Goal: Task Accomplishment & Management: Manage account settings

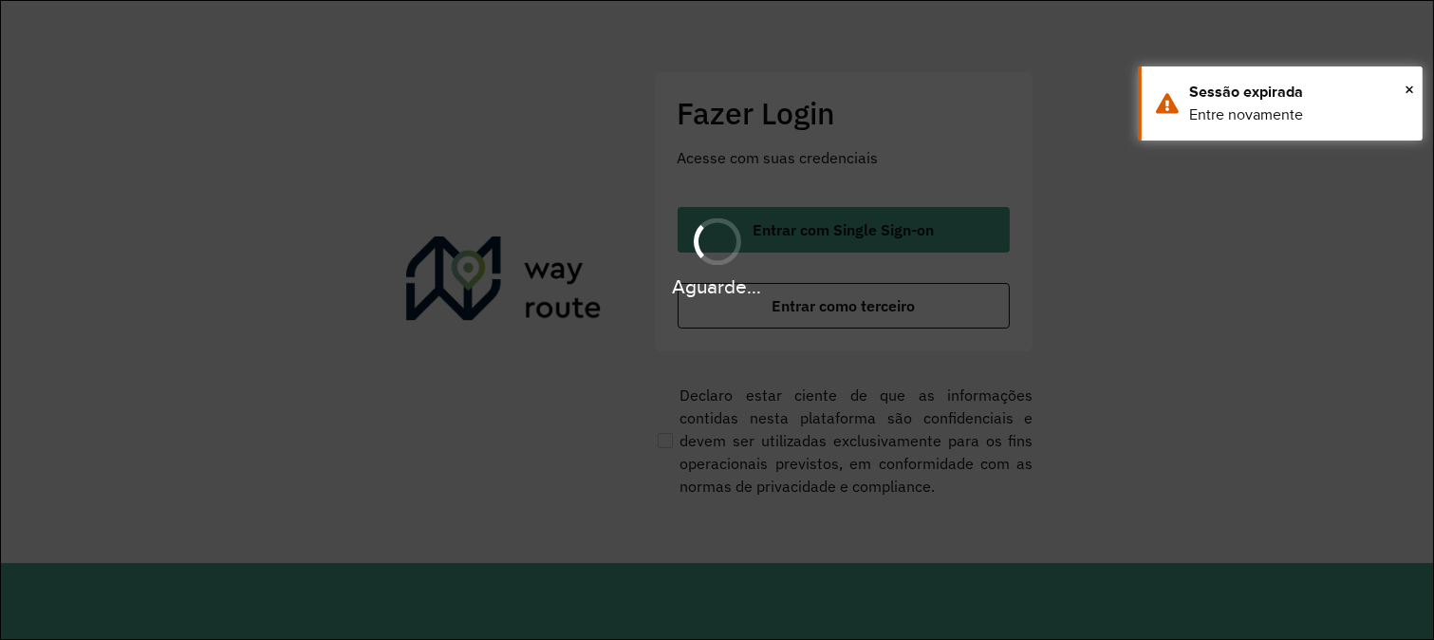
click at [797, 302] on div "Aguarde..." at bounding box center [717, 320] width 1434 height 640
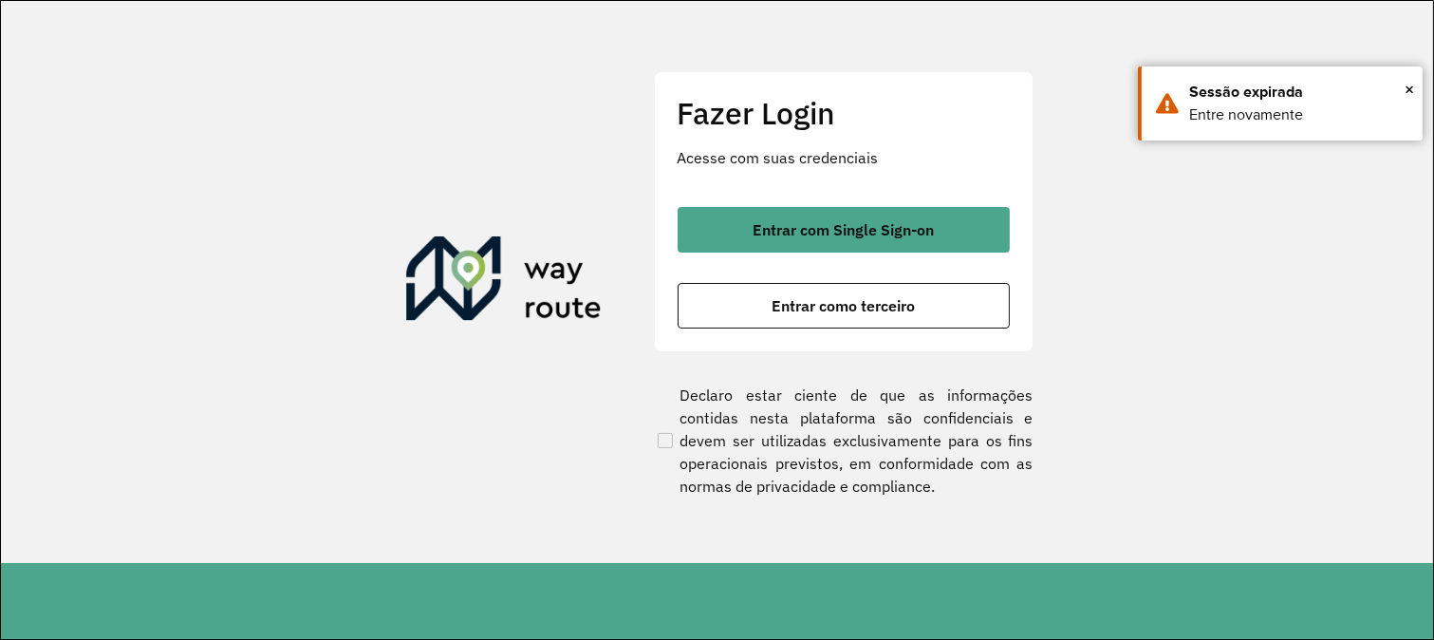
click at [797, 302] on span "Entrar como terceiro" at bounding box center [843, 305] width 143 height 15
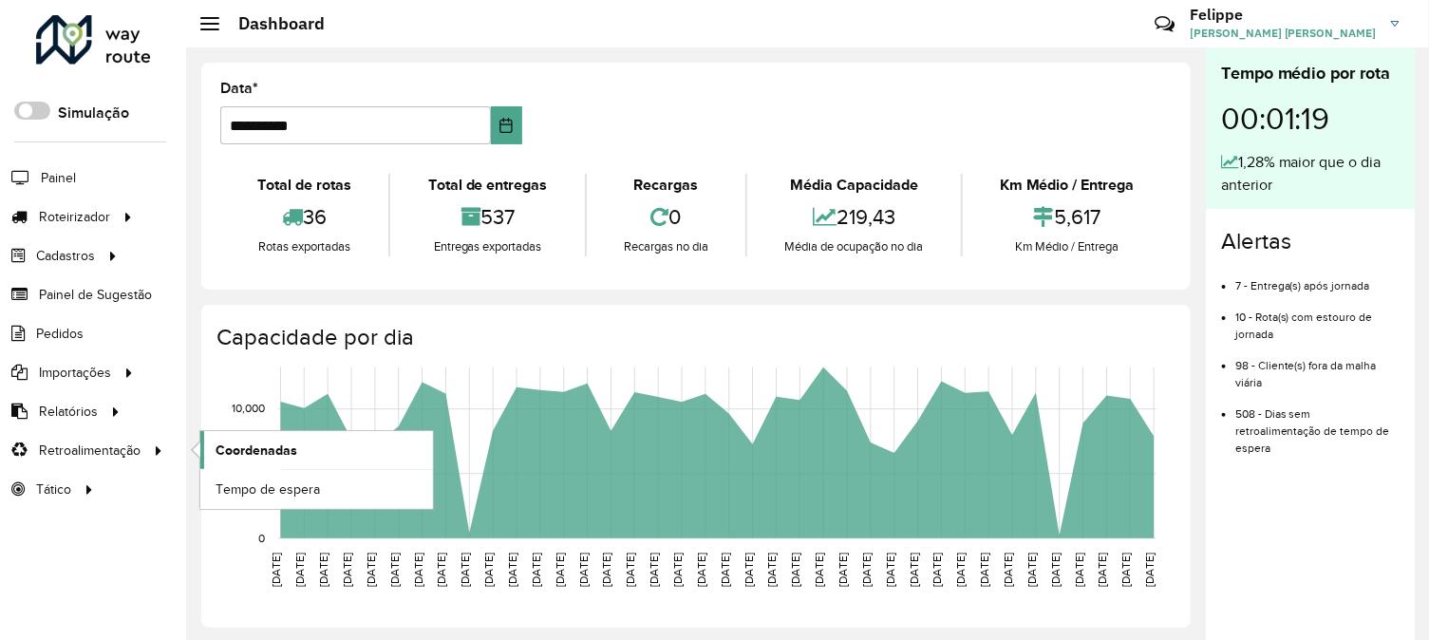
click at [272, 442] on span "Coordenadas" at bounding box center [256, 450] width 82 height 20
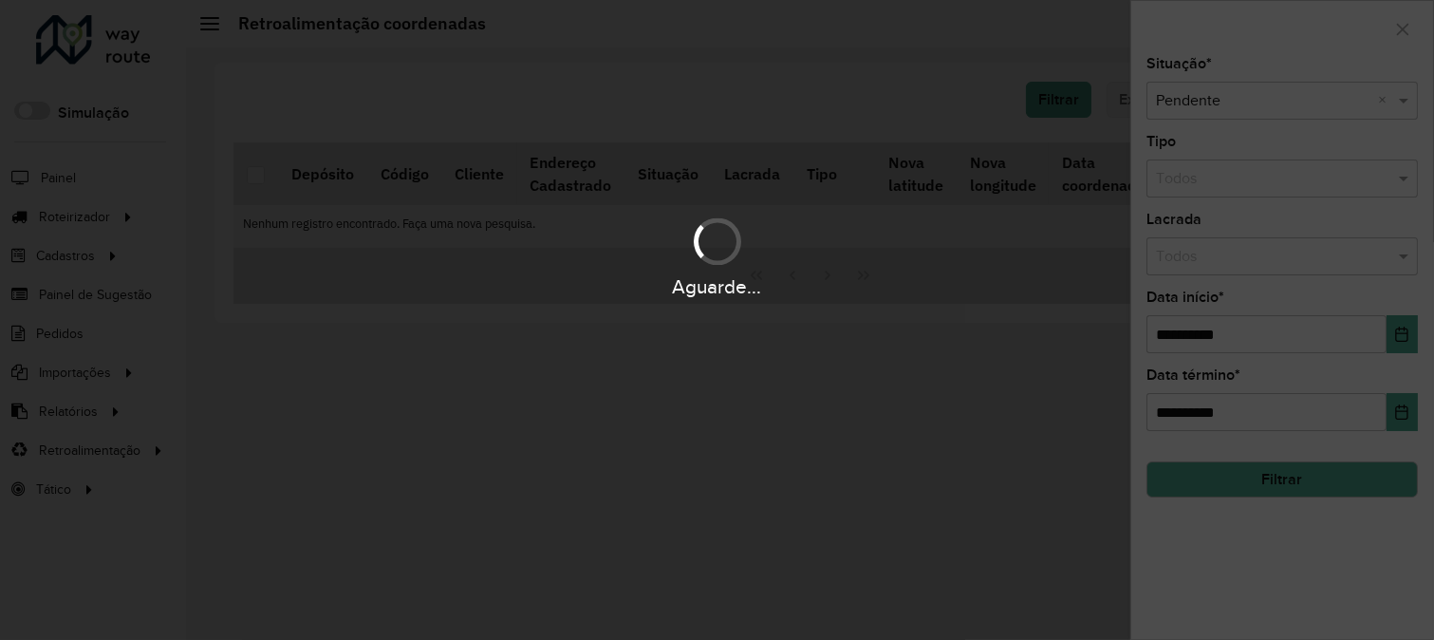
click at [1250, 476] on button "Filtrar" at bounding box center [1282, 479] width 271 height 36
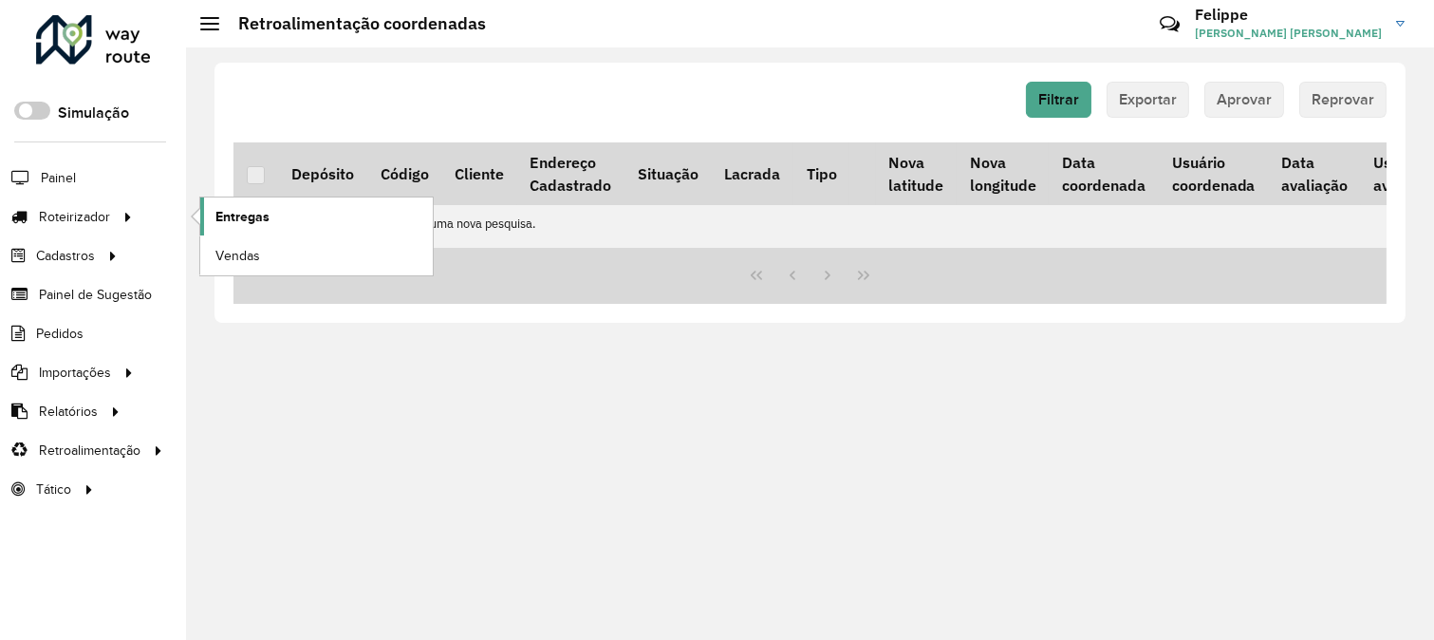
click at [232, 219] on span "Entregas" at bounding box center [242, 217] width 54 height 20
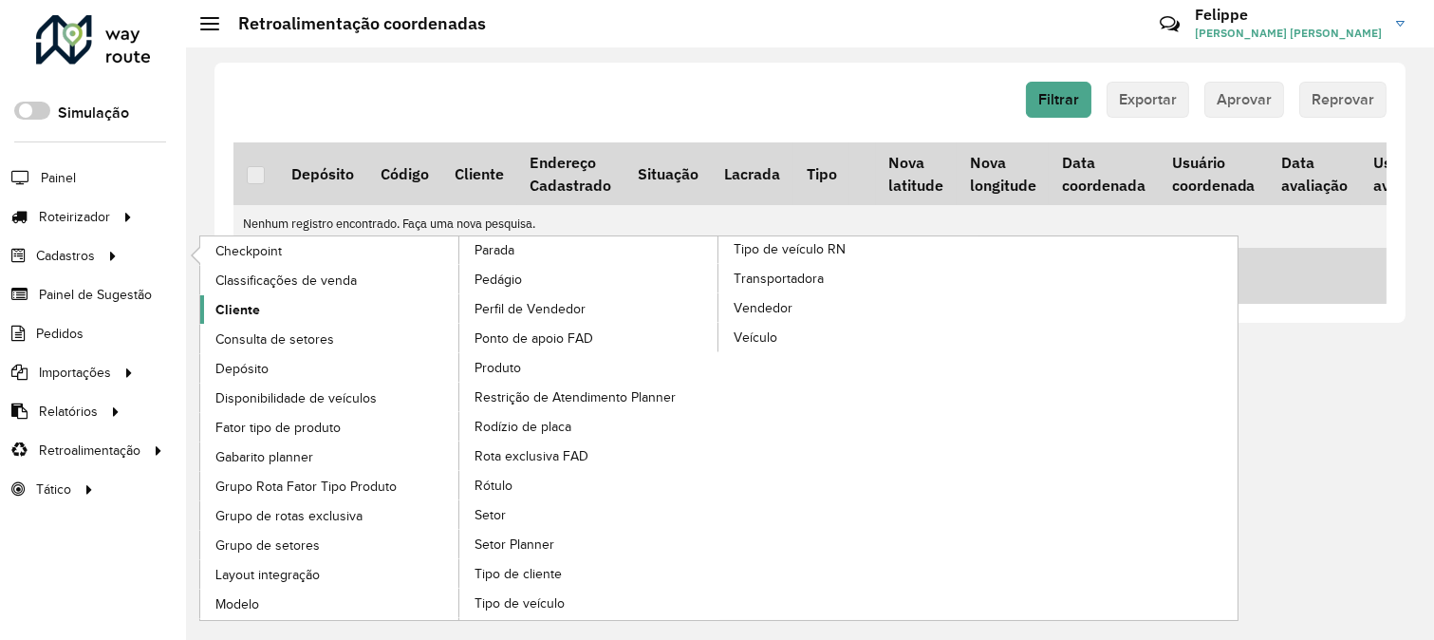
click at [278, 307] on link "Cliente" at bounding box center [330, 309] width 260 height 28
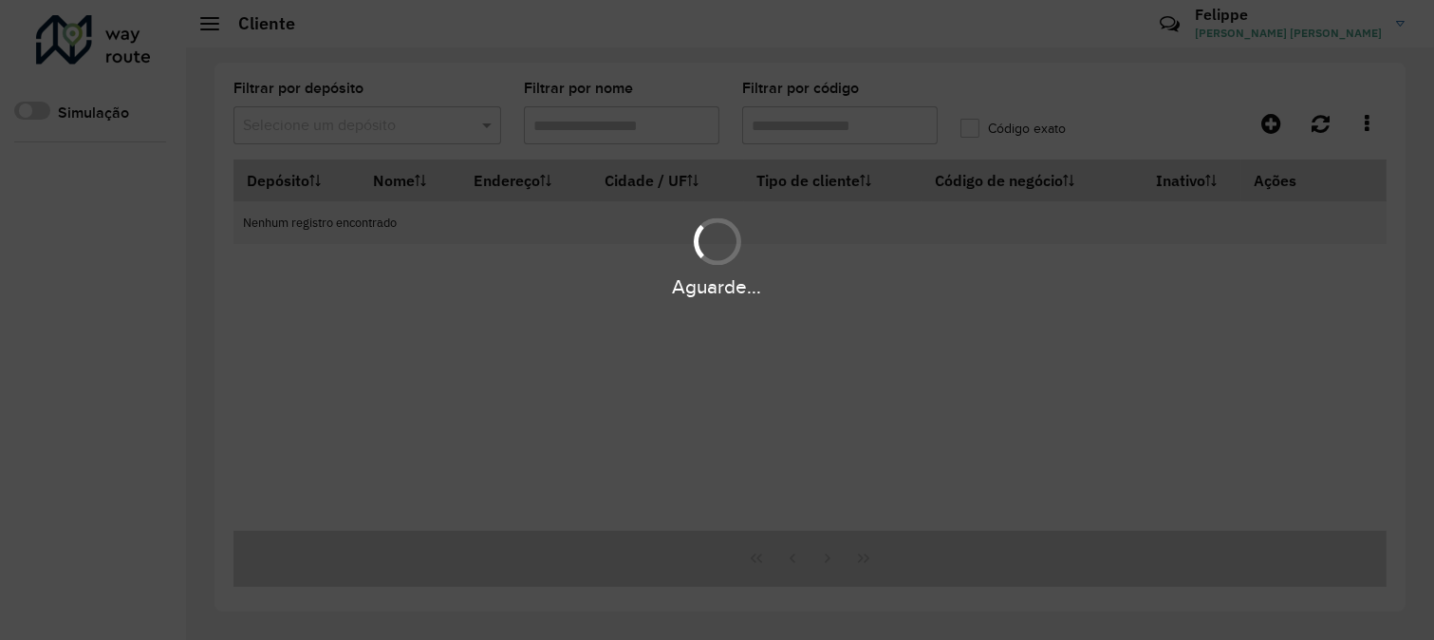
click at [233, 305] on div "Aguarde..." at bounding box center [717, 320] width 1434 height 640
click at [548, 135] on div "Aguarde..." at bounding box center [717, 320] width 1434 height 640
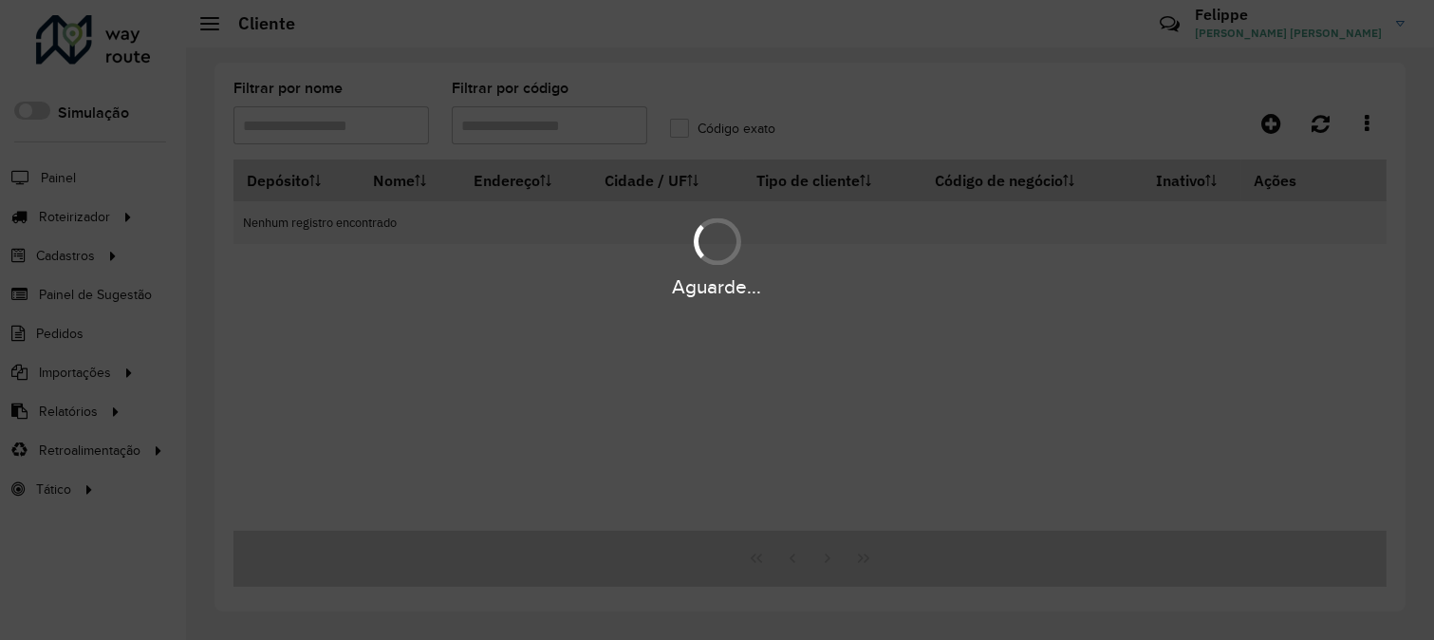
click at [548, 135] on div "Aguarde..." at bounding box center [717, 320] width 1434 height 640
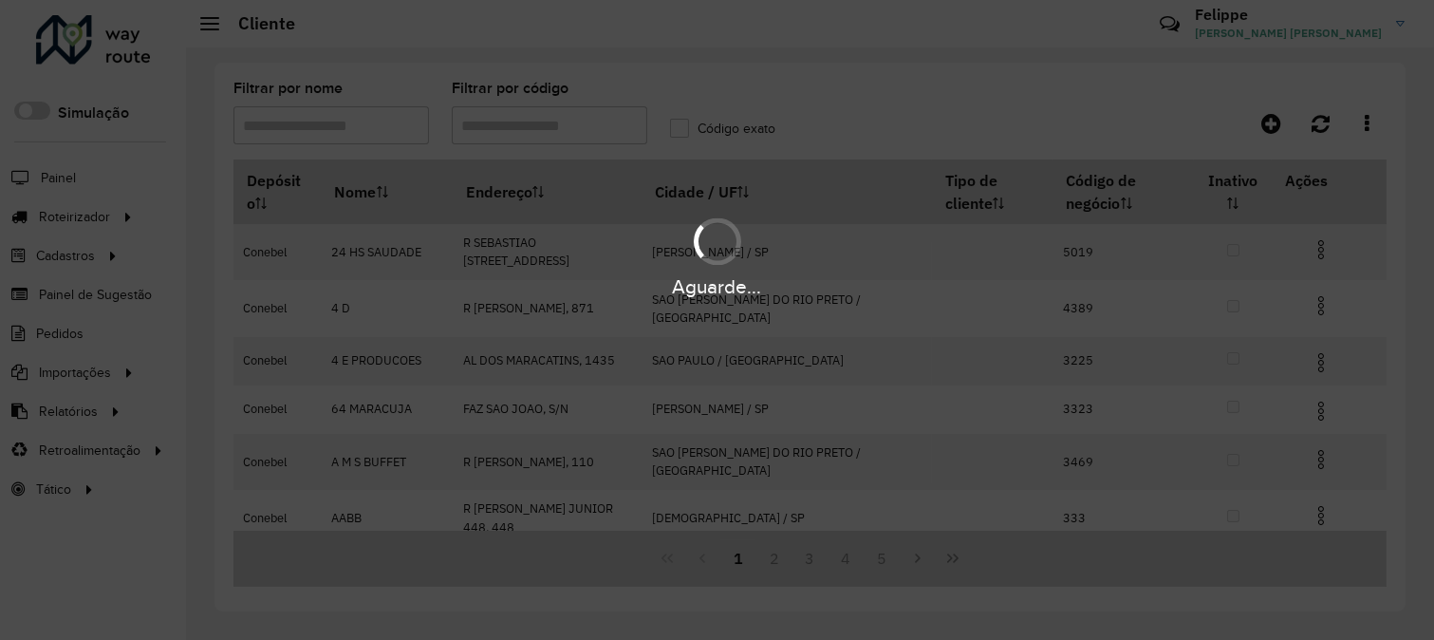
click at [548, 135] on div "Aguarde..." at bounding box center [717, 320] width 1434 height 640
click at [548, 135] on hb-app "Aguarde... Pop-up bloqueado! Seu navegador bloqueou automáticamente a abertura …" at bounding box center [717, 320] width 1434 height 640
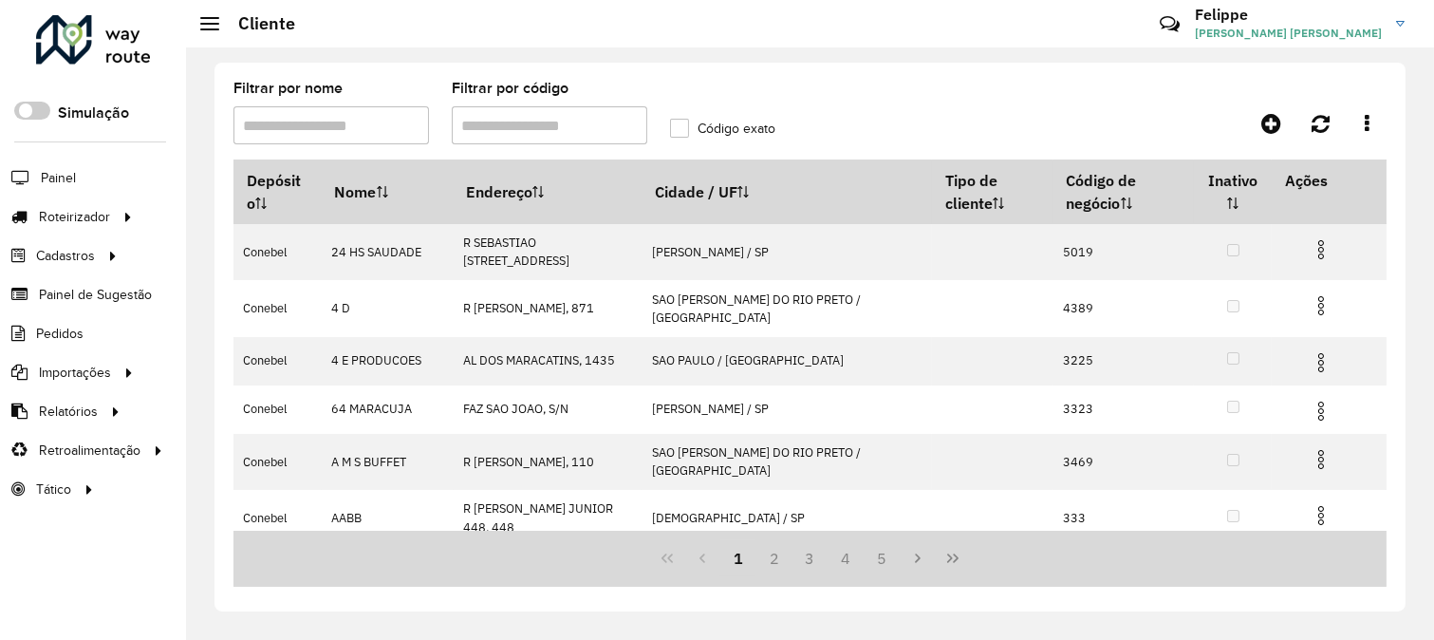
click at [548, 135] on input "Filtrar por código" at bounding box center [550, 125] width 196 height 38
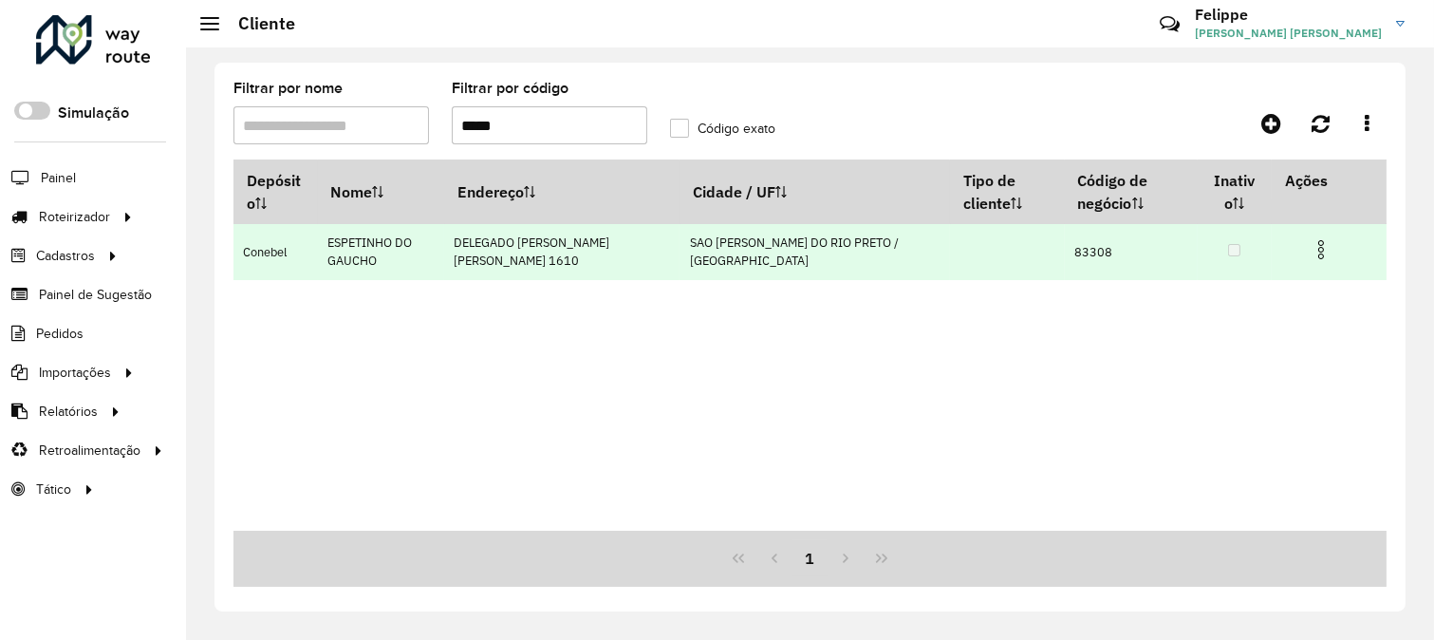
type input "*****"
click at [1319, 253] on img at bounding box center [1321, 249] width 23 height 23
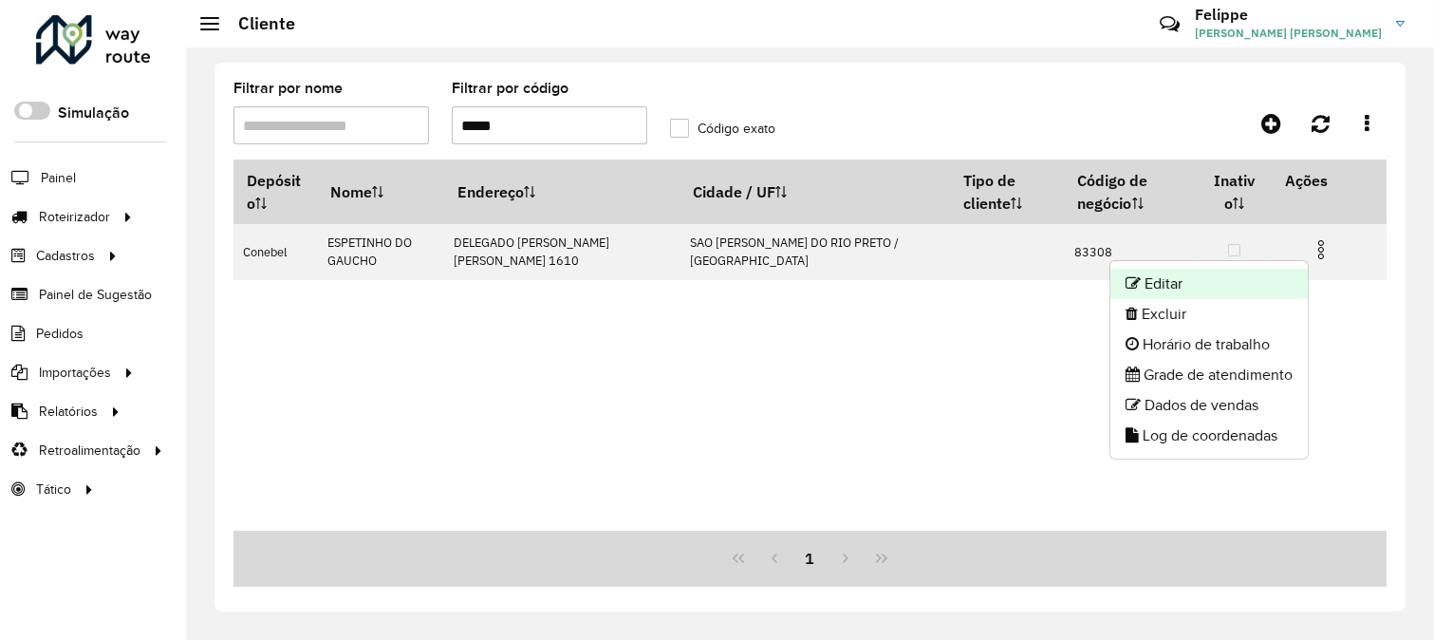
click at [1264, 280] on li "Editar" at bounding box center [1209, 284] width 197 height 30
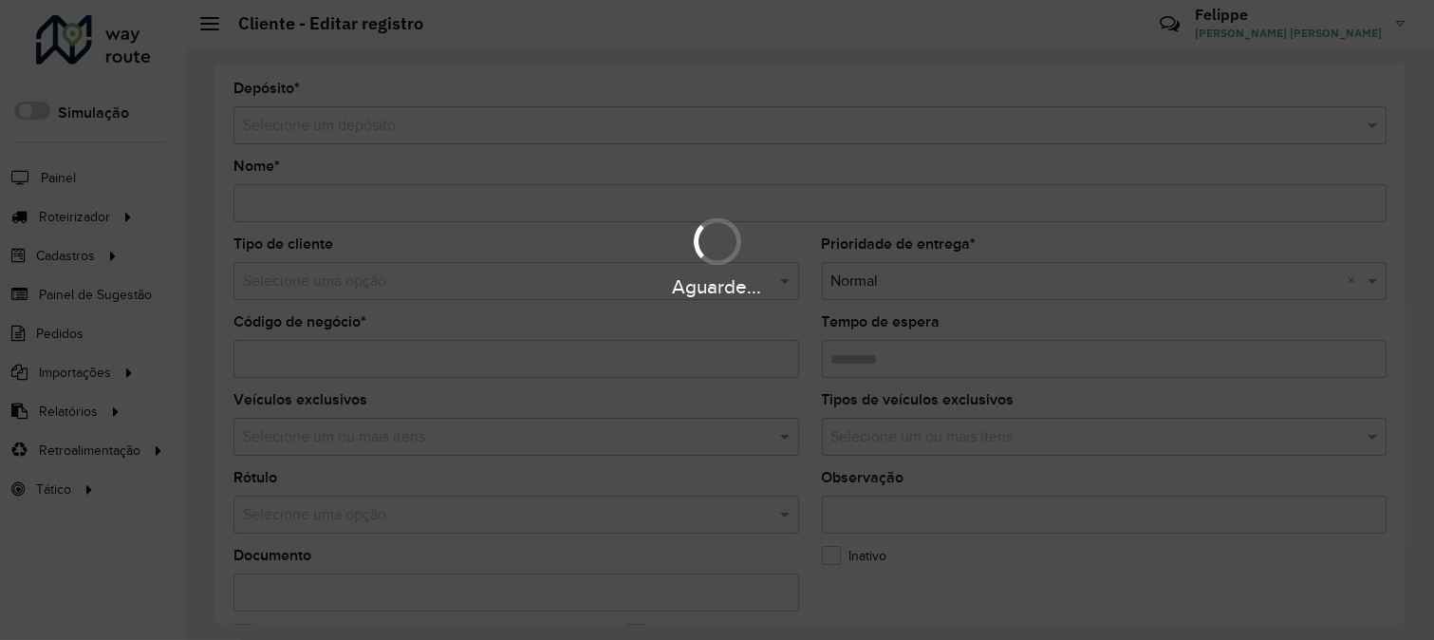
type input "**********"
type input "*****"
type input "********"
type input "**********"
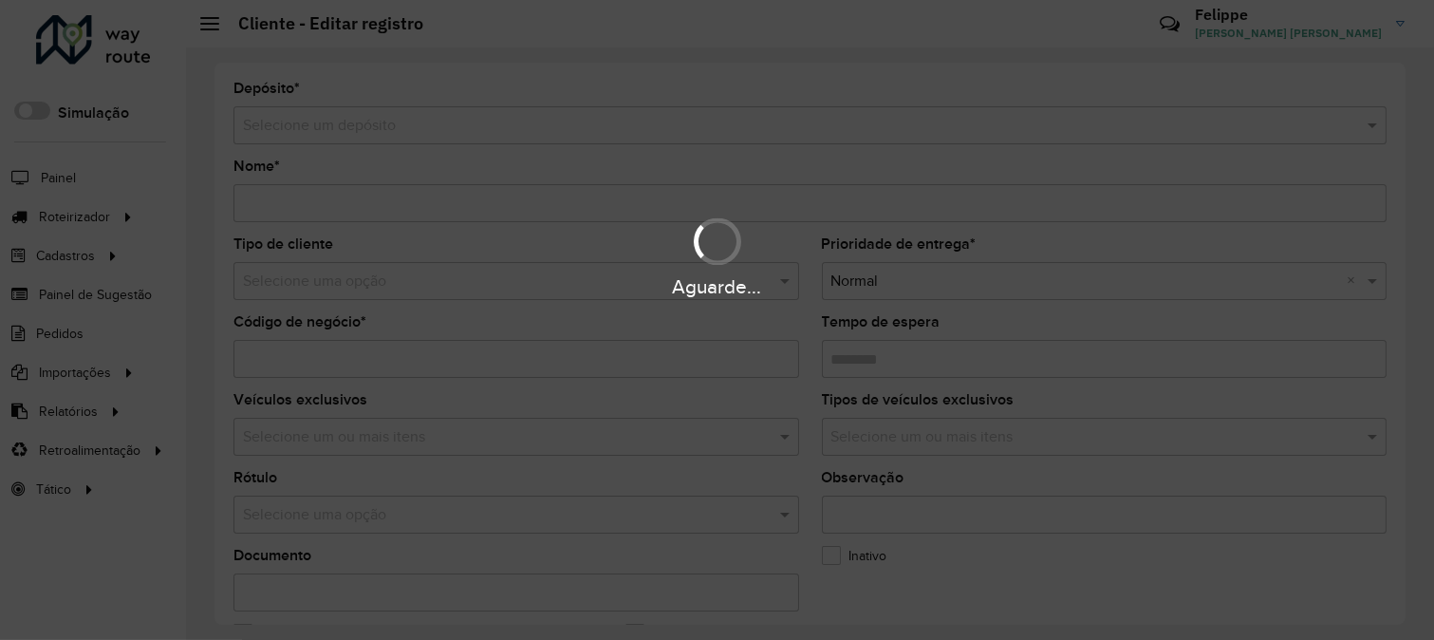
type input "**********"
drag, startPoint x: 1407, startPoint y: 193, endPoint x: 1407, endPoint y: 205, distance: 12.3
click at [1407, 205] on div "Aguarde..." at bounding box center [717, 320] width 1434 height 640
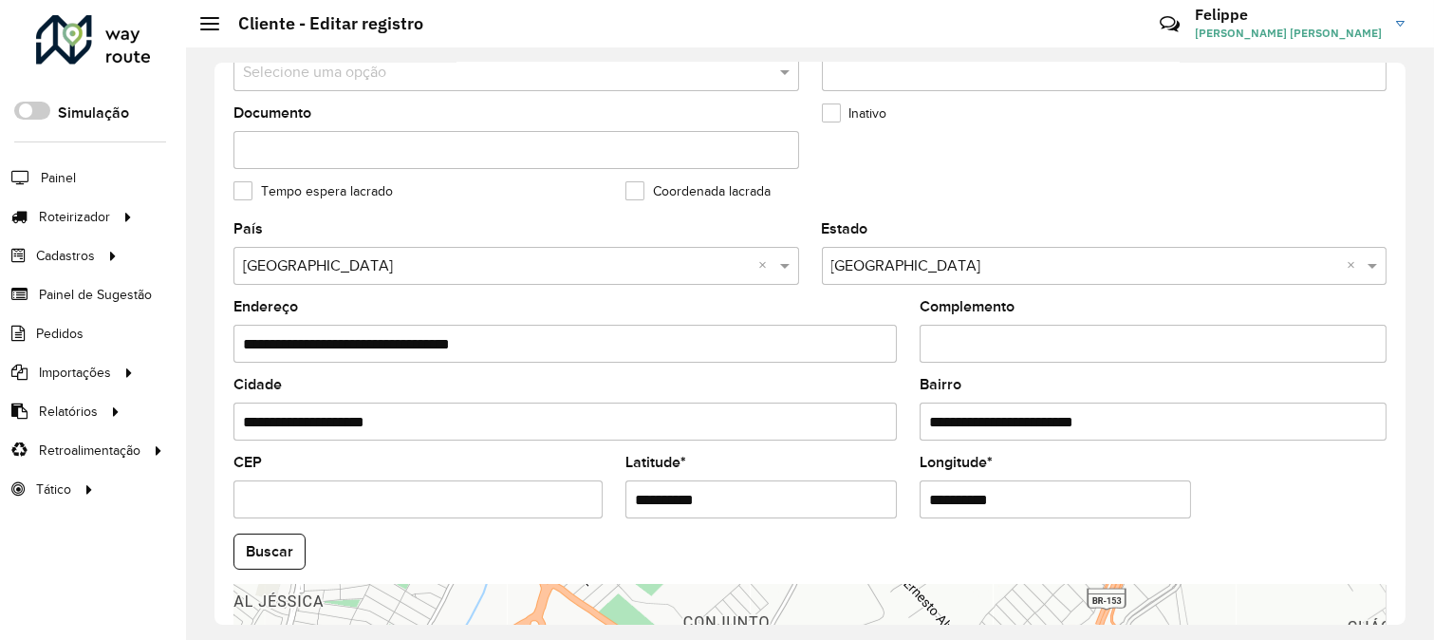
scroll to position [775, 0]
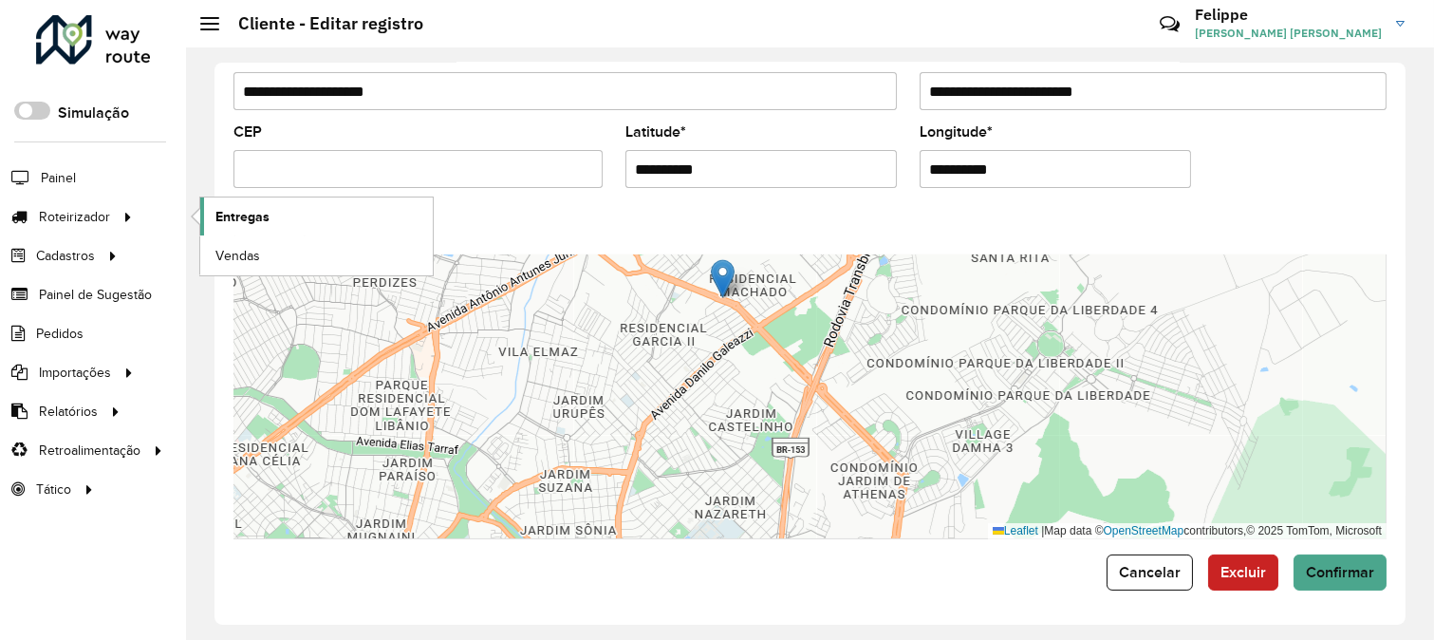
click at [302, 223] on link "Entregas" at bounding box center [316, 216] width 233 height 38
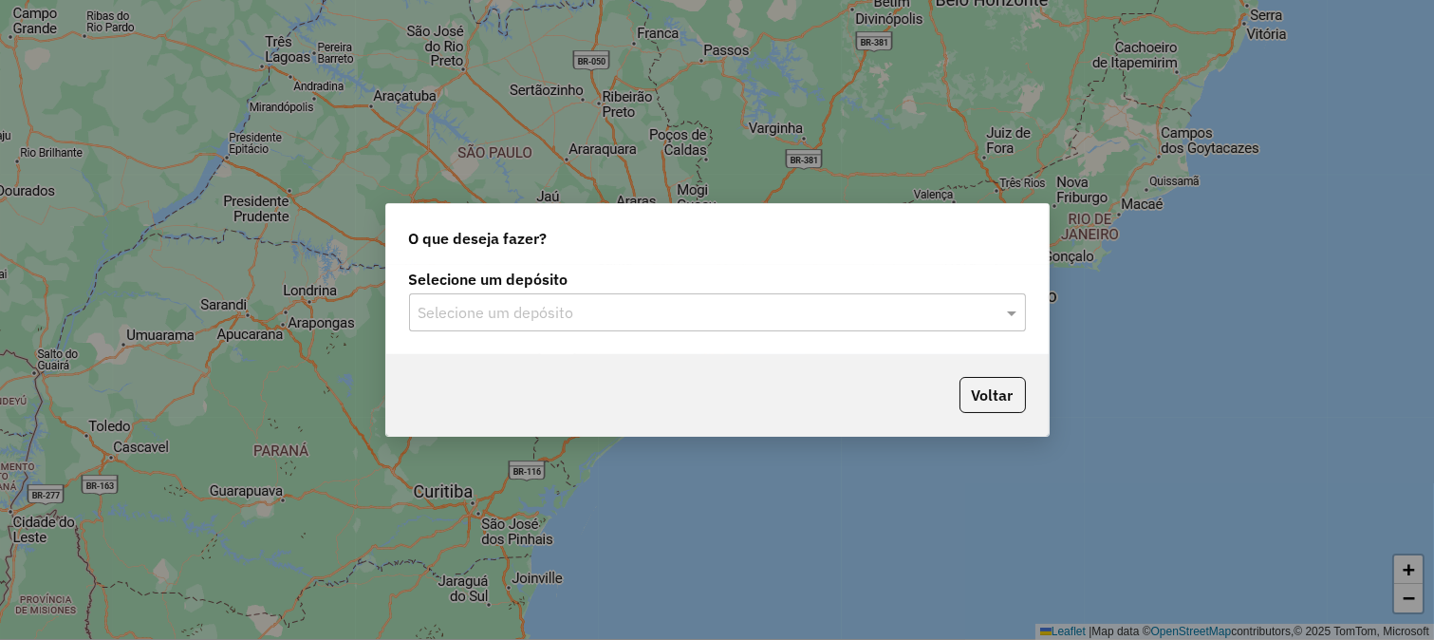
click at [700, 313] on input "text" at bounding box center [699, 313] width 560 height 23
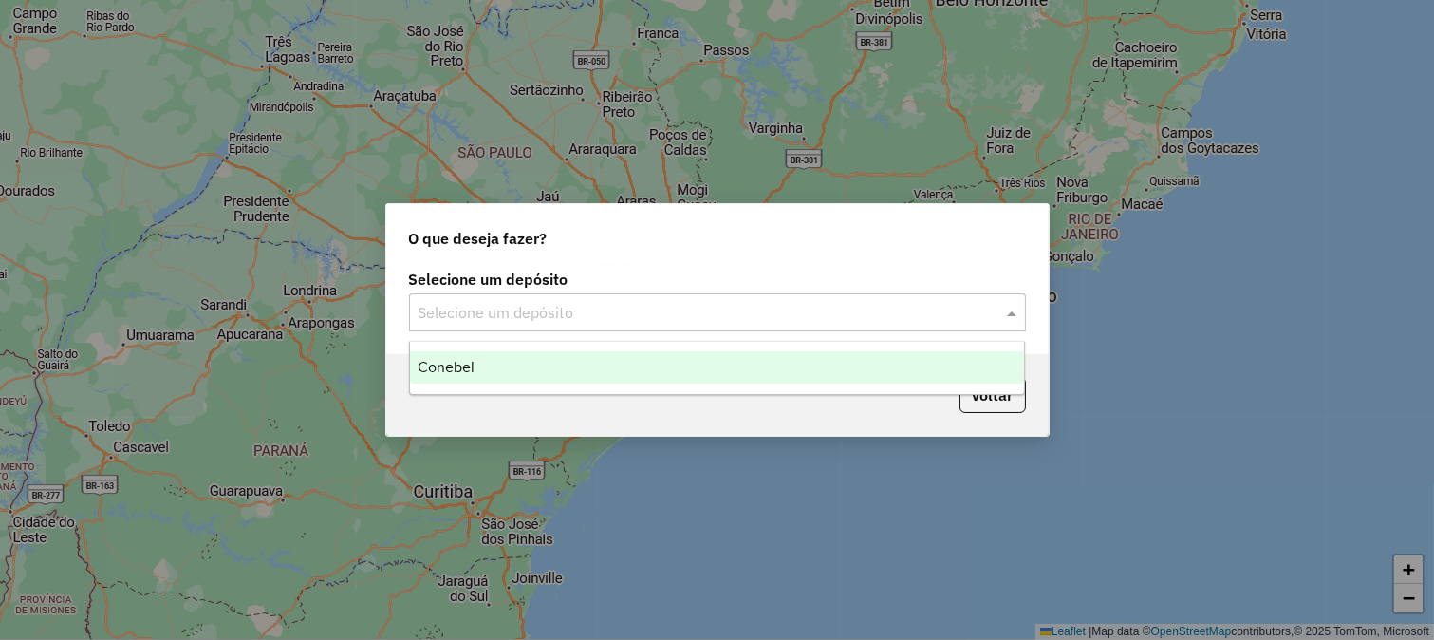
click at [686, 372] on div "Conebel" at bounding box center [717, 367] width 615 height 32
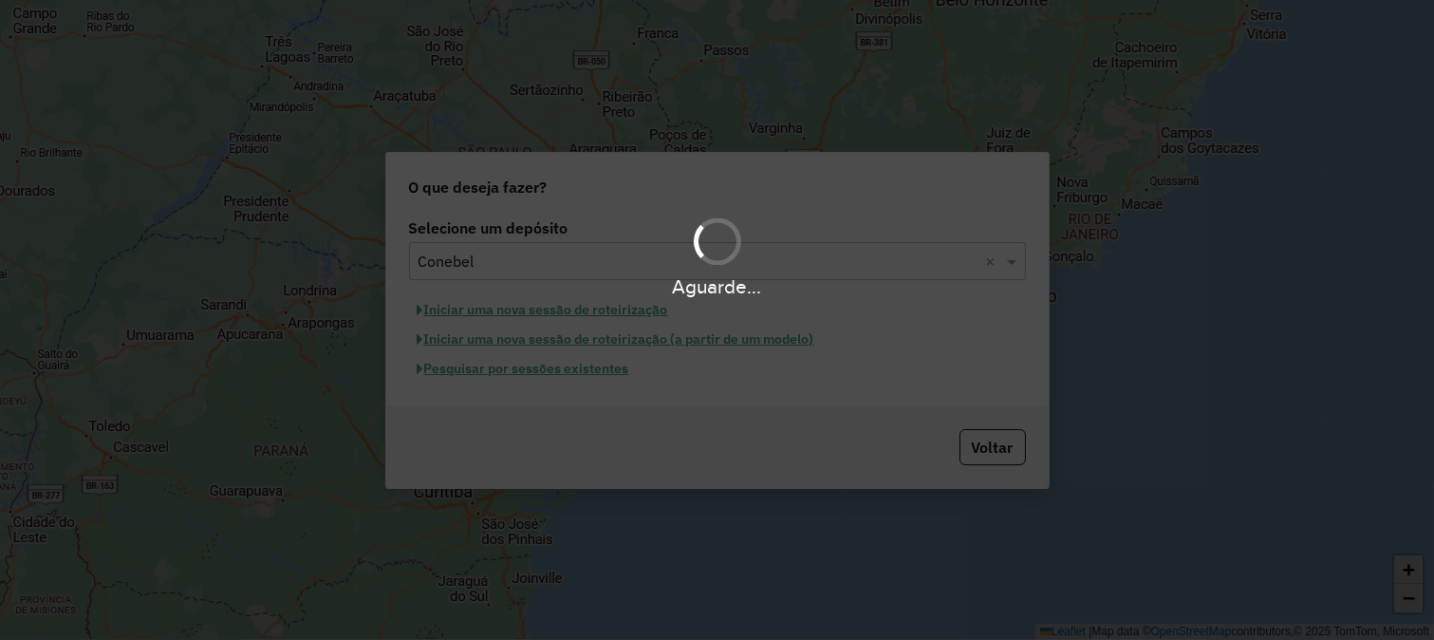
click at [636, 313] on div "Aguarde..." at bounding box center [717, 320] width 1434 height 640
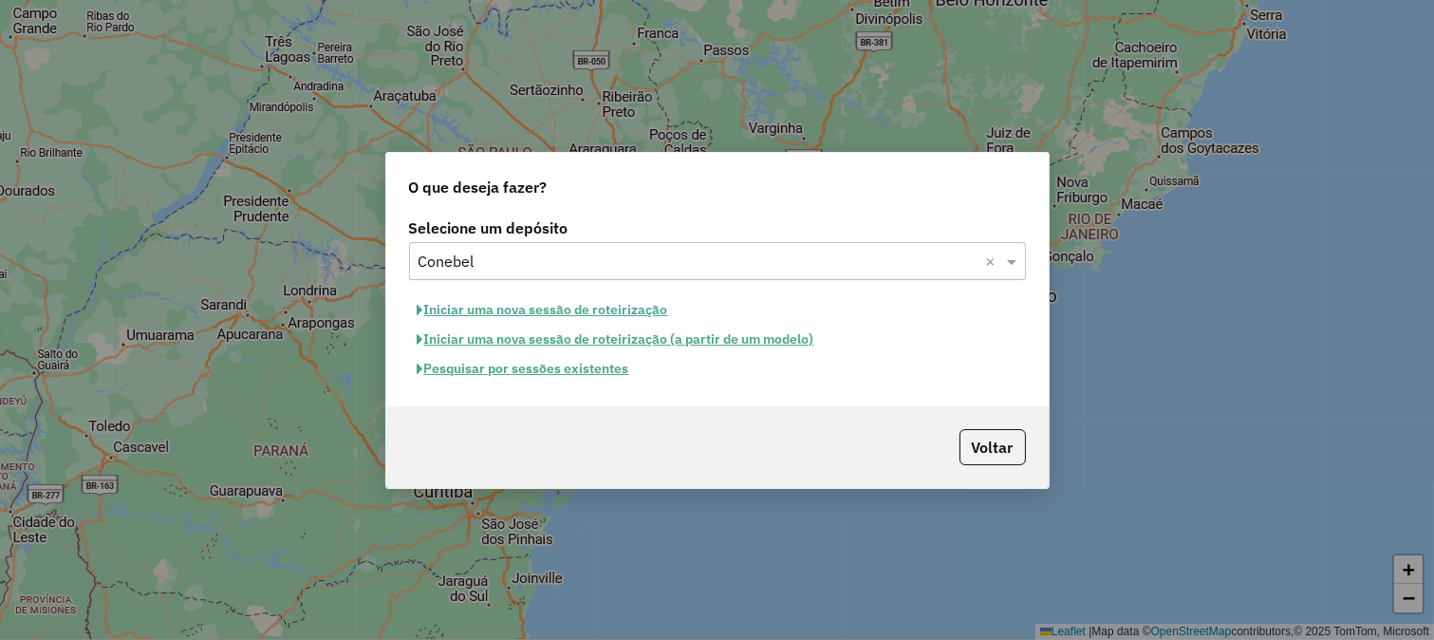
click at [632, 313] on button "Iniciar uma nova sessão de roteirização" at bounding box center [543, 309] width 268 height 29
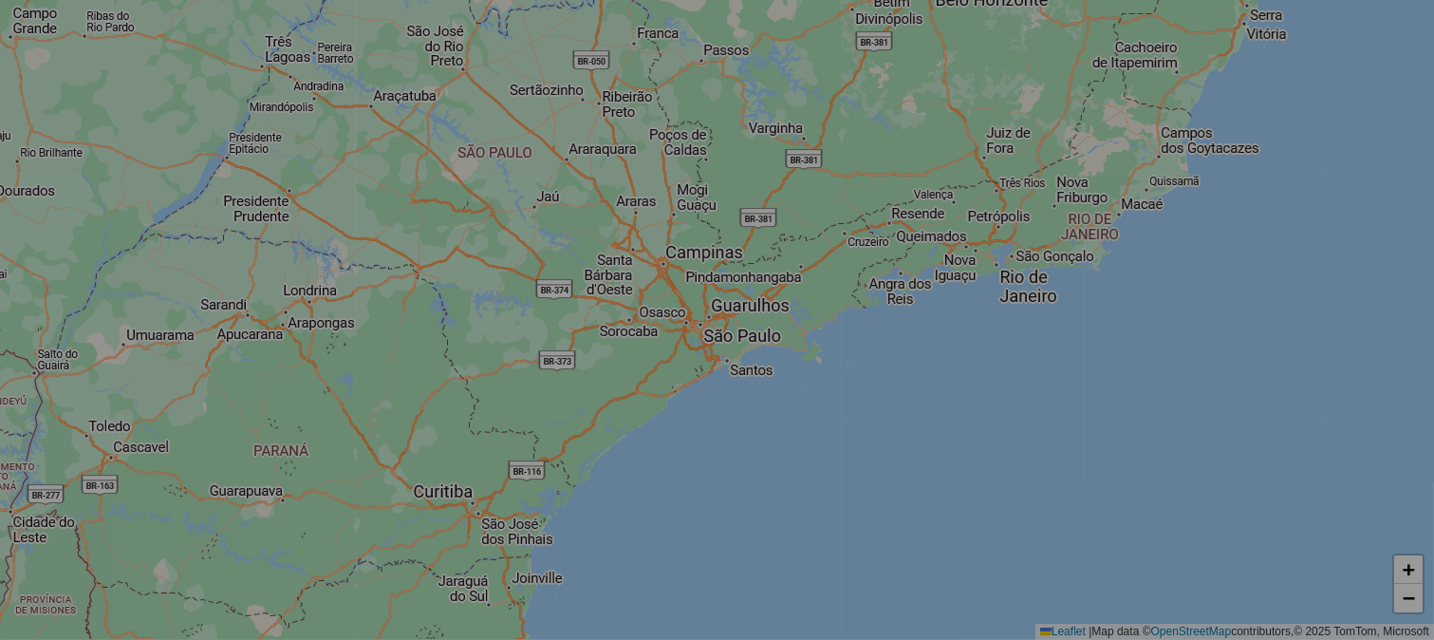
select select "*"
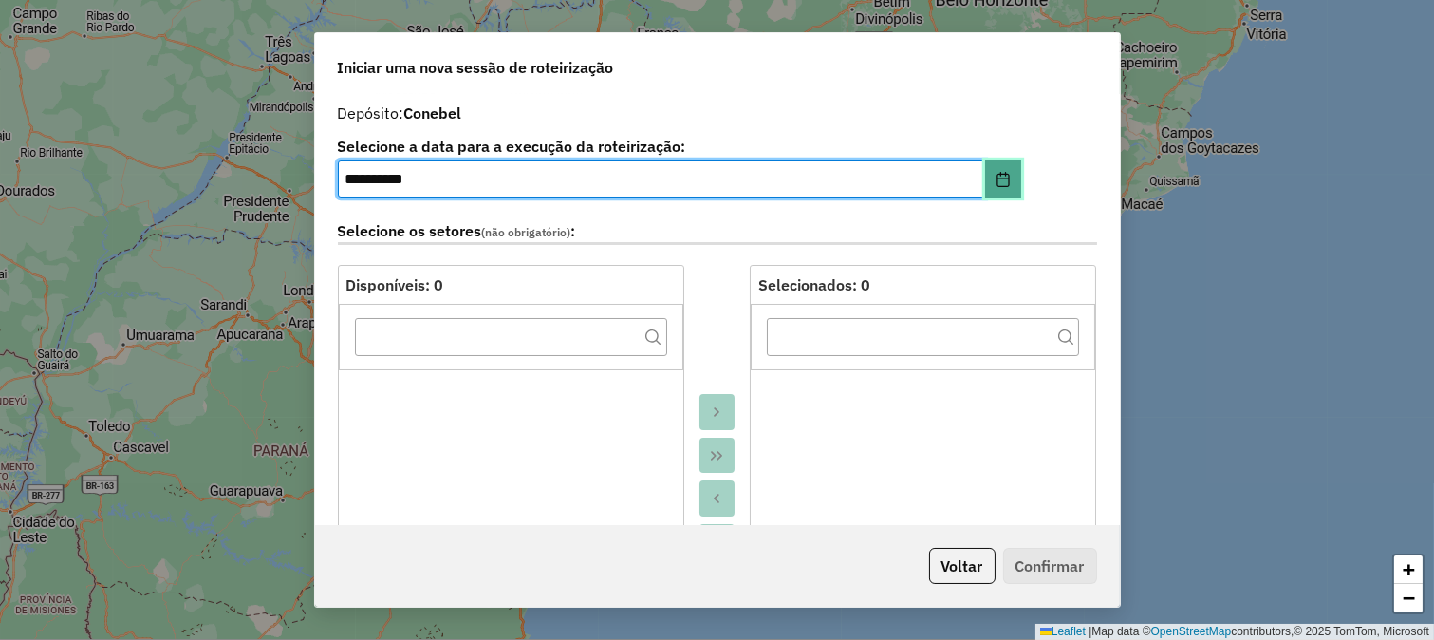
click at [1000, 180] on icon "Choose Date" at bounding box center [1003, 179] width 15 height 15
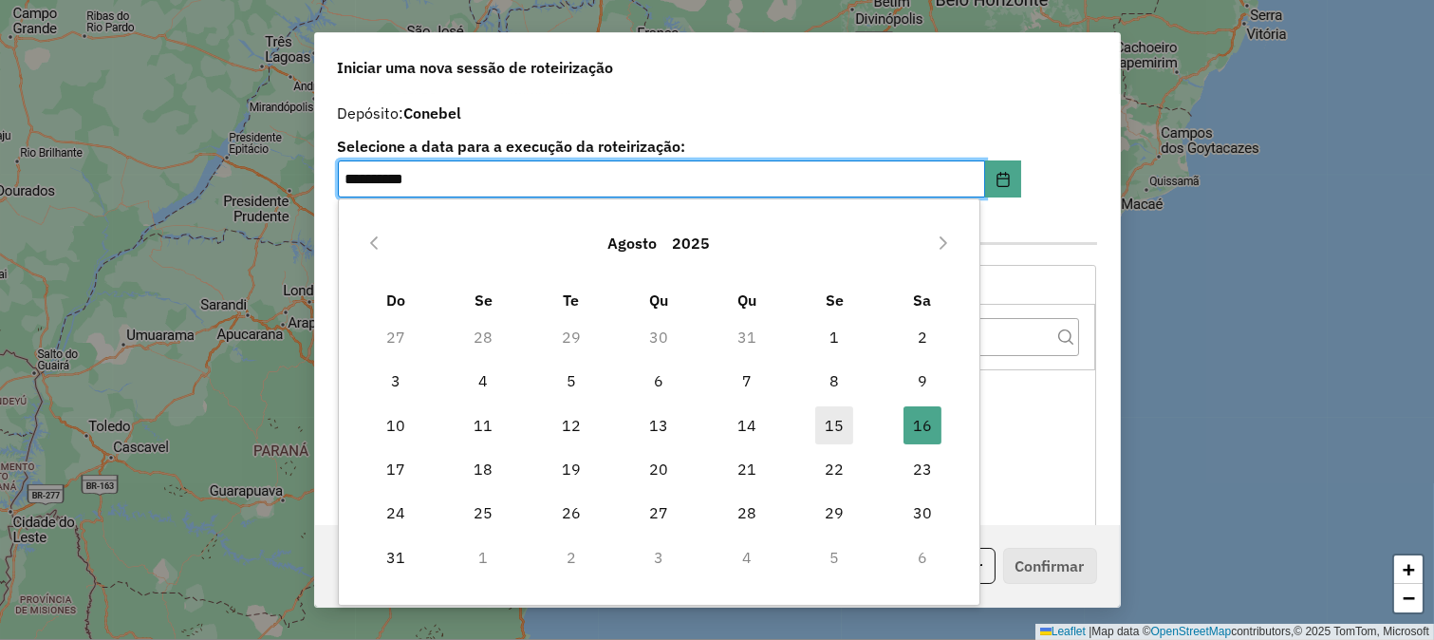
click at [829, 430] on span "15" at bounding box center [834, 425] width 38 height 38
type input "**********"
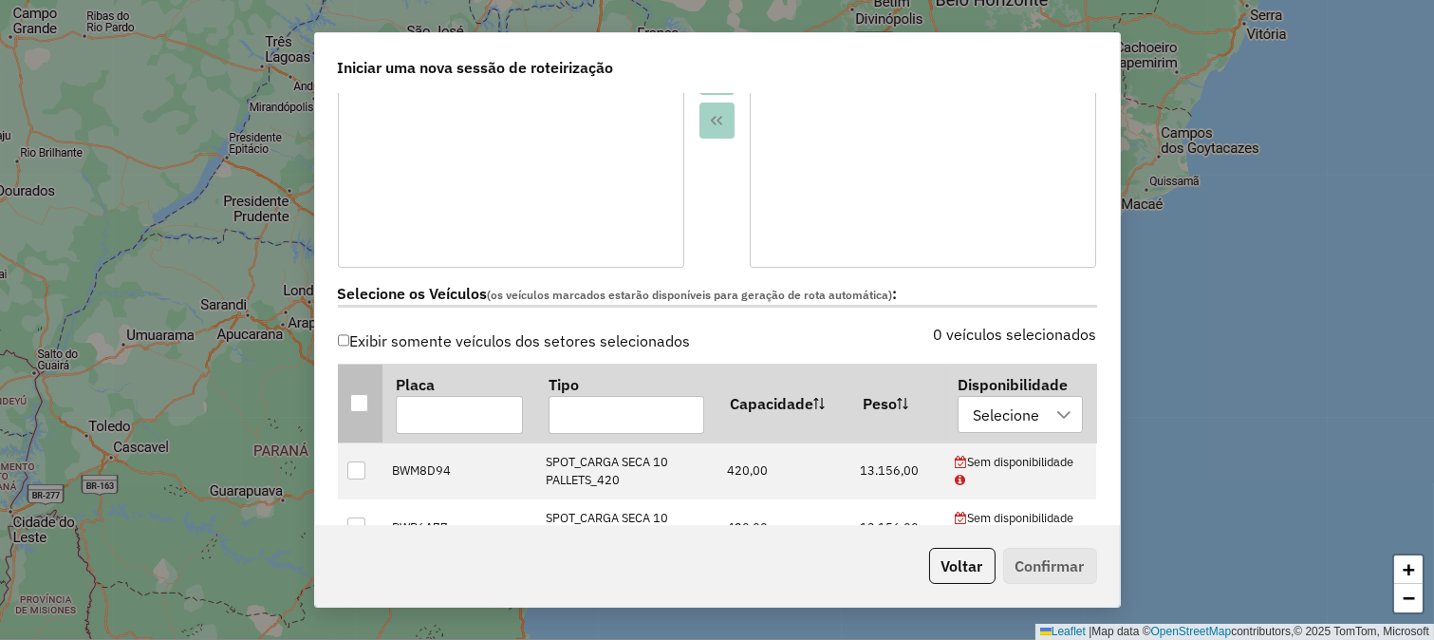
click at [362, 394] on div at bounding box center [359, 403] width 18 height 18
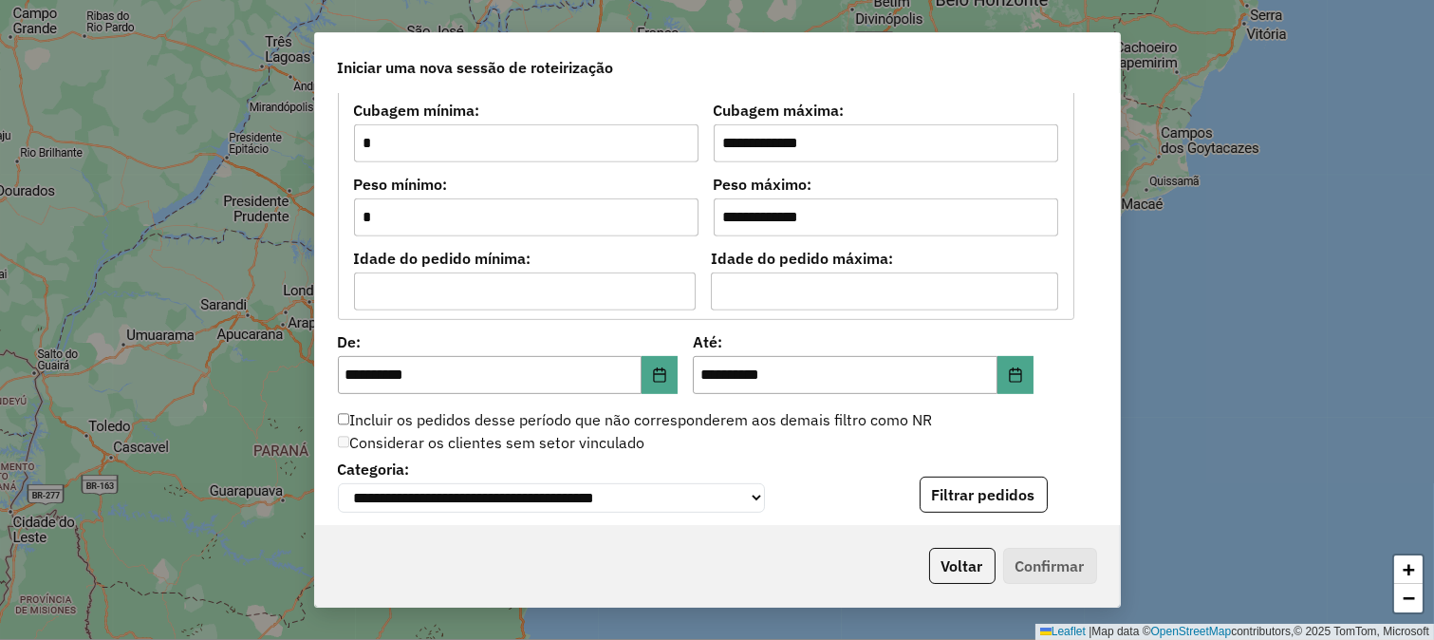
scroll to position [1687, 0]
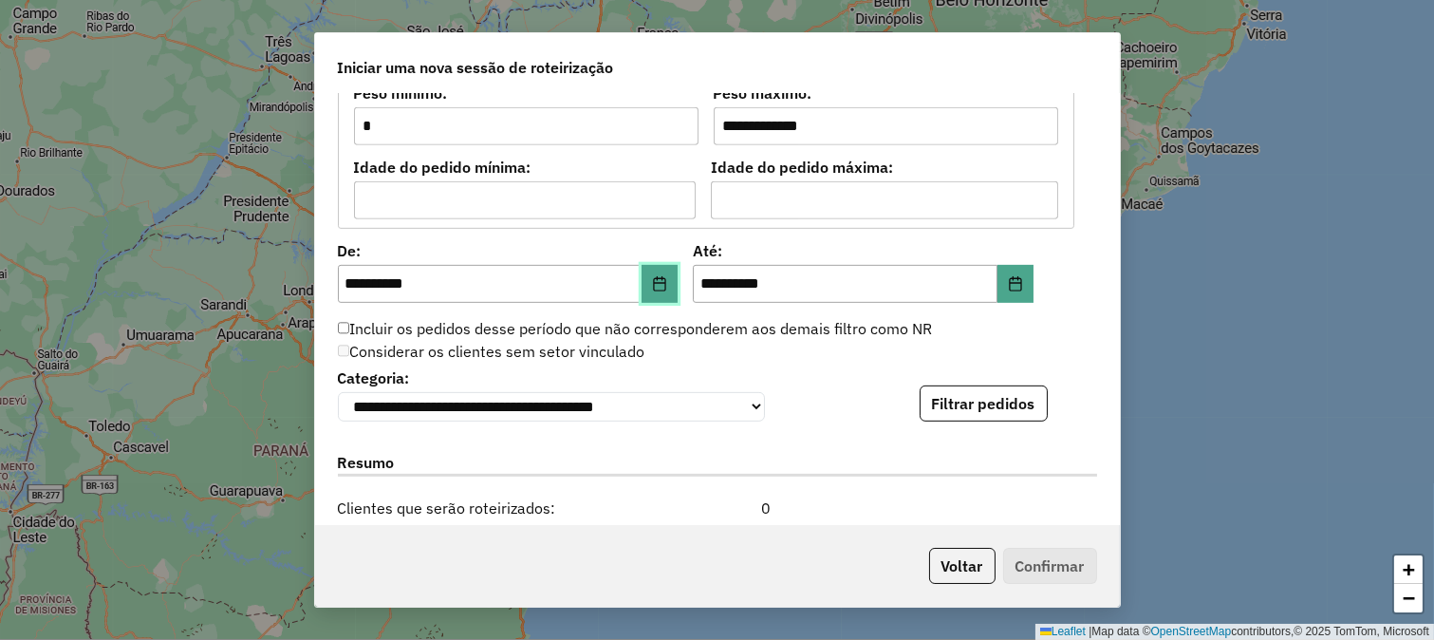
click at [660, 282] on icon "Choose Date" at bounding box center [659, 283] width 15 height 15
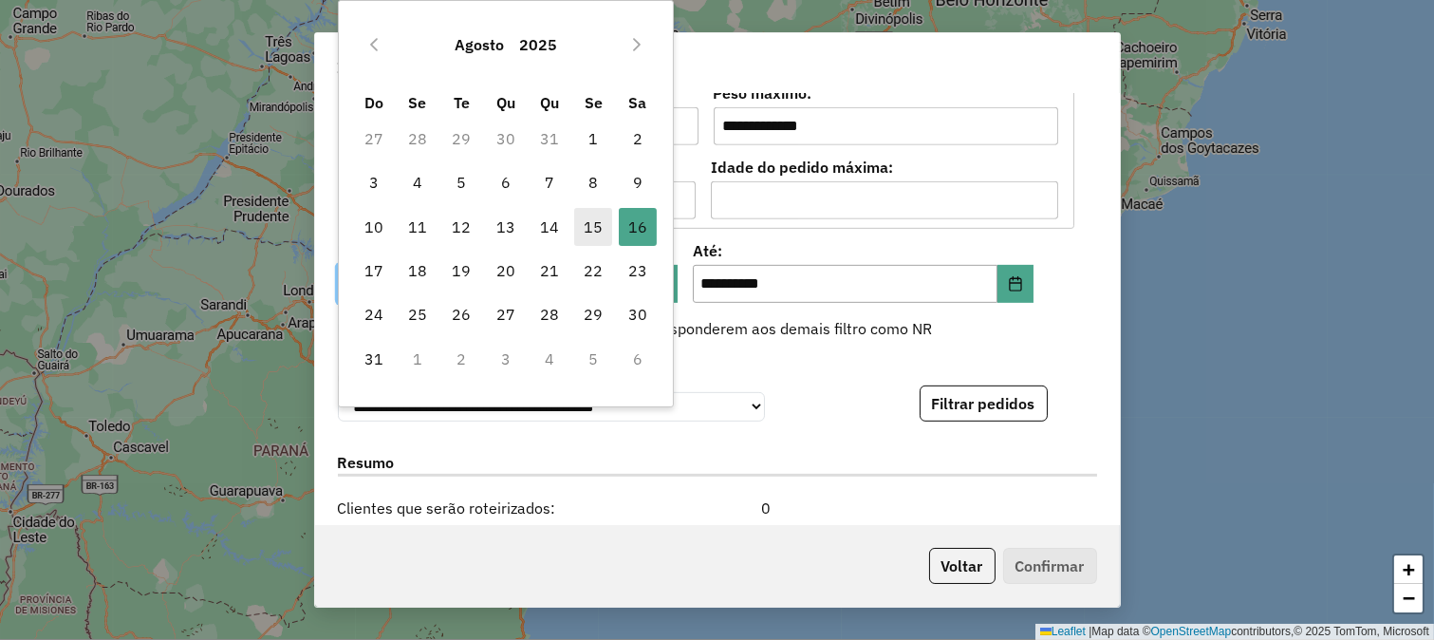
click at [584, 233] on span "15" at bounding box center [593, 227] width 38 height 38
type input "**********"
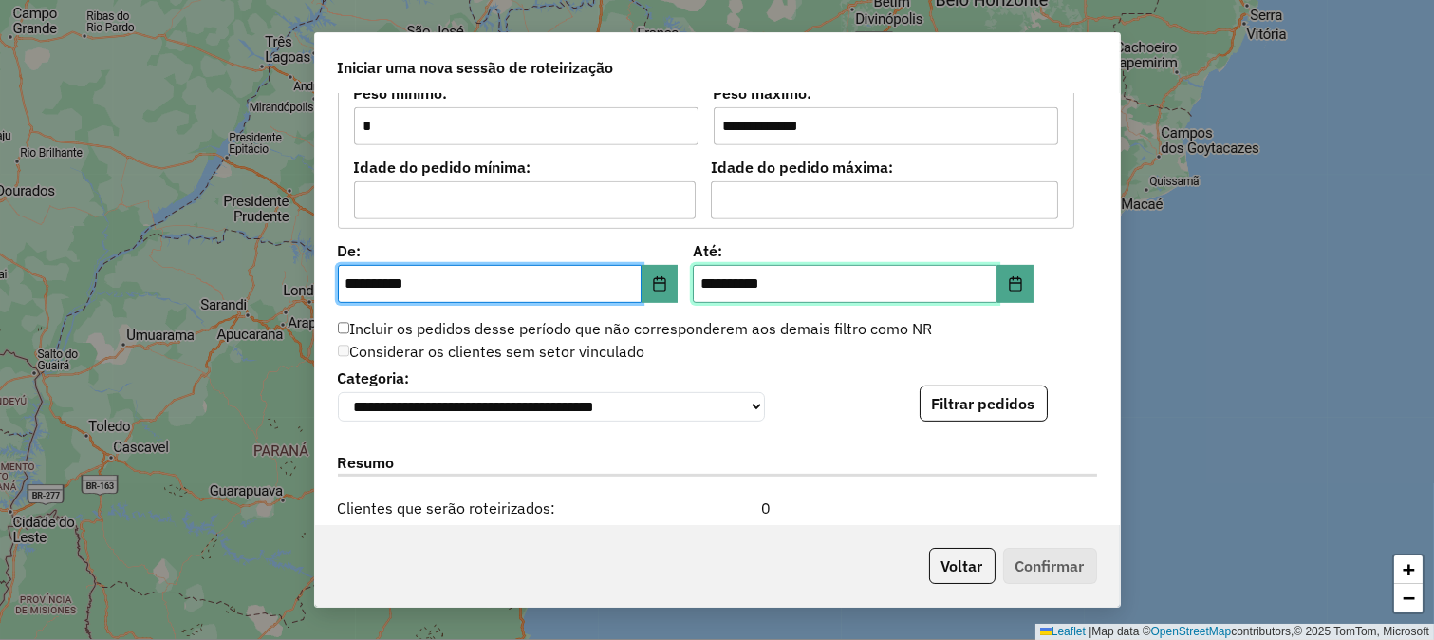
click at [989, 283] on input "**********" at bounding box center [845, 284] width 305 height 38
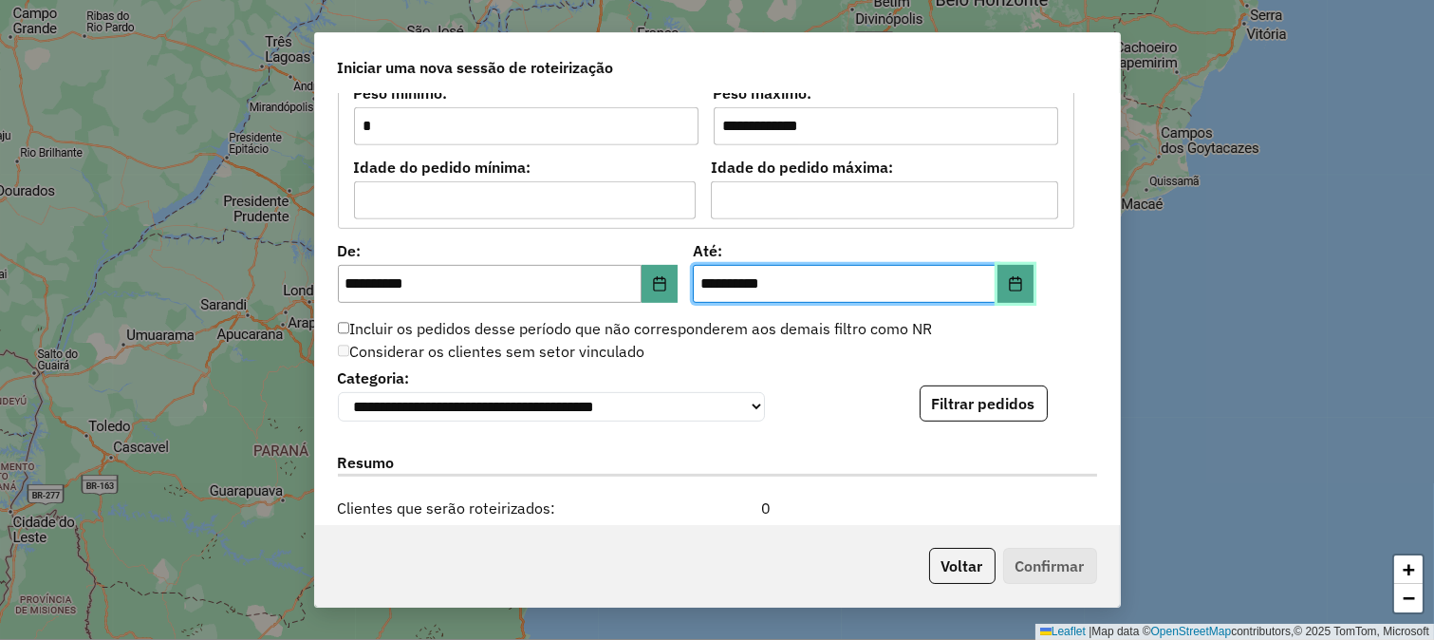
click at [1000, 283] on button "Choose Date" at bounding box center [1016, 284] width 36 height 38
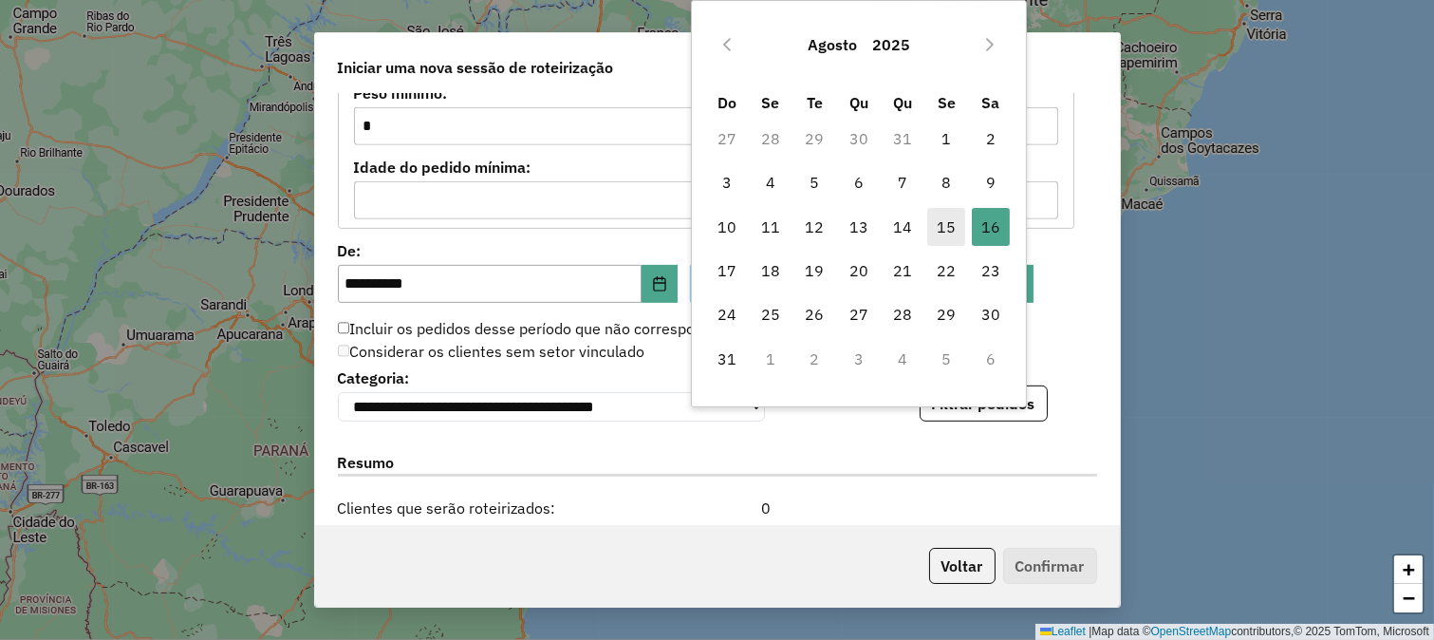
click at [941, 218] on span "15" at bounding box center [946, 227] width 38 height 38
type input "**********"
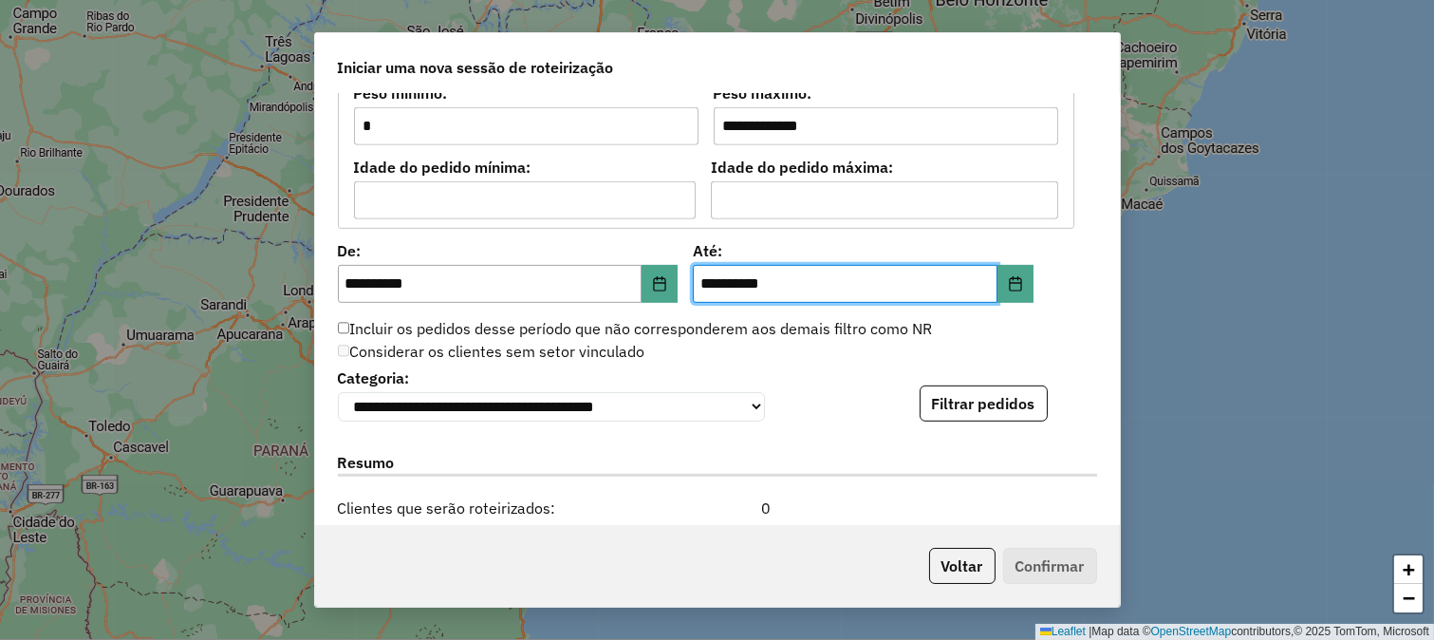
click at [952, 429] on div "**********" at bounding box center [717, 310] width 805 height 432
click at [950, 409] on button "Filtrar pedidos" at bounding box center [984, 403] width 128 height 36
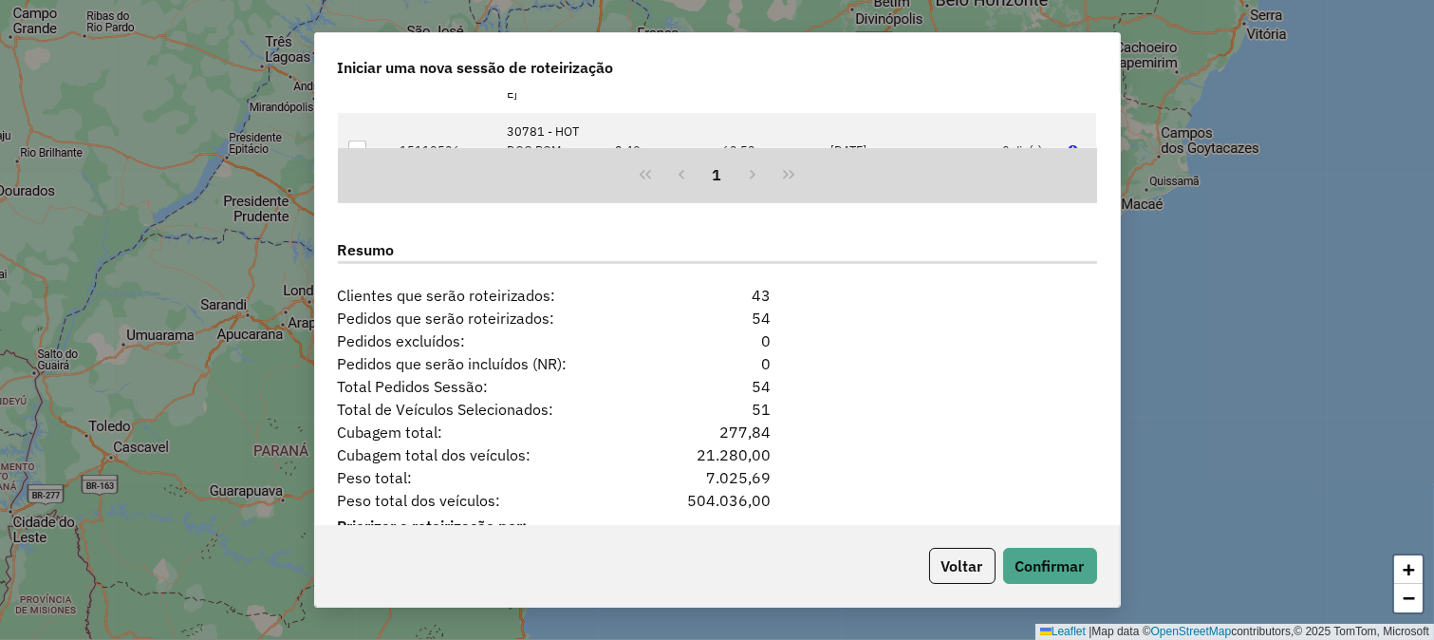
scroll to position [2364, 0]
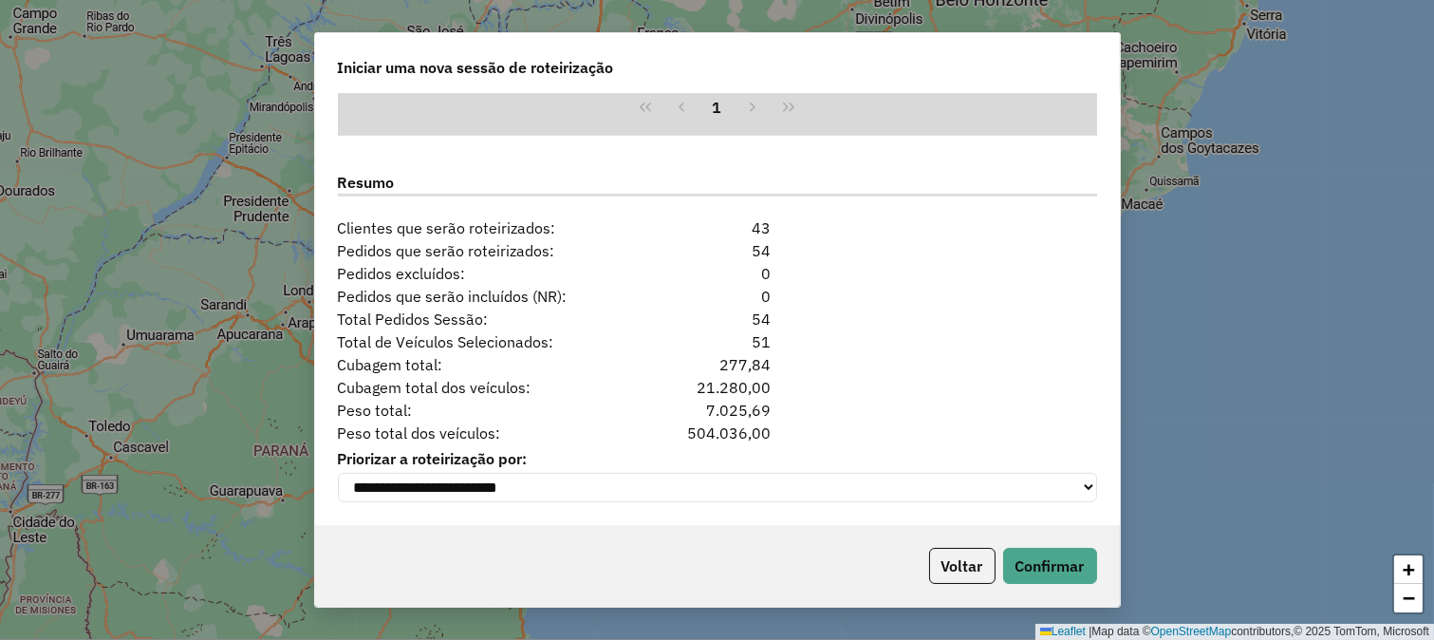
click at [1036, 541] on div "Voltar Confirmar" at bounding box center [717, 566] width 805 height 82
click at [1037, 553] on button "Confirmar" at bounding box center [1050, 566] width 94 height 36
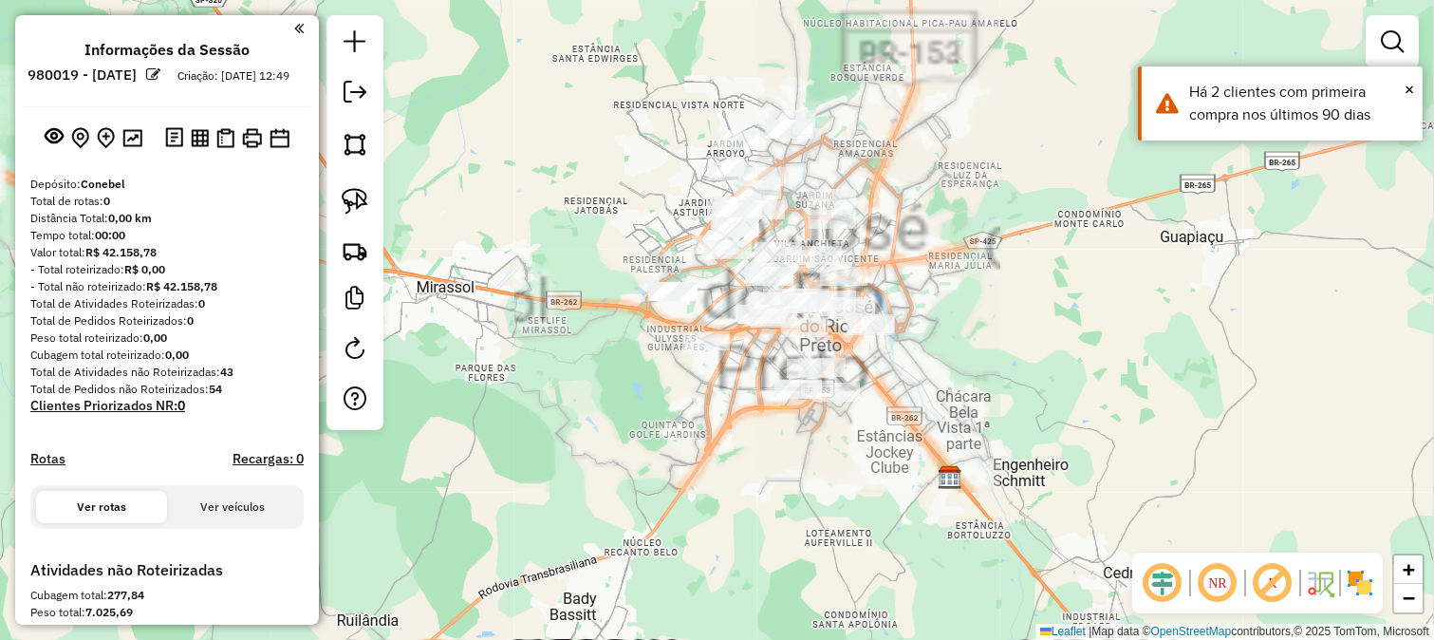
click at [1161, 588] on em at bounding box center [1163, 583] width 46 height 46
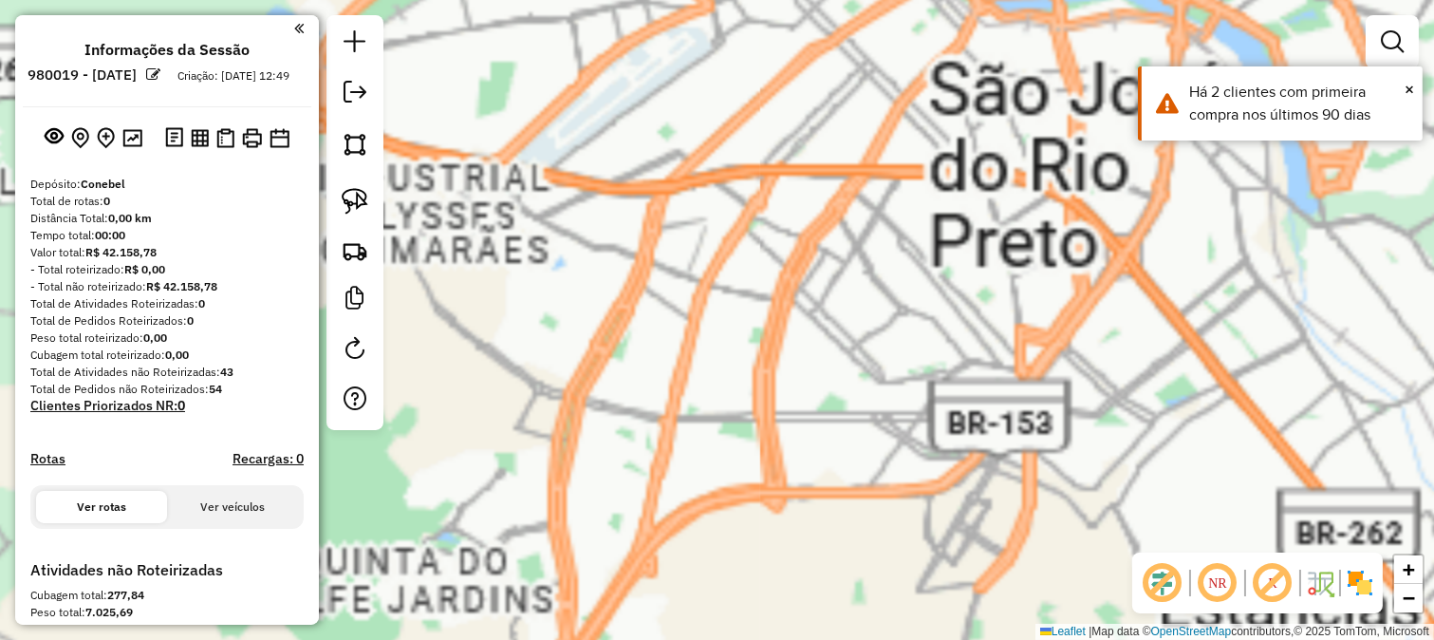
click at [756, 372] on div "Janela de atendimento Grade de atendimento Capacidade Transportadoras Veículos …" at bounding box center [717, 320] width 1434 height 640
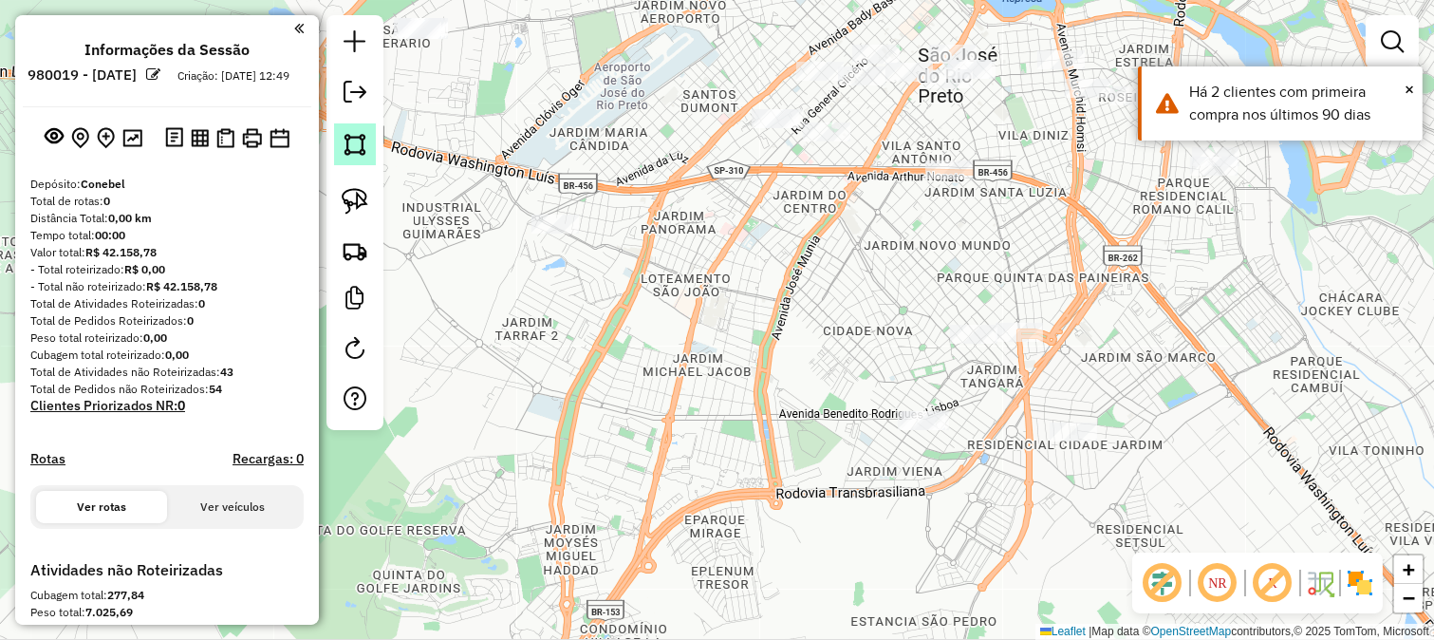
click at [362, 146] on img at bounding box center [355, 144] width 27 height 27
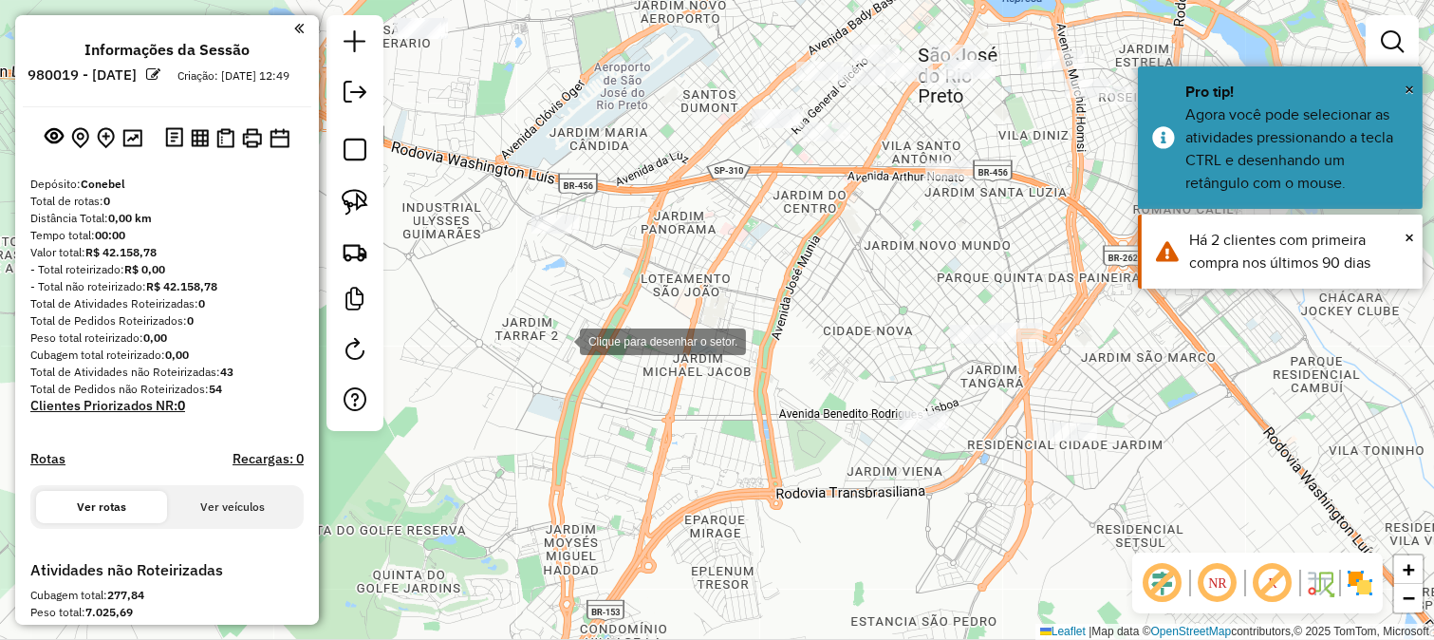
click at [561, 340] on div at bounding box center [561, 340] width 38 height 38
click at [580, 359] on div at bounding box center [561, 340] width 38 height 38
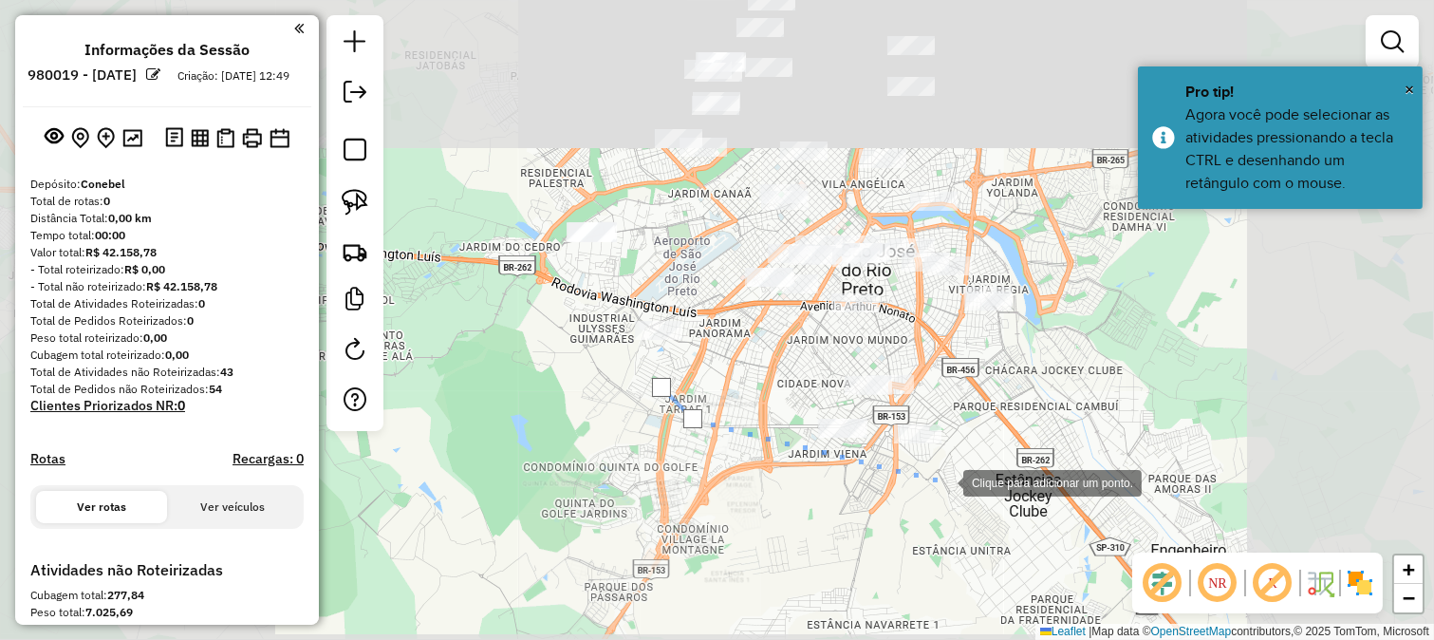
click at [944, 481] on div at bounding box center [944, 481] width 38 height 38
click at [963, 462] on div at bounding box center [944, 481] width 38 height 38
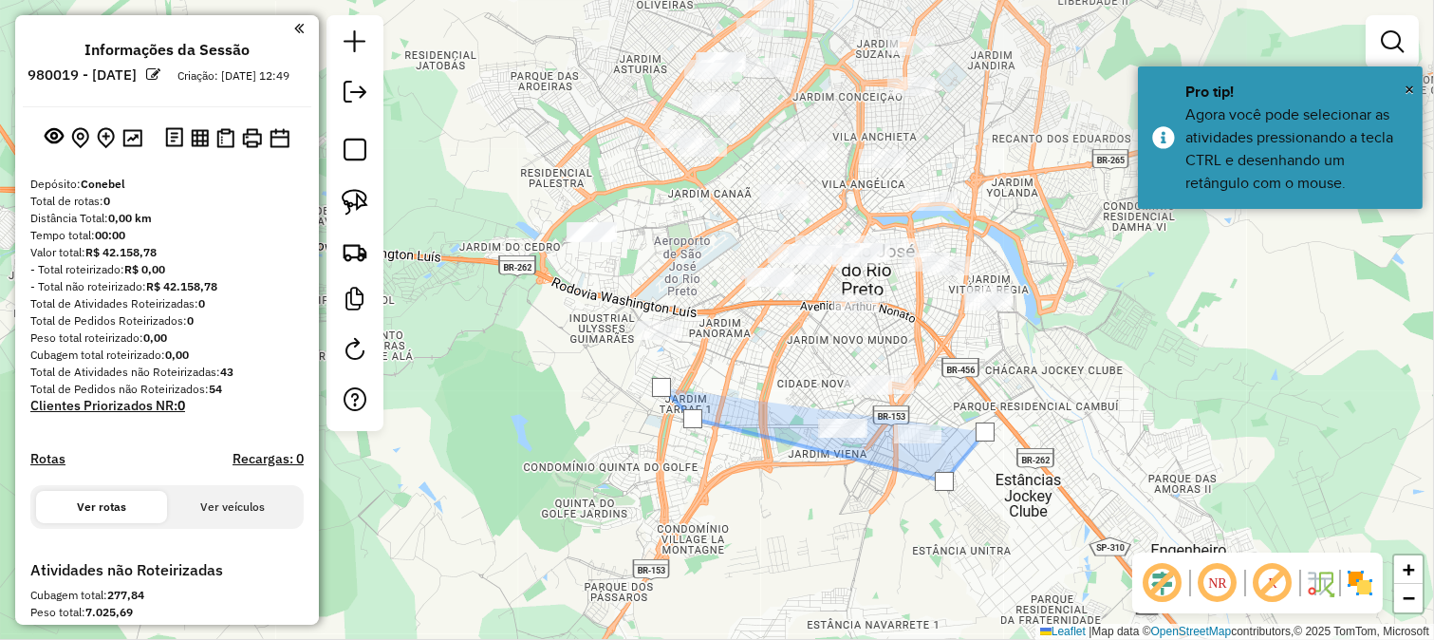
click at [1004, 413] on div at bounding box center [985, 432] width 38 height 38
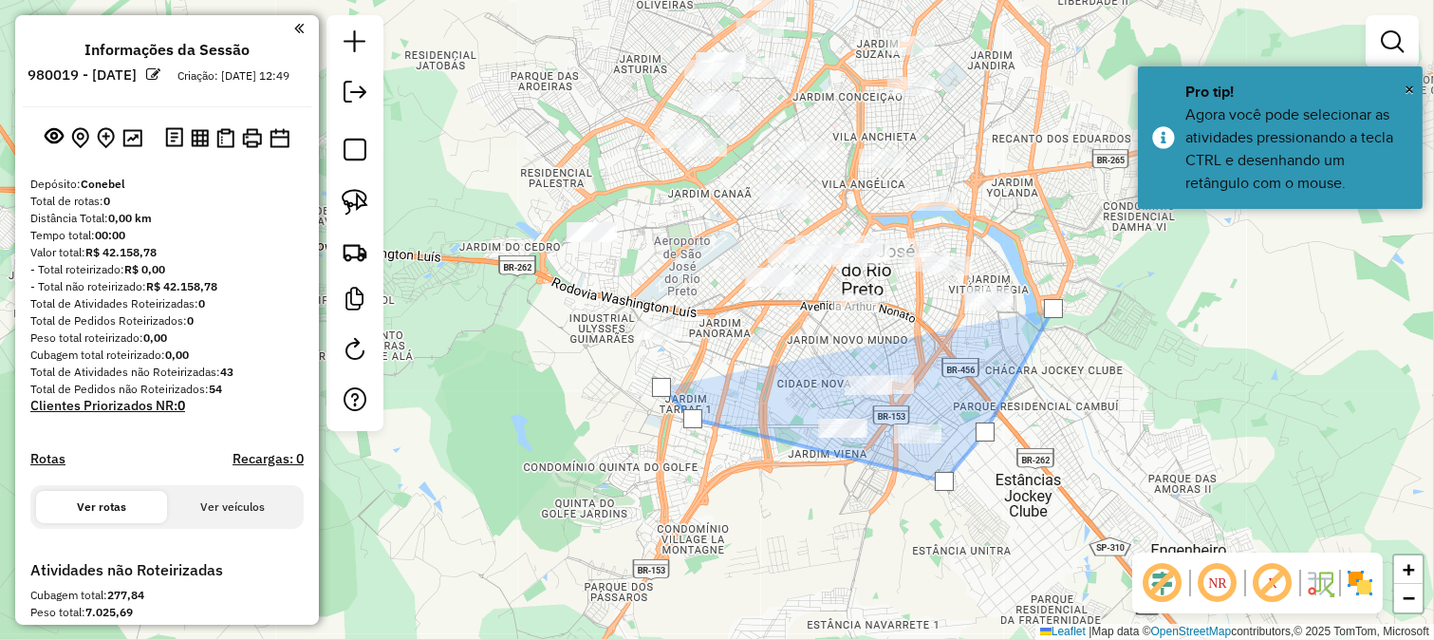
click at [1042, 289] on div at bounding box center [1054, 308] width 38 height 38
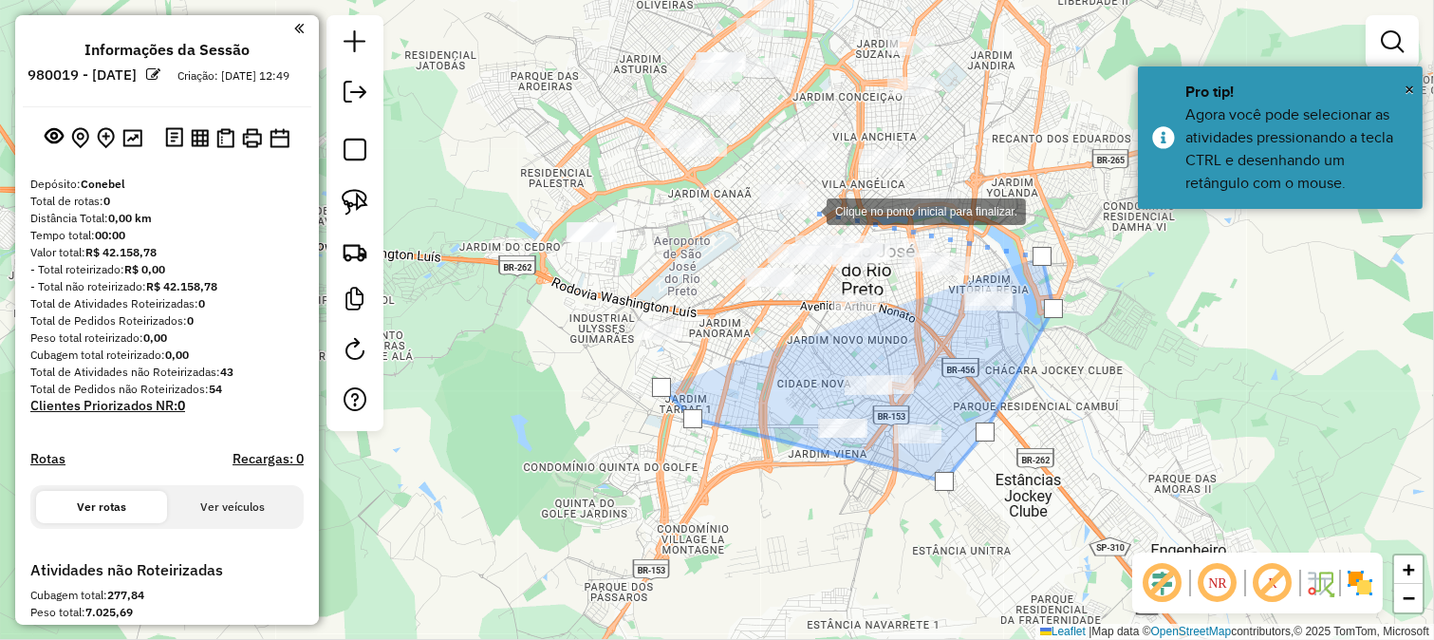
click at [808, 210] on div at bounding box center [808, 210] width 38 height 38
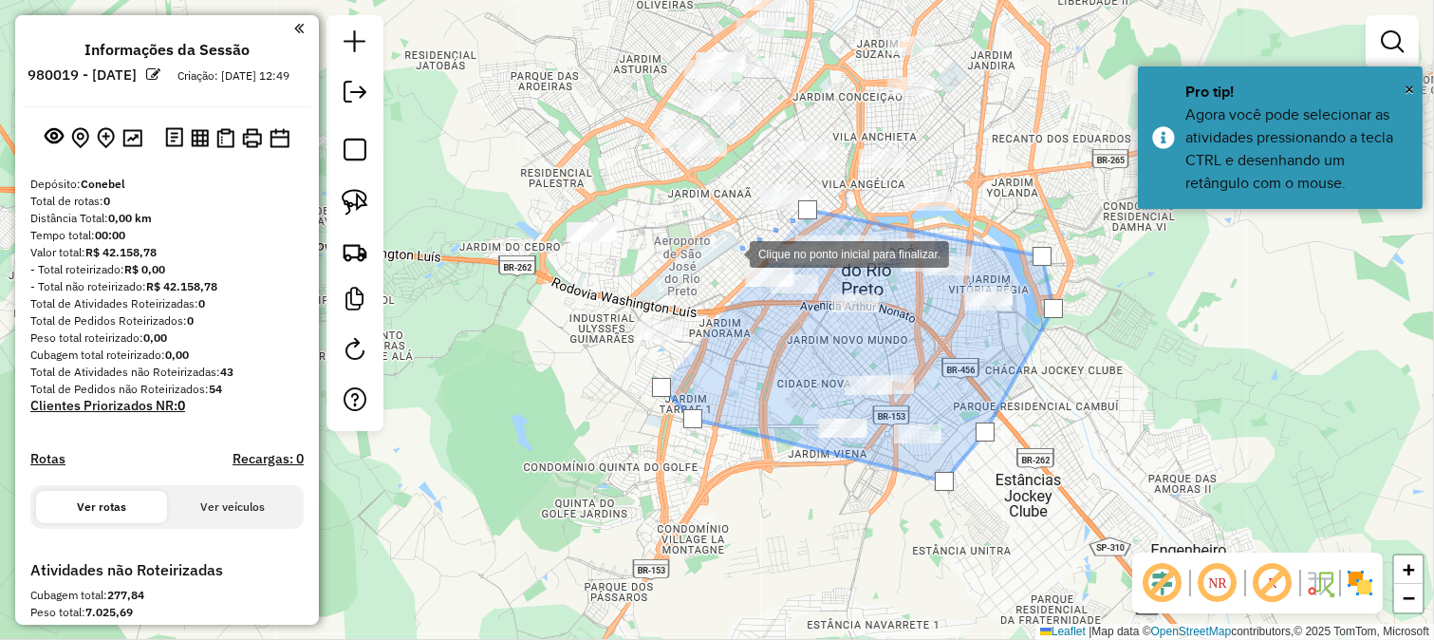
click at [712, 271] on div at bounding box center [731, 252] width 38 height 38
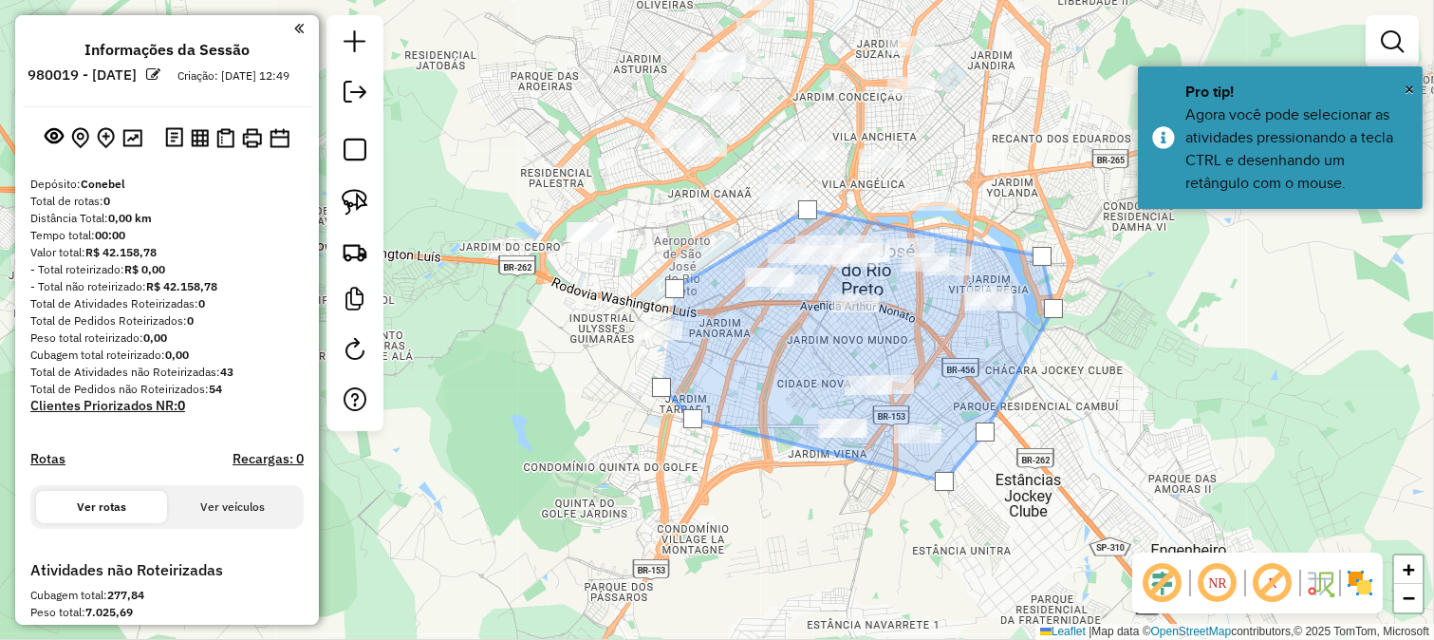
click at [656, 308] on div at bounding box center [675, 289] width 38 height 38
drag, startPoint x: 615, startPoint y: 374, endPoint x: 631, endPoint y: 383, distance: 18.7
click at [617, 363] on div at bounding box center [621, 344] width 38 height 38
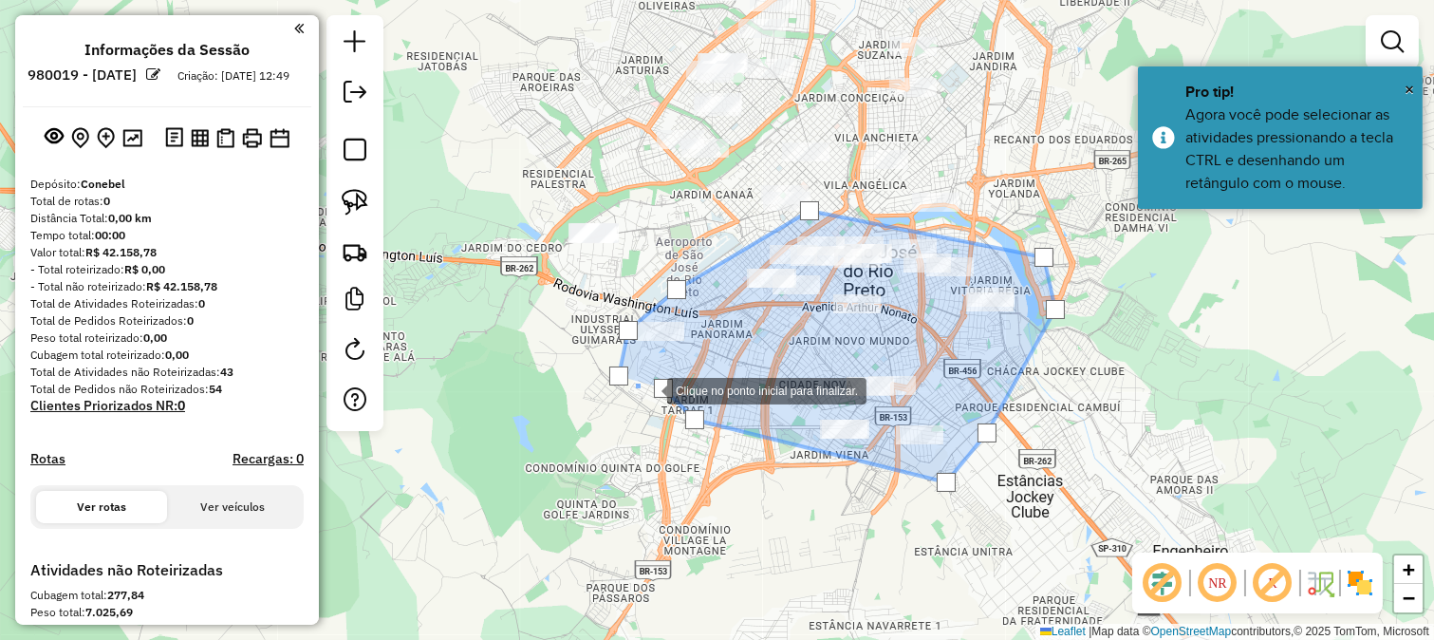
click at [648, 389] on div at bounding box center [648, 389] width 38 height 38
drag, startPoint x: 648, startPoint y: 389, endPoint x: 660, endPoint y: 387, distance: 11.5
click at [658, 387] on div at bounding box center [648, 389] width 19 height 19
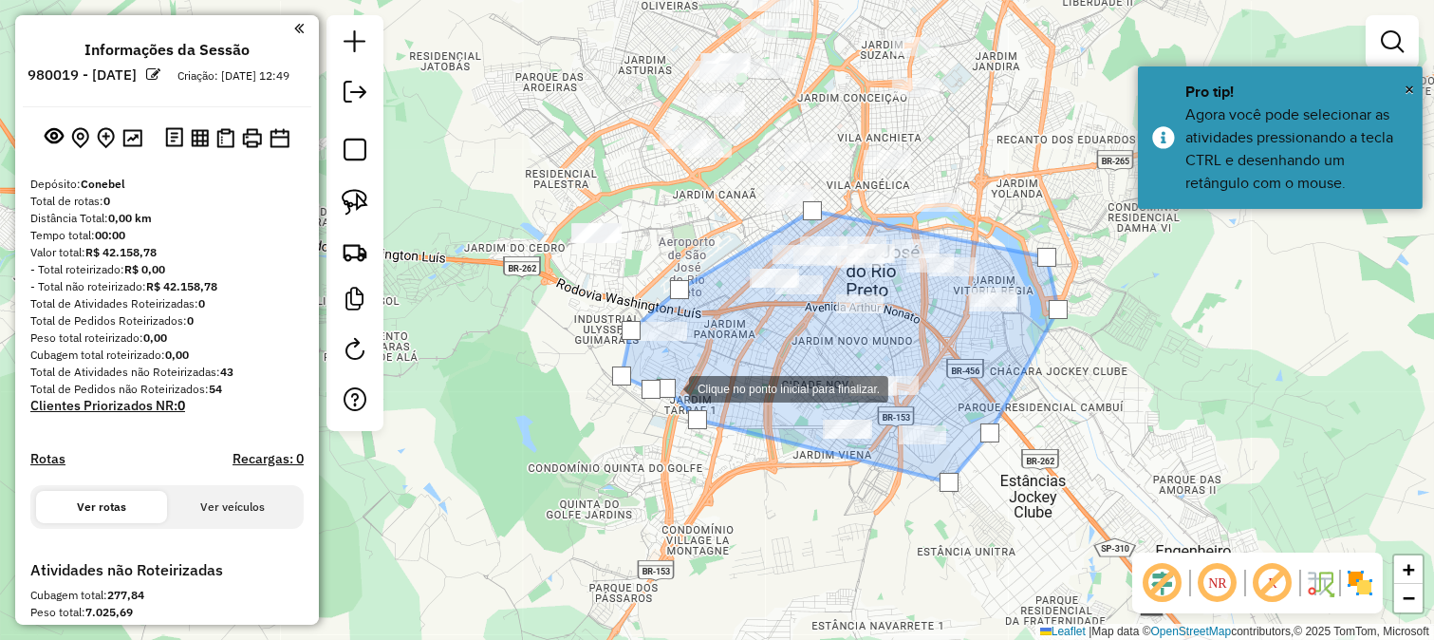
click at [670, 387] on div at bounding box center [666, 388] width 19 height 19
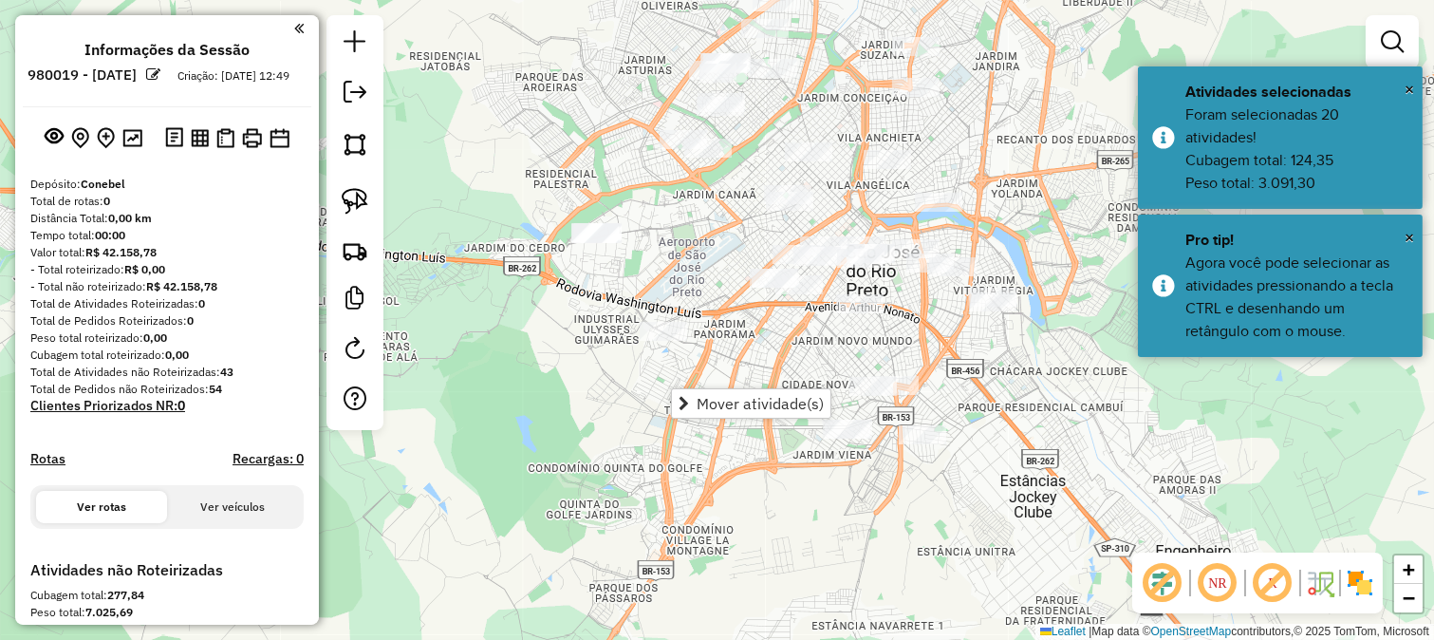
click at [686, 401] on span "Mover atividade(s)" at bounding box center [684, 403] width 10 height 15
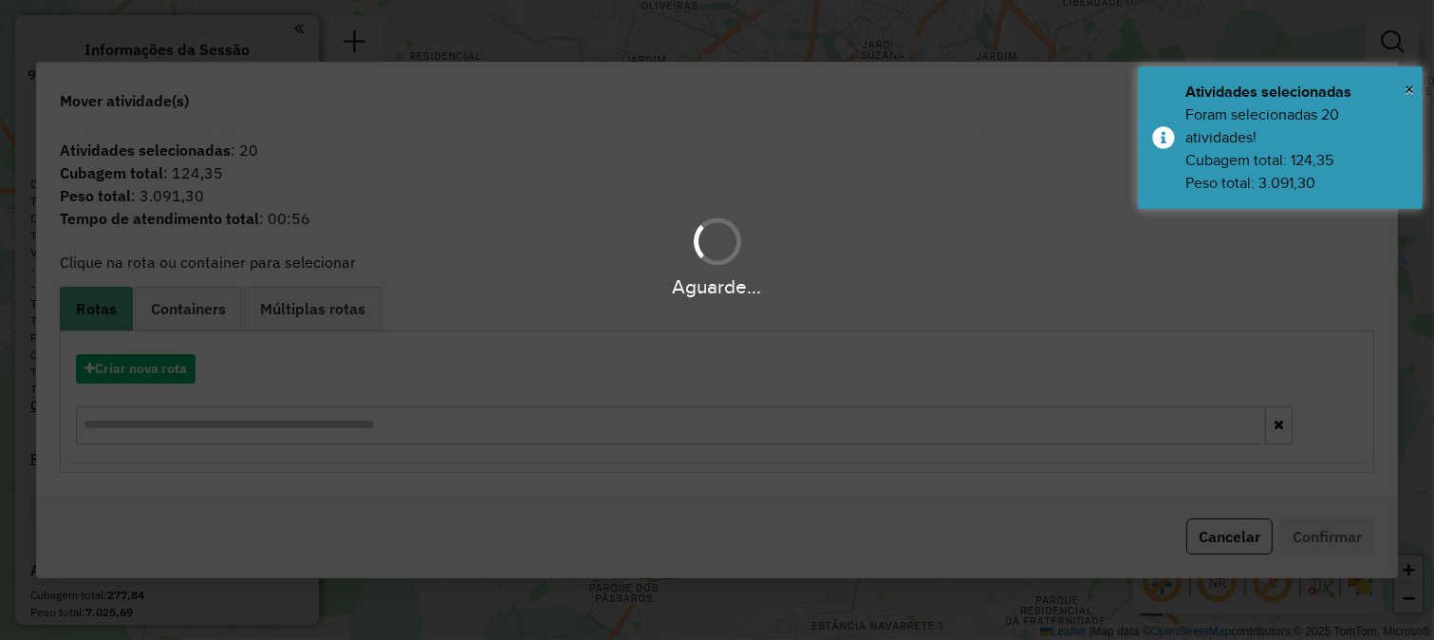
click at [156, 364] on div "Aguarde..." at bounding box center [717, 320] width 1434 height 640
click at [153, 372] on div "Aguarde..." at bounding box center [717, 320] width 1434 height 640
click at [155, 372] on div "Aguarde..." at bounding box center [717, 320] width 1434 height 640
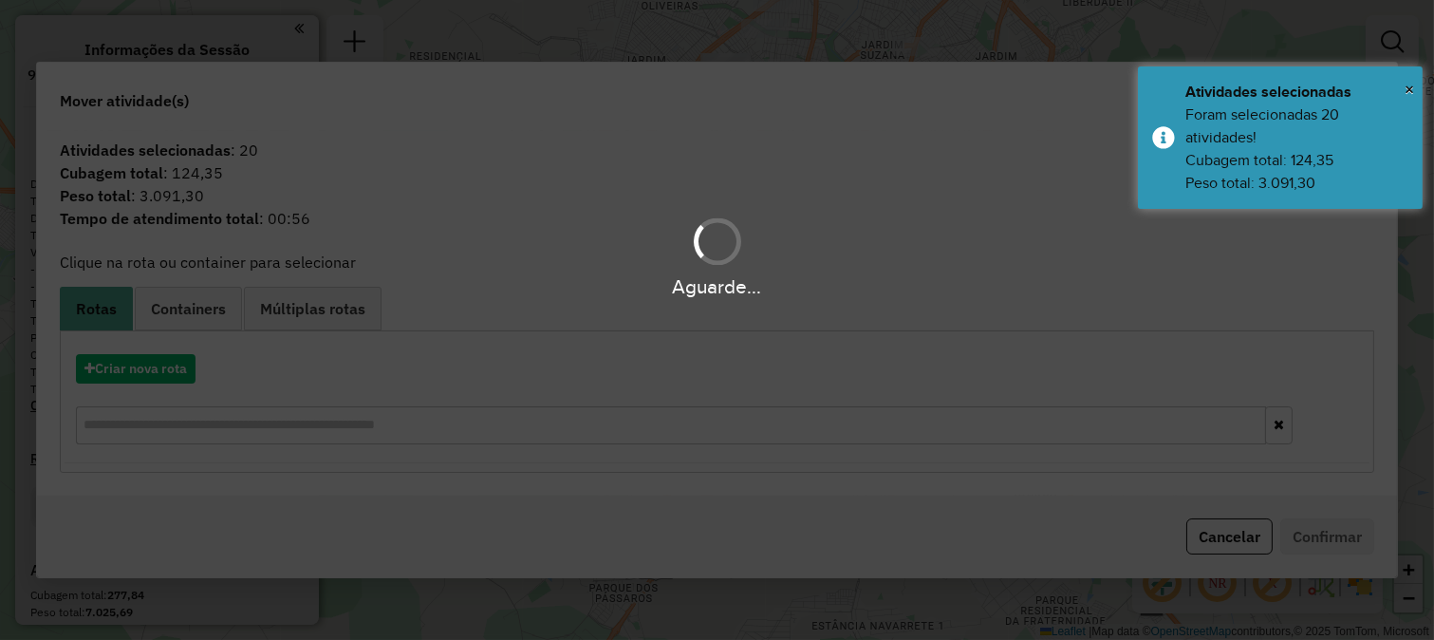
click at [155, 372] on div "Aguarde..." at bounding box center [717, 320] width 1434 height 640
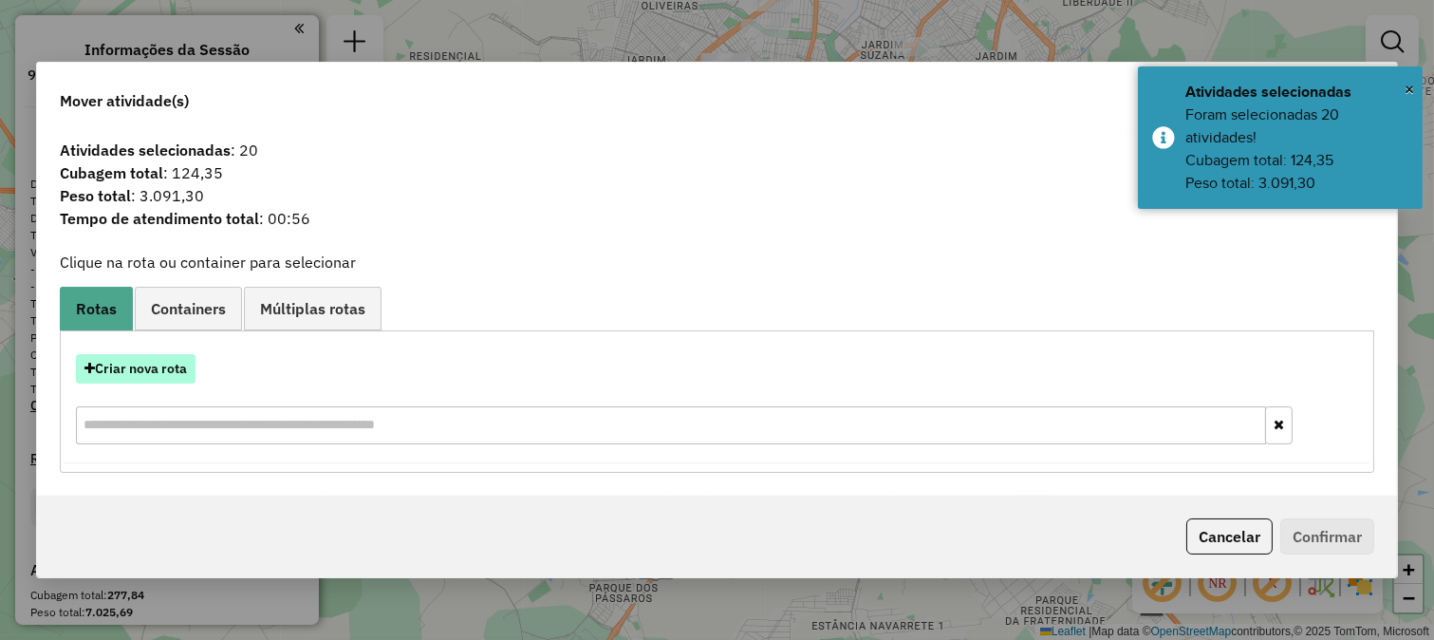
click at [159, 372] on button "Criar nova rota" at bounding box center [136, 368] width 120 height 29
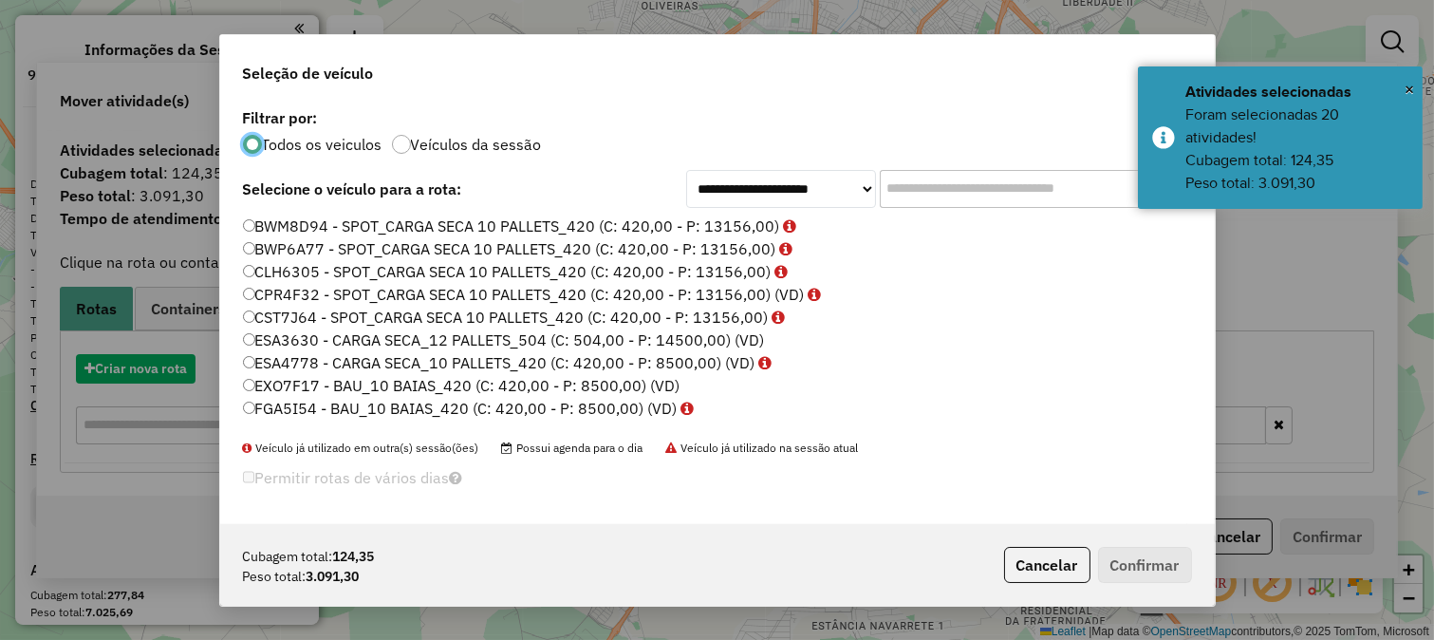
scroll to position [10, 5]
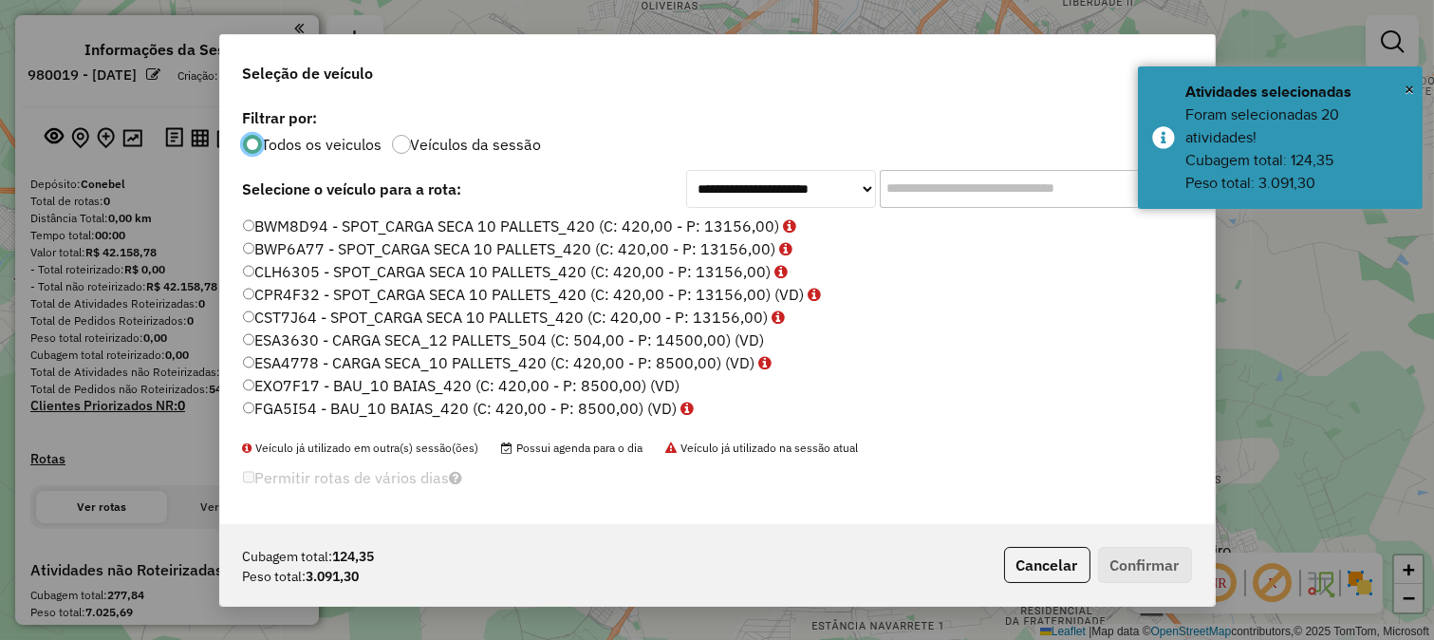
click at [906, 196] on input "text" at bounding box center [1022, 189] width 285 height 38
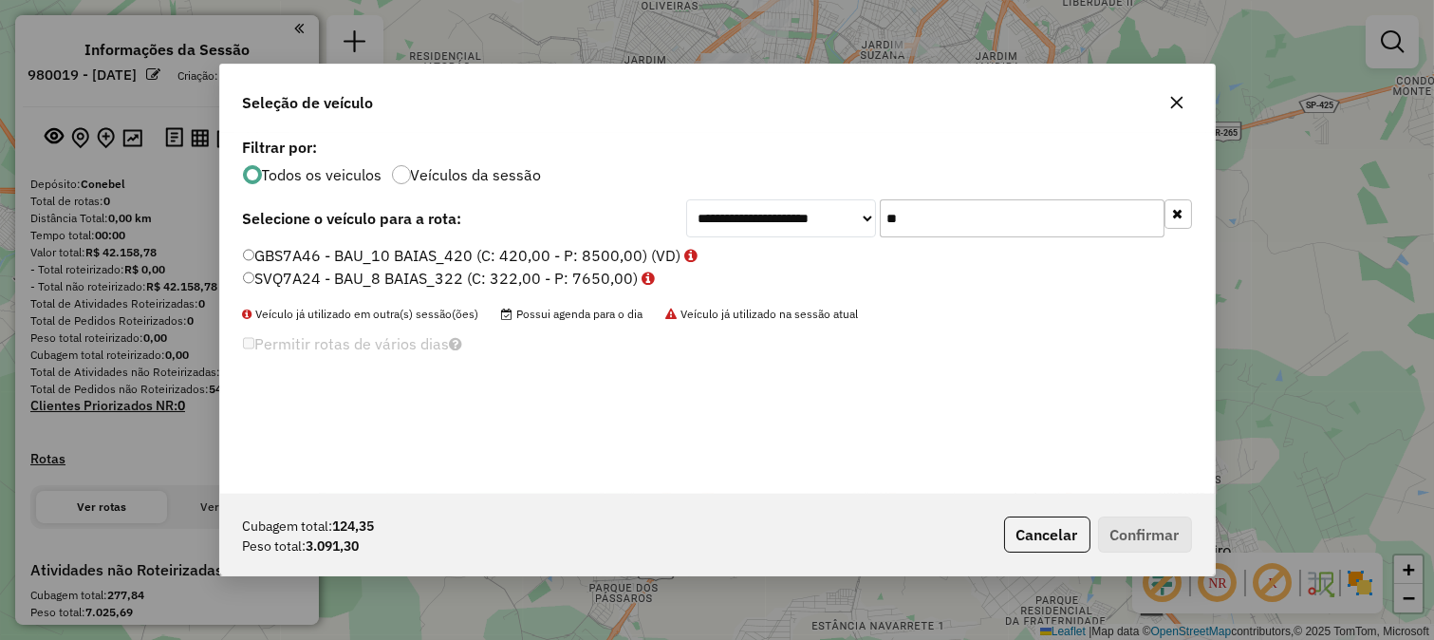
type input "**"
click at [630, 280] on label "SVQ7A24 - BAU_8 BAIAS_322 (C: 322,00 - P: 7650,00)" at bounding box center [449, 278] width 413 height 23
click at [1128, 519] on button "Confirmar" at bounding box center [1145, 534] width 94 height 36
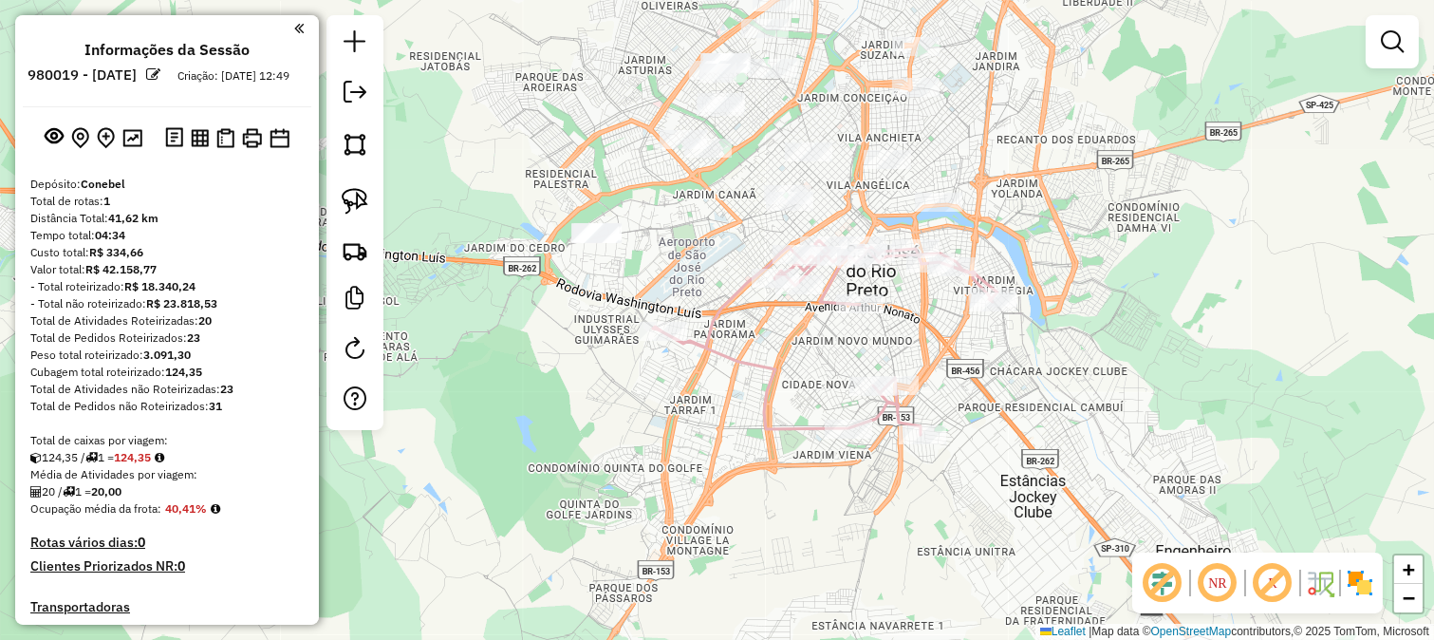
click at [1065, 203] on div "Janela de atendimento Grade de atendimento Capacidade Transportadoras Veículos …" at bounding box center [717, 320] width 1434 height 640
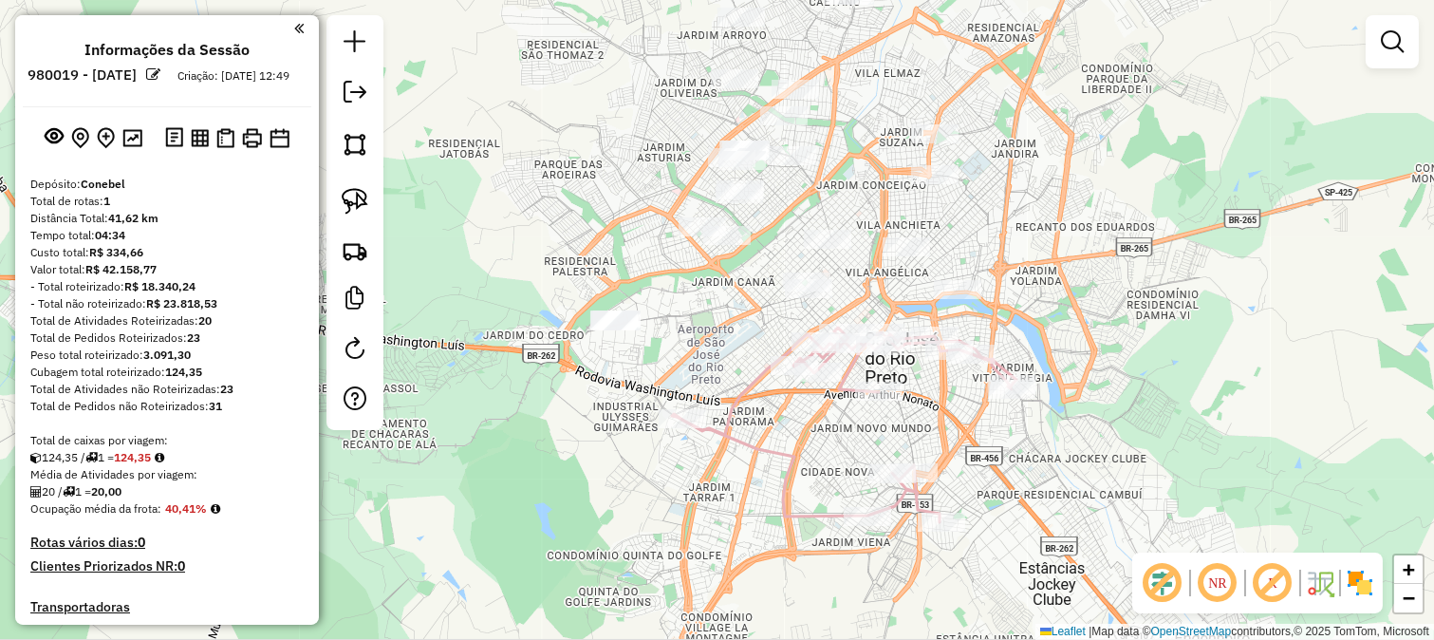
drag, startPoint x: 649, startPoint y: 164, endPoint x: 649, endPoint y: 240, distance: 75.9
click at [649, 221] on div "Janela de atendimento Grade de atendimento Capacidade Transportadoras Veículos …" at bounding box center [717, 320] width 1434 height 640
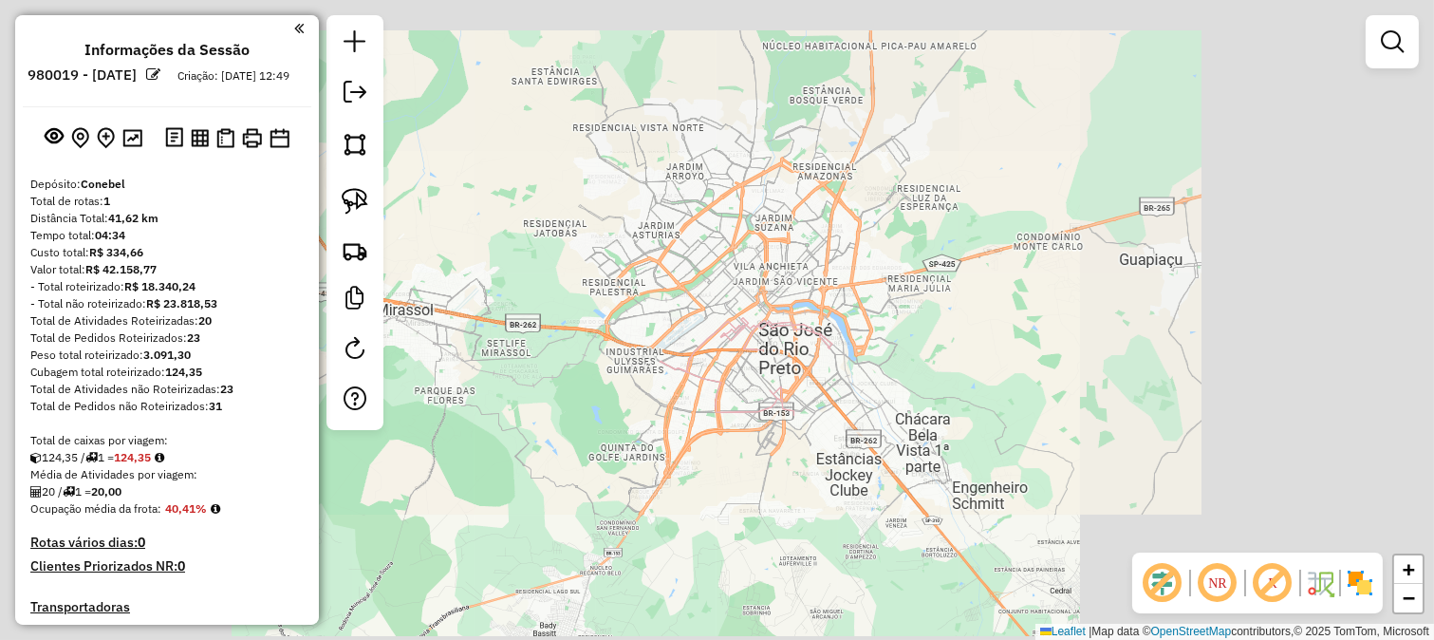
click at [628, 194] on div "Janela de atendimento Grade de atendimento Capacidade Transportadoras Veículos …" at bounding box center [717, 320] width 1434 height 640
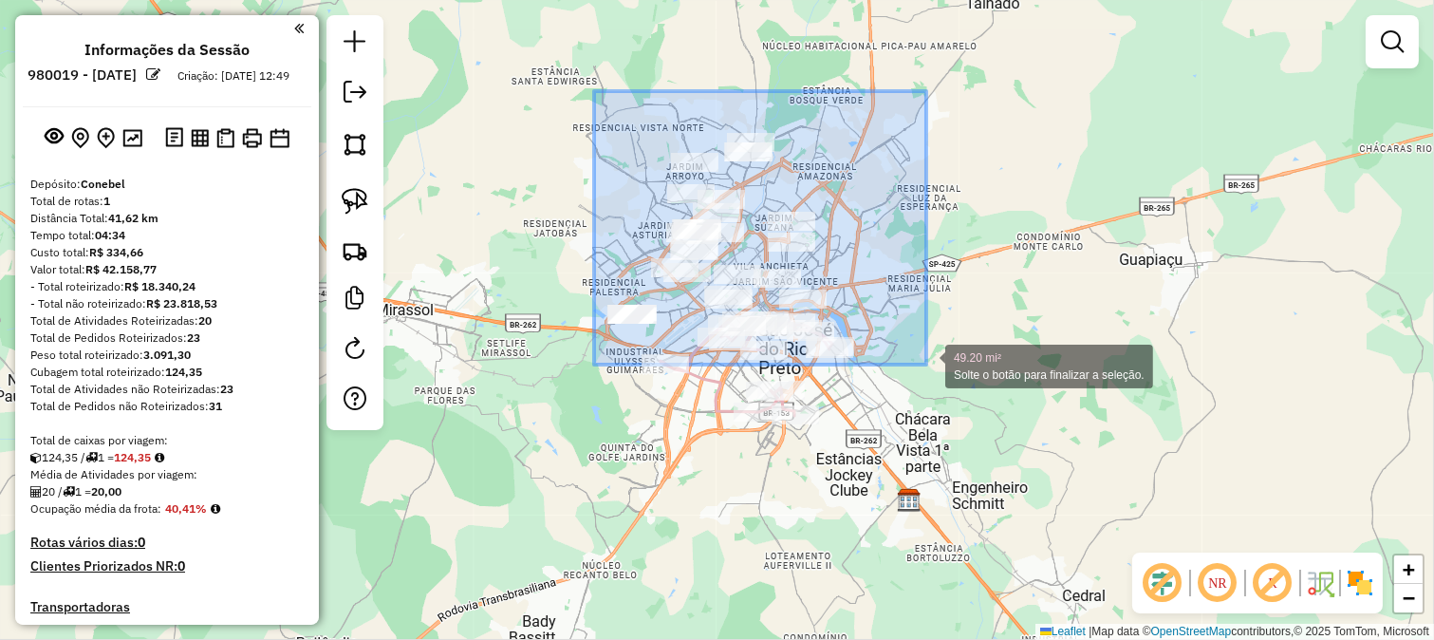
drag, startPoint x: 633, startPoint y: 152, endPoint x: 926, endPoint y: 364, distance: 362.3
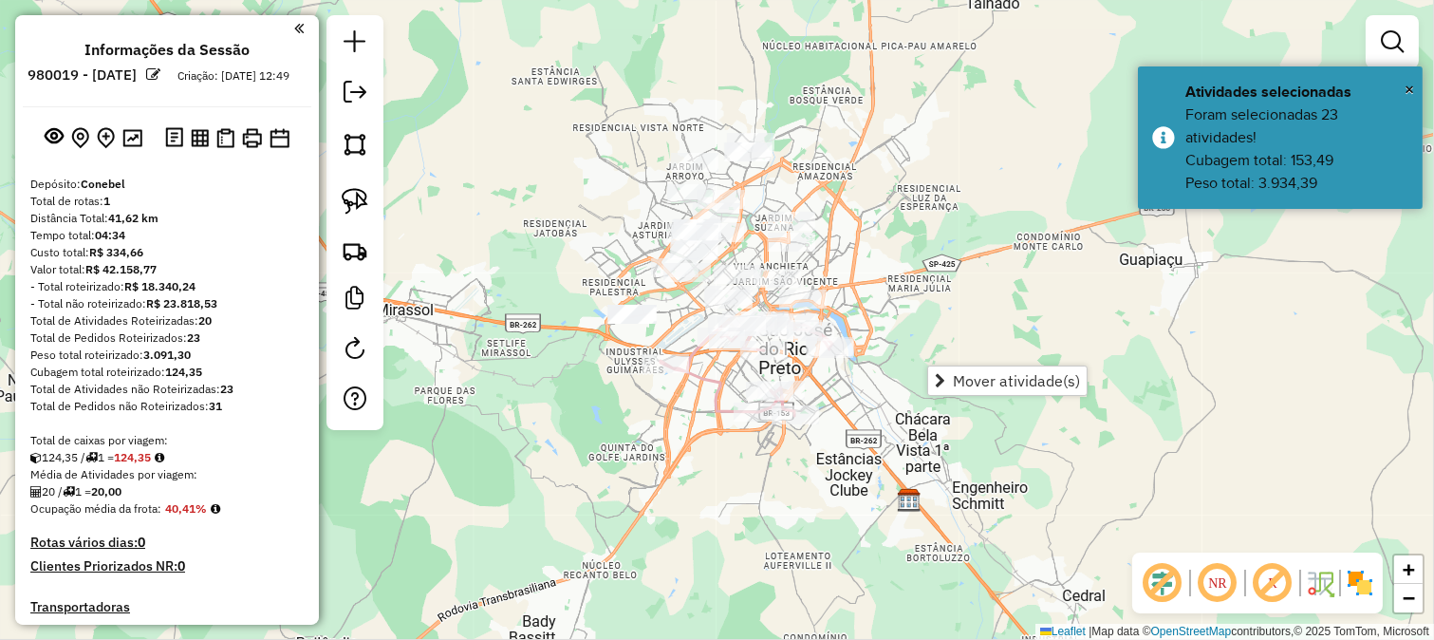
click at [979, 384] on span "Mover atividade(s)" at bounding box center [1016, 380] width 127 height 15
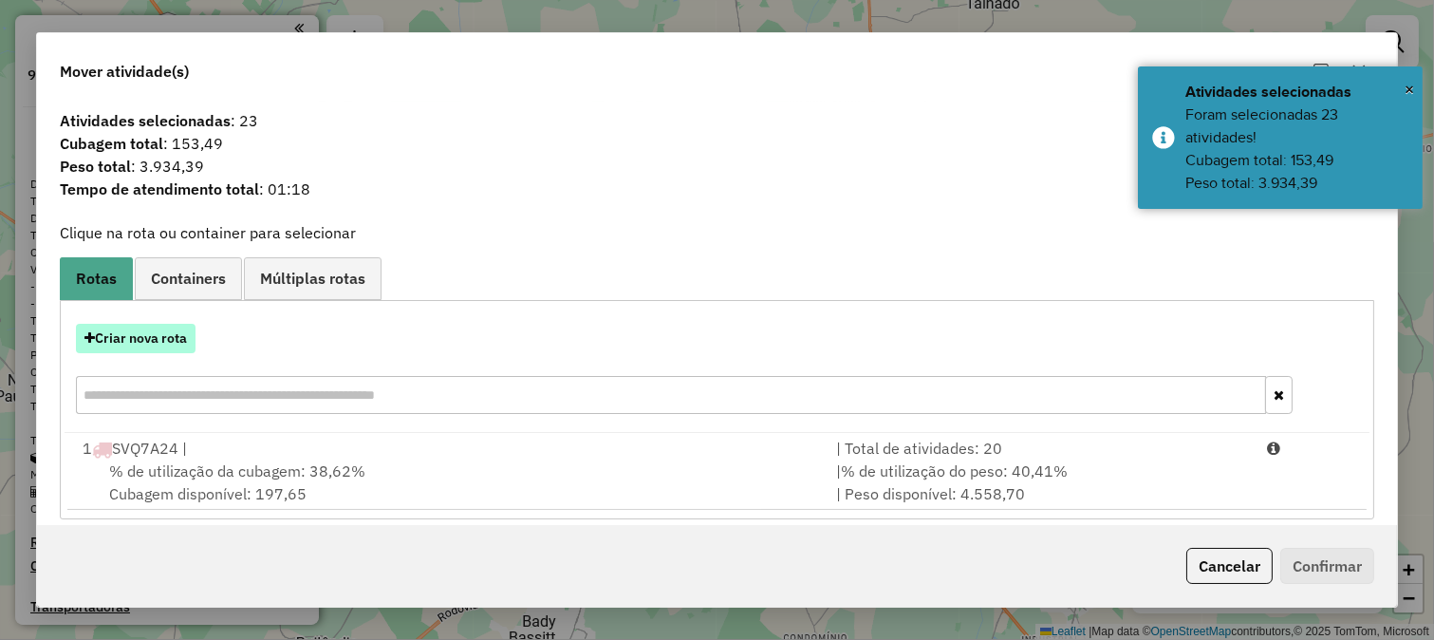
click at [163, 342] on button "Criar nova rota" at bounding box center [136, 338] width 120 height 29
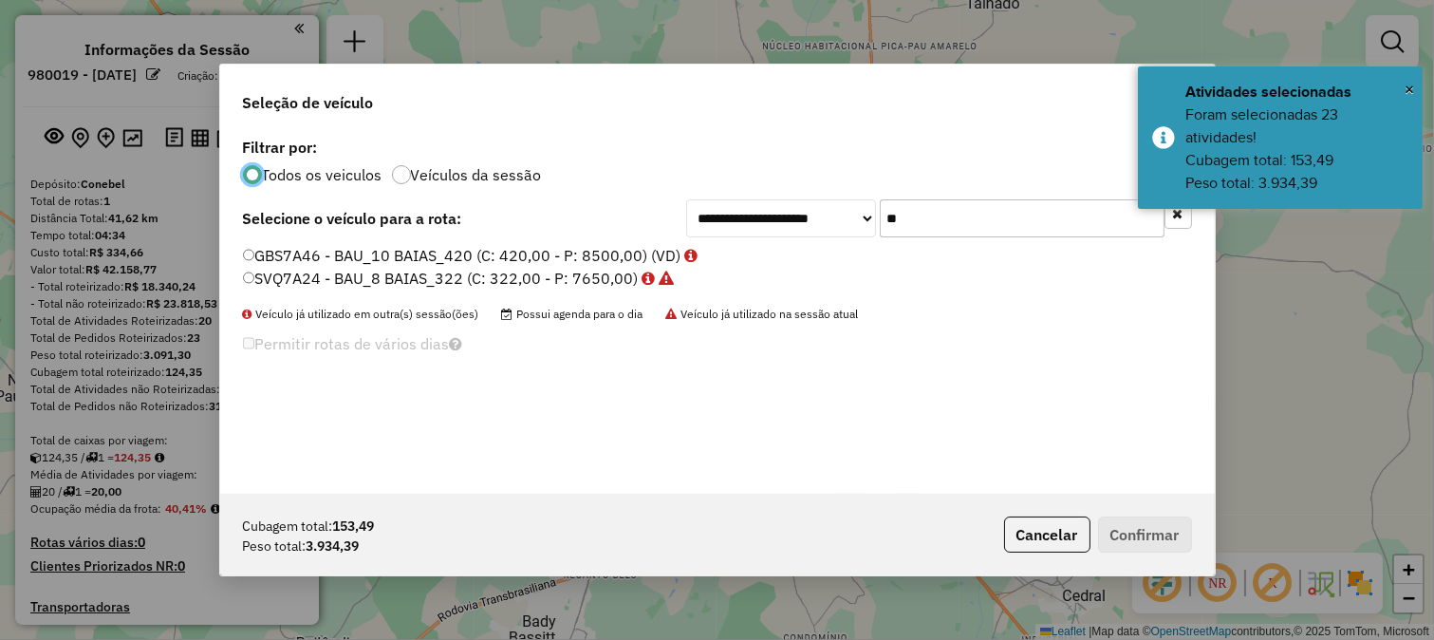
click at [1002, 165] on div "Todos os veiculos Veículos da sessão" at bounding box center [717, 172] width 949 height 23
click at [972, 196] on div "**********" at bounding box center [717, 313] width 995 height 361
click at [935, 232] on input "**" at bounding box center [1022, 218] width 285 height 38
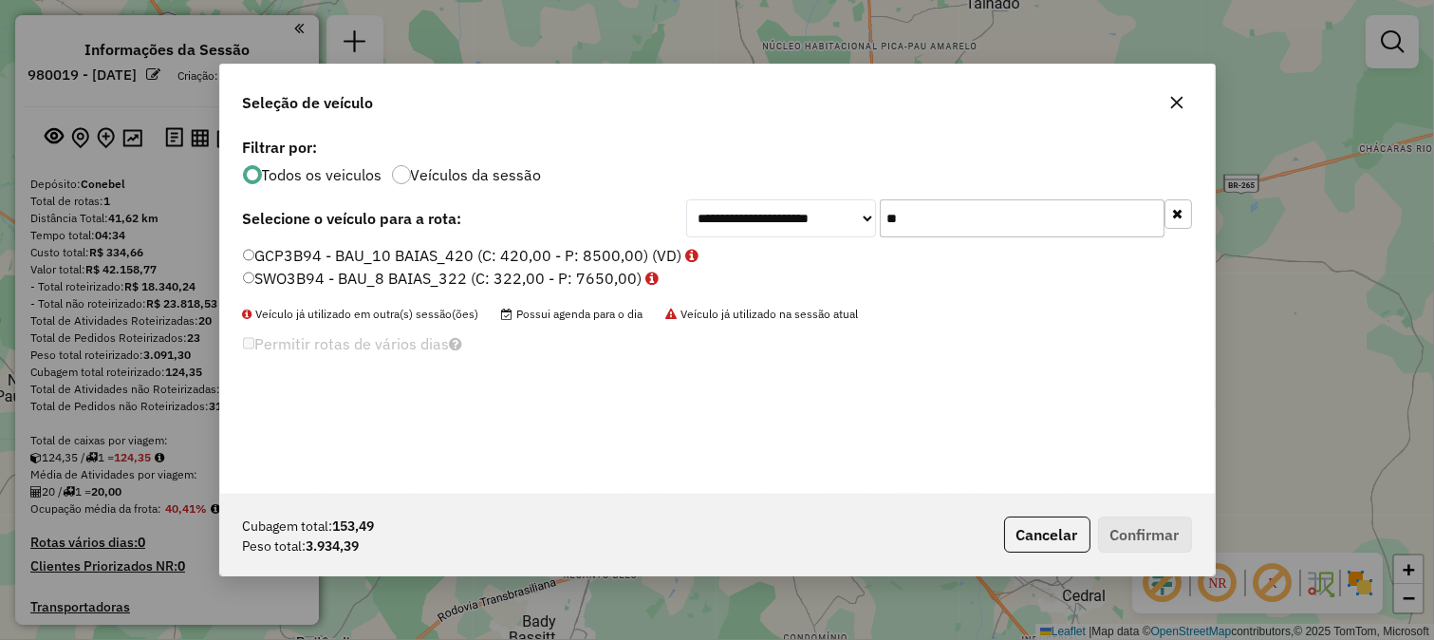
type input "**"
click at [608, 262] on label "GCP3B94 - BAU_10 BAIAS_420 (C: 420,00 - P: 8500,00) (VD)" at bounding box center [471, 255] width 457 height 23
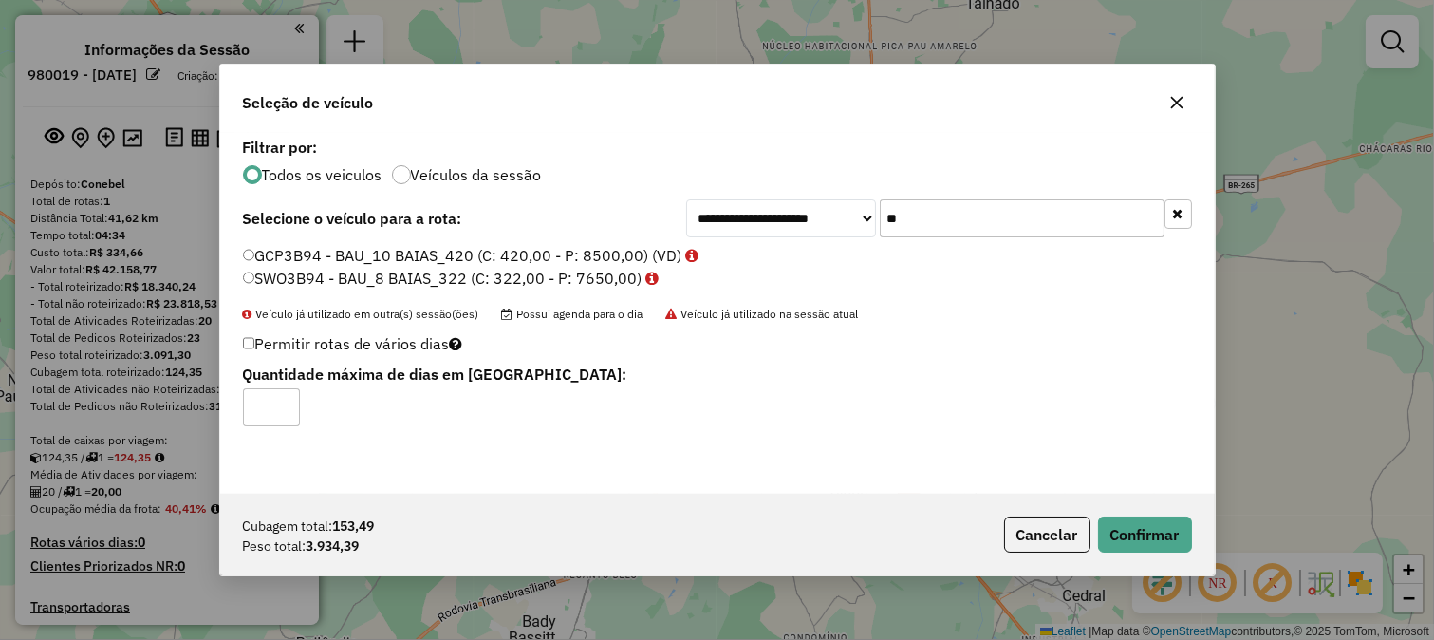
click at [608, 271] on label "SWO3B94 - BAU_8 BAIAS_322 (C: 322,00 - P: 7650,00)" at bounding box center [451, 278] width 417 height 23
click at [1128, 518] on button "Confirmar" at bounding box center [1145, 534] width 94 height 36
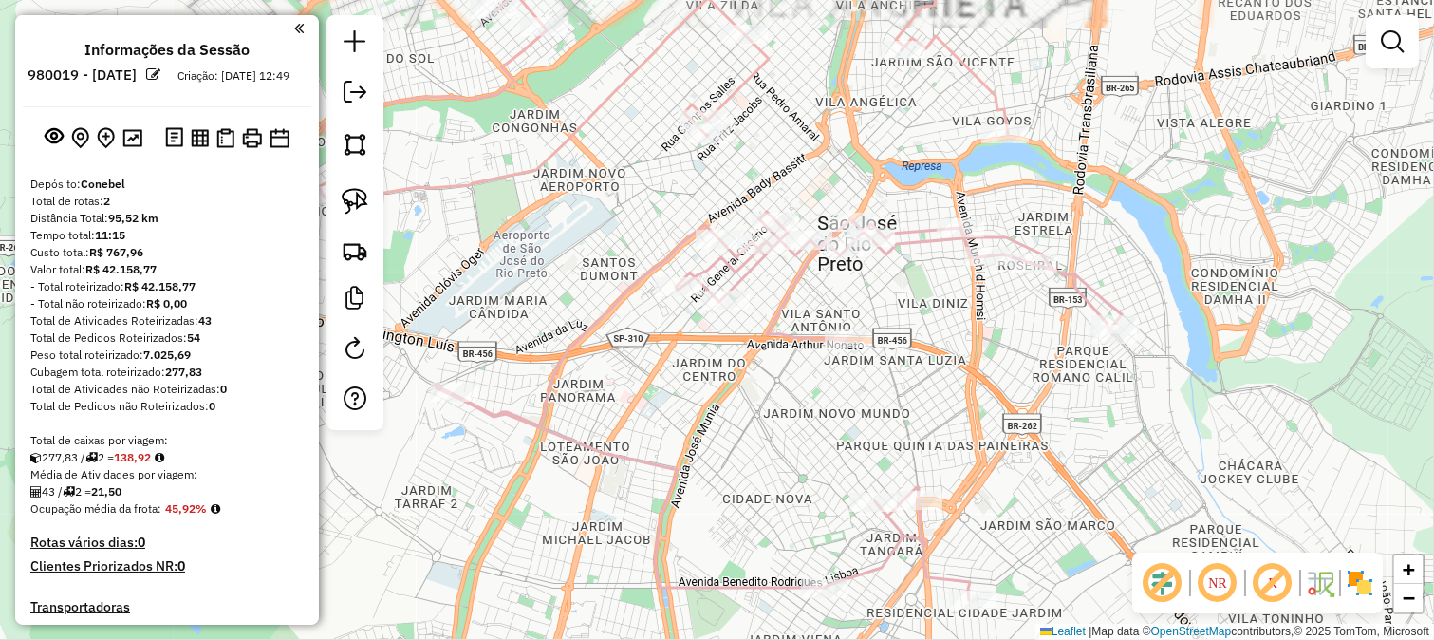
drag, startPoint x: 836, startPoint y: 131, endPoint x: 875, endPoint y: 216, distance: 93.9
click at [864, 188] on div "Rota 1 - Placa SVQ7A24 33517 - RESTAURANTE MANDARIM Janela de atendimento Grade…" at bounding box center [717, 320] width 1434 height 640
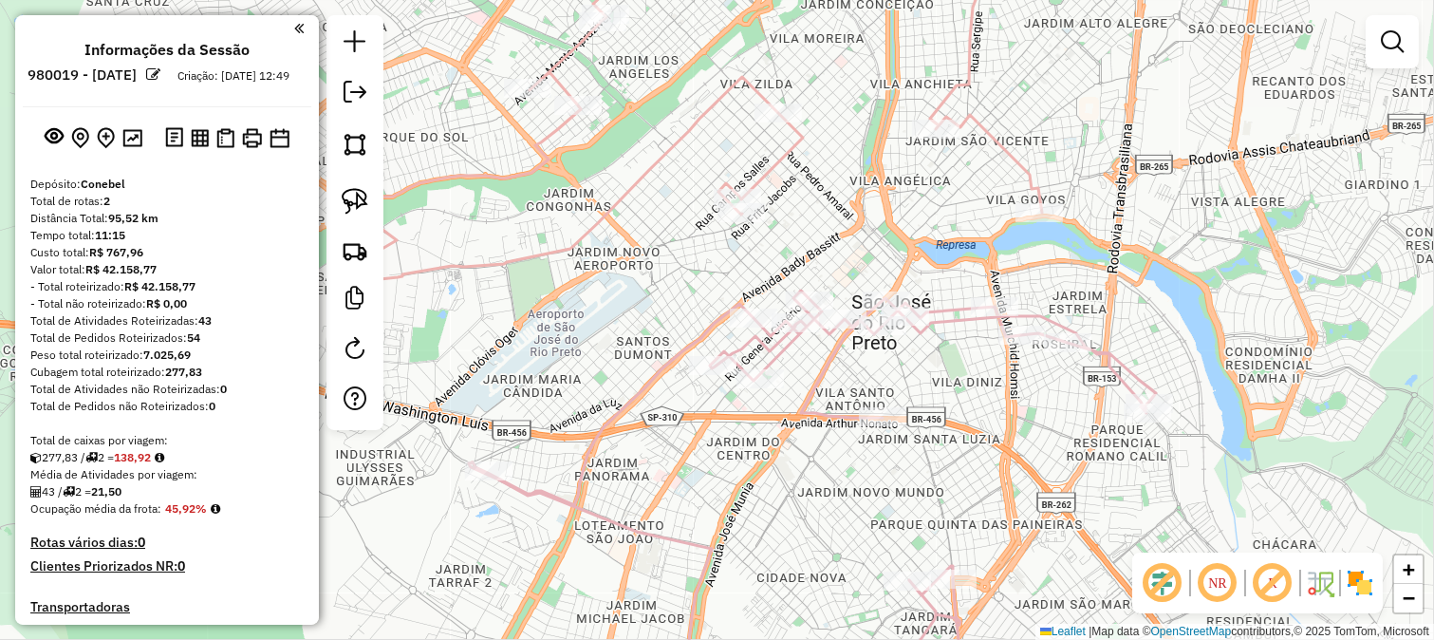
click at [950, 308] on icon at bounding box center [812, 484] width 687 height 388
select select "**********"
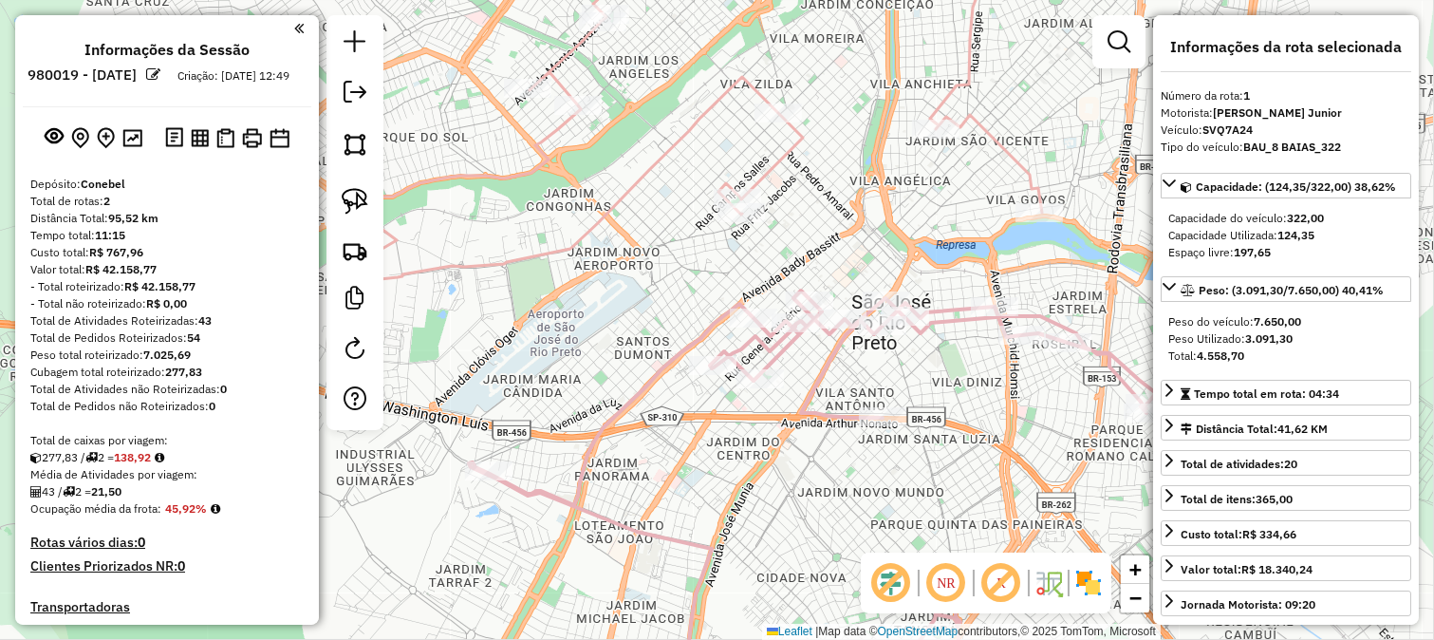
scroll to position [394, 0]
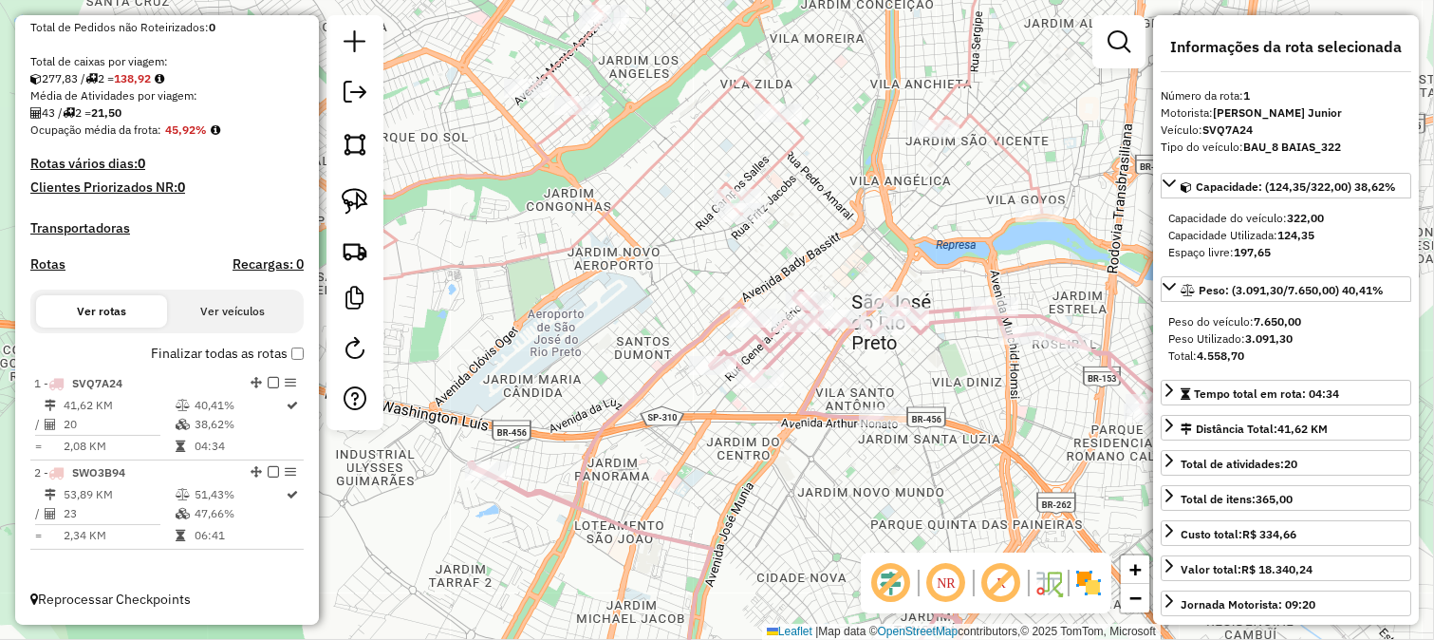
click at [887, 260] on div "Janela de atendimento Grade de atendimento Capacidade Transportadoras Veículos …" at bounding box center [717, 320] width 1434 height 640
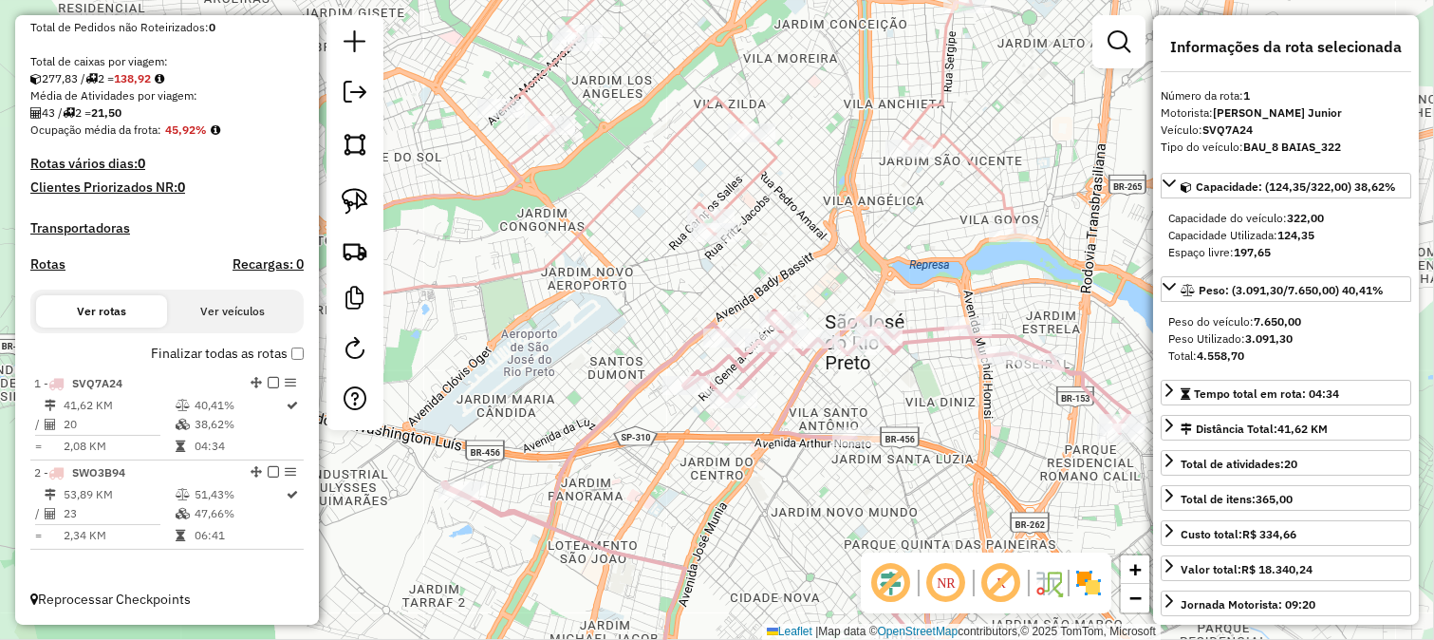
click at [970, 175] on icon at bounding box center [671, 118] width 689 height 364
click at [897, 201] on div "Janela de atendimento Grade de atendimento Capacidade Transportadoras Veículos …" at bounding box center [717, 320] width 1434 height 640
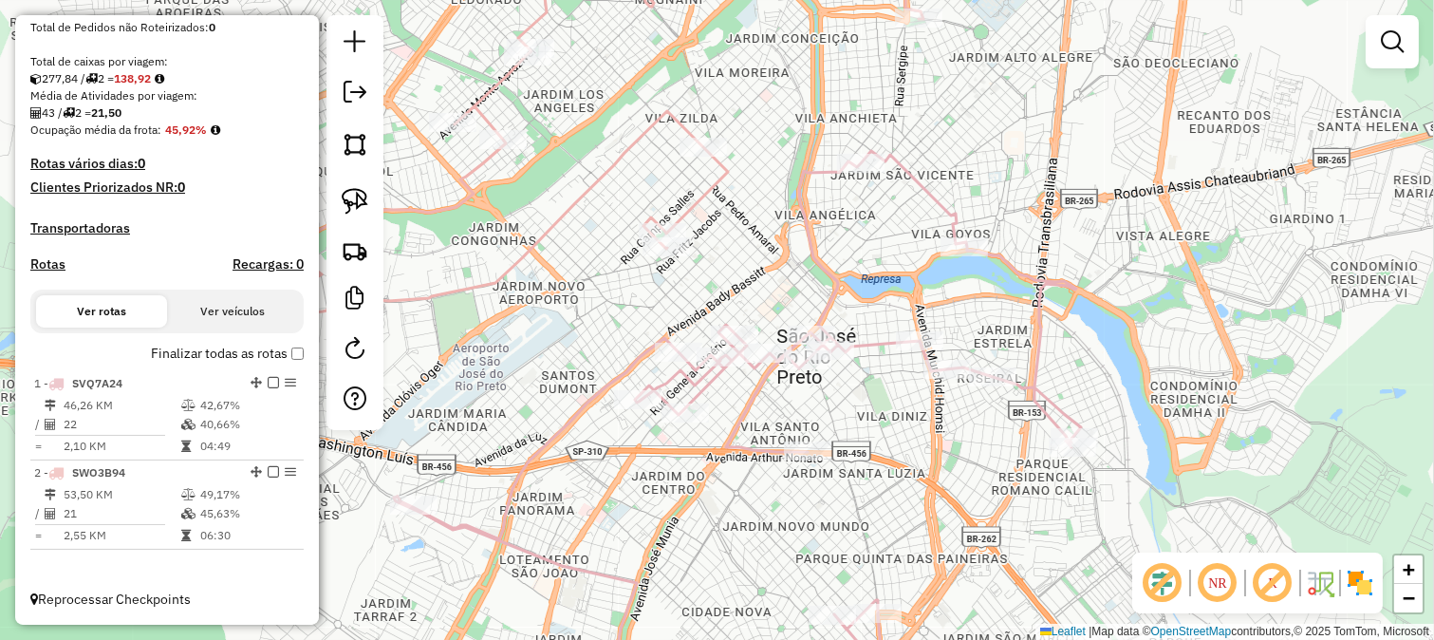
click at [921, 185] on icon at bounding box center [737, 427] width 687 height 553
select select "**********"
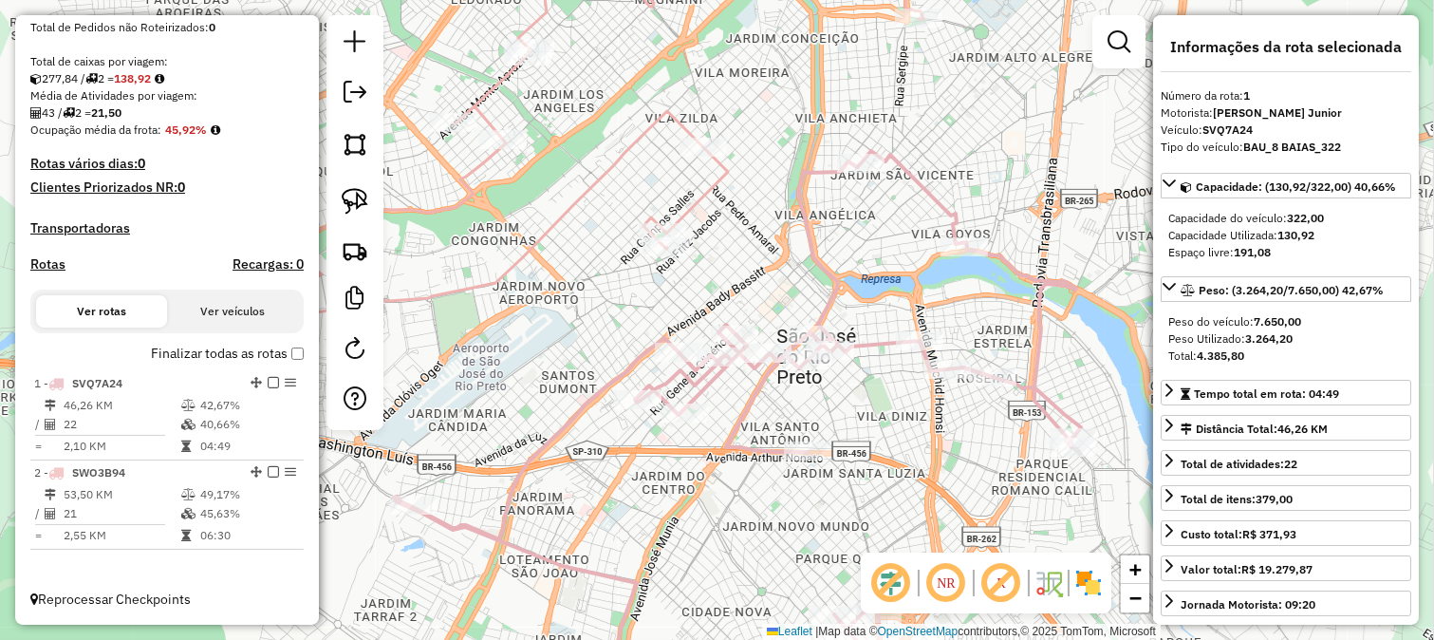
click at [886, 272] on div "Janela de atendimento Grade de atendimento Capacidade Transportadoras Veículos …" at bounding box center [717, 320] width 1434 height 640
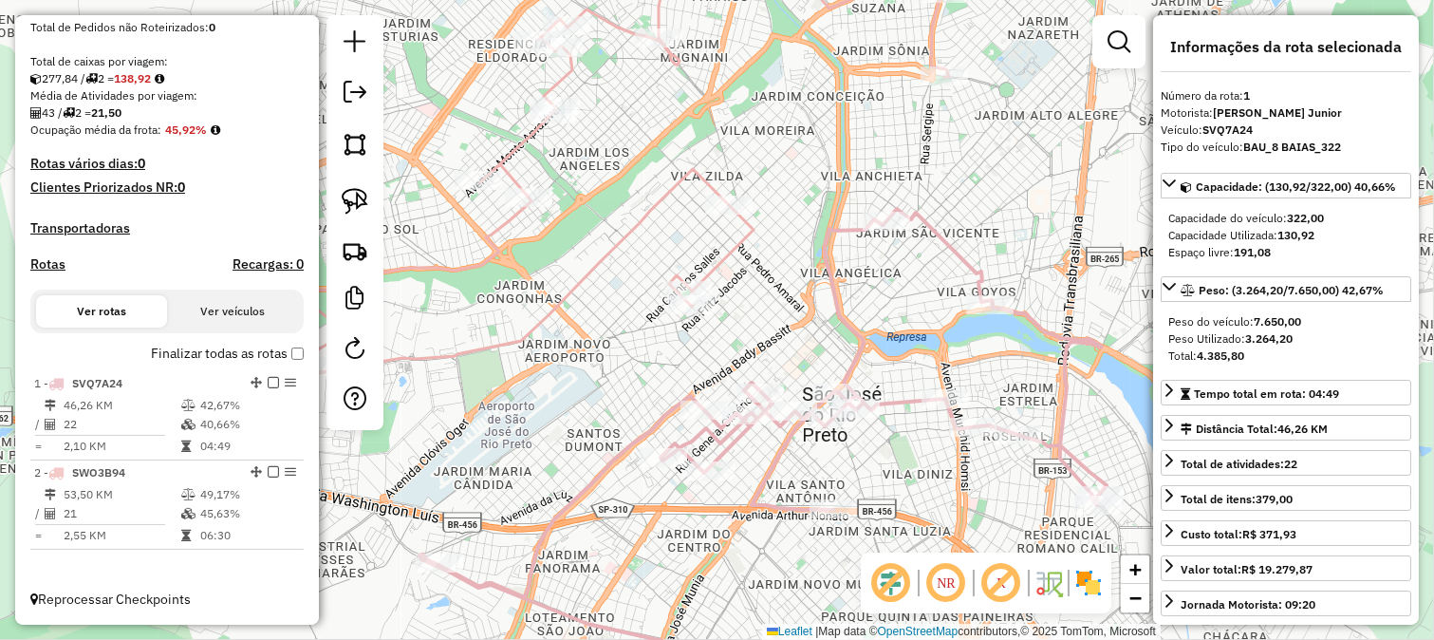
click at [735, 229] on div "Janela de atendimento Grade de atendimento Capacidade Transportadoras Veículos …" at bounding box center [717, 320] width 1434 height 640
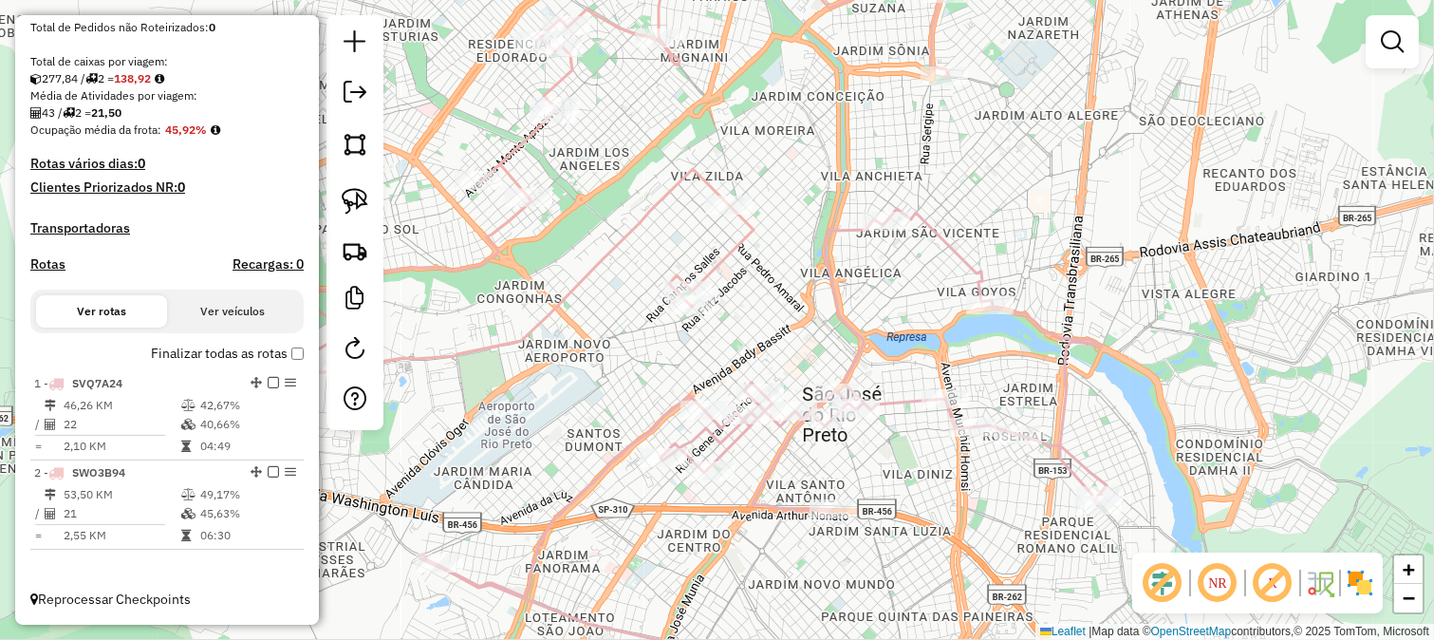
click at [746, 232] on icon at bounding box center [626, 154] width 645 height 437
select select "**********"
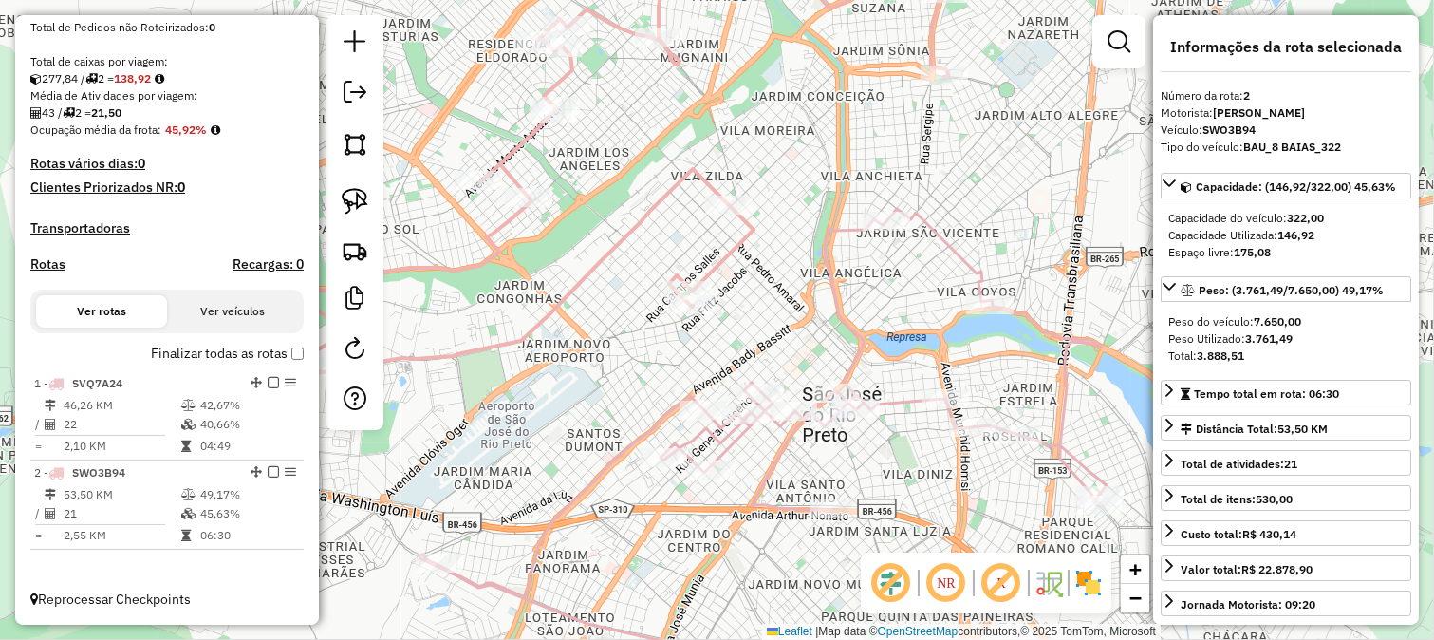
click at [839, 232] on icon at bounding box center [763, 456] width 687 height 495
drag, startPoint x: 822, startPoint y: 165, endPoint x: 833, endPoint y: 242, distance: 77.7
click at [833, 240] on div "Janela de atendimento Grade de atendimento Capacidade Transportadoras Veículos …" at bounding box center [717, 320] width 1434 height 640
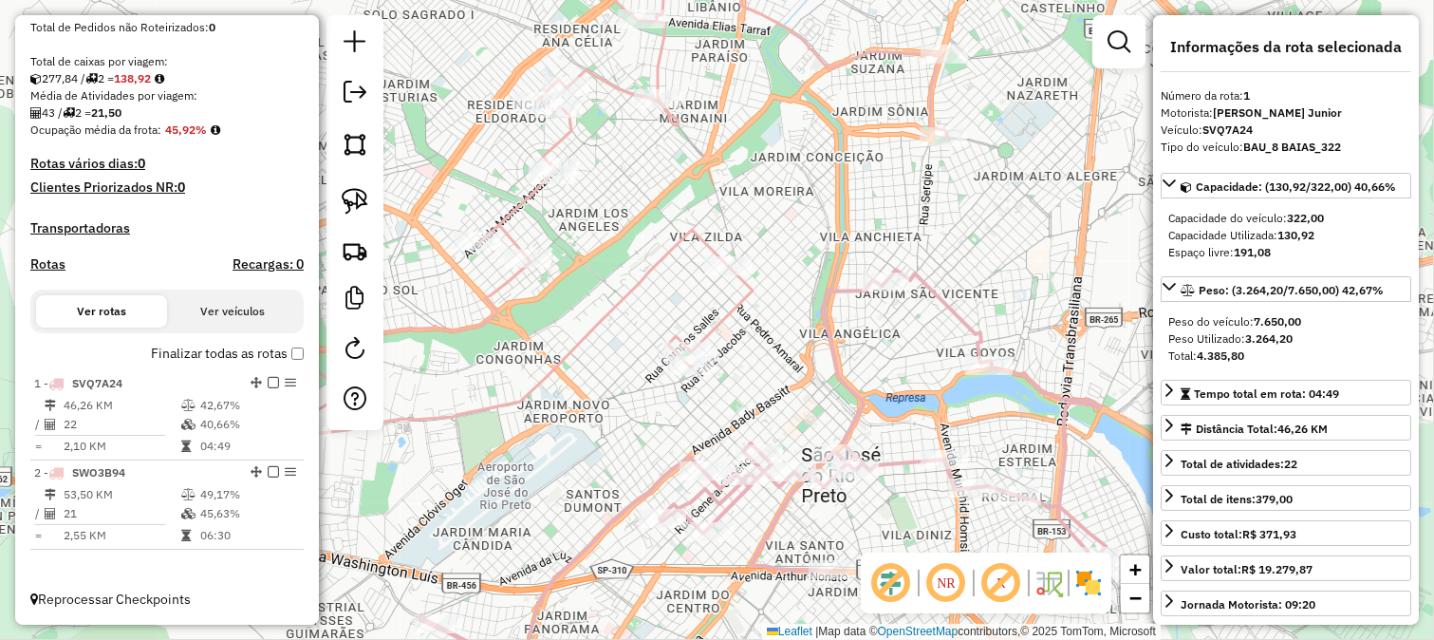
click at [861, 213] on div "Janela de atendimento Grade de atendimento Capacidade Transportadoras Veículos …" at bounding box center [717, 320] width 1434 height 640
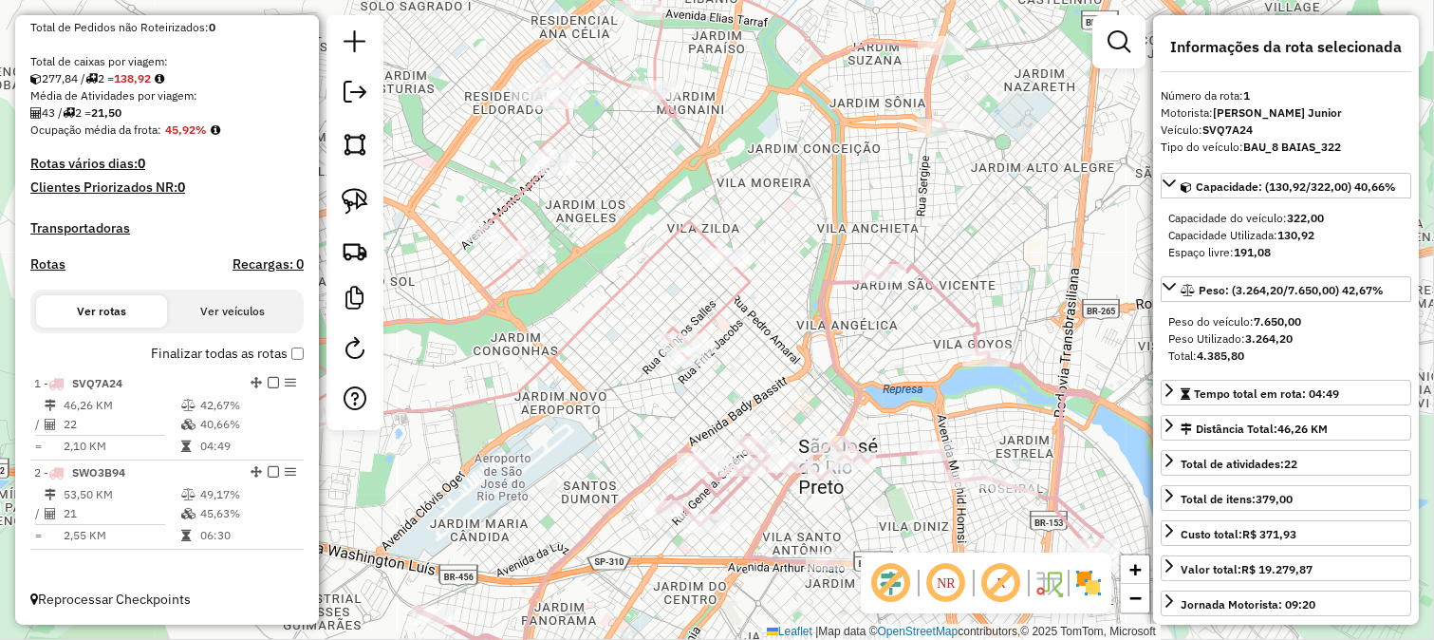
click at [745, 282] on icon at bounding box center [622, 180] width 645 height 489
click at [824, 330] on icon at bounding box center [759, 482] width 687 height 443
drag, startPoint x: 830, startPoint y: 193, endPoint x: 843, endPoint y: 244, distance: 53.0
click at [843, 244] on div "Janela de atendimento Grade de atendimento Capacidade Transportadoras Veículos …" at bounding box center [717, 320] width 1434 height 640
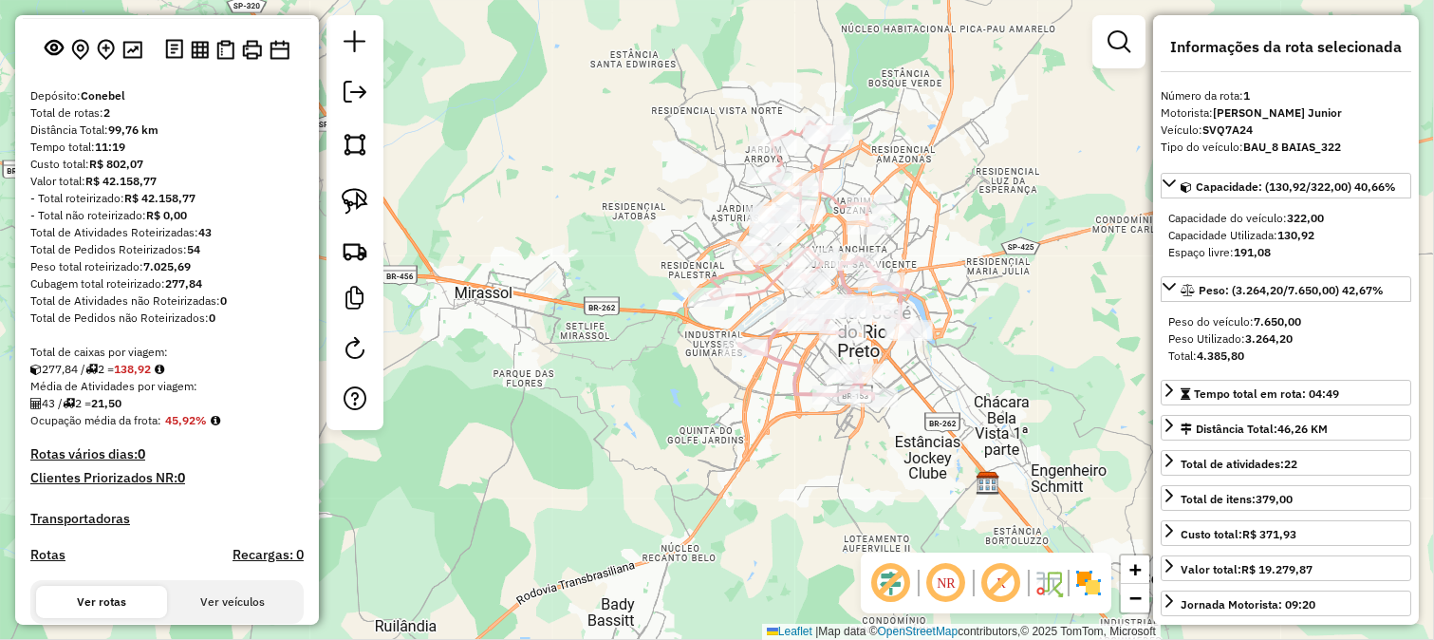
scroll to position [78, 0]
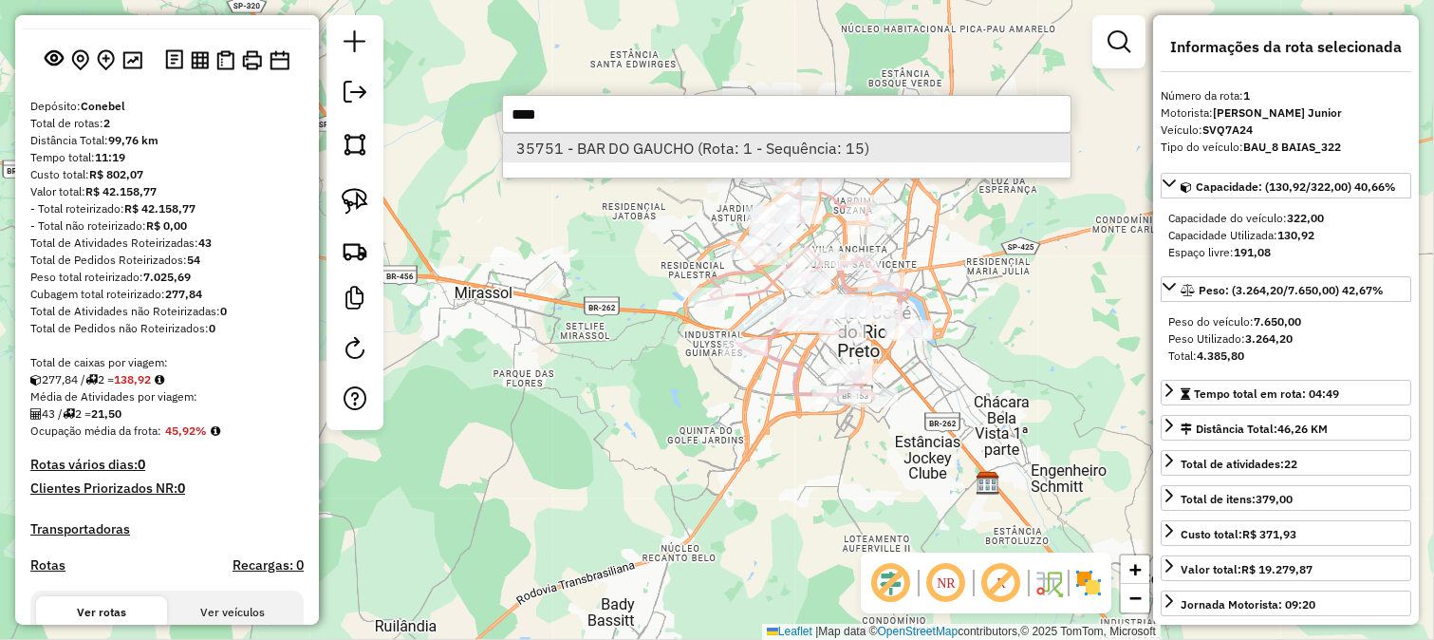
type input "****"
click at [647, 148] on li "35751 - BAR DO GAUCHO (Rota: 1 - Sequência: 15)" at bounding box center [787, 148] width 568 height 28
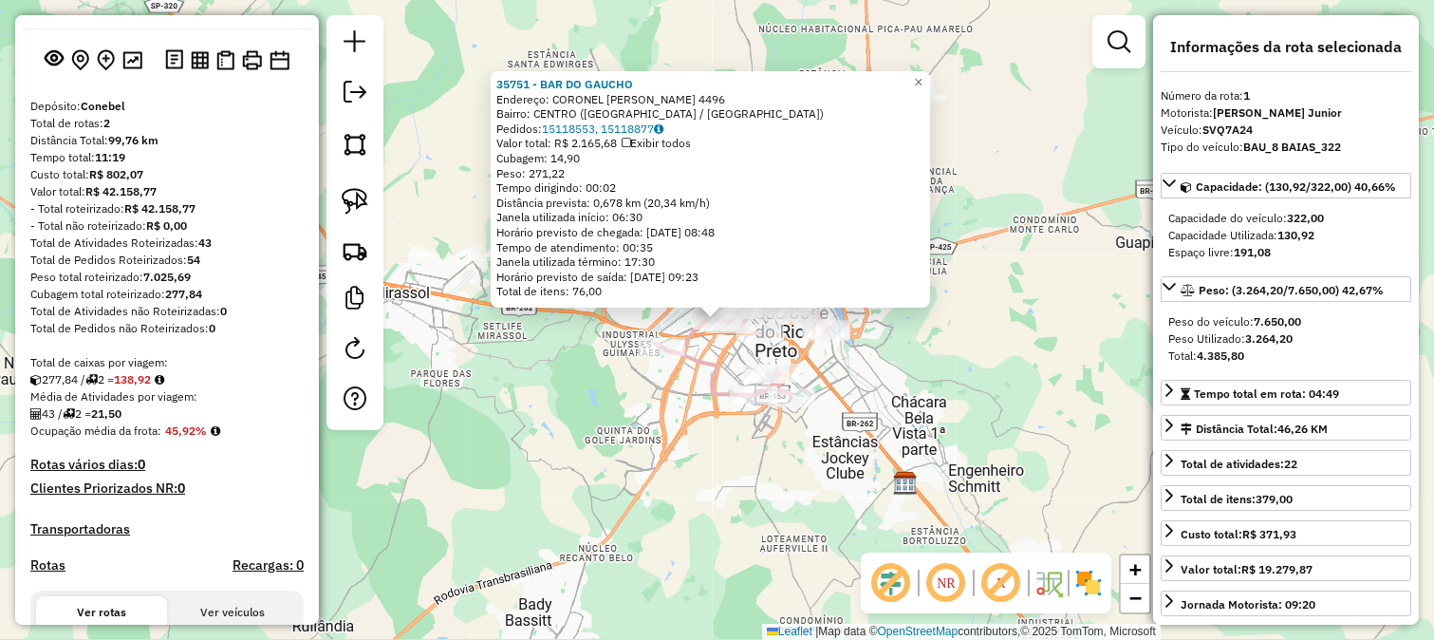
scroll to position [394, 0]
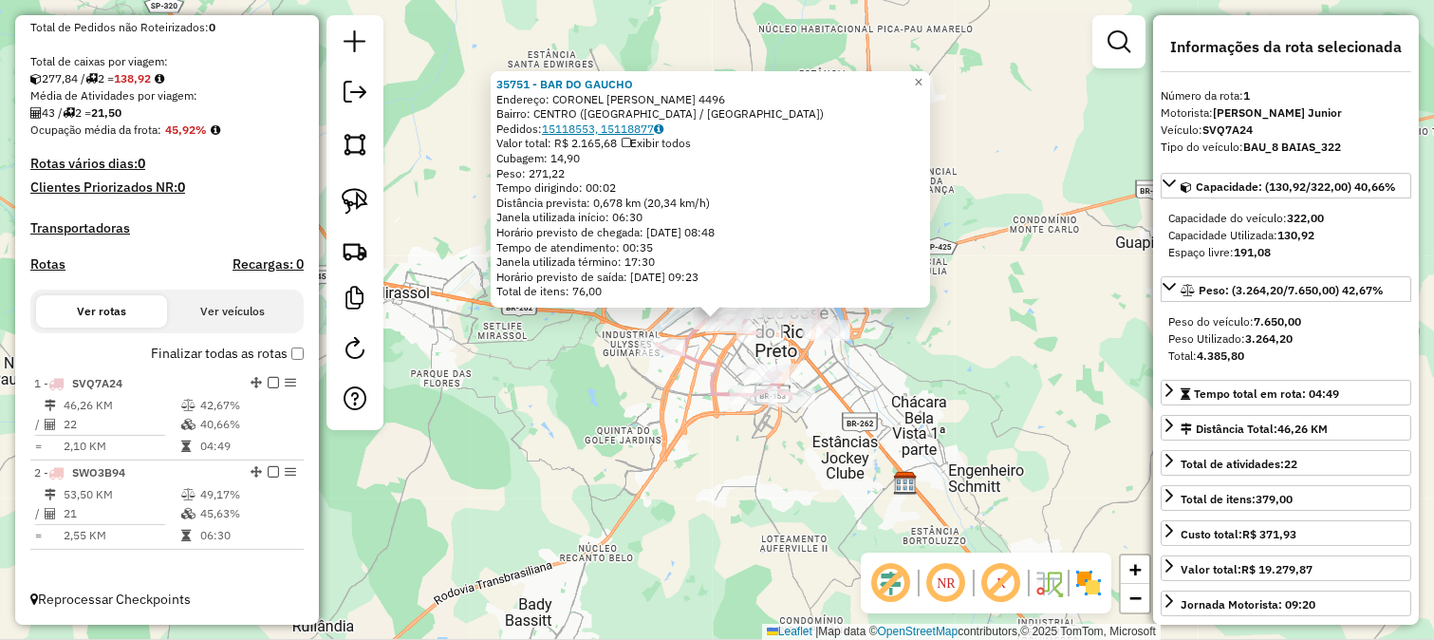
click at [627, 129] on link "15118553, 15118877" at bounding box center [602, 128] width 121 height 14
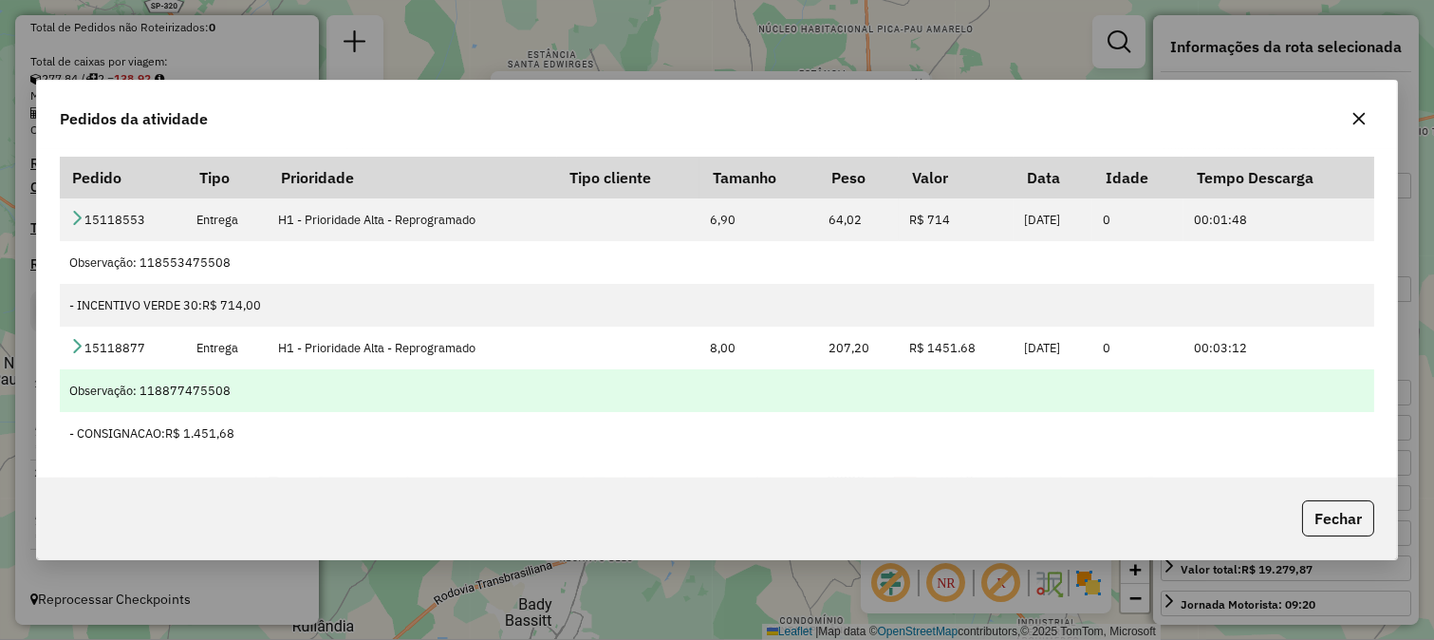
click at [62, 370] on td "Observação: 118877475508" at bounding box center [717, 390] width 1315 height 43
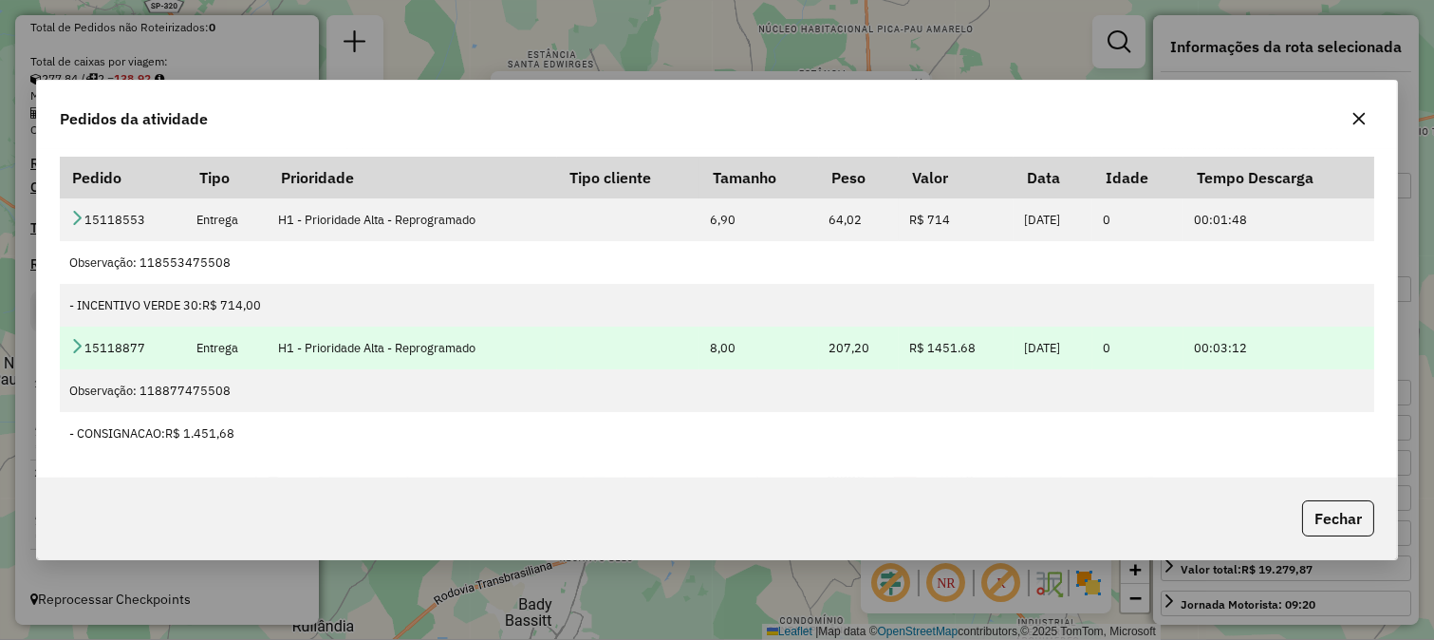
click at [71, 348] on icon at bounding box center [76, 345] width 15 height 15
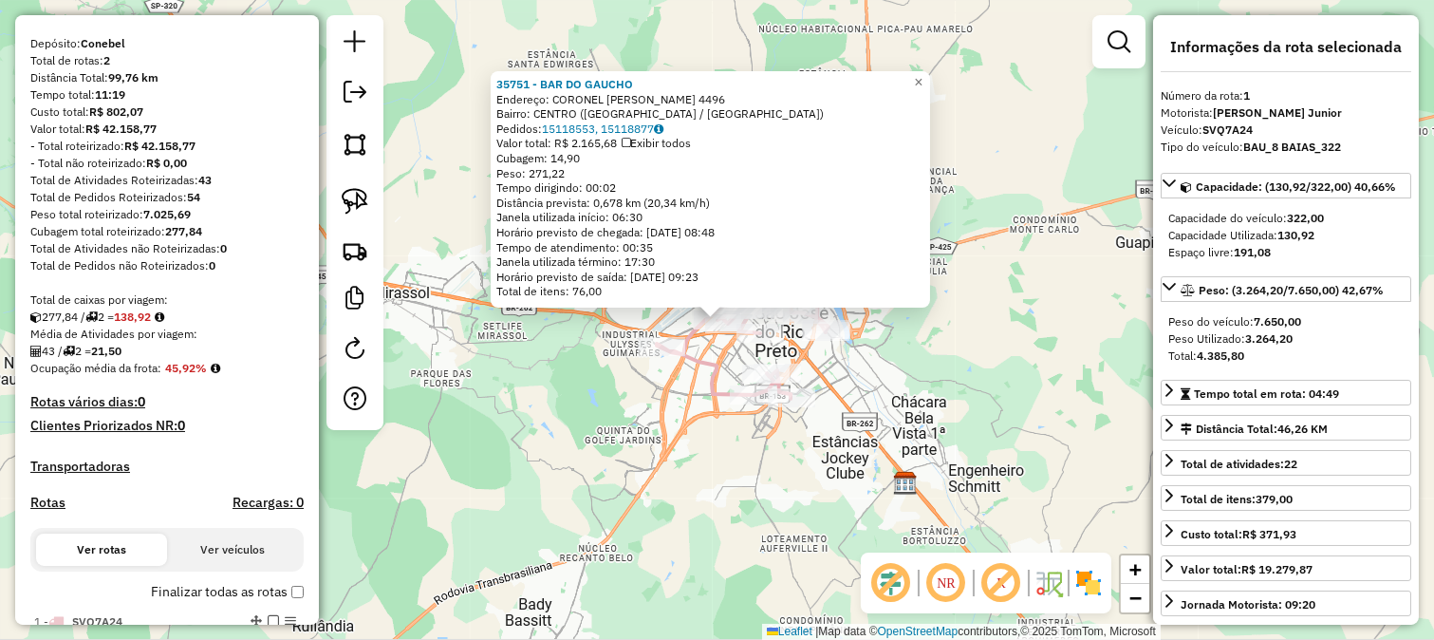
scroll to position [0, 0]
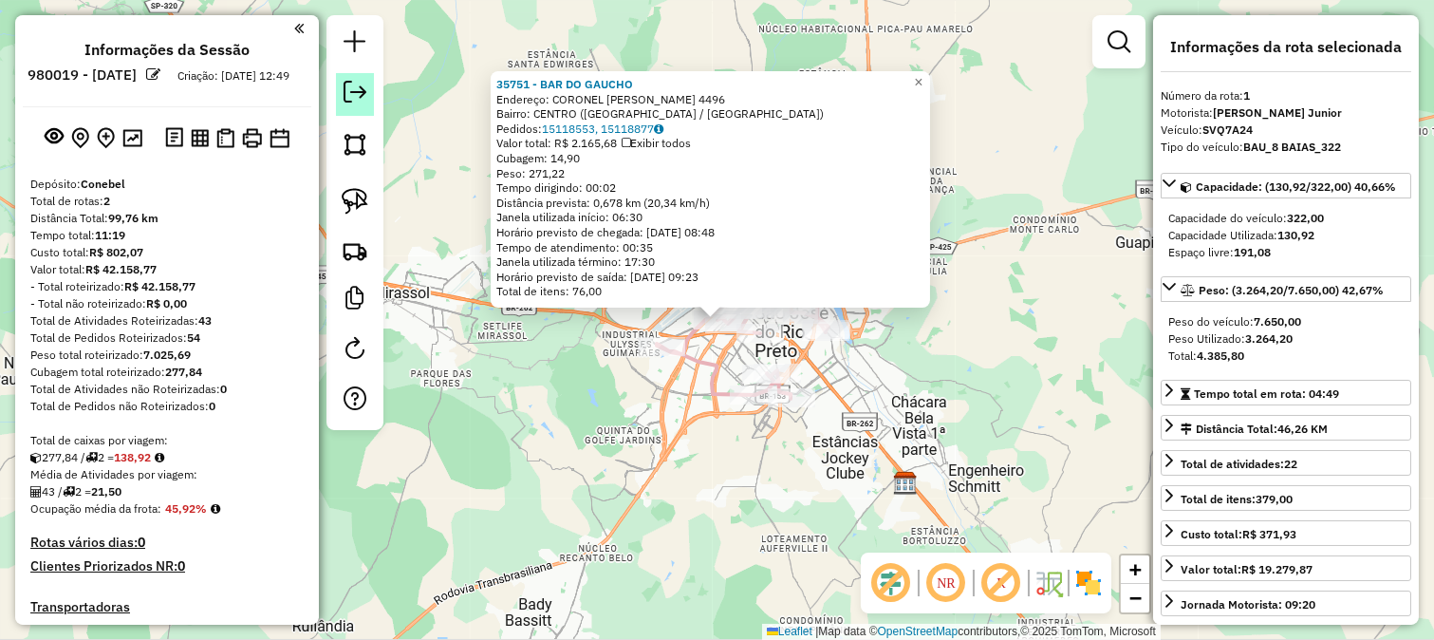
click at [338, 97] on link at bounding box center [355, 94] width 38 height 43
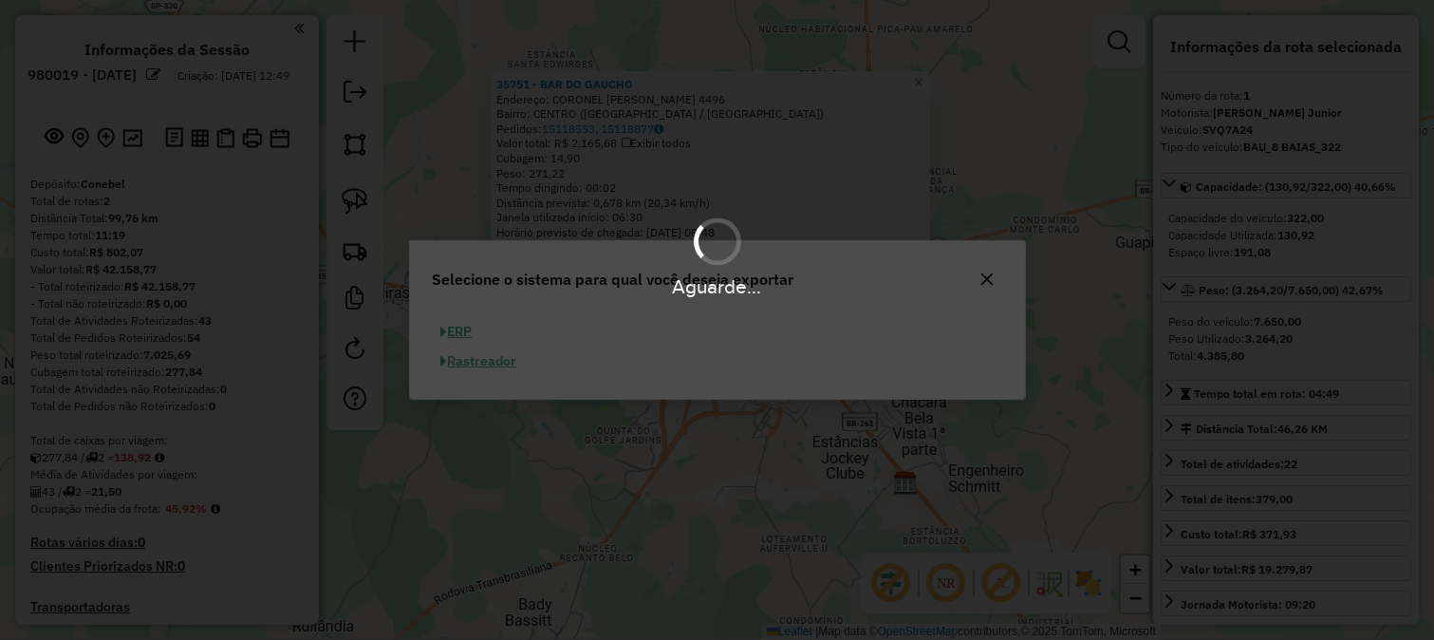
click at [451, 330] on button "ERP" at bounding box center [457, 331] width 48 height 29
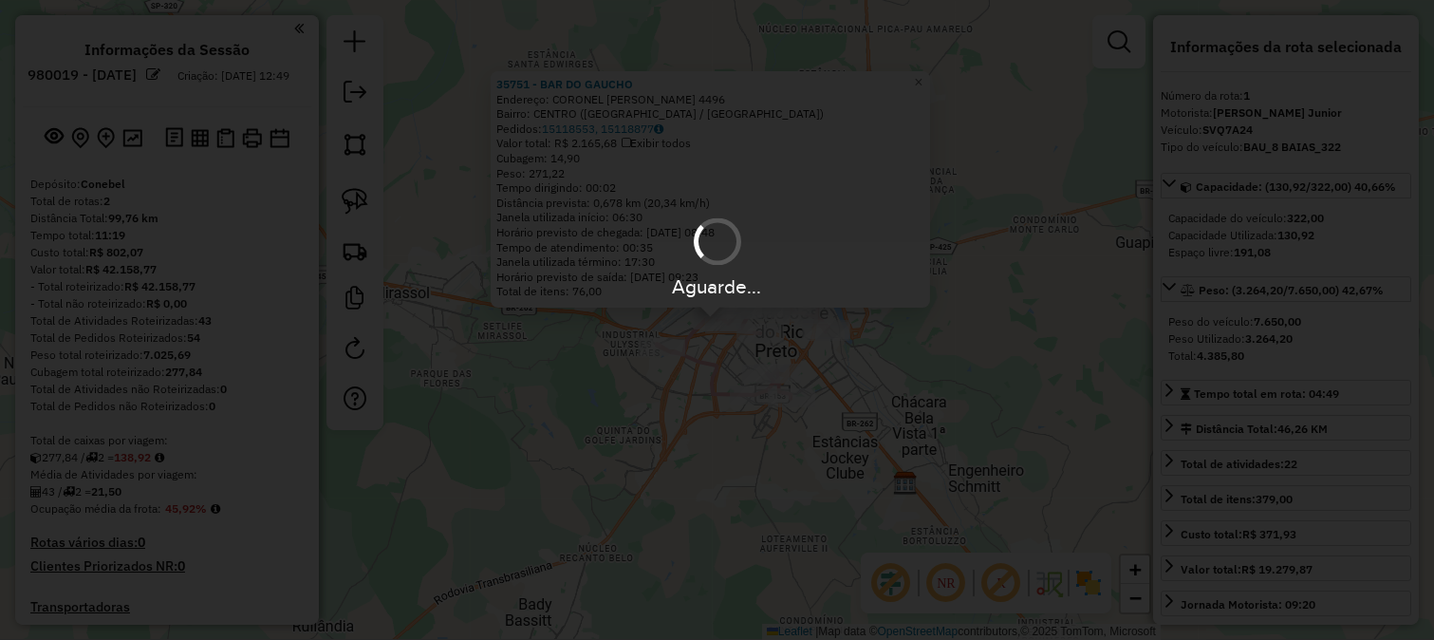
select select "**"
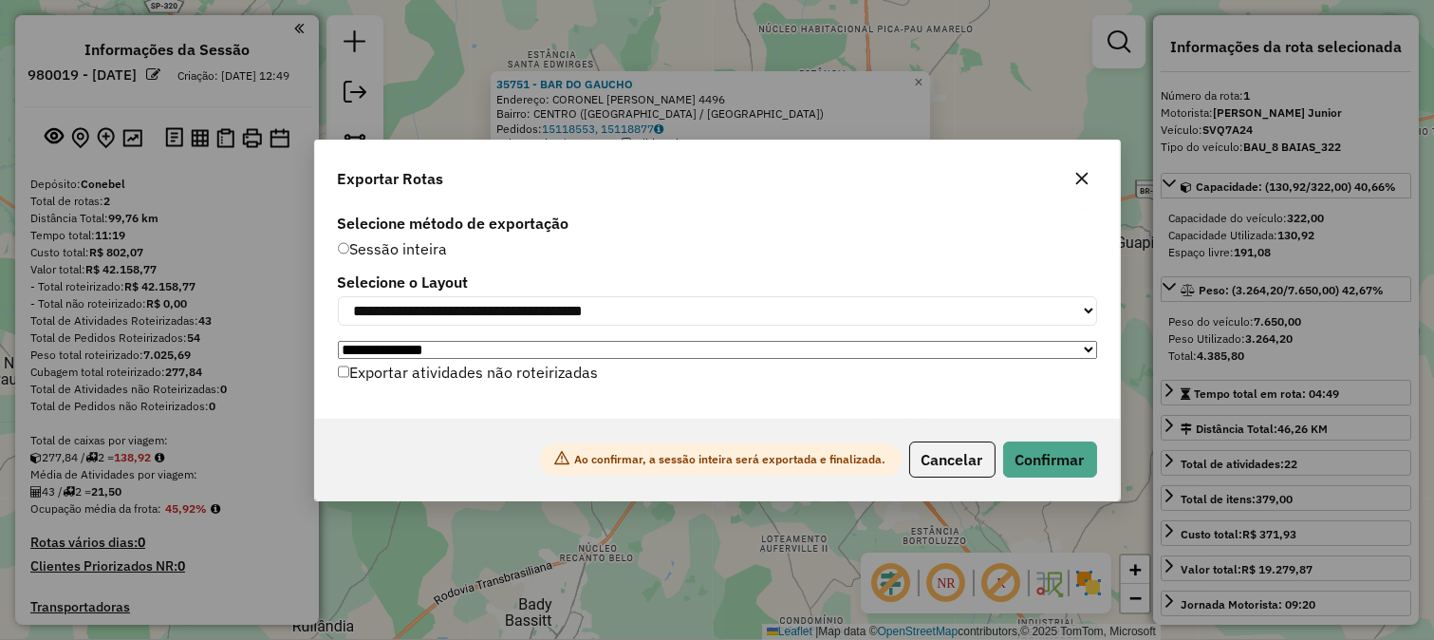
click at [1102, 479] on div "Ao confirmar, a sessão inteira será exportada e finalizada. Cancelar Confirmar" at bounding box center [717, 460] width 805 height 82
click at [1074, 467] on button "Confirmar" at bounding box center [1050, 459] width 94 height 36
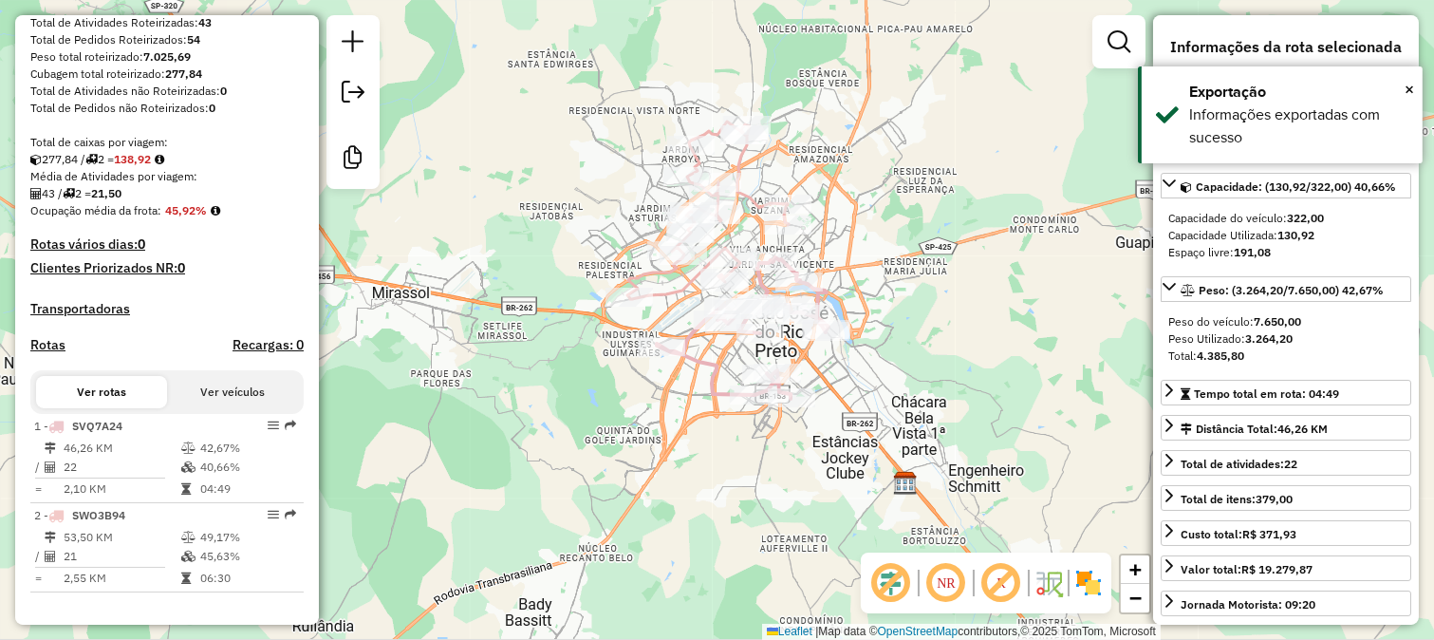
scroll to position [365, 0]
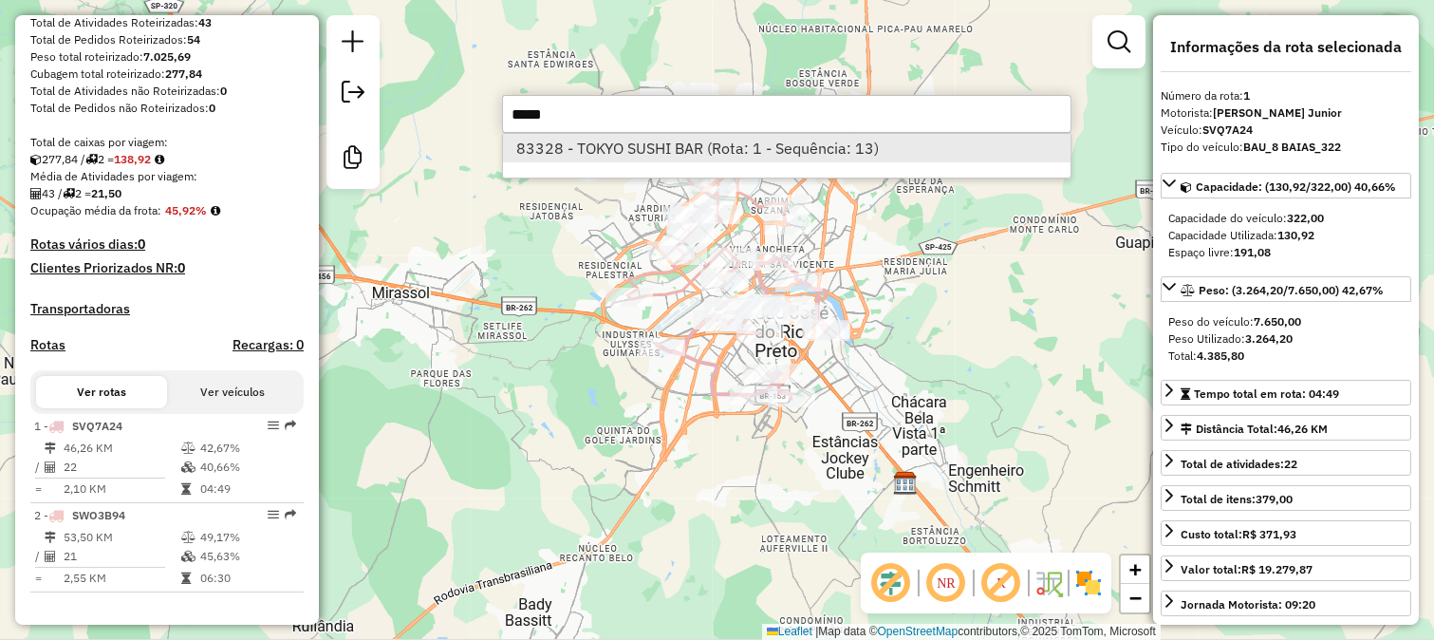
type input "*****"
click at [795, 149] on li "83328 - TOKYO SUSHI BAR (Rota: 1 - Sequência: 13)" at bounding box center [787, 148] width 568 height 28
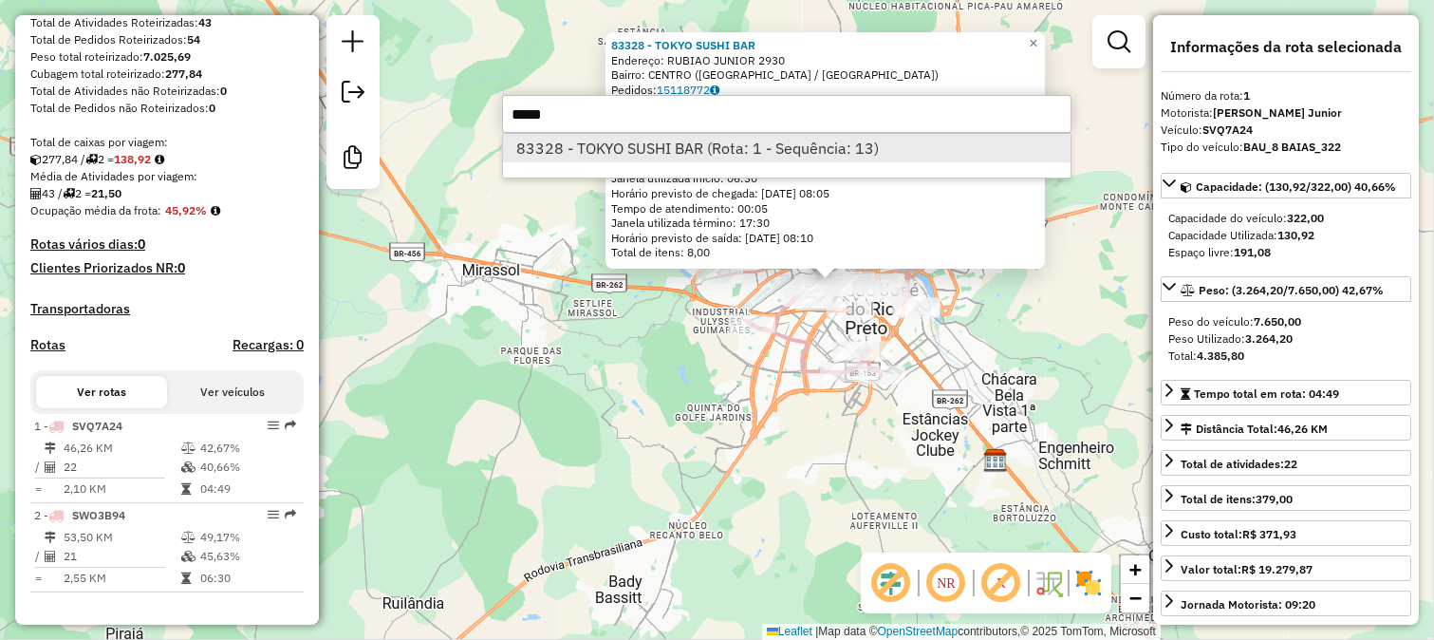
type input "*****"
click at [839, 143] on li "83328 - TOKYO SUSHI BAR (Rota: 1 - Sequência: 13)" at bounding box center [787, 148] width 568 height 28
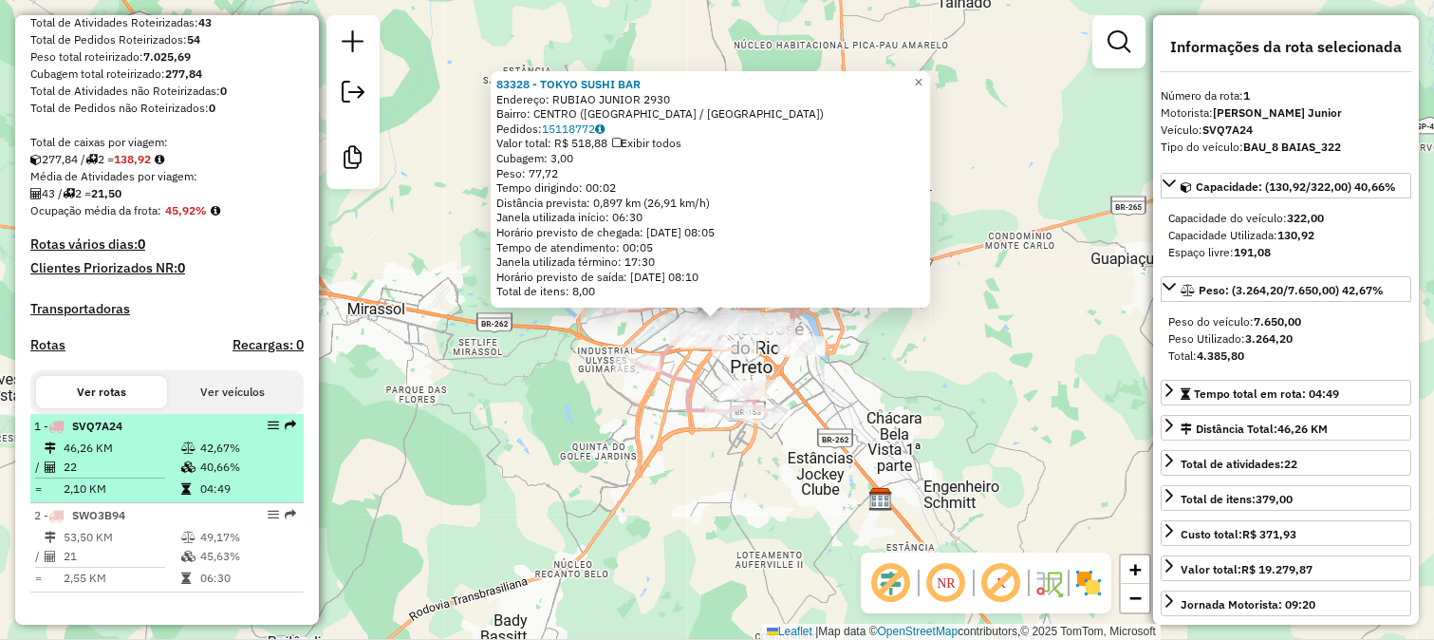
click at [218, 450] on td "42,67%" at bounding box center [247, 448] width 96 height 19
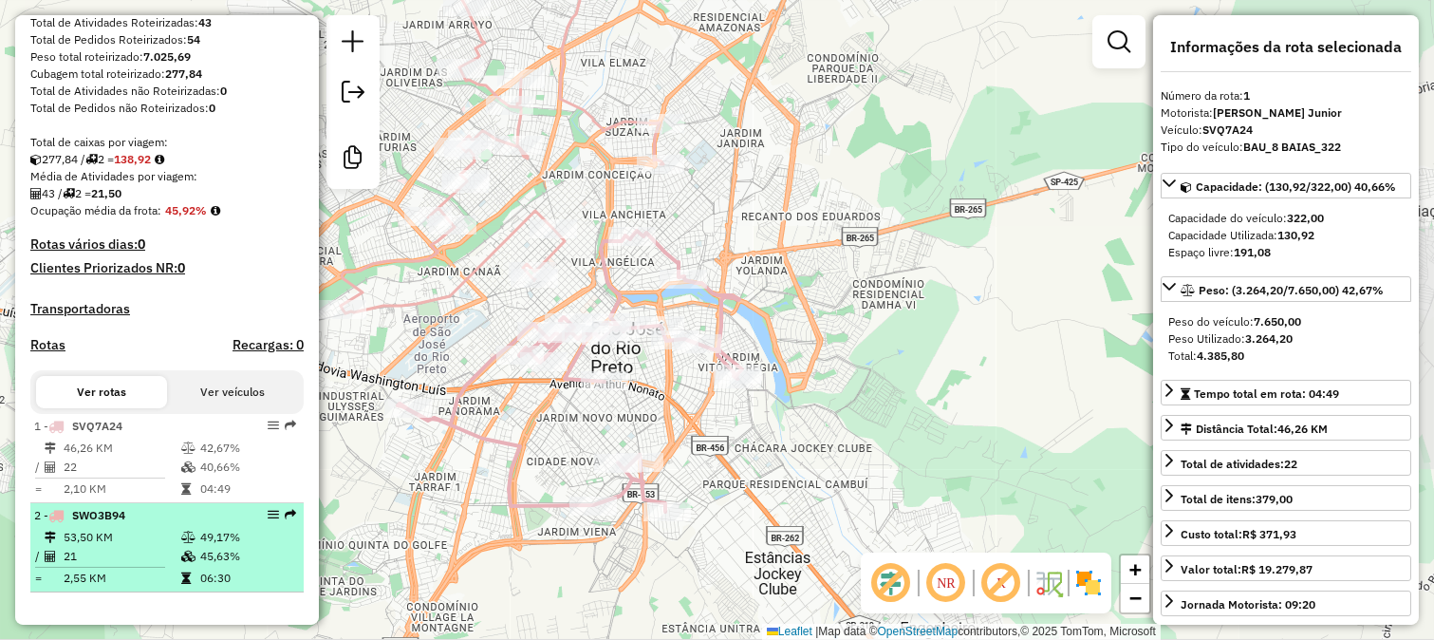
click at [169, 544] on td "53,50 KM" at bounding box center [122, 537] width 118 height 19
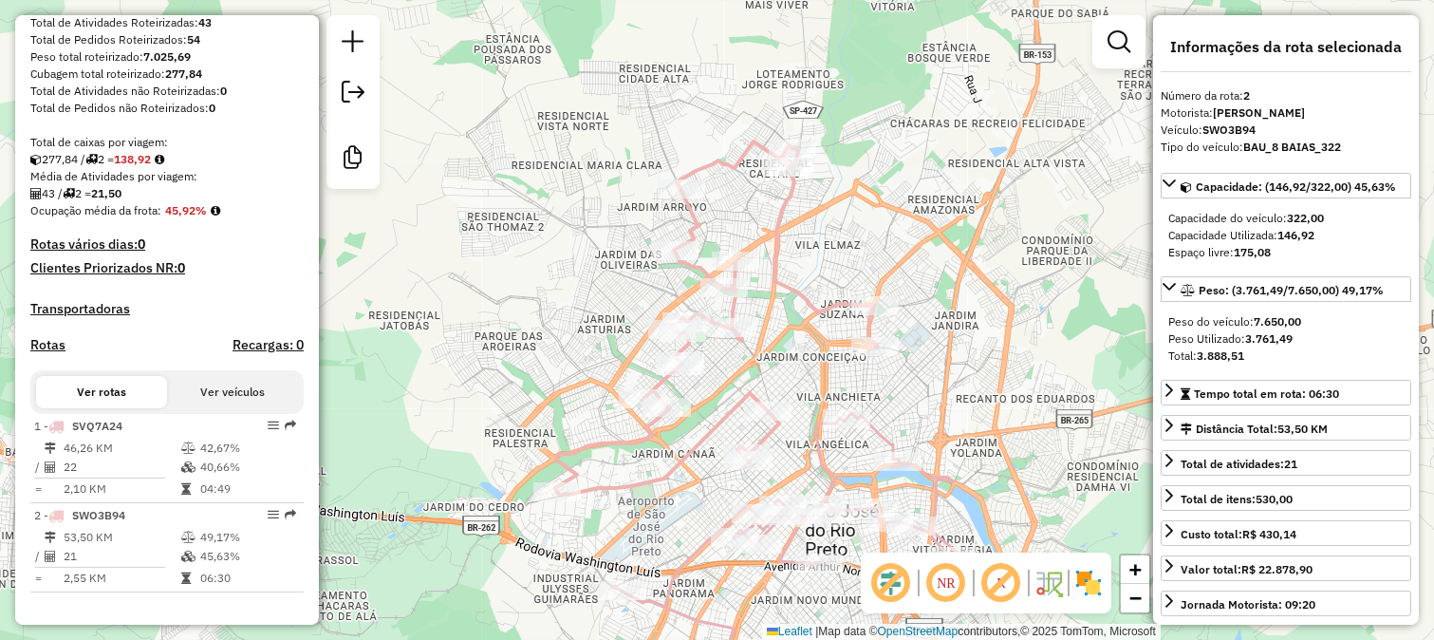
drag, startPoint x: 506, startPoint y: 258, endPoint x: 491, endPoint y: 259, distance: 15.2
click at [507, 257] on div "Janela de atendimento Grade de atendimento Capacidade Transportadoras Veículos …" at bounding box center [717, 320] width 1434 height 640
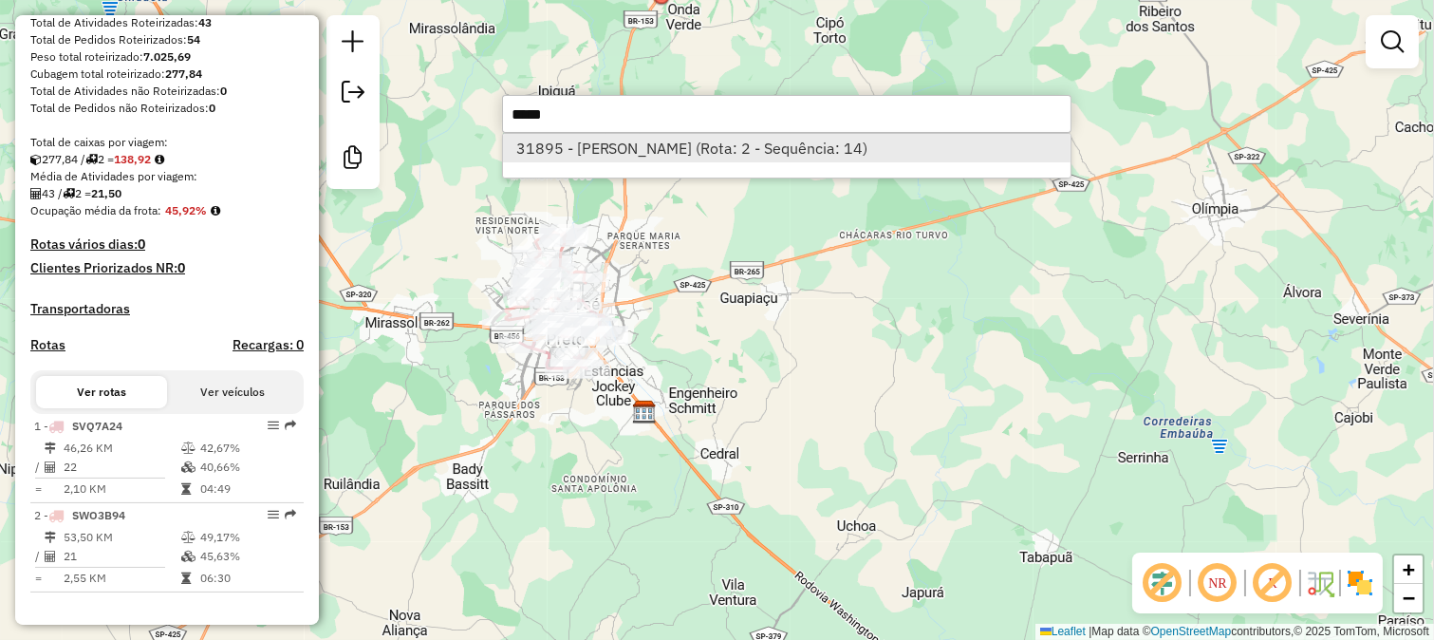
type input "*****"
click at [621, 138] on li "31895 - SINHA NEGA (Rota: 2 - Sequência: 14)" at bounding box center [787, 148] width 568 height 28
select select "**********"
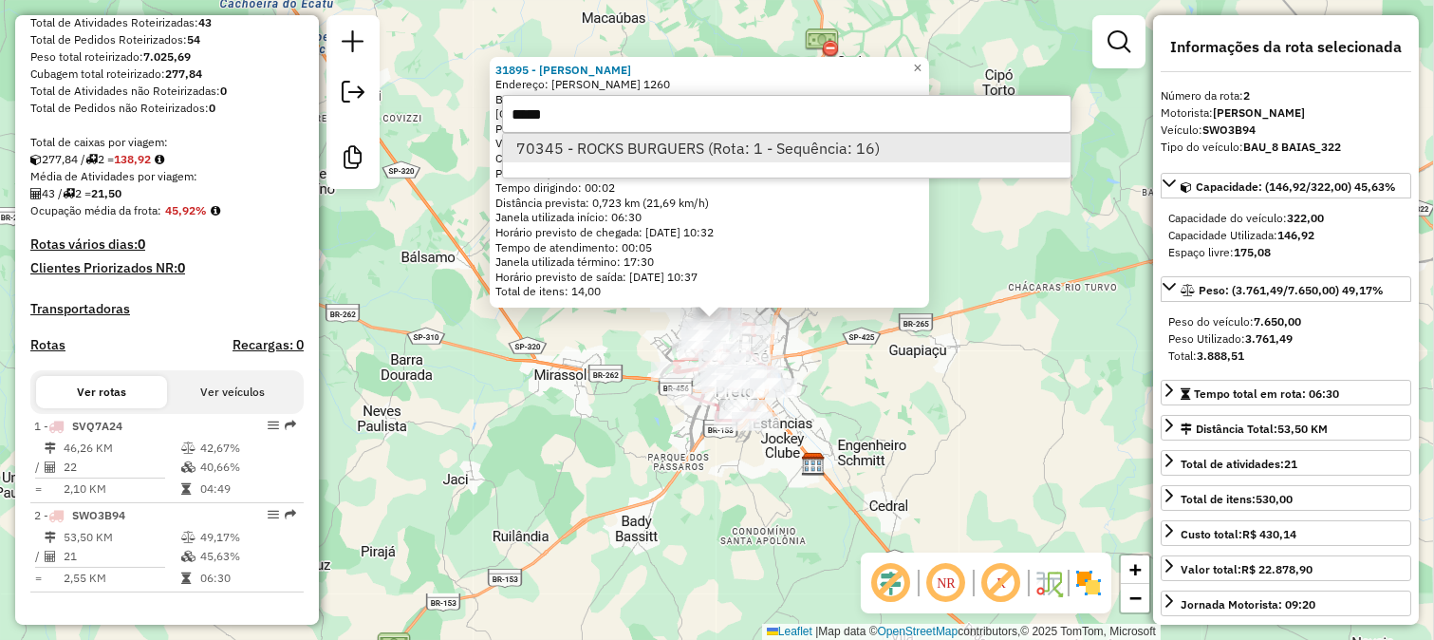
type input "*****"
click at [640, 138] on li "70345 - ROCKS BURGUERS (Rota: 1 - Sequência: 16)" at bounding box center [787, 148] width 568 height 28
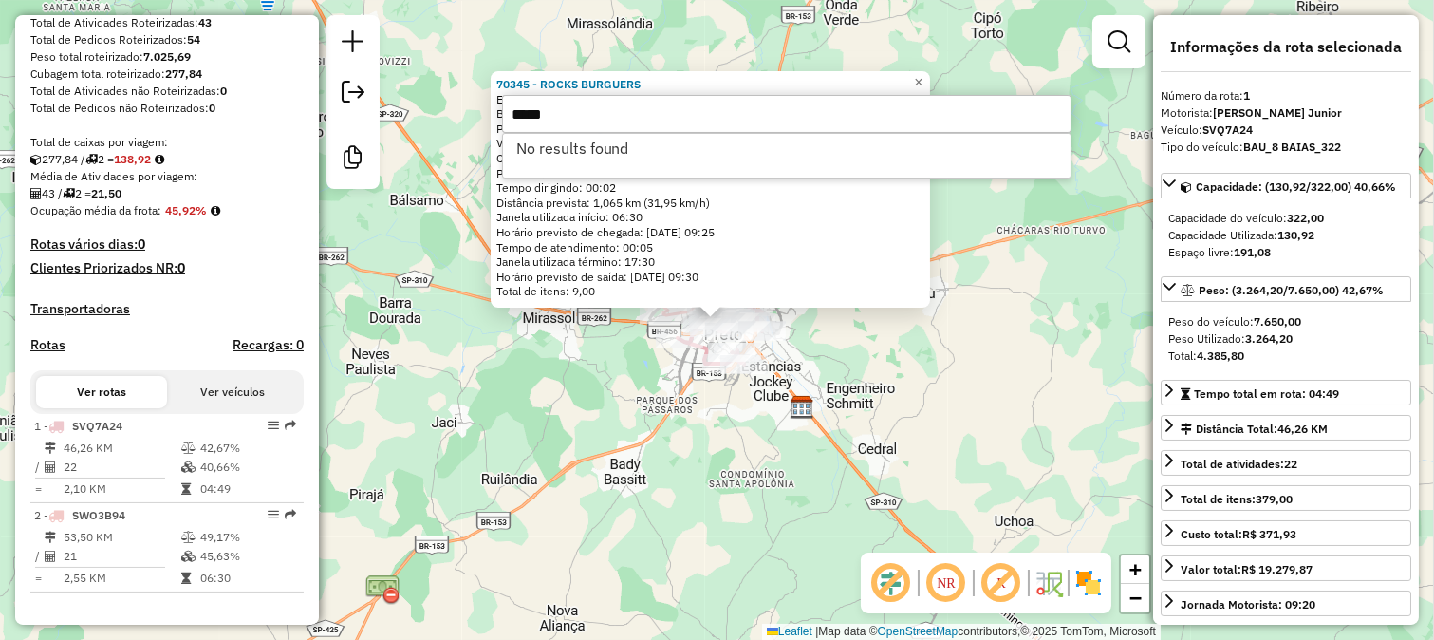
click at [633, 119] on input "*****" at bounding box center [787, 114] width 570 height 38
type input "*****"
drag, startPoint x: 873, startPoint y: 389, endPoint x: 786, endPoint y: 318, distance: 112.7
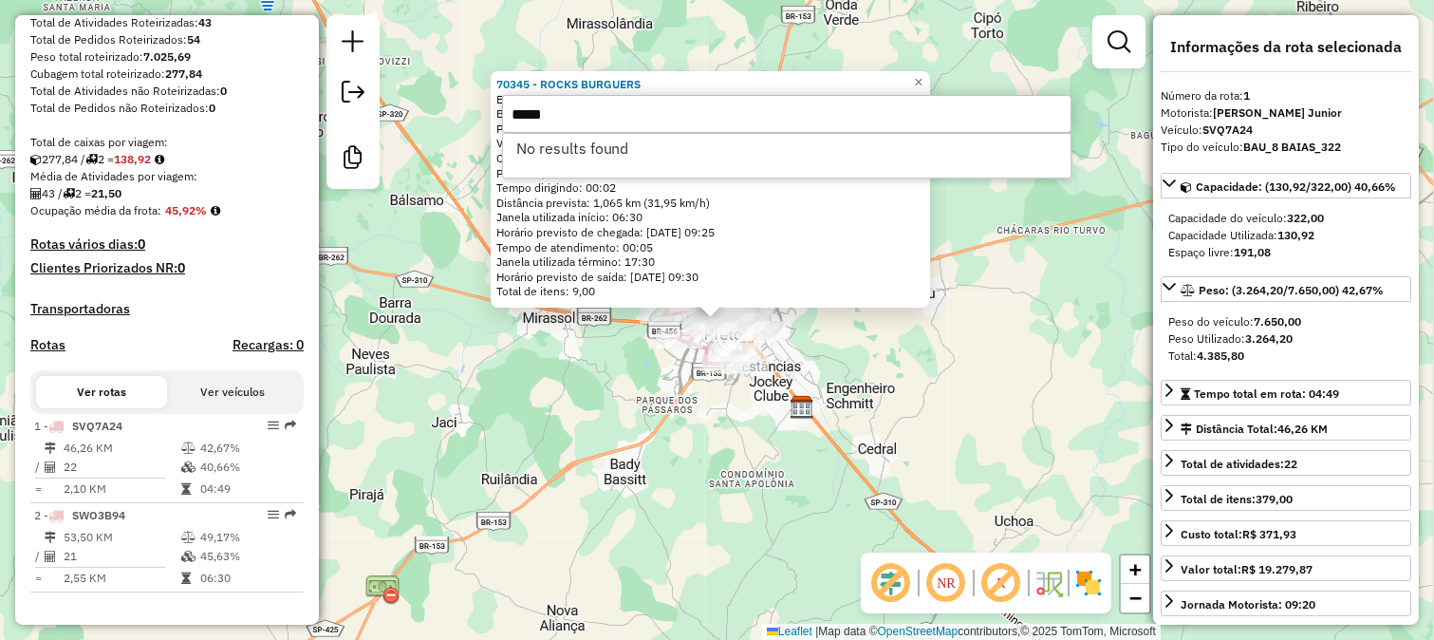
click at [871, 390] on div "70345 - ROCKS BURGUERS Endereço: BERNARDINO DE CAMPOS 3630 Bairro: CENTRO (SAO …" at bounding box center [717, 320] width 1434 height 640
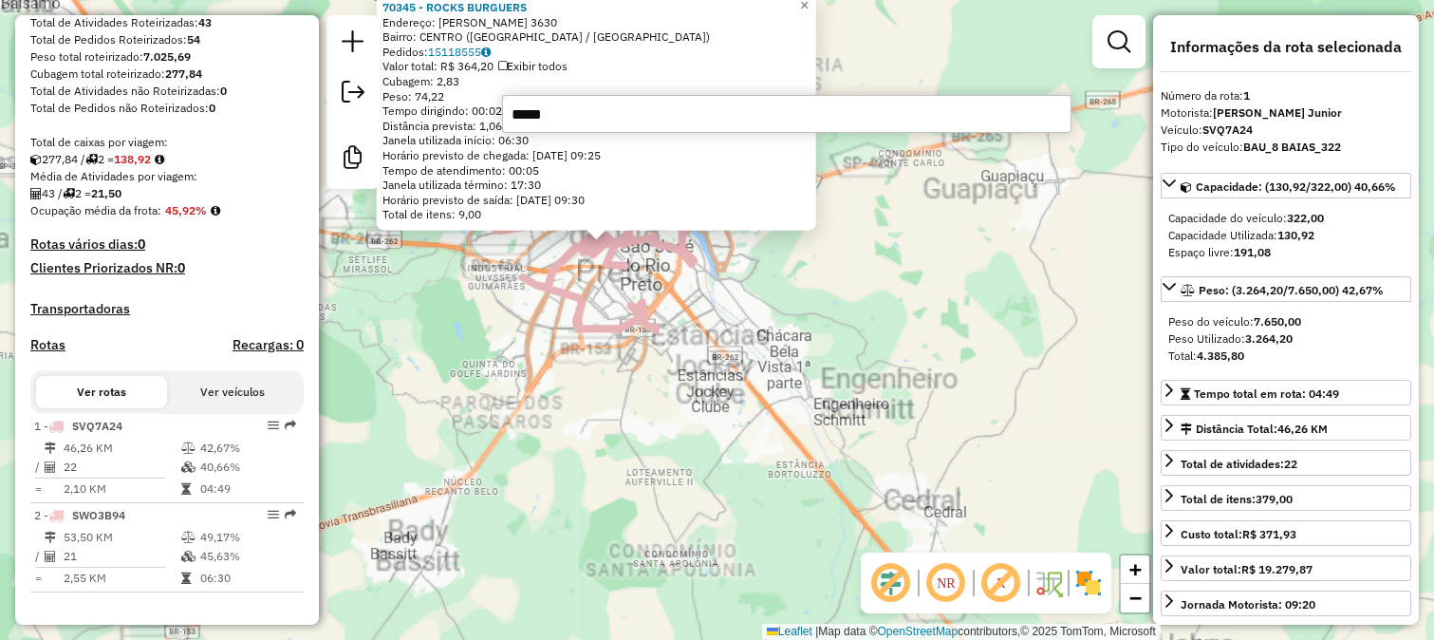
click at [828, 385] on div "70345 - ROCKS BURGUERS Endereço: BERNARDINO DE CAMPOS 3630 Bairro: CENTRO (SAO …" at bounding box center [717, 320] width 1434 height 640
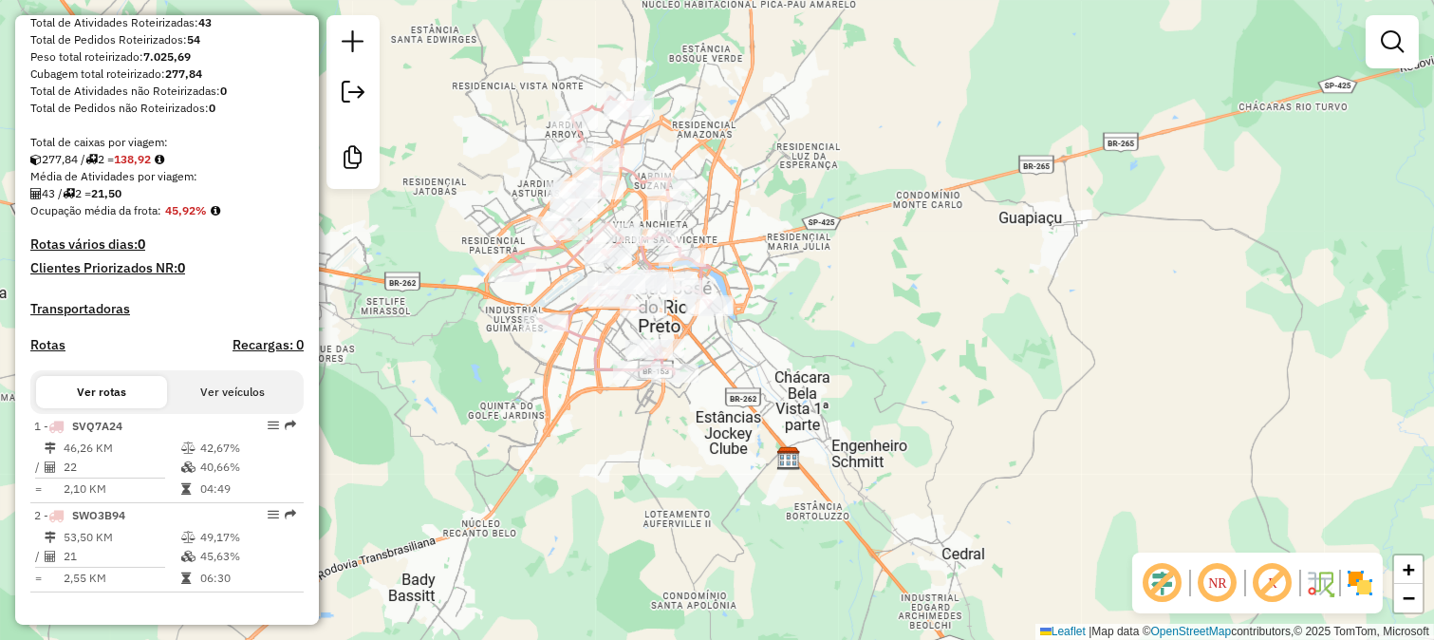
drag, startPoint x: 805, startPoint y: 313, endPoint x: 791, endPoint y: 344, distance: 33.5
click at [851, 408] on div "Janela de atendimento Grade de atendimento Capacidade Transportadoras Veículos …" at bounding box center [717, 320] width 1434 height 640
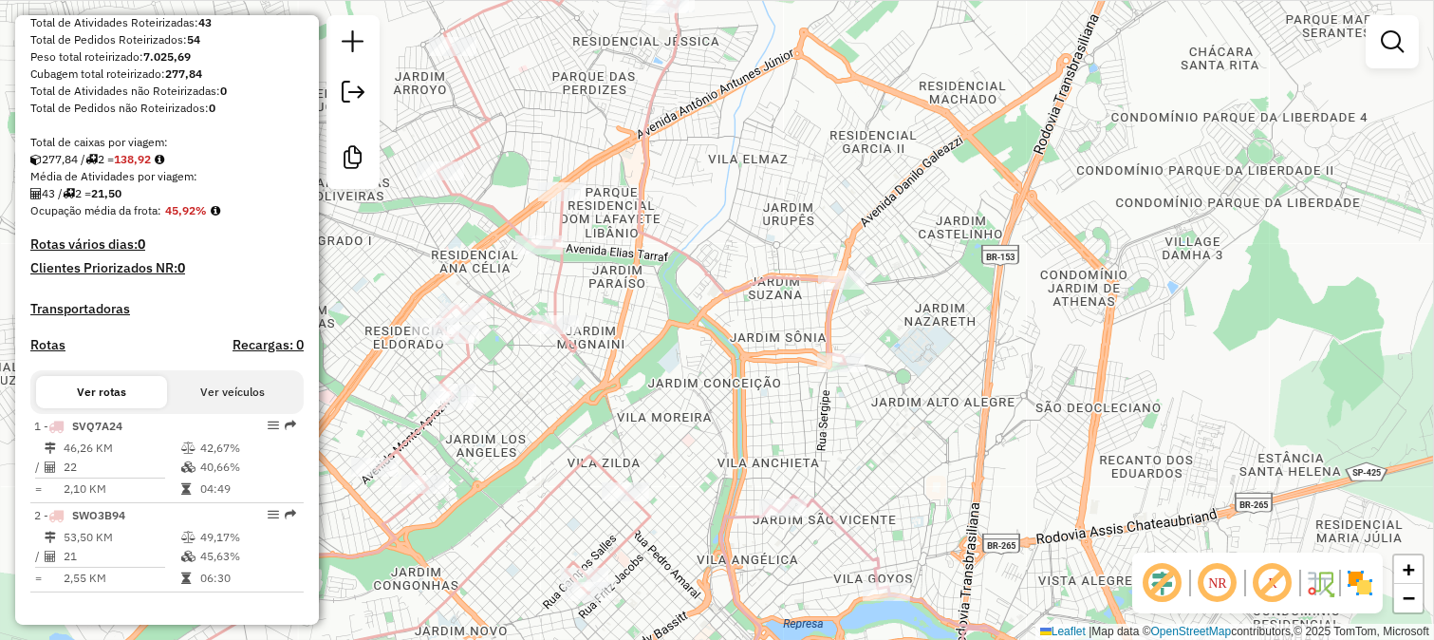
click at [813, 259] on div "Janela de atendimento Grade de atendimento Capacidade Transportadoras Veículos …" at bounding box center [717, 320] width 1434 height 640
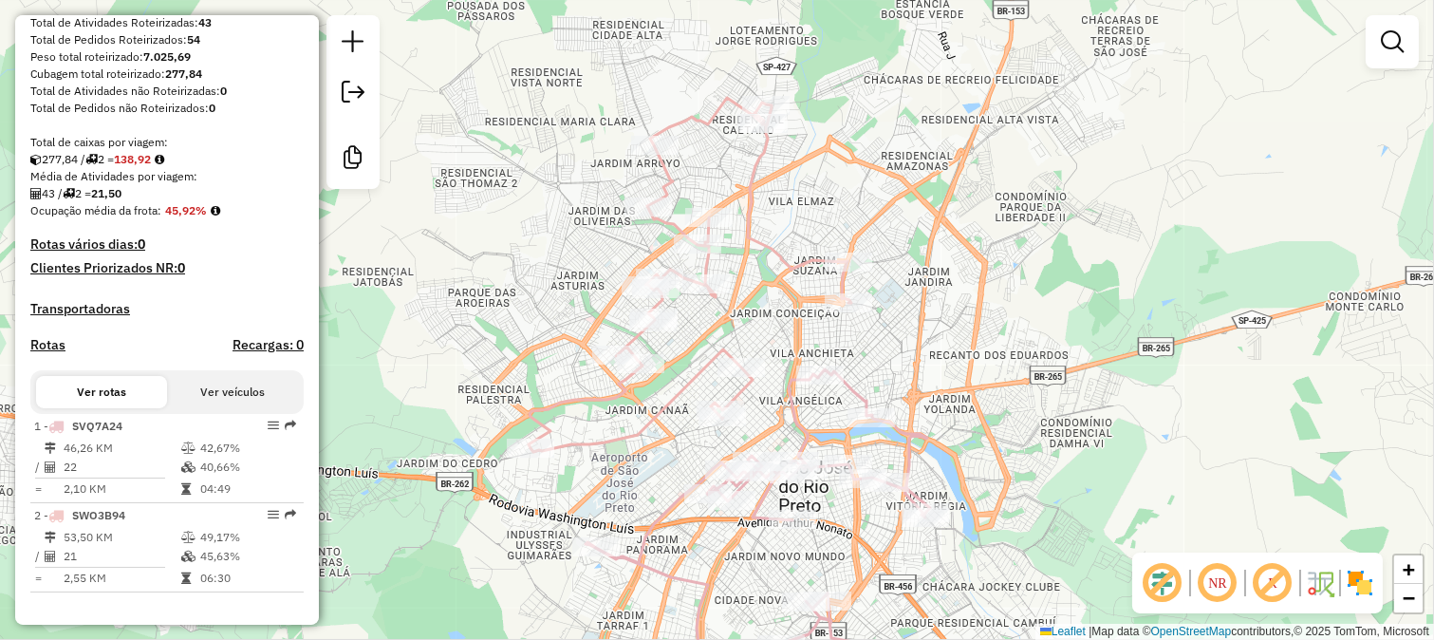
drag, startPoint x: 876, startPoint y: 181, endPoint x: 876, endPoint y: 270, distance: 88.3
click at [876, 270] on div "Janela de atendimento Grade de atendimento Capacidade Transportadoras Veículos …" at bounding box center [717, 320] width 1434 height 640
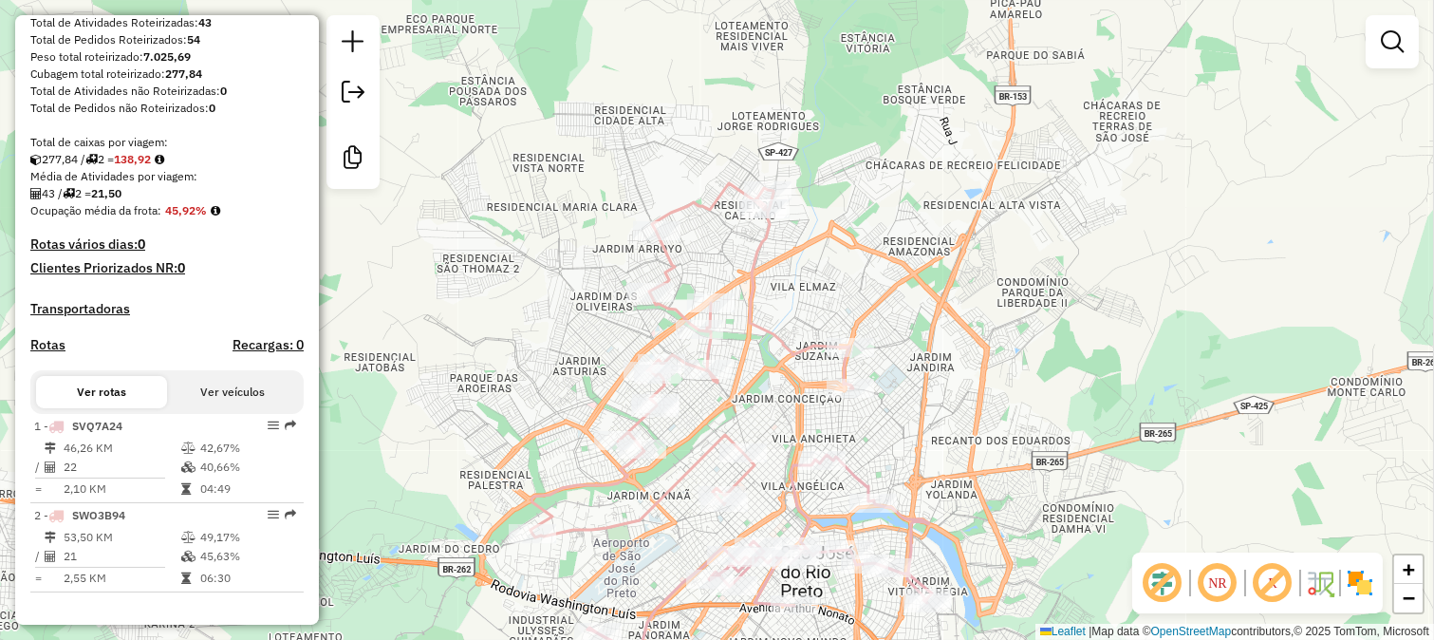
drag, startPoint x: 762, startPoint y: 366, endPoint x: 747, endPoint y: 263, distance: 104.6
click at [751, 272] on div "Janela de atendimento Grade de atendimento Capacidade Transportadoras Veículos …" at bounding box center [717, 320] width 1434 height 640
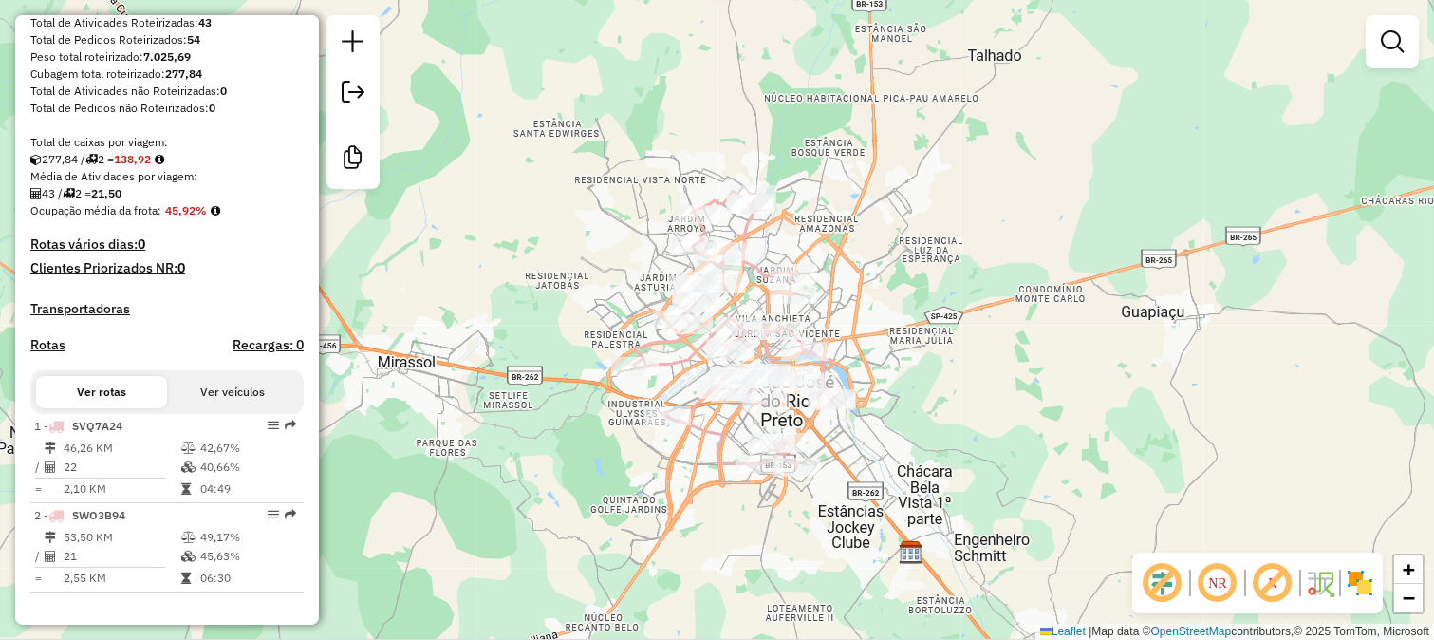
click at [1274, 323] on div "Janela de atendimento Grade de atendimento Capacidade Transportadoras Veículos …" at bounding box center [717, 320] width 1434 height 640
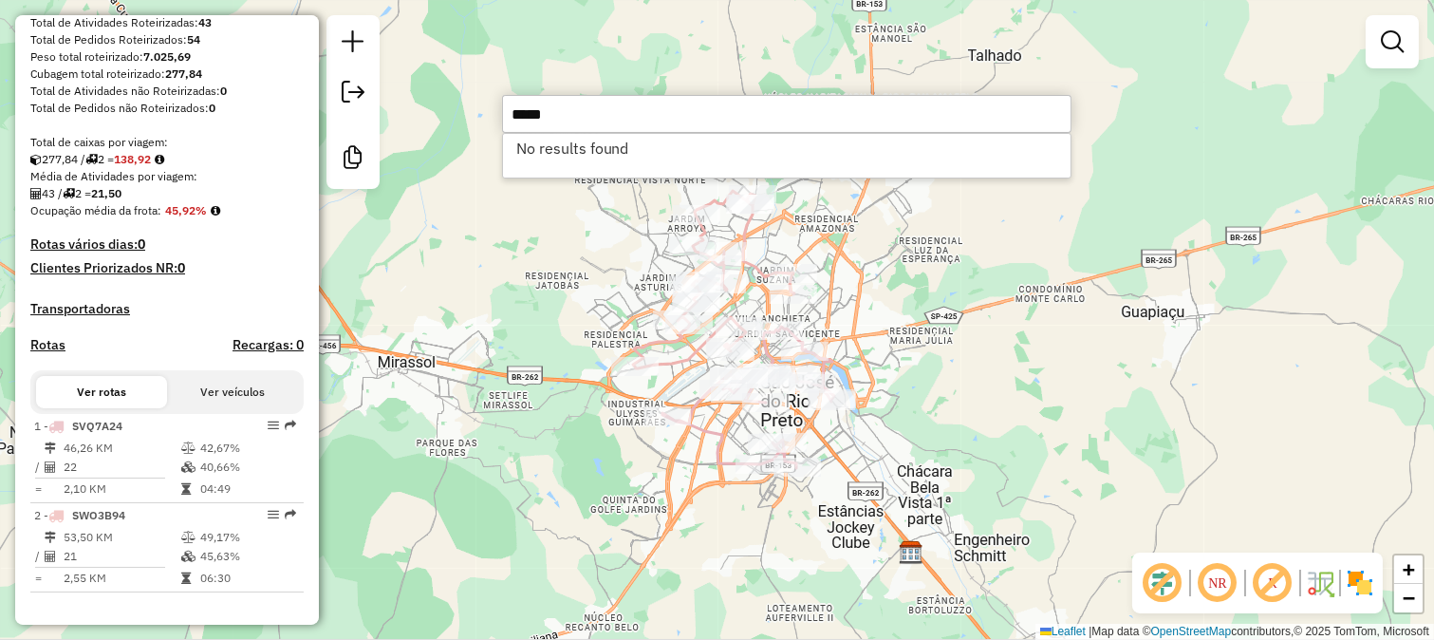
click at [819, 119] on input "*****" at bounding box center [787, 114] width 570 height 38
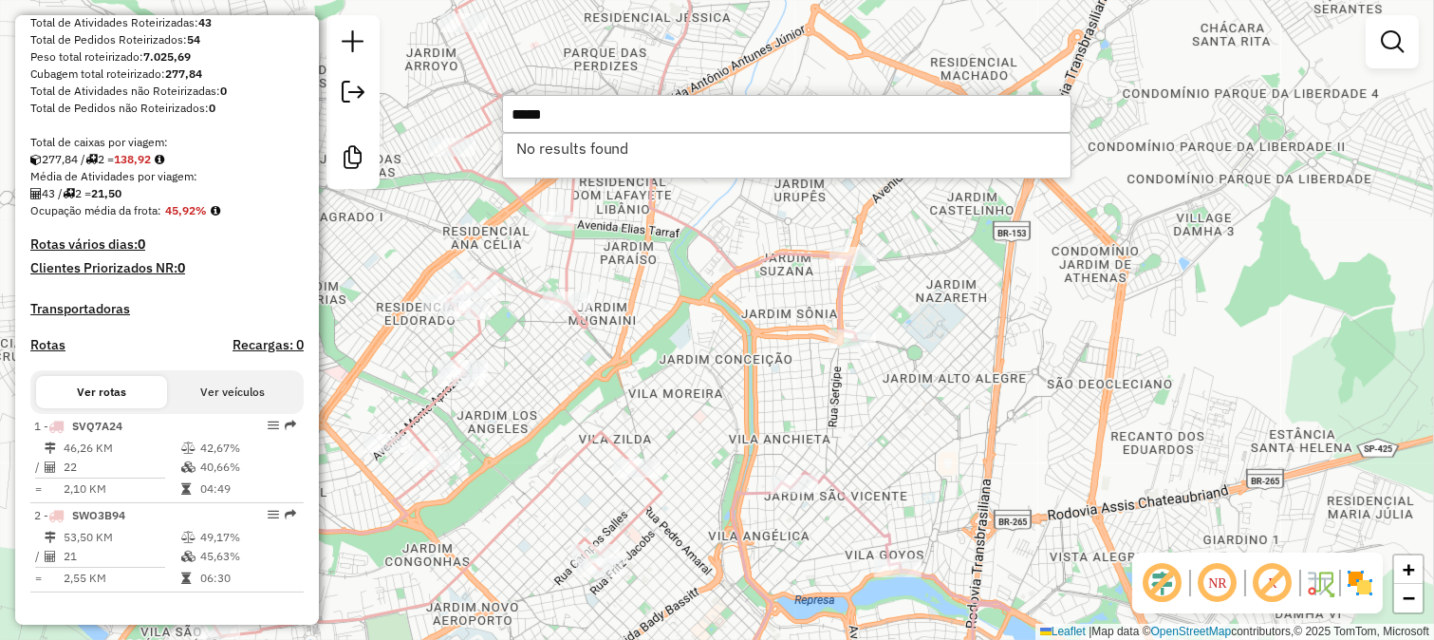
type input "*****"
click at [792, 309] on div "Janela de atendimento Grade de atendimento Capacidade Transportadoras Veículos …" at bounding box center [717, 320] width 1434 height 640
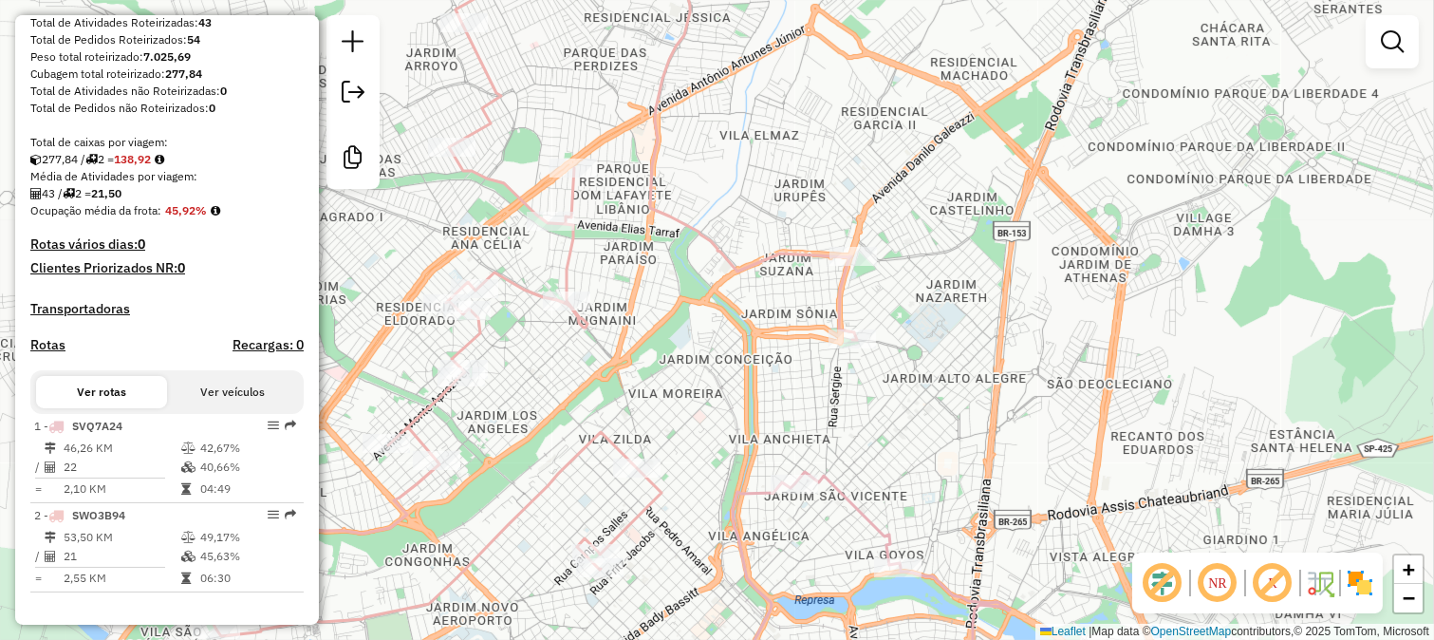
drag, startPoint x: 998, startPoint y: 180, endPoint x: 974, endPoint y: 301, distance: 122.9
click at [992, 271] on div "Janela de atendimento Grade de atendimento Capacidade Transportadoras Veículos …" at bounding box center [717, 320] width 1434 height 640
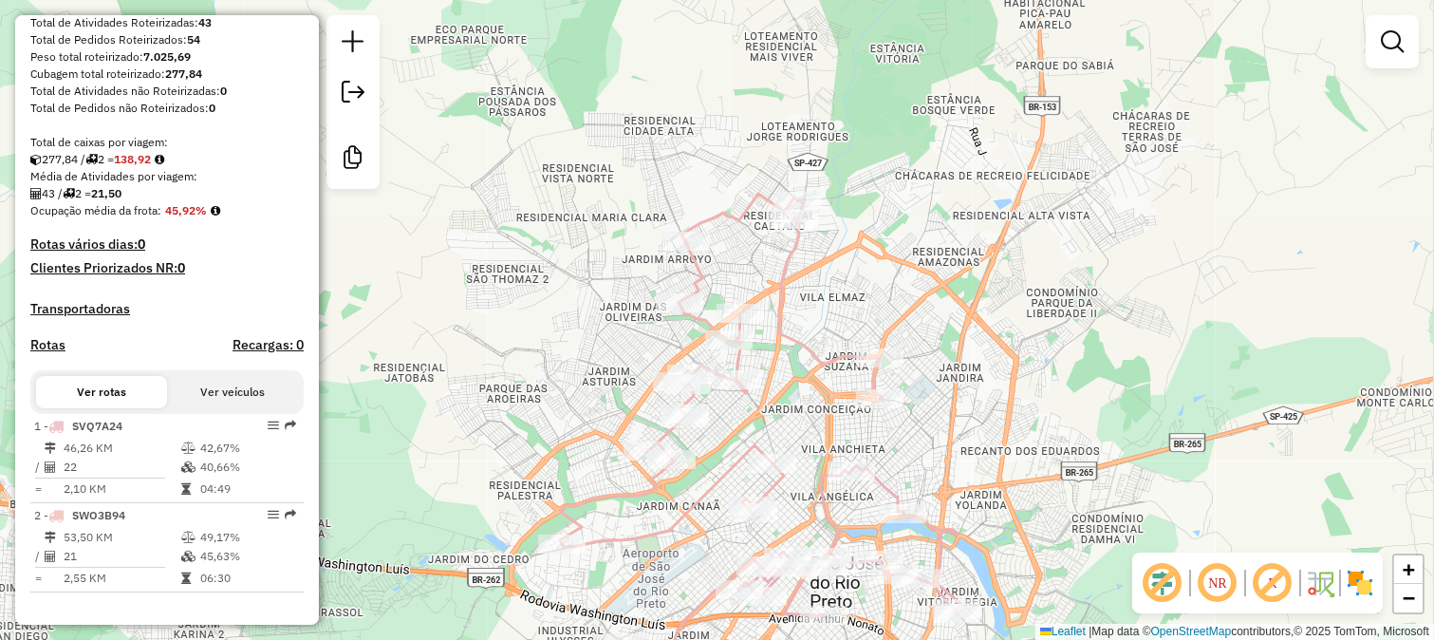
drag, startPoint x: 871, startPoint y: 298, endPoint x: 852, endPoint y: 321, distance: 29.7
click at [868, 298] on div "Janela de atendimento Grade de atendimento Capacidade Transportadoras Veículos …" at bounding box center [717, 320] width 1434 height 640
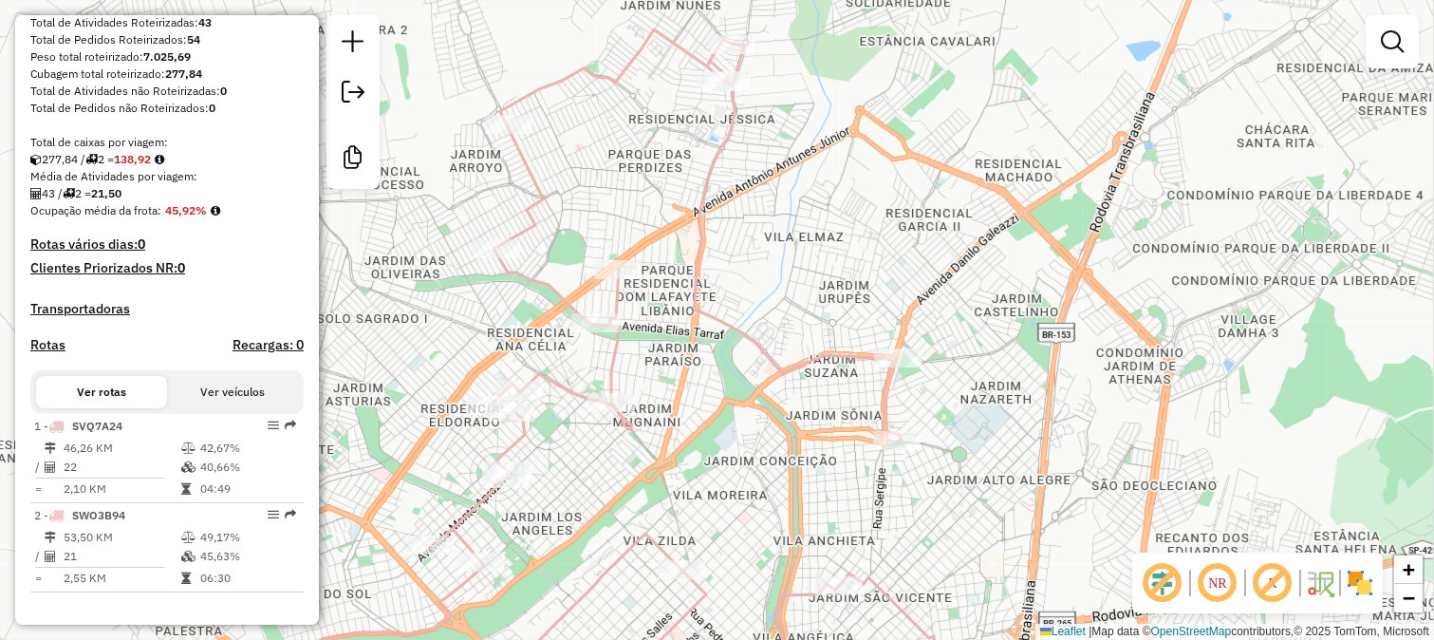
drag, startPoint x: 974, startPoint y: 232, endPoint x: 930, endPoint y: 290, distance: 73.3
click at [932, 289] on div "Janela de atendimento Grade de atendimento Capacidade Transportadoras Veículos …" at bounding box center [717, 320] width 1434 height 640
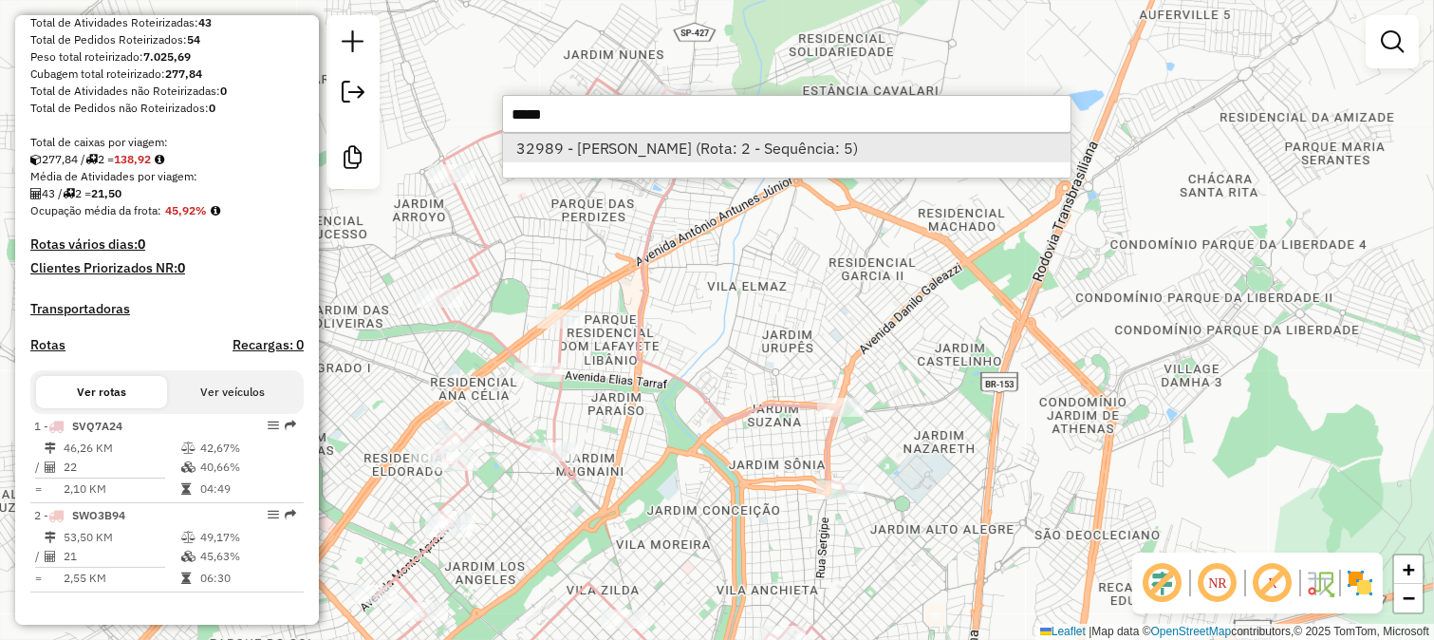
type input "*****"
click at [765, 142] on li "32989 - ELTON LANCHES (Rota: 2 - Sequência: 5)" at bounding box center [787, 148] width 568 height 28
select select "**********"
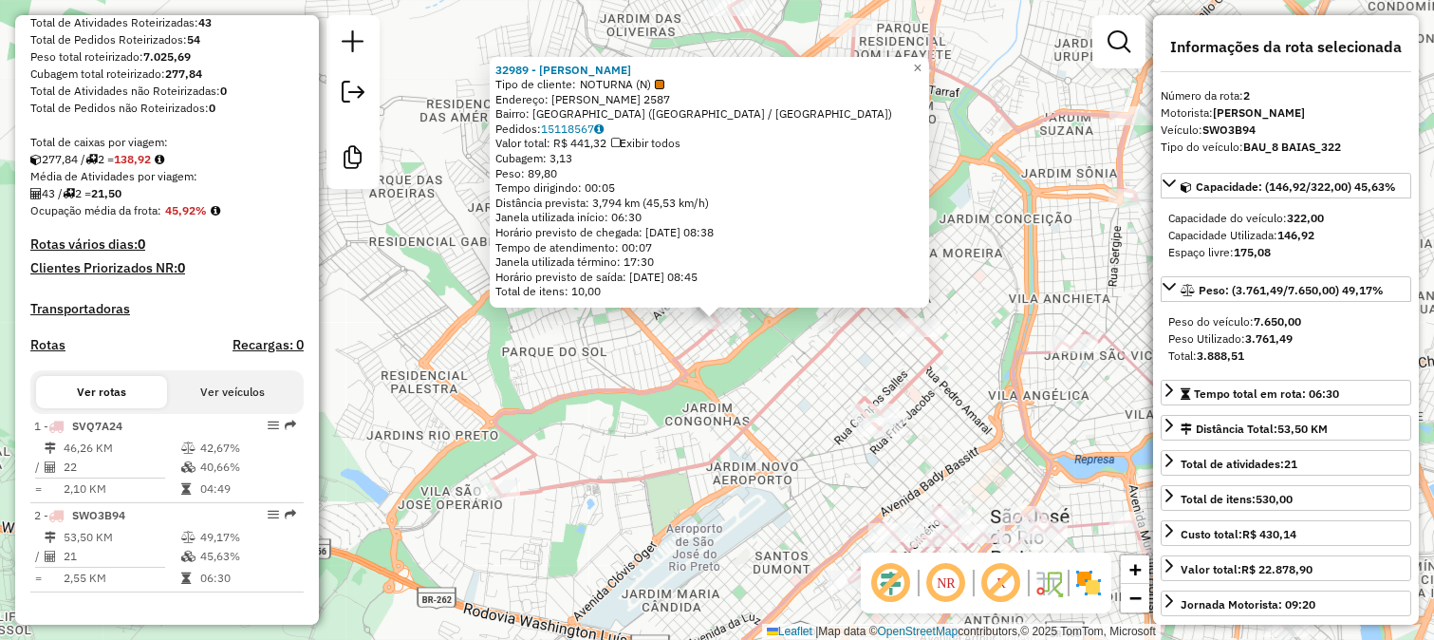
click at [383, 383] on div "32989 - ELTON LANCHES Tipo de cliente: NOTURNA (N) Endereço: HUGH HAMMOND BENNE…" at bounding box center [717, 320] width 1434 height 640
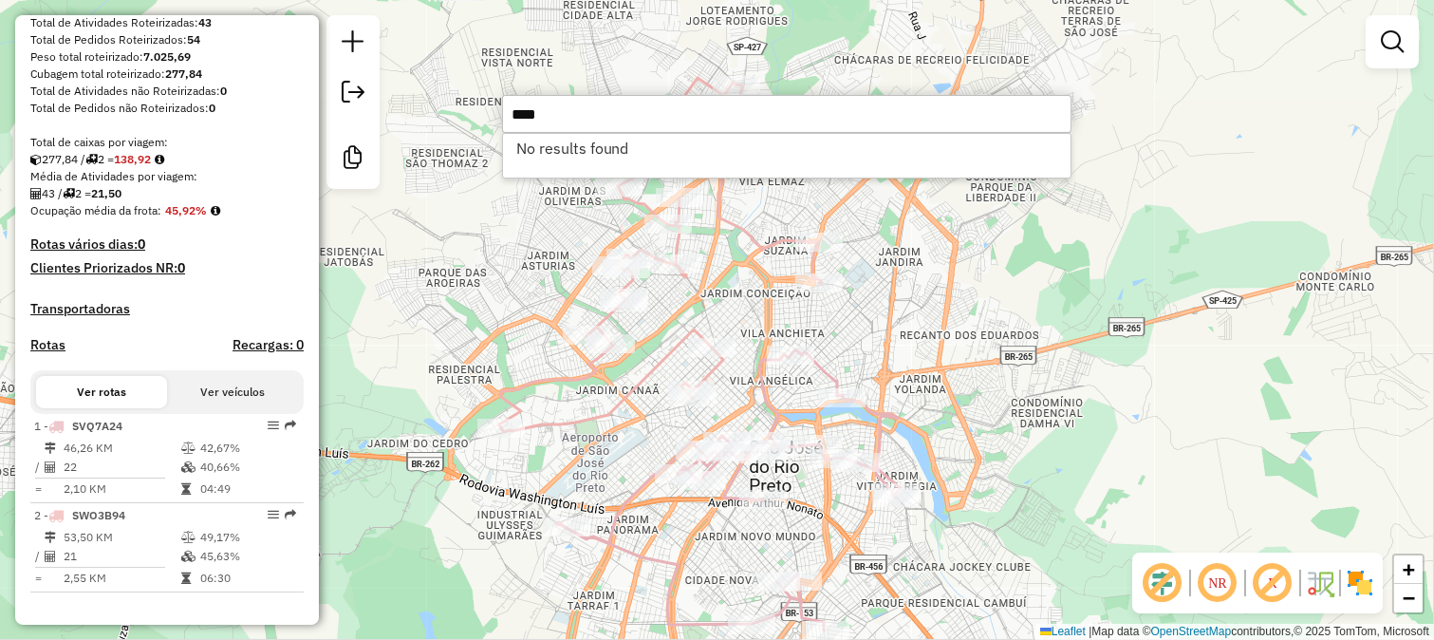
click at [668, 136] on li "No results found" at bounding box center [787, 148] width 568 height 28
click at [662, 106] on input "****" at bounding box center [787, 114] width 570 height 38
click at [662, 106] on input "*****" at bounding box center [787, 114] width 570 height 38
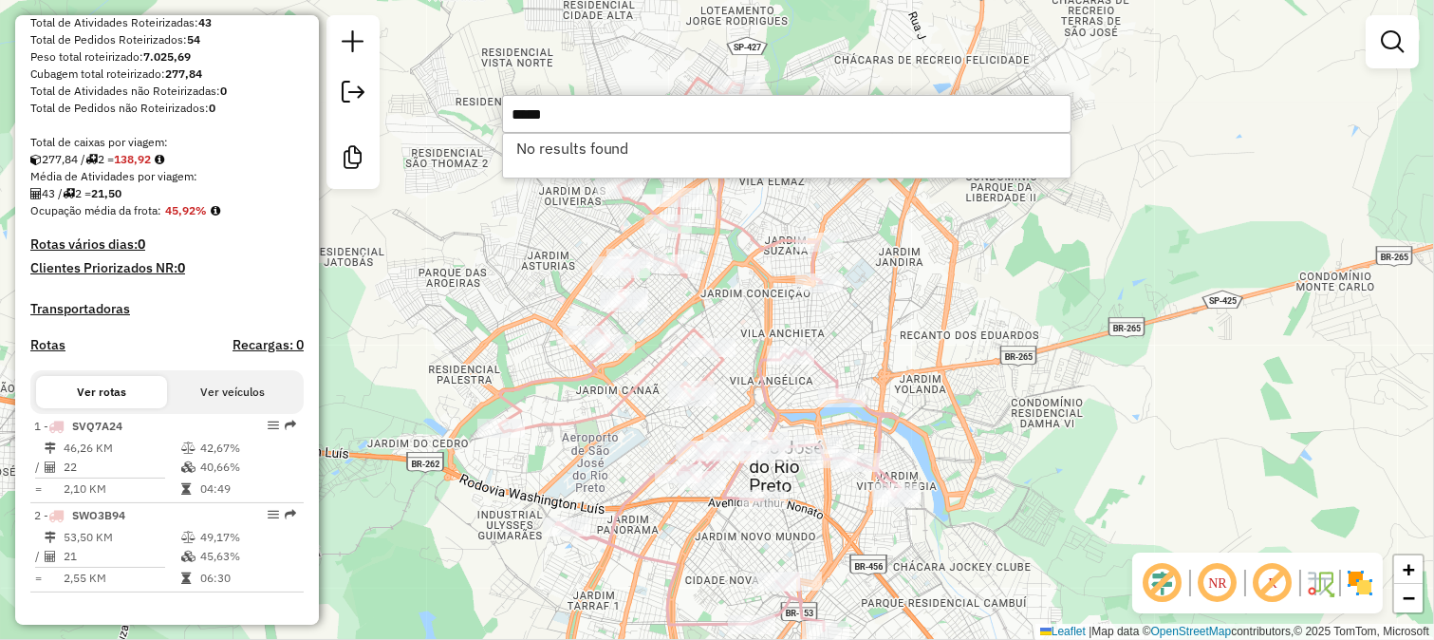
click at [662, 106] on input "*****" at bounding box center [787, 114] width 570 height 38
click at [662, 106] on input "****" at bounding box center [787, 114] width 570 height 38
click at [662, 106] on input "*****" at bounding box center [787, 114] width 570 height 38
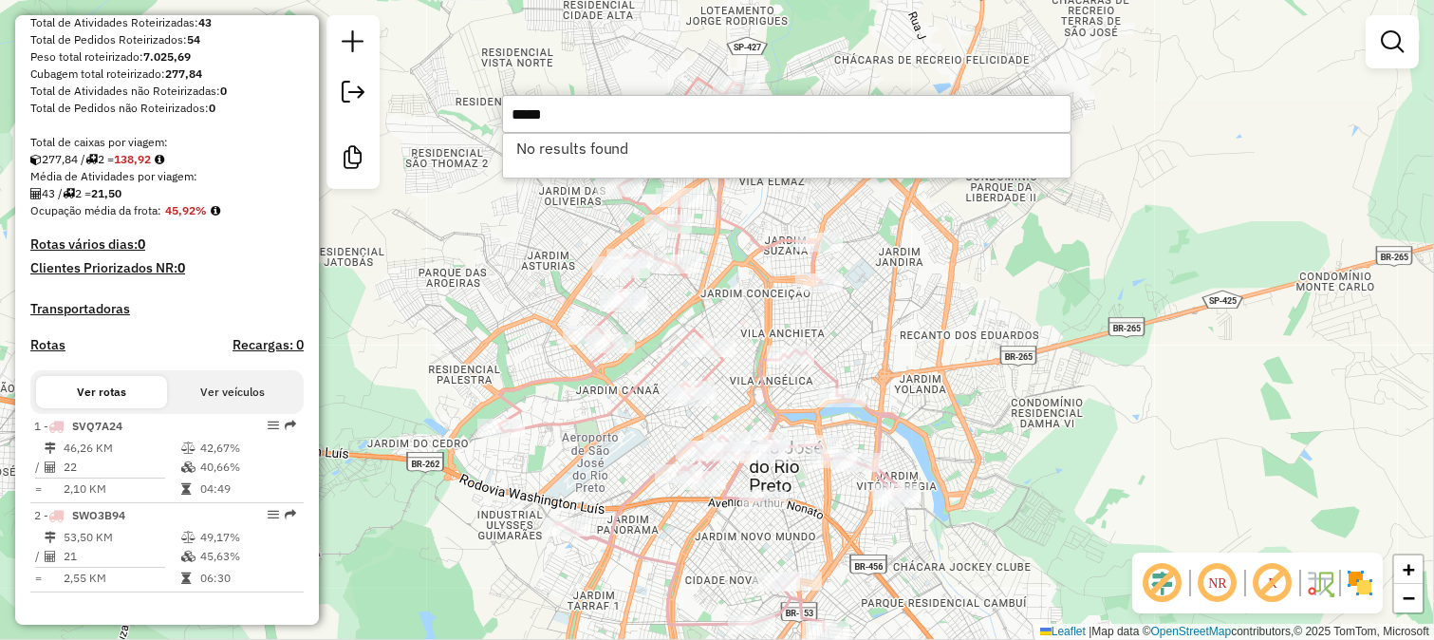
click at [662, 106] on input "*****" at bounding box center [787, 114] width 570 height 38
type input "*****"
click at [1203, 223] on div "Janela de atendimento Grade de atendimento Capacidade Transportadoras Veículos …" at bounding box center [717, 320] width 1434 height 640
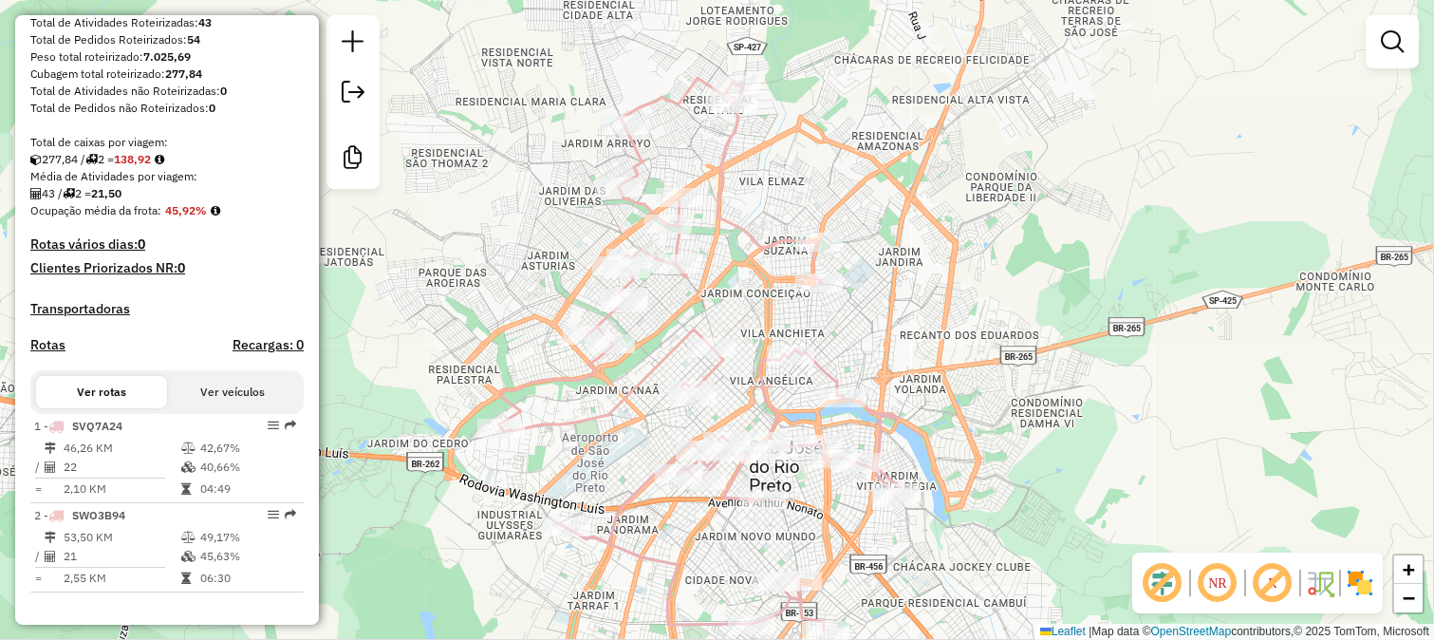
click at [577, 420] on icon at bounding box center [660, 255] width 323 height 354
select select "**********"
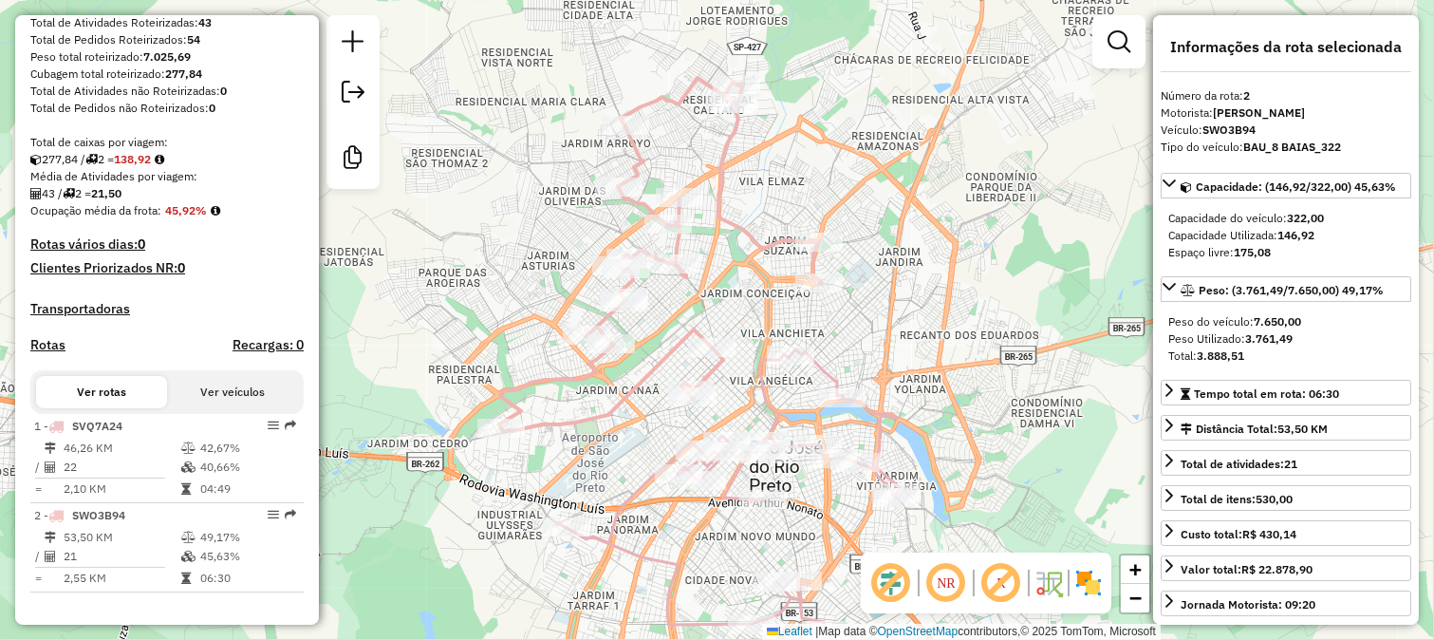
drag, startPoint x: 549, startPoint y: 459, endPoint x: 612, endPoint y: 359, distance: 119.0
click at [609, 368] on div "Janela de atendimento Grade de atendimento Capacidade Transportadoras Veículos …" at bounding box center [717, 320] width 1434 height 640
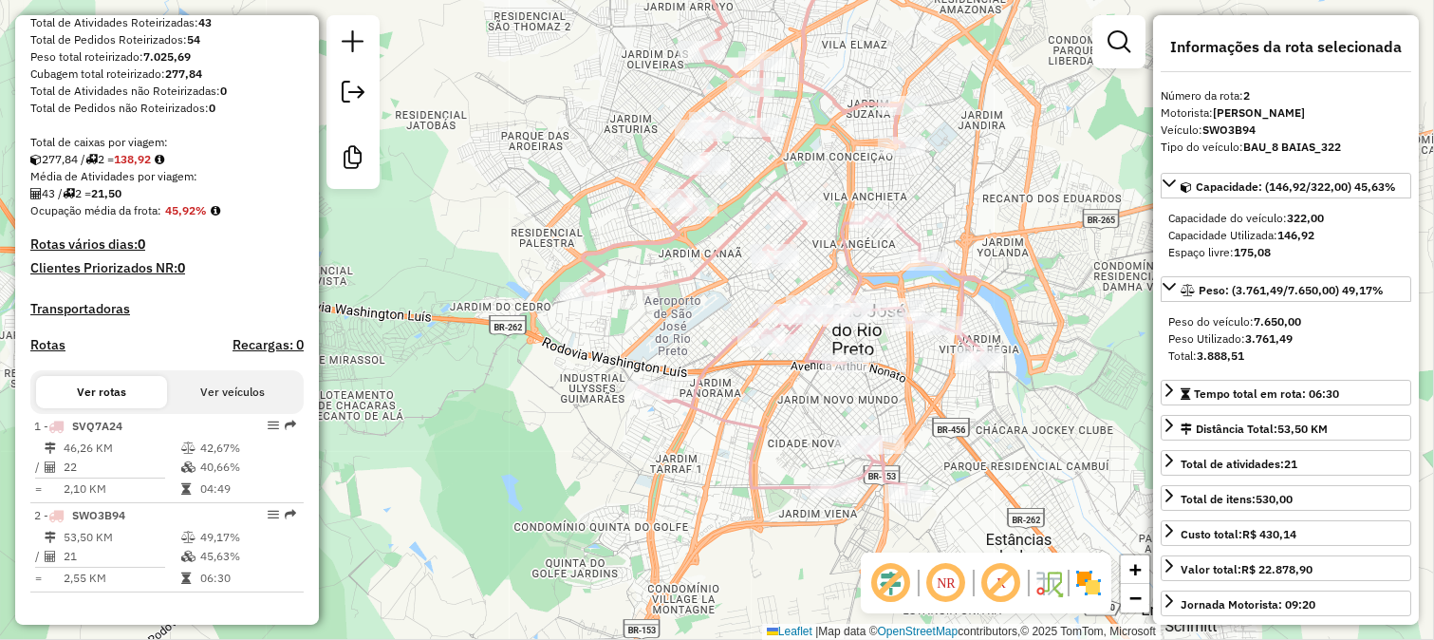
click at [452, 399] on div "Janela de atendimento Grade de atendimento Capacidade Transportadoras Veículos …" at bounding box center [717, 320] width 1434 height 640
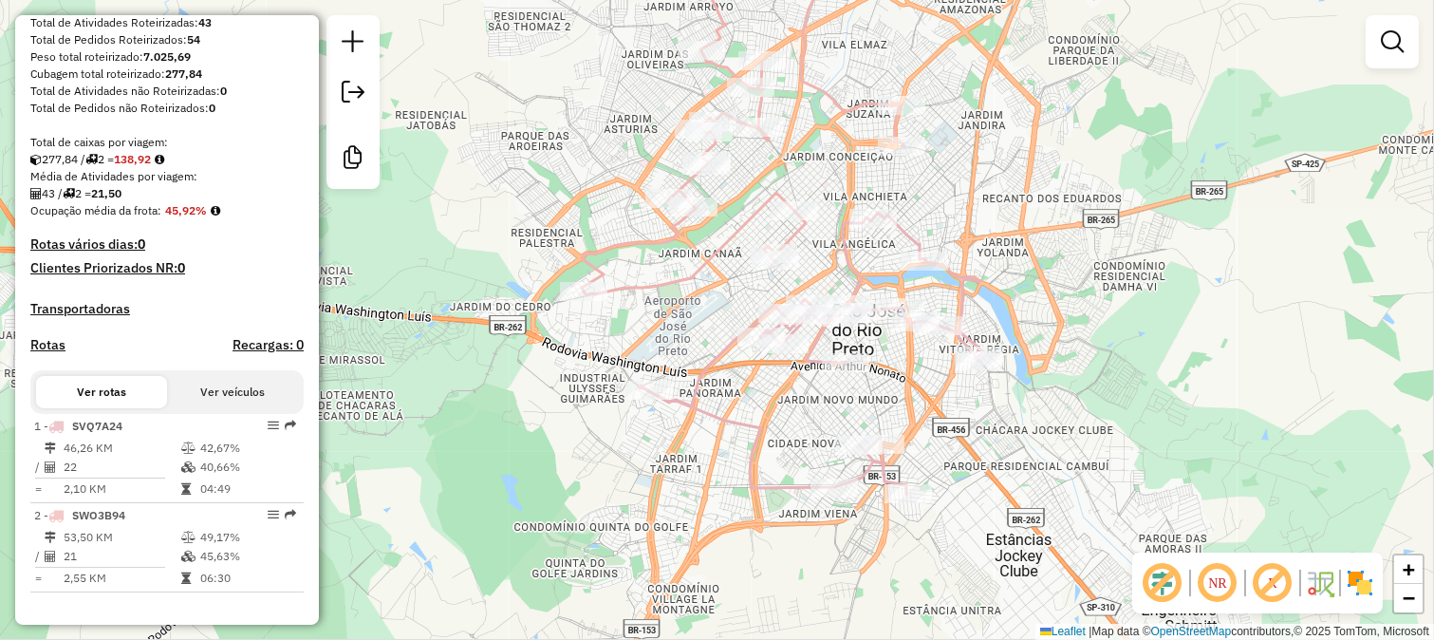
click at [582, 411] on div "Janela de atendimento Grade de atendimento Capacidade Transportadoras Veículos …" at bounding box center [717, 320] width 1434 height 640
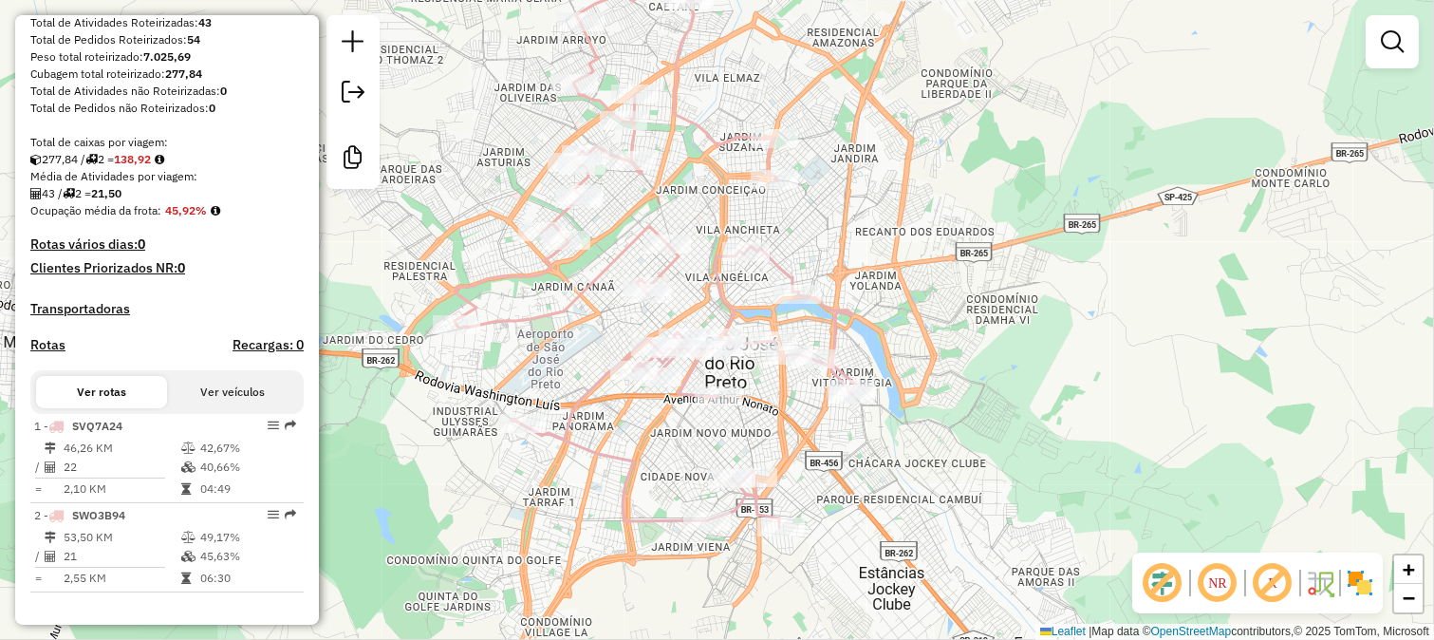
click at [795, 271] on icon at bounding box center [684, 386] width 345 height 281
select select "**********"
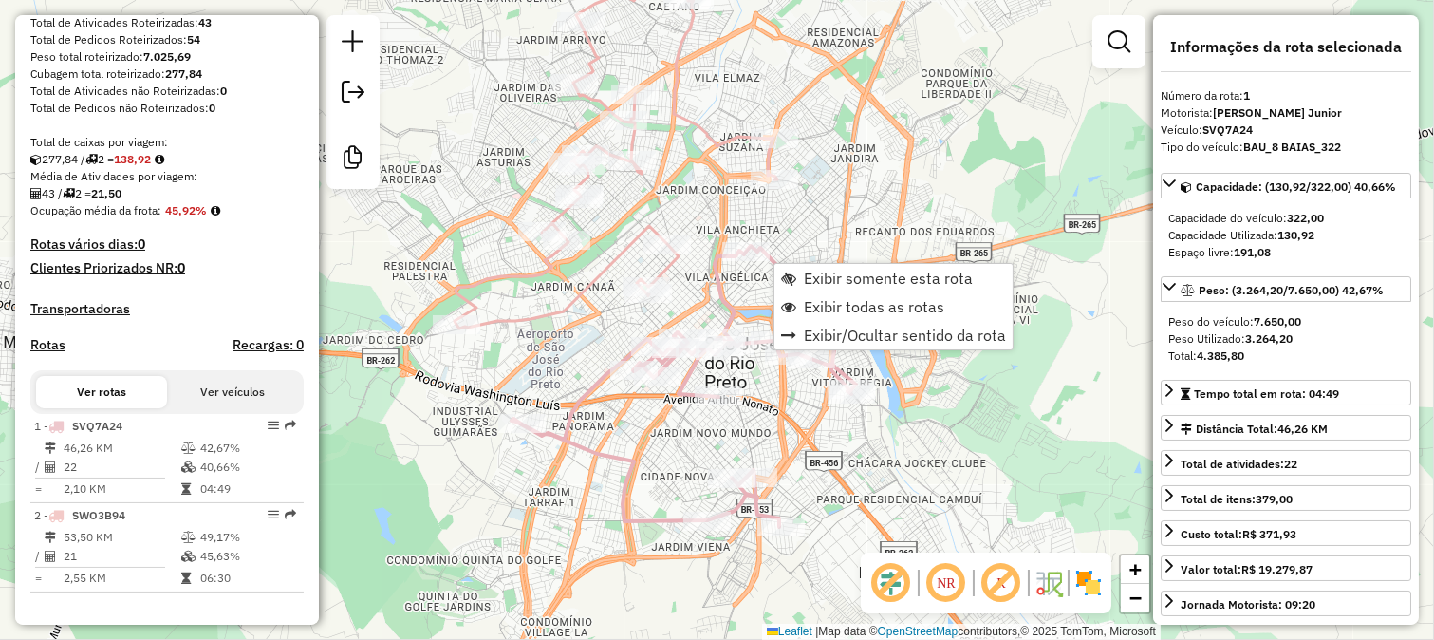
click at [870, 454] on div "Rota 1 - Placa SVQ7A24 29563 - MUNDIAL ALFREDUS Janela de atendimento Grade de …" at bounding box center [717, 320] width 1434 height 640
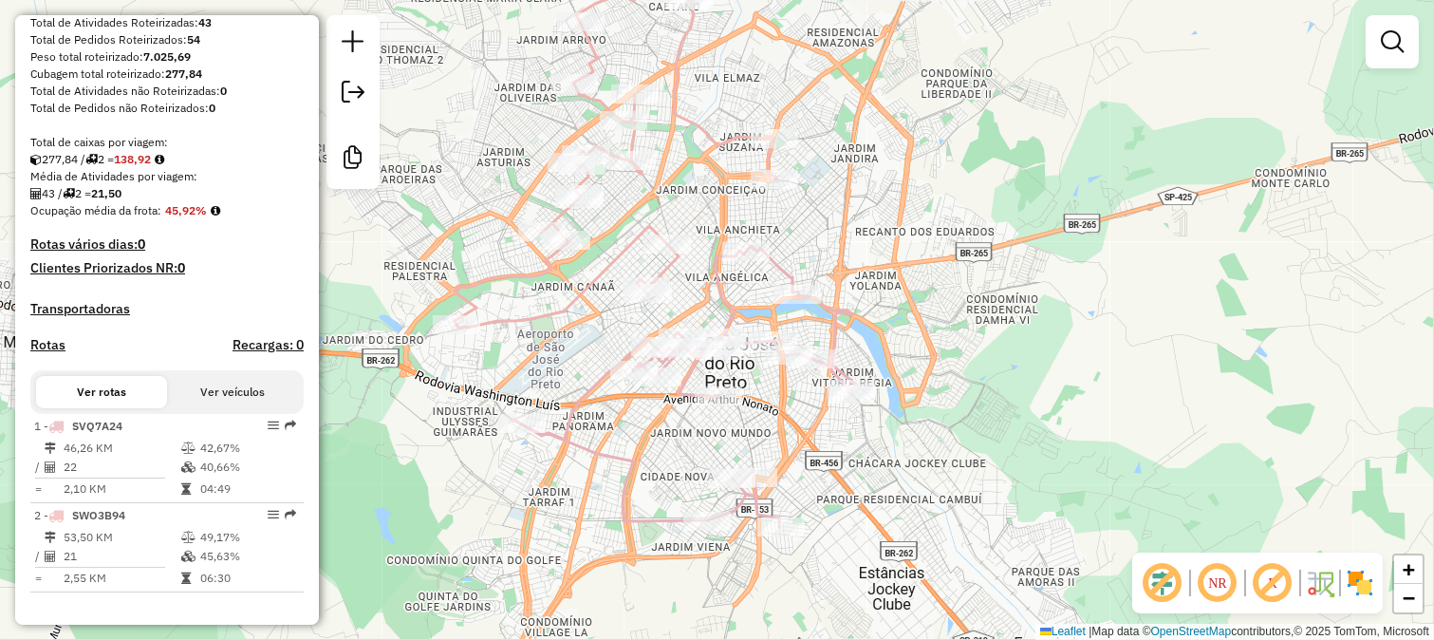
click at [925, 222] on div "Janela de atendimento Grade de atendimento Capacidade Transportadoras Veículos …" at bounding box center [717, 320] width 1434 height 640
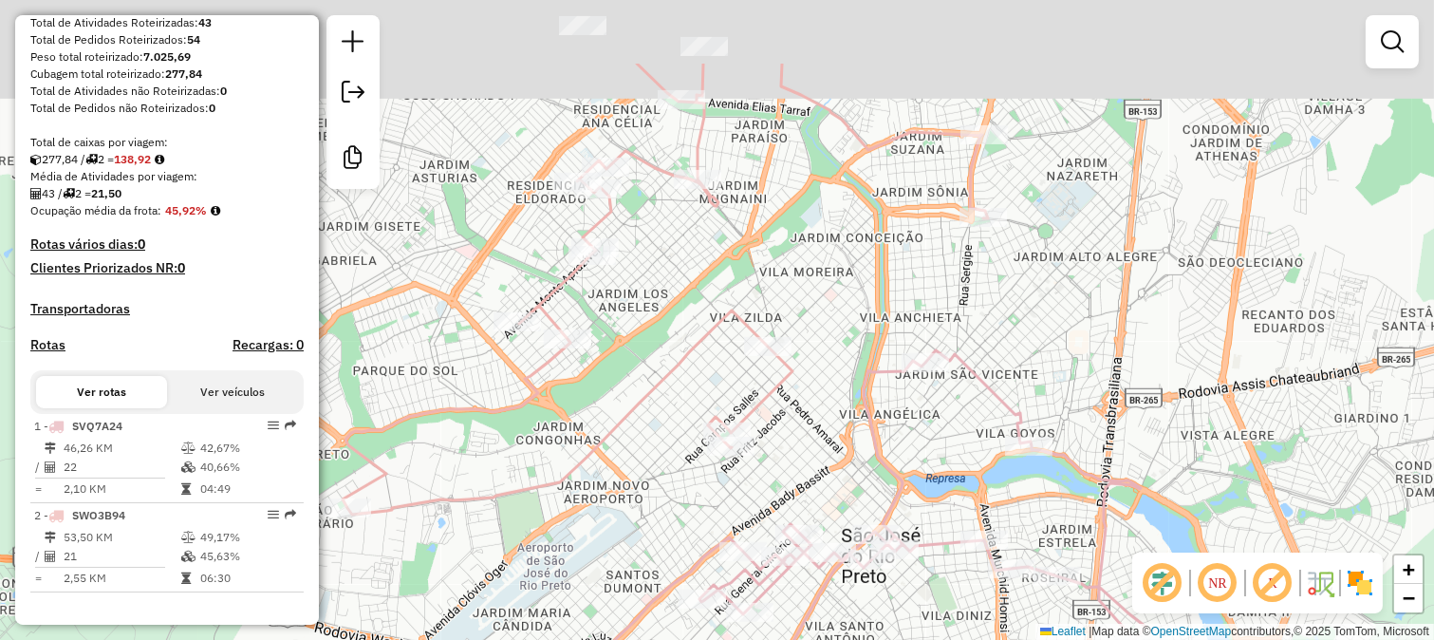
drag, startPoint x: 606, startPoint y: 155, endPoint x: 607, endPoint y: 302, distance: 147.1
click at [608, 300] on div "Janela de atendimento Grade de atendimento Capacidade Transportadoras Veículos …" at bounding box center [717, 320] width 1434 height 640
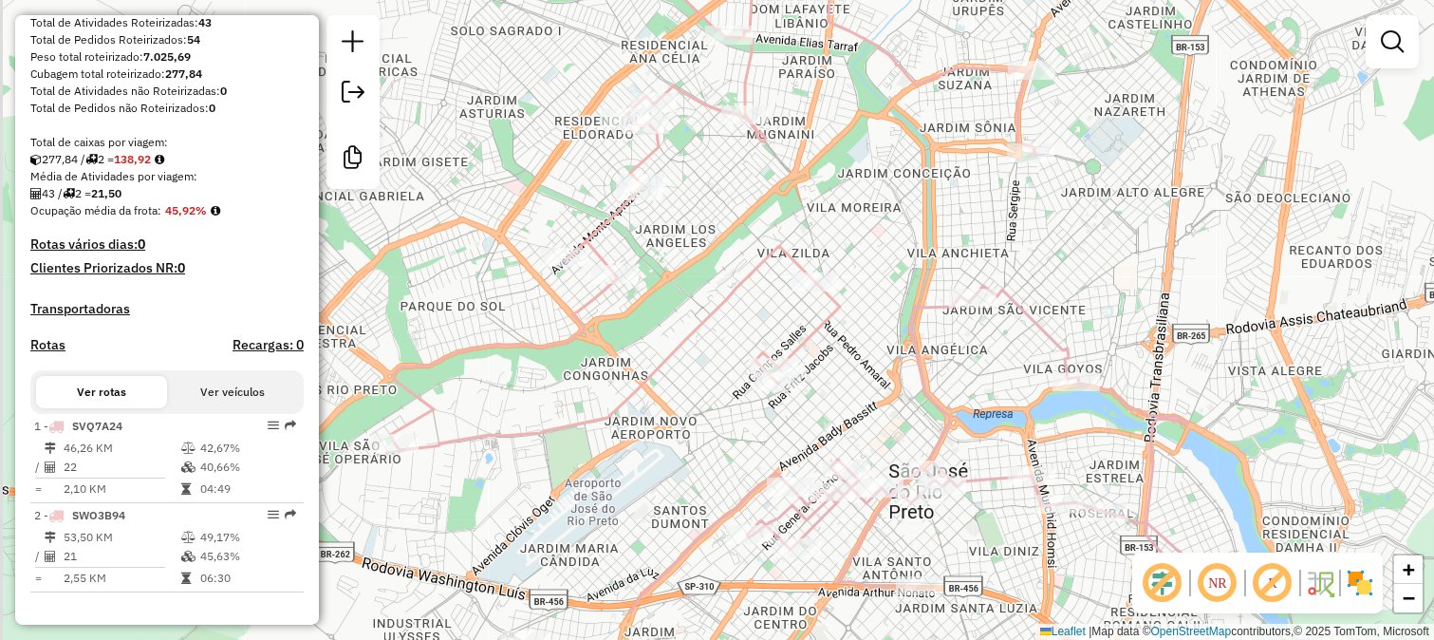
drag, startPoint x: 478, startPoint y: 465, endPoint x: 516, endPoint y: 367, distance: 104.9
click at [509, 399] on div "Janela de atendimento Grade de atendimento Capacidade Transportadoras Veículos …" at bounding box center [717, 320] width 1434 height 640
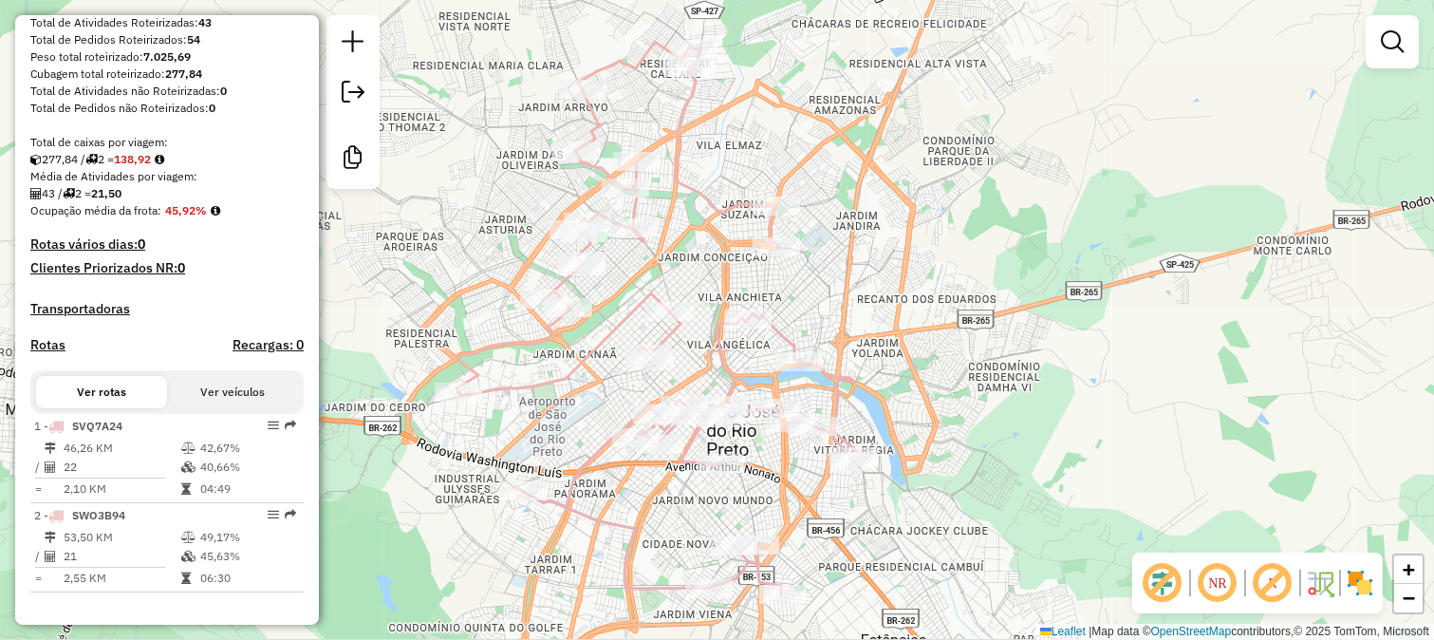
click at [547, 381] on icon at bounding box center [618, 219] width 323 height 354
select select "**********"
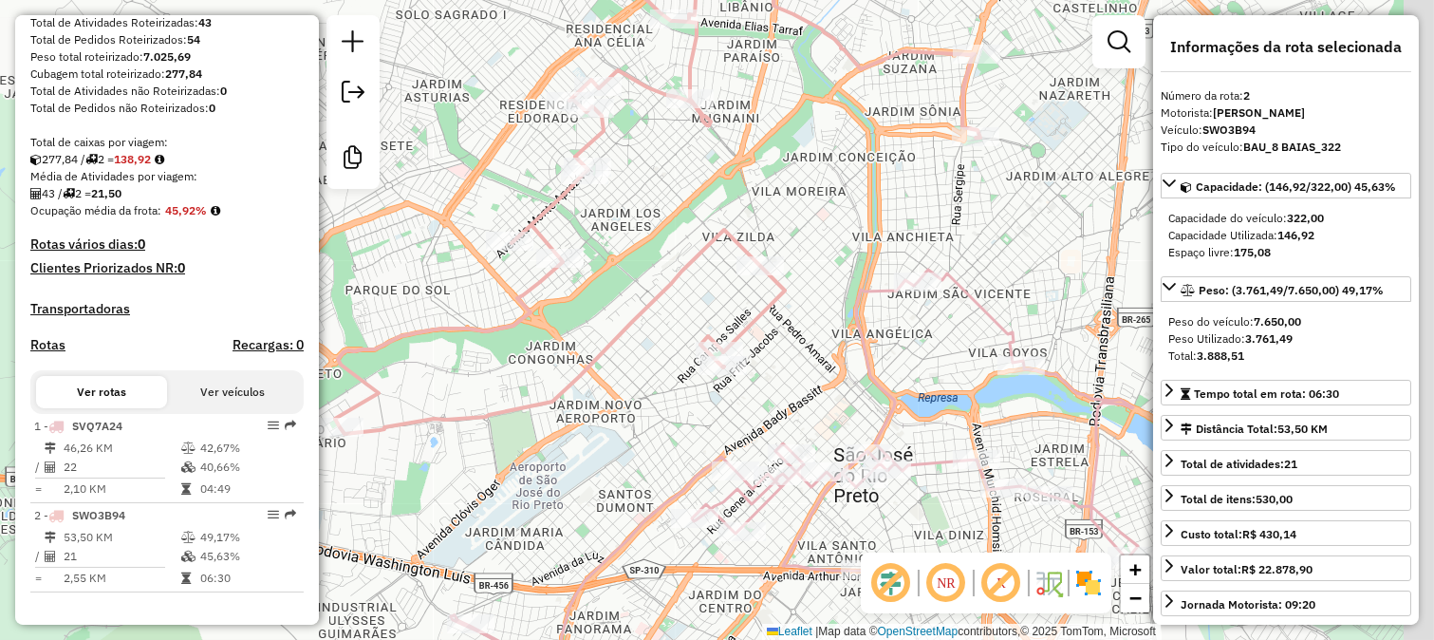
drag, startPoint x: 833, startPoint y: 393, endPoint x: 786, endPoint y: 389, distance: 47.6
click at [794, 391] on div "Janela de atendimento Grade de atendimento Capacidade Transportadoras Veículos …" at bounding box center [717, 320] width 1434 height 640
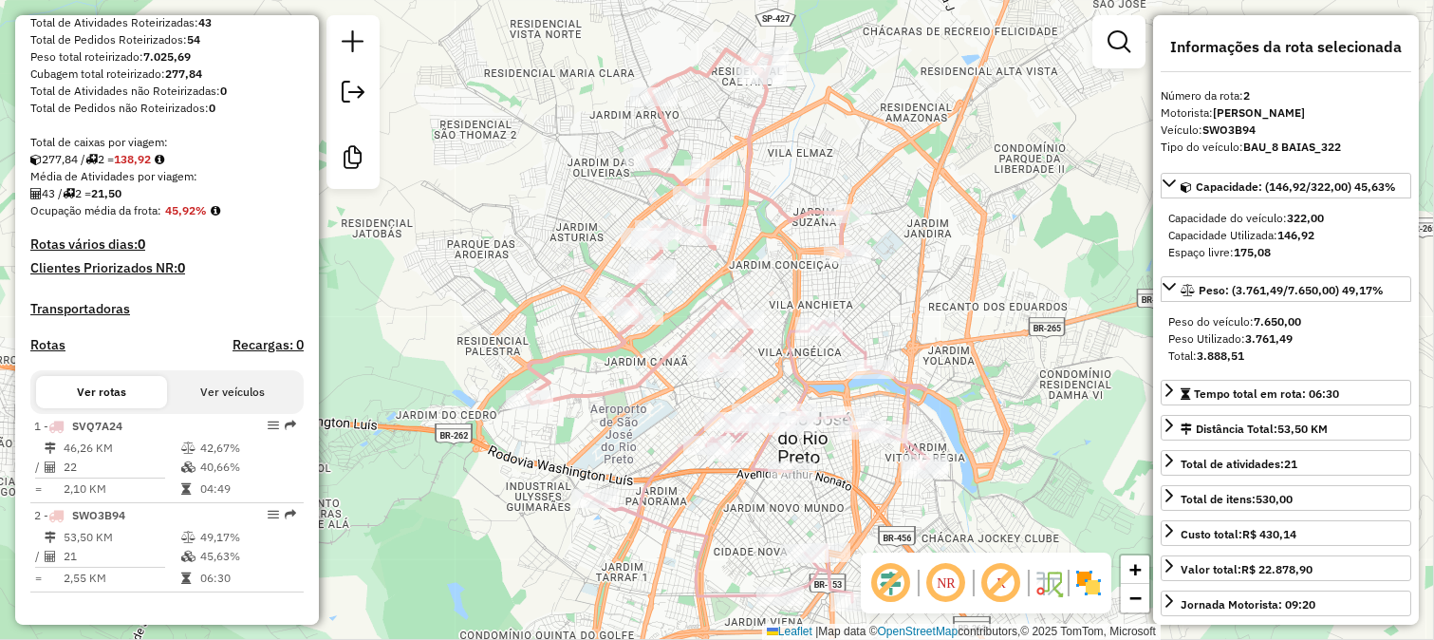
click at [752, 337] on icon at bounding box center [689, 226] width 323 height 354
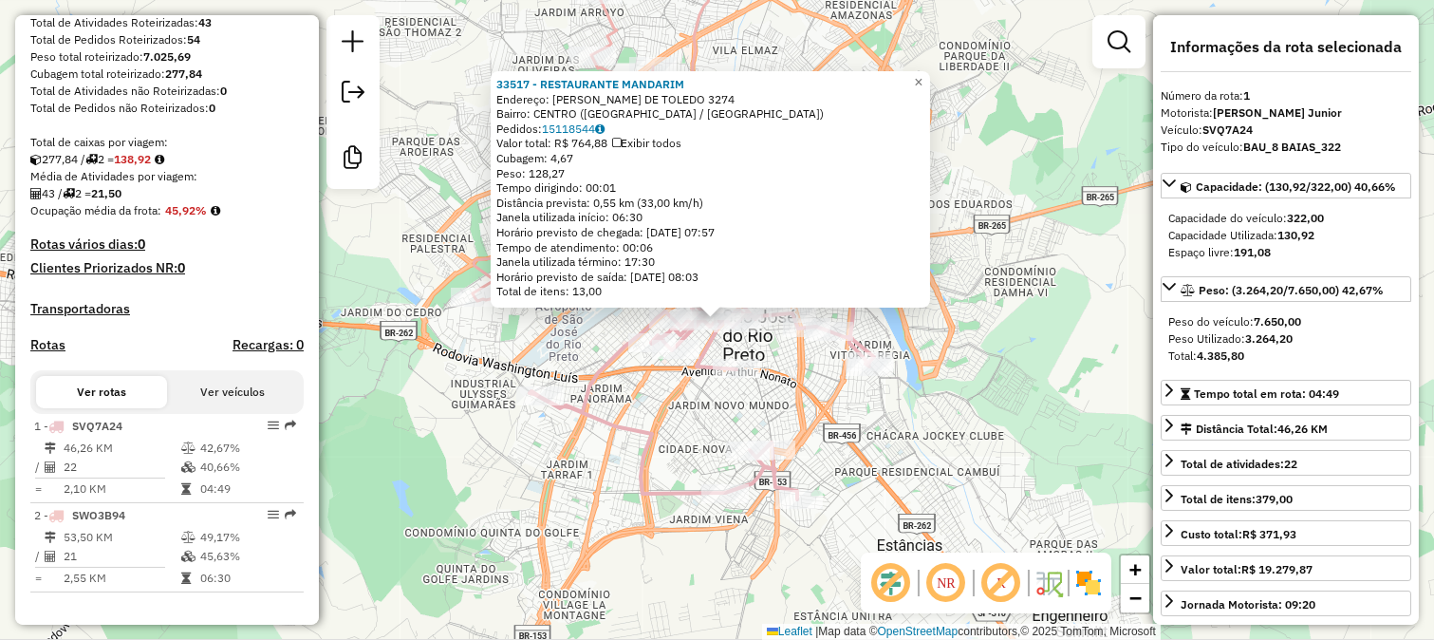
click at [782, 419] on div "33517 - RESTAURANTE MANDARIM Endereço: DELEGADO PINTO DE TOLEDO 3274 Bairro: CE…" at bounding box center [717, 320] width 1434 height 640
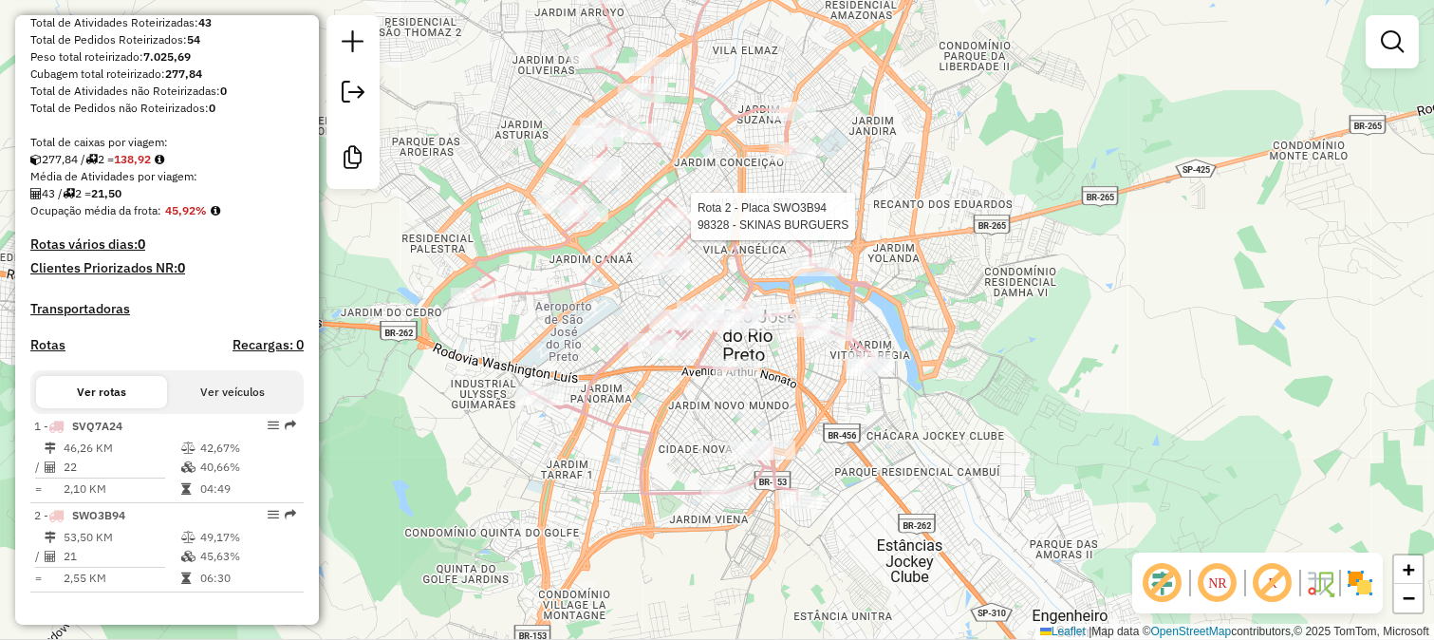
select select "**********"
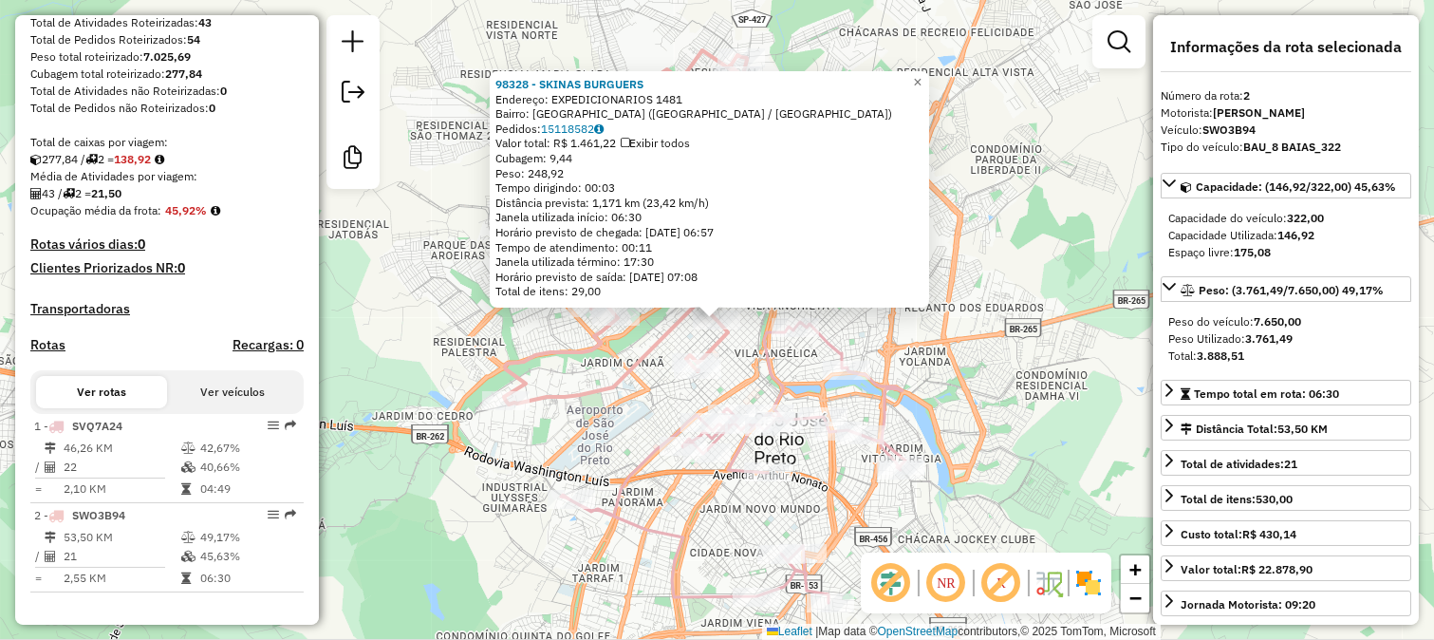
click at [754, 338] on icon at bounding box center [733, 462] width 345 height 281
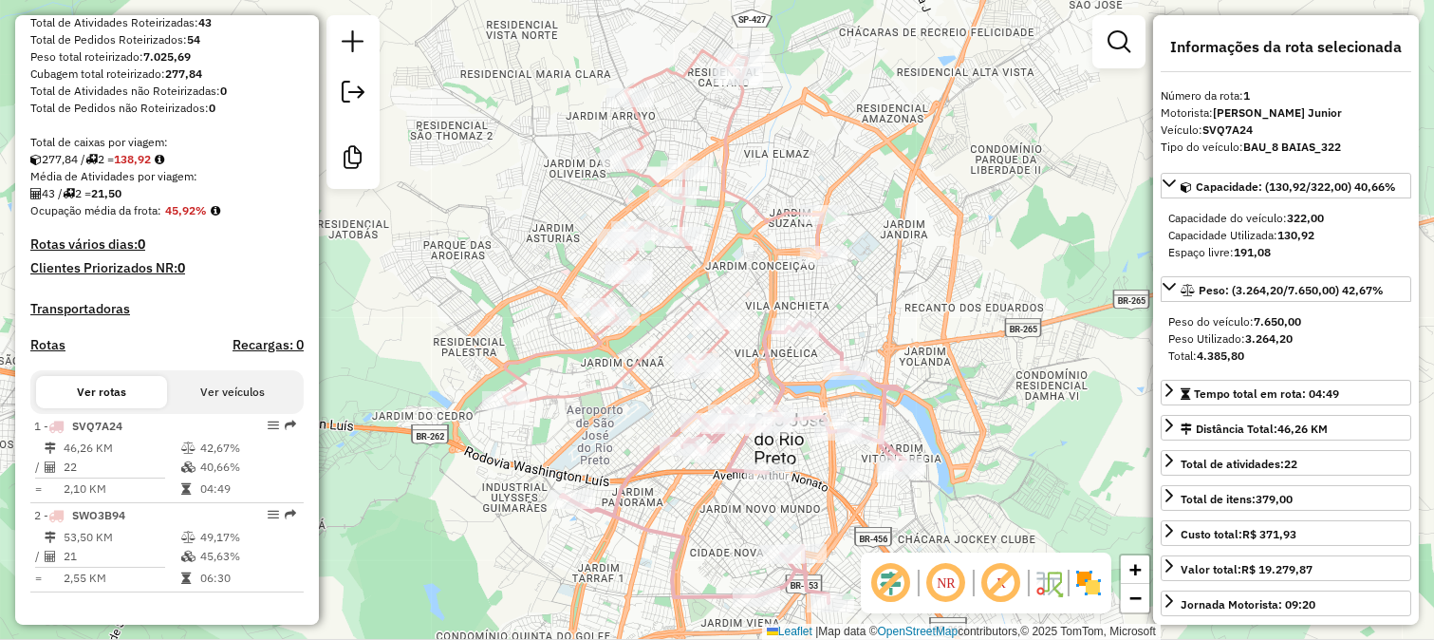
click at [820, 328] on icon at bounding box center [733, 462] width 345 height 281
click at [710, 329] on div at bounding box center [716, 319] width 47 height 19
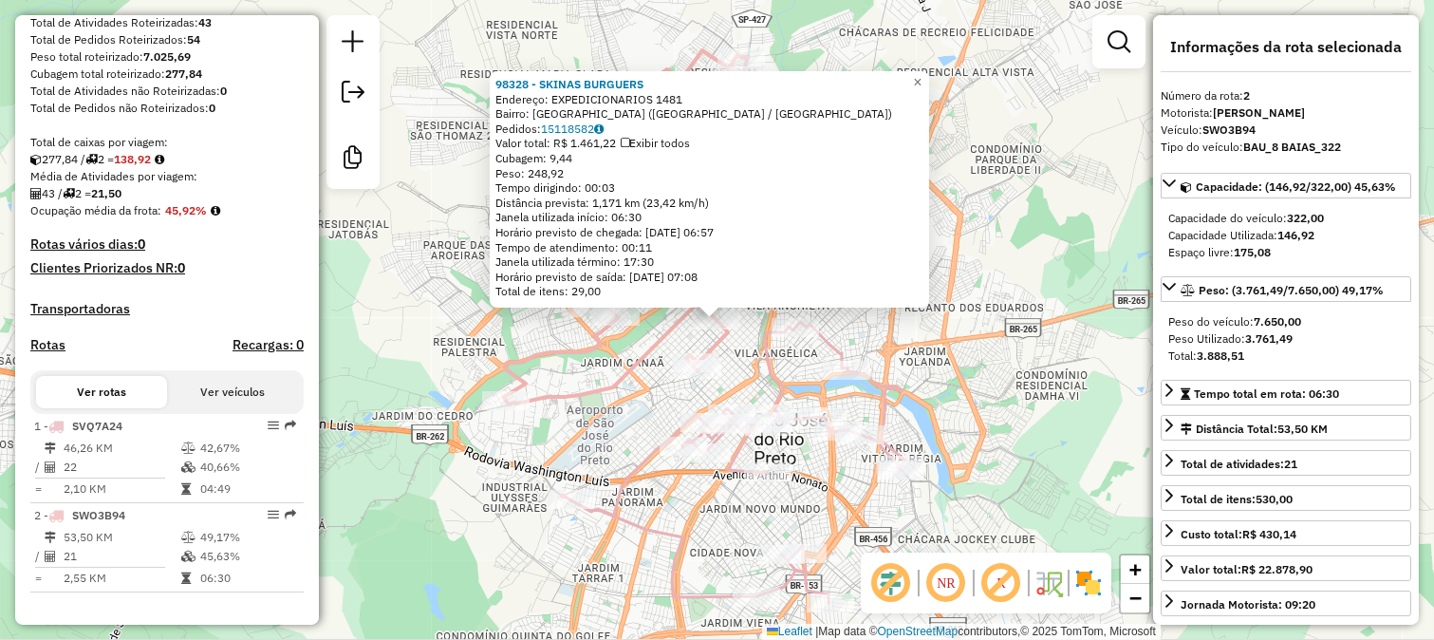
click at [611, 372] on icon at bounding box center [665, 227] width 323 height 354
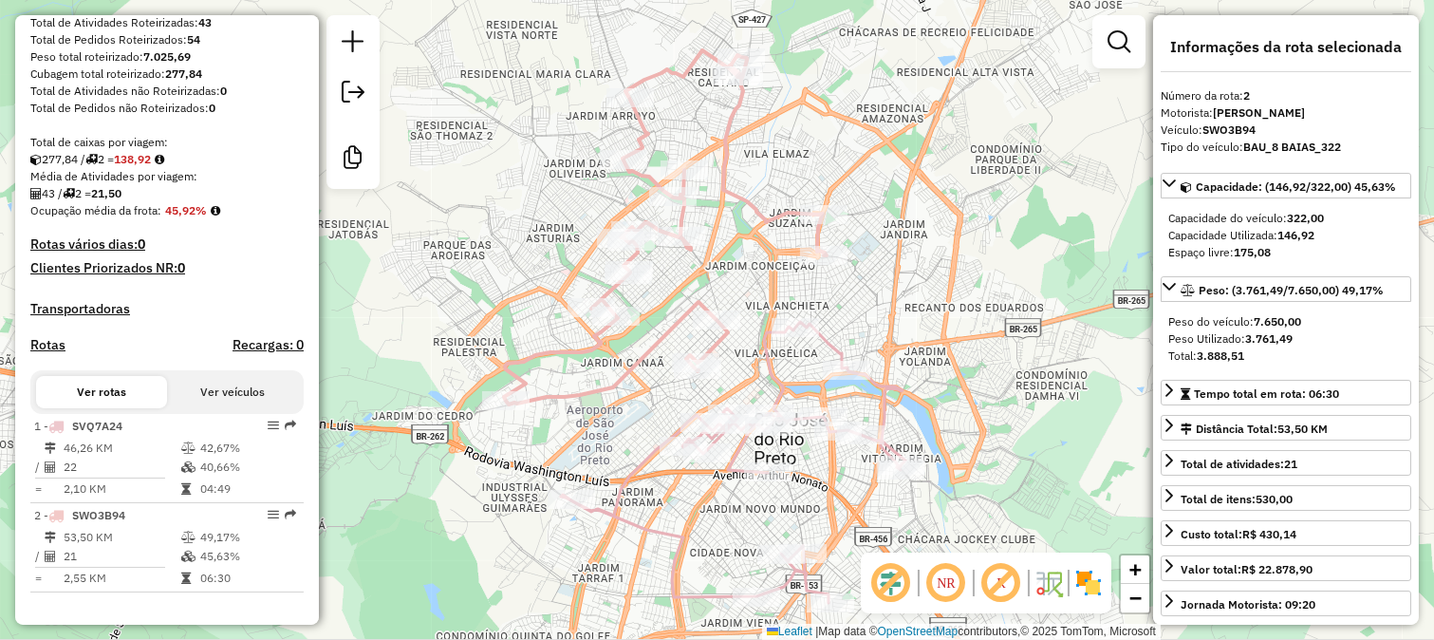
click at [754, 205] on icon at bounding box center [665, 227] width 323 height 354
click at [821, 346] on icon at bounding box center [733, 462] width 345 height 281
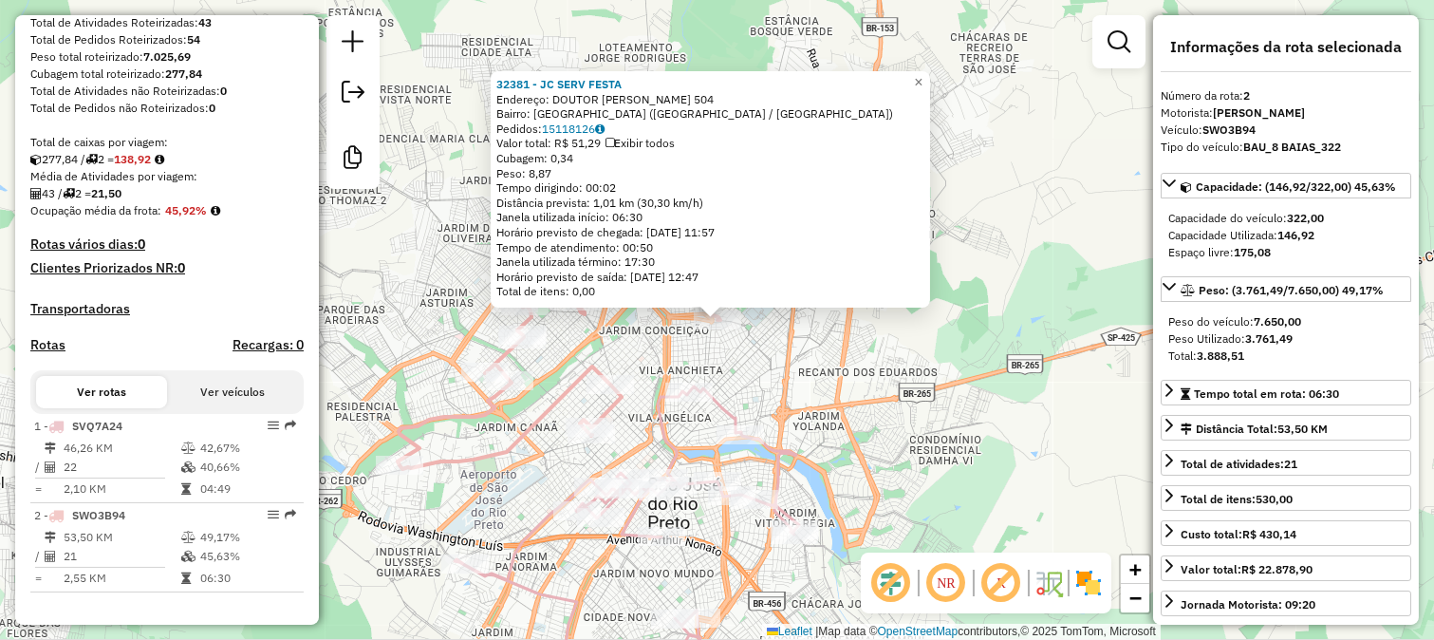
click at [741, 373] on div "32381 - JC SERV FESTA Endereço: DOUTOR SOLON DA SILVA VARGINHA 504 Bairro: JARD…" at bounding box center [717, 320] width 1434 height 640
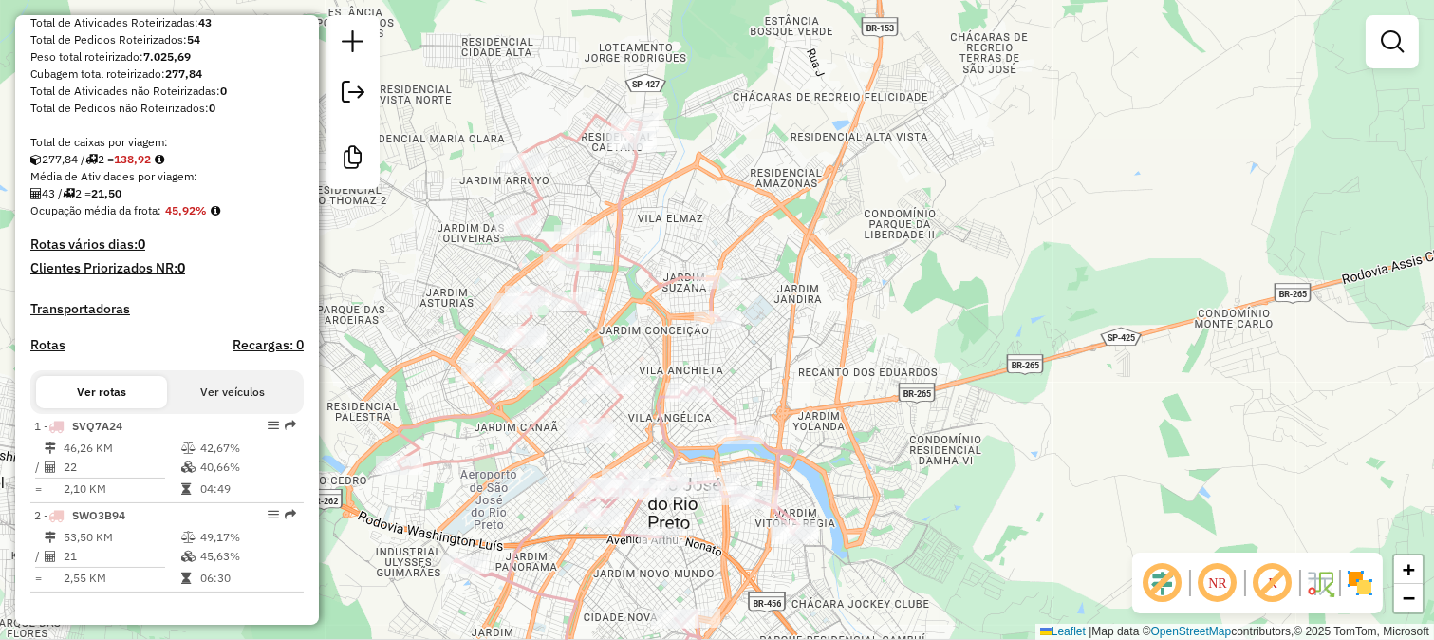
click at [731, 406] on icon at bounding box center [627, 526] width 345 height 281
select select "**********"
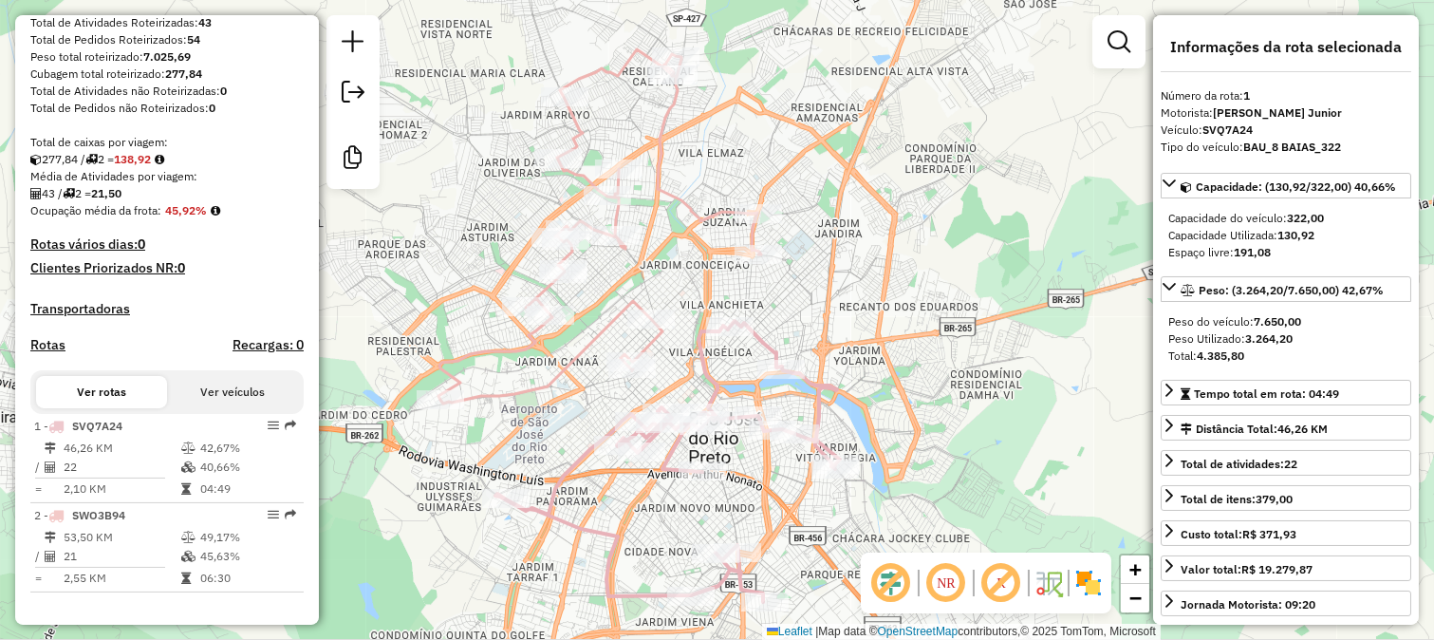
drag, startPoint x: 736, startPoint y: 392, endPoint x: 776, endPoint y: 327, distance: 77.2
click at [776, 327] on div "Janela de atendimento Grade de atendimento Capacidade Transportadoras Veículos …" at bounding box center [717, 320] width 1434 height 640
click at [765, 340] on icon at bounding box center [667, 461] width 345 height 281
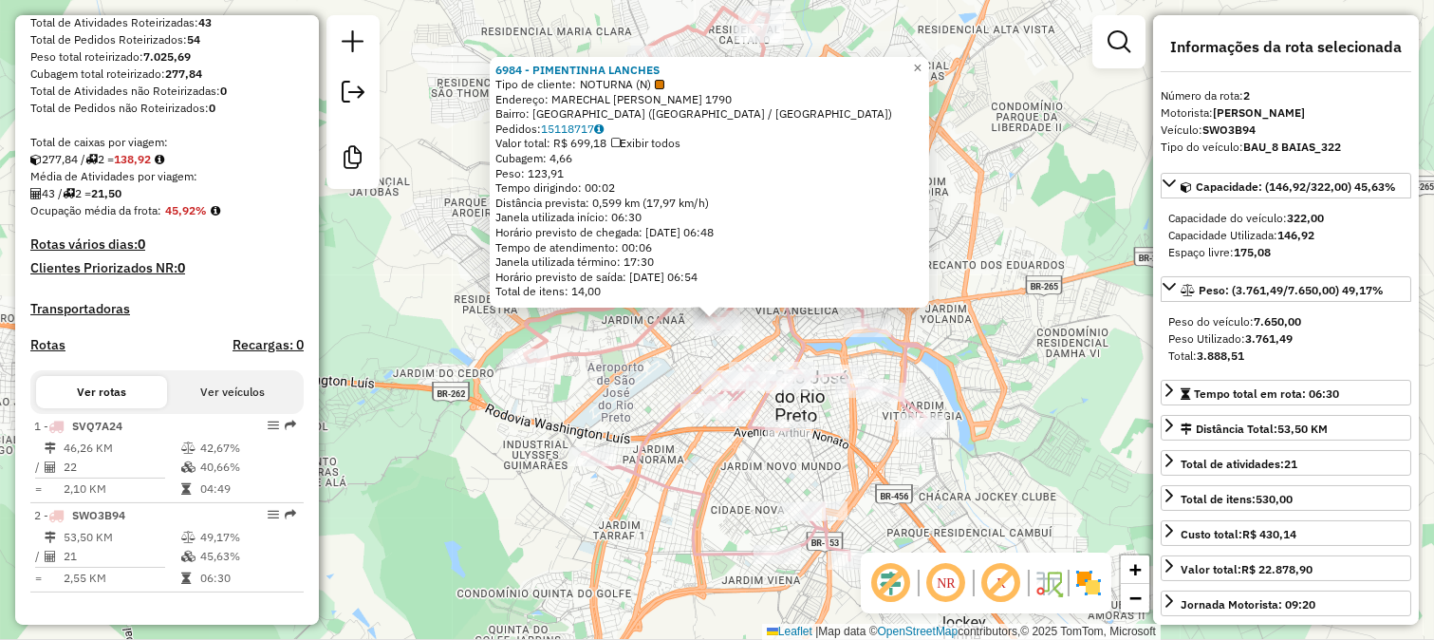
click at [672, 357] on div "6984 - PIMENTINHA LANCHES Tipo de cliente: NOTURNA (N) Endereço: MARECHAL DEODO…" at bounding box center [717, 320] width 1434 height 640
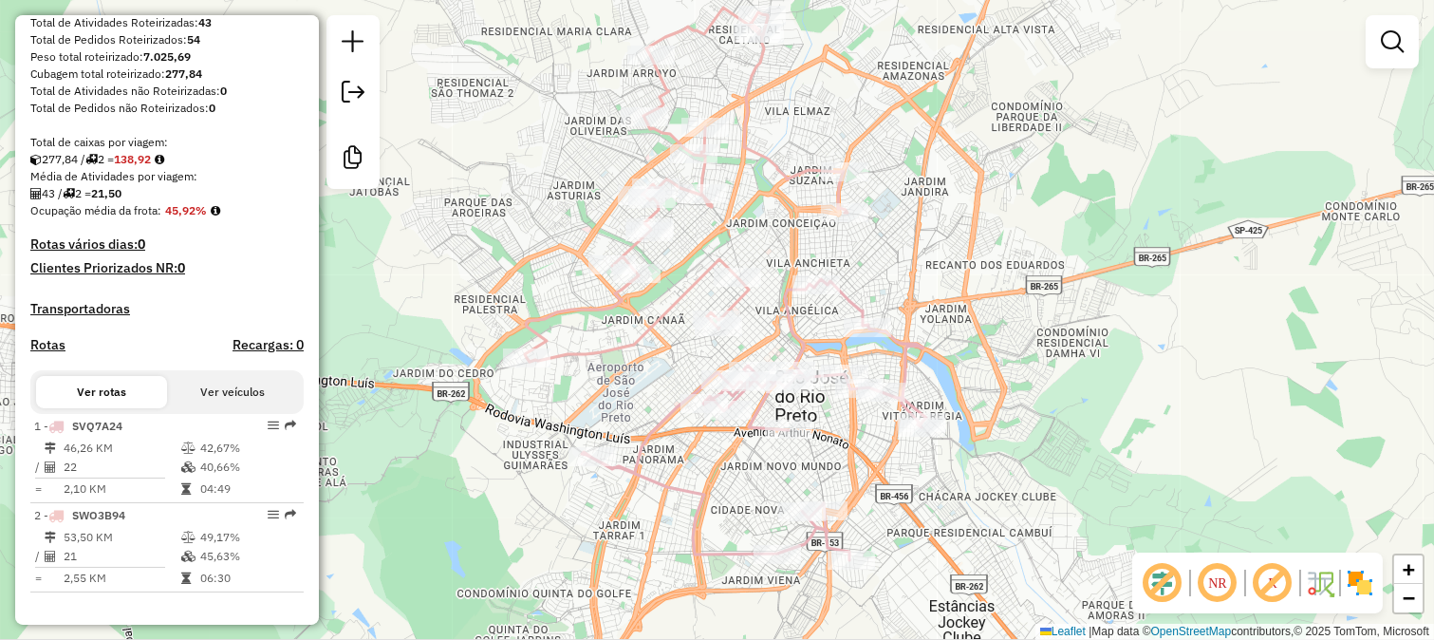
drag, startPoint x: 800, startPoint y: 233, endPoint x: 776, endPoint y: 316, distance: 85.9
click at [776, 314] on div "Janela de atendimento Grade de atendimento Capacidade Transportadoras Veículos …" at bounding box center [717, 320] width 1434 height 640
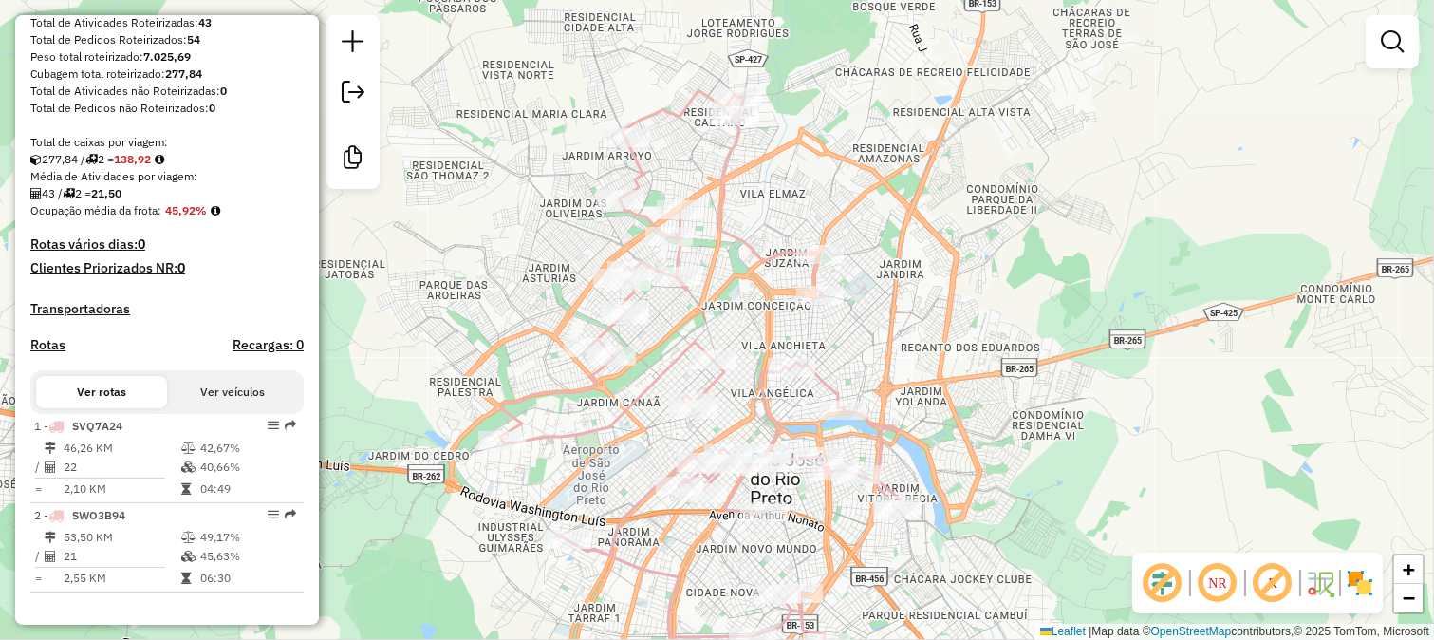
click at [754, 264] on icon at bounding box center [661, 267] width 323 height 354
select select "**********"
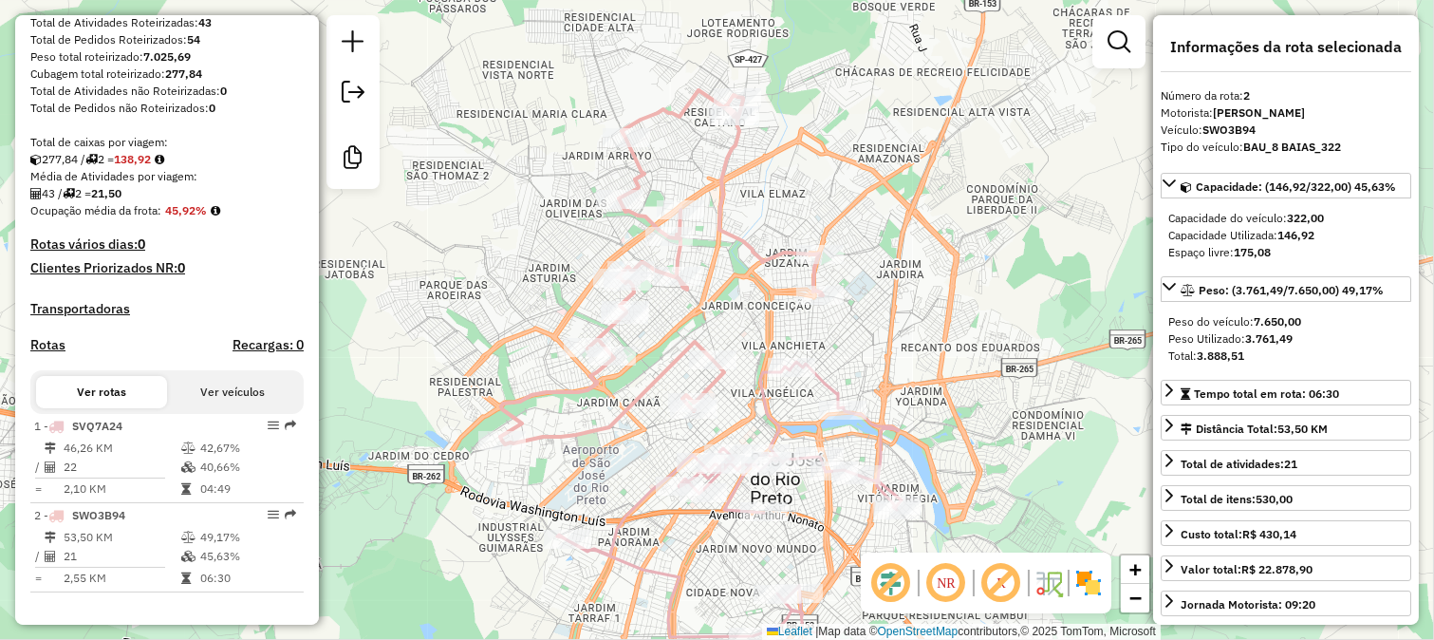
drag, startPoint x: 735, startPoint y: 339, endPoint x: 728, endPoint y: 252, distance: 86.6
click at [732, 260] on div "Janela de atendimento Grade de atendimento Capacidade Transportadoras Veículos …" at bounding box center [717, 320] width 1434 height 640
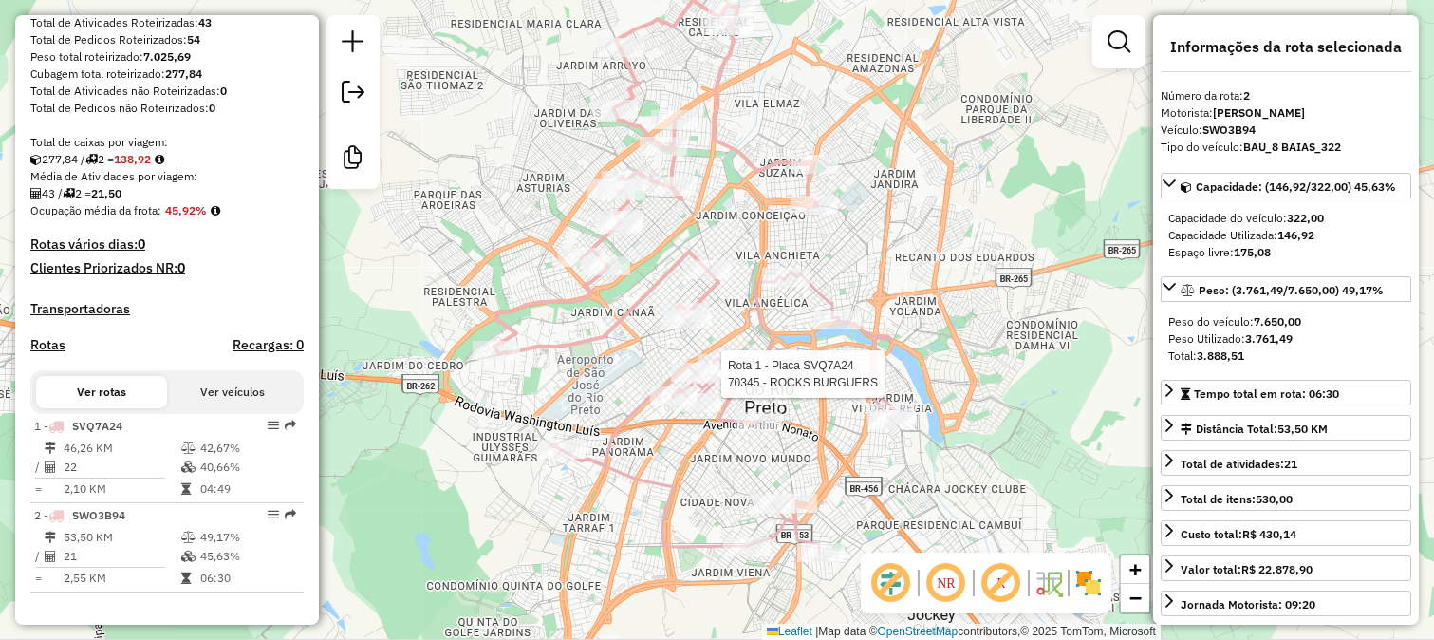
click at [729, 383] on div at bounding box center [715, 373] width 47 height 19
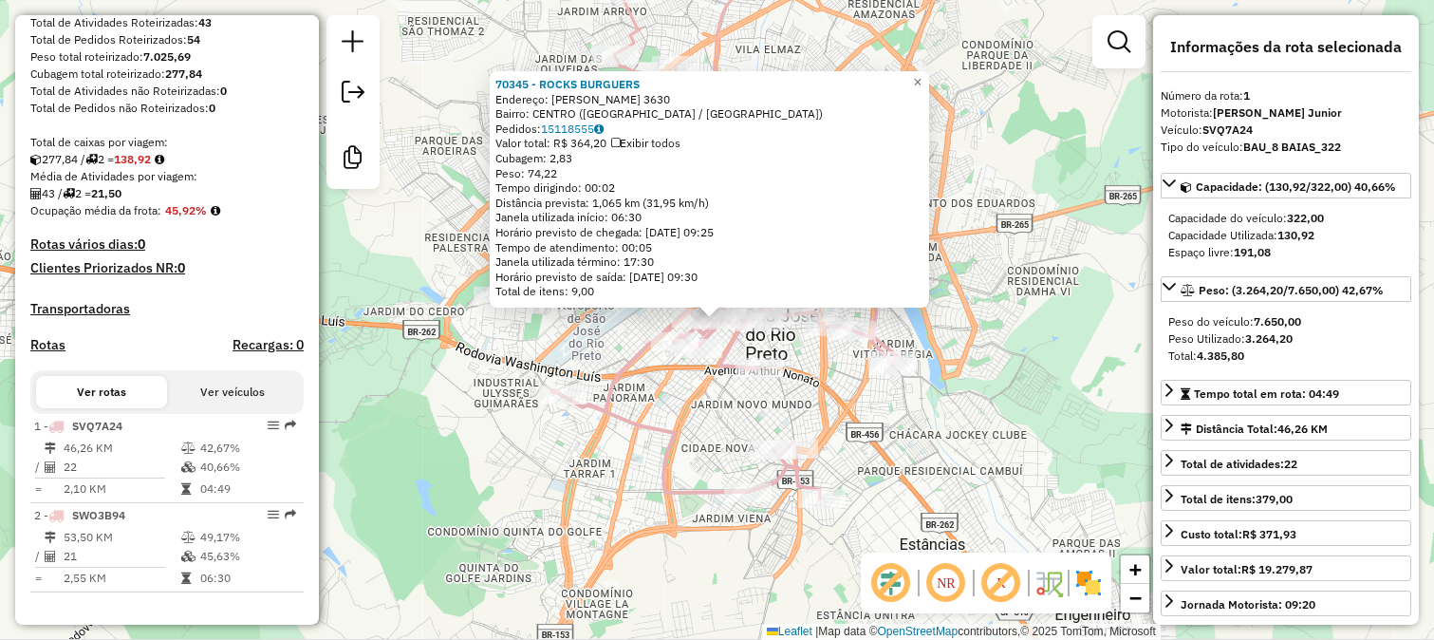
click at [620, 454] on div "70345 - ROCKS BURGUERS Endereço: BERNARDINO DE CAMPOS 3630 Bairro: CENTRO (SAO …" at bounding box center [717, 320] width 1434 height 640
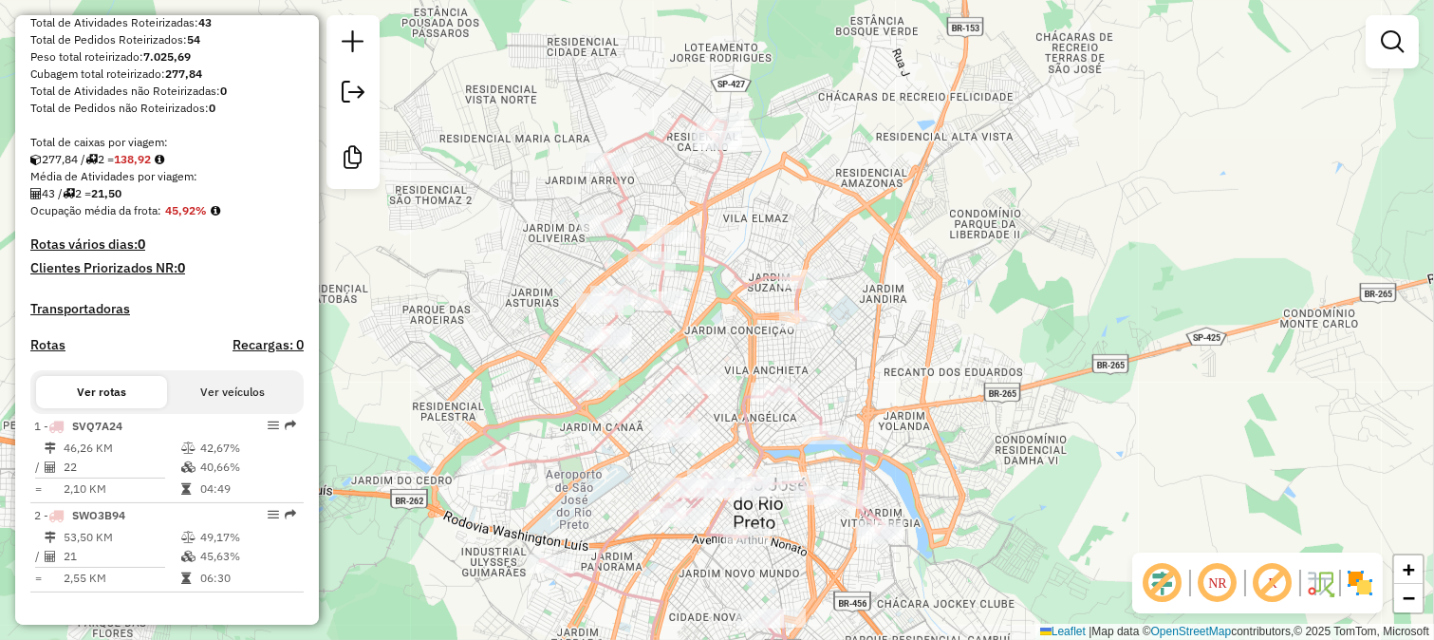
drag, startPoint x: 890, startPoint y: 363, endPoint x: 886, endPoint y: 381, distance: 18.6
click at [886, 381] on div "Janela de atendimento Grade de atendimento Capacidade Transportadoras Veículos …" at bounding box center [717, 320] width 1434 height 640
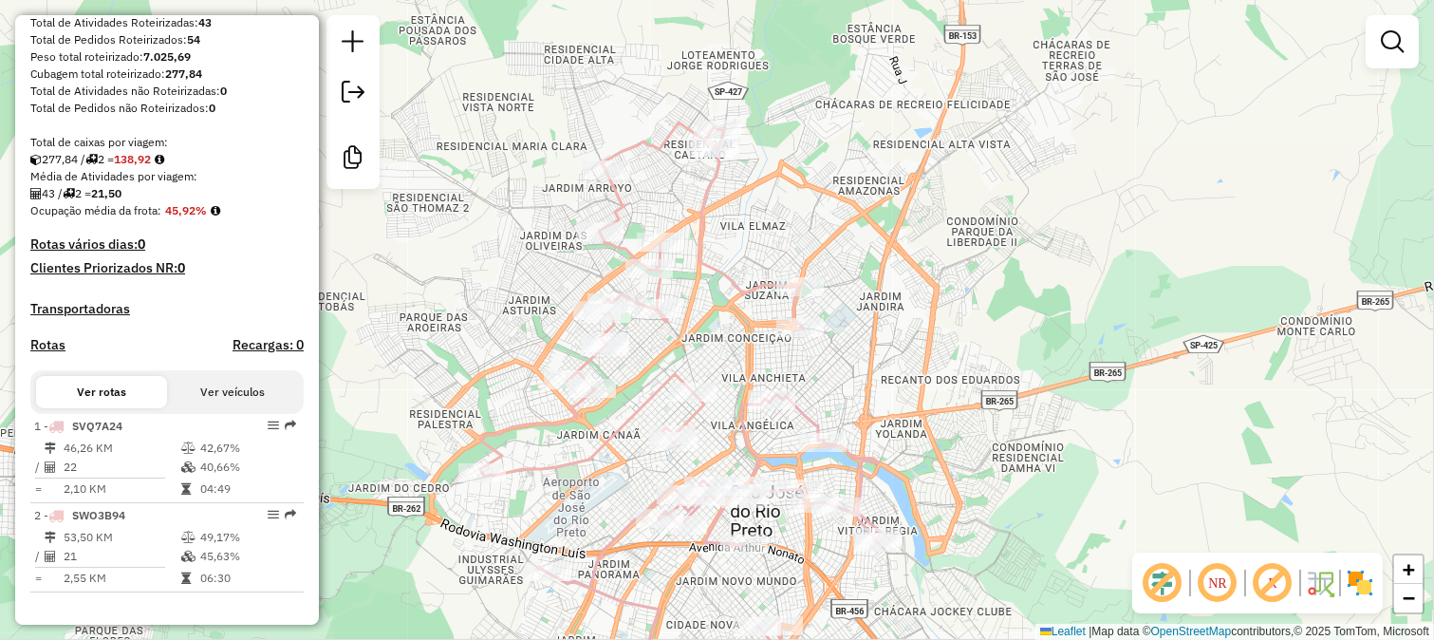
click at [679, 371] on icon at bounding box center [641, 299] width 323 height 354
select select "**********"
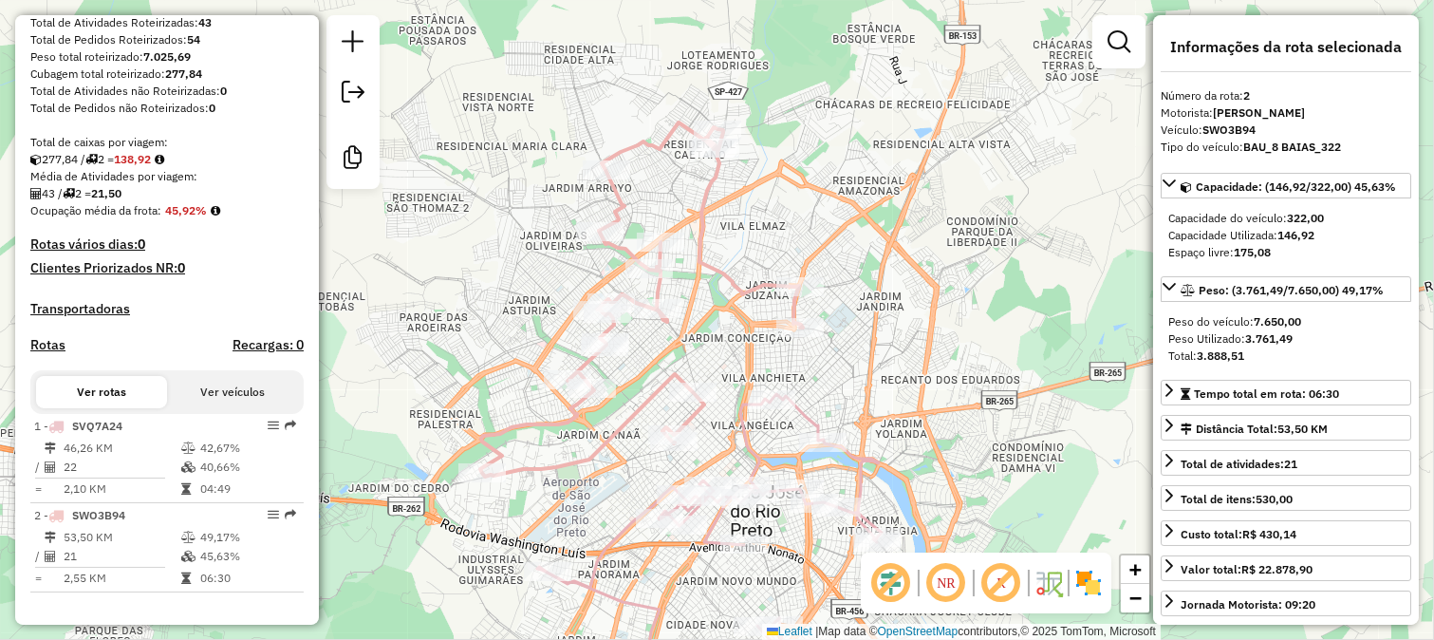
click at [812, 421] on icon at bounding box center [709, 534] width 345 height 281
drag, startPoint x: 860, startPoint y: 401, endPoint x: 835, endPoint y: 289, distance: 114.7
click at [835, 289] on div "Janela de atendimento Grade de atendimento Capacidade Transportadoras Veículos …" at bounding box center [717, 320] width 1434 height 640
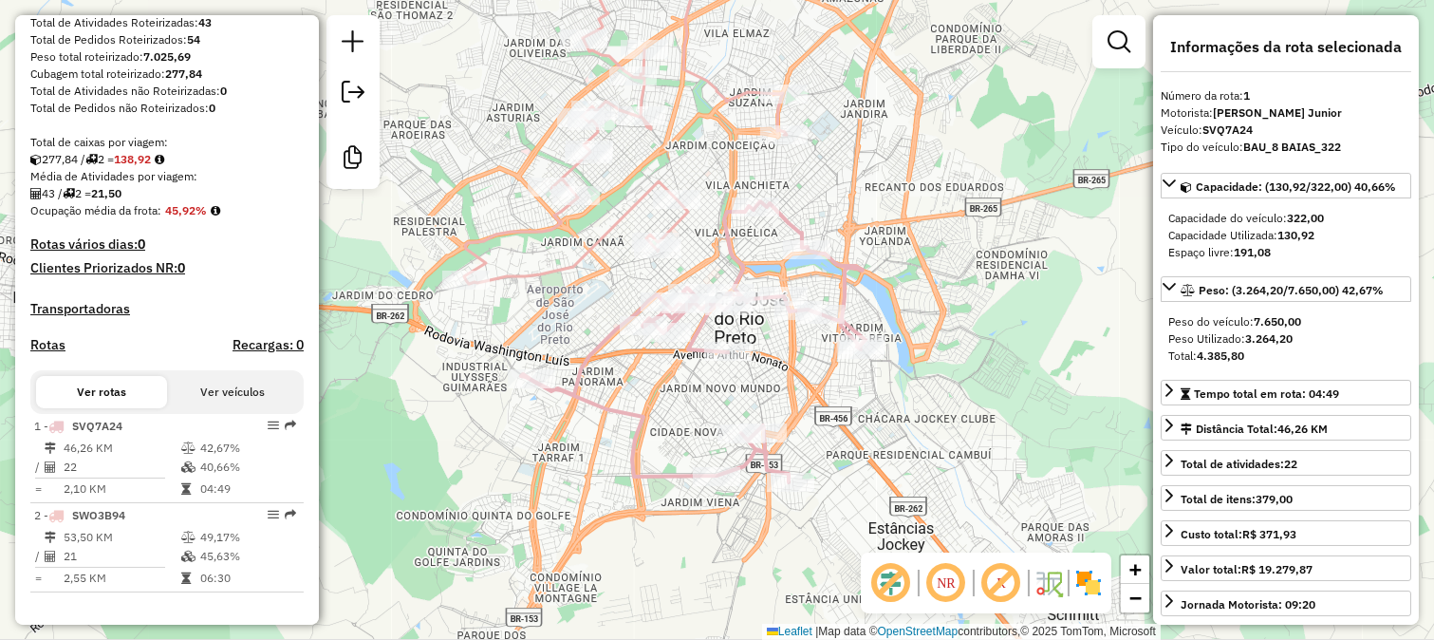
drag, startPoint x: 841, startPoint y: 357, endPoint x: 850, endPoint y: 287, distance: 70.9
click at [850, 286] on icon at bounding box center [693, 341] width 345 height 281
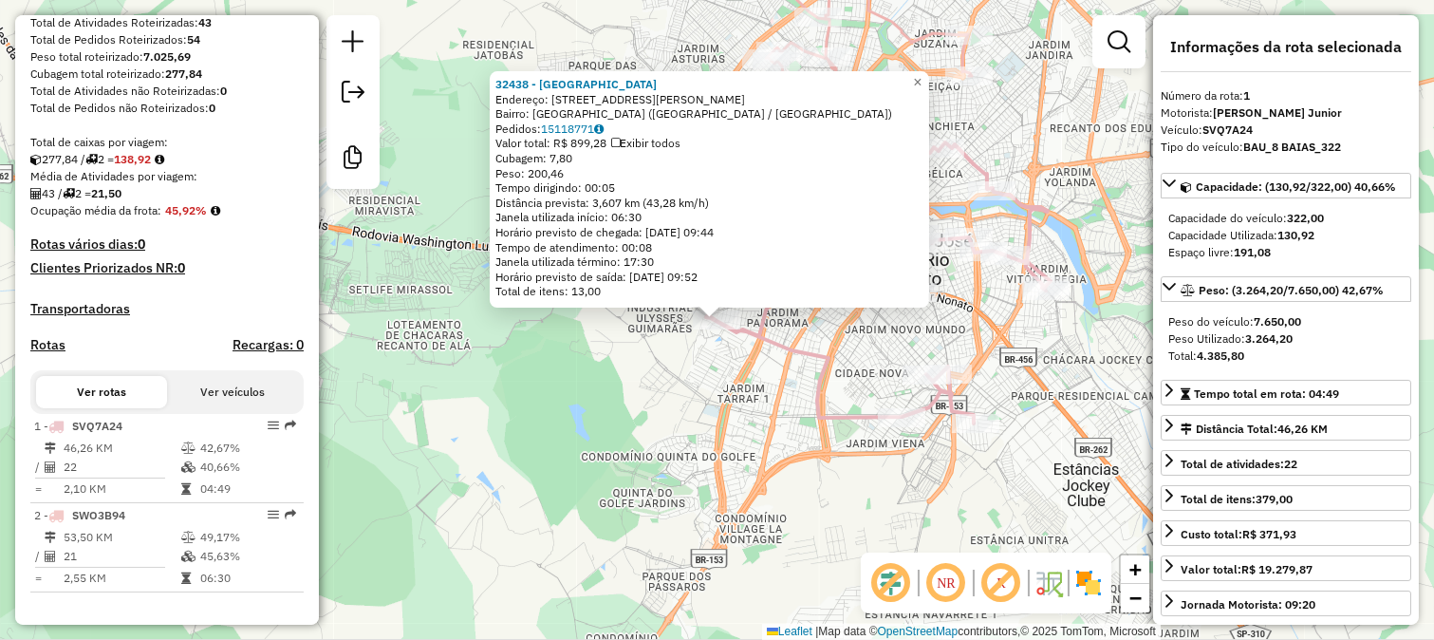
click at [718, 415] on div "32438 - LUIZAO SPORT CENTER Endereço: PROFESSOR JUSTINO JERRY FARIA 270 Bairro:…" at bounding box center [717, 320] width 1434 height 640
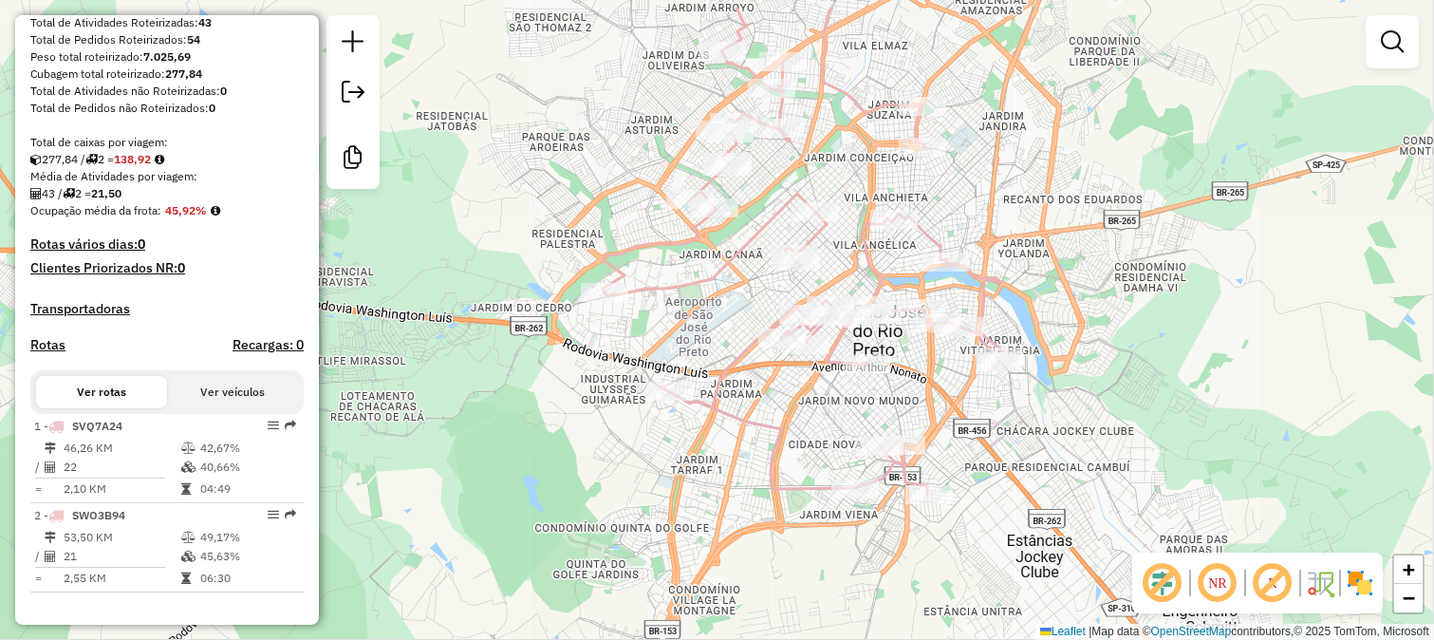
drag, startPoint x: 951, startPoint y: 332, endPoint x: 811, endPoint y: 472, distance: 198.0
click at [828, 466] on div "Janela de atendimento Grade de atendimento Capacidade Transportadoras Veículos …" at bounding box center [717, 320] width 1434 height 640
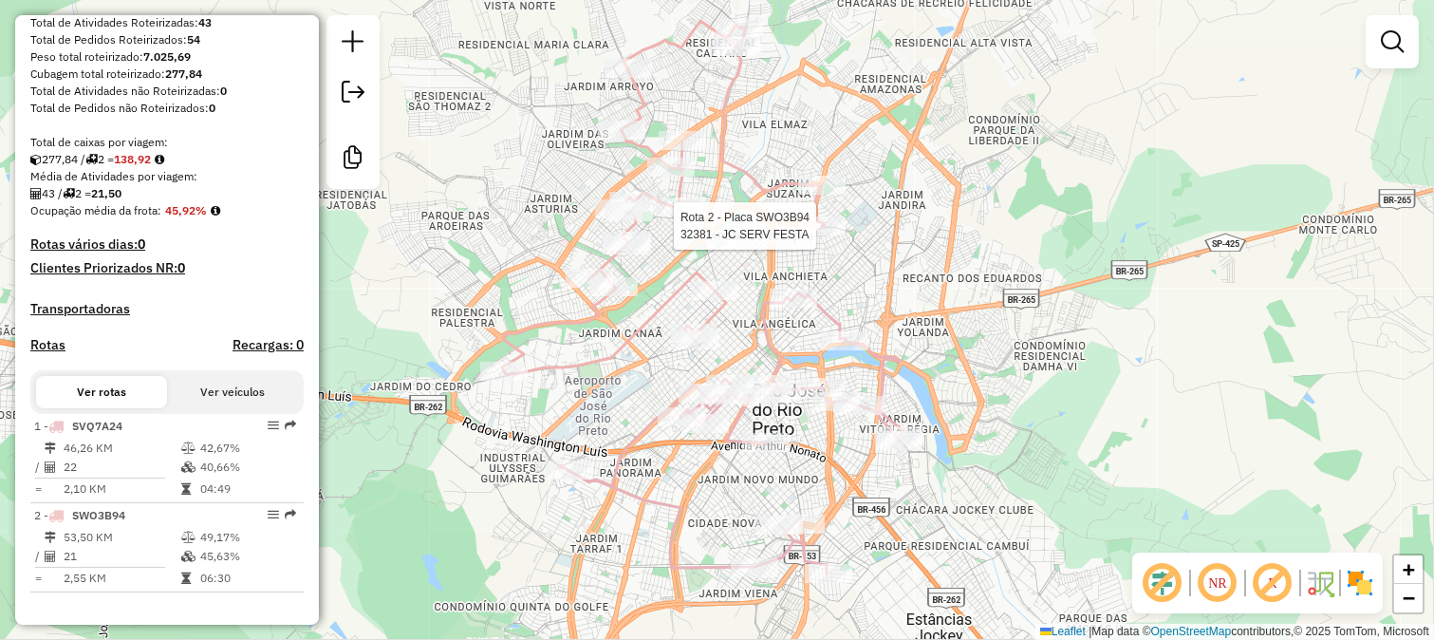
select select "**********"
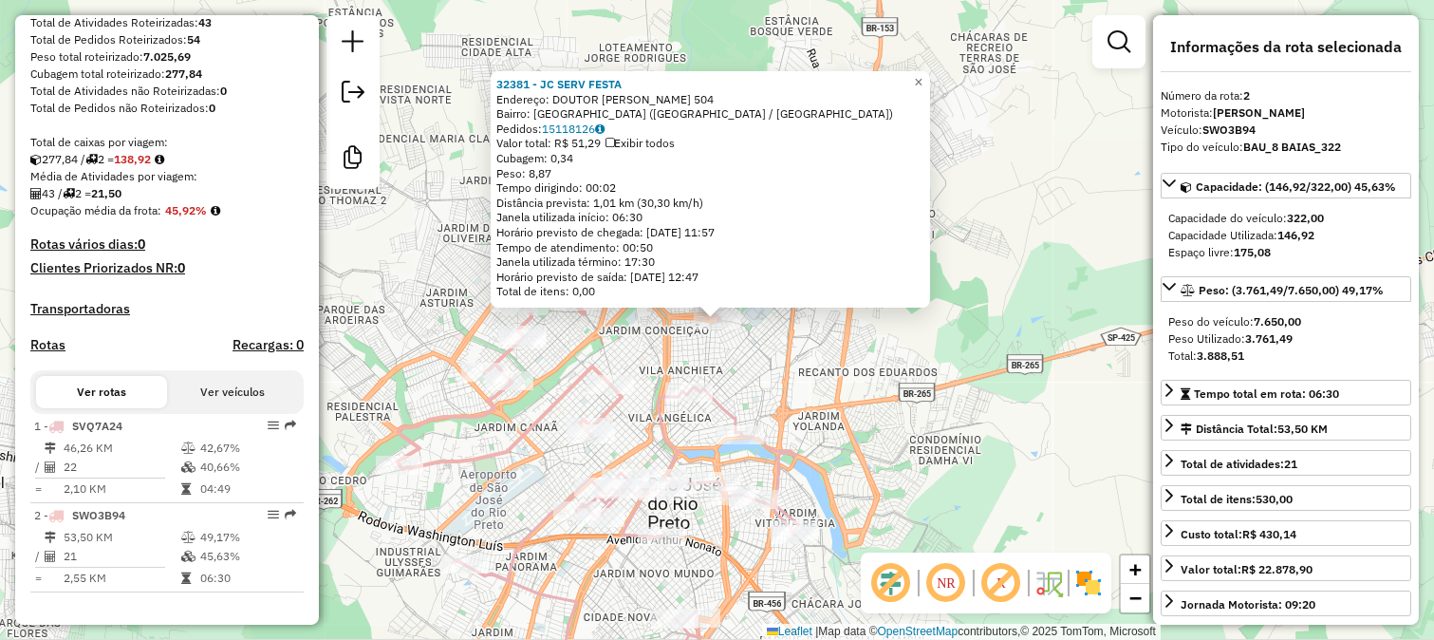
click at [783, 340] on div "32381 - JC SERV FESTA Endereço: DOUTOR SOLON DA SILVA VARGINHA 504 Bairro: JARD…" at bounding box center [717, 320] width 1434 height 640
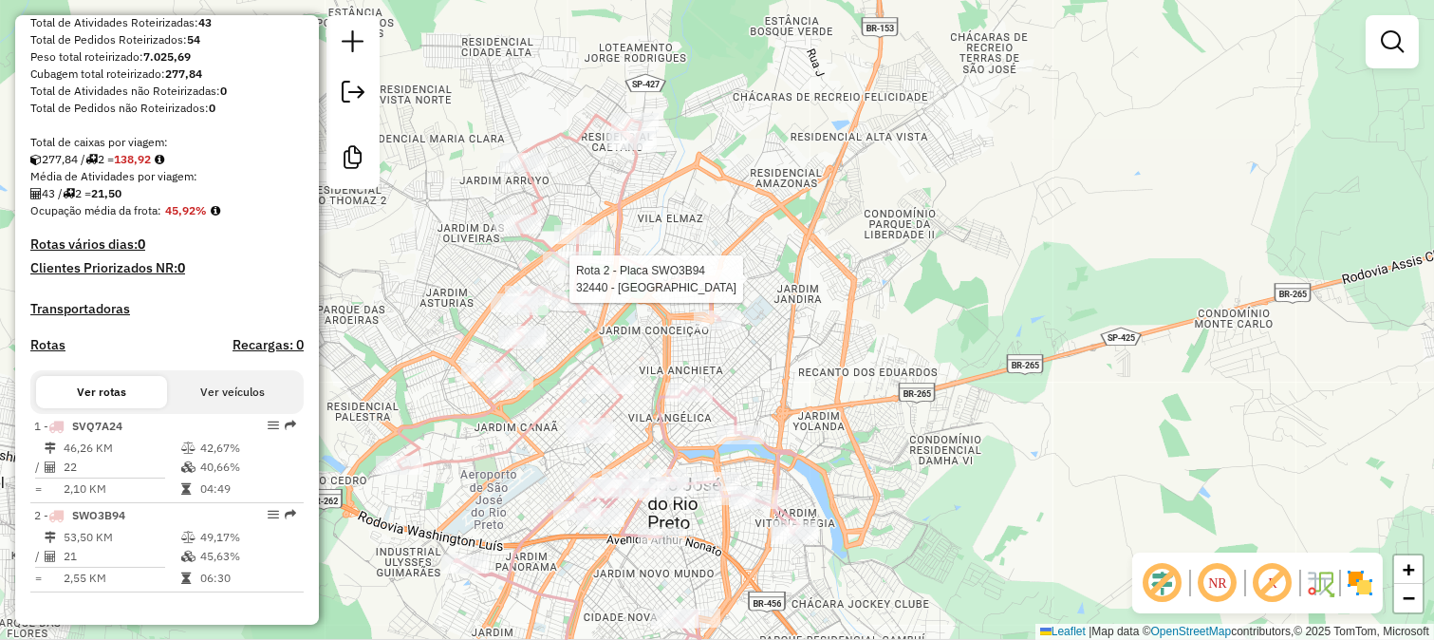
select select "**********"
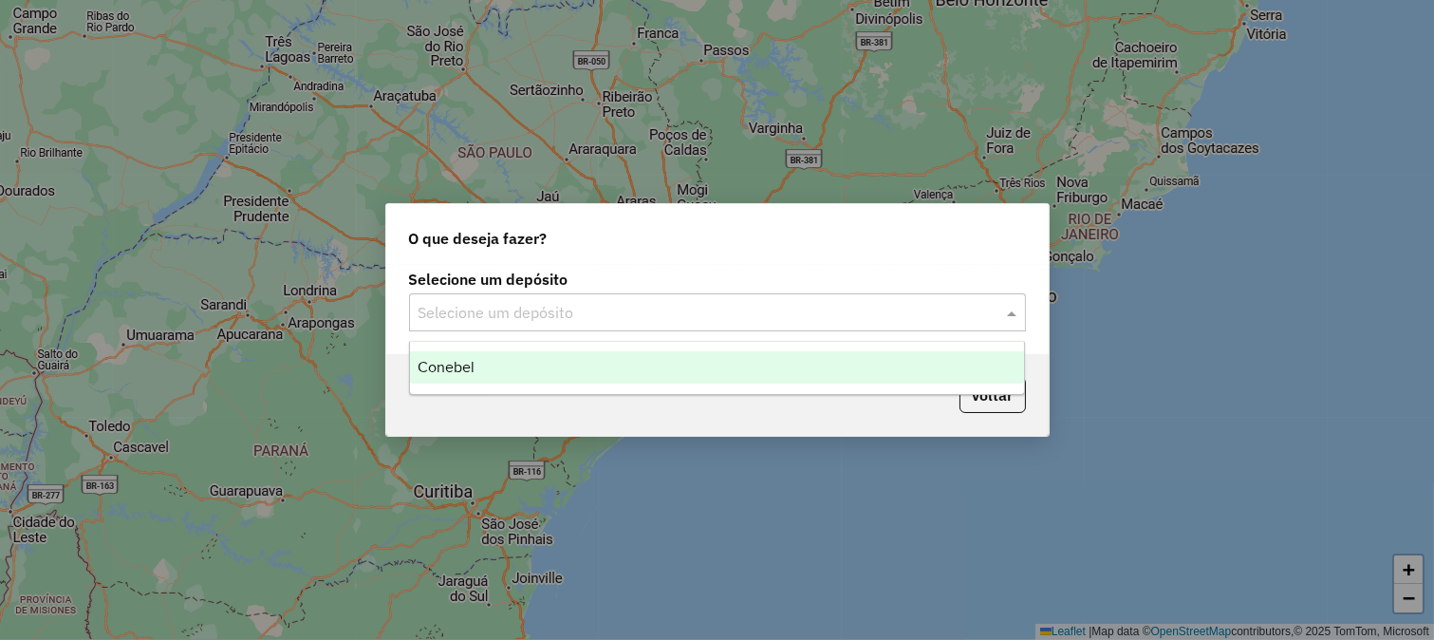
click at [601, 307] on input "text" at bounding box center [699, 313] width 560 height 23
click at [551, 376] on div "Conebel" at bounding box center [717, 367] width 615 height 32
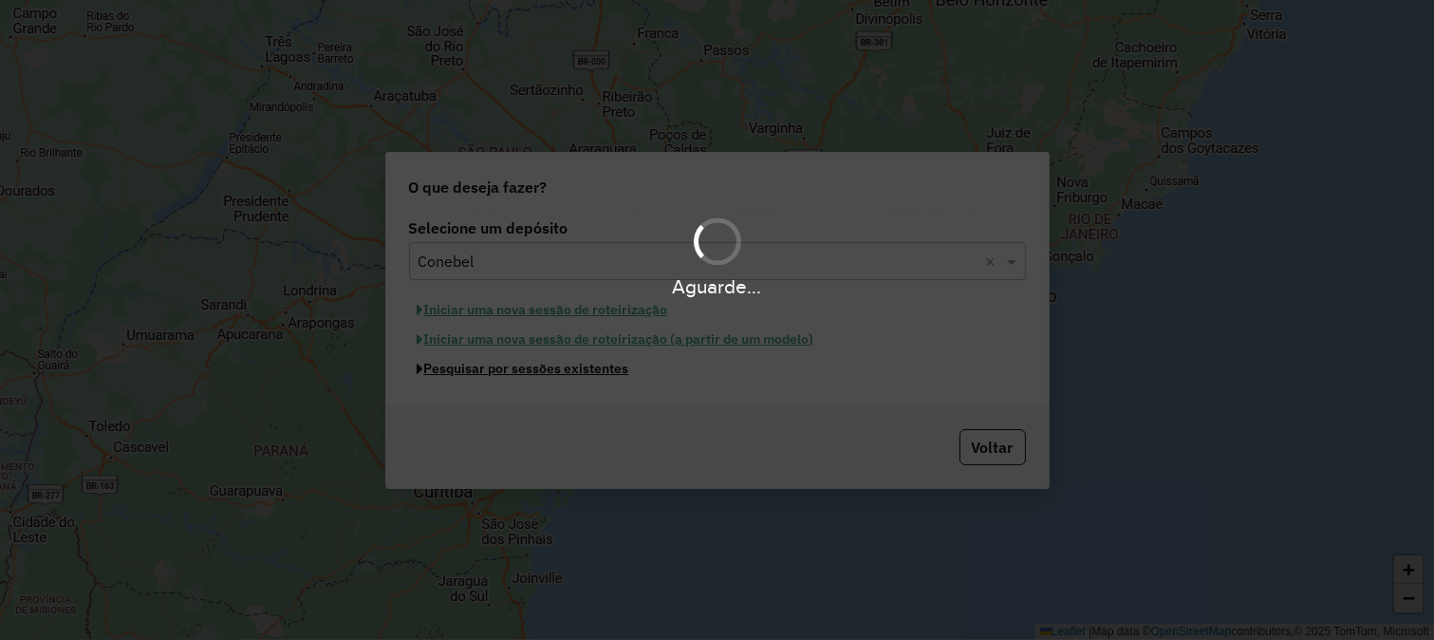
click at [555, 367] on button "Pesquisar por sessões existentes" at bounding box center [523, 368] width 229 height 29
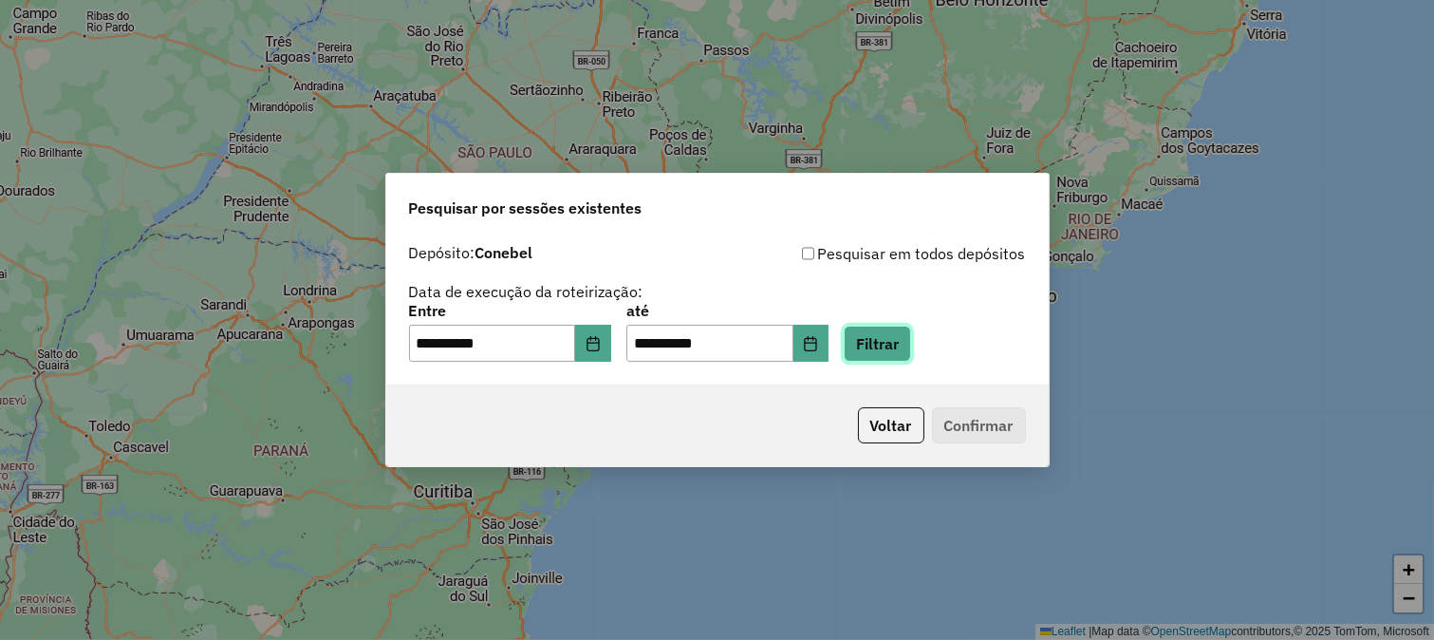
click at [911, 344] on button "Filtrar" at bounding box center [877, 344] width 67 height 36
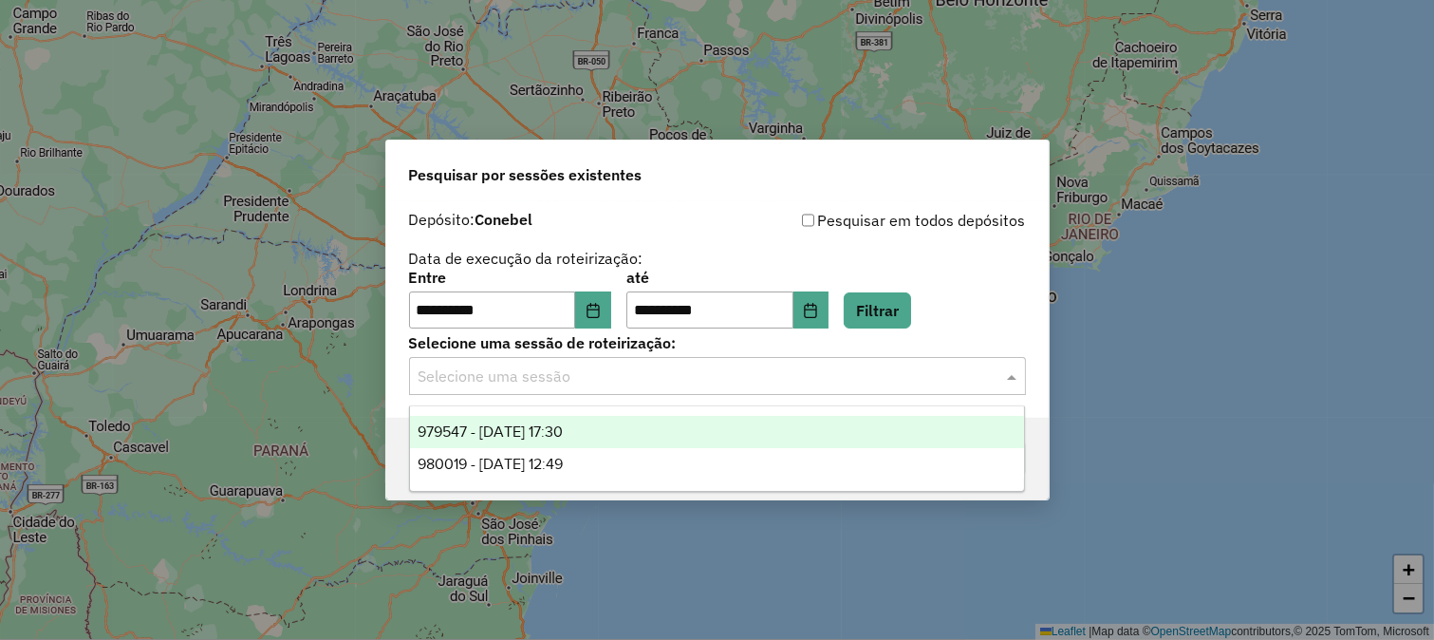
click at [700, 376] on input "text" at bounding box center [699, 376] width 560 height 23
click at [648, 433] on div "979547 - 15/08/2025 17:30" at bounding box center [717, 432] width 615 height 32
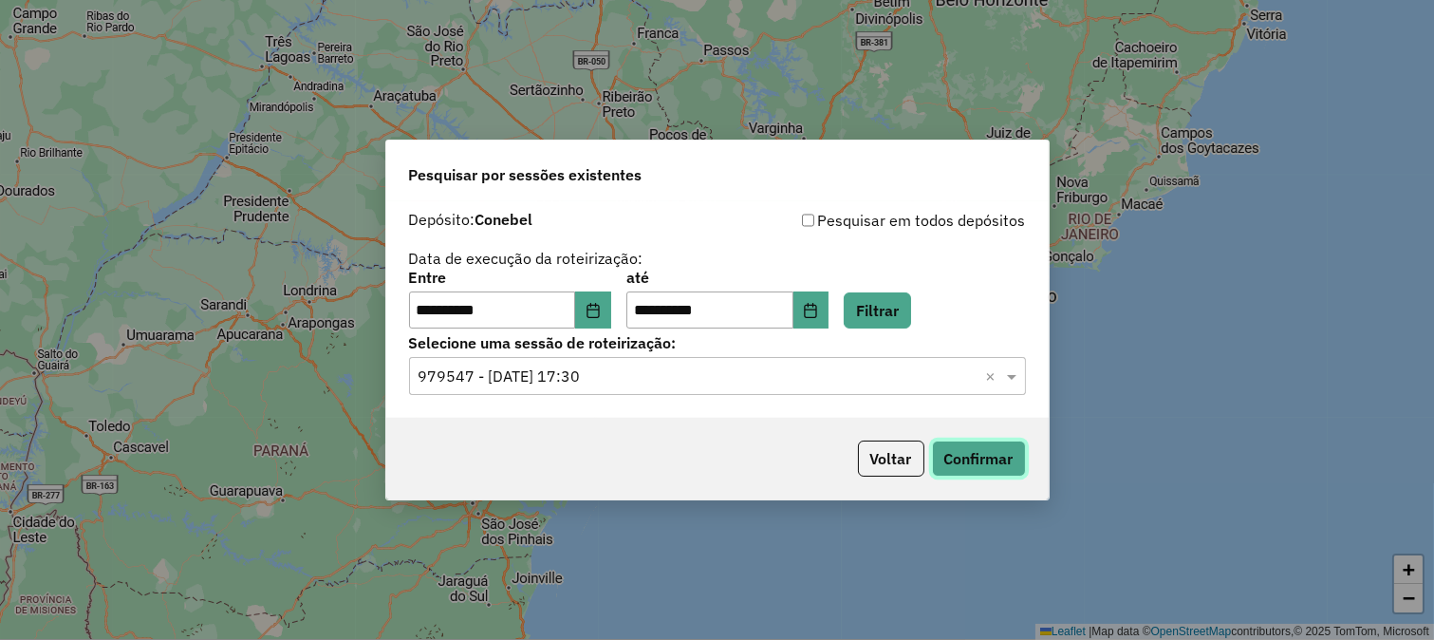
click at [1009, 448] on button "Confirmar" at bounding box center [979, 458] width 94 height 36
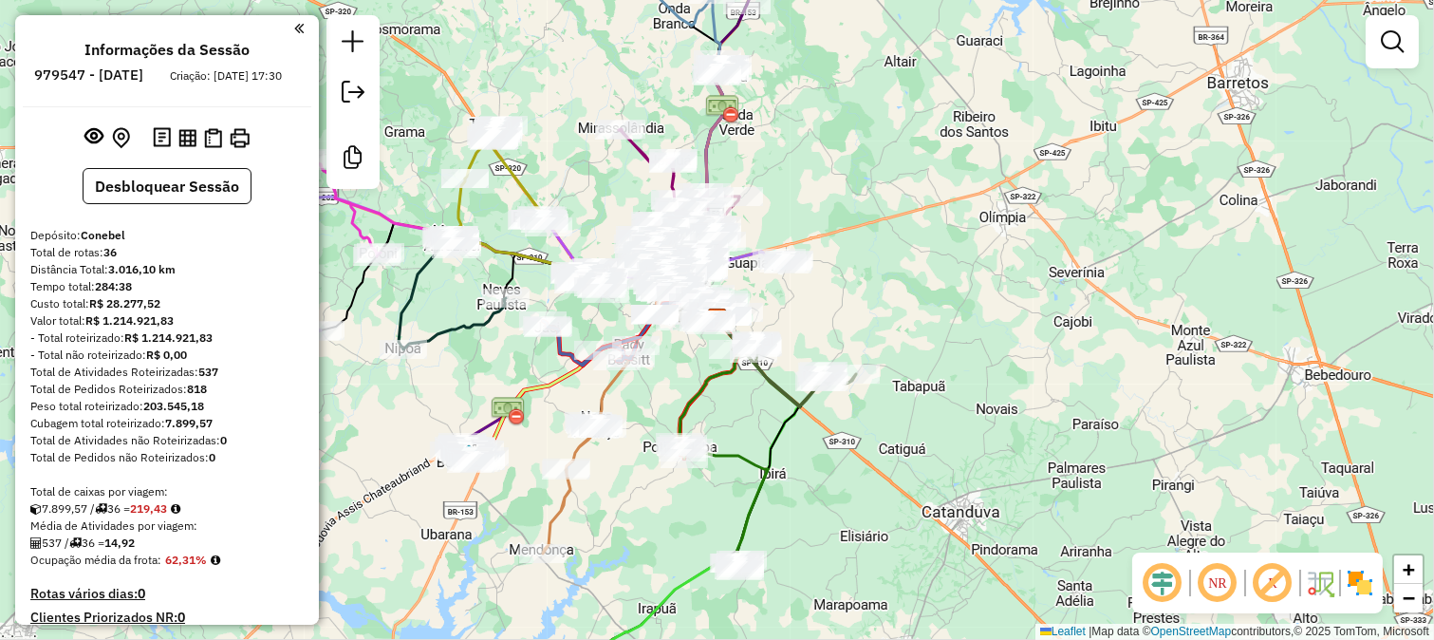
click at [1164, 576] on em at bounding box center [1163, 583] width 46 height 46
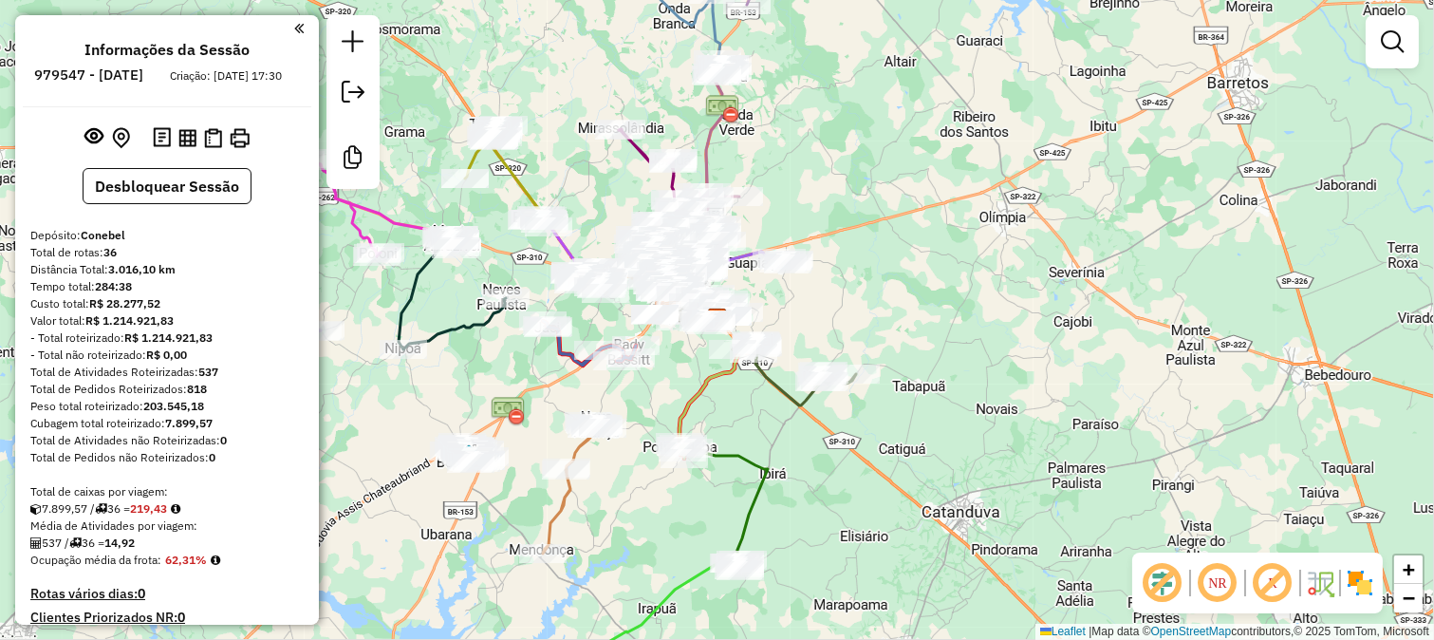
click at [404, 592] on div "Janela de atendimento Grade de atendimento Capacidade Transportadoras Veículos …" at bounding box center [717, 320] width 1434 height 640
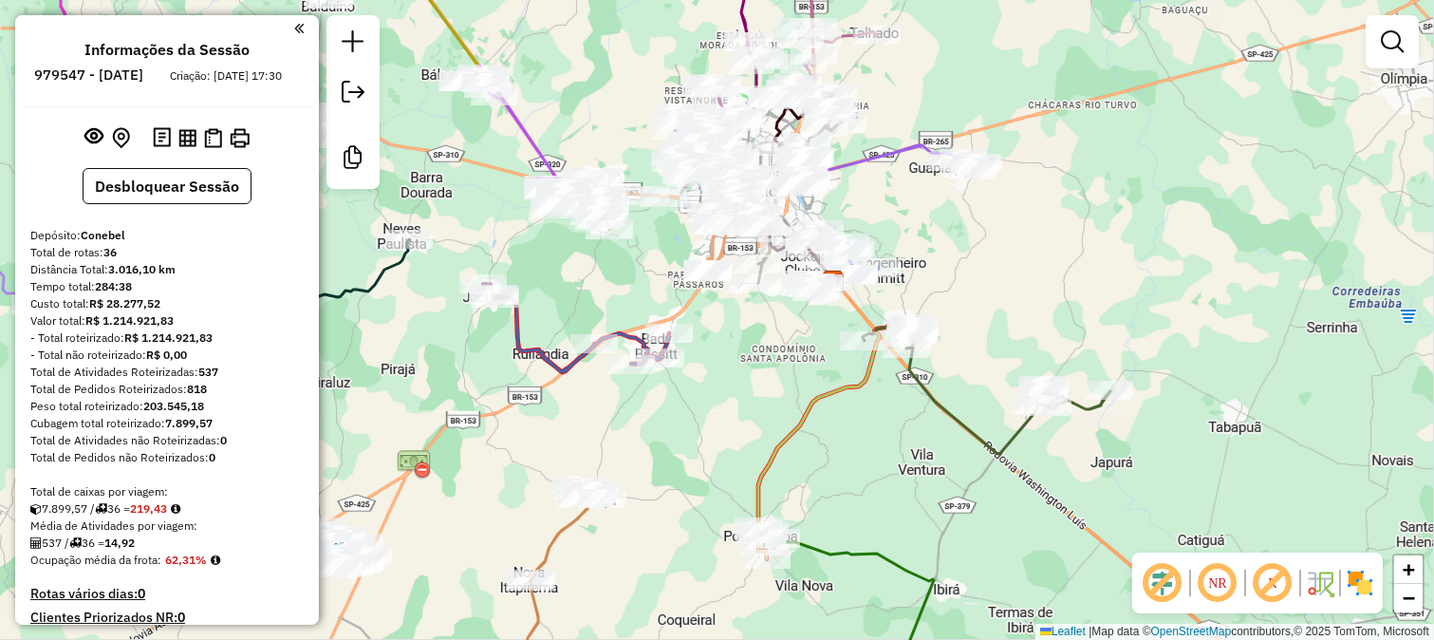
click at [1211, 249] on div "Janela de atendimento Grade de atendimento Capacidade Transportadoras Veículos …" at bounding box center [717, 320] width 1434 height 640
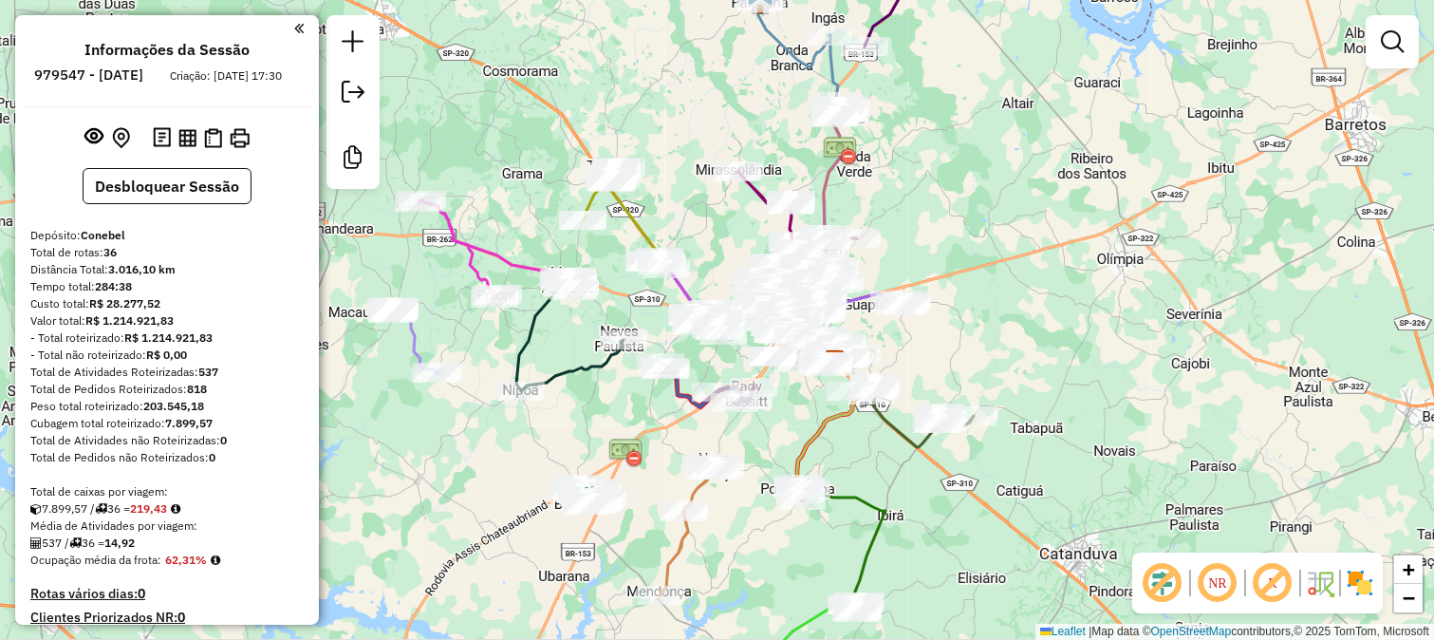
drag, startPoint x: 847, startPoint y: 472, endPoint x: 925, endPoint y: 332, distance: 160.2
click at [917, 347] on div "Janela de atendimento Grade de atendimento Capacidade Transportadoras Veículos …" at bounding box center [717, 320] width 1434 height 640
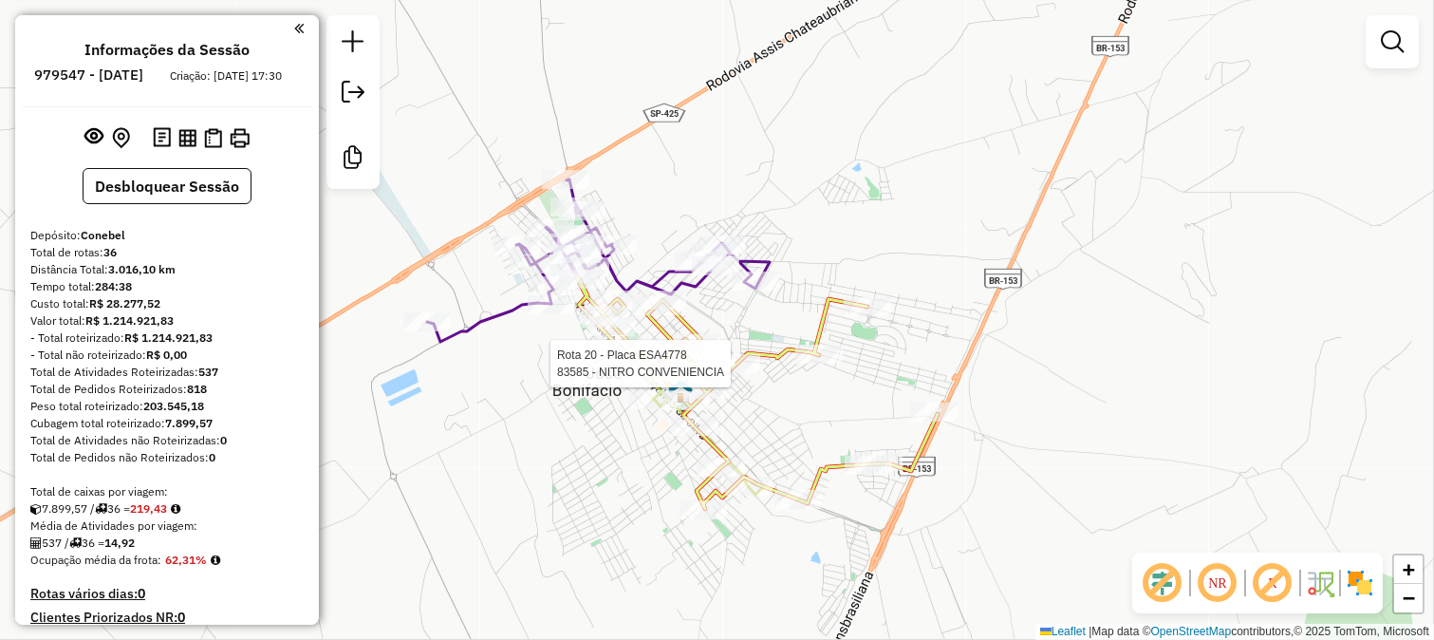
select select "**********"
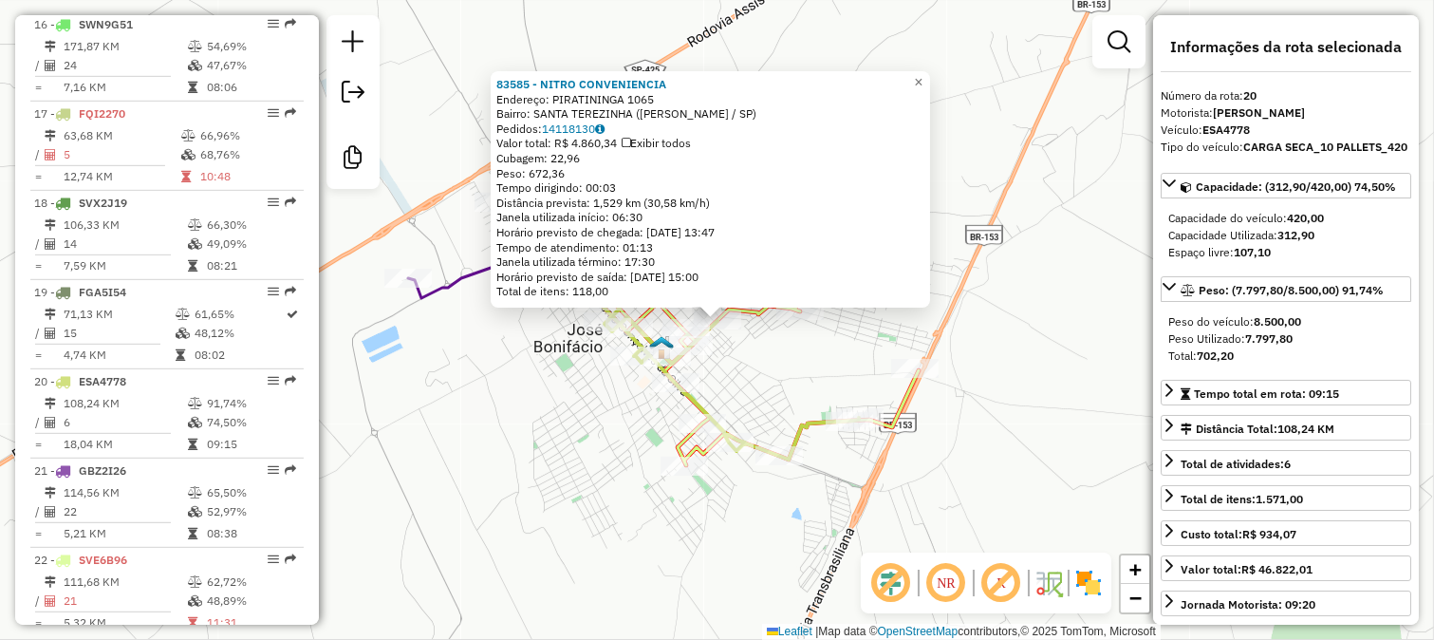
scroll to position [2458, 0]
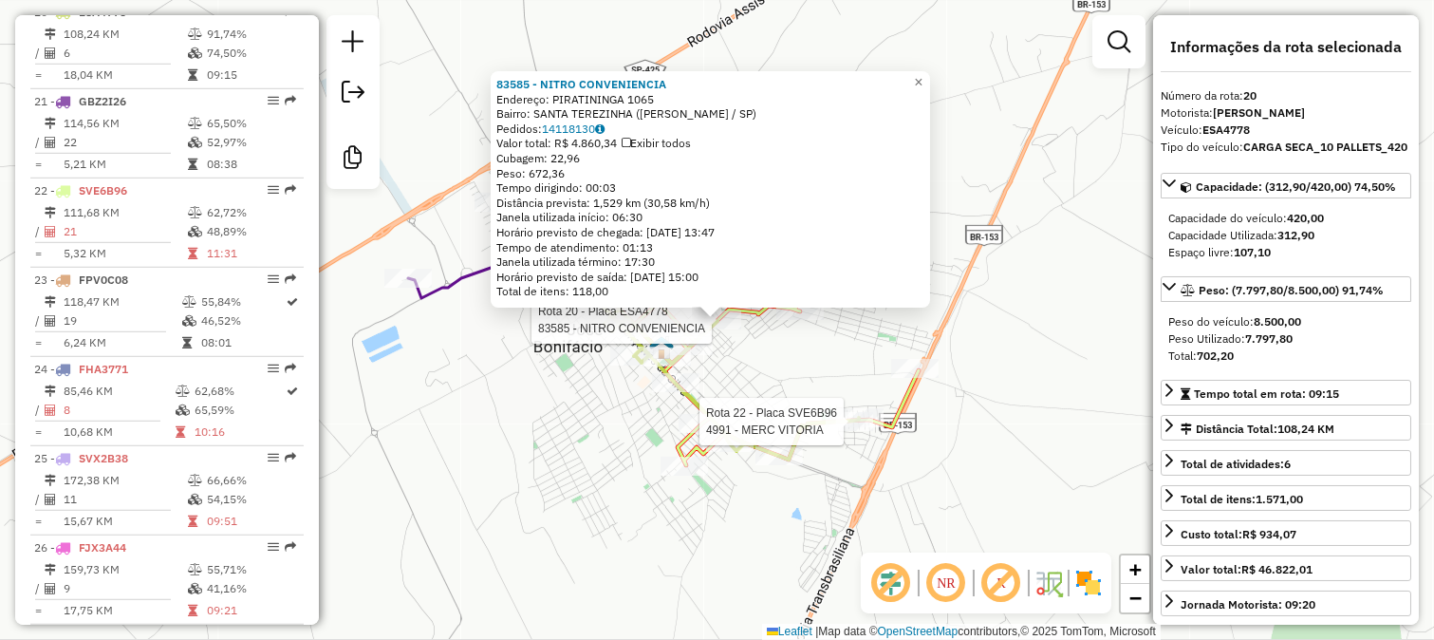
click at [842, 387] on div "Rota 20 - Placa ESA4778 83585 - NITRO CONVENIENCIA Rota 20 - Placa ESA4778 9848…" at bounding box center [717, 320] width 1434 height 640
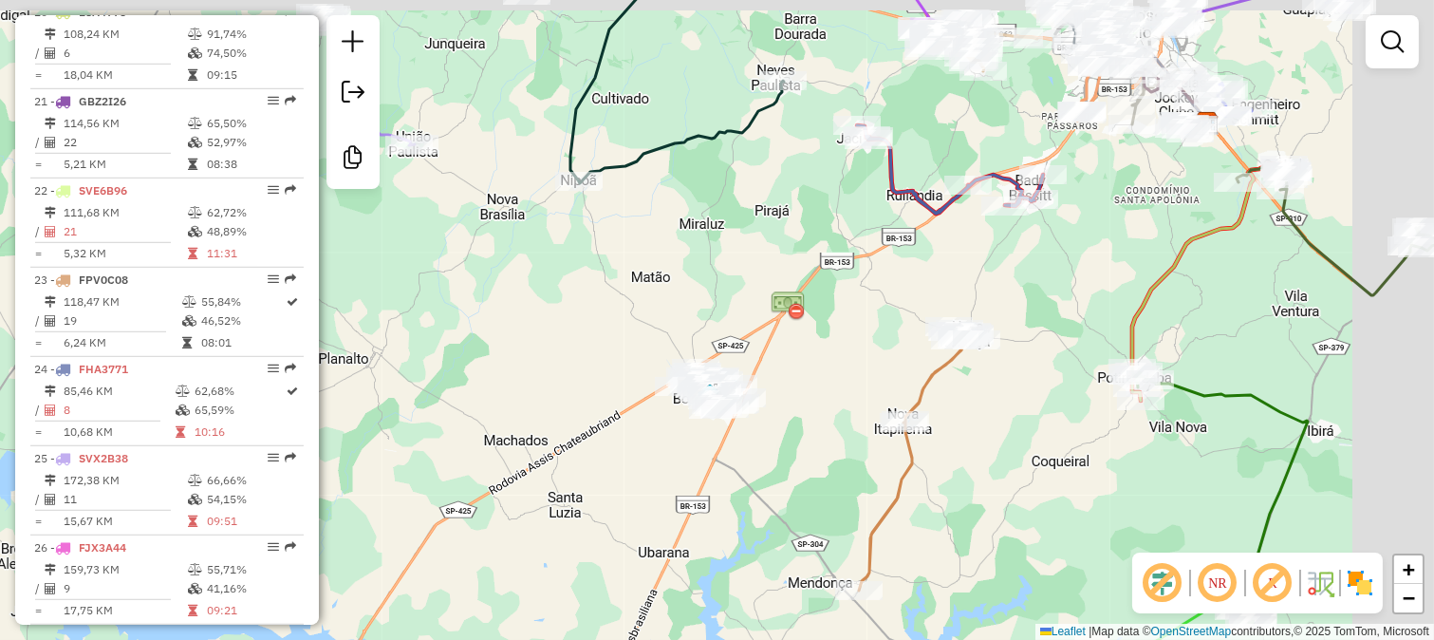
drag, startPoint x: 1152, startPoint y: 395, endPoint x: 916, endPoint y: 458, distance: 244.5
click at [916, 458] on div "Janela de atendimento Grade de atendimento Capacidade Transportadoras Veículos …" at bounding box center [717, 320] width 1434 height 640
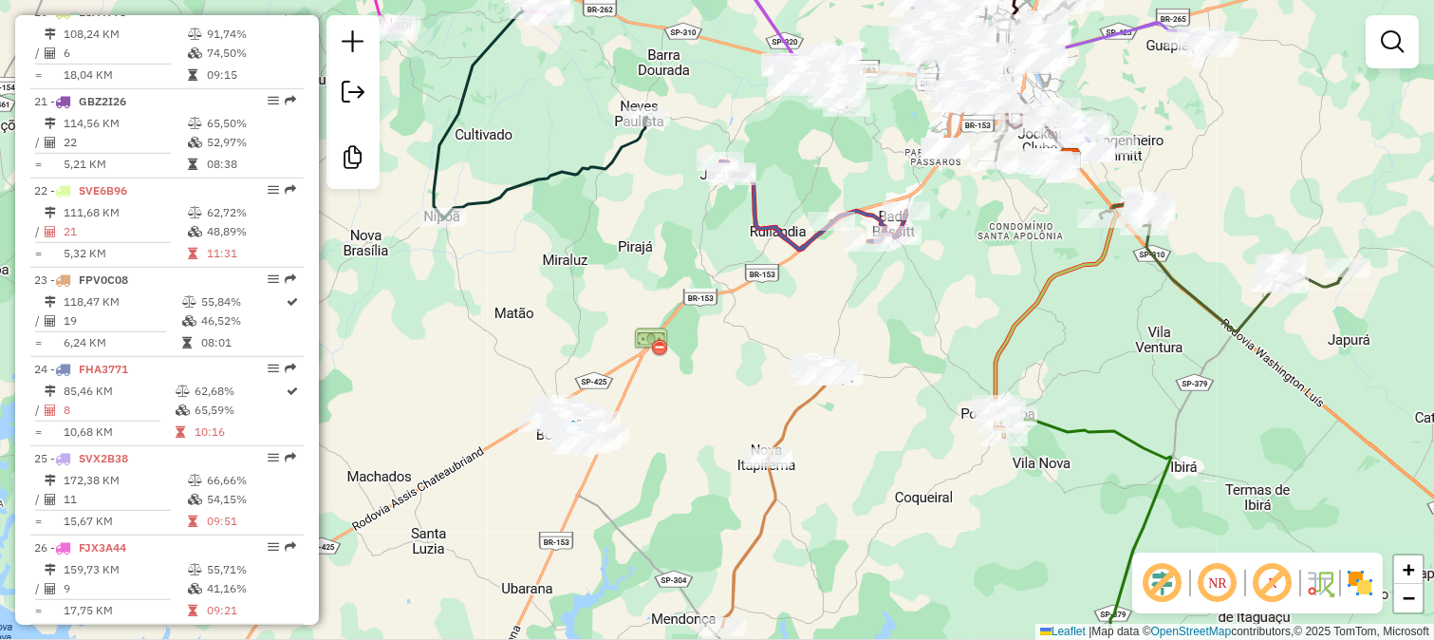
click at [800, 413] on icon at bounding box center [781, 495] width 119 height 264
select select "**********"
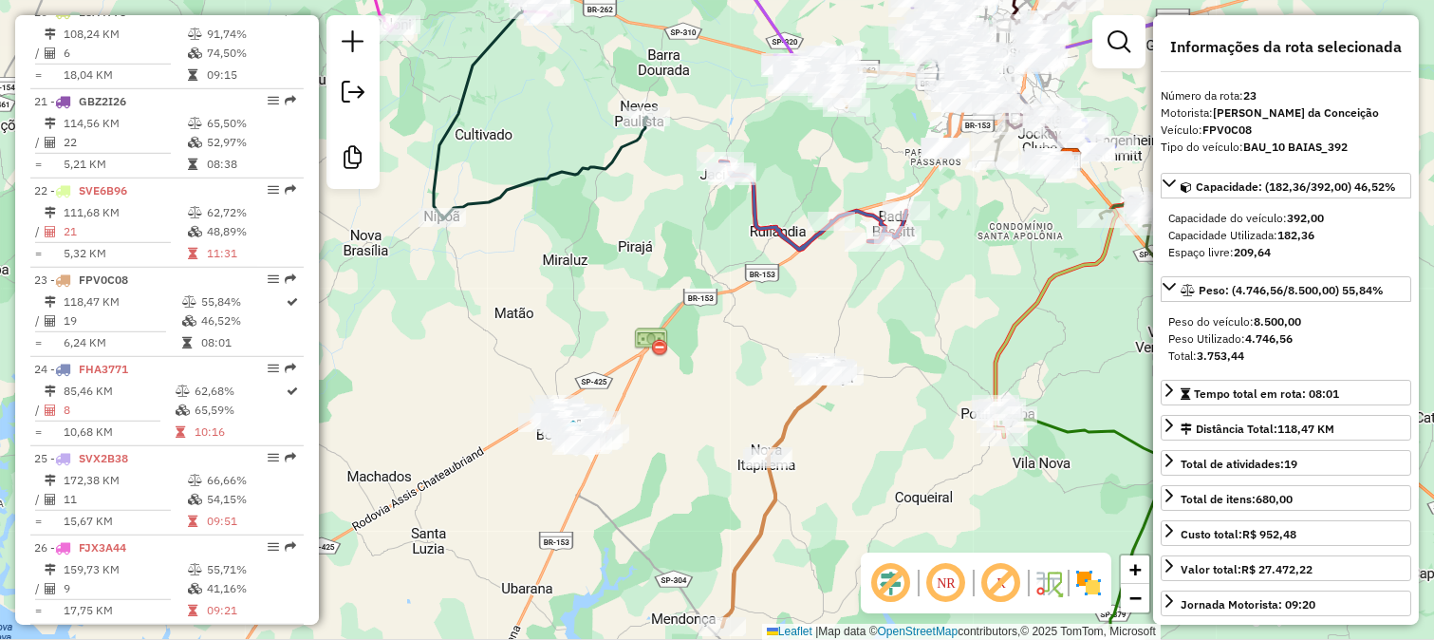
scroll to position [2726, 0]
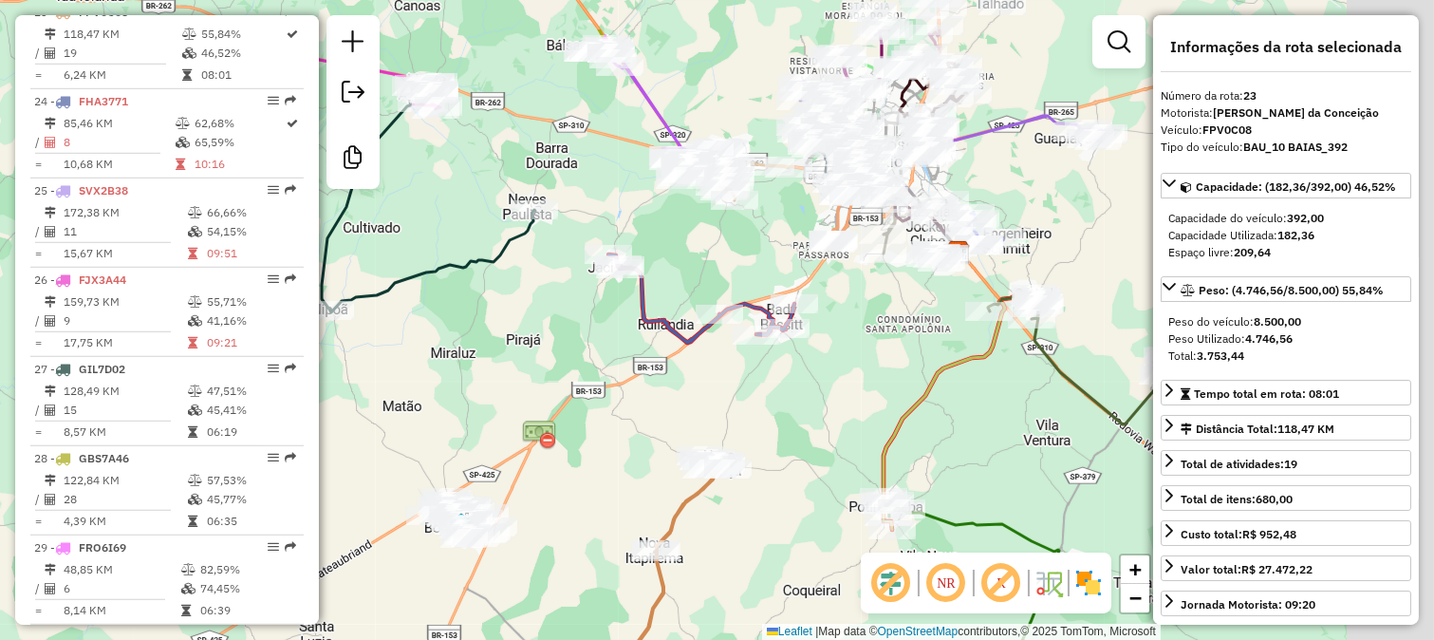
drag, startPoint x: 850, startPoint y: 424, endPoint x: 682, endPoint y: 534, distance: 200.9
click at [726, 524] on div "Janela de atendimento Grade de atendimento Capacidade Transportadoras Veículos …" at bounding box center [717, 320] width 1434 height 640
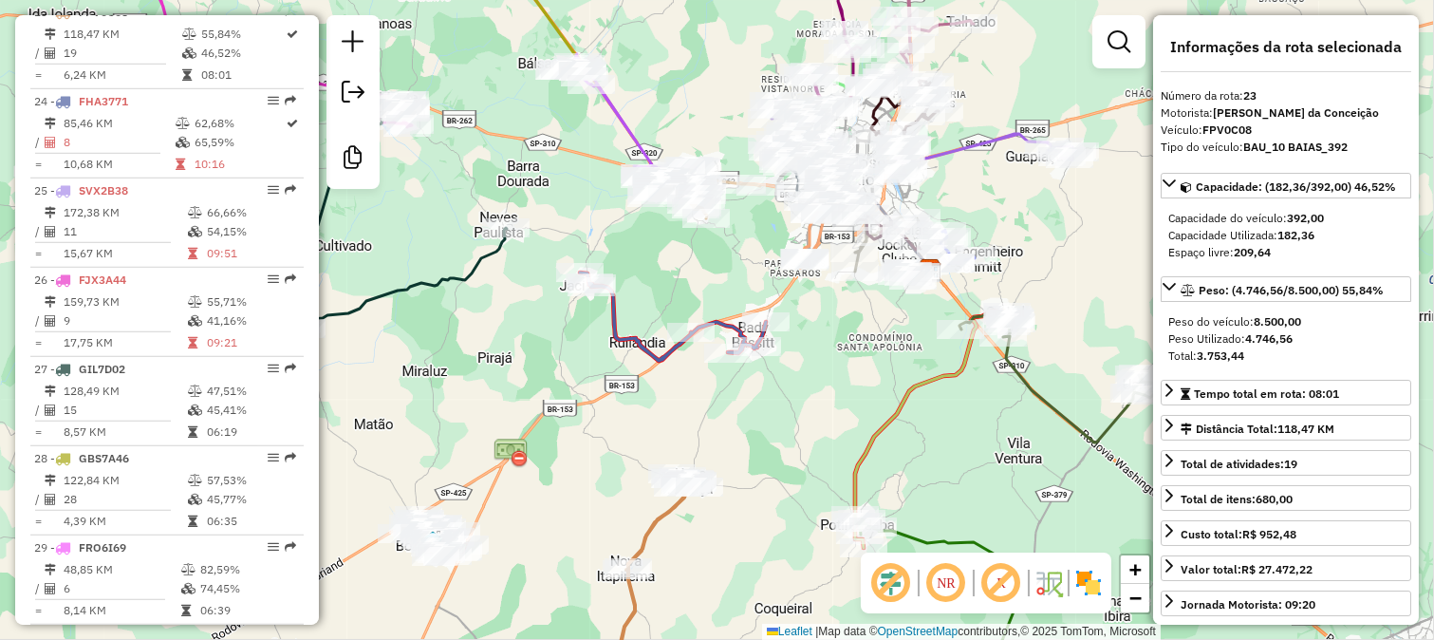
click at [719, 319] on icon at bounding box center [673, 316] width 186 height 88
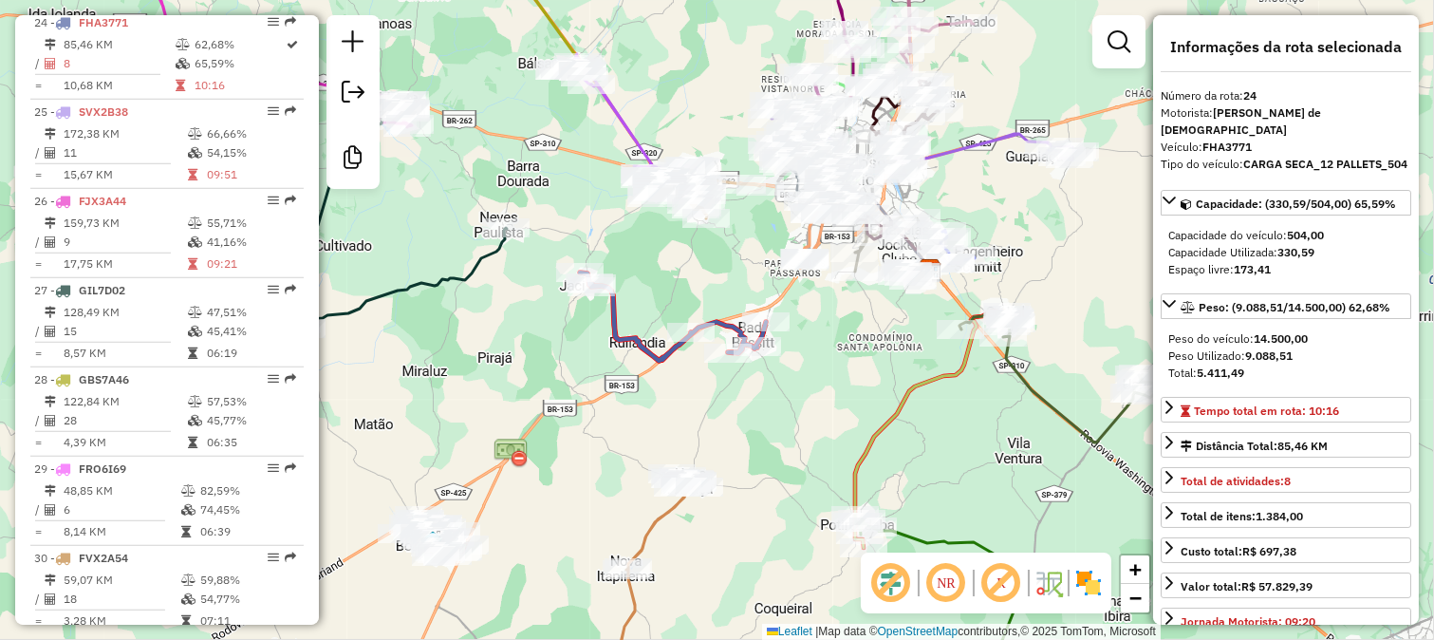
scroll to position [2814, 0]
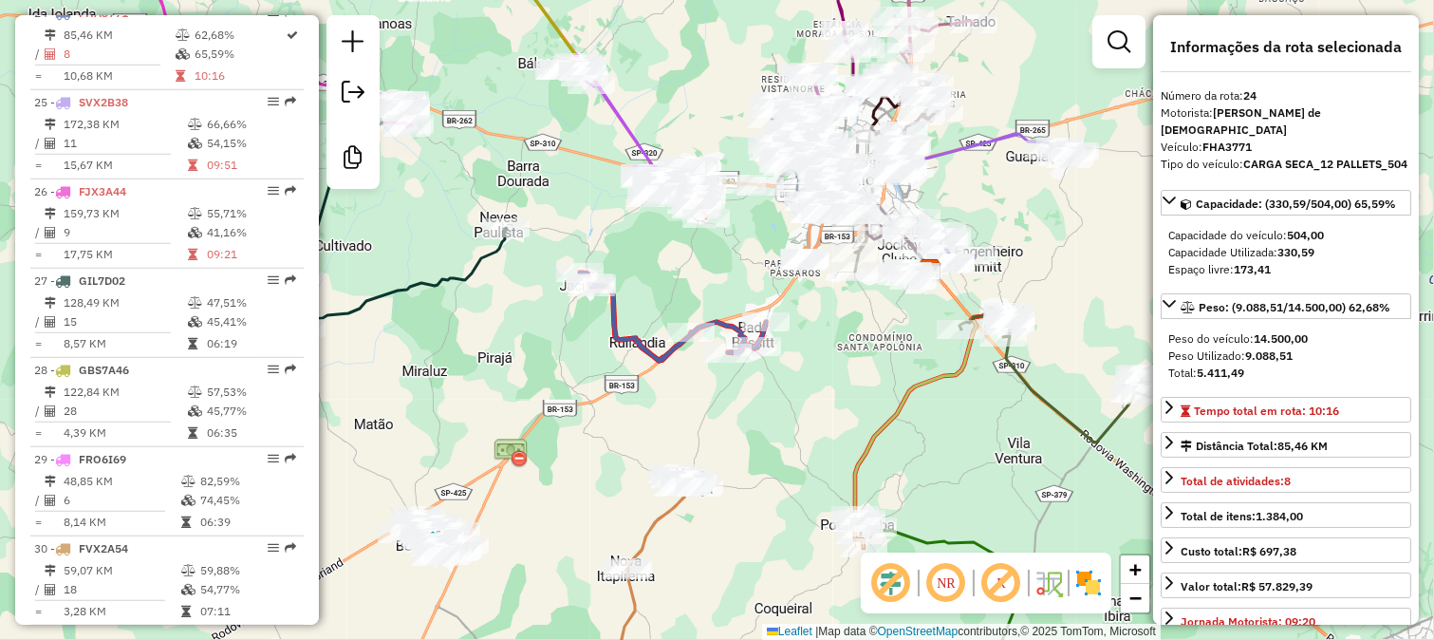
drag, startPoint x: 727, startPoint y: 295, endPoint x: 632, endPoint y: 533, distance: 256.5
click at [641, 518] on div "Janela de atendimento Grade de atendimento Capacidade Transportadoras Veículos …" at bounding box center [717, 320] width 1434 height 640
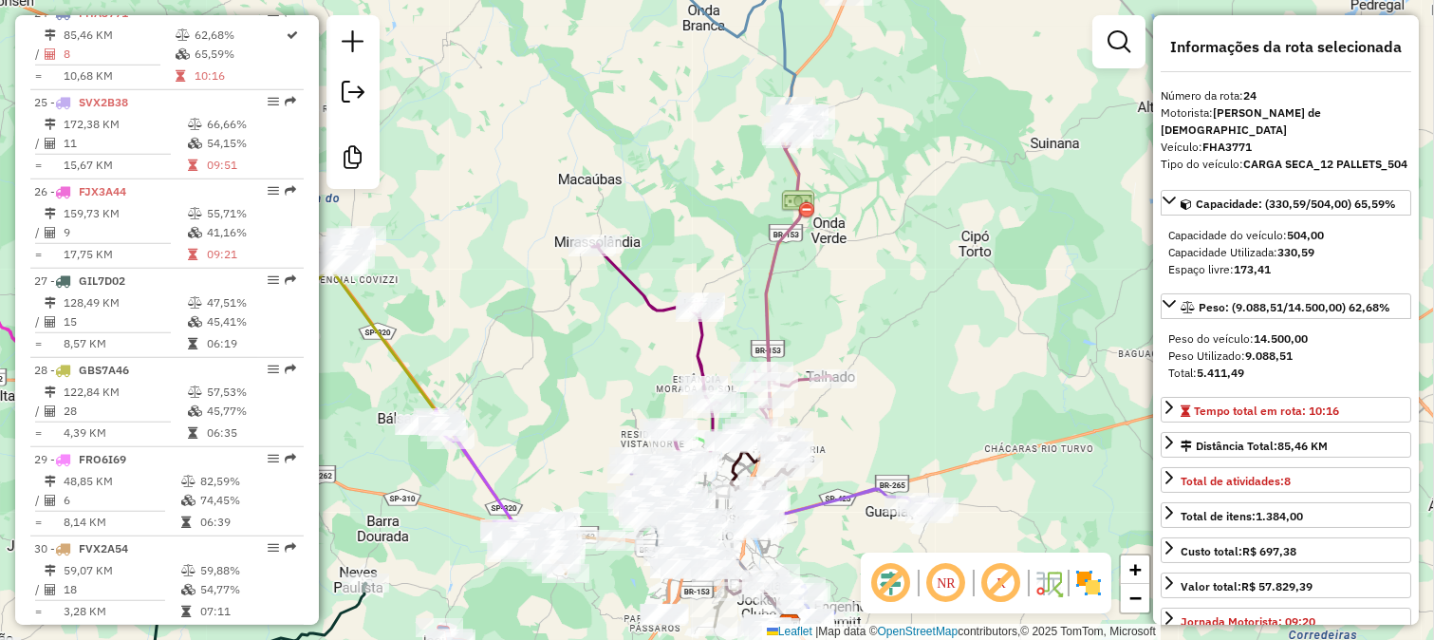
drag, startPoint x: 850, startPoint y: 161, endPoint x: 840, endPoint y: 256, distance: 95.4
click at [842, 251] on div "Rota 24 - Placa FHA3771 35869 - ADEGA DO VAQUEIRO Rota 24 - Placa FHA3771 98150…" at bounding box center [717, 320] width 1434 height 640
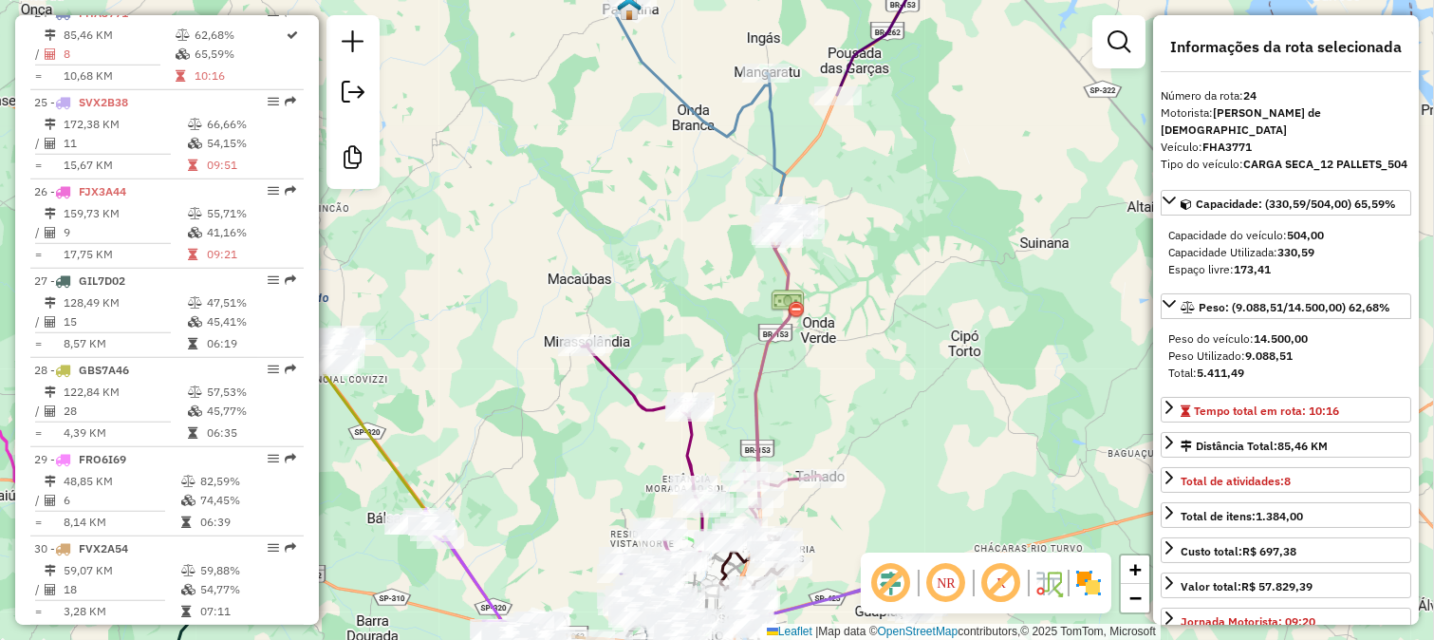
click at [792, 270] on icon at bounding box center [780, 381] width 84 height 326
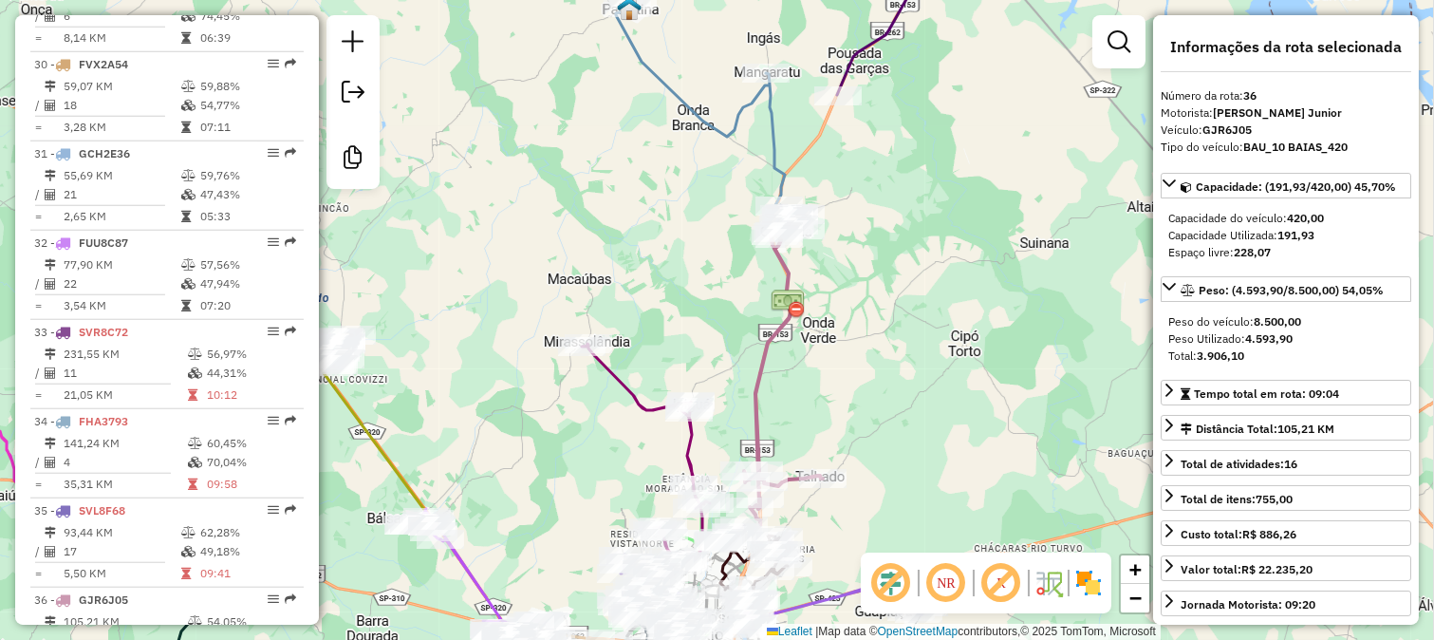
scroll to position [3396, 0]
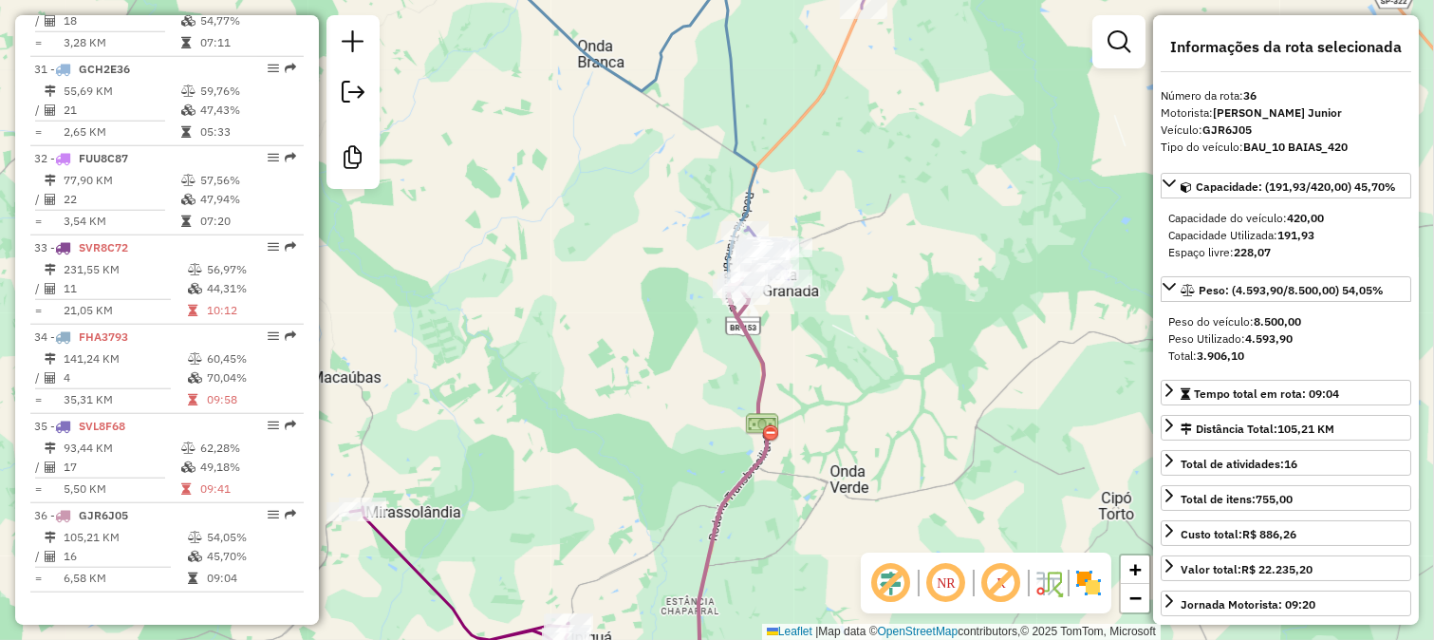
click at [799, 233] on div "Janela de atendimento Grade de atendimento Capacidade Transportadoras Veículos …" at bounding box center [717, 320] width 1434 height 640
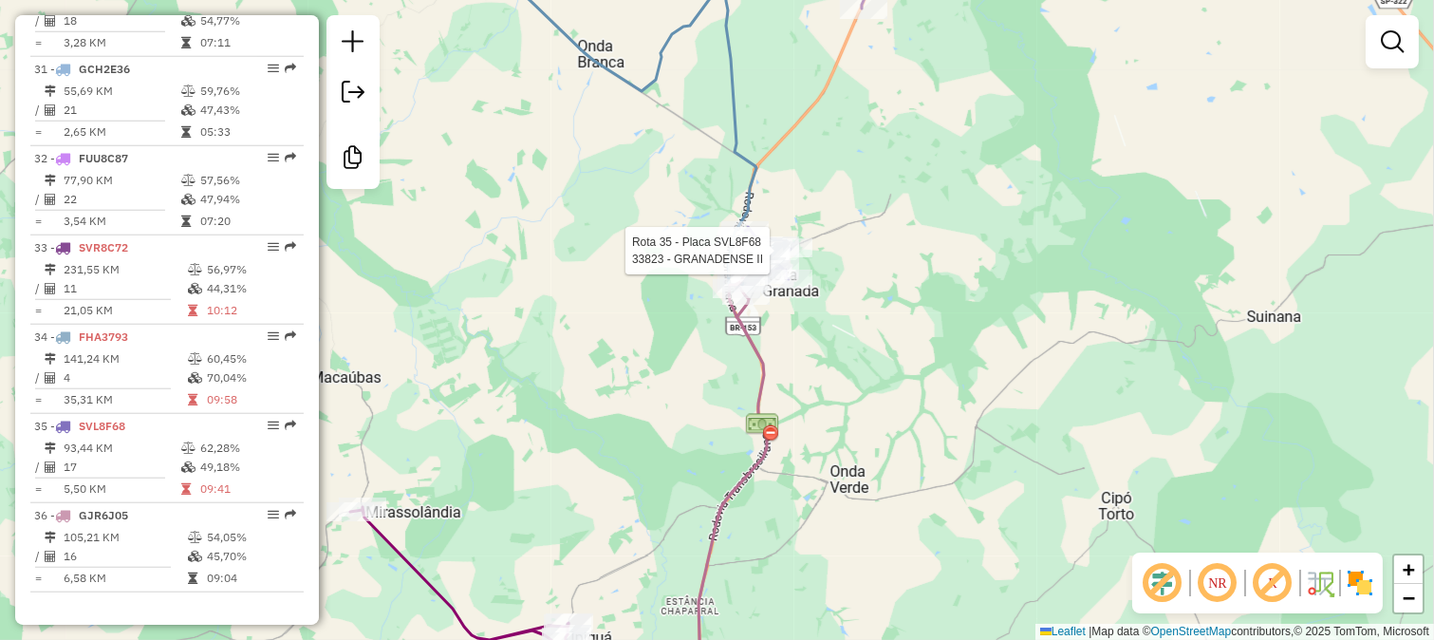
select select "**********"
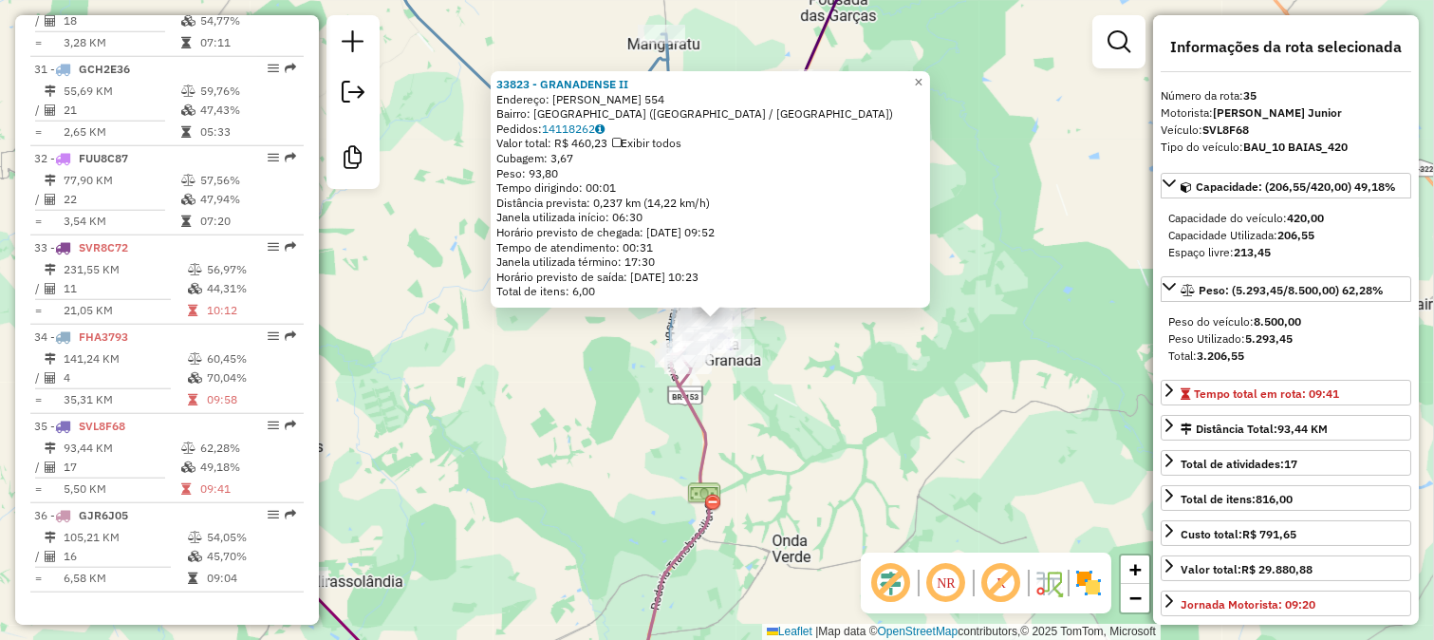
click at [874, 423] on div "Rota 35 - Placa SVL8F68 33823 - GRANADENSE II 33823 - GRANADENSE II Endereço: S…" at bounding box center [717, 320] width 1434 height 640
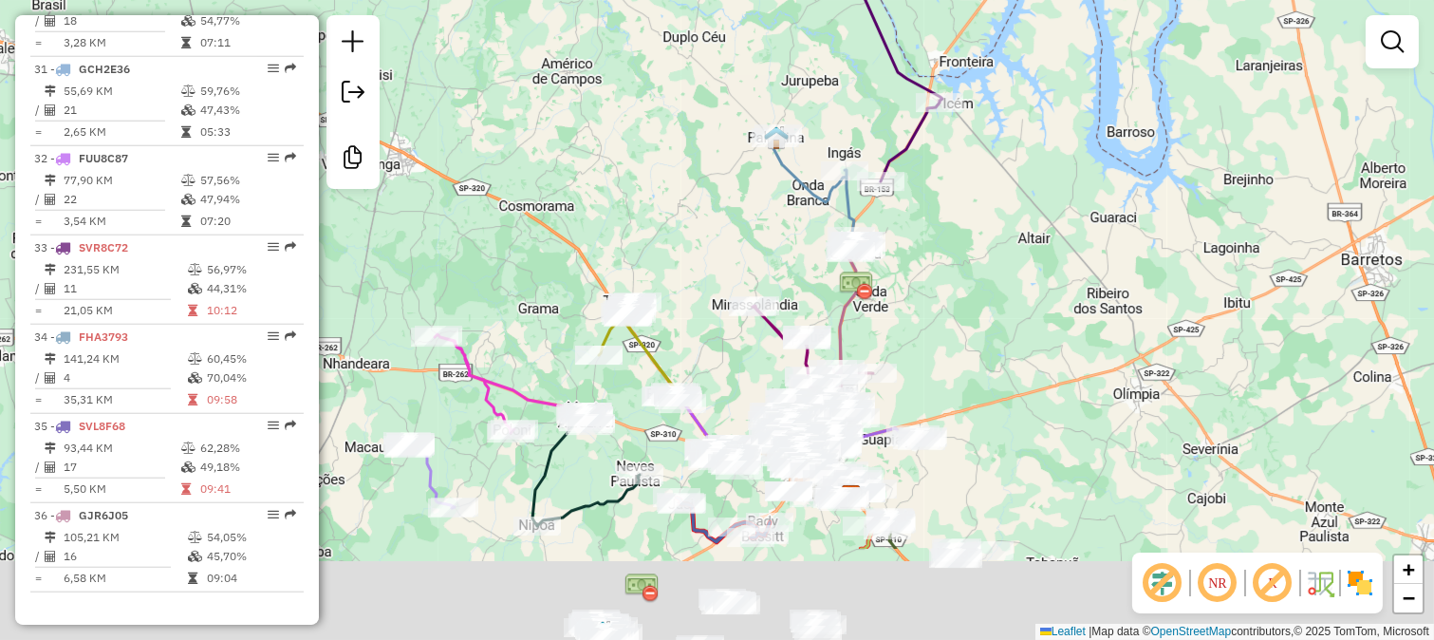
drag, startPoint x: 959, startPoint y: 462, endPoint x: 988, endPoint y: 253, distance: 210.9
click at [988, 253] on div "Janela de atendimento Grade de atendimento Capacidade Transportadoras Veículos …" at bounding box center [717, 320] width 1434 height 640
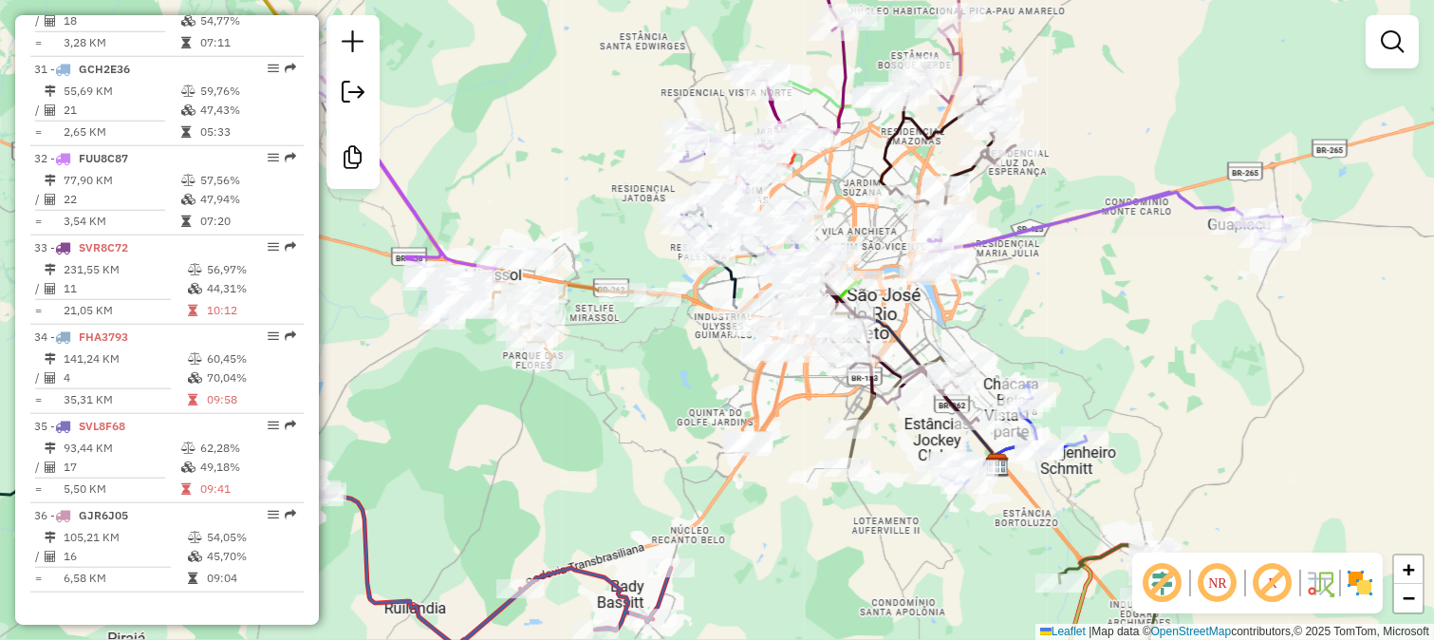
click at [700, 418] on div "Janela de atendimento Grade de atendimento Capacidade Transportadoras Veículos …" at bounding box center [717, 320] width 1434 height 640
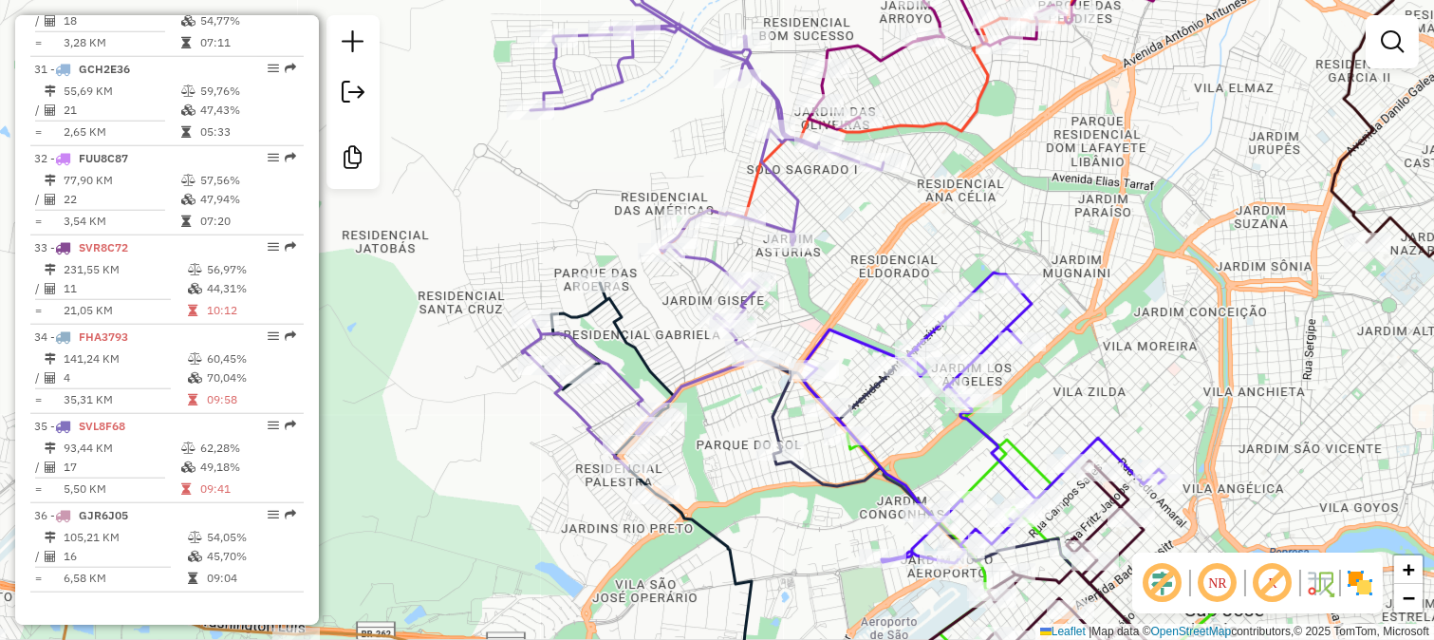
drag, startPoint x: 877, startPoint y: 196, endPoint x: 653, endPoint y: 137, distance: 231.9
click at [653, 137] on div "Janela de atendimento Grade de atendimento Capacidade Transportadoras Veículos …" at bounding box center [717, 320] width 1434 height 640
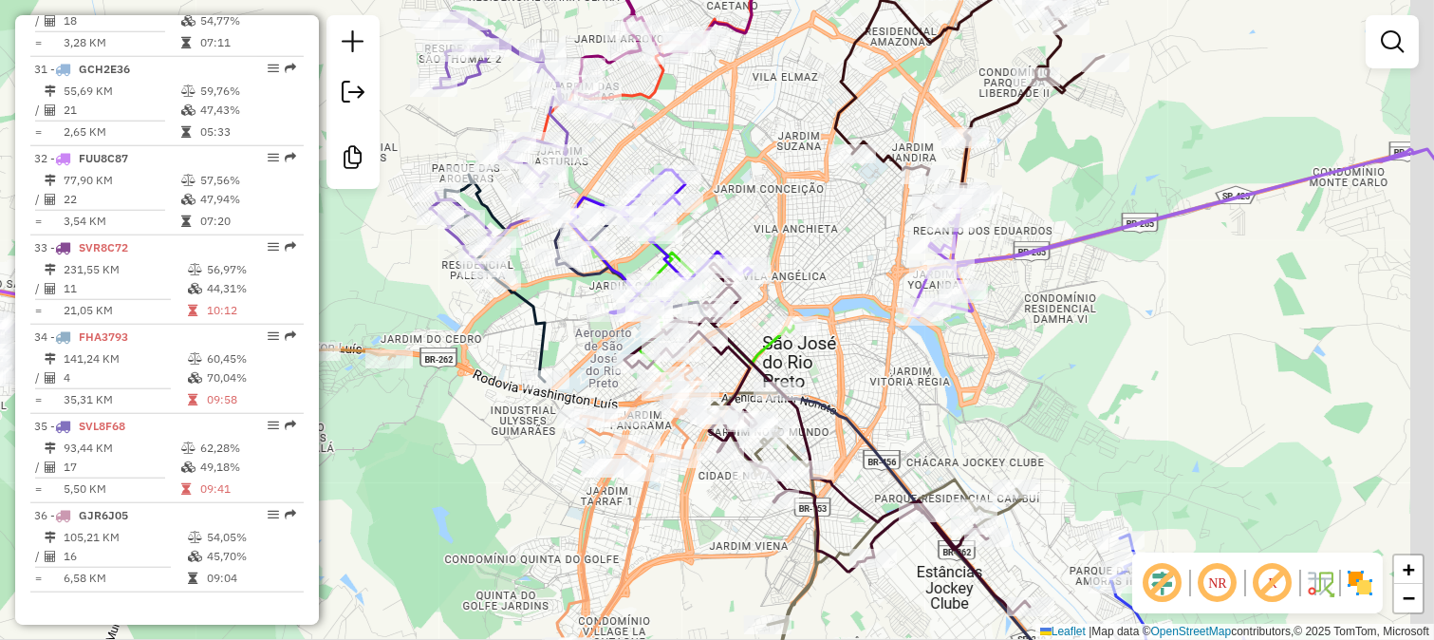
drag, startPoint x: 918, startPoint y: 352, endPoint x: 860, endPoint y: 346, distance: 58.3
click at [868, 346] on div "Janela de atendimento Grade de atendimento Capacidade Transportadoras Veículos …" at bounding box center [717, 320] width 1434 height 640
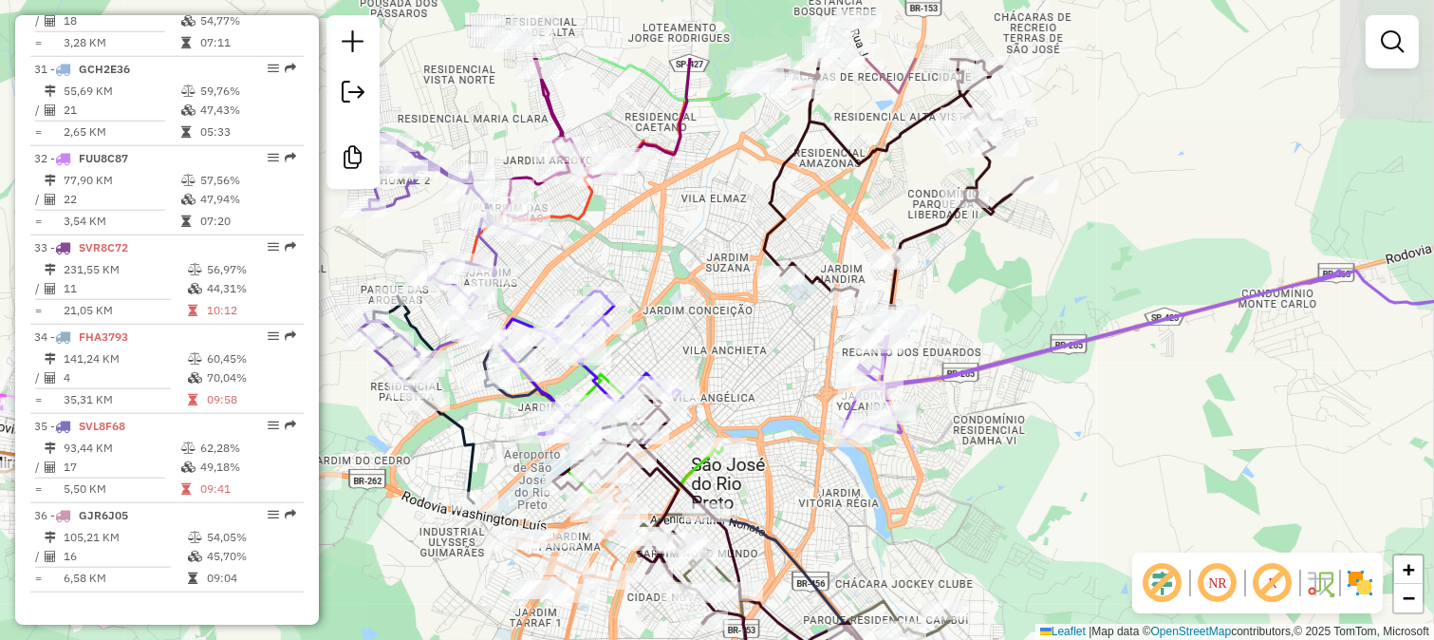
drag, startPoint x: 1030, startPoint y: 194, endPoint x: 894, endPoint y: 391, distance: 239.6
click at [908, 393] on div "Janela de atendimento Grade de atendimento Capacidade Transportadoras Veículos …" at bounding box center [717, 320] width 1434 height 640
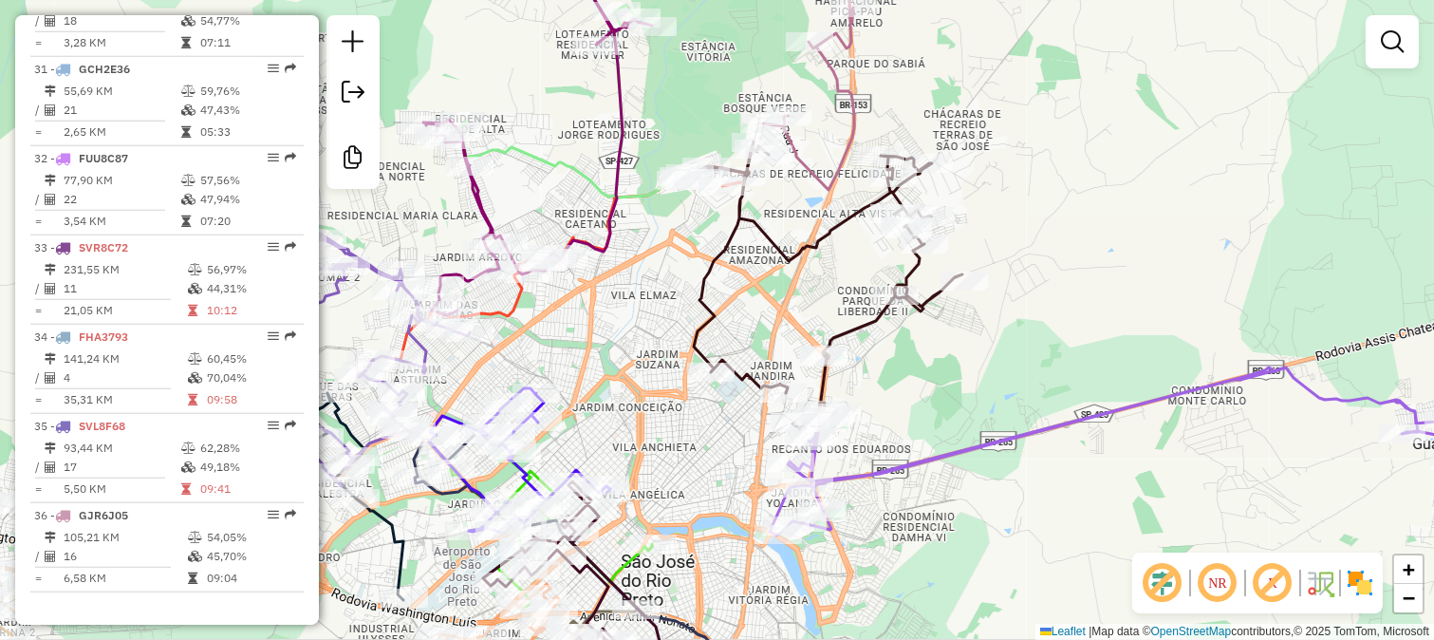
click at [881, 324] on icon at bounding box center [818, 285] width 289 height 288
select select "**********"
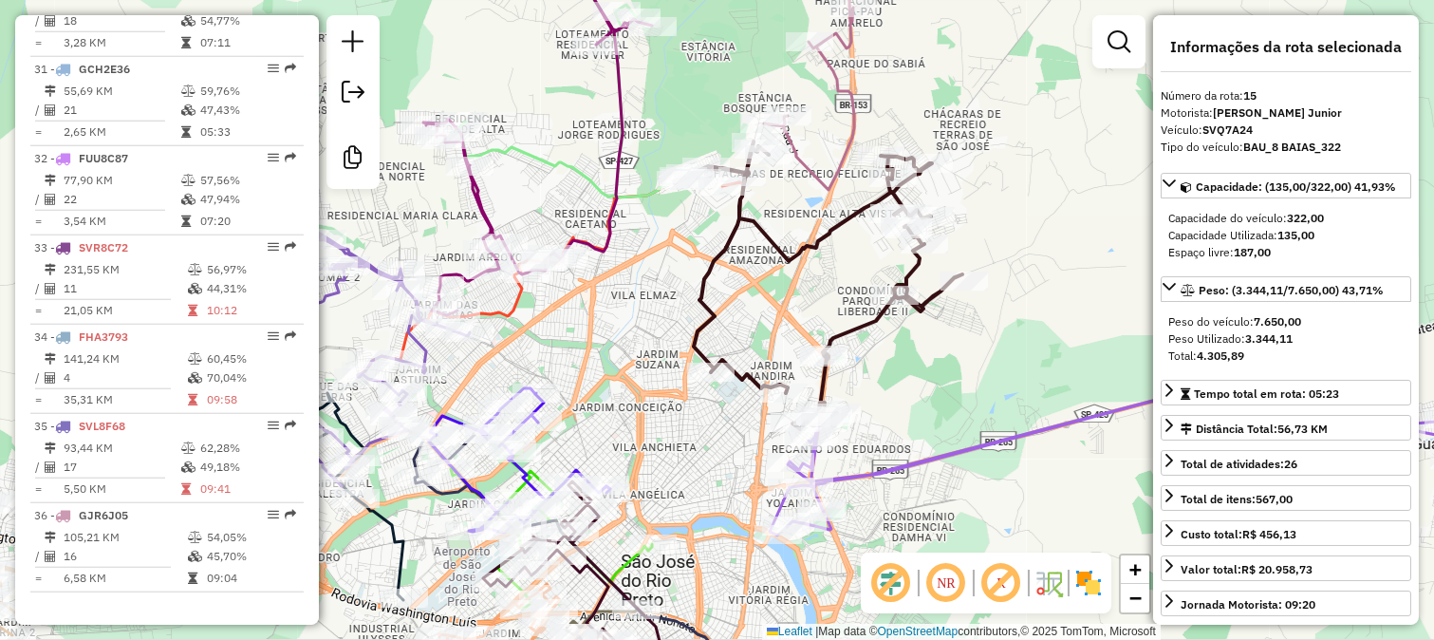
scroll to position [2013, 0]
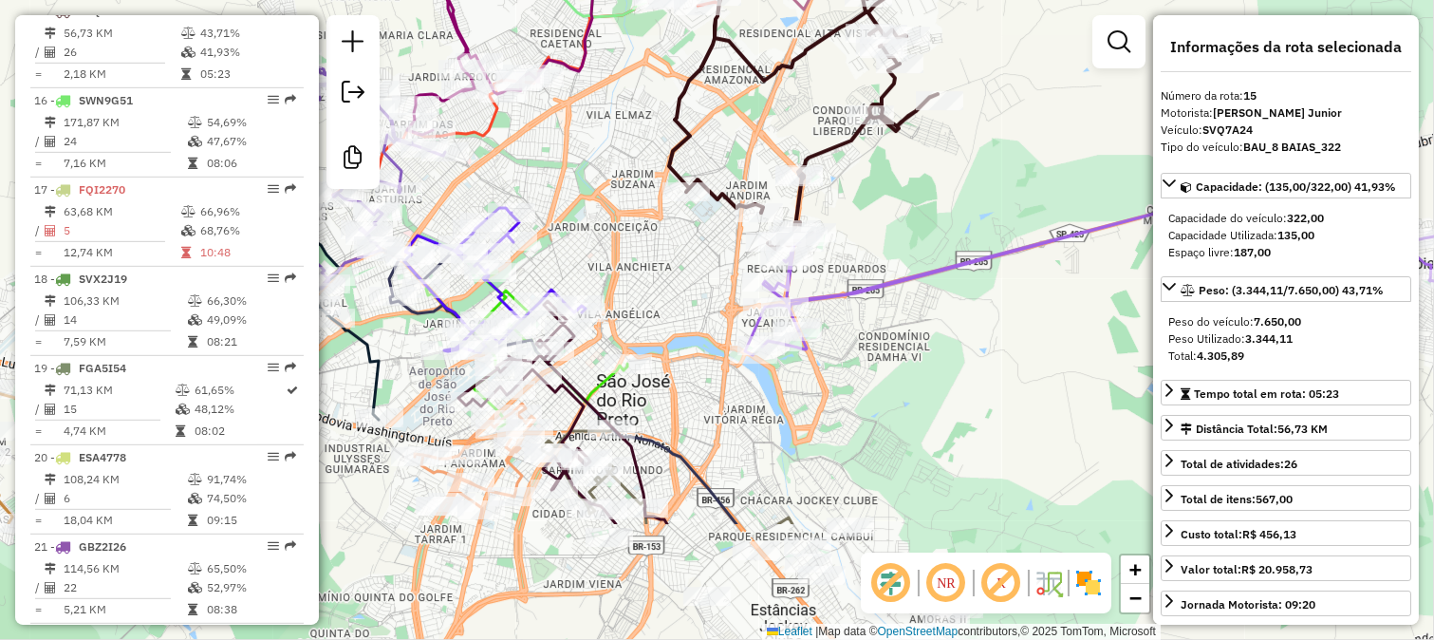
drag, startPoint x: 941, startPoint y: 359, endPoint x: 878, endPoint y: 60, distance: 305.5
click at [900, 121] on div "Janela de atendimento Grade de atendimento Capacidade Transportadoras Veículos …" at bounding box center [717, 320] width 1434 height 640
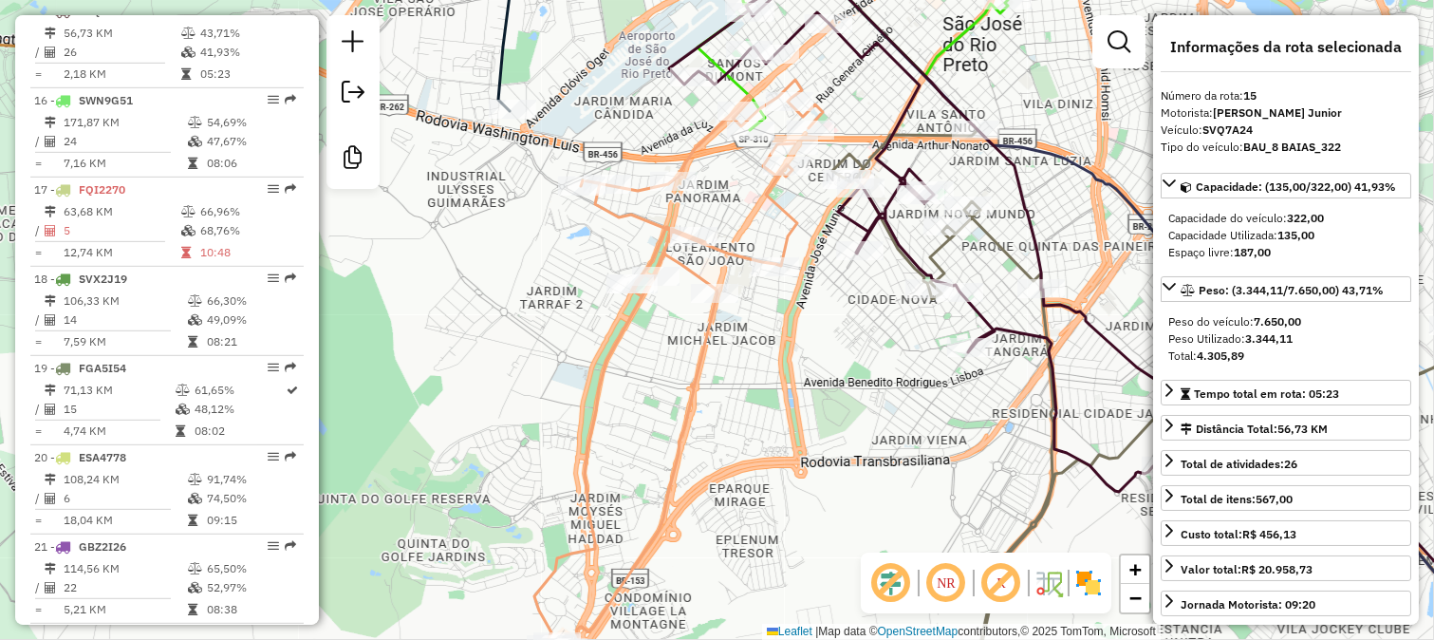
click at [772, 210] on icon at bounding box center [678, 374] width 289 height 589
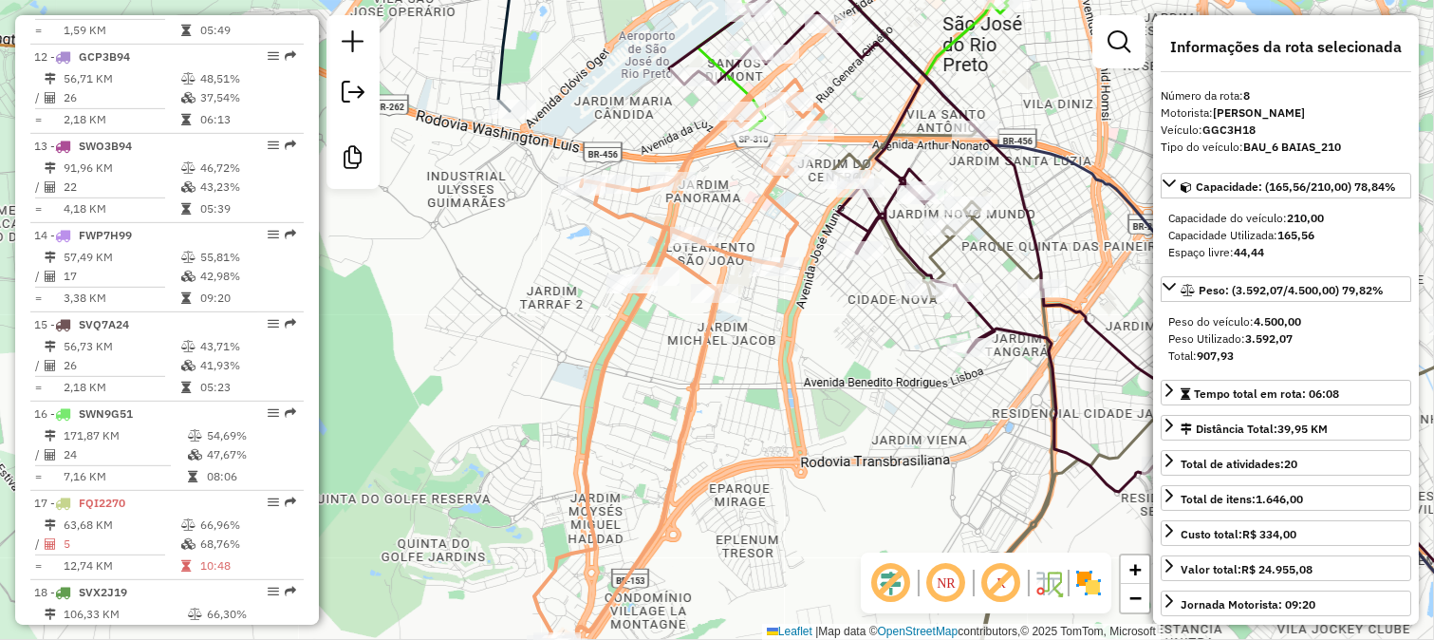
scroll to position [1389, 0]
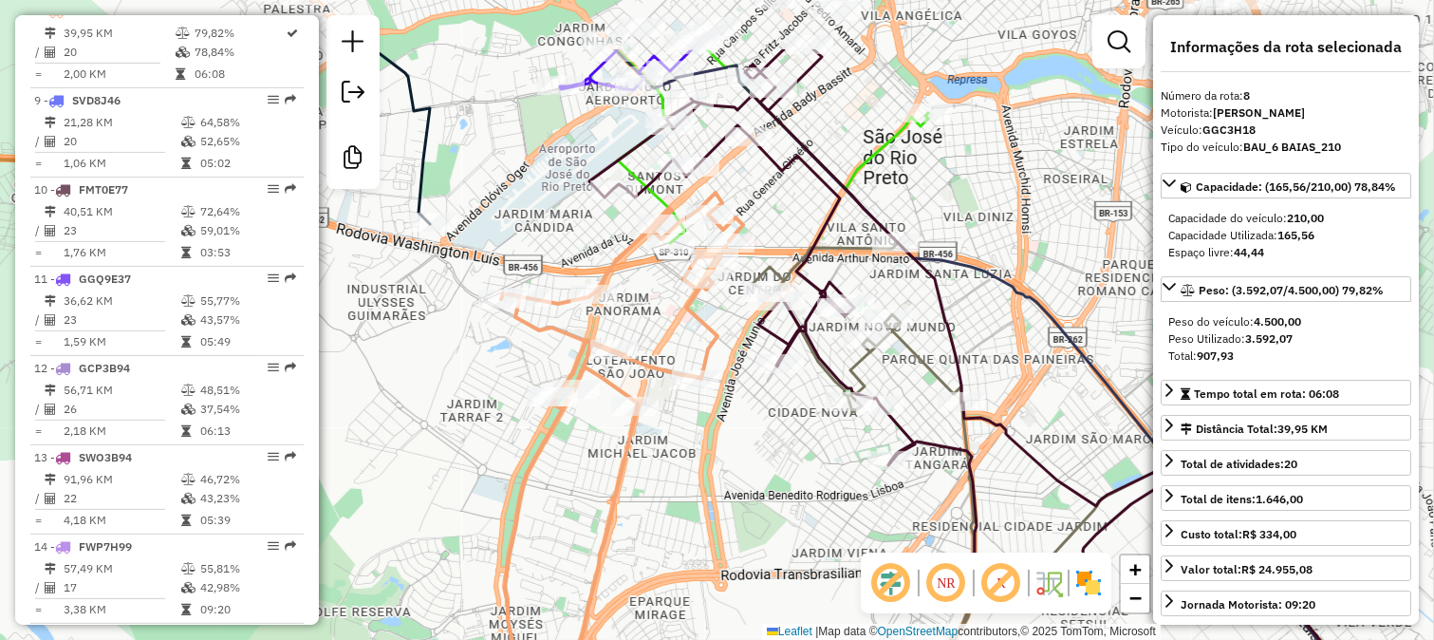
drag, startPoint x: 803, startPoint y: 210, endPoint x: 659, endPoint y: 381, distance: 223.6
click at [681, 364] on div "Janela de atendimento Grade de atendimento Capacidade Transportadoras Veículos …" at bounding box center [717, 320] width 1434 height 640
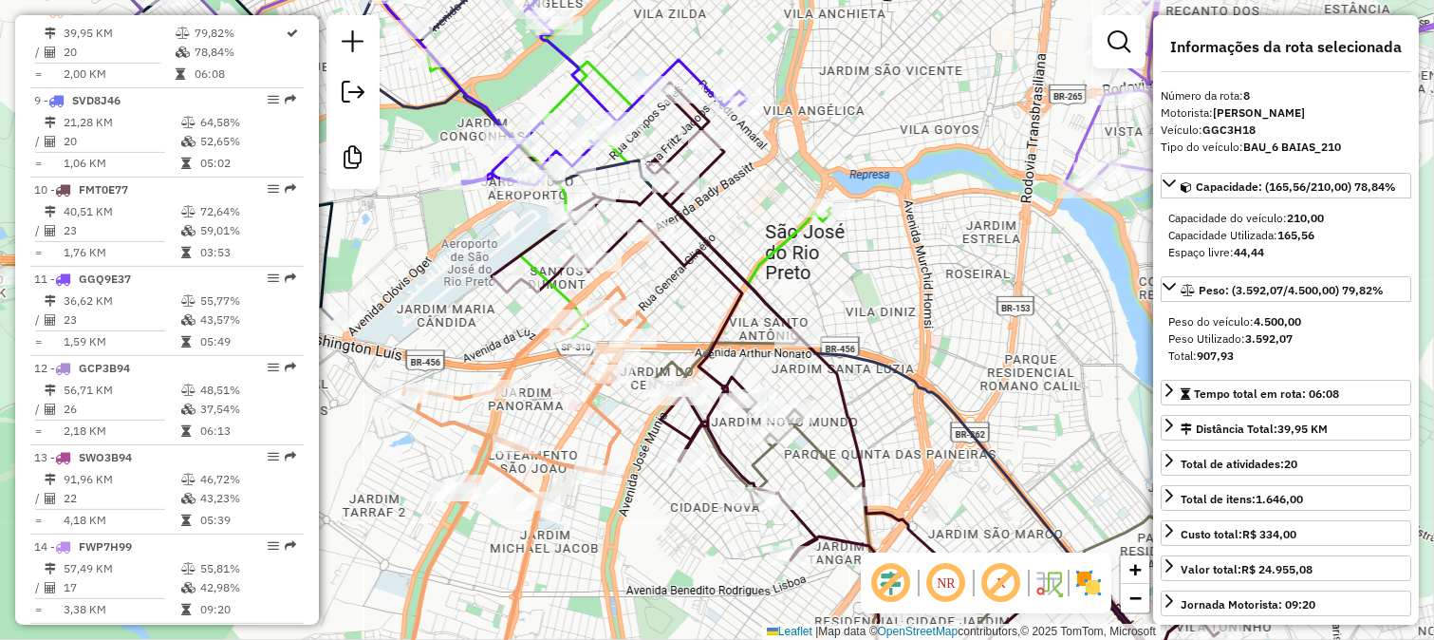
click at [726, 327] on icon at bounding box center [855, 394] width 727 height 622
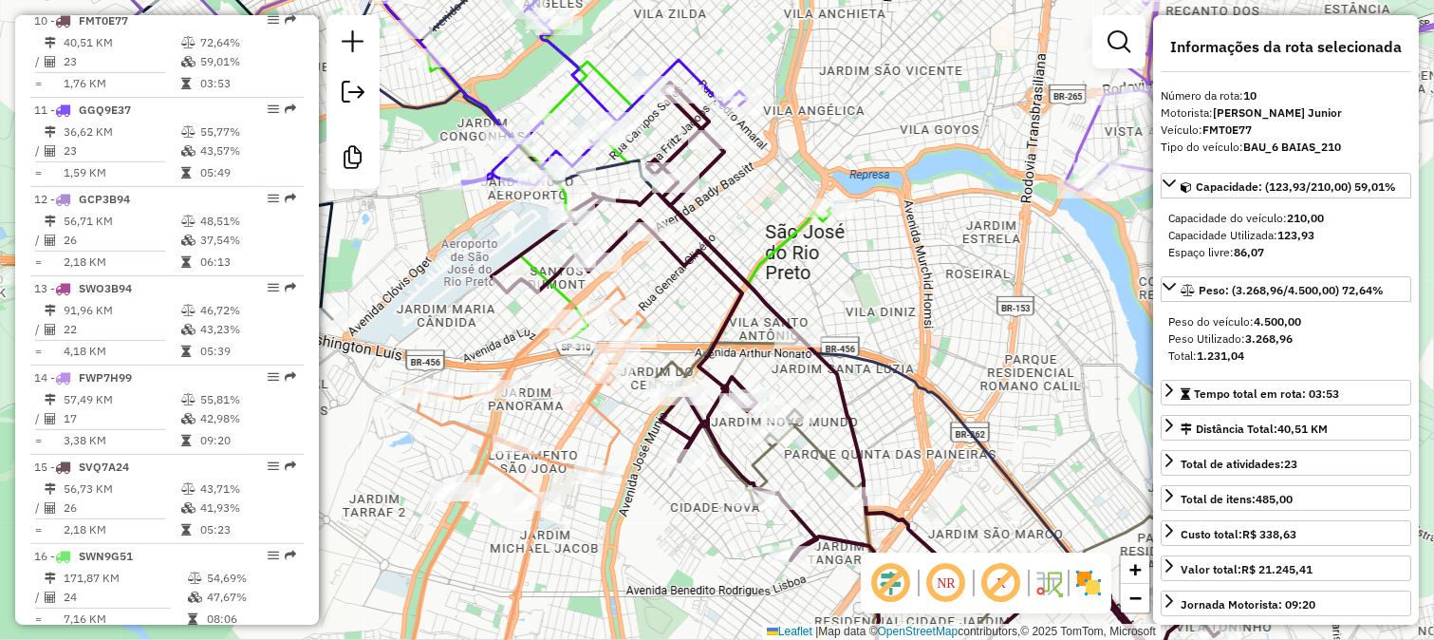
scroll to position [1567, 0]
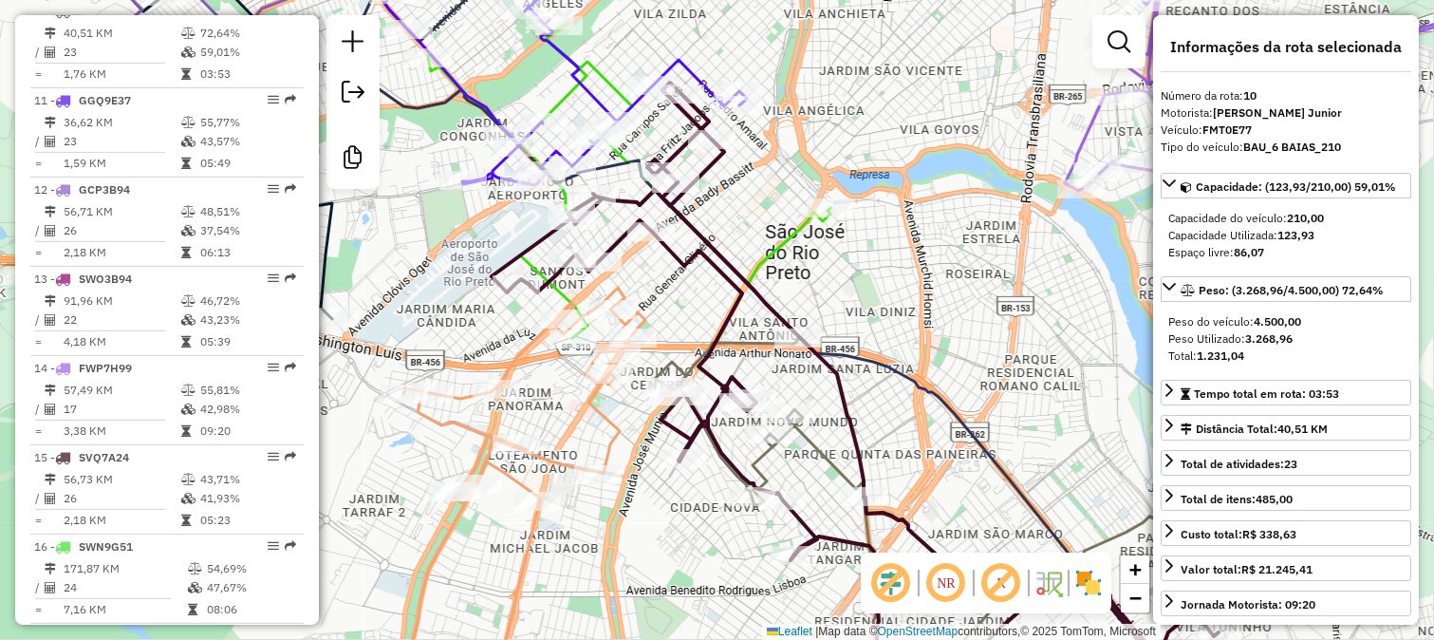
click at [725, 324] on icon at bounding box center [855, 394] width 727 height 622
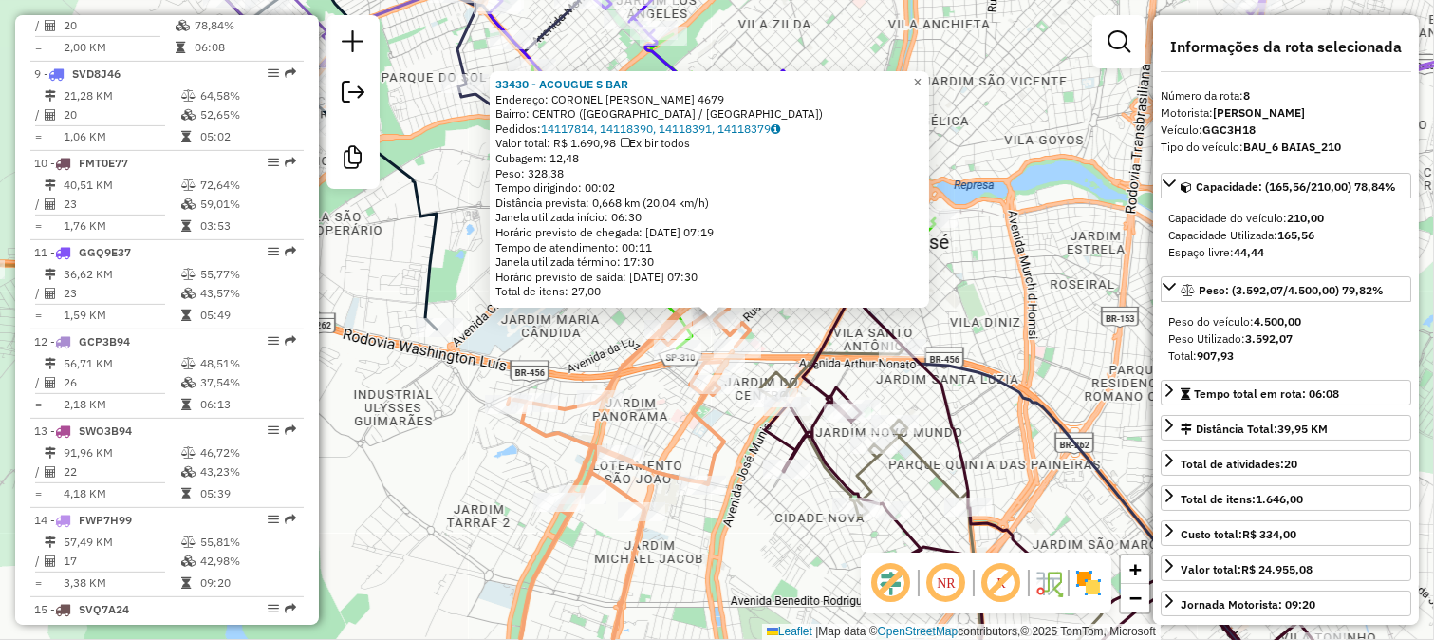
scroll to position [1389, 0]
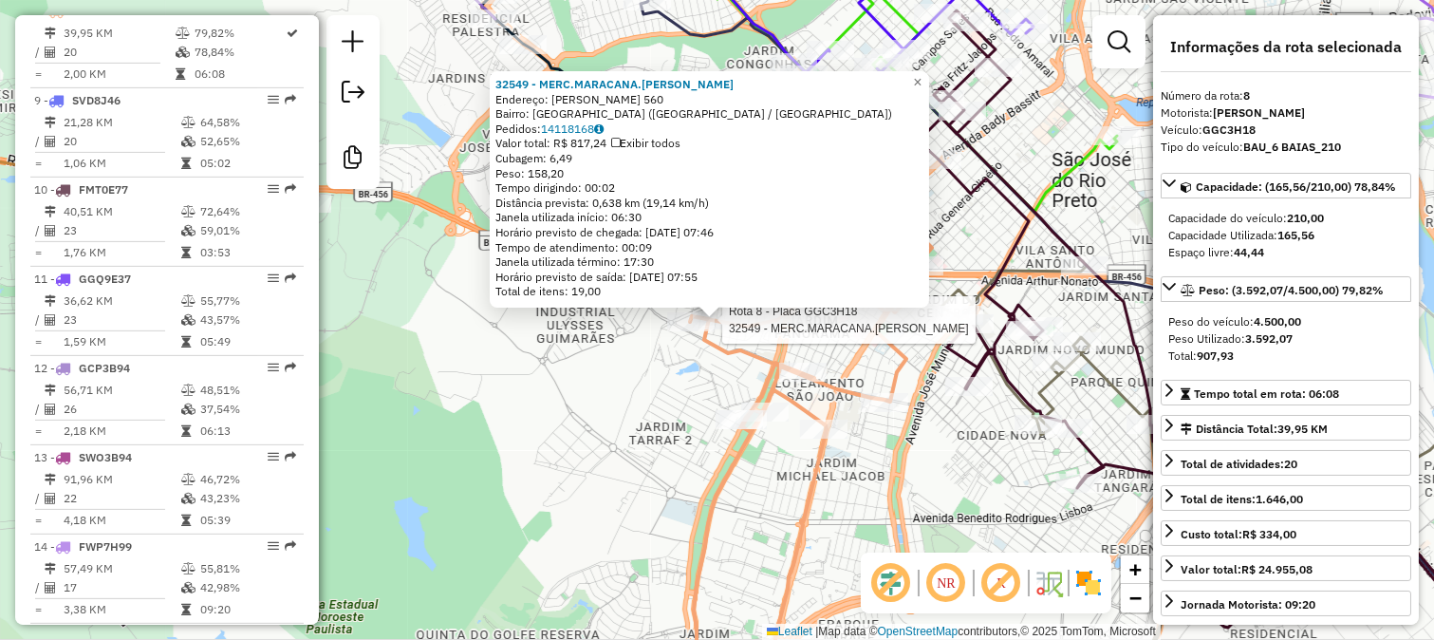
click at [660, 471] on div "Rota 8 - Placa GGC3H18 32549 - MERC.MARACANA.MARCOS Rota 8 - Placa GGC3H18 8412…" at bounding box center [717, 320] width 1434 height 640
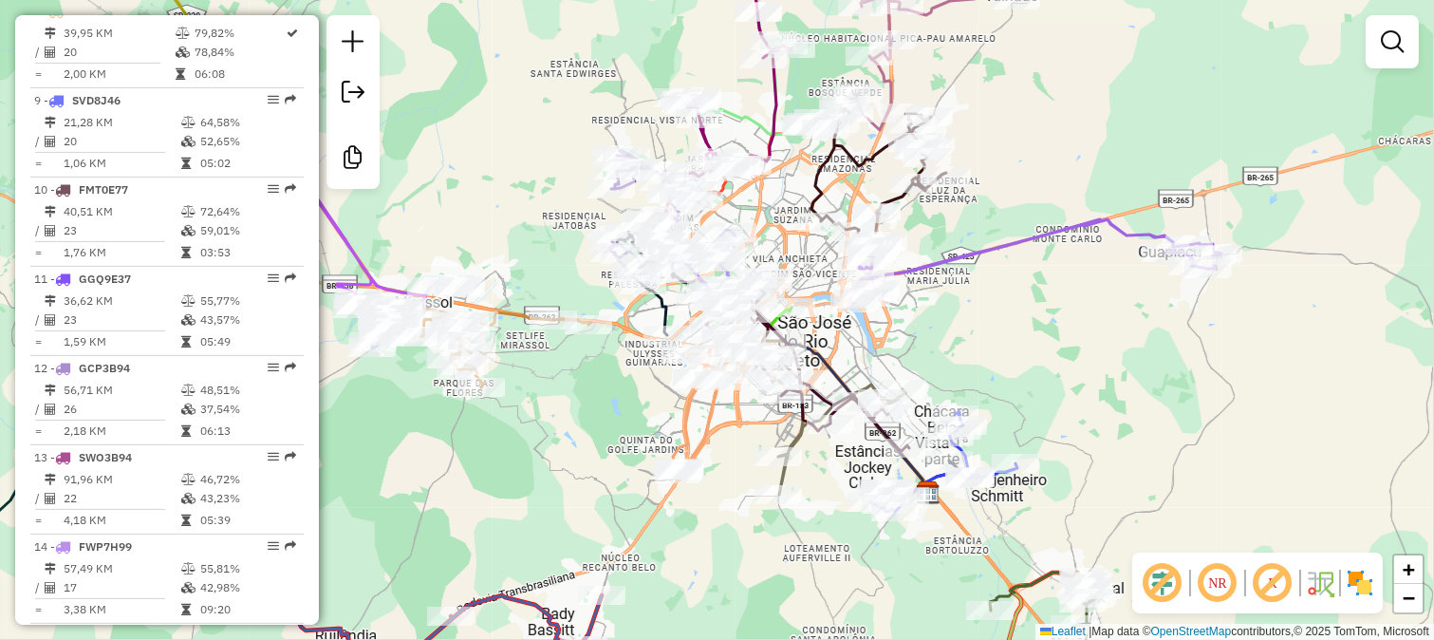
drag, startPoint x: 560, startPoint y: 196, endPoint x: 887, endPoint y: 251, distance: 331.0
click at [887, 251] on div "Rota 12 - Placa GCP3B94 77148 - SERV FESTA TCHAU BRI Rota 5 - Placa CPR4F32 771…" at bounding box center [717, 320] width 1434 height 640
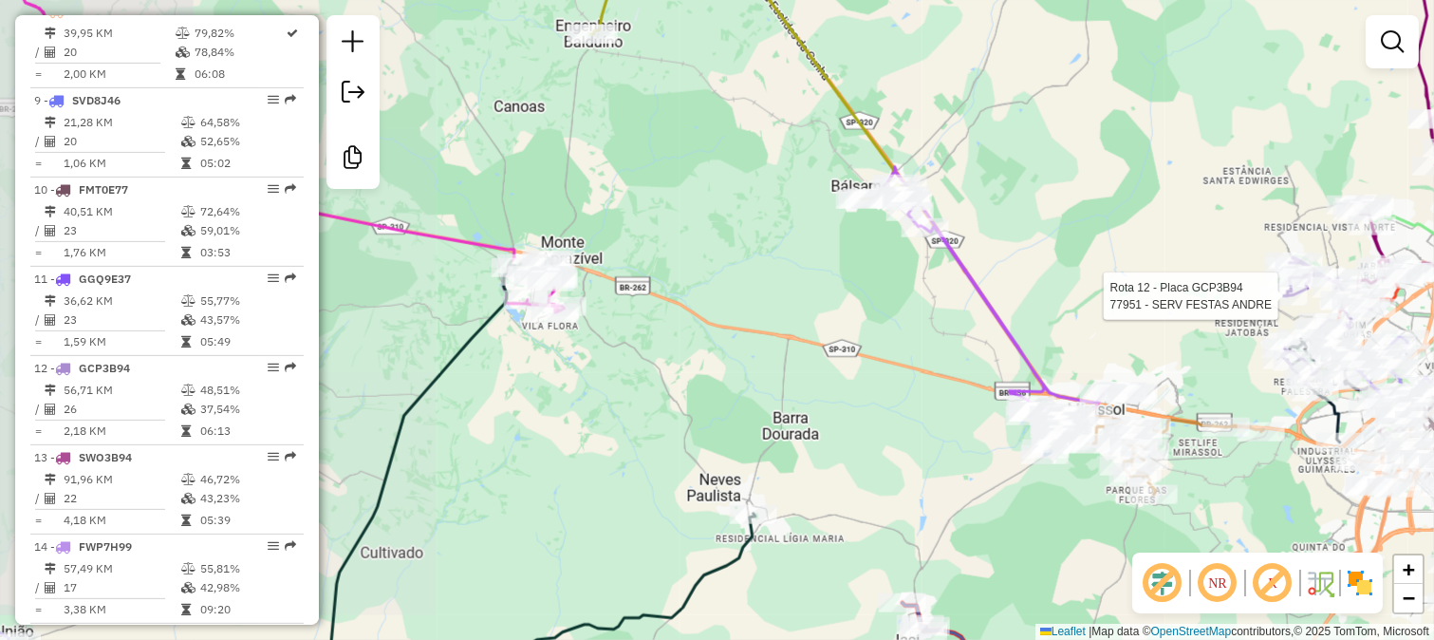
drag, startPoint x: 667, startPoint y: 260, endPoint x: 721, endPoint y: 267, distance: 54.5
click at [721, 267] on div "Rota 12 - Placa GCP3B94 77951 - SERV FESTAS ANDRE Janela de atendimento Grade d…" at bounding box center [717, 320] width 1434 height 640
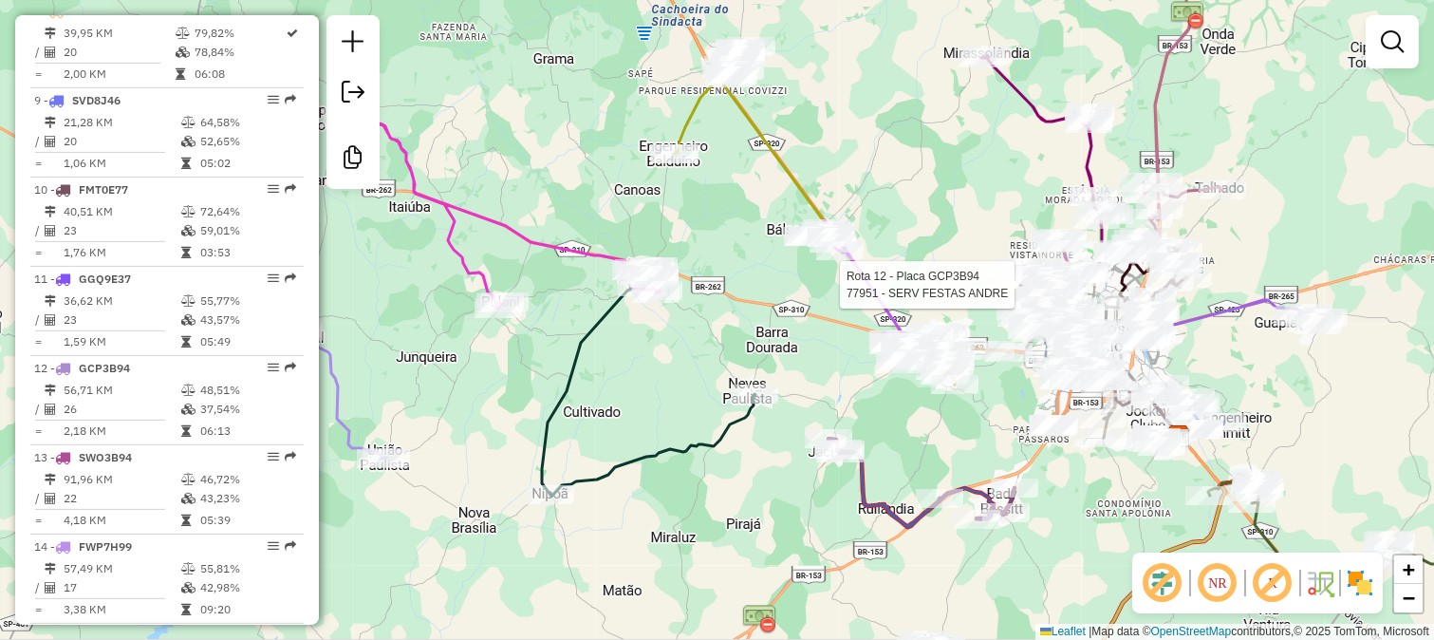
click at [591, 329] on icon at bounding box center [649, 382] width 214 height 230
select select "**********"
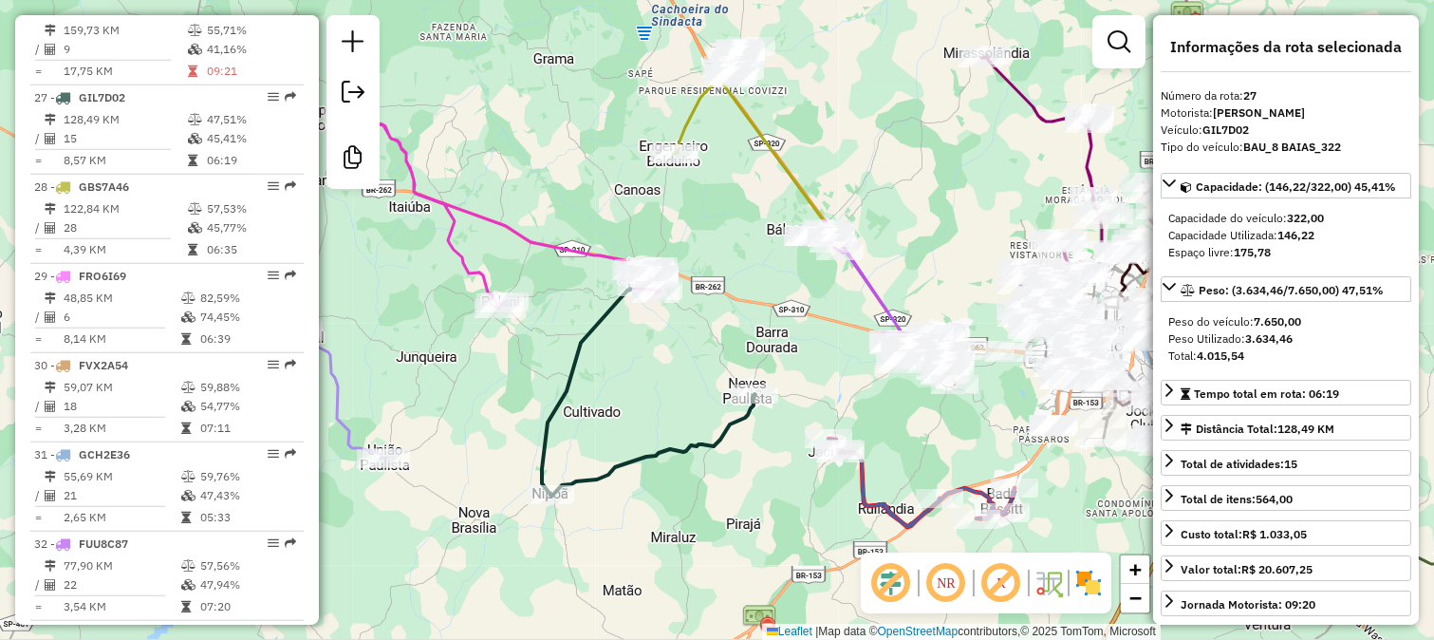
scroll to position [3082, 0]
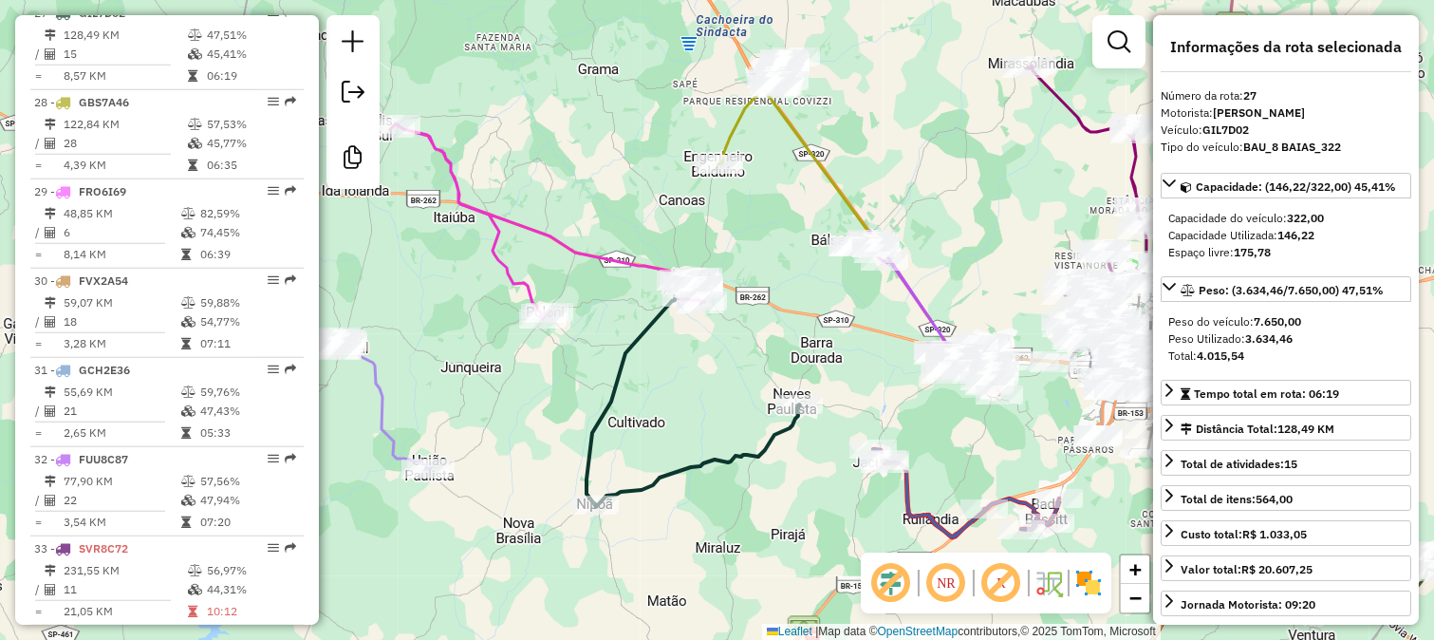
drag, startPoint x: 545, startPoint y: 298, endPoint x: 656, endPoint y: 327, distance: 114.6
click at [656, 327] on div "Janela de atendimento Grade de atendimento Capacidade Transportadoras Veículos …" at bounding box center [717, 320] width 1434 height 640
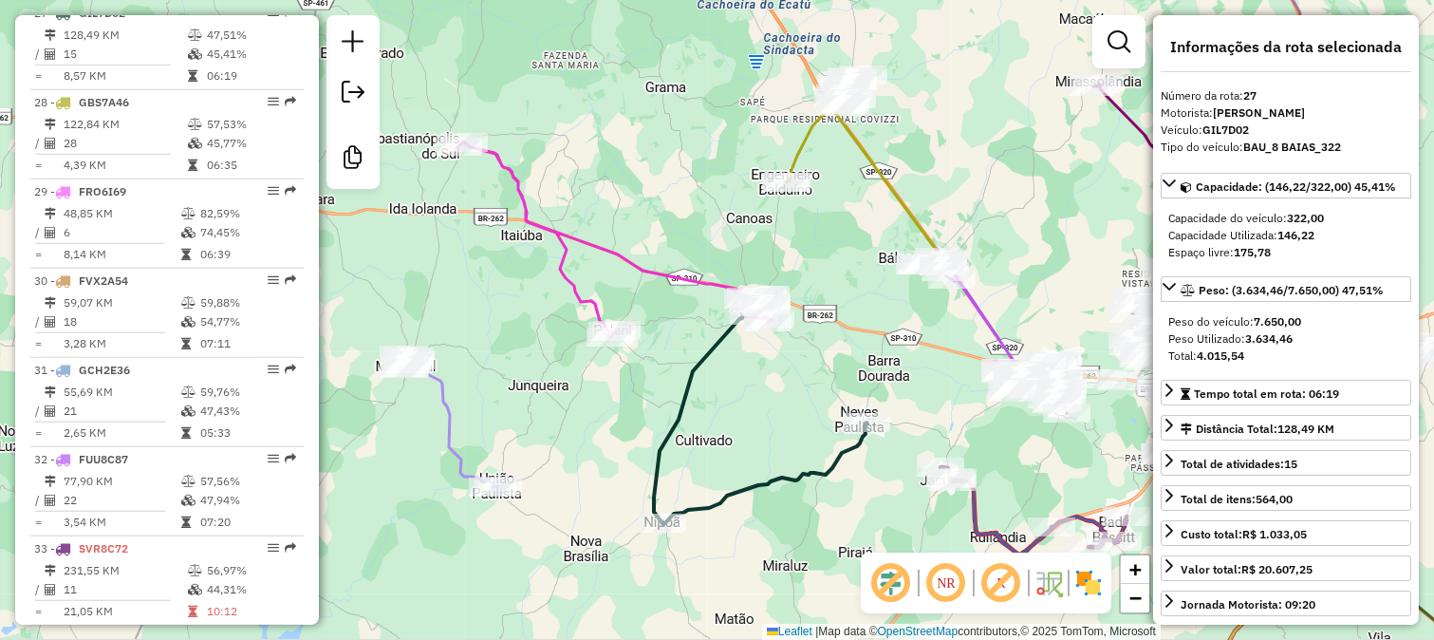
click at [570, 297] on icon at bounding box center [615, 239] width 315 height 196
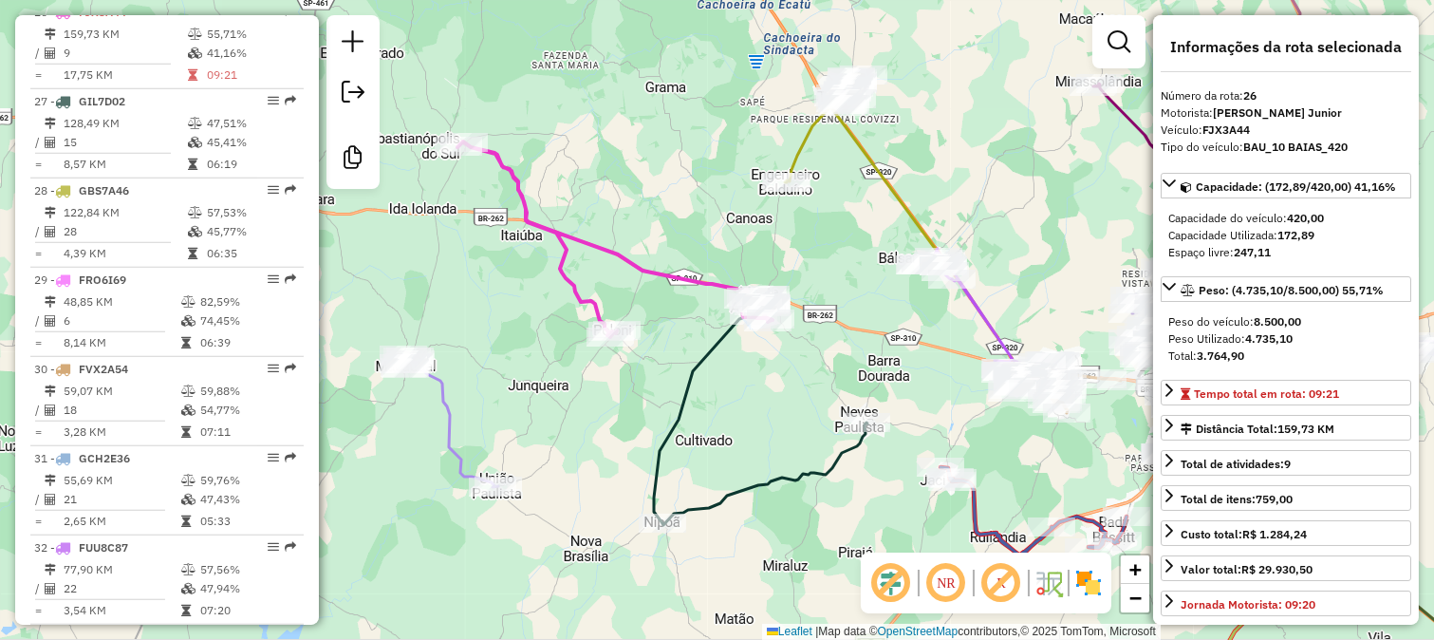
click at [811, 418] on div "Janela de atendimento Grade de atendimento Capacidade Transportadoras Veículos …" at bounding box center [717, 320] width 1434 height 640
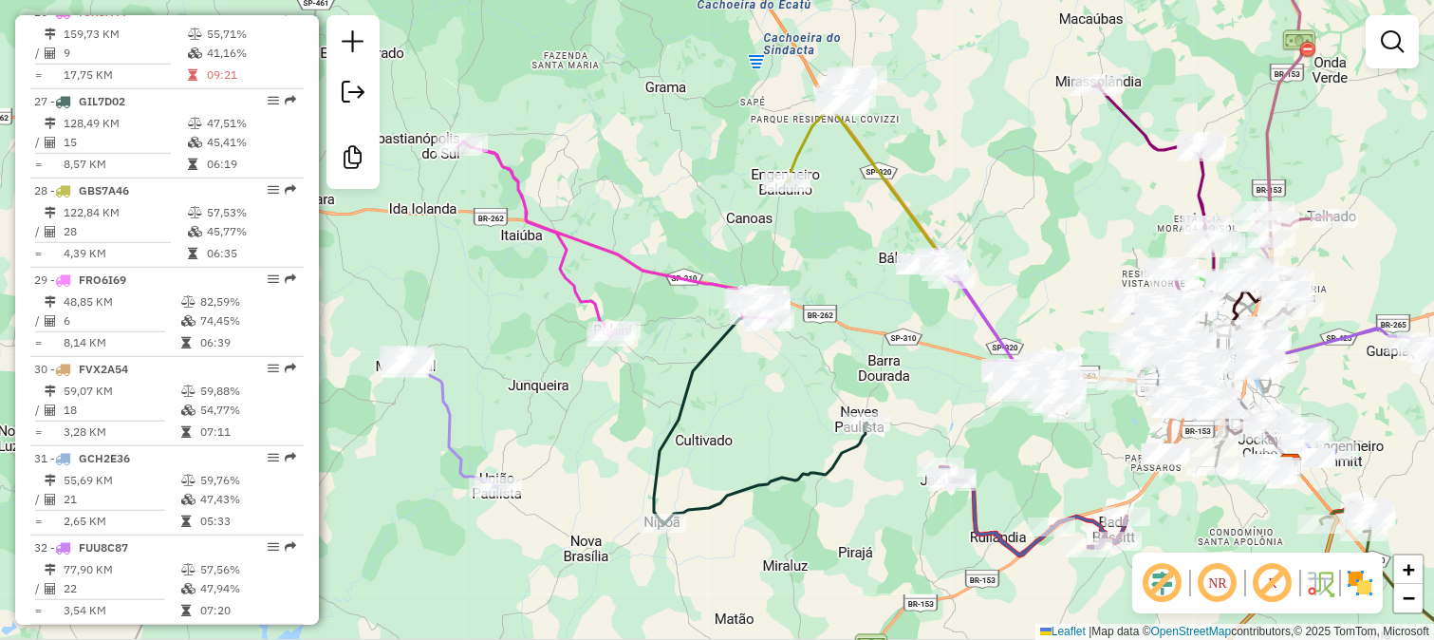
click at [695, 357] on icon at bounding box center [761, 410] width 214 height 230
select select "**********"
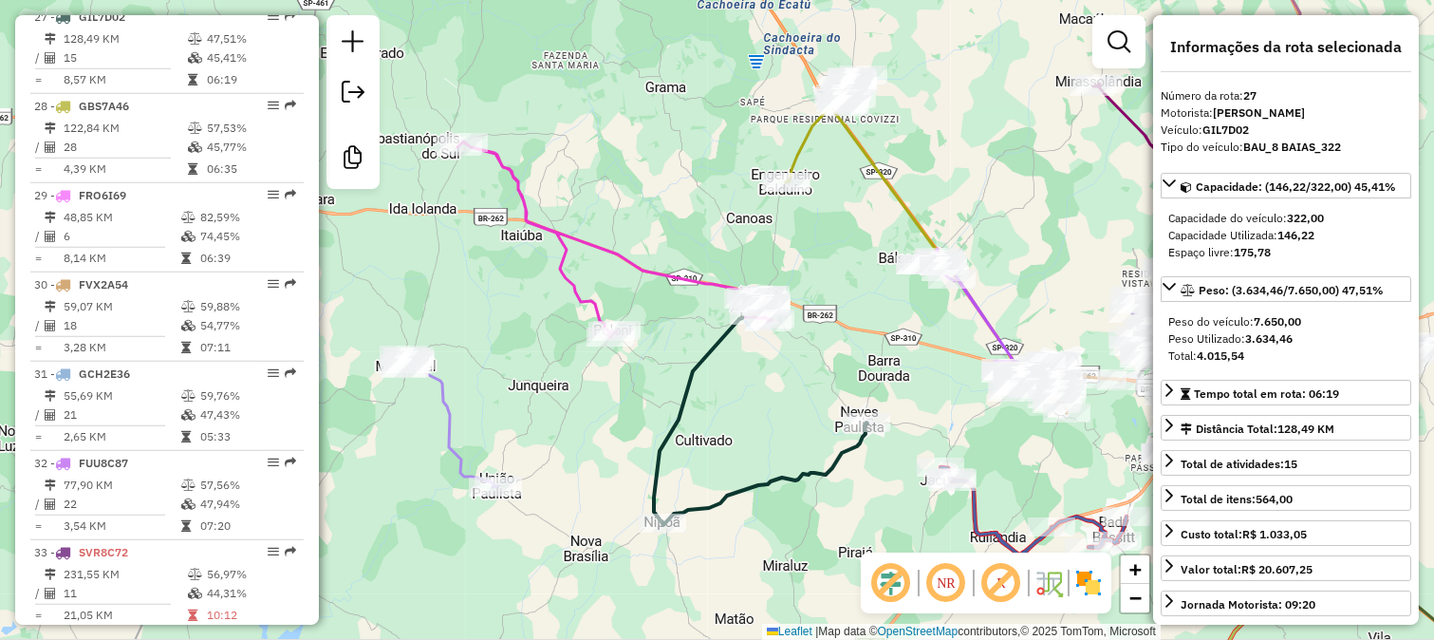
scroll to position [3082, 0]
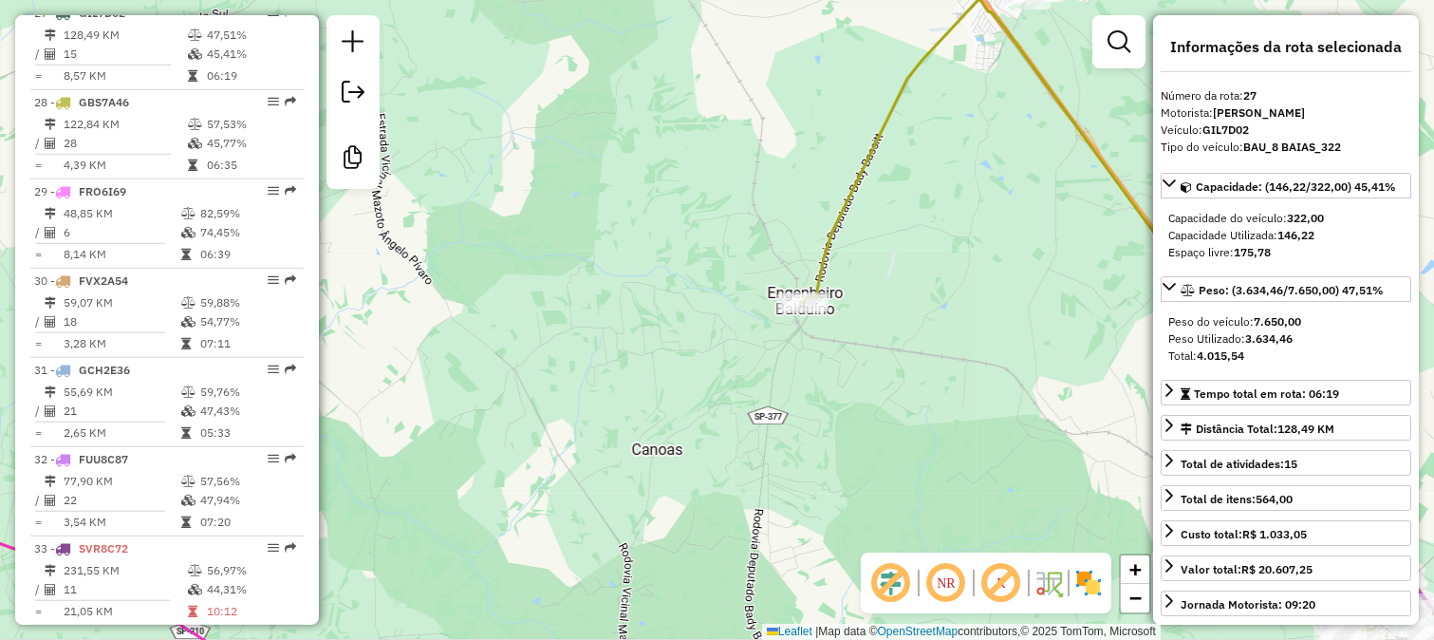
drag, startPoint x: 857, startPoint y: 216, endPoint x: 638, endPoint y: 225, distance: 219.4
click at [652, 225] on div "Janela de atendimento Grade de atendimento Capacidade Transportadoras Veículos …" at bounding box center [717, 320] width 1434 height 640
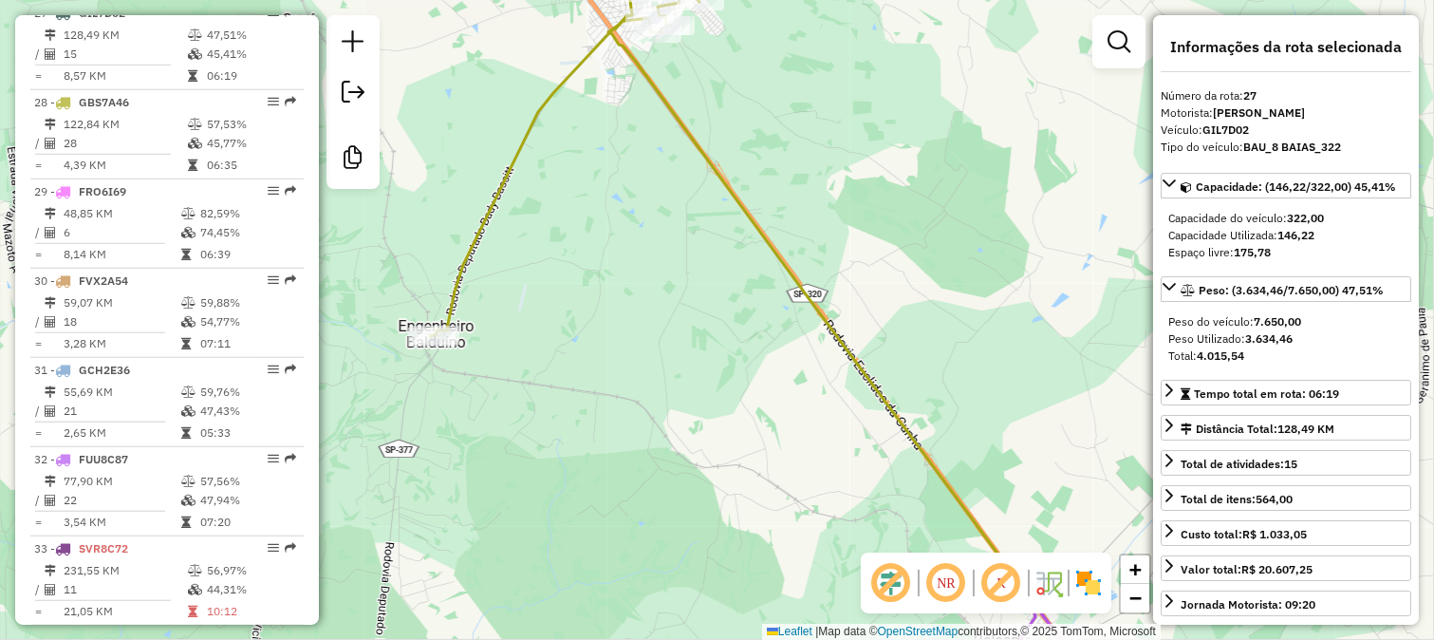
click at [670, 211] on div "Janela de atendimento Grade de atendimento Capacidade Transportadoras Veículos …" at bounding box center [717, 320] width 1434 height 640
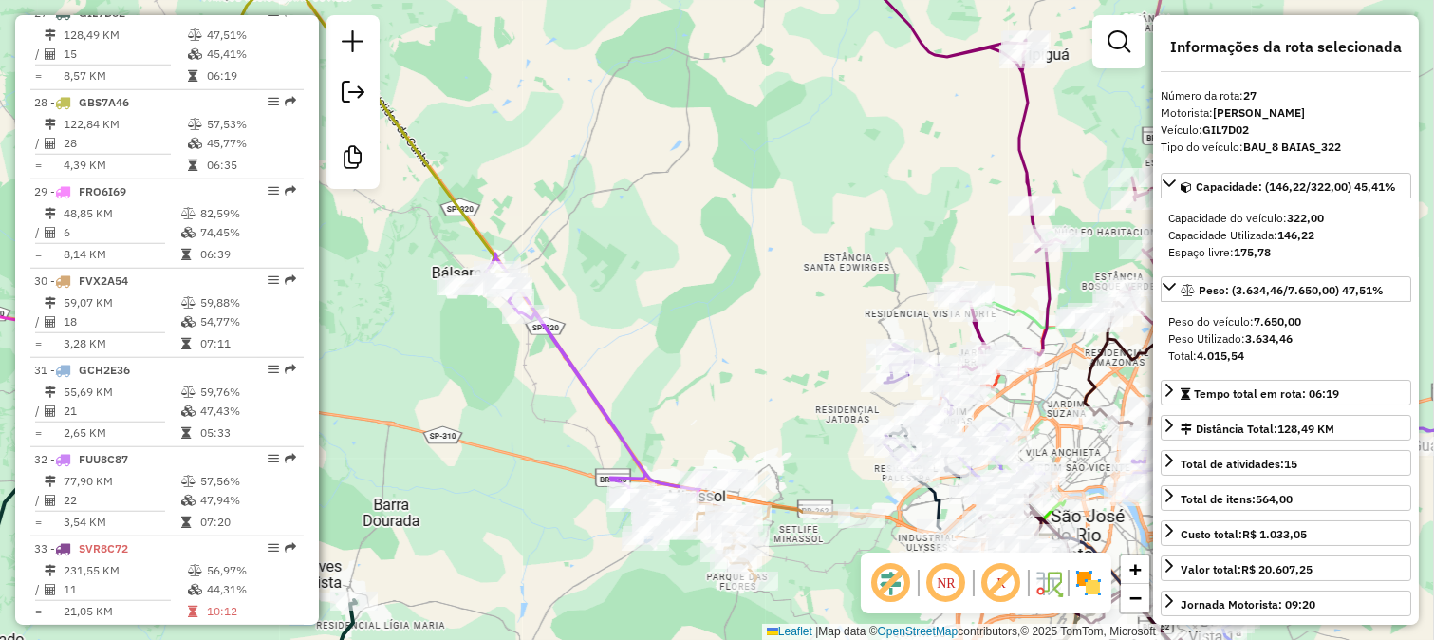
drag, startPoint x: 706, startPoint y: 315, endPoint x: 677, endPoint y: 288, distance: 40.3
click at [700, 299] on div "Janela de atendimento Grade de atendimento Capacidade Transportadoras Veículos …" at bounding box center [717, 320] width 1434 height 640
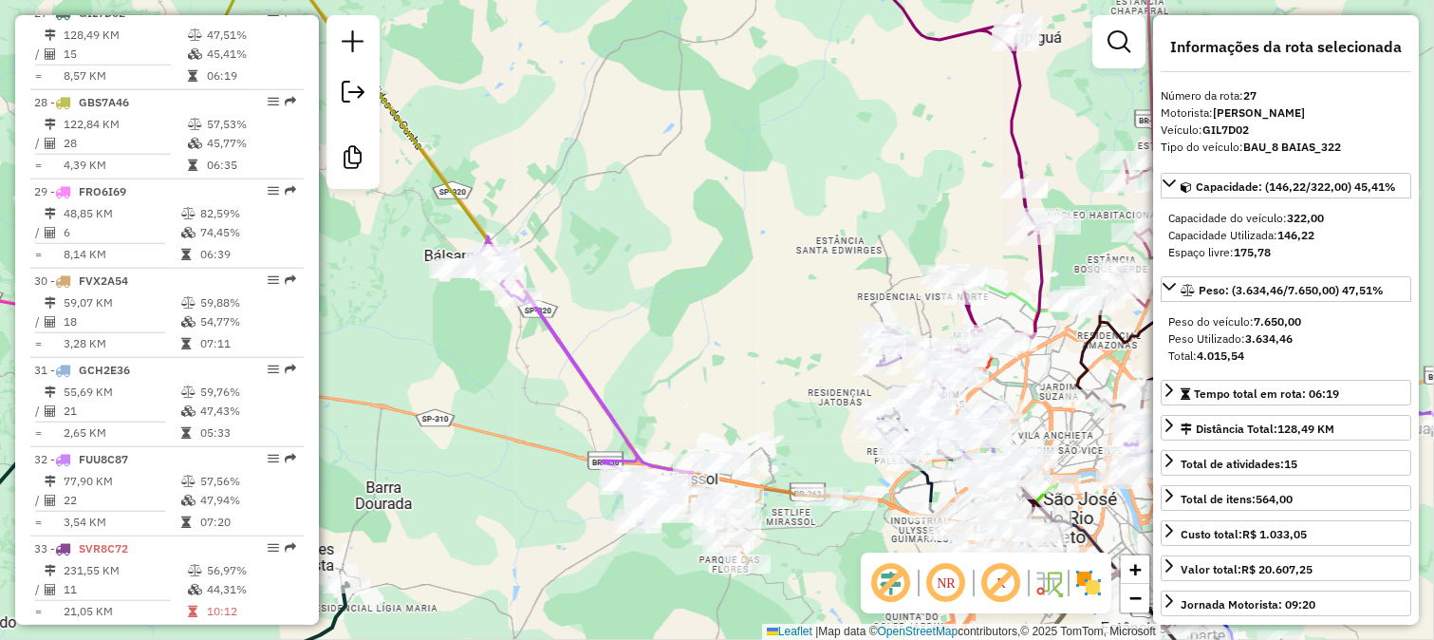
click at [586, 365] on icon at bounding box center [587, 365] width 218 height 258
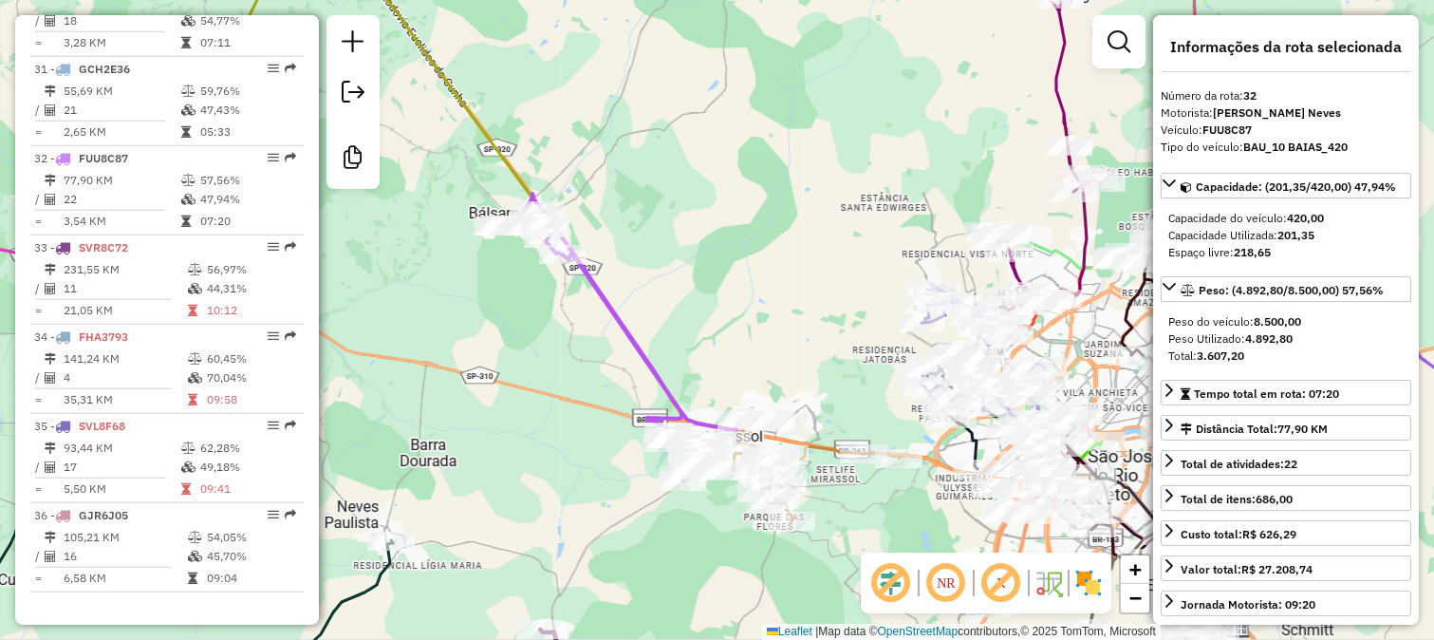
drag, startPoint x: 664, startPoint y: 378, endPoint x: 709, endPoint y: 157, distance: 225.6
click at [710, 213] on div "Janela de atendimento Grade de atendimento Capacidade Transportadoras Veículos …" at bounding box center [717, 320] width 1434 height 640
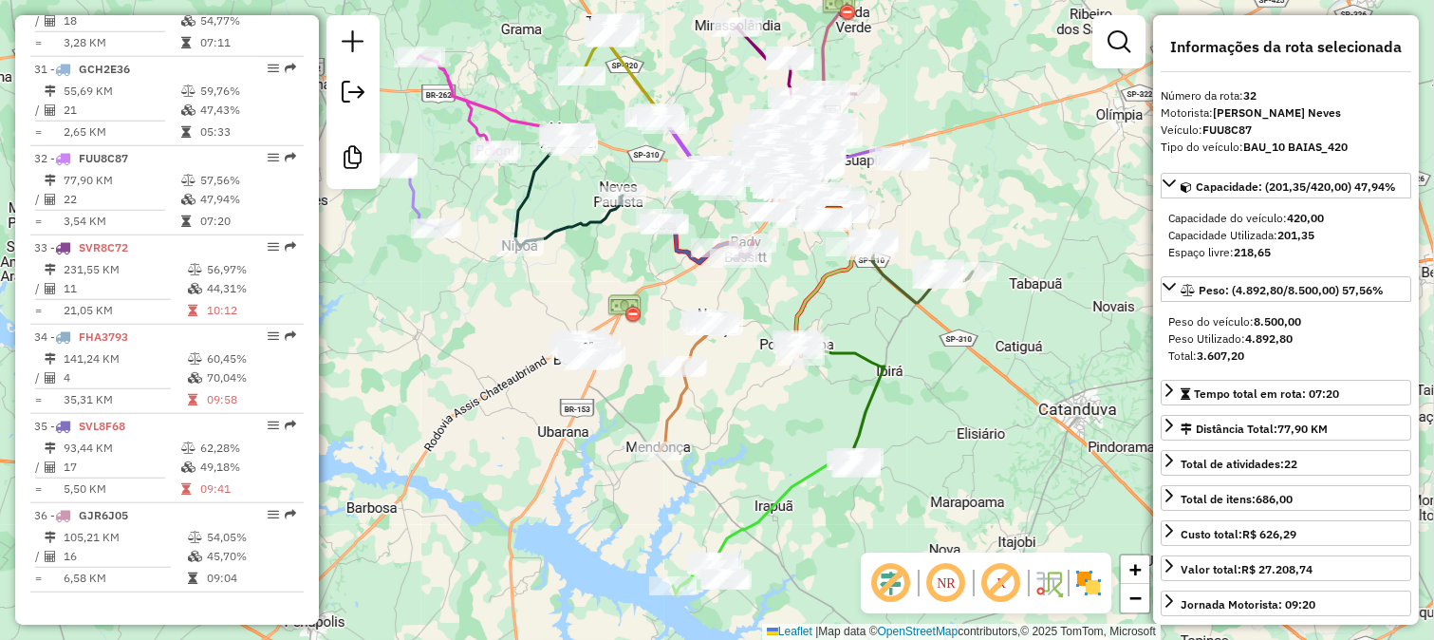
drag, startPoint x: 595, startPoint y: 231, endPoint x: 539, endPoint y: 385, distance: 164.5
click at [542, 383] on div "Janela de atendimento Grade de atendimento Capacidade Transportadoras Veículos …" at bounding box center [717, 320] width 1434 height 640
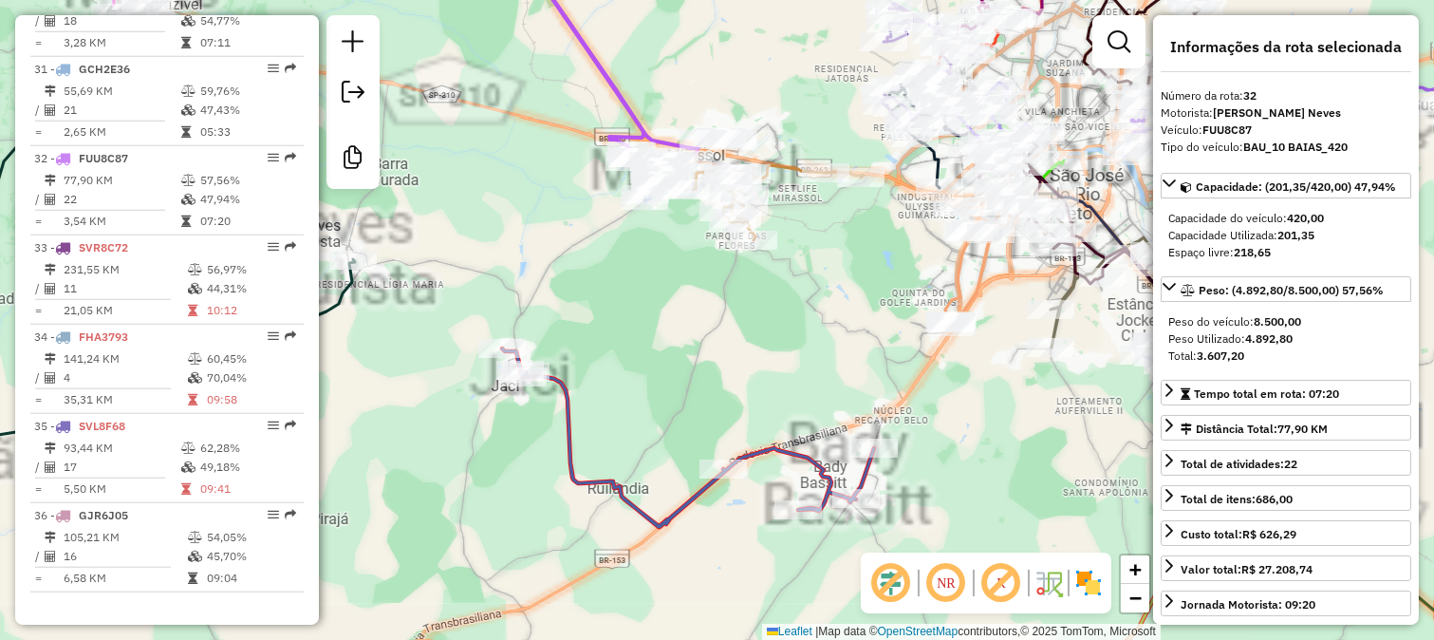
click at [568, 416] on icon at bounding box center [688, 437] width 372 height 178
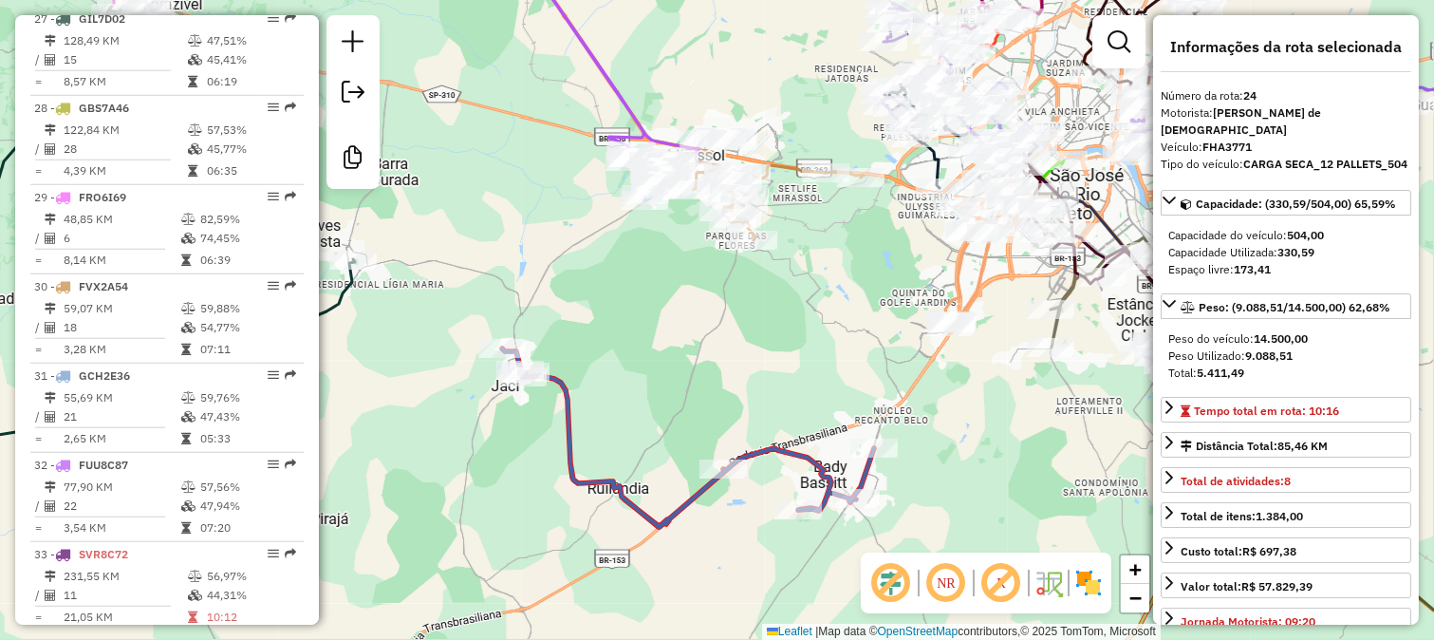
scroll to position [2814, 0]
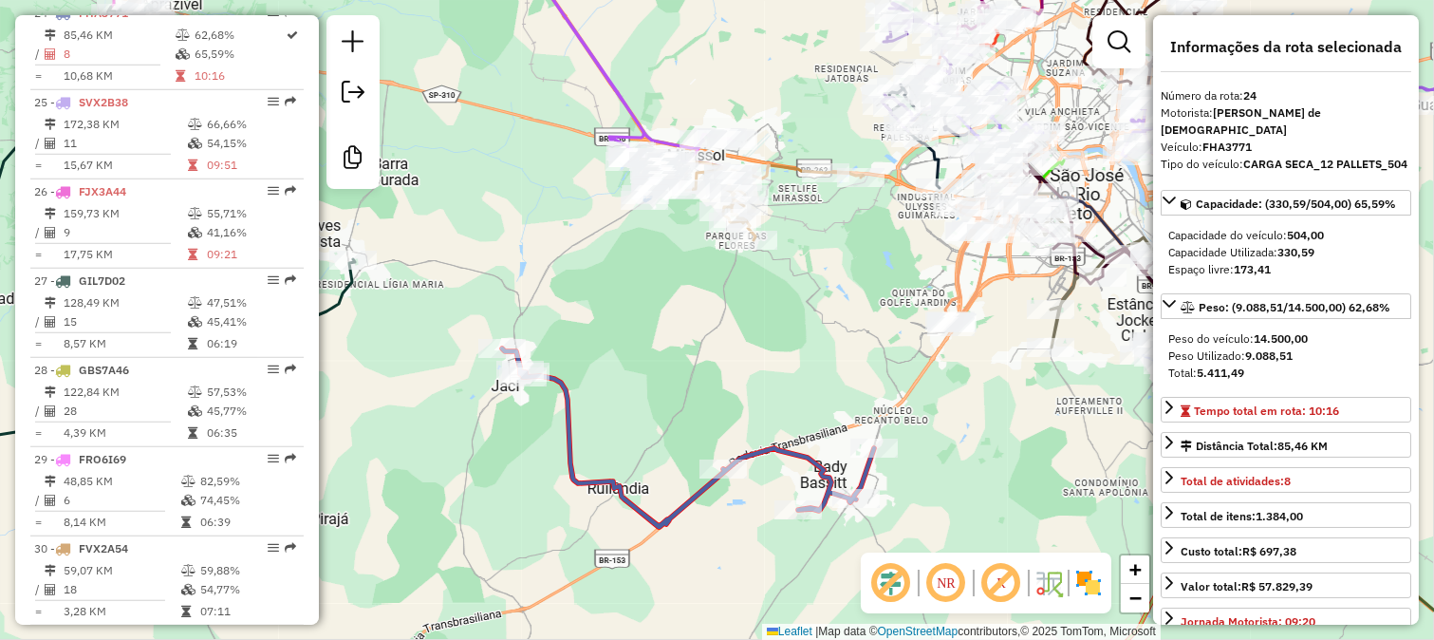
drag, startPoint x: 640, startPoint y: 368, endPoint x: 600, endPoint y: 313, distance: 68.0
click at [600, 315] on div "Janela de atendimento Grade de atendimento Capacidade Transportadoras Veículos …" at bounding box center [717, 320] width 1434 height 640
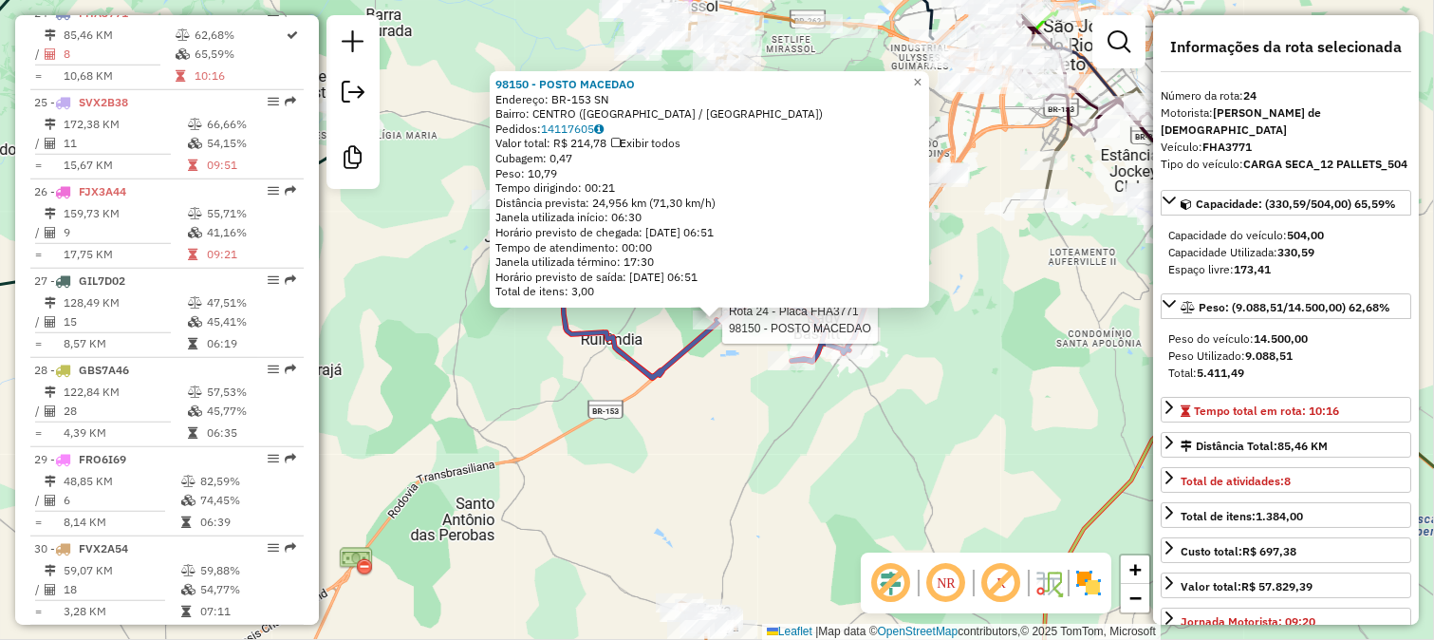
click at [738, 409] on div "Rota 24 - Placa FHA3771 98150 - POSTO MACEDAO Rota 24 - Placa FHA3771 35869 - A…" at bounding box center [717, 320] width 1434 height 640
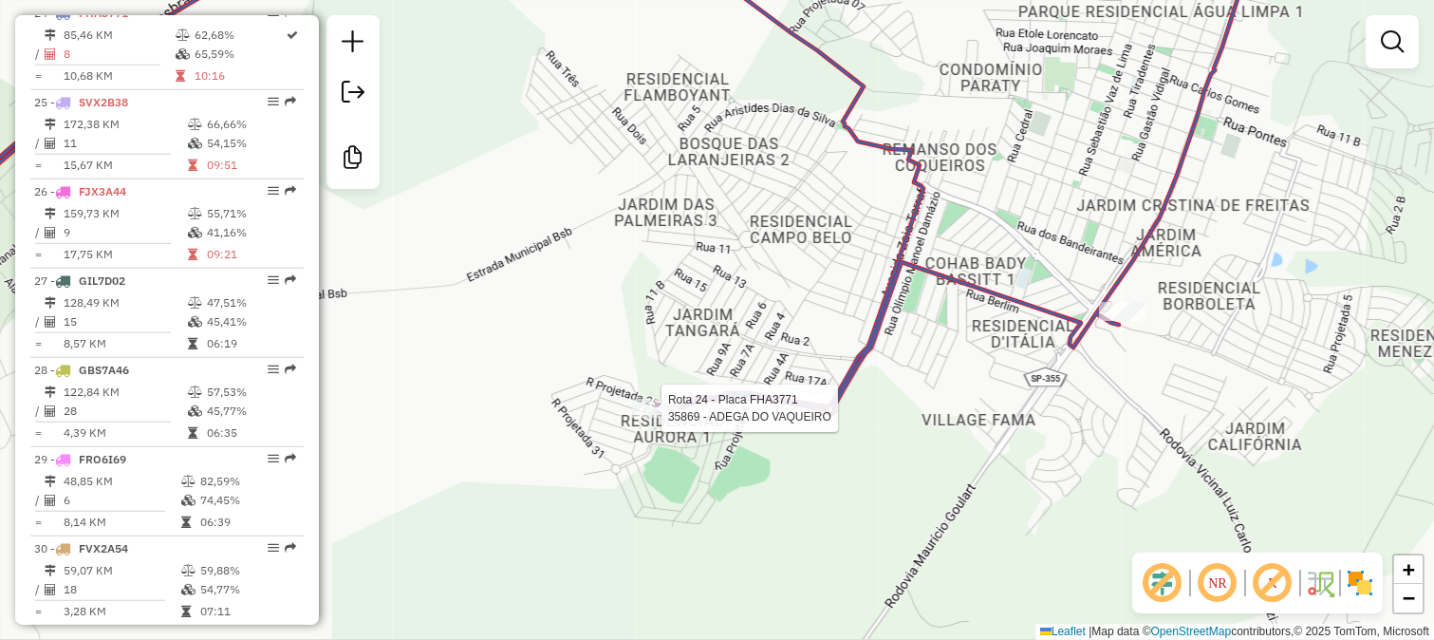
select select "**********"
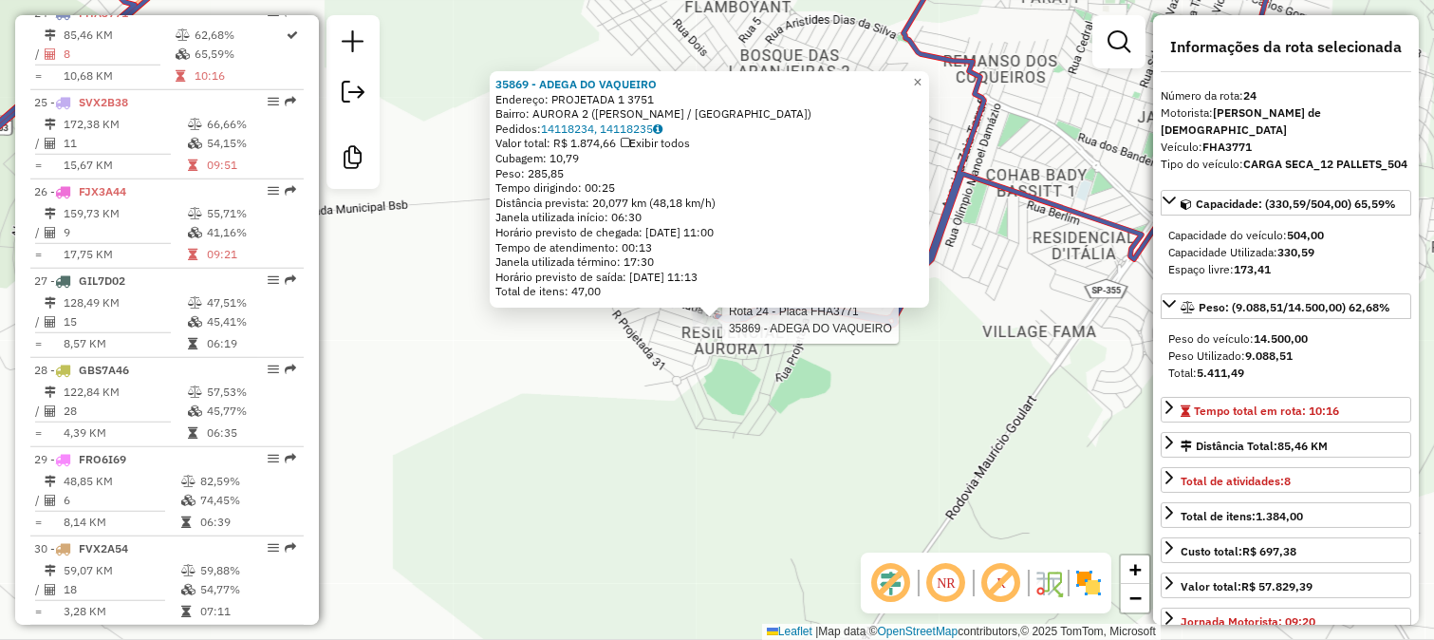
click at [971, 289] on div "Rota 24 - Placa FHA3771 35869 - ADEGA DO VAQUEIRO 35869 - ADEGA DO VAQUEIRO End…" at bounding box center [717, 320] width 1434 height 640
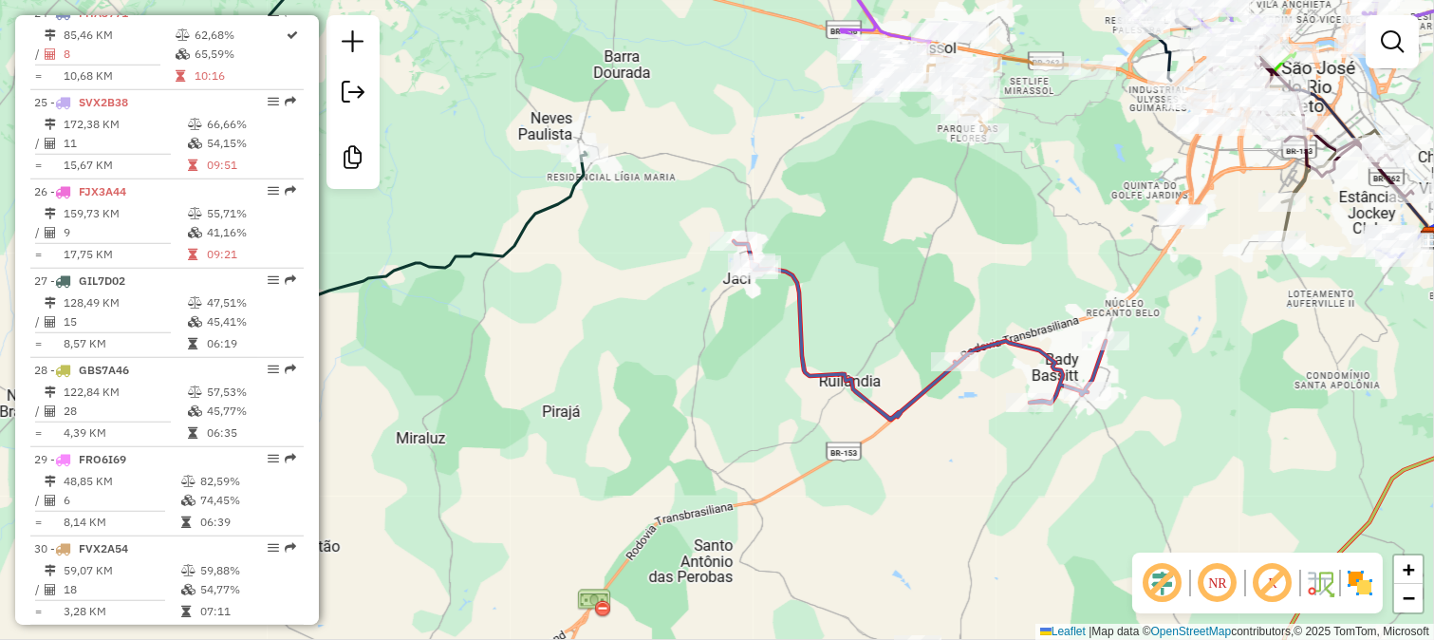
click at [799, 359] on icon at bounding box center [920, 330] width 372 height 178
select select "**********"
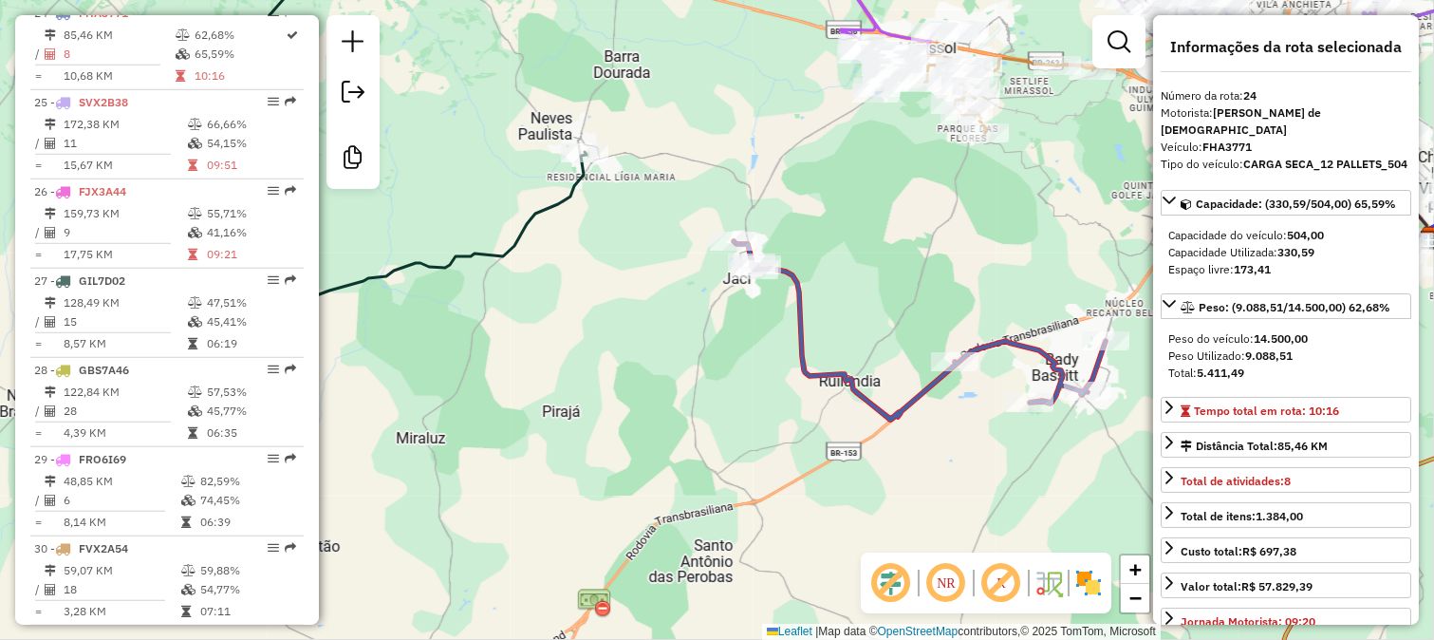
drag, startPoint x: 1021, startPoint y: 290, endPoint x: 881, endPoint y: 289, distance: 140.5
click at [892, 289] on div "Janela de atendimento Grade de atendimento Capacidade Transportadoras Veículos …" at bounding box center [717, 320] width 1434 height 640
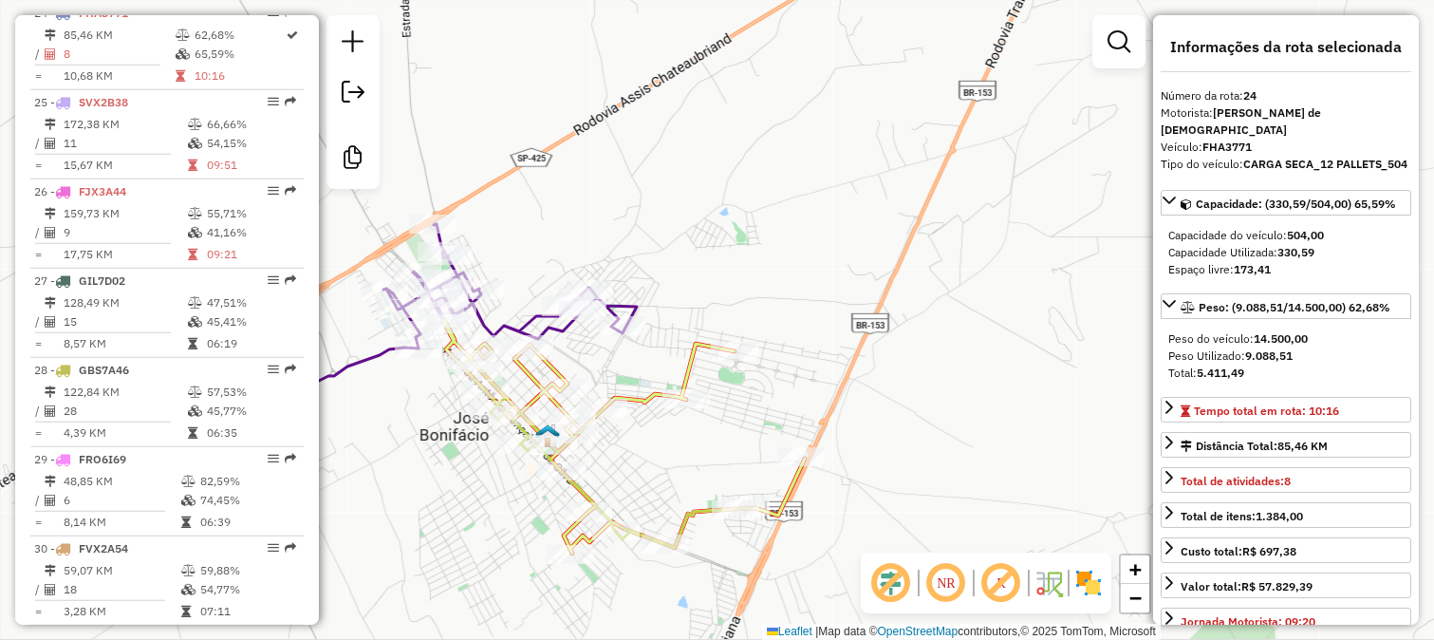
click at [632, 392] on icon at bounding box center [624, 437] width 362 height 233
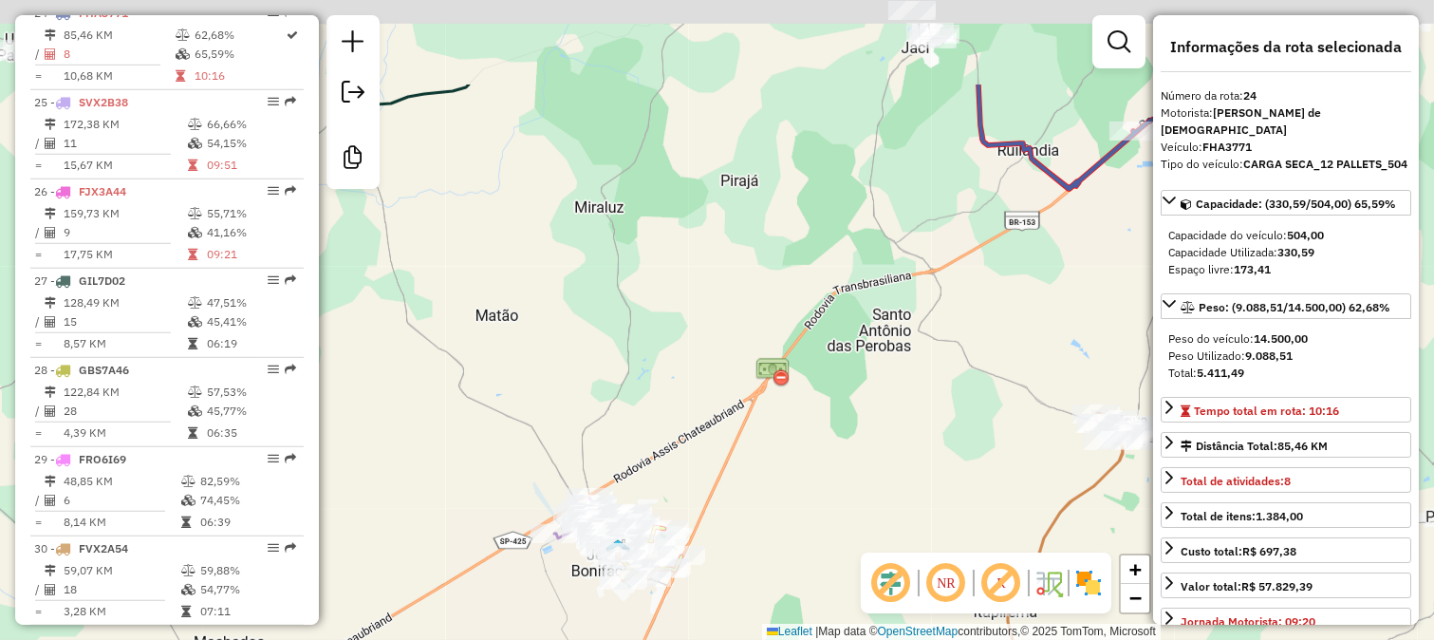
drag, startPoint x: 667, startPoint y: 182, endPoint x: 672, endPoint y: 394, distance: 211.7
click at [674, 386] on div "Janela de atendimento Grade de atendimento Capacidade Transportadoras Veículos …" at bounding box center [717, 320] width 1434 height 640
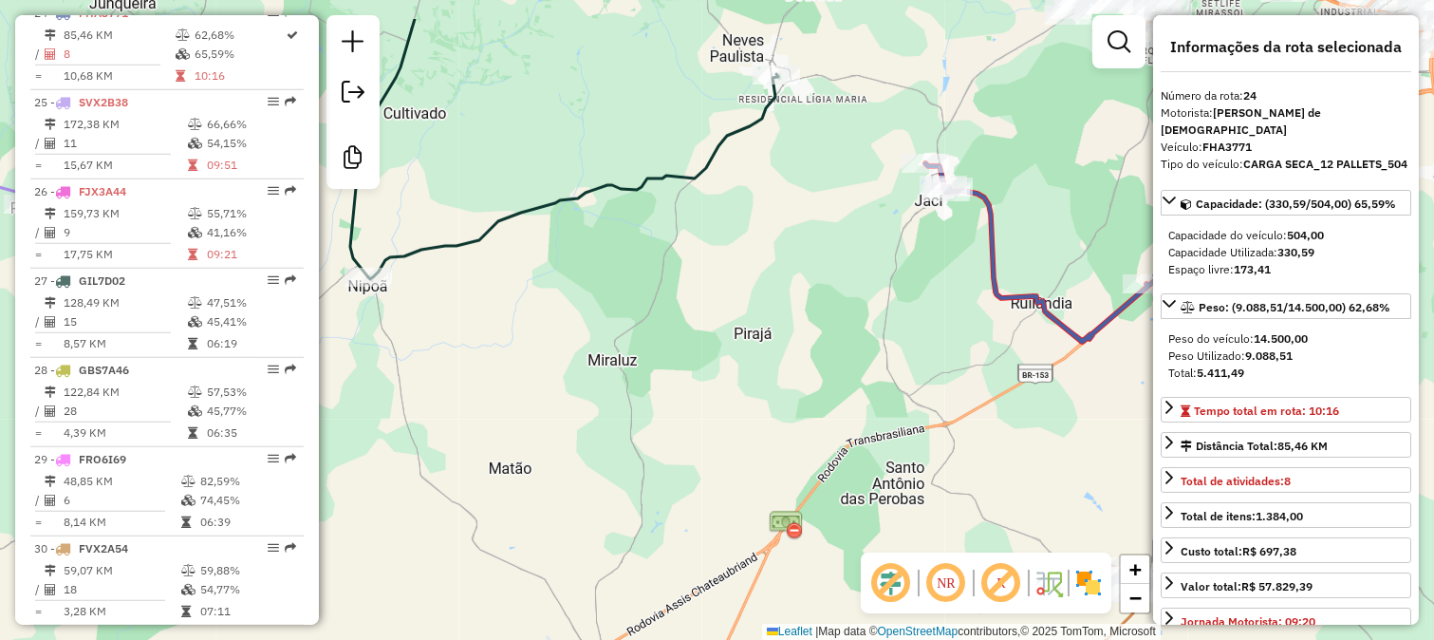
drag, startPoint x: 748, startPoint y: 225, endPoint x: 761, endPoint y: 343, distance: 118.4
click at [761, 340] on div "Janela de atendimento Grade de atendimento Capacidade Transportadoras Veículos …" at bounding box center [717, 320] width 1434 height 640
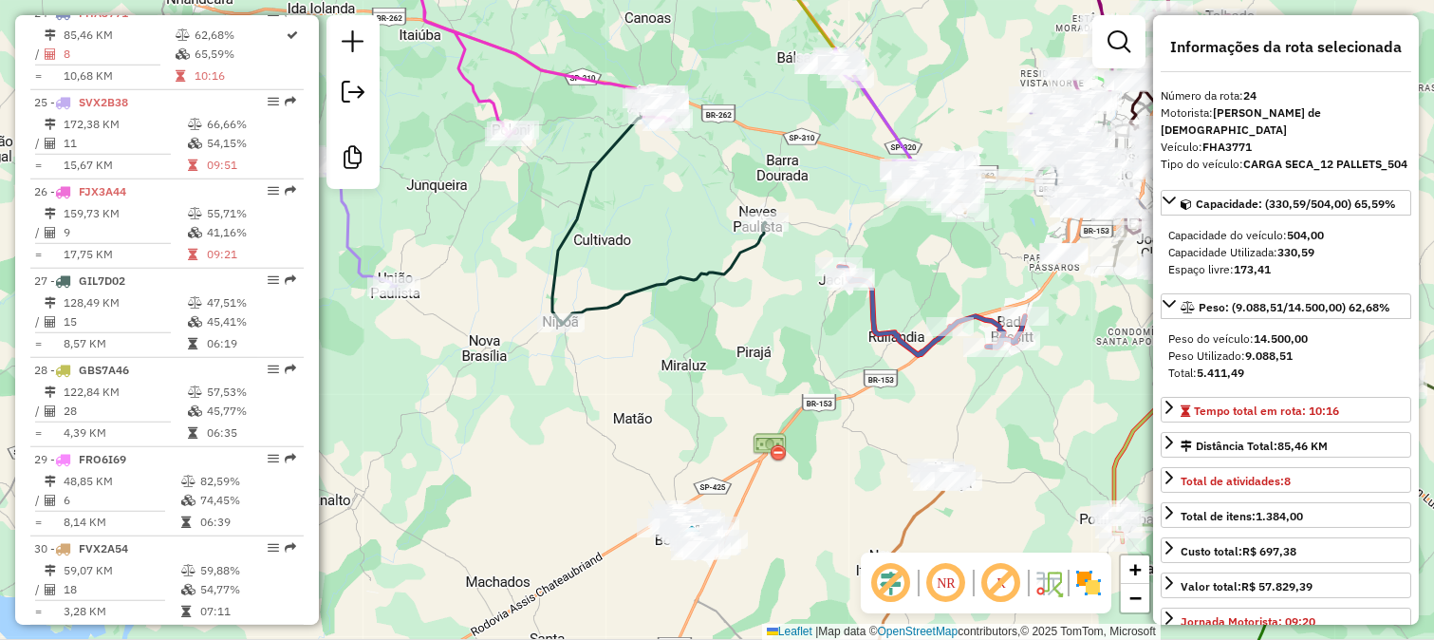
click at [743, 260] on icon at bounding box center [659, 210] width 214 height 230
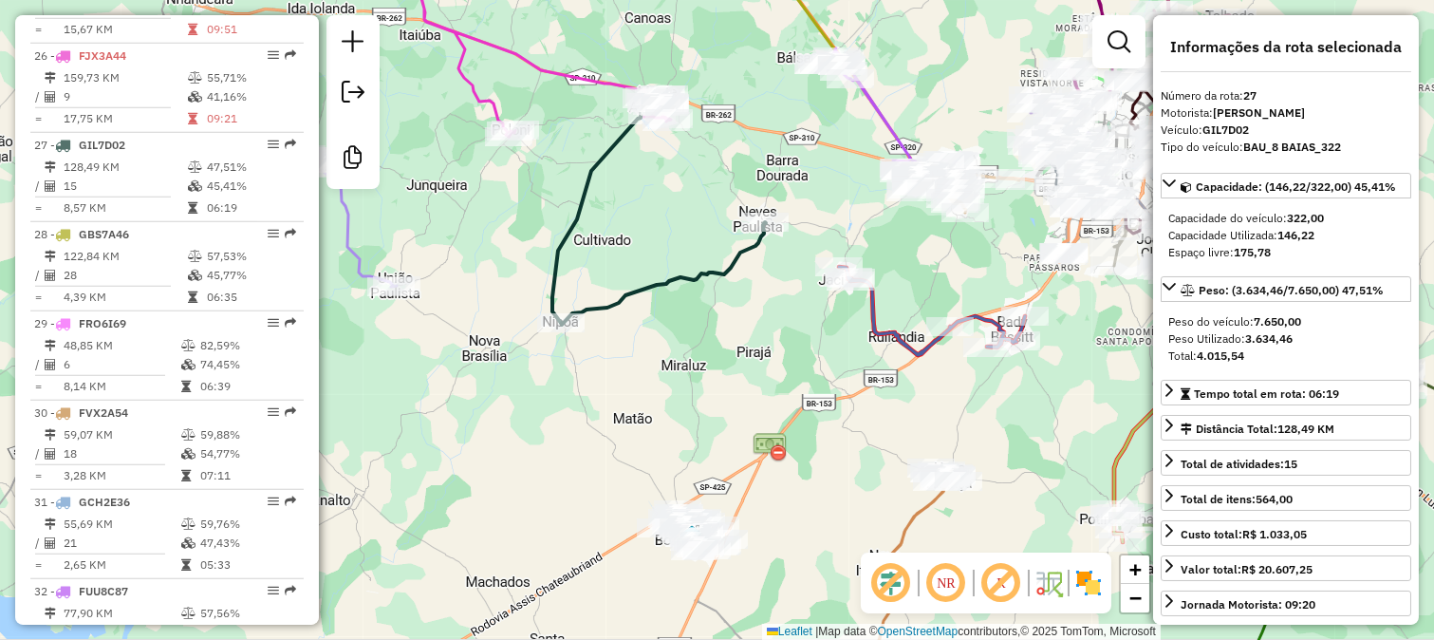
scroll to position [3082, 0]
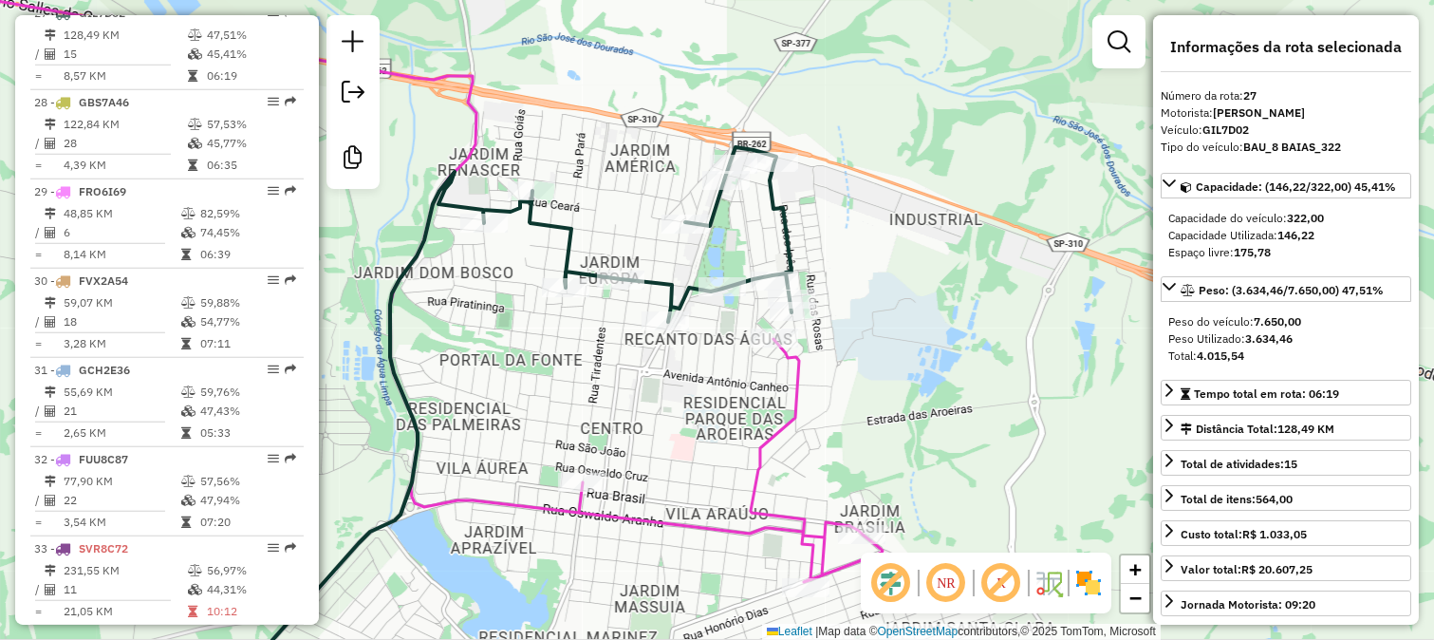
drag, startPoint x: 681, startPoint y: 221, endPoint x: 821, endPoint y: 192, distance: 143.5
click at [821, 192] on div "Janela de atendimento Grade de atendimento Capacidade Transportadoras Veículos …" at bounding box center [717, 320] width 1434 height 640
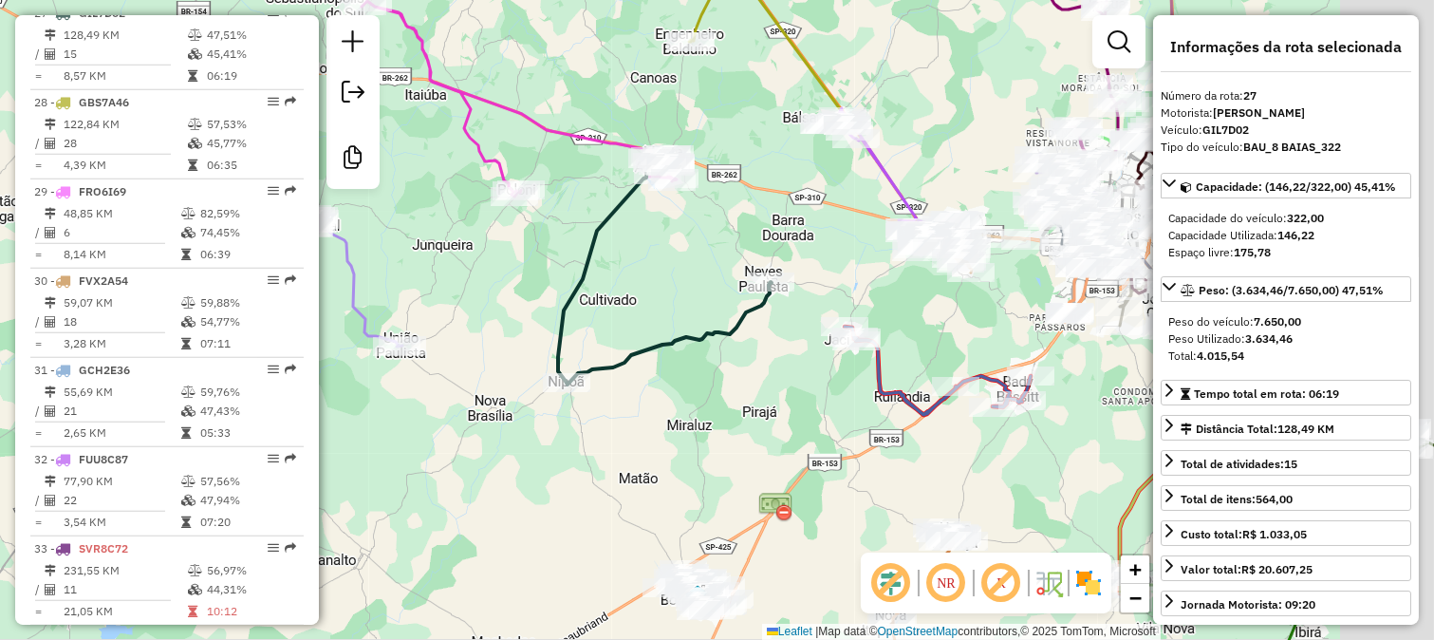
drag, startPoint x: 814, startPoint y: 372, endPoint x: 666, endPoint y: 333, distance: 153.1
click at [669, 334] on div "Janela de atendimento Grade de atendimento Capacidade Transportadoras Veículos …" at bounding box center [717, 320] width 1434 height 640
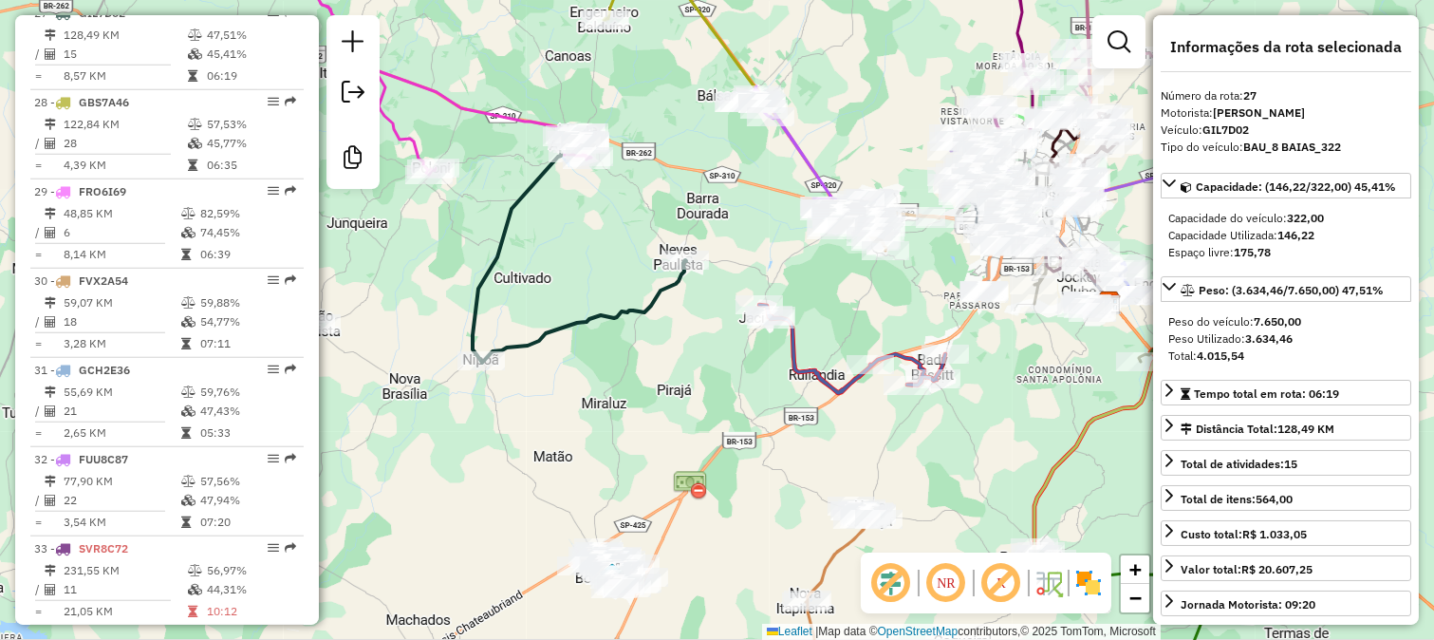
click at [691, 425] on div "Janela de atendimento Grade de atendimento Capacidade Transportadoras Veículos …" at bounding box center [717, 320] width 1434 height 640
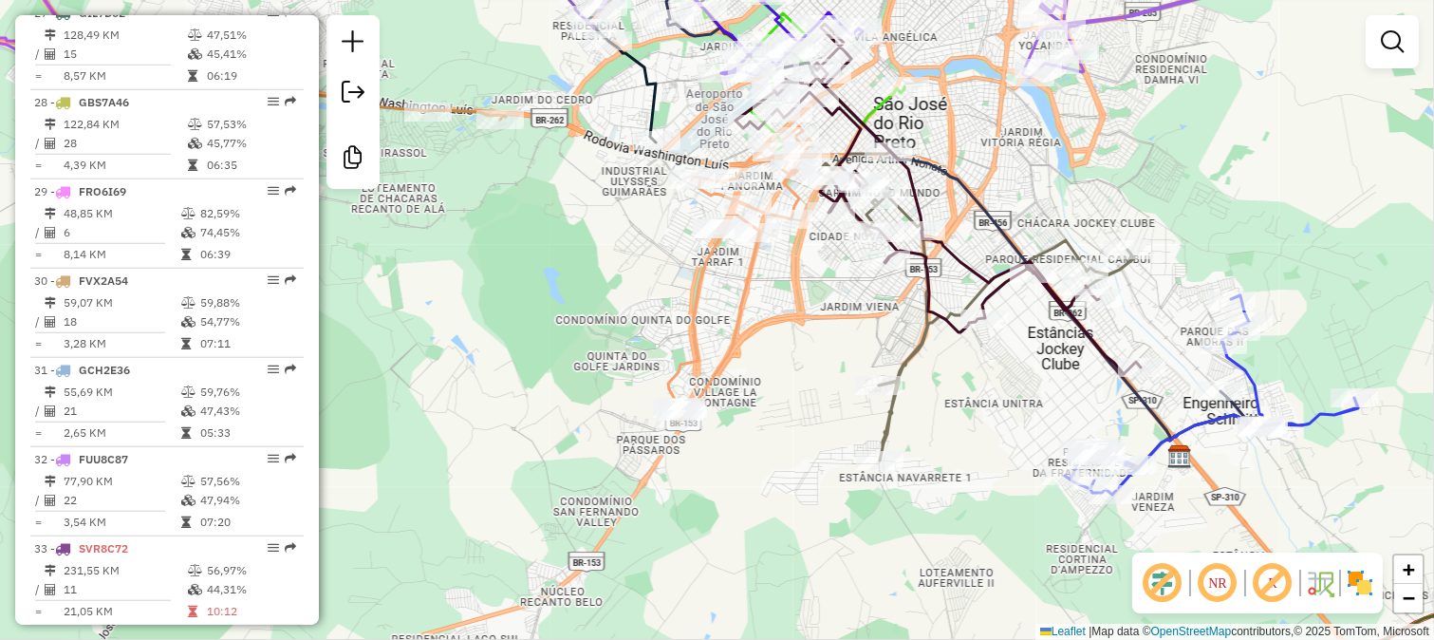
click at [924, 327] on icon at bounding box center [1039, 311] width 444 height 318
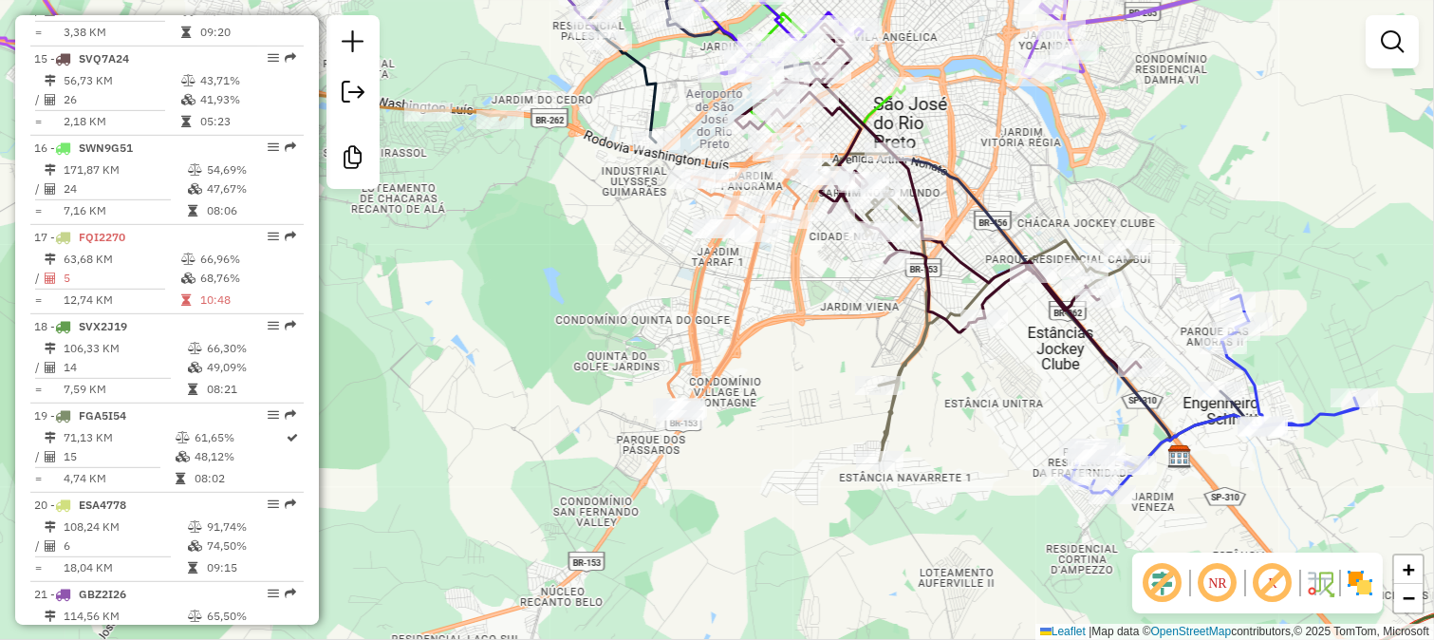
select select "**********"
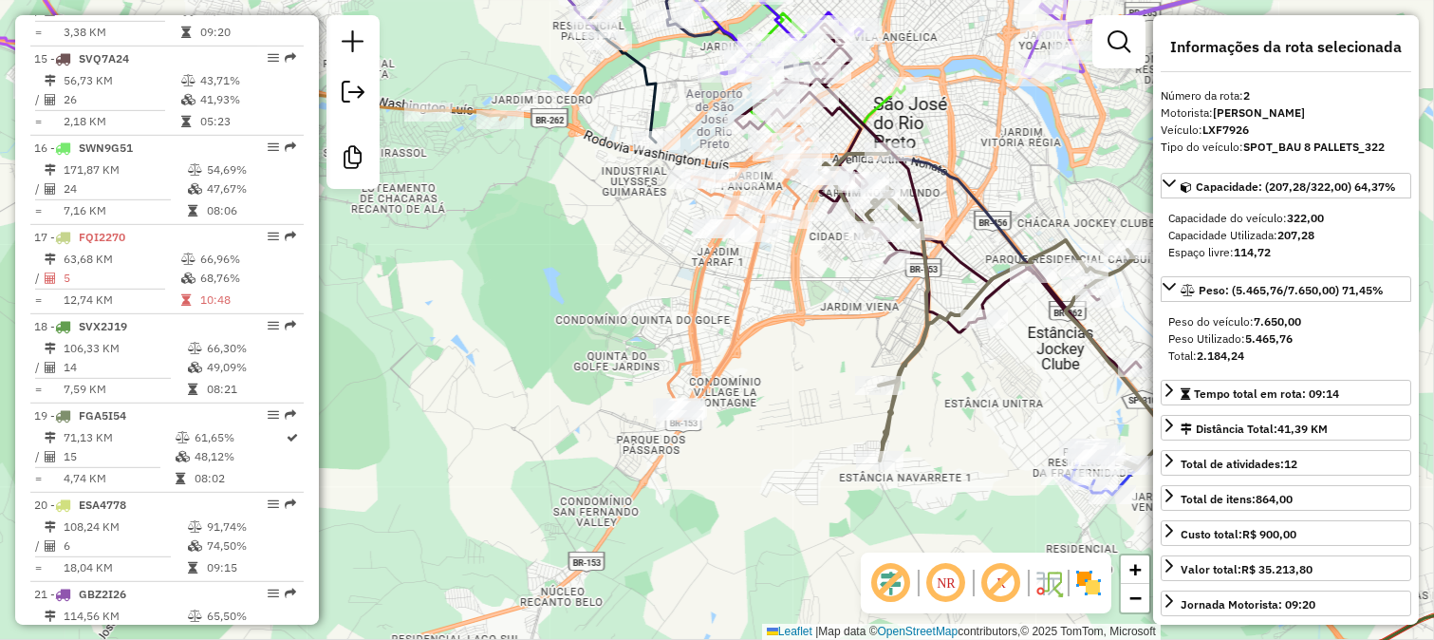
scroll to position [852, 0]
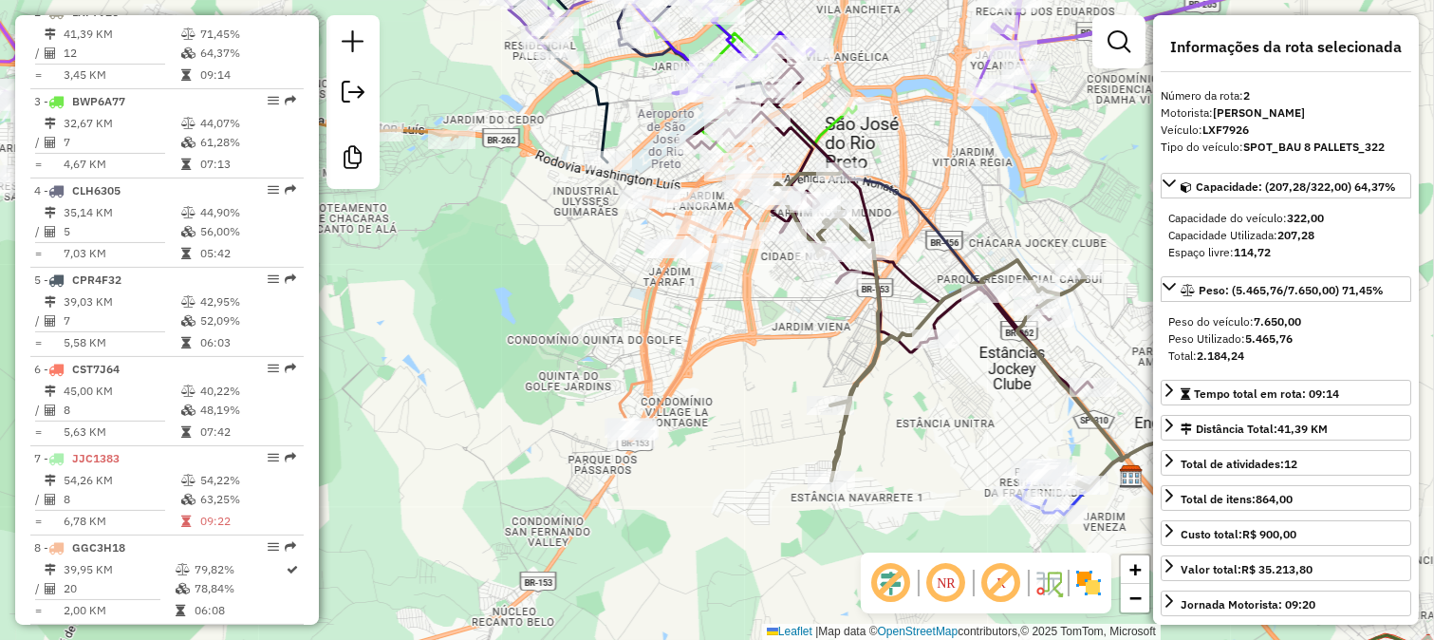
drag, startPoint x: 1007, startPoint y: 222, endPoint x: 879, endPoint y: 264, distance: 134.8
click at [879, 264] on icon at bounding box center [905, 226] width 590 height 468
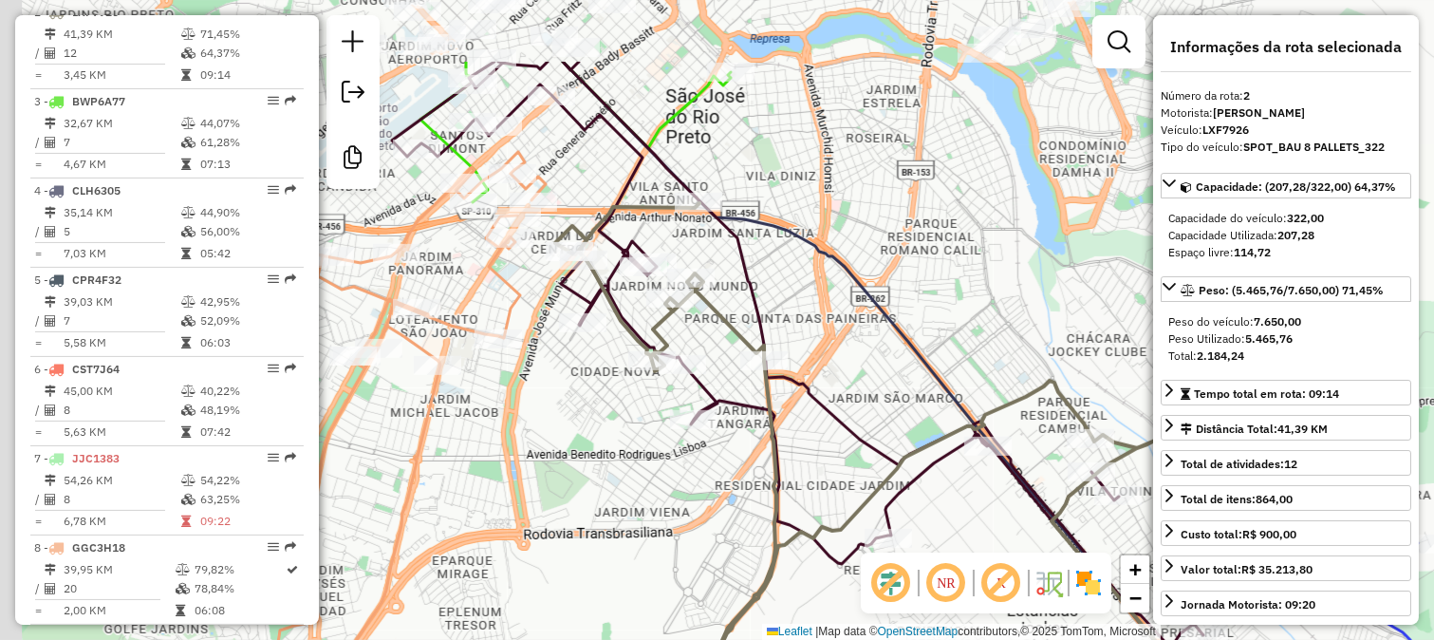
drag, startPoint x: 745, startPoint y: 145, endPoint x: 876, endPoint y: 271, distance: 181.3
click at [876, 271] on div "Janela de atendimento Grade de atendimento Capacidade Transportadoras Veículos …" at bounding box center [717, 320] width 1434 height 640
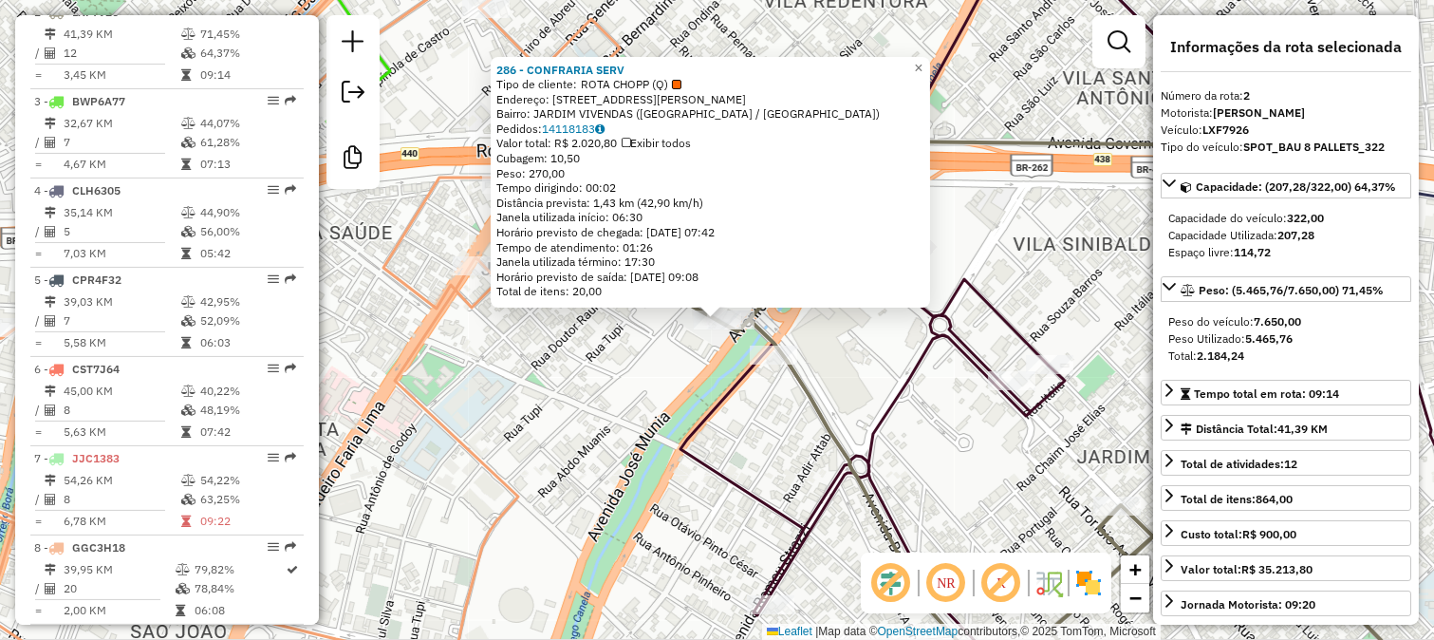
click at [566, 136] on div "Valor total: R$ 2.020,80 Exibir todos" at bounding box center [710, 143] width 428 height 15
click at [568, 130] on link "14118183" at bounding box center [573, 128] width 63 height 14
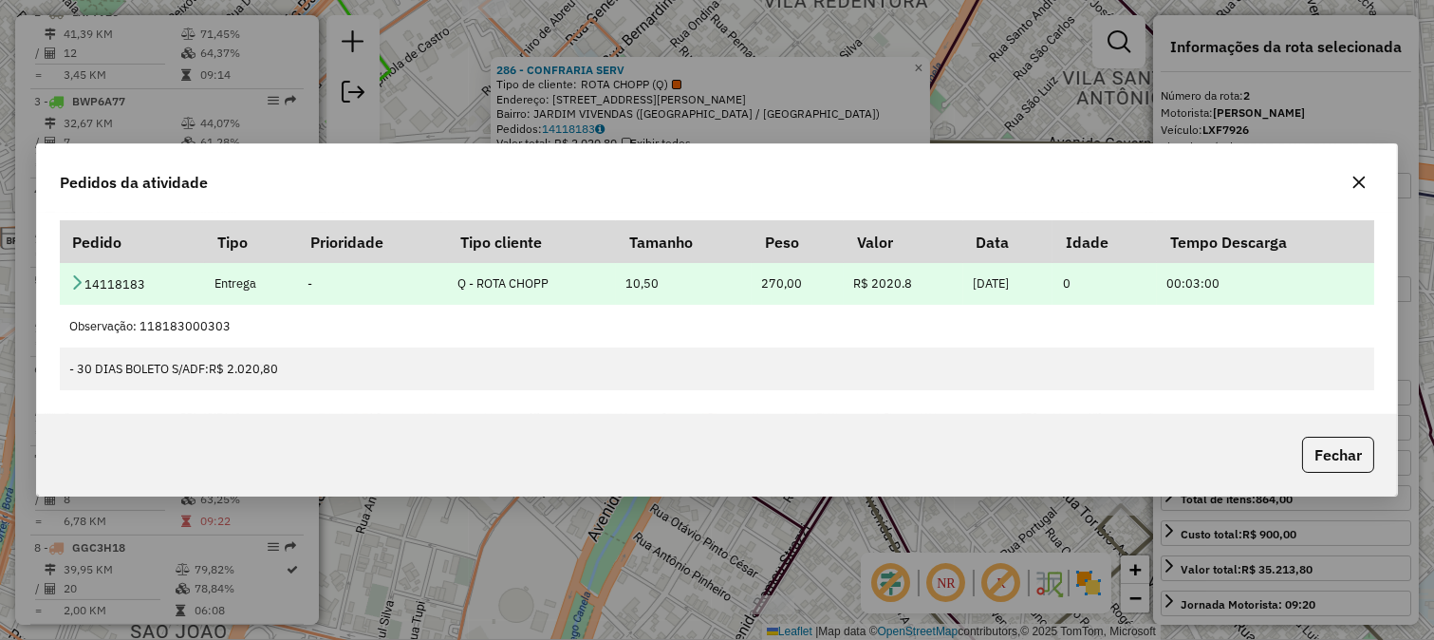
click at [67, 288] on td "14118183" at bounding box center [132, 283] width 144 height 43
click at [78, 289] on icon at bounding box center [76, 281] width 15 height 15
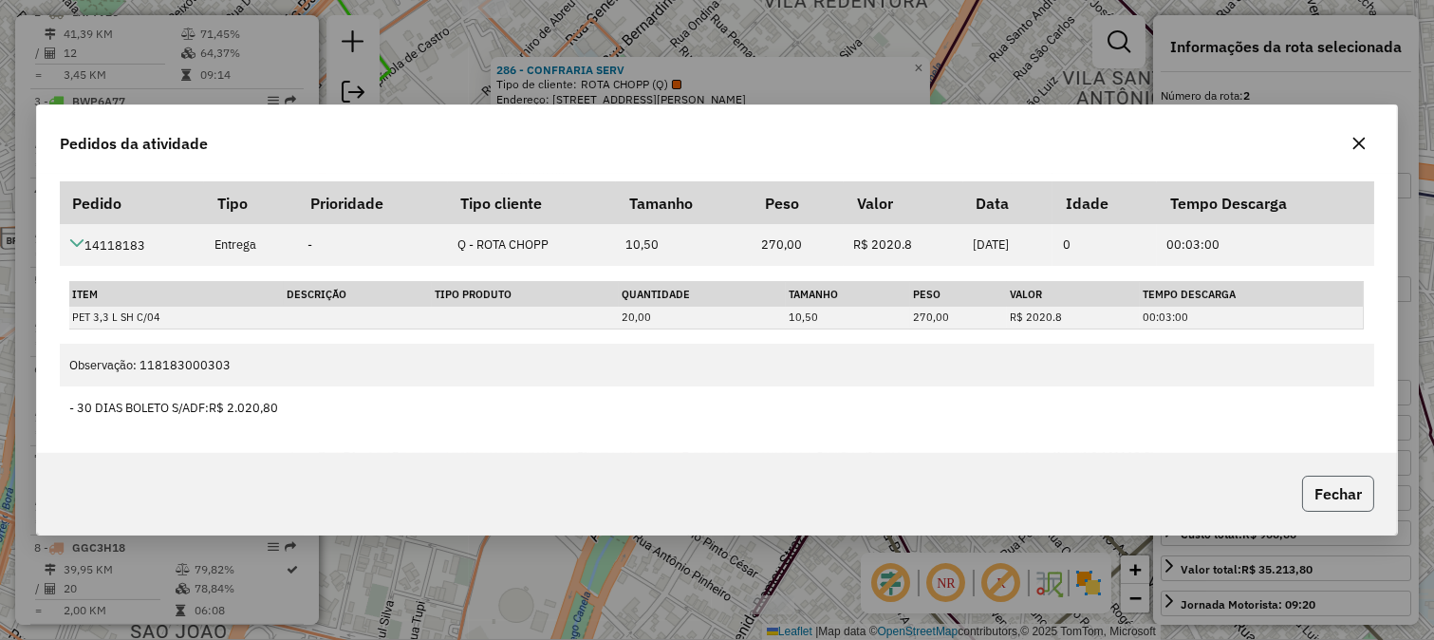
click at [1311, 487] on button "Fechar" at bounding box center [1338, 494] width 72 height 36
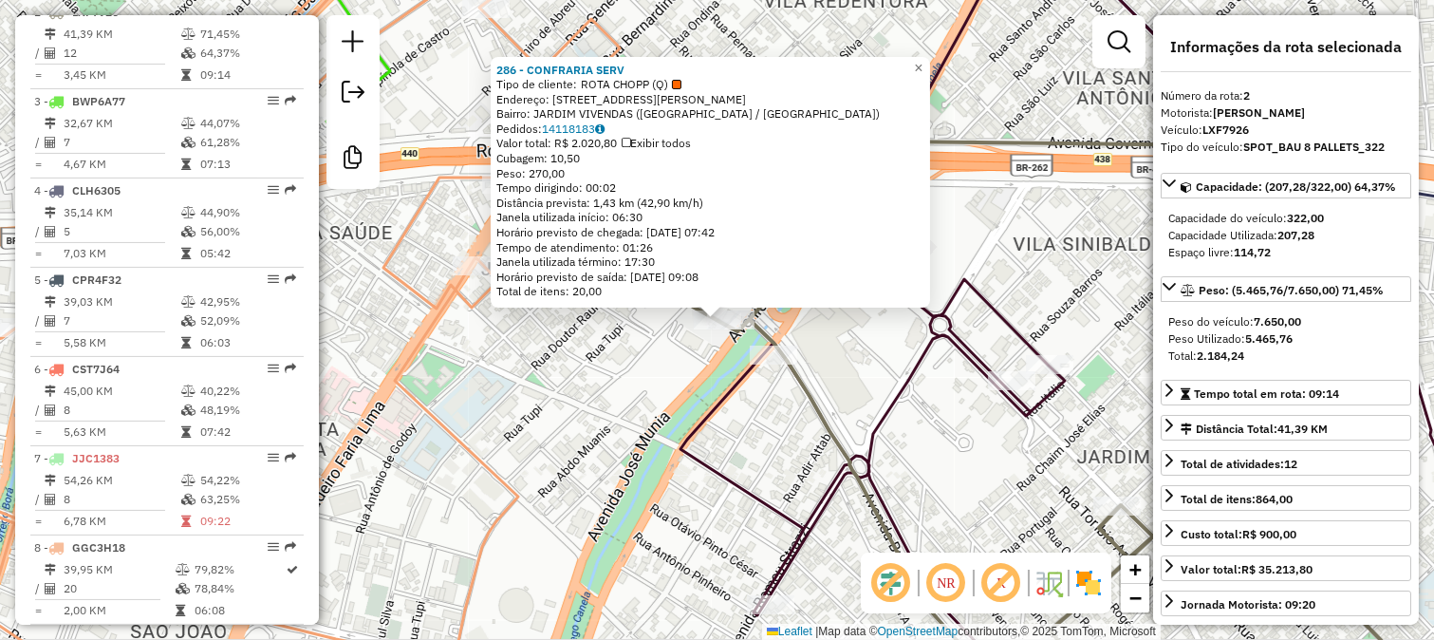
click at [746, 368] on icon at bounding box center [780, 320] width 1430 height 768
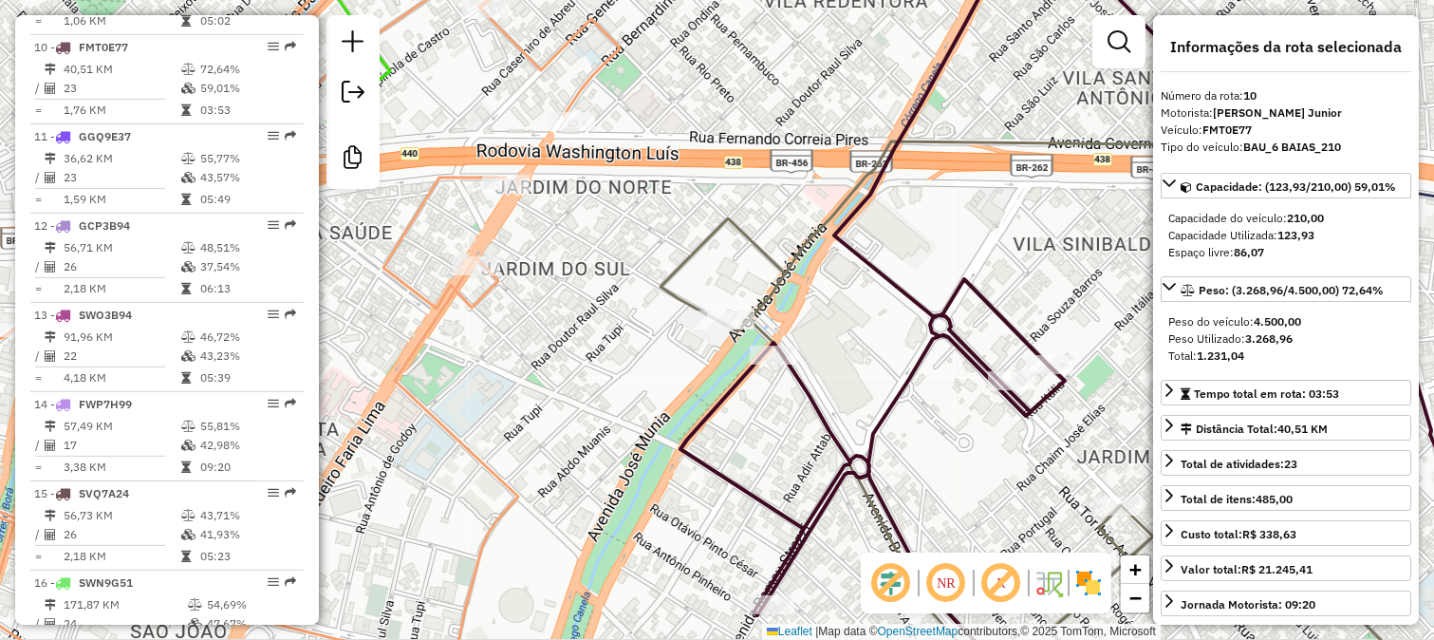
scroll to position [1567, 0]
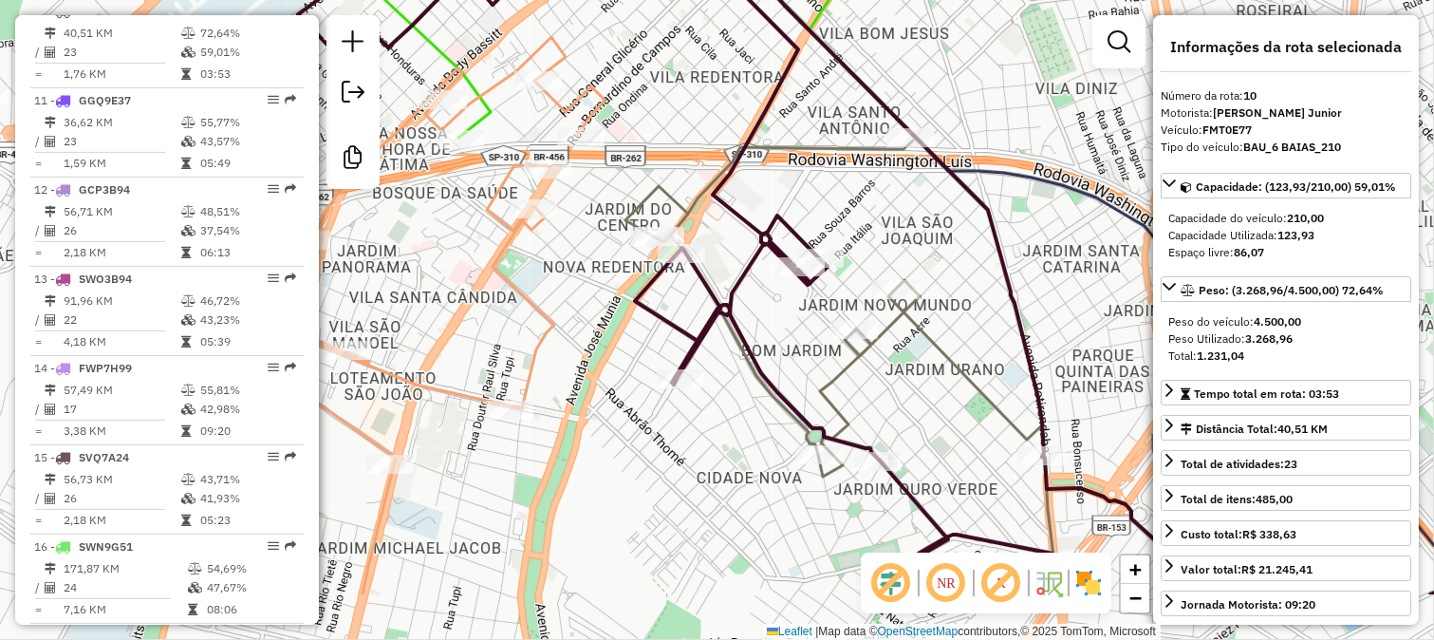
drag, startPoint x: 876, startPoint y: 415, endPoint x: 706, endPoint y: 203, distance: 271.4
click at [706, 203] on div "Janela de atendimento Grade de atendimento Capacidade Transportadoras Veículos …" at bounding box center [717, 320] width 1434 height 640
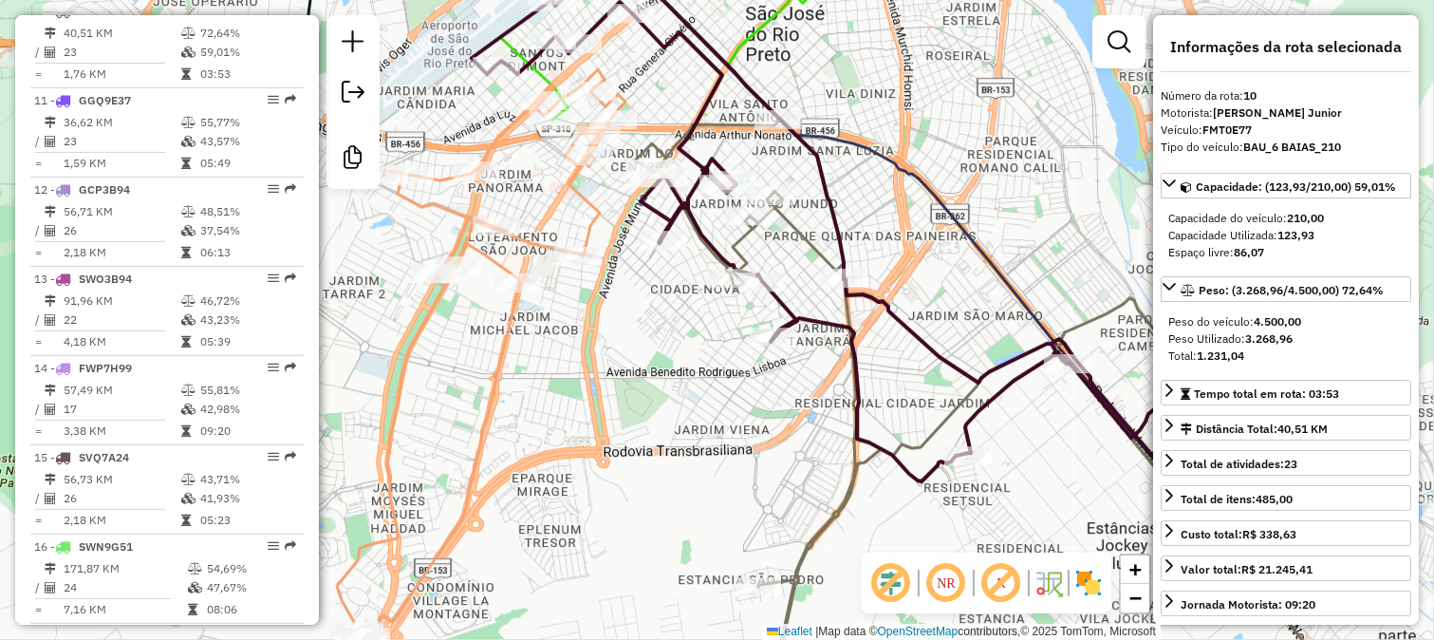
click at [738, 240] on icon at bounding box center [1078, 412] width 887 height 583
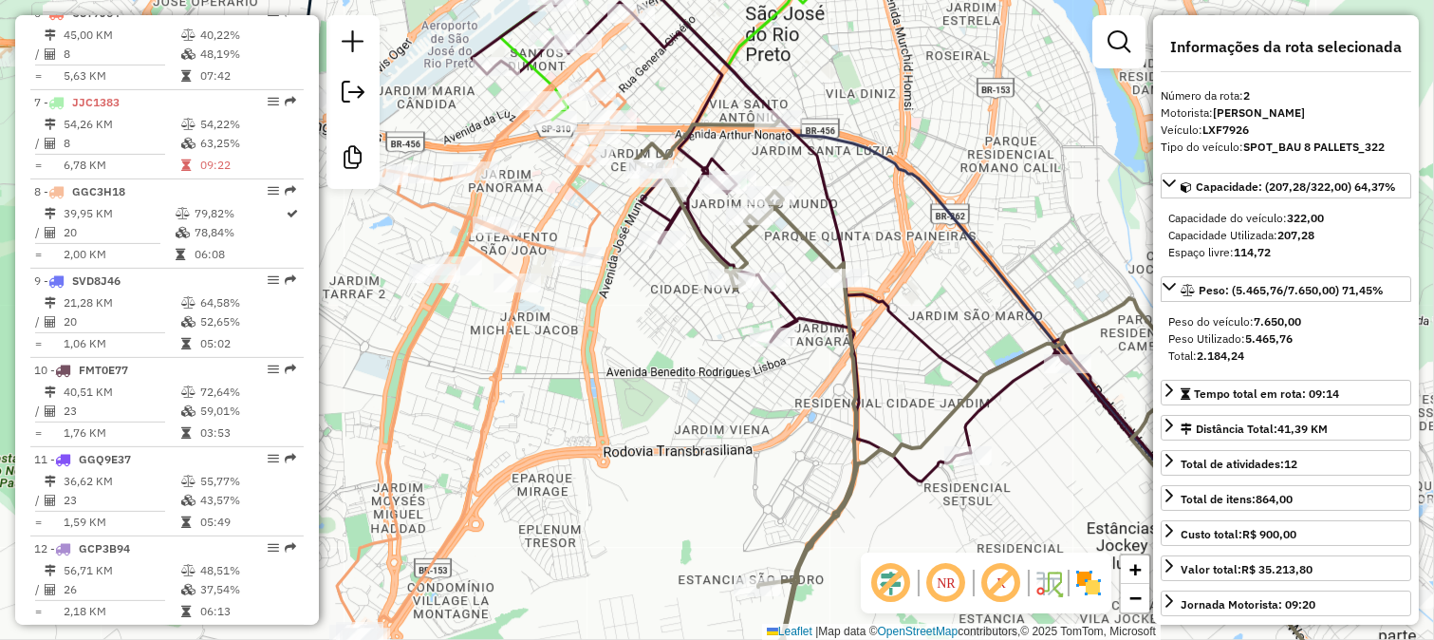
scroll to position [852, 0]
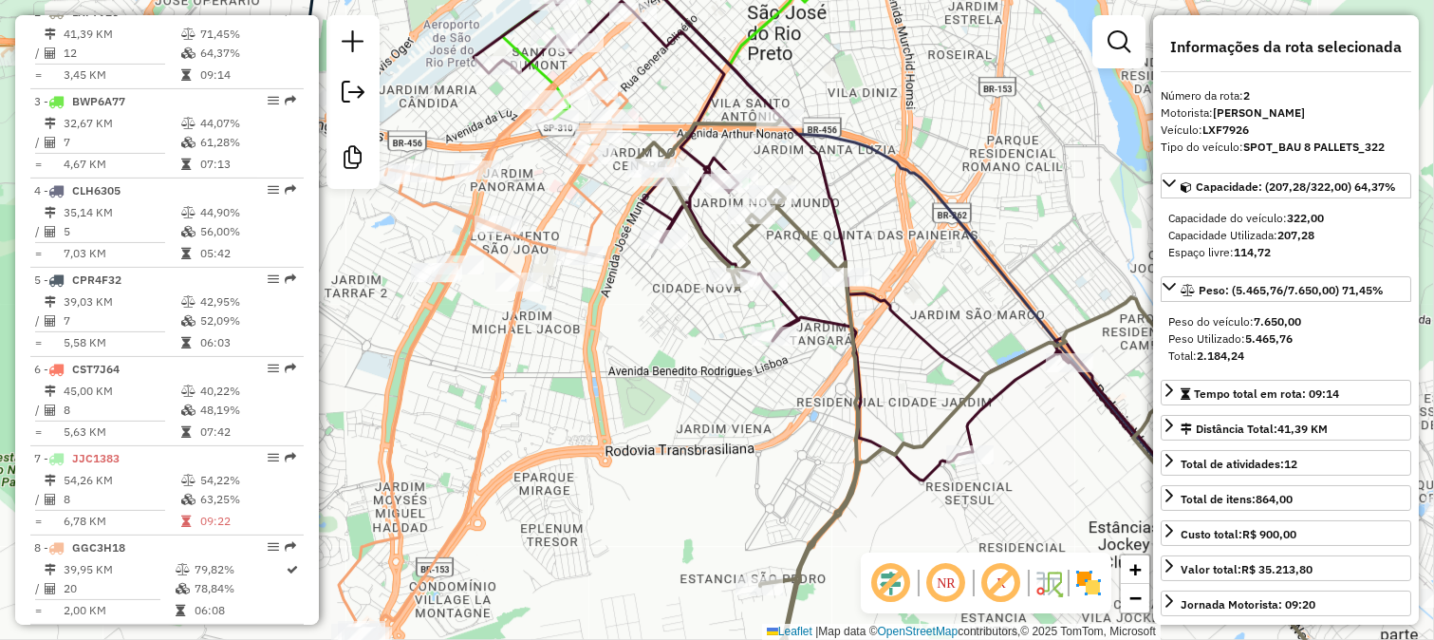
drag, startPoint x: 873, startPoint y: 248, endPoint x: 770, endPoint y: 145, distance: 145.6
click at [772, 149] on div "Janela de atendimento Grade de atendimento Capacidade Transportadoras Veículos …" at bounding box center [717, 320] width 1434 height 640
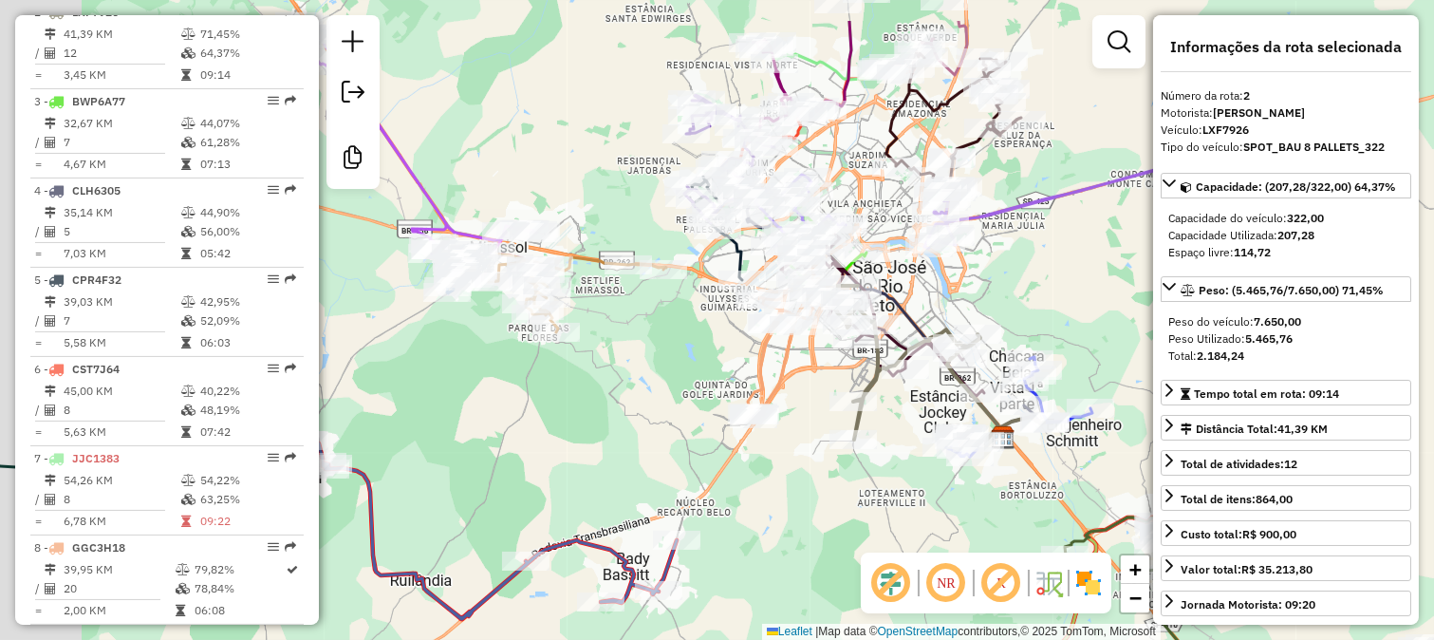
drag, startPoint x: 514, startPoint y: 115, endPoint x: 725, endPoint y: 272, distance: 263.1
click at [725, 272] on div "Janela de atendimento Grade de atendimento Capacidade Transportadoras Veículos …" at bounding box center [717, 320] width 1434 height 640
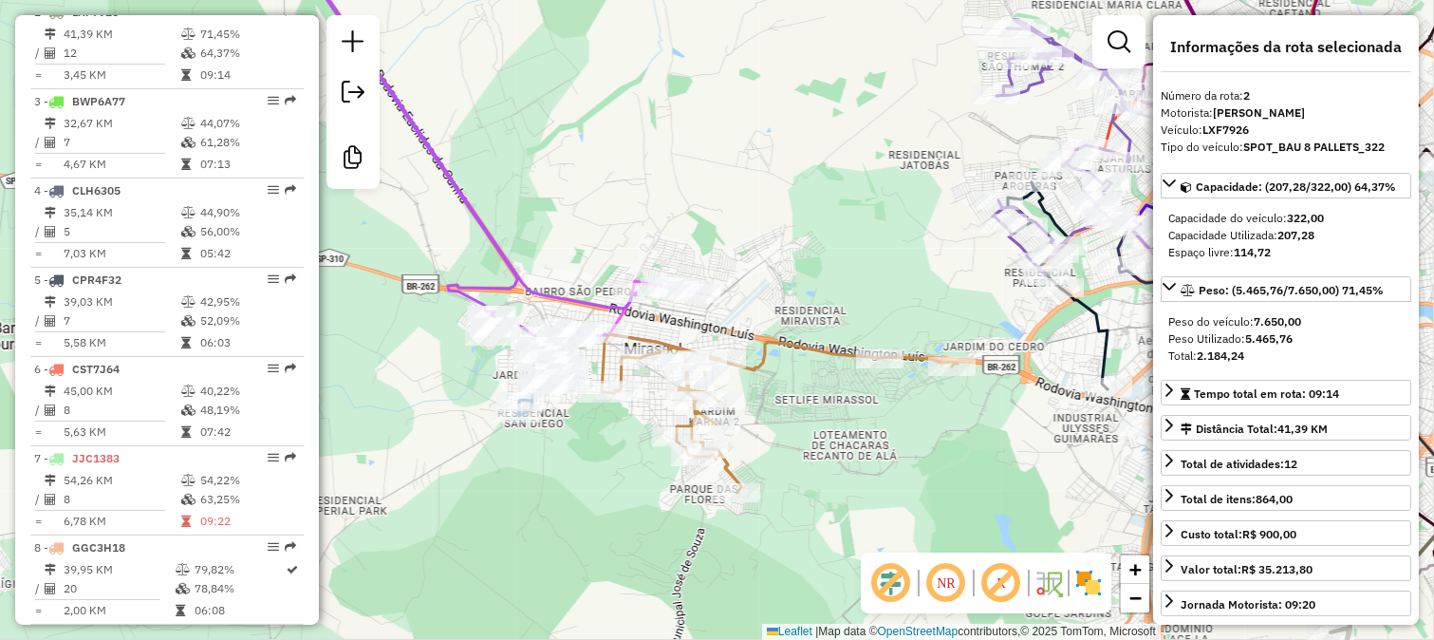
click at [913, 356] on icon at bounding box center [780, 413] width 356 height 159
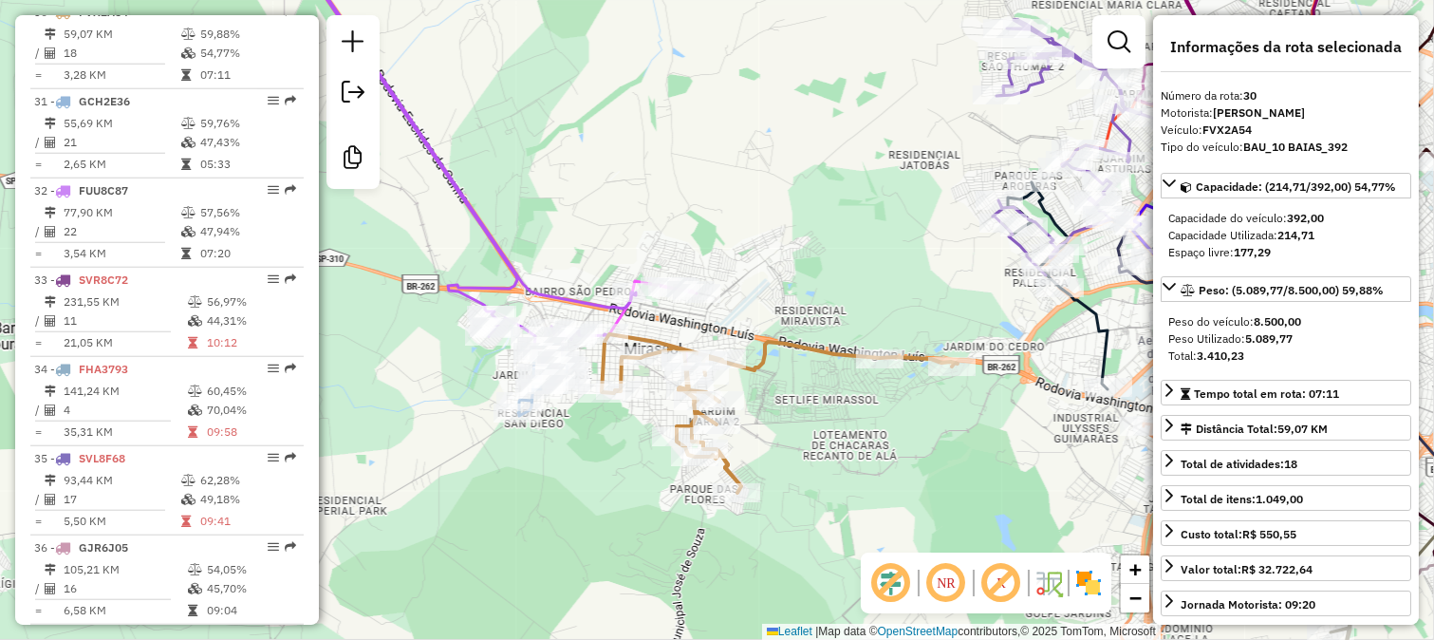
click at [785, 344] on icon at bounding box center [780, 413] width 356 height 159
drag, startPoint x: 735, startPoint y: 328, endPoint x: 943, endPoint y: 308, distance: 209.8
click at [918, 309] on div "Janela de atendimento Grade de atendimento Capacidade Transportadoras Veículos …" at bounding box center [717, 320] width 1434 height 640
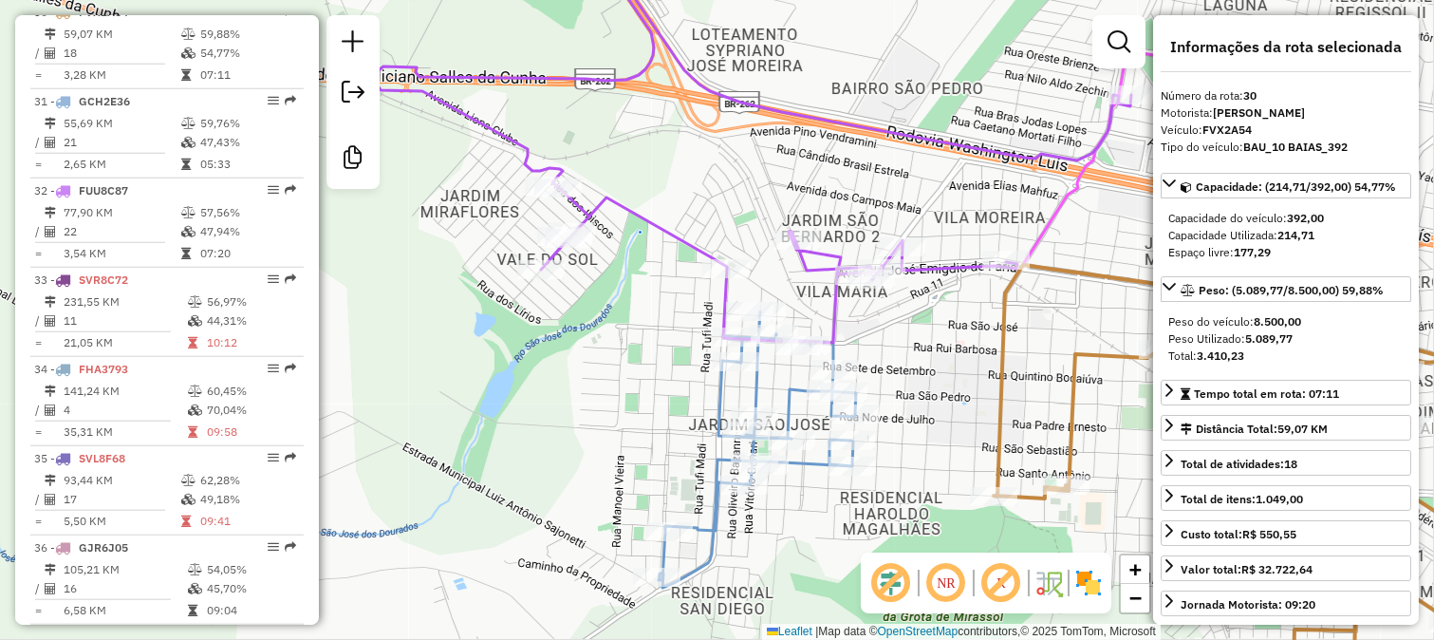
click at [837, 354] on icon at bounding box center [757, 449] width 197 height 276
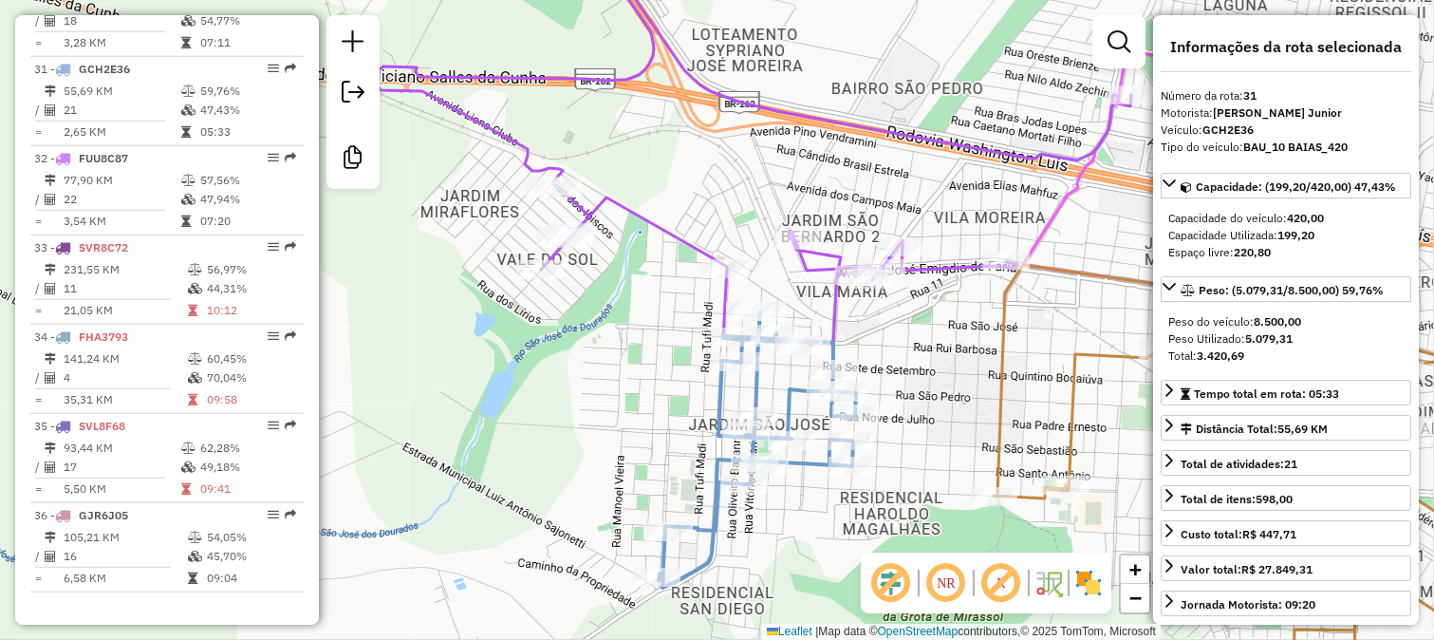
click at [835, 323] on icon at bounding box center [755, 139] width 754 height 406
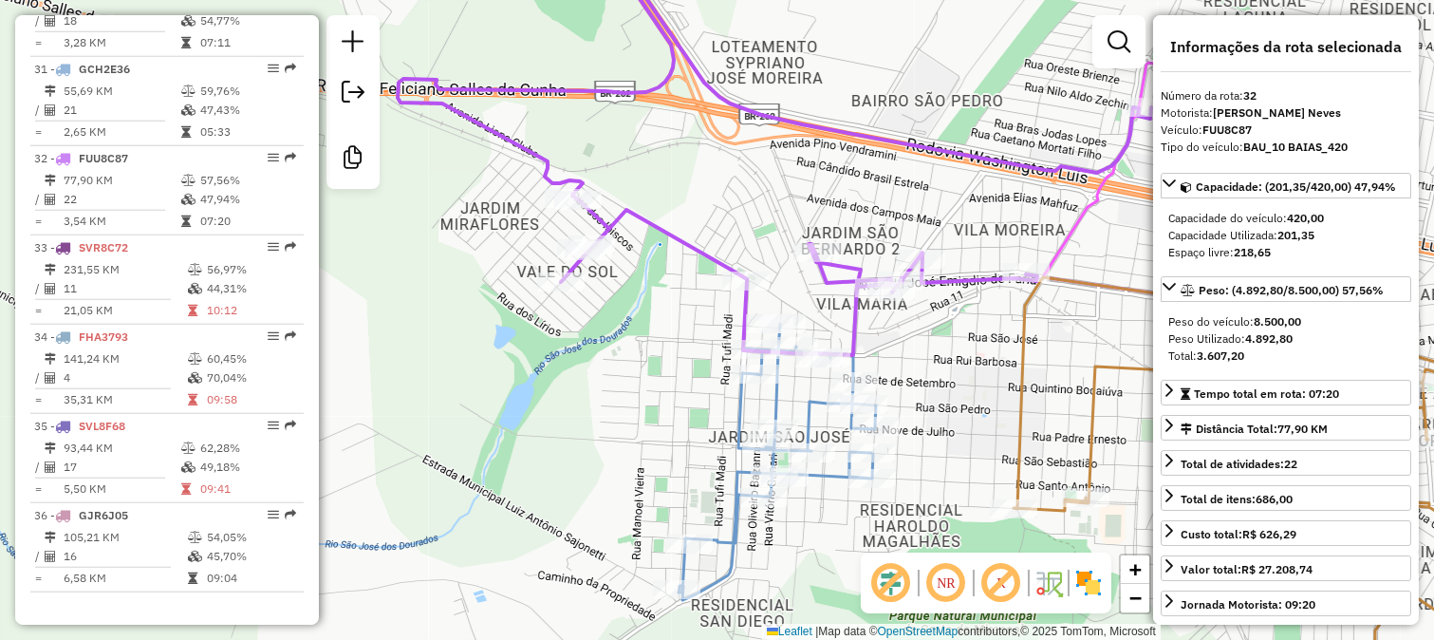
drag, startPoint x: 832, startPoint y: 316, endPoint x: 849, endPoint y: 340, distance: 28.7
click at [849, 340] on div "Janela de atendimento Grade de atendimento Capacidade Transportadoras Veículos …" at bounding box center [717, 320] width 1434 height 640
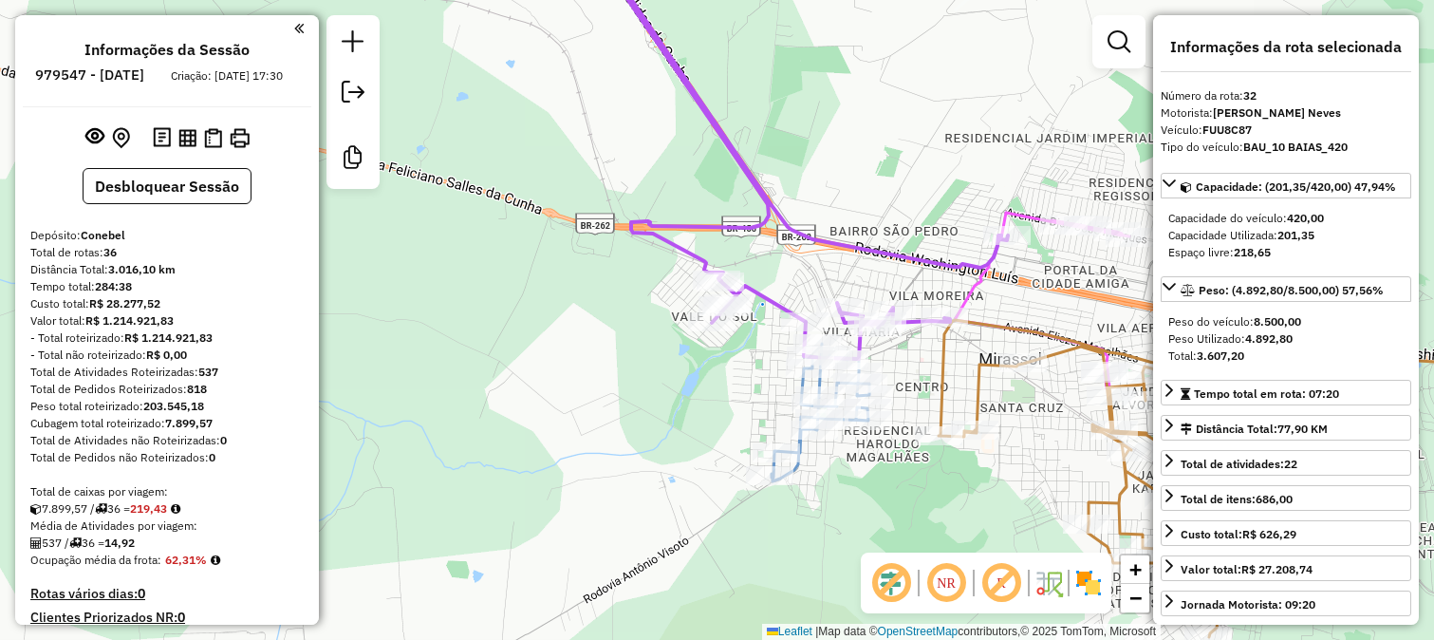
select select "**********"
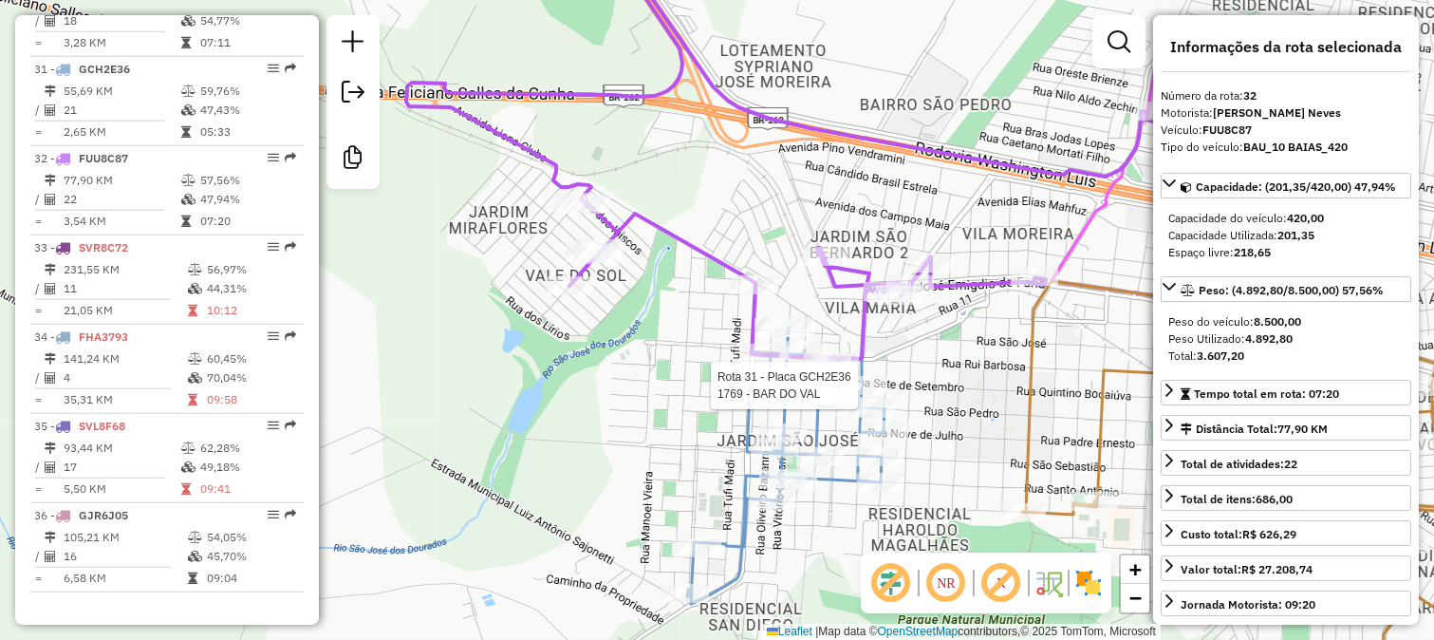
click at [851, 395] on div at bounding box center [863, 385] width 47 height 19
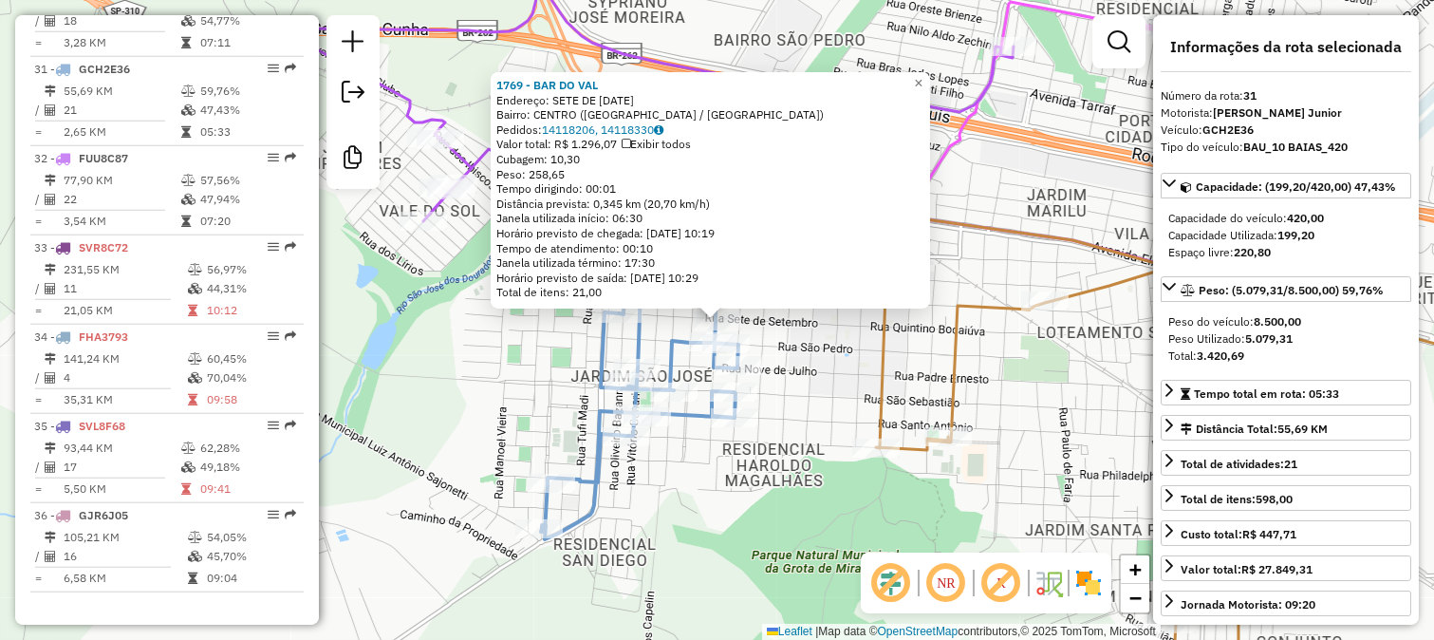
click at [851, 395] on div "1769 - [GEOGRAPHIC_DATA]: SETE DE [DATE] Bairro: [GEOGRAPHIC_DATA] ([GEOGRAPHIC…" at bounding box center [717, 320] width 1434 height 640
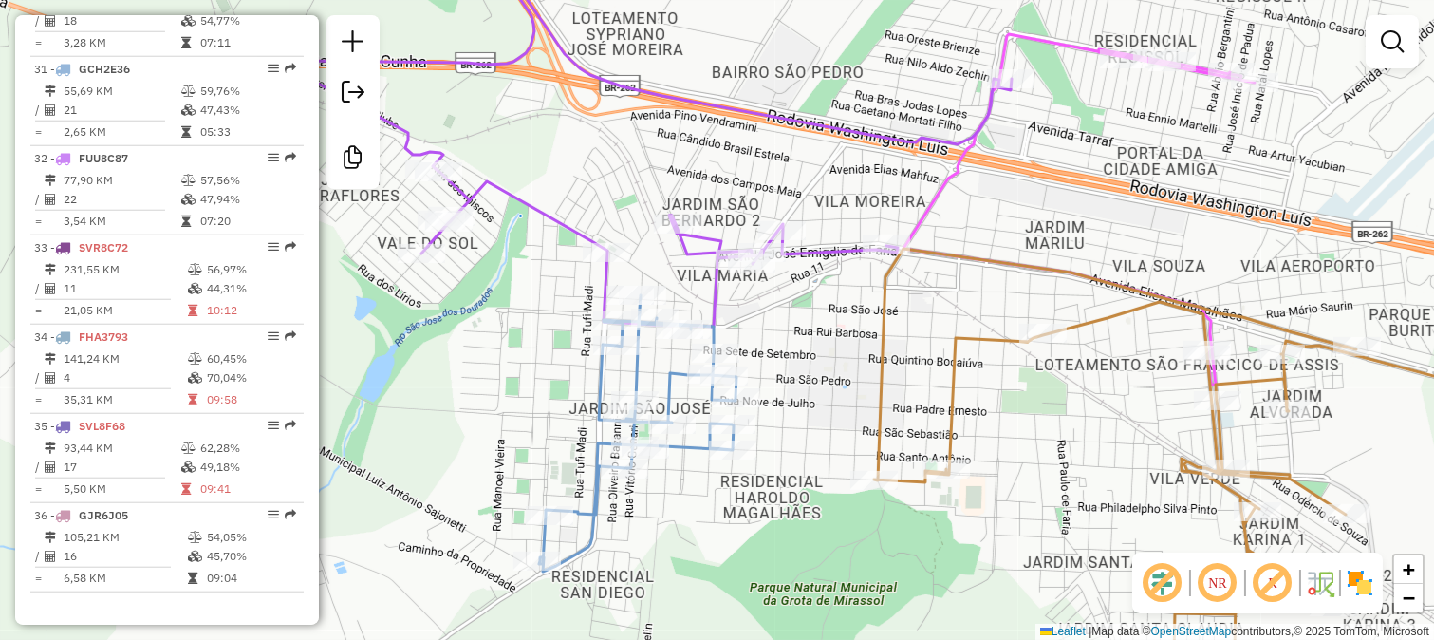
drag, startPoint x: 832, startPoint y: 366, endPoint x: 826, endPoint y: 400, distance: 33.9
click at [826, 400] on div "Janela de atendimento Grade de atendimento Capacidade Transportadoras Veículos …" at bounding box center [717, 320] width 1434 height 640
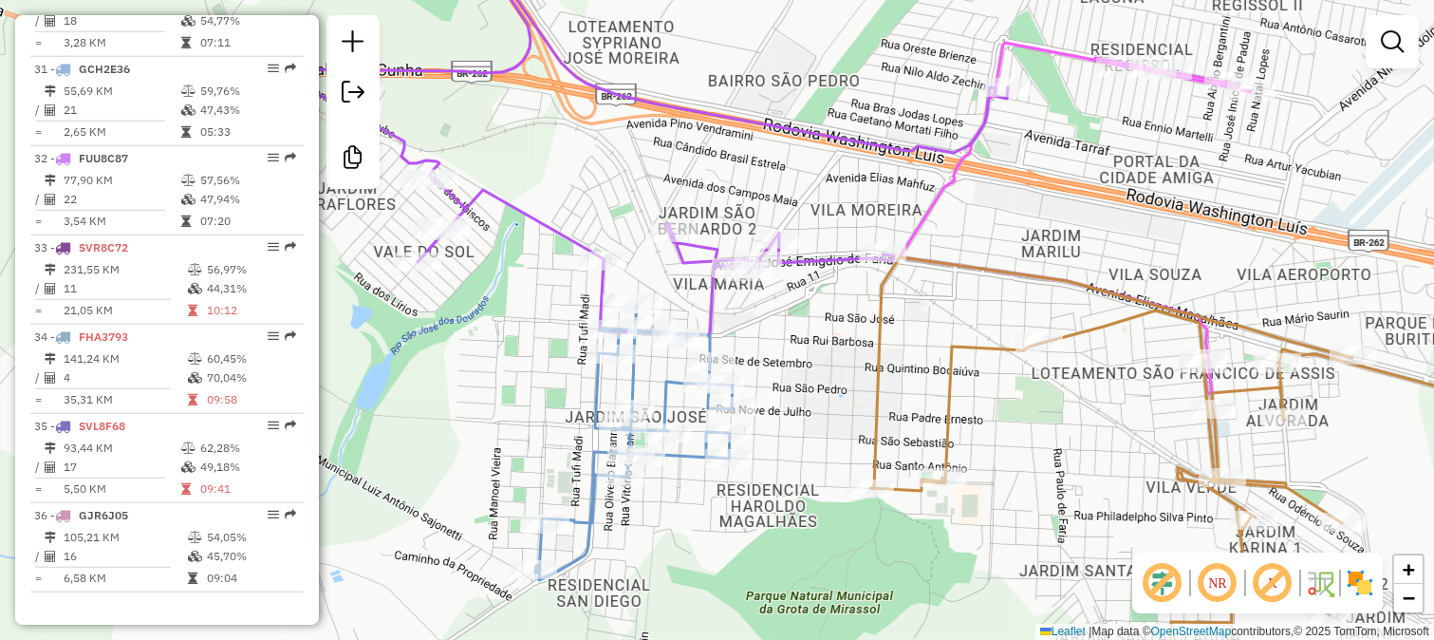
drag, startPoint x: 812, startPoint y: 382, endPoint x: 817, endPoint y: 403, distance: 22.6
click at [817, 403] on div "Janela de atendimento Grade de atendimento Capacidade Transportadoras Veículos …" at bounding box center [717, 320] width 1434 height 640
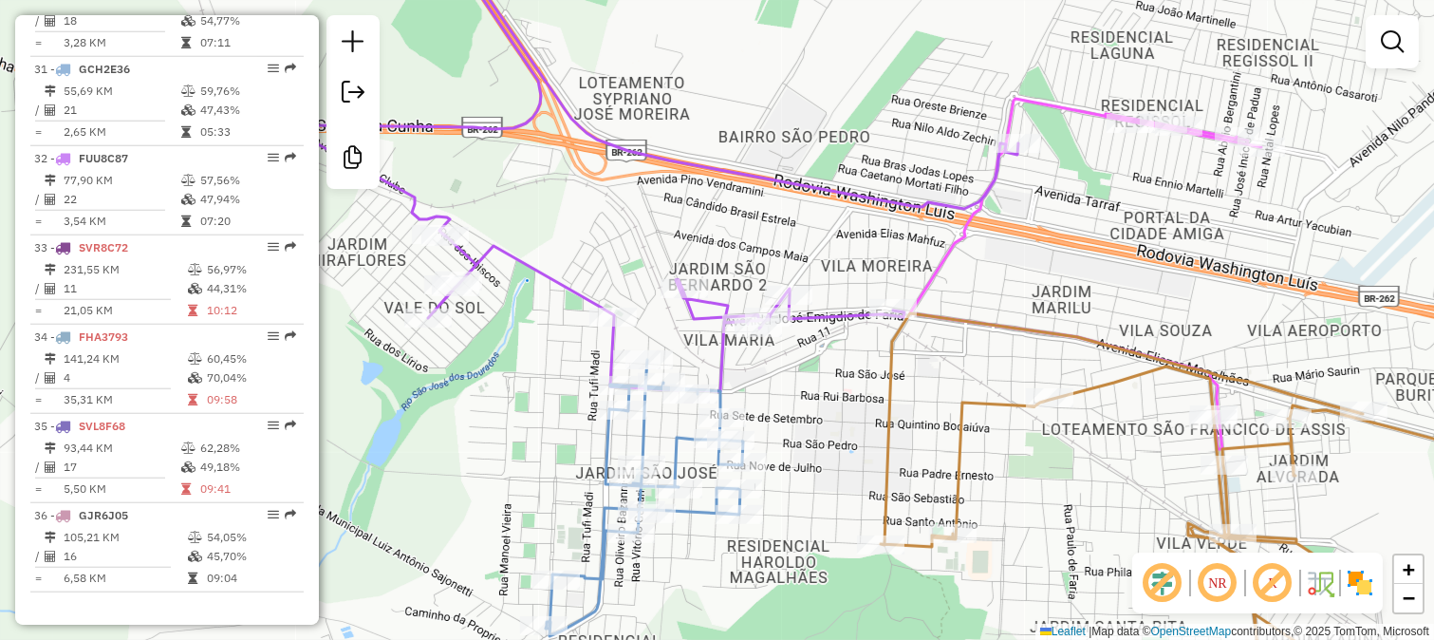
drag, startPoint x: 804, startPoint y: 372, endPoint x: 810, endPoint y: 414, distance: 42.2
click at [810, 414] on div "Janela de atendimento Grade de atendimento Capacidade Transportadoras Veículos …" at bounding box center [717, 320] width 1434 height 640
drag, startPoint x: 795, startPoint y: 380, endPoint x: 795, endPoint y: 395, distance: 15.2
click at [795, 395] on div "Janela de atendimento Grade de atendimento Capacidade Transportadoras Veículos …" at bounding box center [717, 320] width 1434 height 640
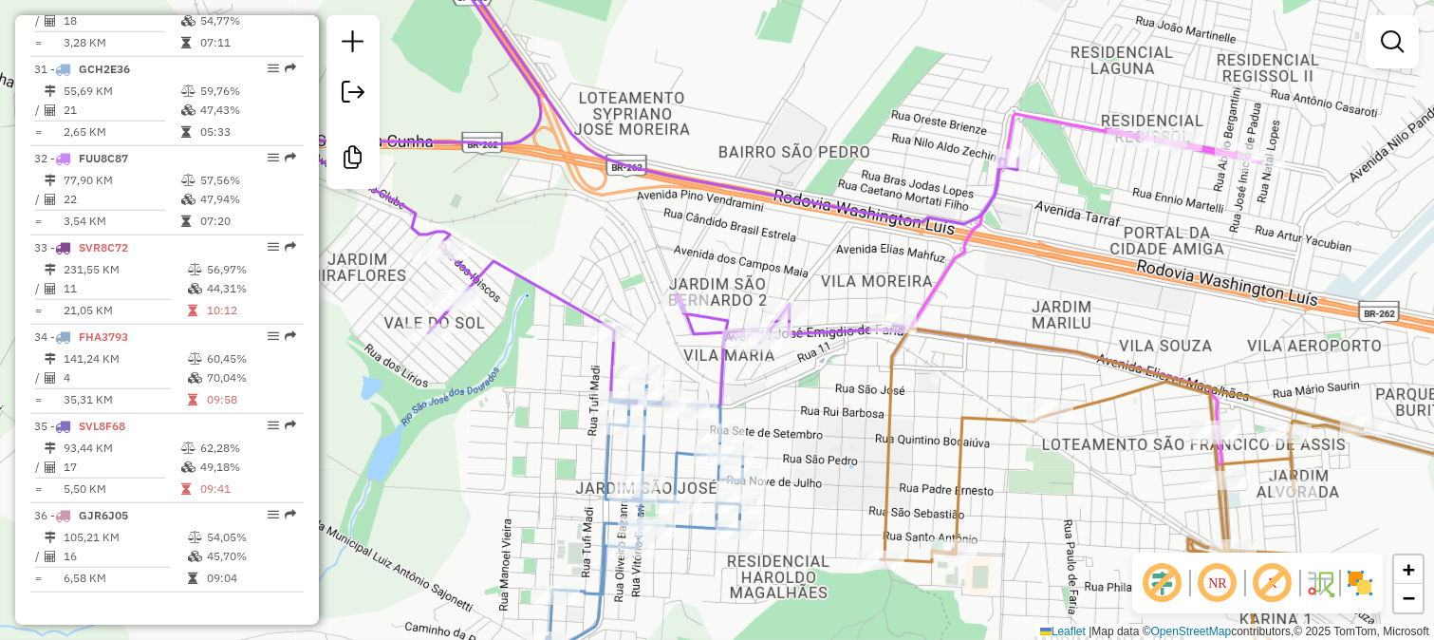
click at [801, 336] on icon at bounding box center [642, 171] width 754 height 470
select select "**********"
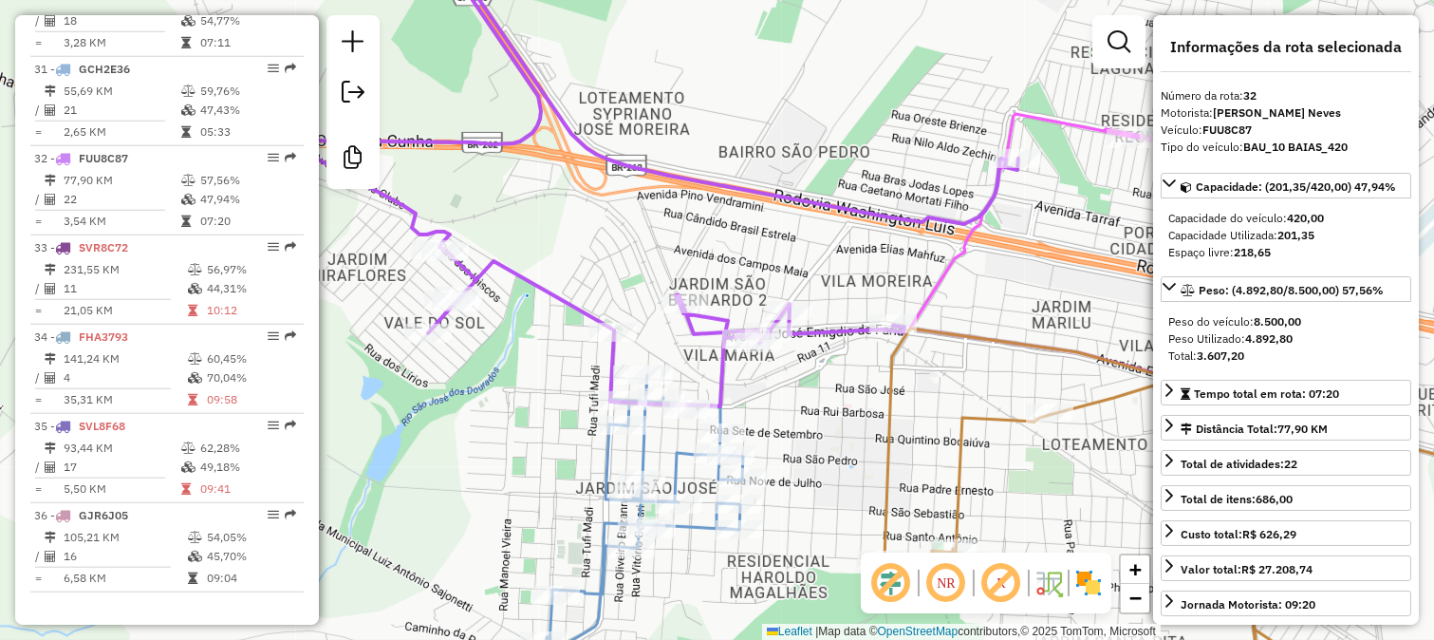
drag, startPoint x: 838, startPoint y: 364, endPoint x: 733, endPoint y: 425, distance: 122.1
click at [733, 425] on div "Janela de atendimento Grade de atendimento Capacidade Transportadoras Veículos …" at bounding box center [717, 320] width 1434 height 640
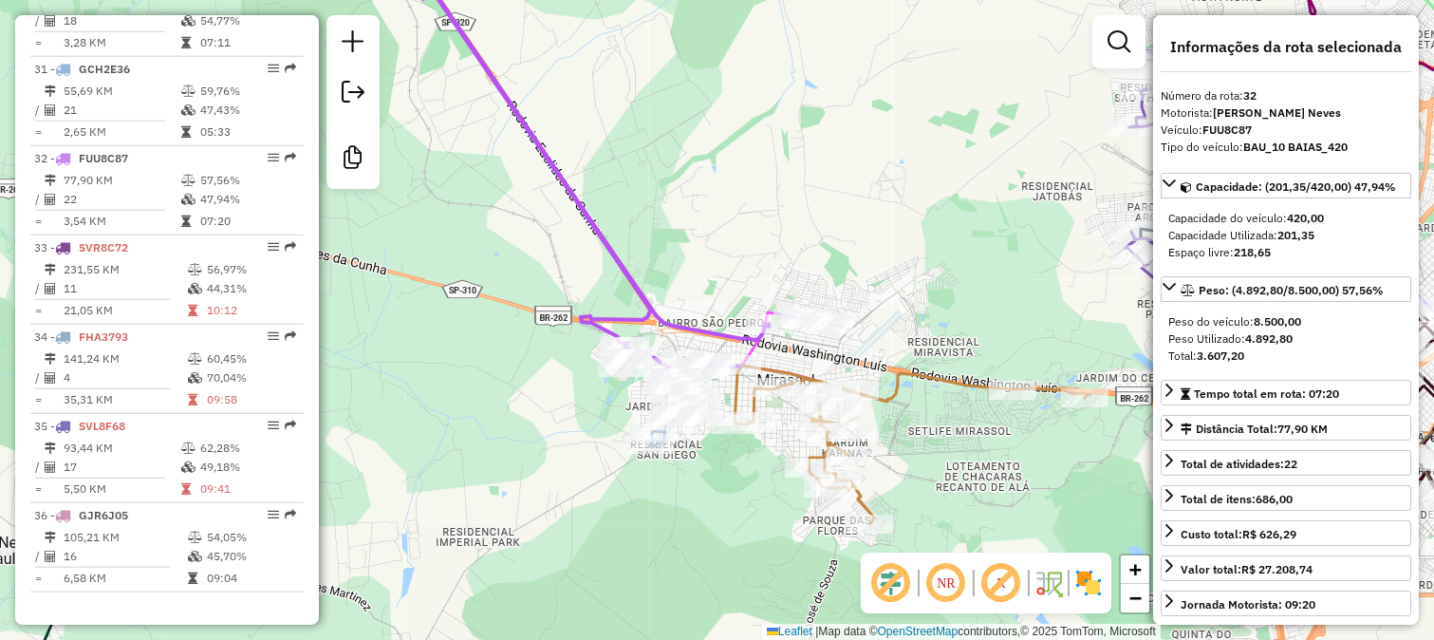
drag, startPoint x: 703, startPoint y: 213, endPoint x: 732, endPoint y: 336, distance: 126.6
click at [732, 336] on div "Janela de atendimento Grade de atendimento Capacidade Transportadoras Veículos …" at bounding box center [717, 320] width 1434 height 640
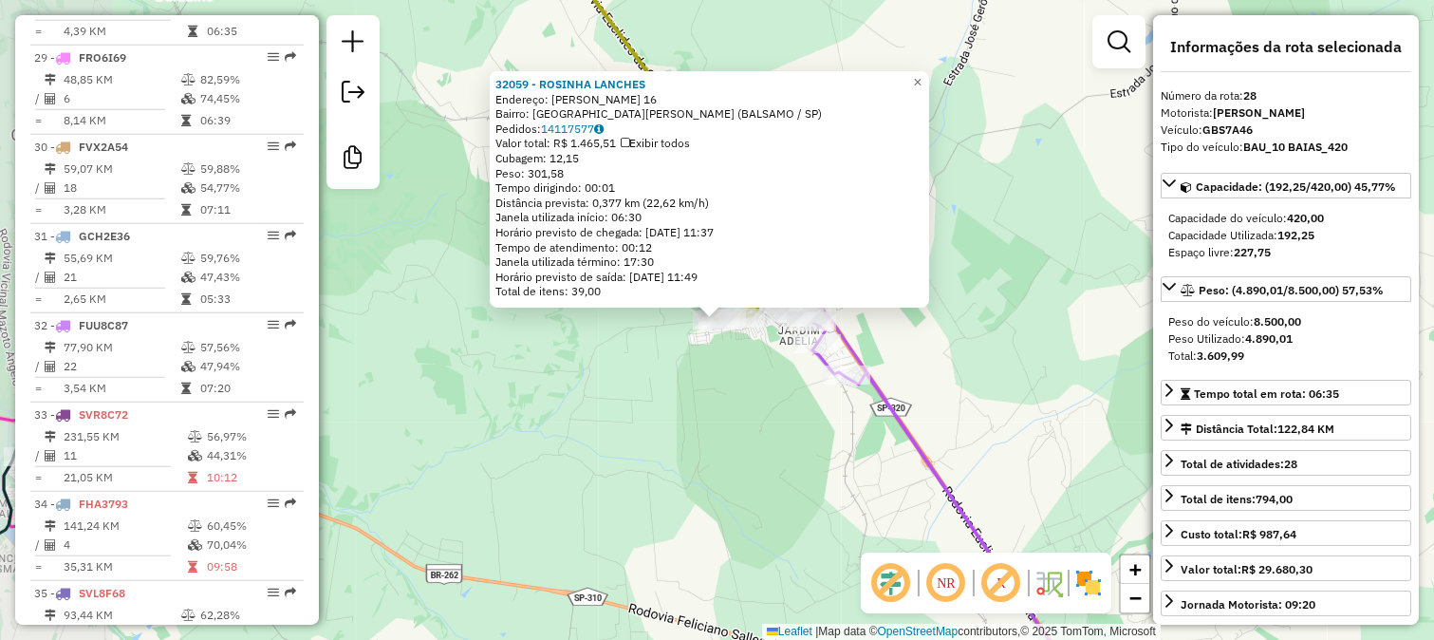
scroll to position [3172, 0]
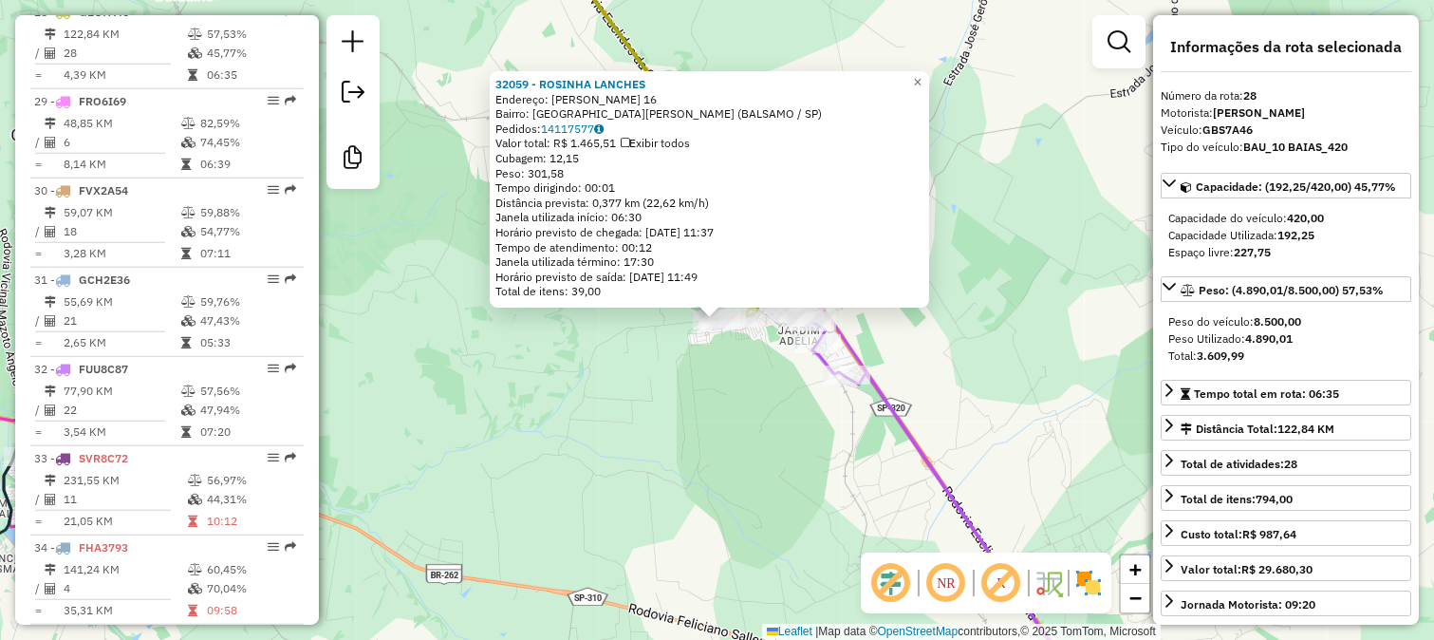
click at [929, 296] on div "32059 - ROSINHA LANCHES Endereço: PEDRO SANCHES 16 Bairro: JARDIM SAO LUIZ (BAL…" at bounding box center [709, 189] width 439 height 236
drag, startPoint x: 950, startPoint y: 363, endPoint x: 756, endPoint y: 221, distance: 240.5
click at [767, 230] on div "32059 - ROSINHA LANCHES Endereço: PEDRO SANCHES 16 Bairro: JARDIM SAO LUIZ (BAL…" at bounding box center [717, 320] width 1434 height 640
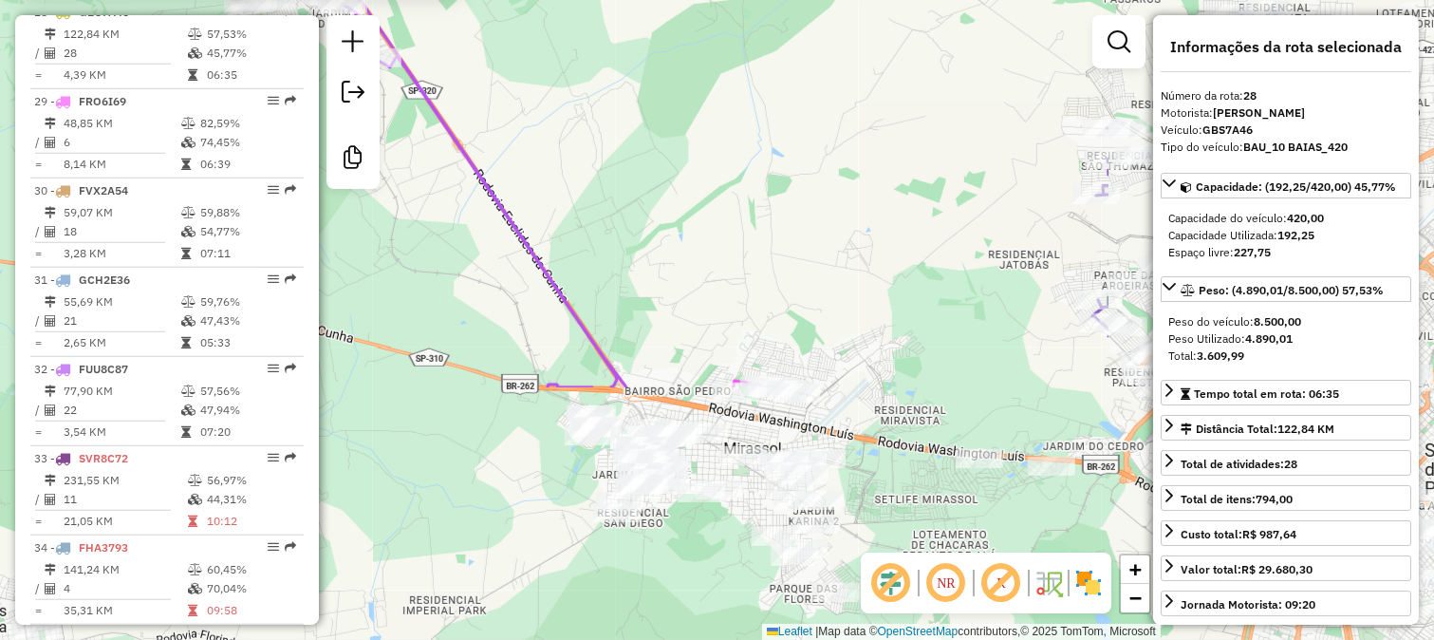
click at [754, 228] on div "32059 - ROSINHA LANCHES Endereço: PEDRO SANCHES 16 Bairro: JARDIM SAO LUIZ (BAL…" at bounding box center [717, 320] width 1434 height 640
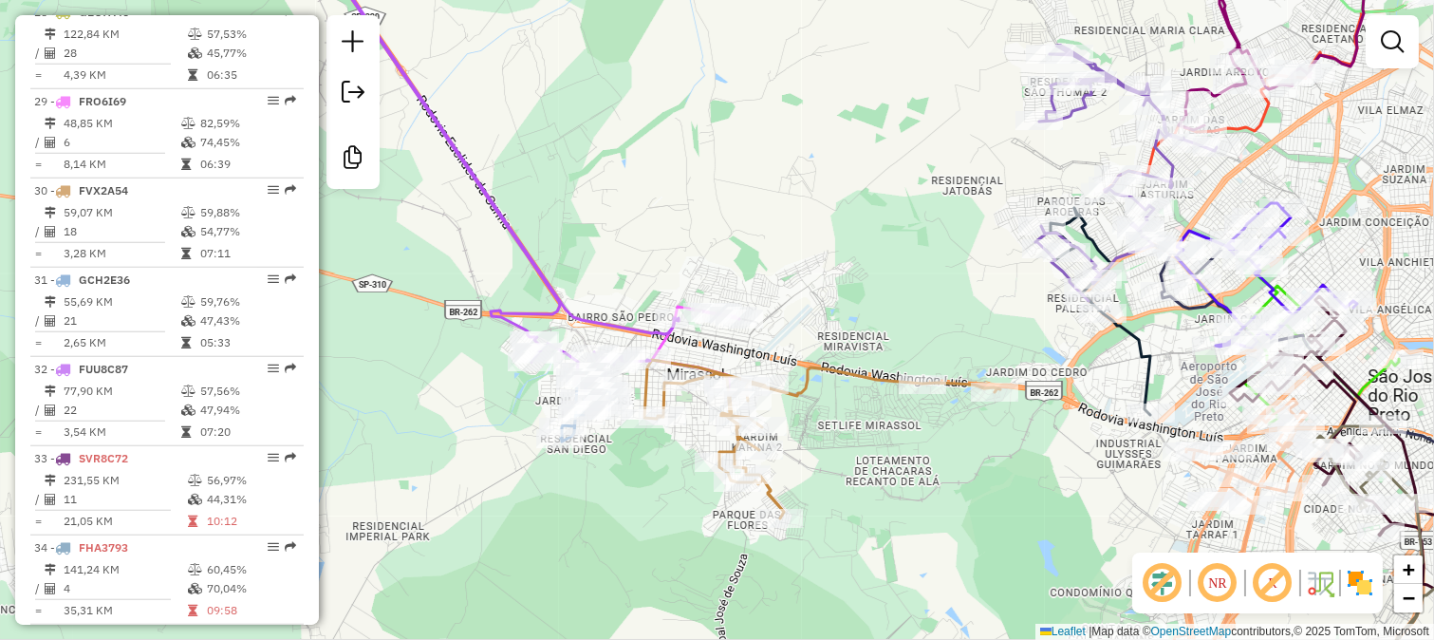
drag, startPoint x: 875, startPoint y: 330, endPoint x: 852, endPoint y: 347, distance: 28.5
click at [855, 346] on div "Janela de atendimento Grade de atendimento Capacidade Transportadoras Veículos …" at bounding box center [717, 320] width 1434 height 640
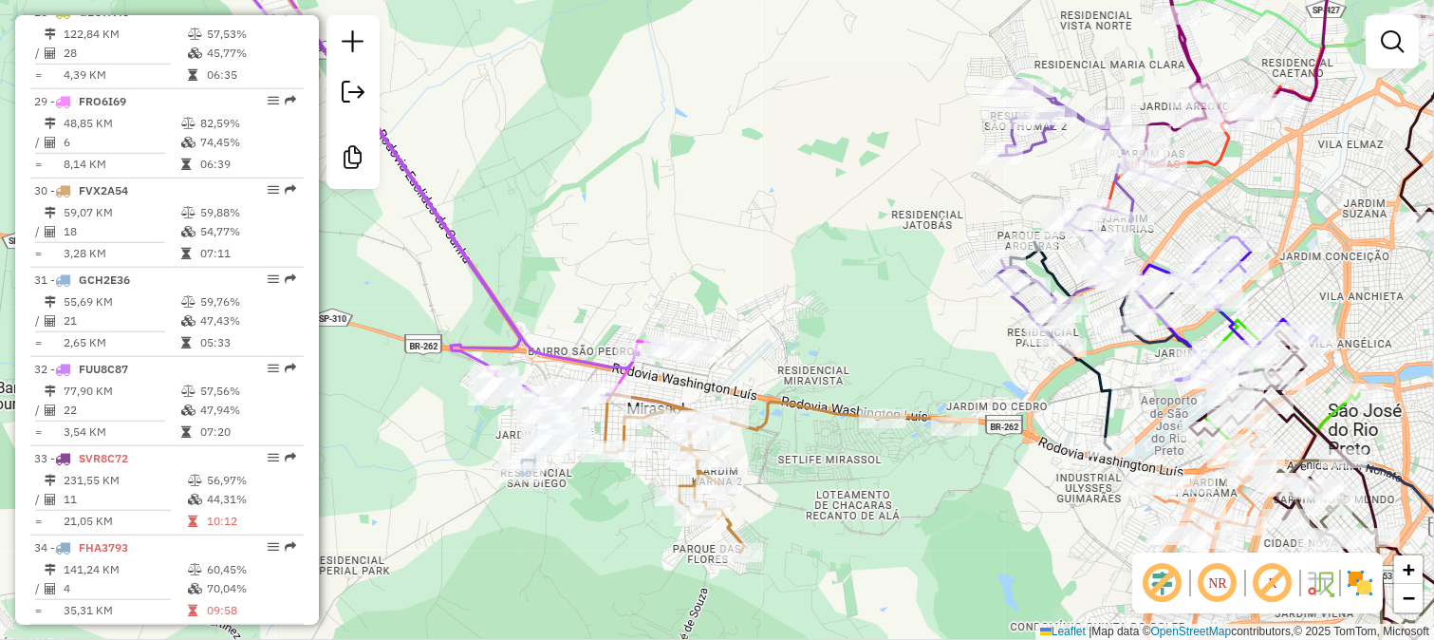
drag, startPoint x: 799, startPoint y: 328, endPoint x: 682, endPoint y: 336, distance: 117.9
click at [714, 336] on div "Janela de atendimento Grade de atendimento Capacidade Transportadoras Veículos …" at bounding box center [717, 320] width 1434 height 640
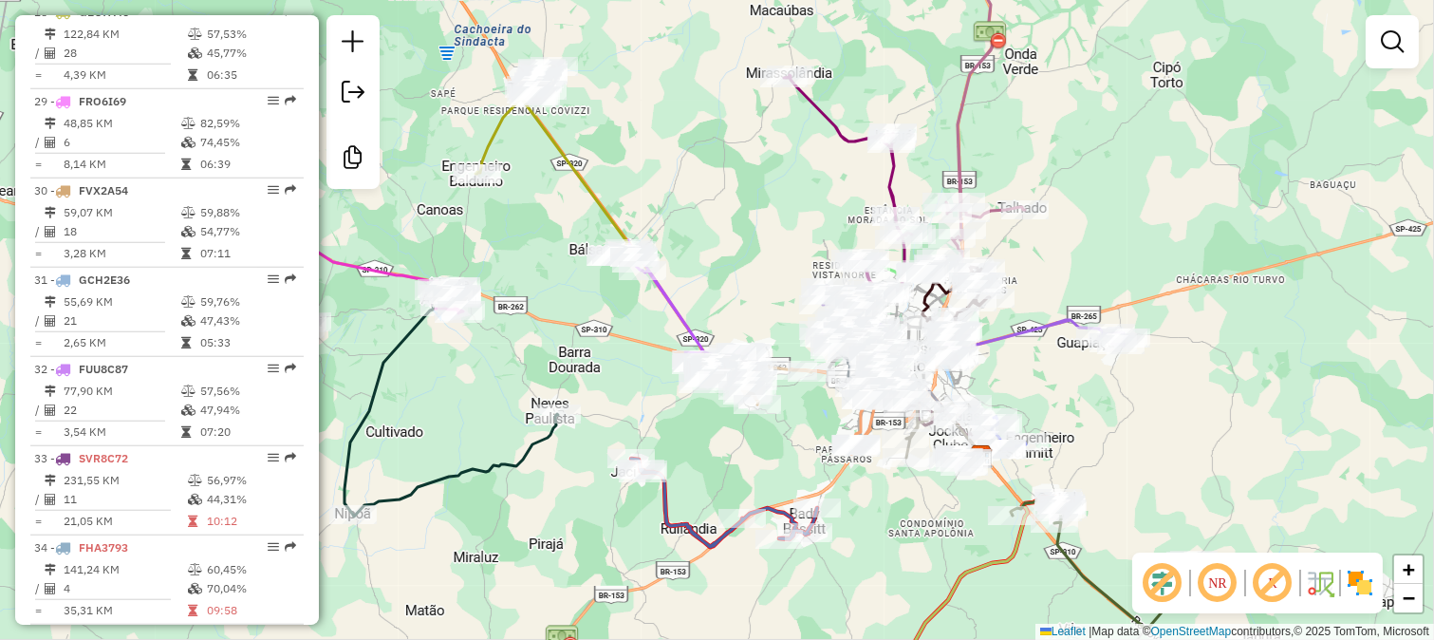
click at [715, 247] on div "Janela de atendimento Grade de atendimento Capacidade Transportadoras Veículos …" at bounding box center [717, 320] width 1434 height 640
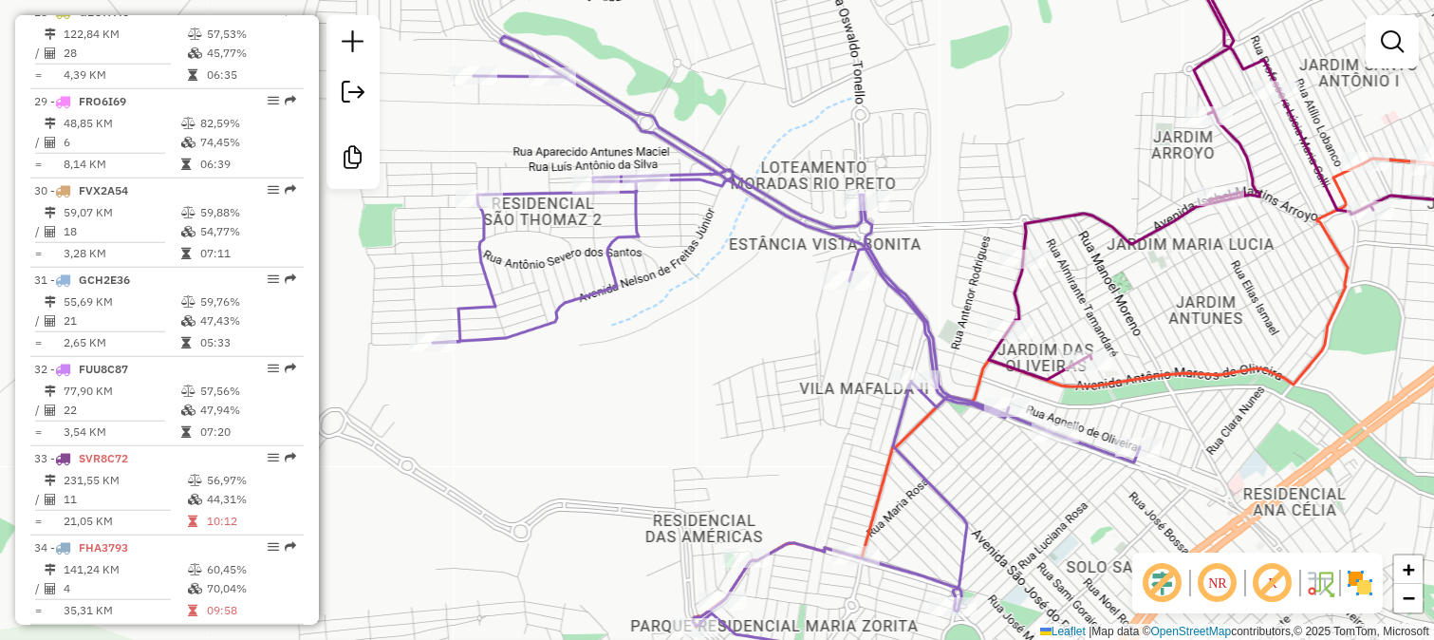
click at [890, 286] on icon at bounding box center [786, 370] width 707 height 668
select select "**********"
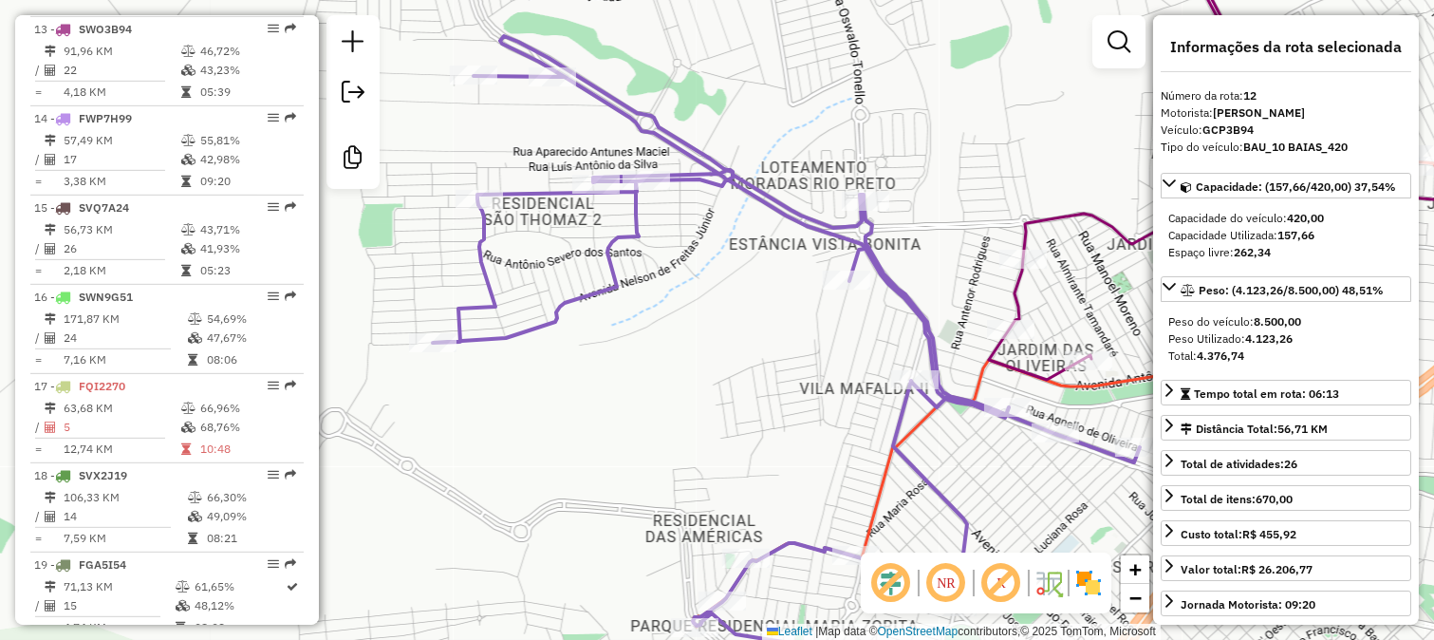
scroll to position [1745, 0]
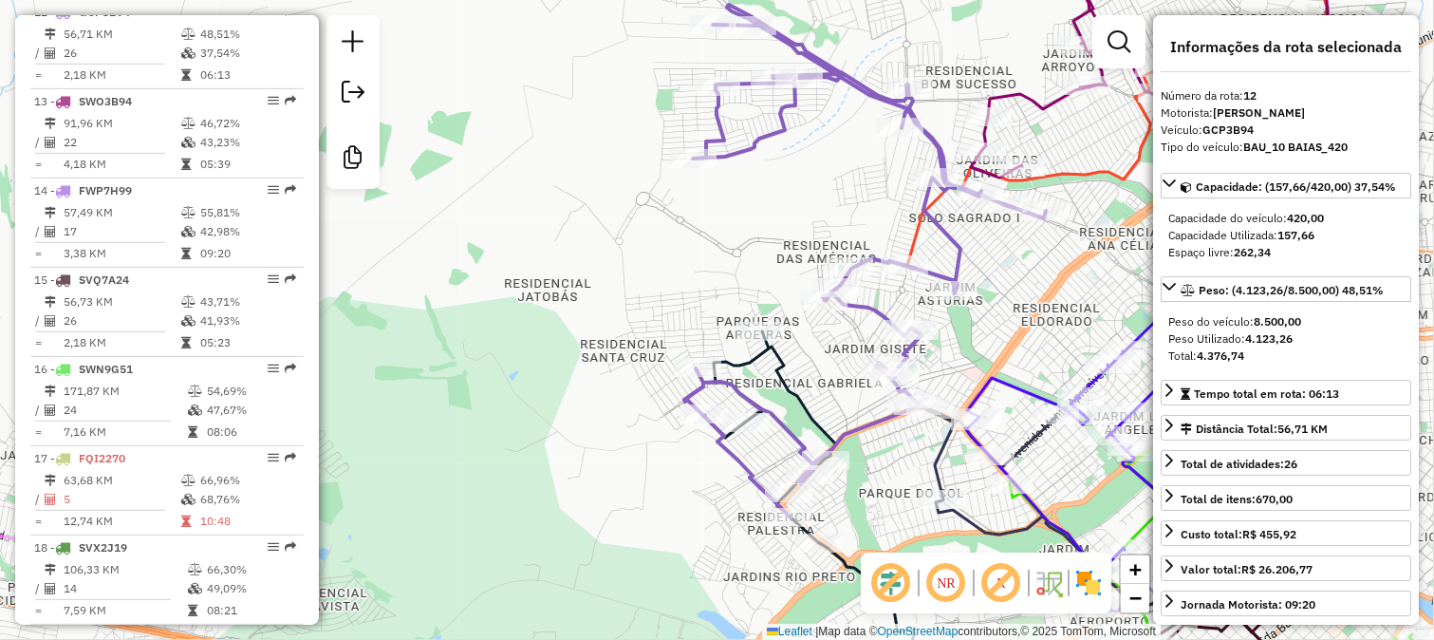
click at [858, 430] on icon at bounding box center [865, 261] width 362 height 513
click at [653, 252] on div "Janela de atendimento Grade de atendimento Capacidade Transportadoras Veículos …" at bounding box center [717, 320] width 1434 height 640
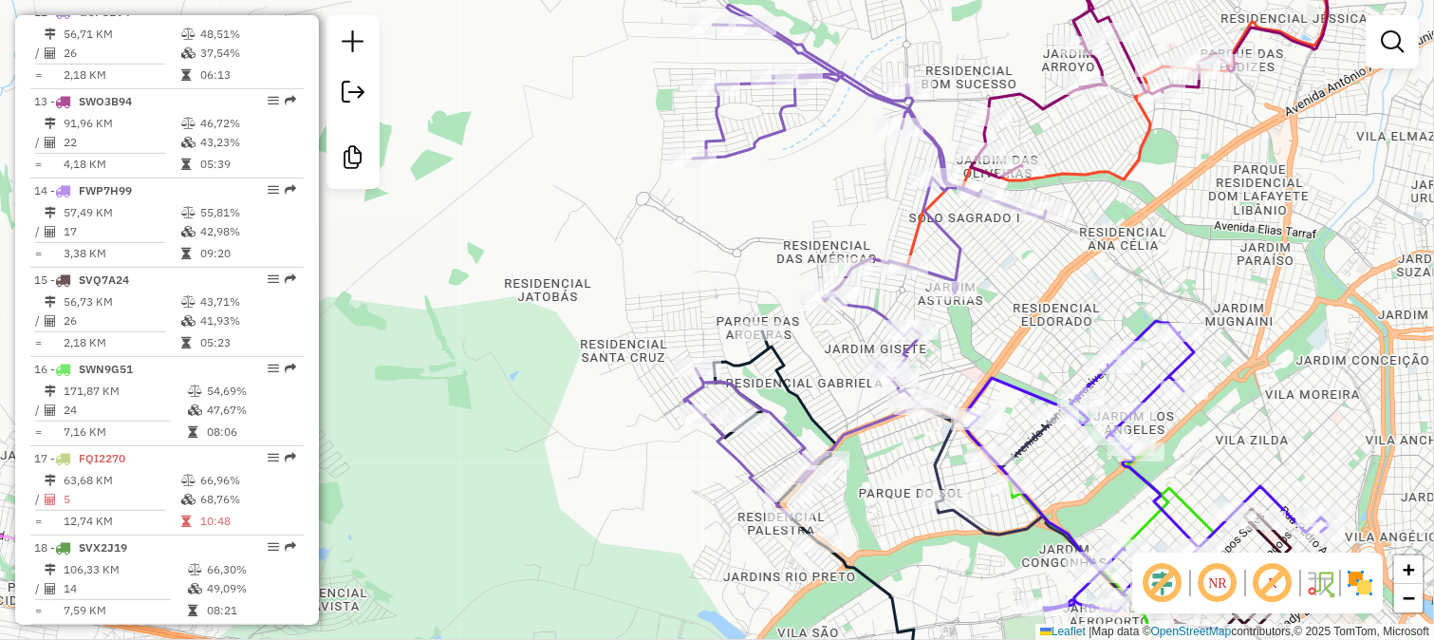
drag, startPoint x: 687, startPoint y: 241, endPoint x: 530, endPoint y: 291, distance: 165.4
click at [532, 290] on div "Janela de atendimento Grade de atendimento Capacidade Transportadoras Veículos …" at bounding box center [717, 320] width 1434 height 640
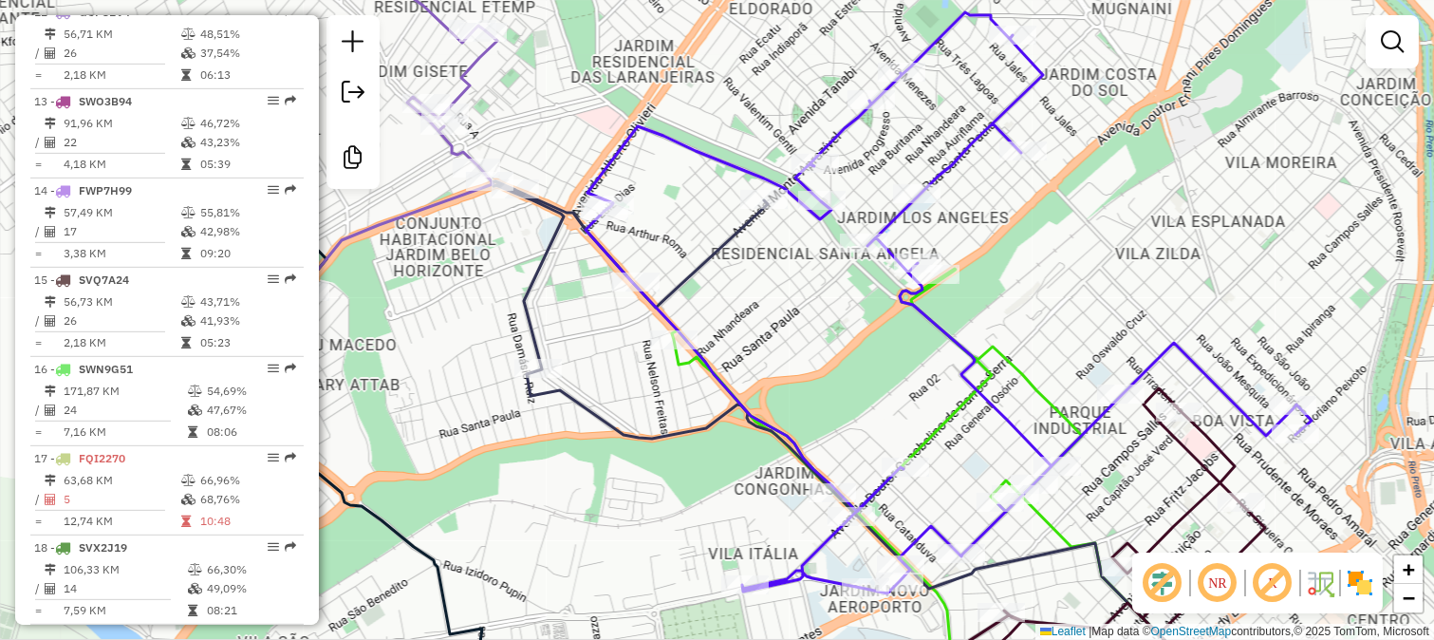
drag, startPoint x: 848, startPoint y: 422, endPoint x: 736, endPoint y: 444, distance: 114.1
click at [736, 444] on div "Janela de atendimento Grade de atendimento Capacidade Transportadoras Veículos …" at bounding box center [717, 320] width 1434 height 640
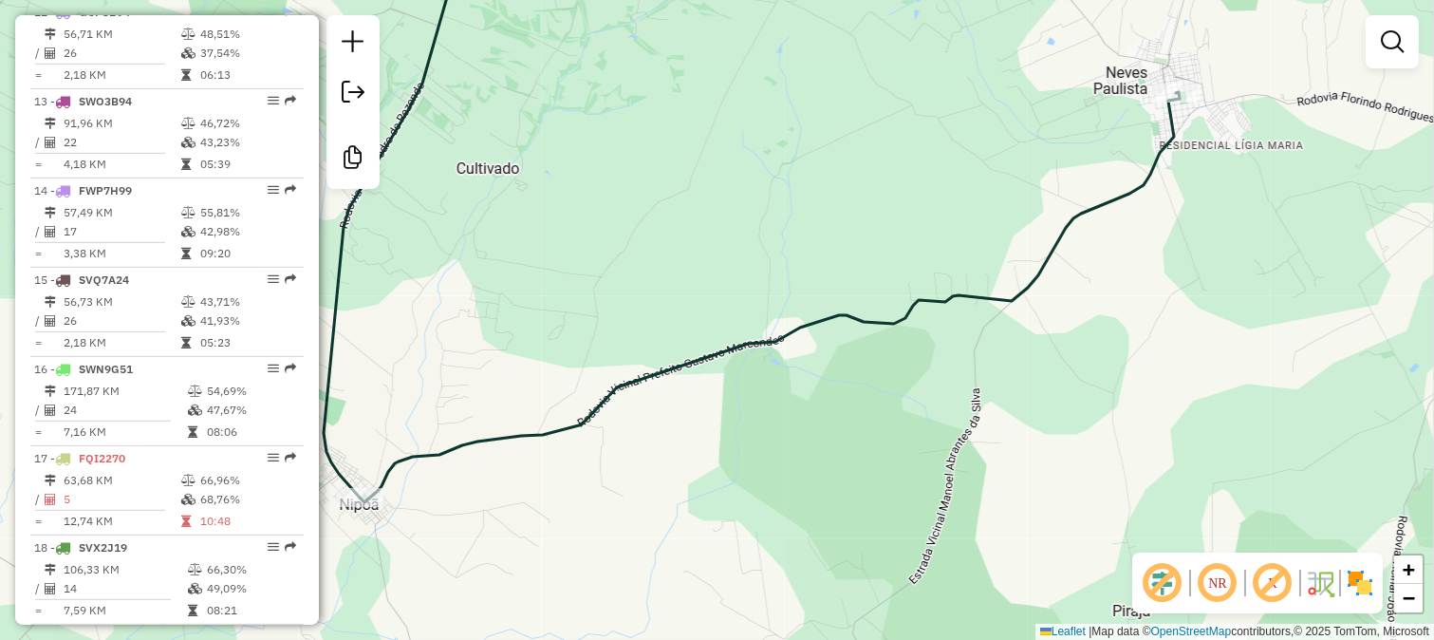
drag, startPoint x: 507, startPoint y: 276, endPoint x: 510, endPoint y: 372, distance: 95.9
click at [510, 368] on div "Janela de atendimento Grade de atendimento Capacidade Transportadoras Veículos …" at bounding box center [717, 320] width 1434 height 640
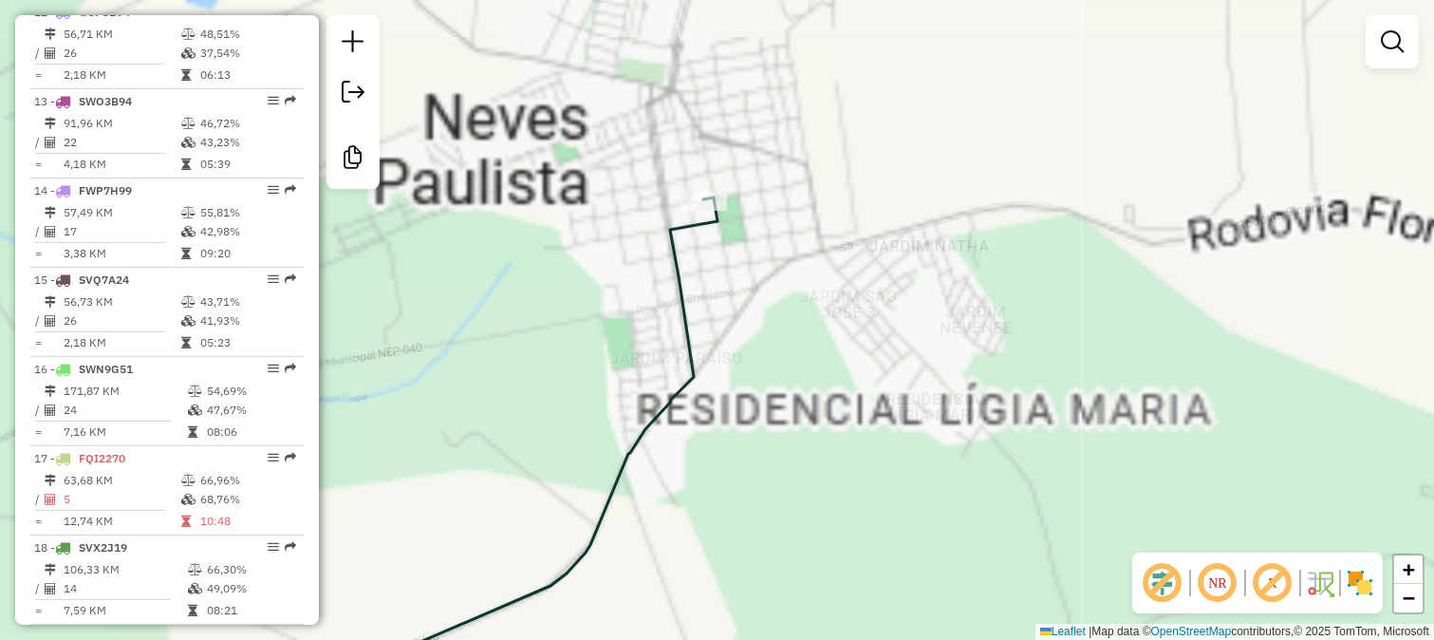
click at [687, 302] on icon at bounding box center [504, 450] width 426 height 507
select select "**********"
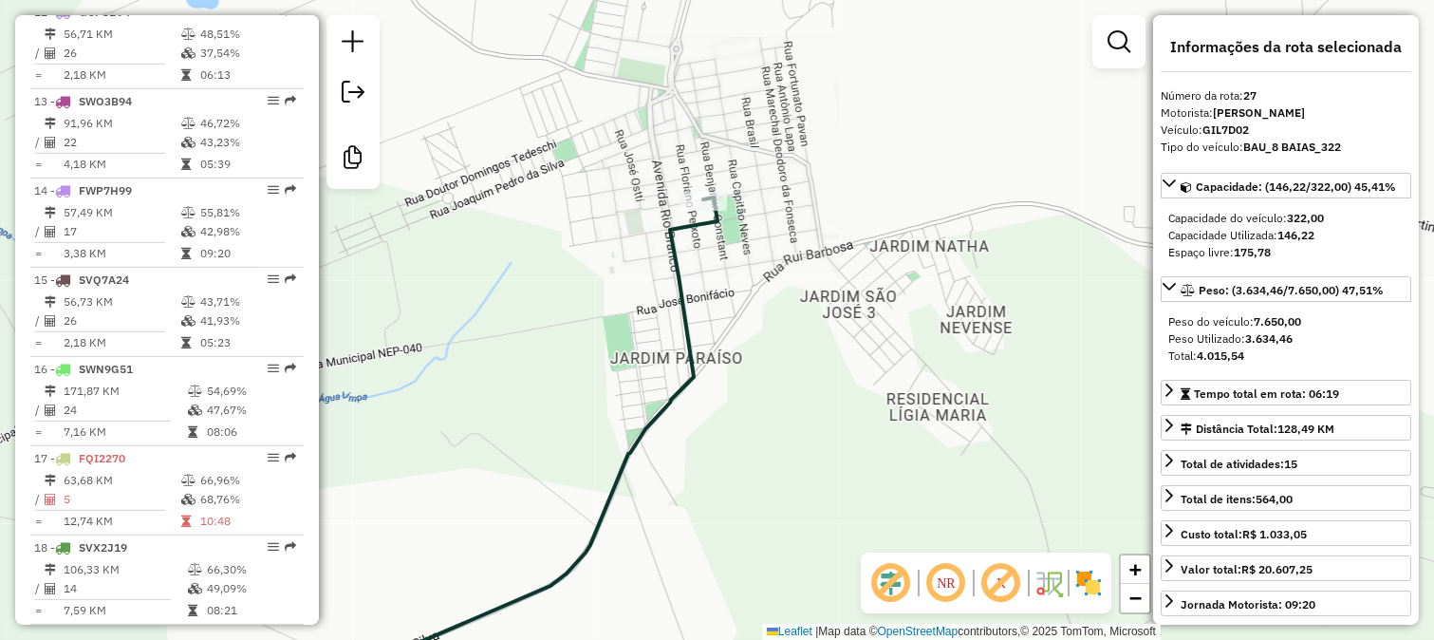
scroll to position [3082, 0]
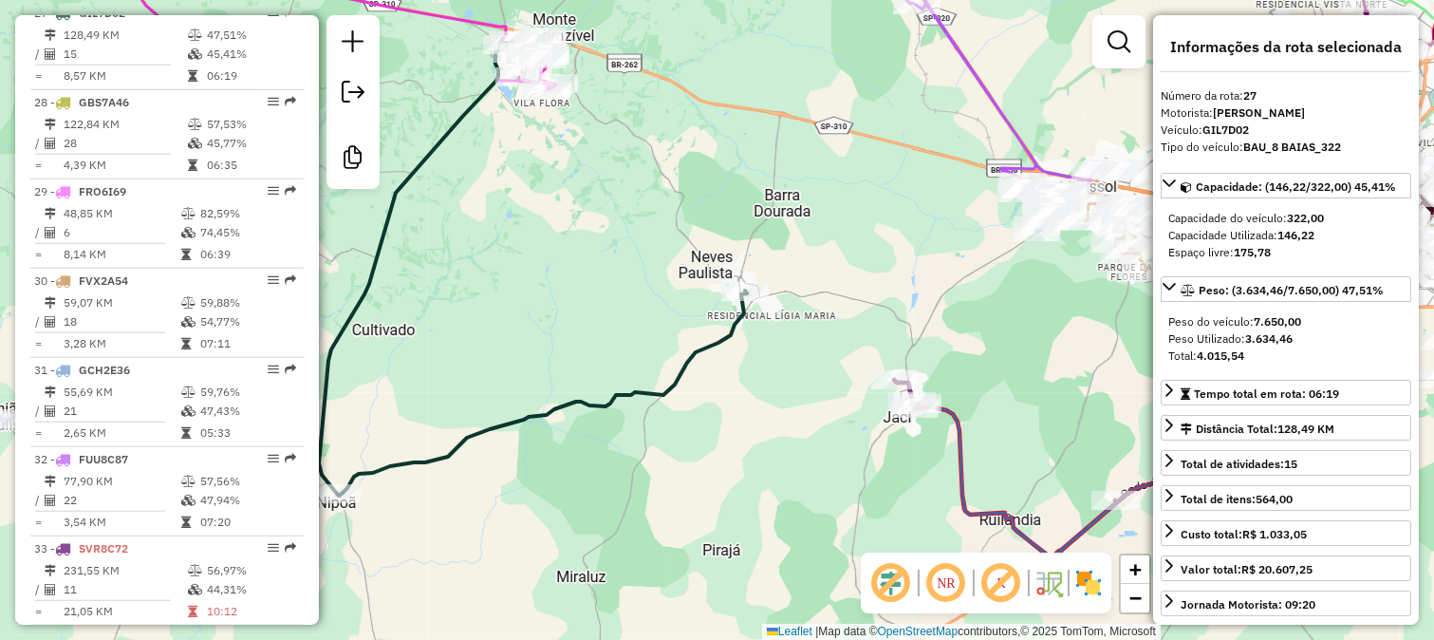
drag, startPoint x: 527, startPoint y: 327, endPoint x: 828, endPoint y: 397, distance: 309.0
click at [763, 383] on div "Janela de atendimento Grade de atendimento Capacidade Transportadoras Veículos …" at bounding box center [717, 320] width 1434 height 640
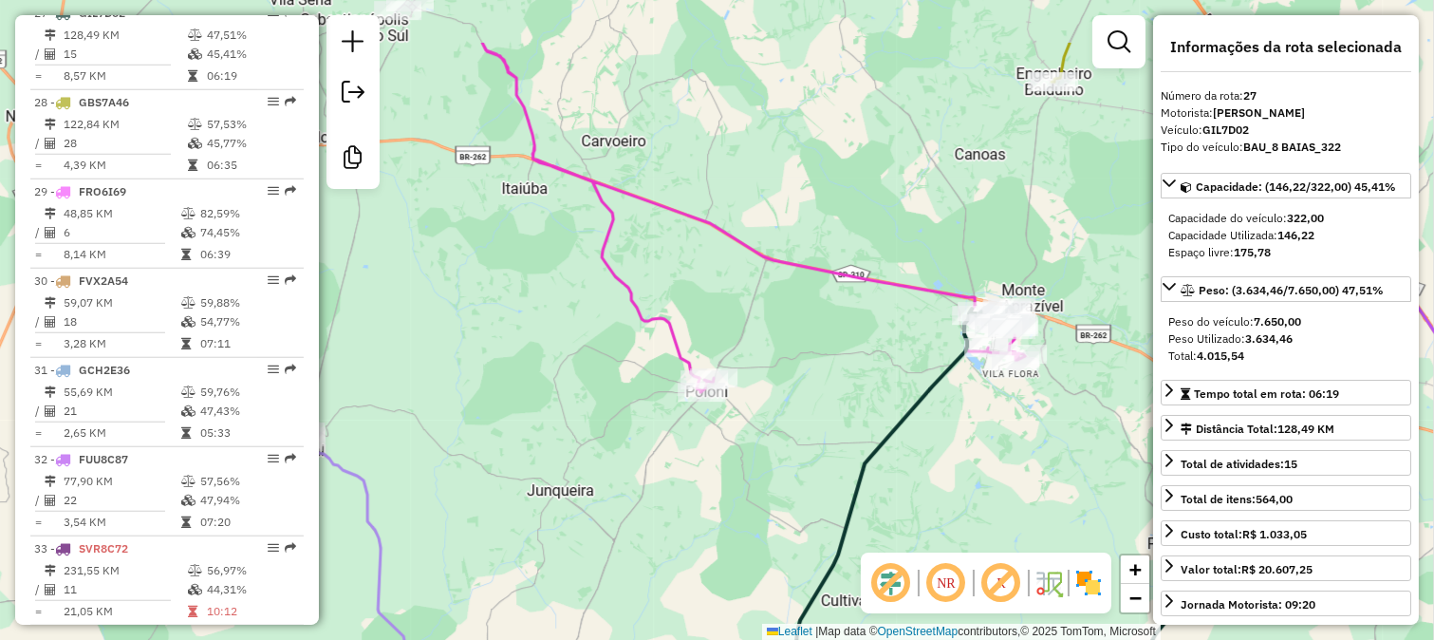
drag, startPoint x: 807, startPoint y: 319, endPoint x: 620, endPoint y: 385, distance: 198.4
click at [632, 385] on div "Janela de atendimento Grade de atendimento Capacidade Transportadoras Veículos …" at bounding box center [717, 320] width 1434 height 640
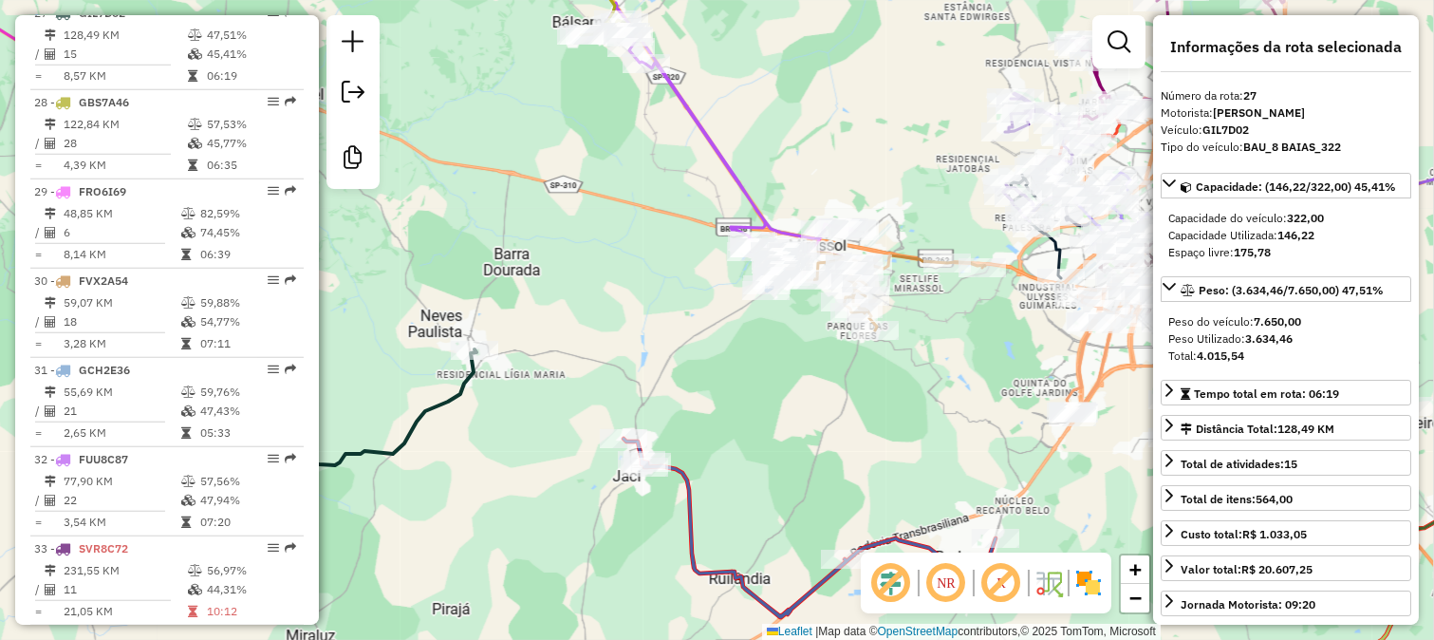
drag, startPoint x: 717, startPoint y: 489, endPoint x: 704, endPoint y: 371, distance: 118.3
click at [704, 376] on div "Janela de atendimento Grade de atendimento Capacidade Transportadoras Veículos …" at bounding box center [717, 320] width 1434 height 640
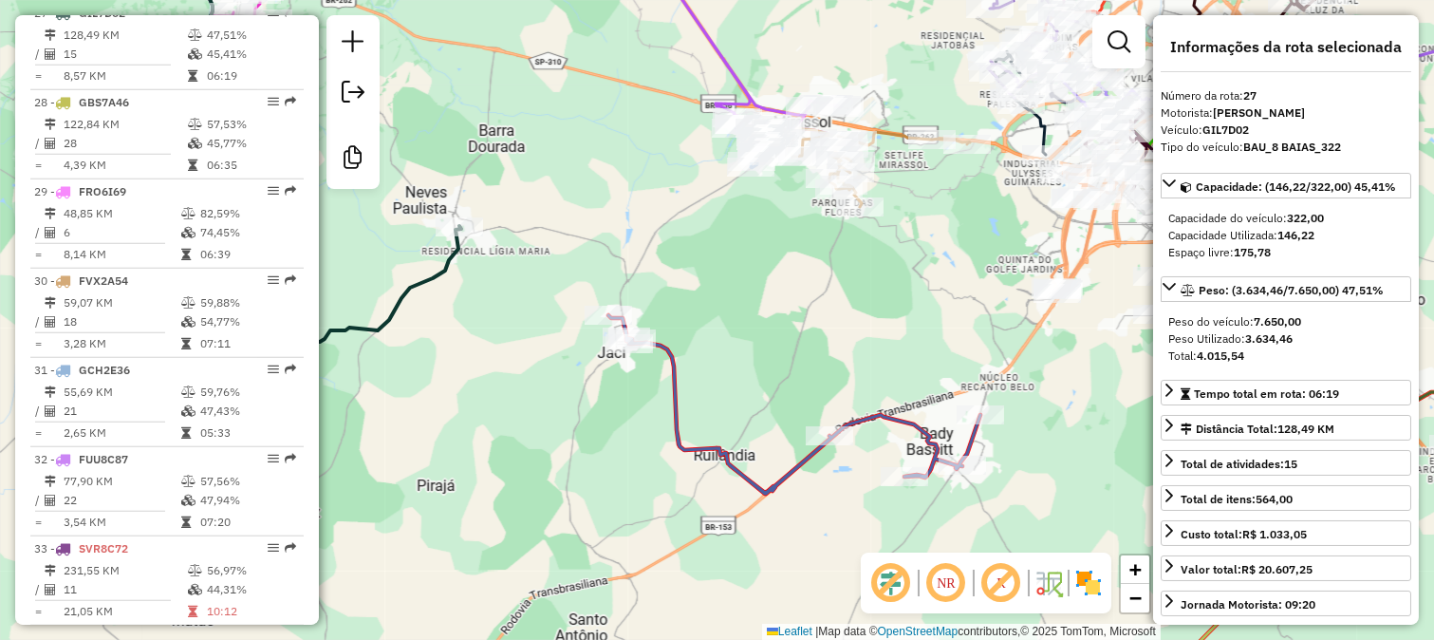
click at [688, 444] on icon at bounding box center [794, 404] width 372 height 178
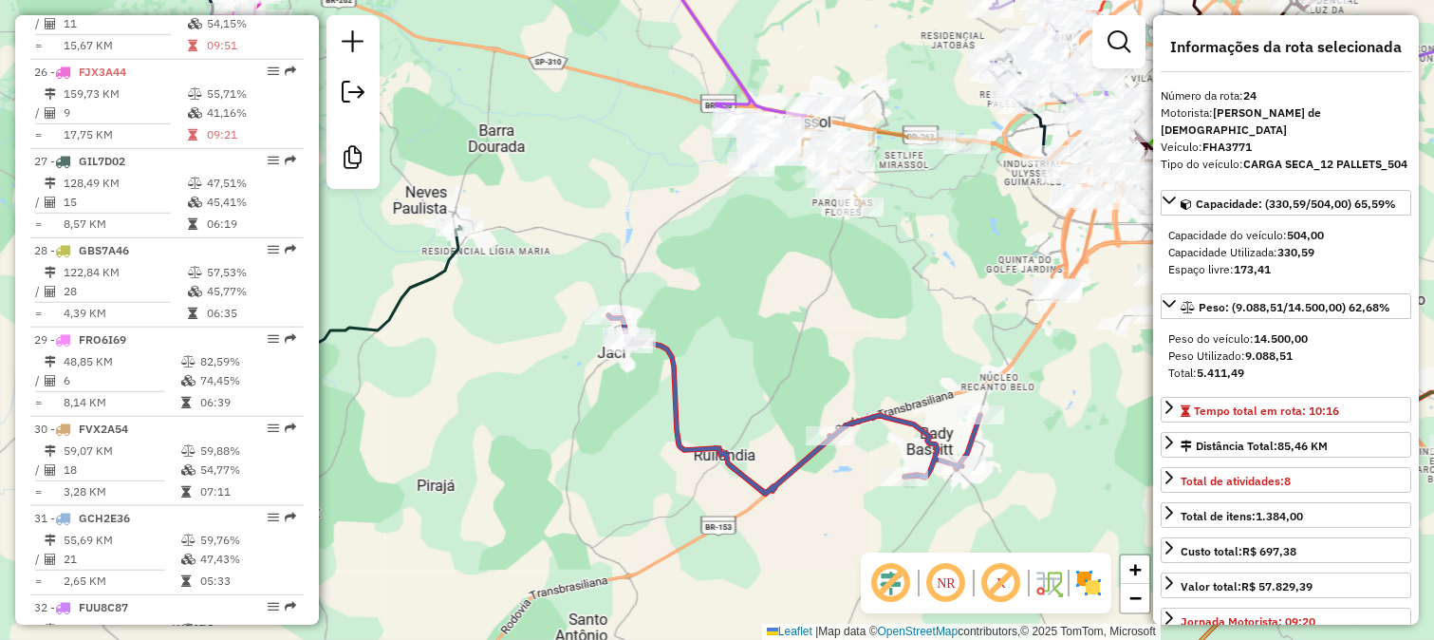
scroll to position [2814, 0]
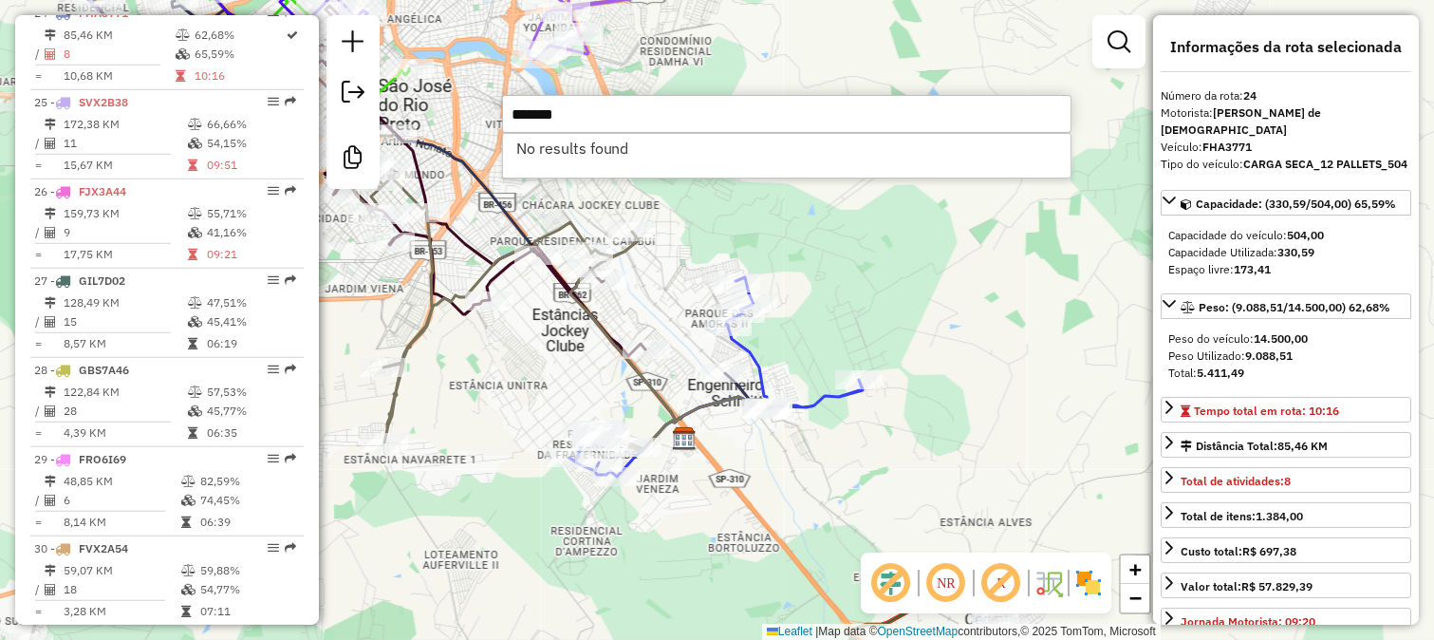
drag, startPoint x: 797, startPoint y: 114, endPoint x: 513, endPoint y: 109, distance: 284.8
click at [513, 109] on input "*******" at bounding box center [787, 114] width 570 height 38
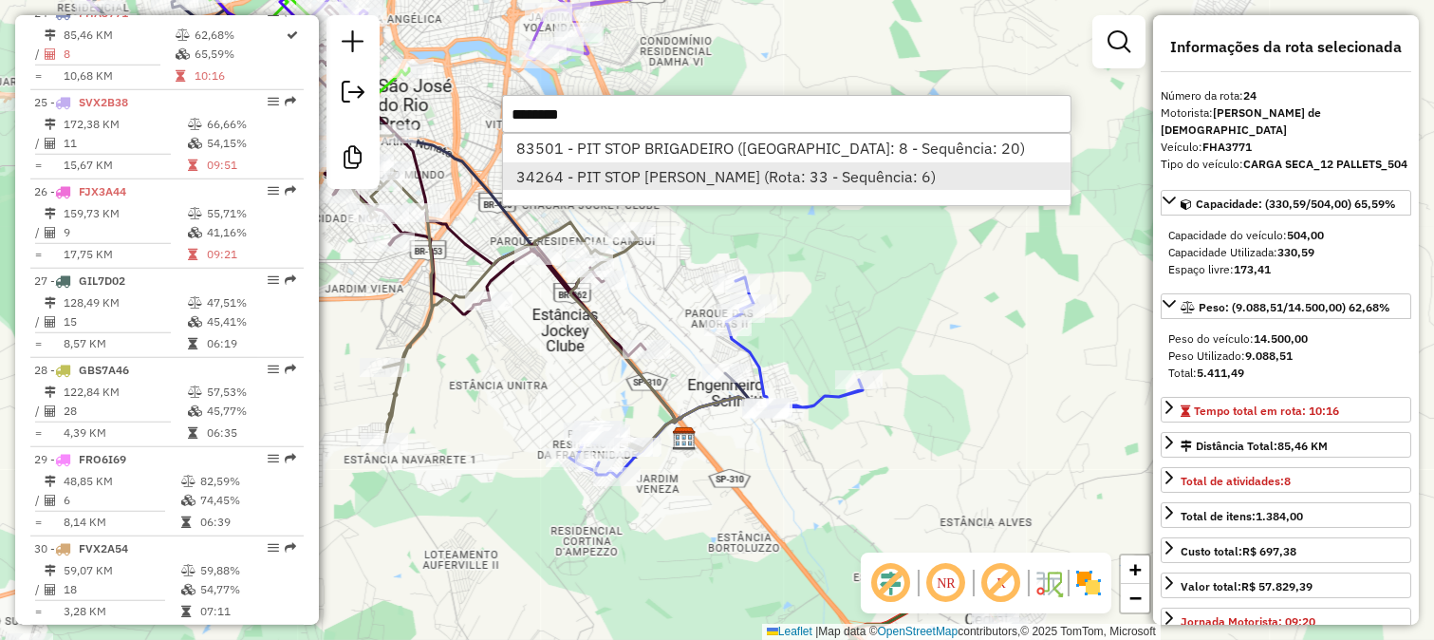
type input "********"
drag, startPoint x: 675, startPoint y: 171, endPoint x: 742, endPoint y: 190, distance: 70.0
click at [742, 190] on li "34264 - PIT STOP P DE FARIA (Rota: 33 - Sequência: 6)" at bounding box center [787, 176] width 568 height 28
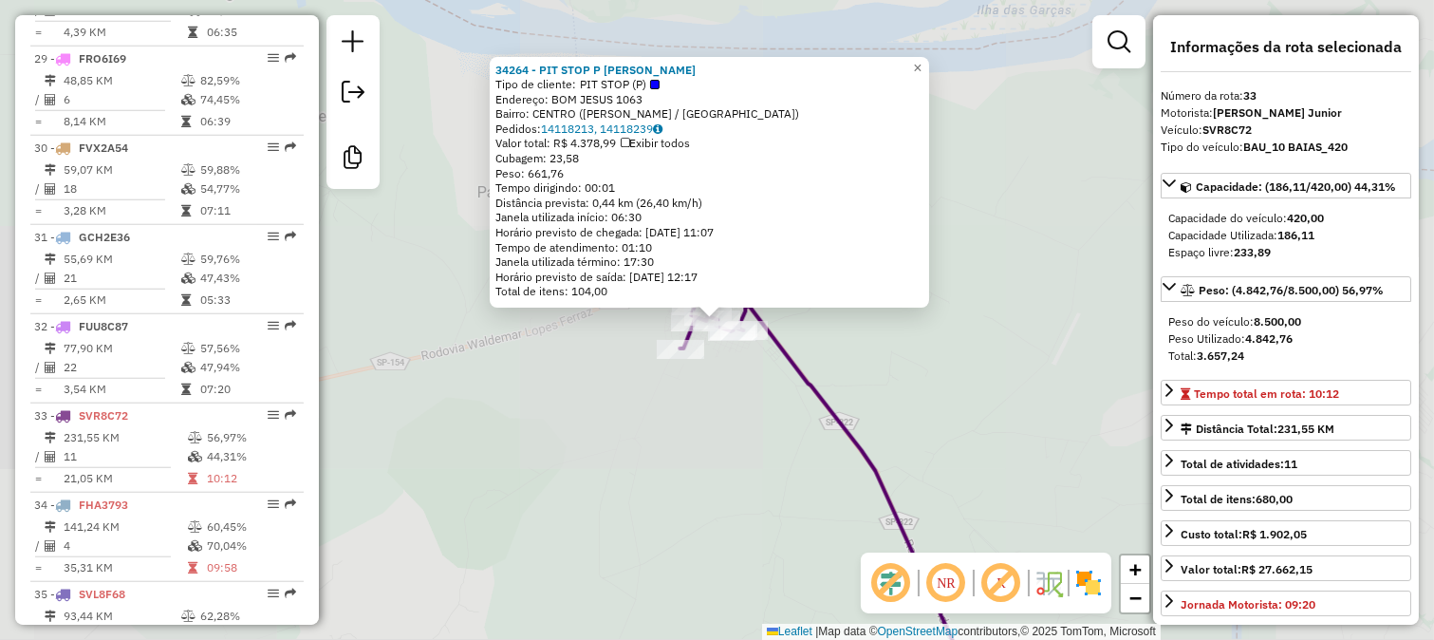
scroll to position [3396, 0]
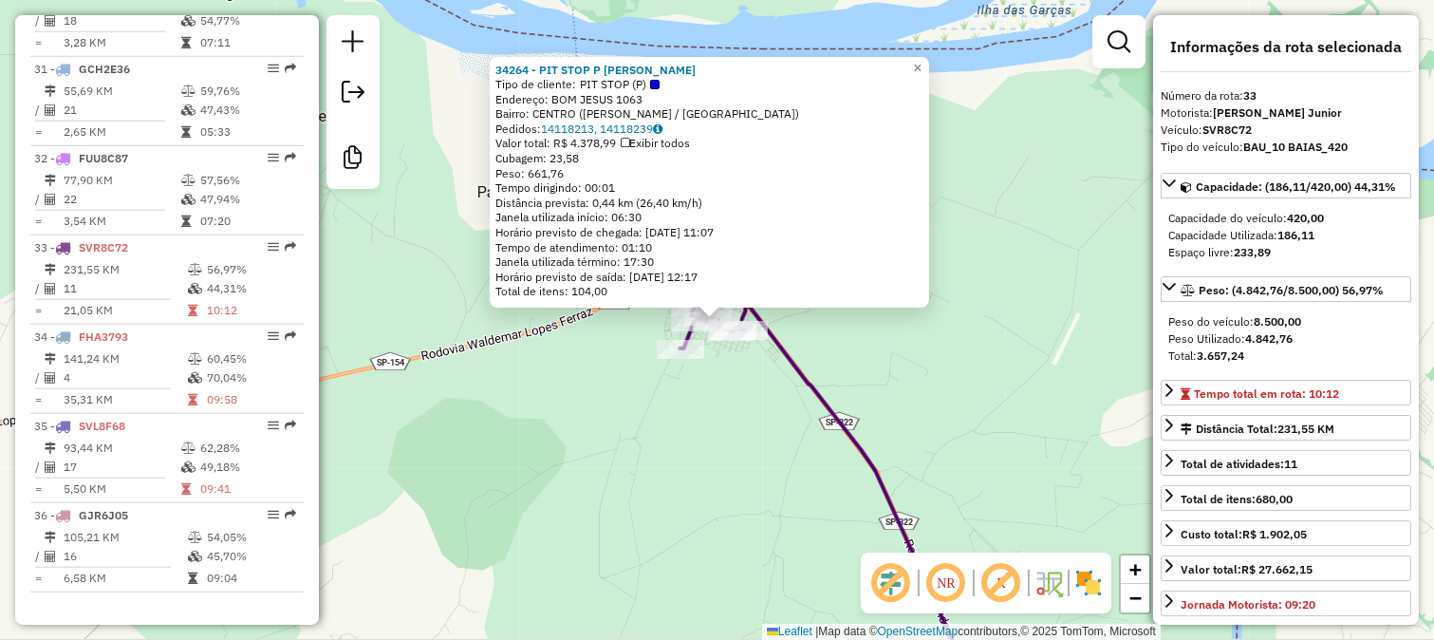
click at [861, 420] on div "34264 - PIT STOP P DE FARIA Tipo de cliente: PIT STOP (P) Endereço: BOM JESUS 1…" at bounding box center [717, 320] width 1434 height 640
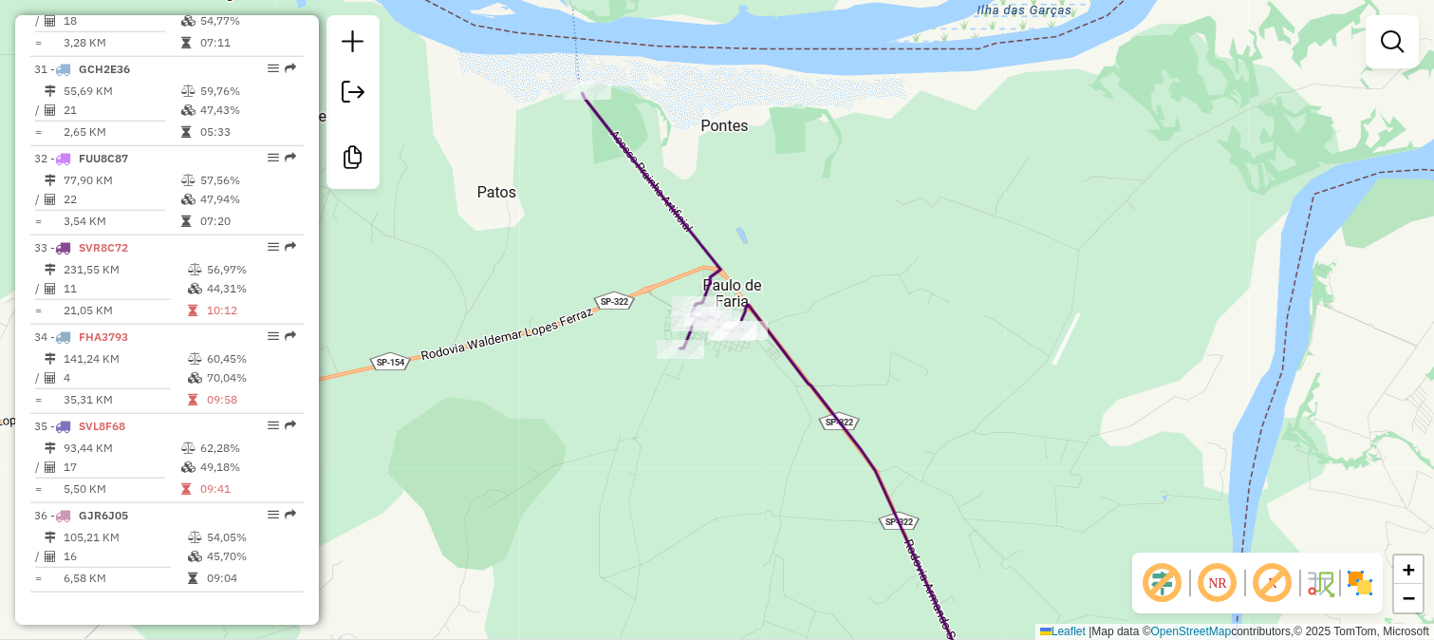
drag, startPoint x: 813, startPoint y: 406, endPoint x: 791, endPoint y: 194, distance: 213.8
click at [798, 220] on icon at bounding box center [782, 398] width 400 height 611
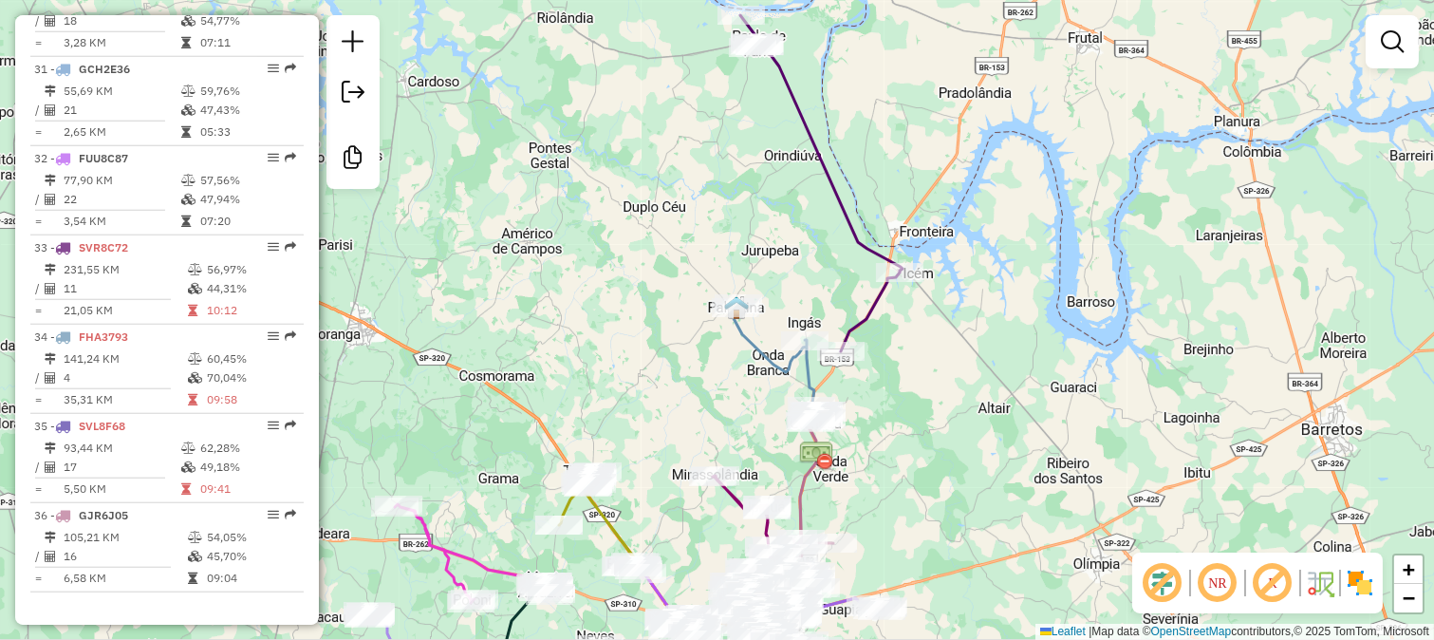
drag, startPoint x: 898, startPoint y: 291, endPoint x: 906, endPoint y: 225, distance: 66.9
click at [906, 225] on div "Janela de atendimento Grade de atendimento Capacidade Transportadoras Veículos …" at bounding box center [717, 320] width 1434 height 640
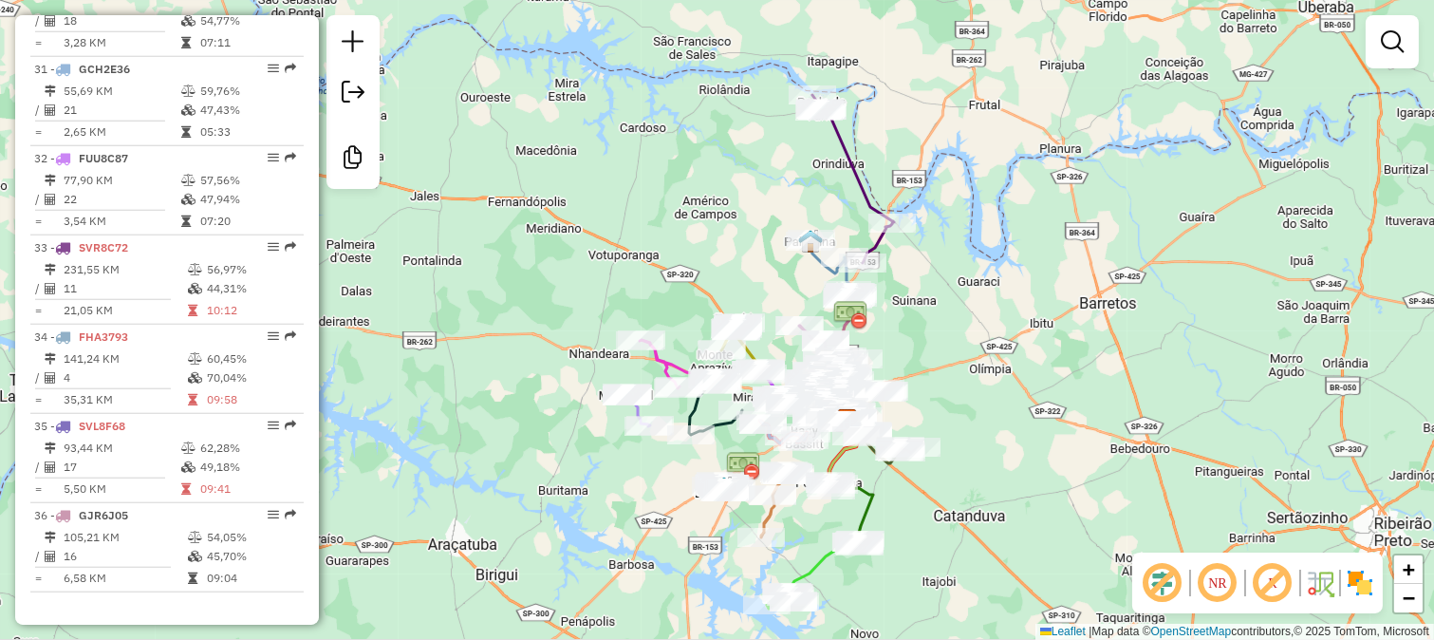
click at [867, 184] on icon at bounding box center [853, 179] width 82 height 168
select select "**********"
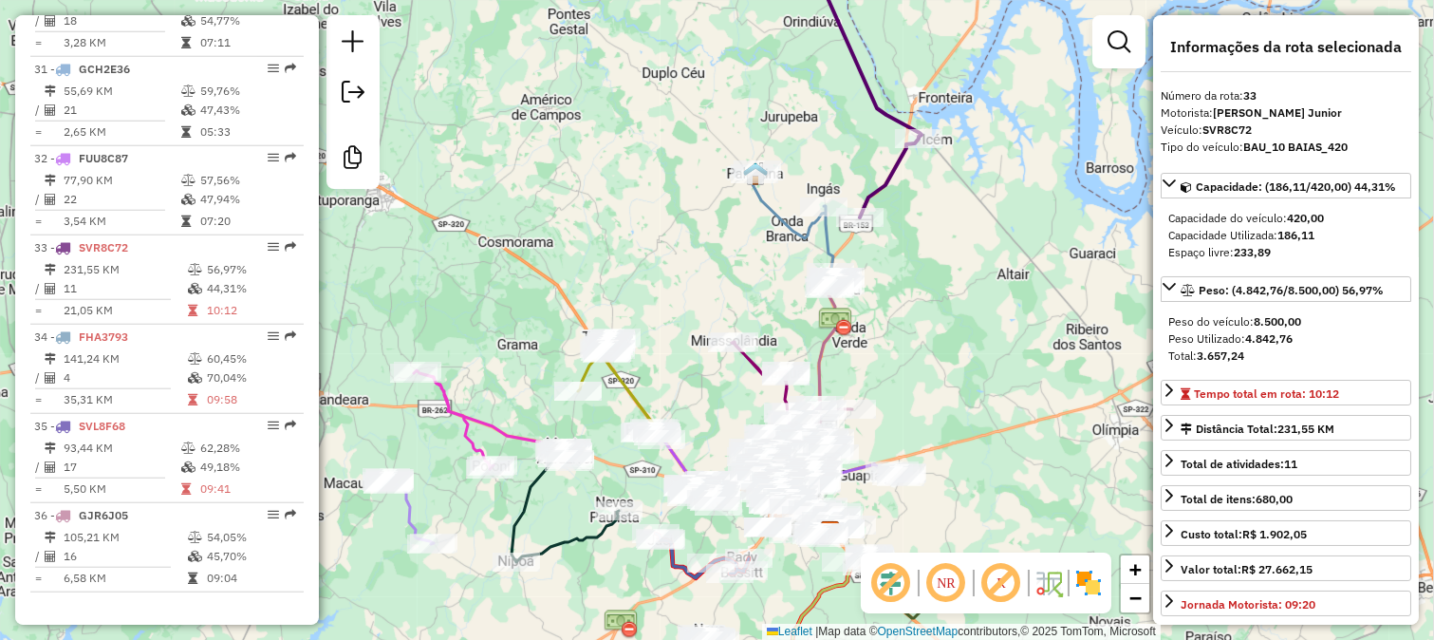
click at [832, 243] on icon at bounding box center [791, 228] width 84 height 117
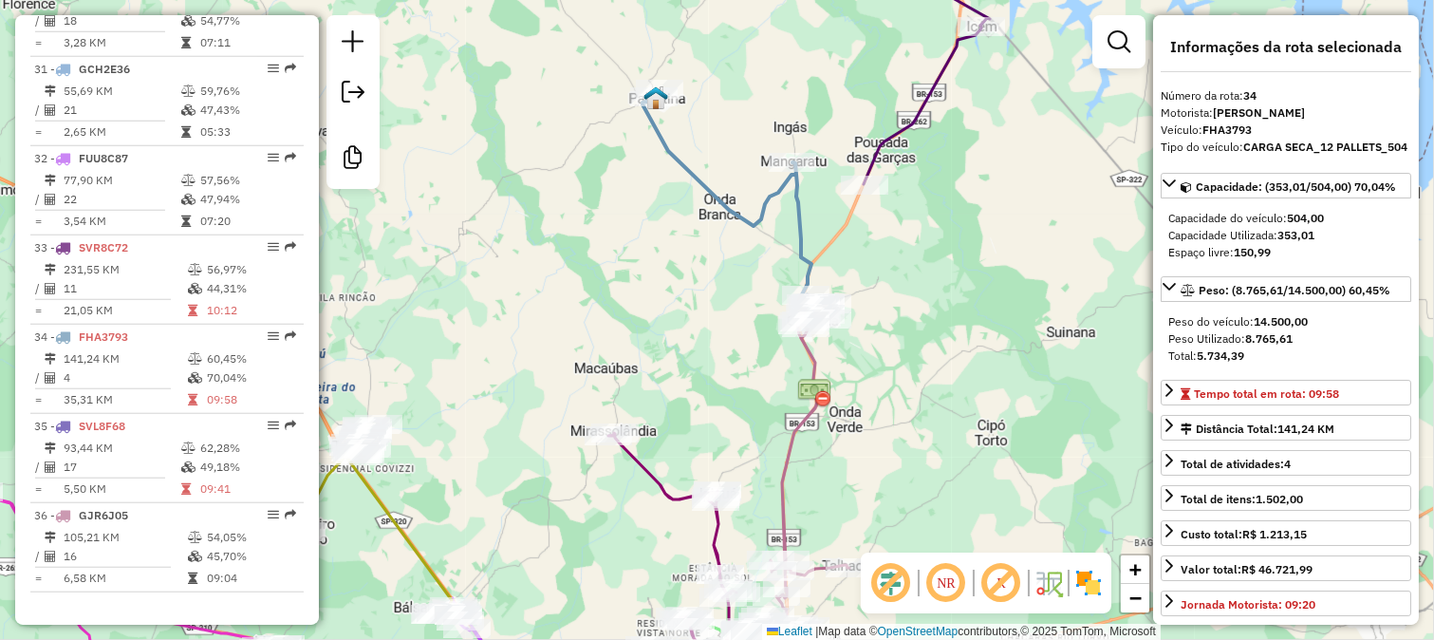
click at [750, 402] on div "Janela de atendimento Grade de atendimento Capacidade Transportadoras Veículos …" at bounding box center [717, 320] width 1434 height 640
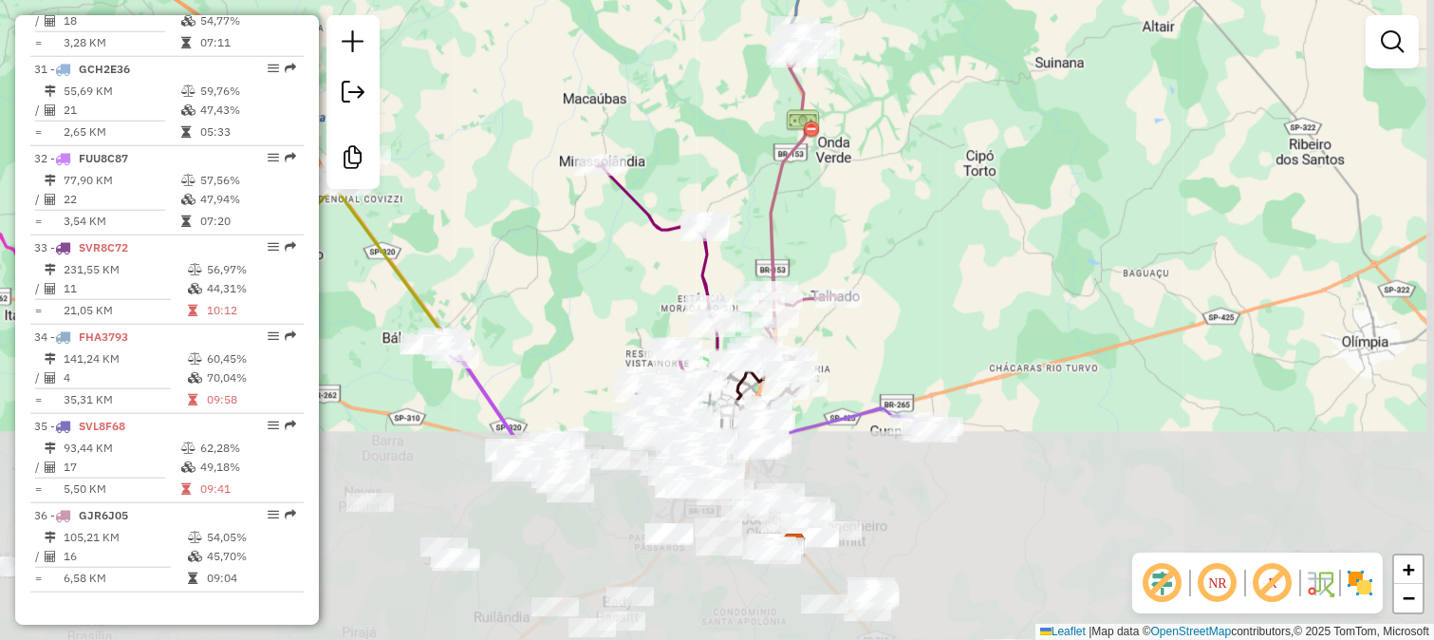
drag, startPoint x: 750, startPoint y: 403, endPoint x: 738, endPoint y: 134, distance: 269.8
click at [738, 134] on div "Janela de atendimento Grade de atendimento Capacidade Transportadoras Veículos …" at bounding box center [717, 320] width 1434 height 640
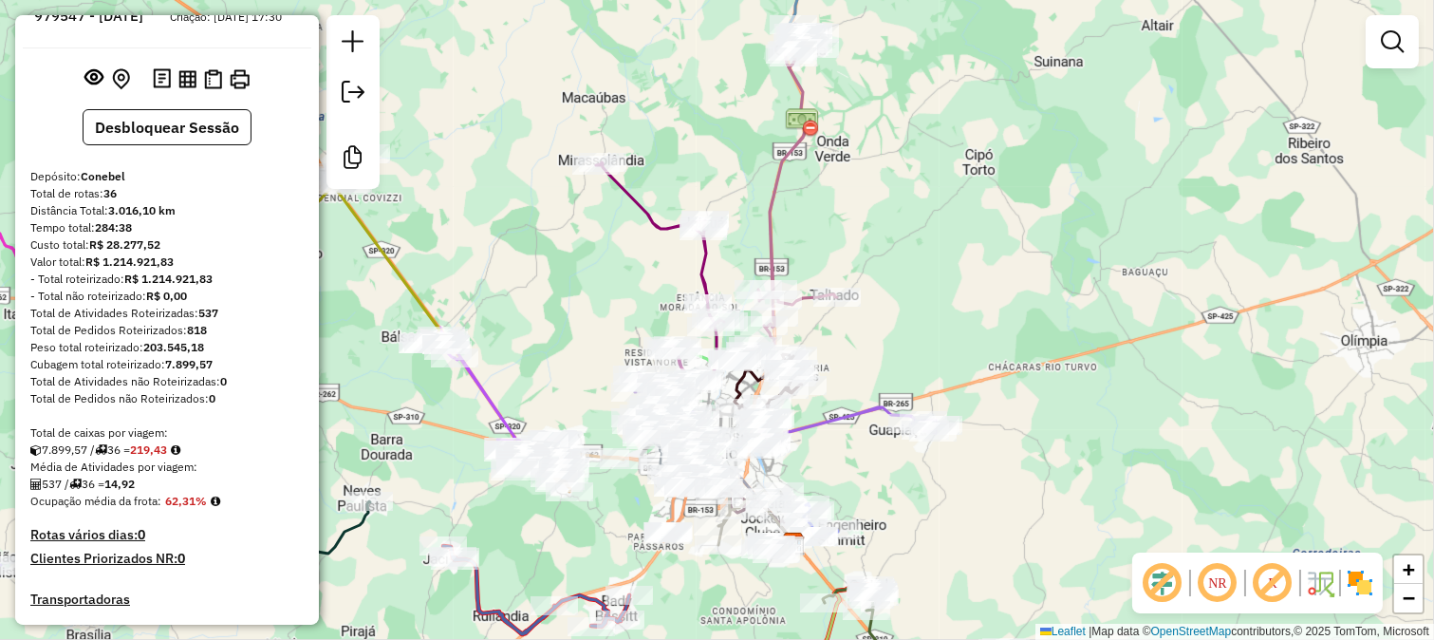
scroll to position [22, 0]
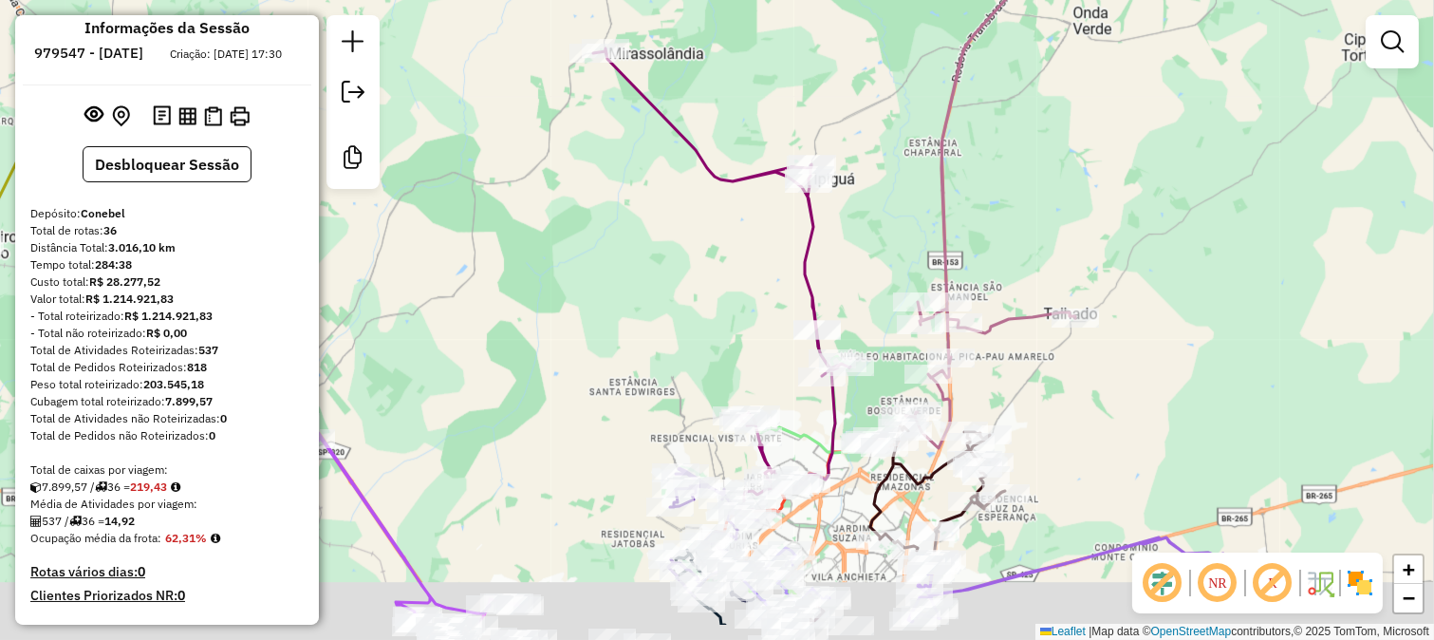
drag, startPoint x: 909, startPoint y: 285, endPoint x: 756, endPoint y: 178, distance: 186.2
click at [757, 180] on div "Janela de atendimento Grade de atendimento Capacidade Transportadoras Veículos …" at bounding box center [717, 320] width 1434 height 640
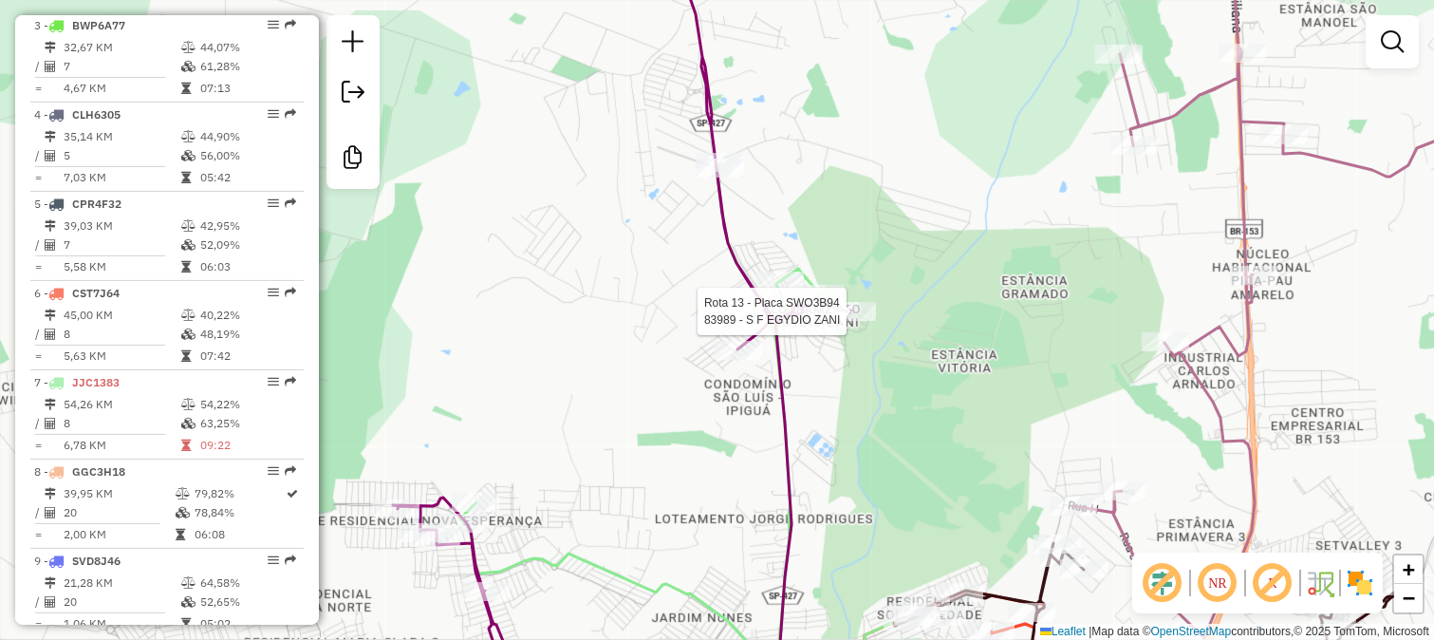
select select "**********"
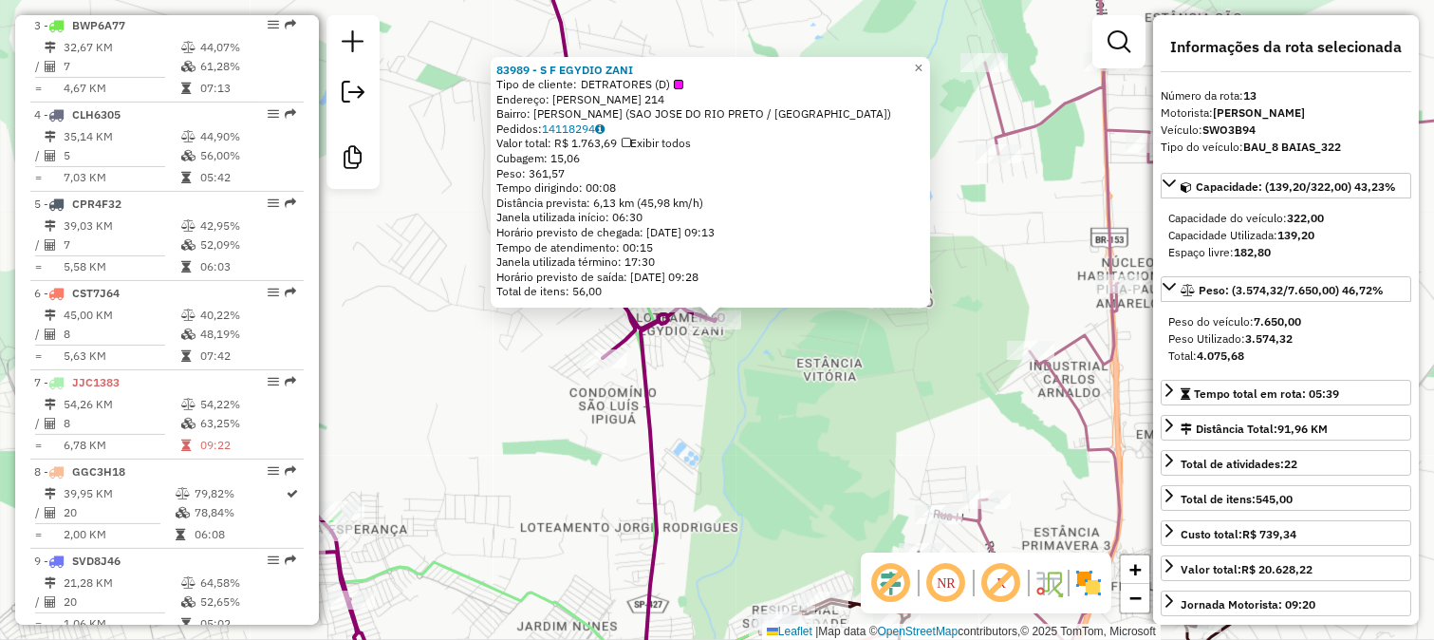
scroll to position [1835, 0]
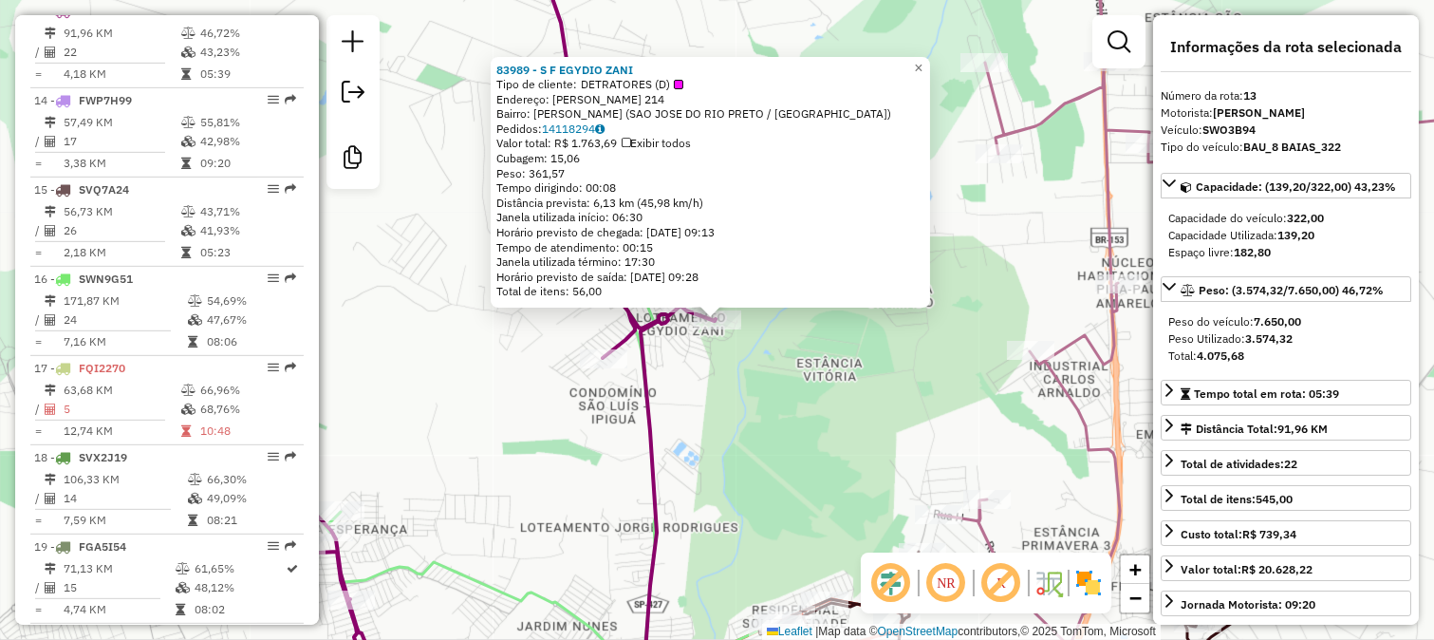
click at [699, 344] on div "83989 - S F EGYDIO ZANI Tipo de cliente: DETRATORES (D) Endereço: FLAVIO MARTIN…" at bounding box center [717, 320] width 1434 height 640
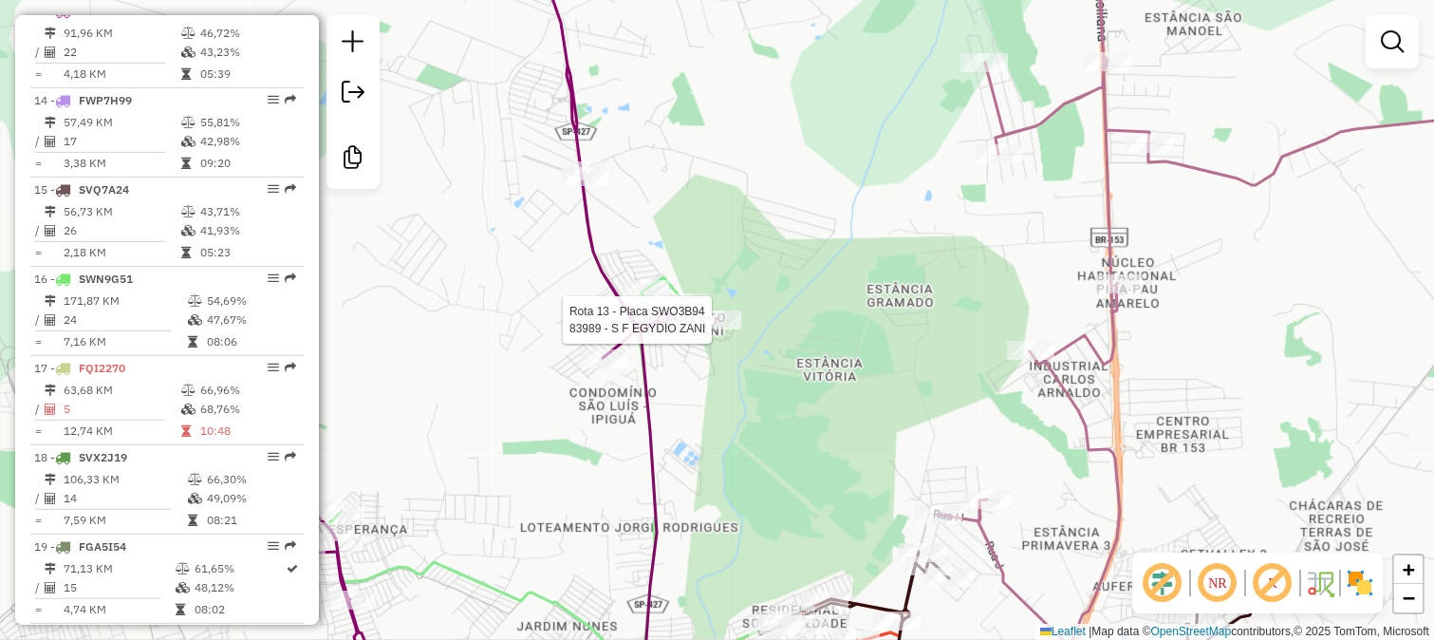
select select "**********"
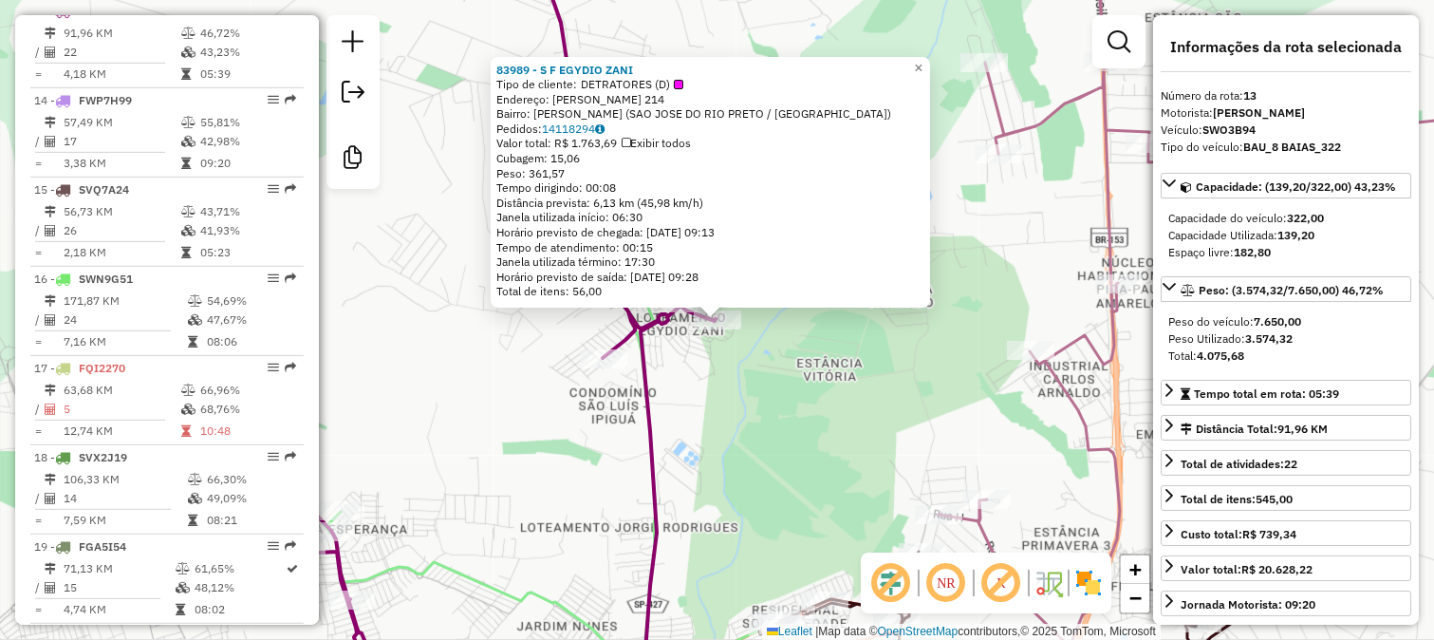
click at [421, 187] on div "83989 - S F EGYDIO ZANI Tipo de cliente: DETRATORES (D) Endereço: FLAVIO MARTIN…" at bounding box center [717, 320] width 1434 height 640
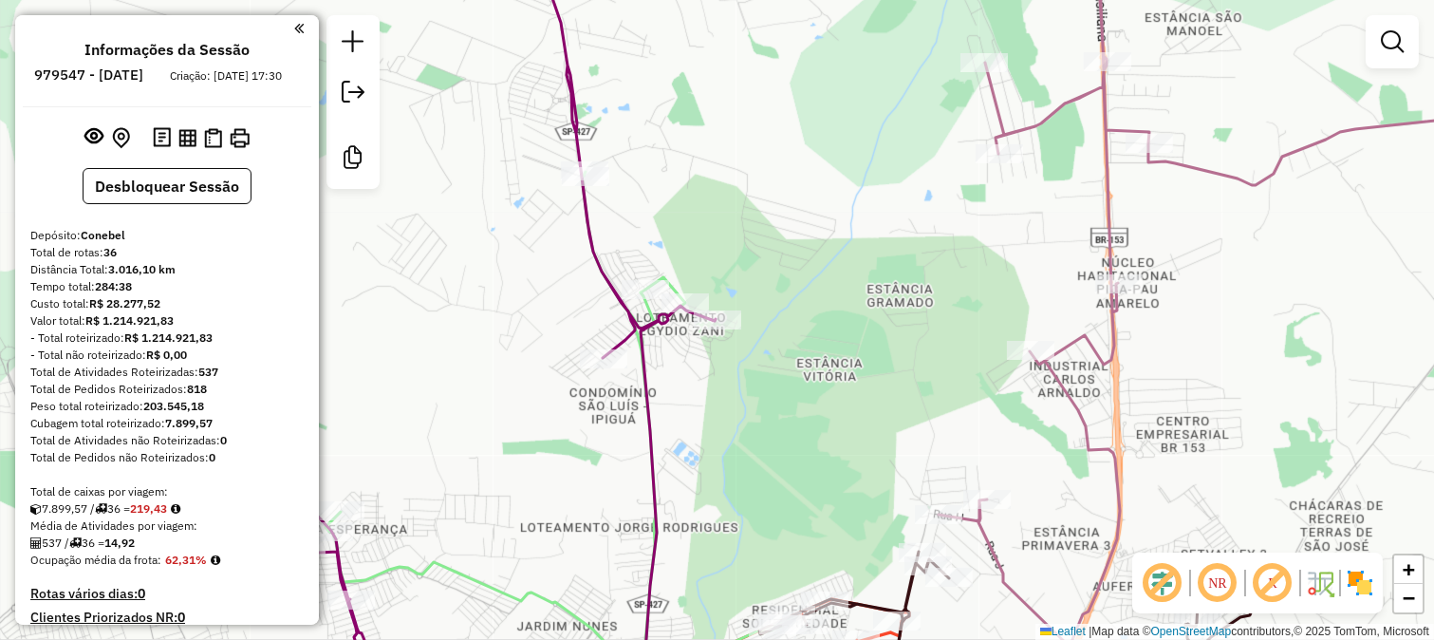
scroll to position [1835, 0]
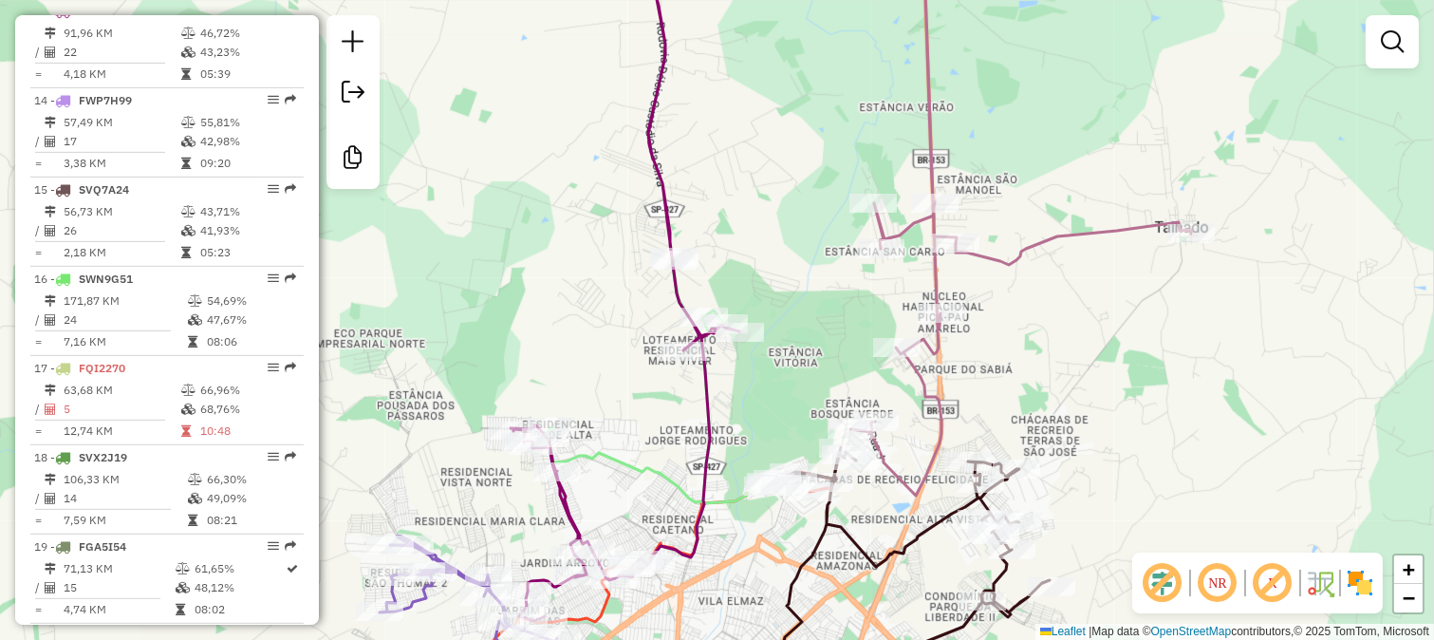
click at [919, 579] on div "Janela de atendimento Grade de atendimento Capacidade Transportadoras Veículos …" at bounding box center [717, 320] width 1434 height 640
click at [925, 475] on icon at bounding box center [1021, 215] width 340 height 559
select select "**********"
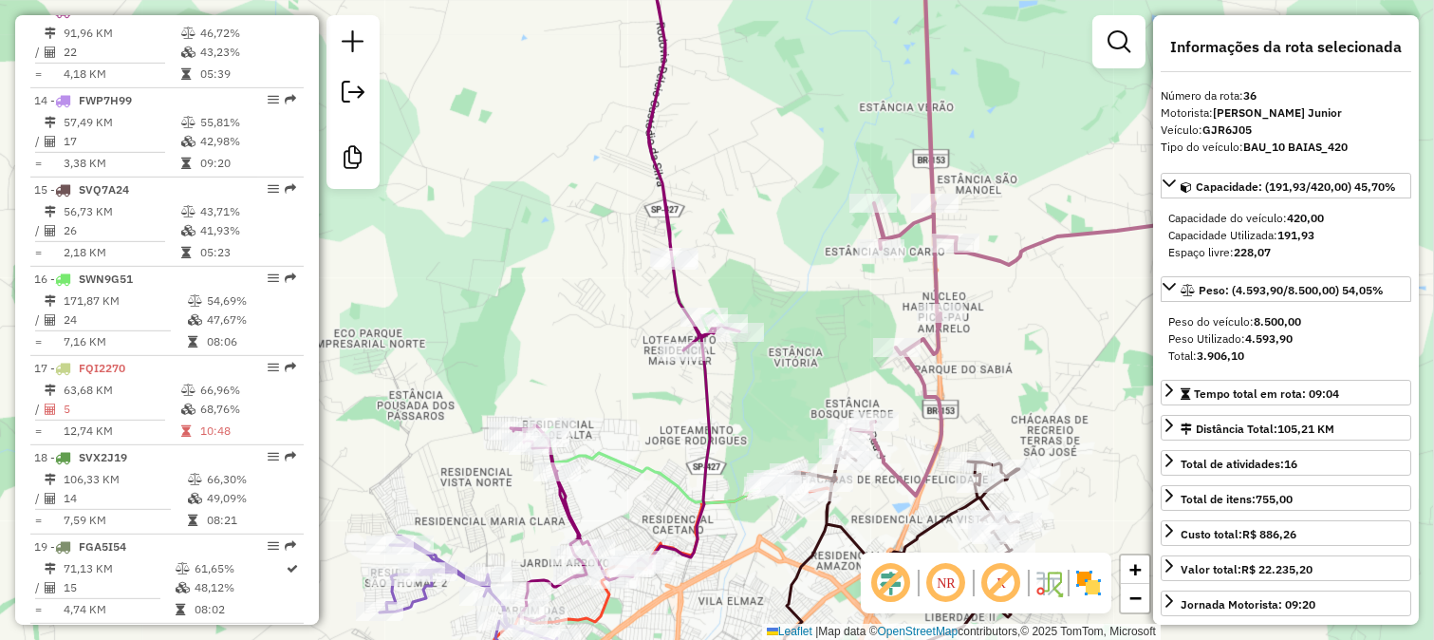
scroll to position [3396, 0]
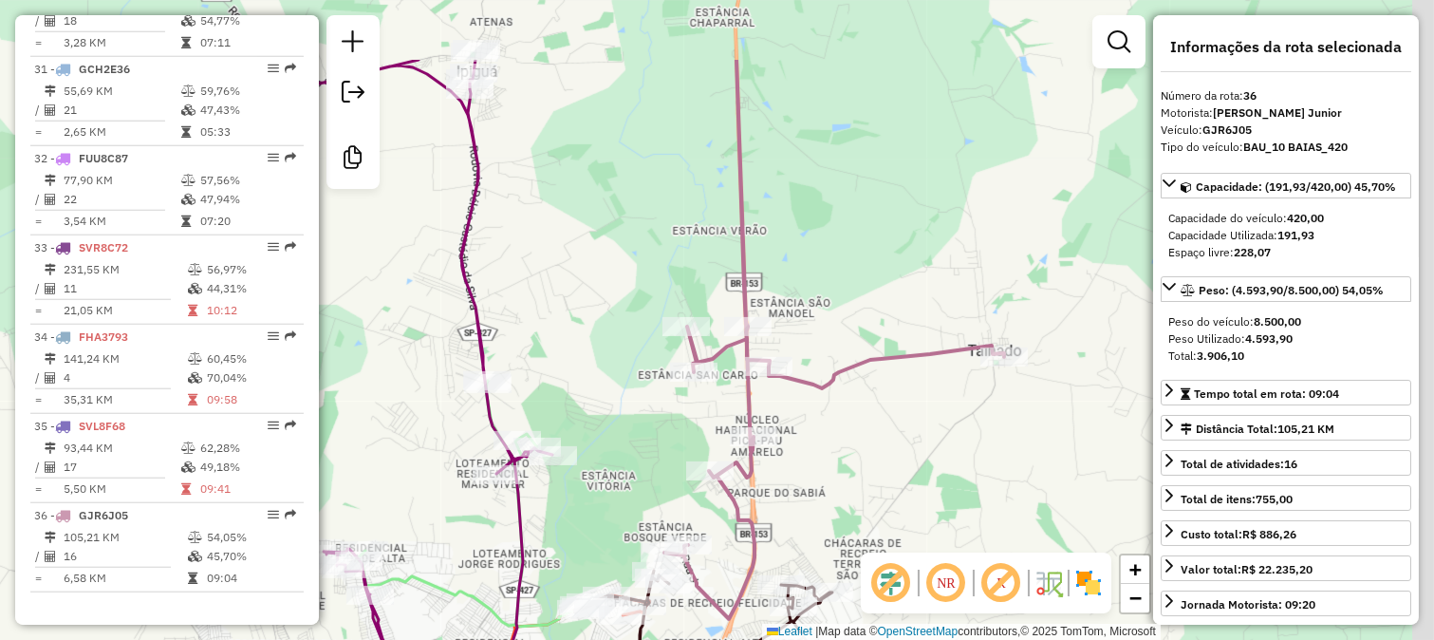
drag, startPoint x: 1074, startPoint y: 340, endPoint x: 870, endPoint y: 472, distance: 242.2
click at [868, 477] on div "Janela de atendimento Grade de atendimento Capacidade Transportadoras Veículos …" at bounding box center [717, 320] width 1434 height 640
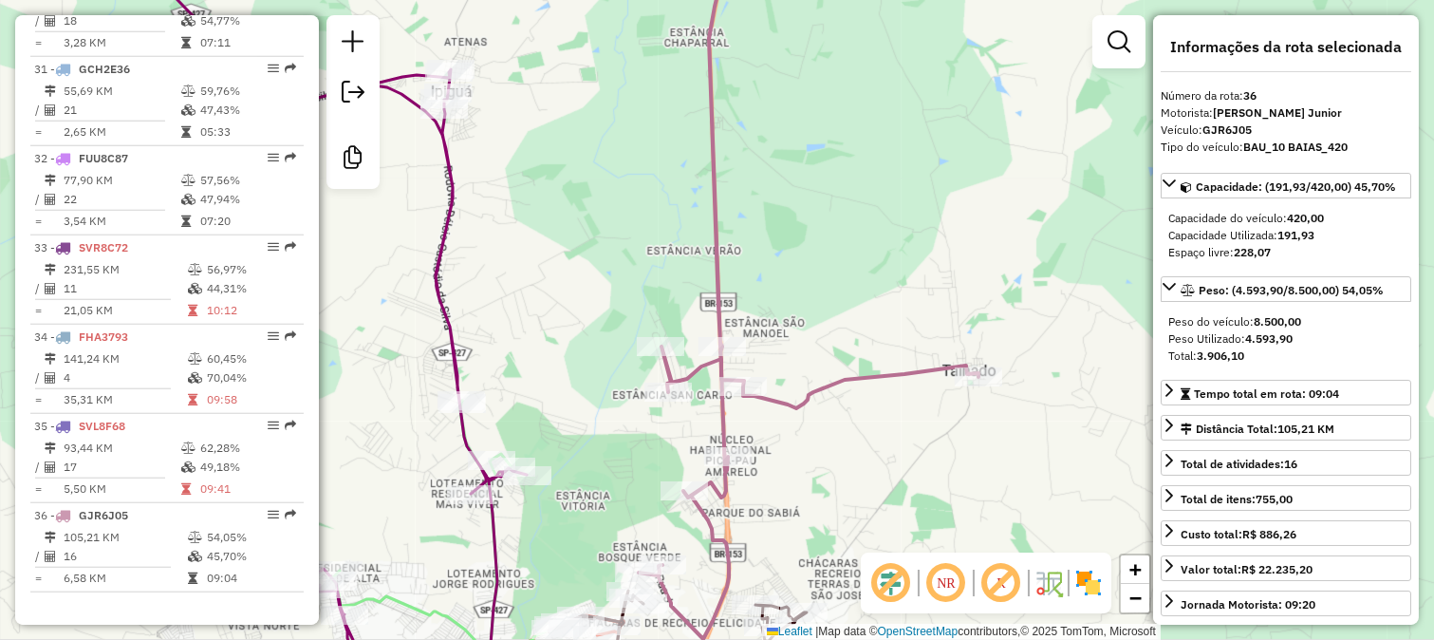
drag, startPoint x: 859, startPoint y: 349, endPoint x: 938, endPoint y: 252, distance: 124.8
click at [925, 271] on div "Janela de atendimento Grade de atendimento Capacidade Transportadoras Veículos …" at bounding box center [717, 320] width 1434 height 640
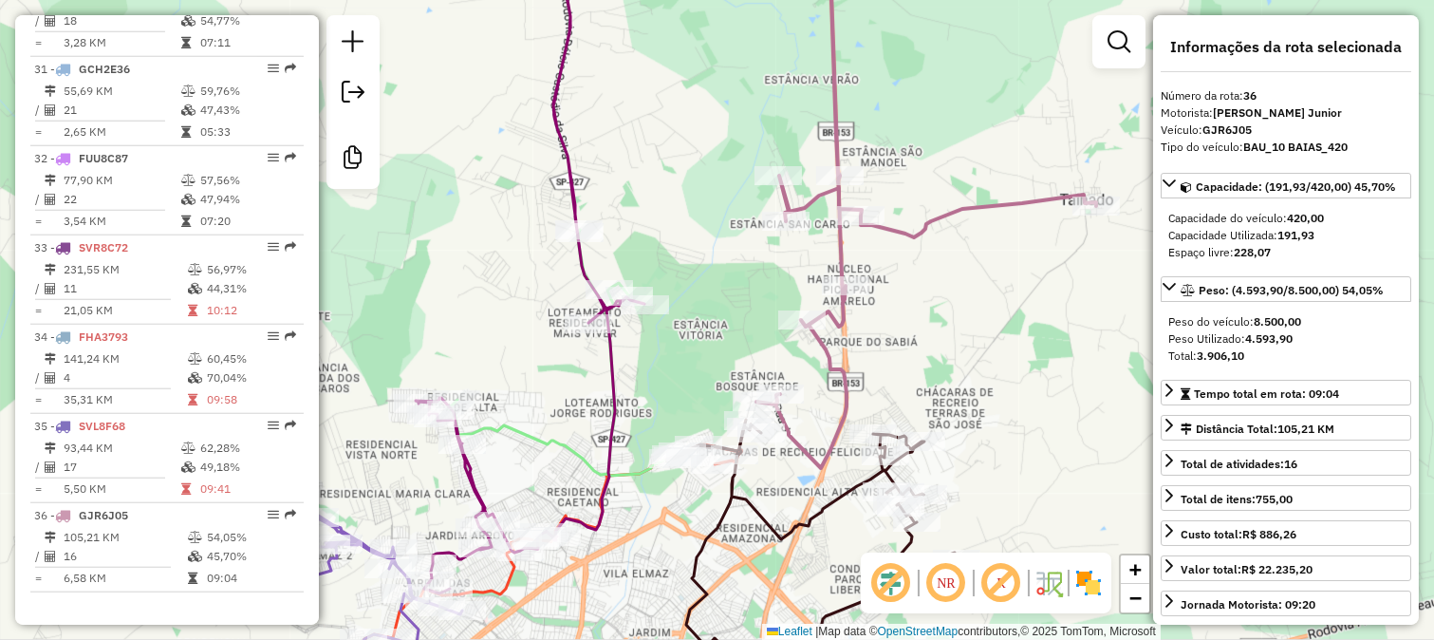
drag, startPoint x: 941, startPoint y: 420, endPoint x: 993, endPoint y: 268, distance: 160.6
click at [992, 271] on div "Janela de atendimento Grade de atendimento Capacidade Transportadoras Veículos …" at bounding box center [717, 320] width 1434 height 640
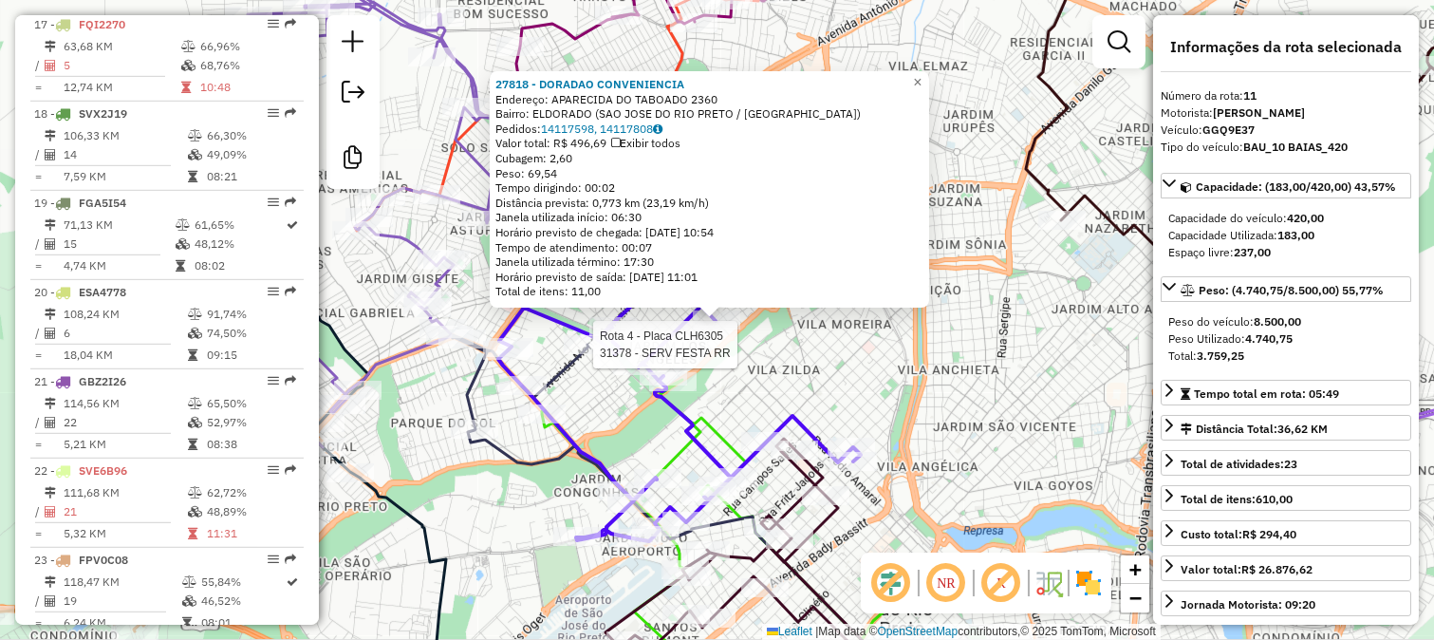
scroll to position [1656, 0]
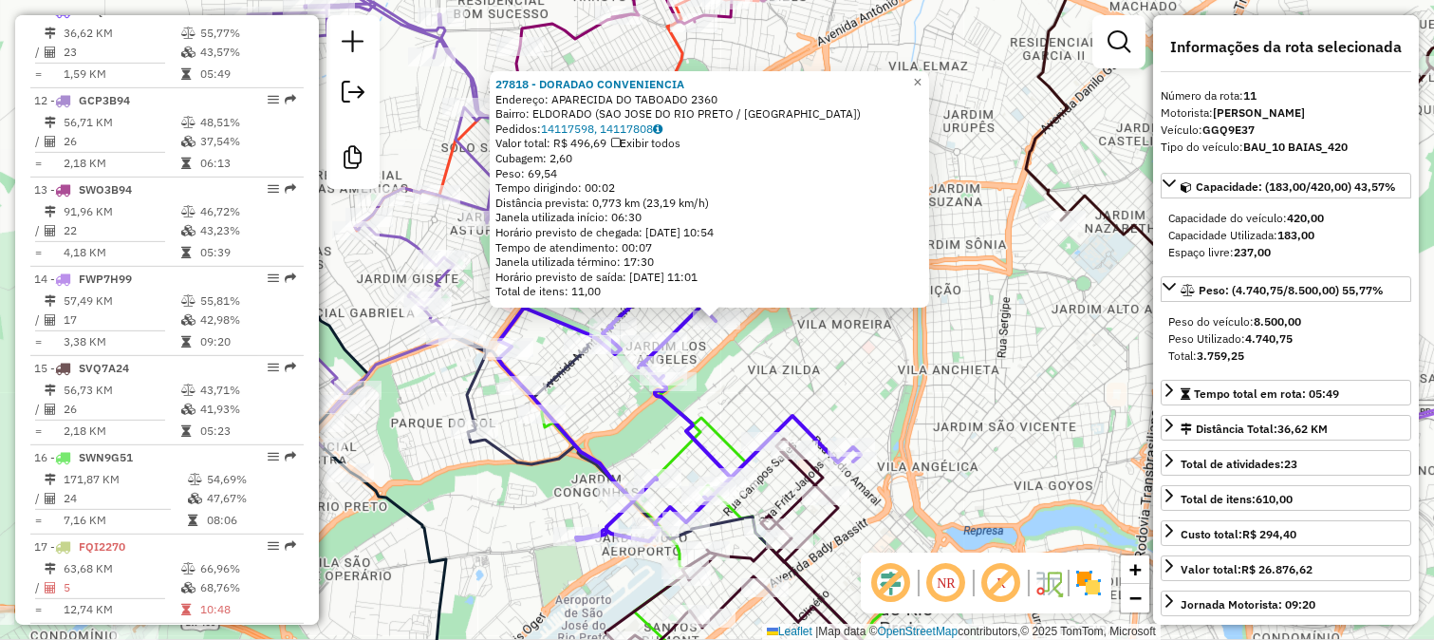
click at [845, 403] on div "27818 - DORADAO CONVENIENCIA Endereço: APARECIDA DO TABOADO 2360 Bairro: ELDORA…" at bounding box center [717, 320] width 1434 height 640
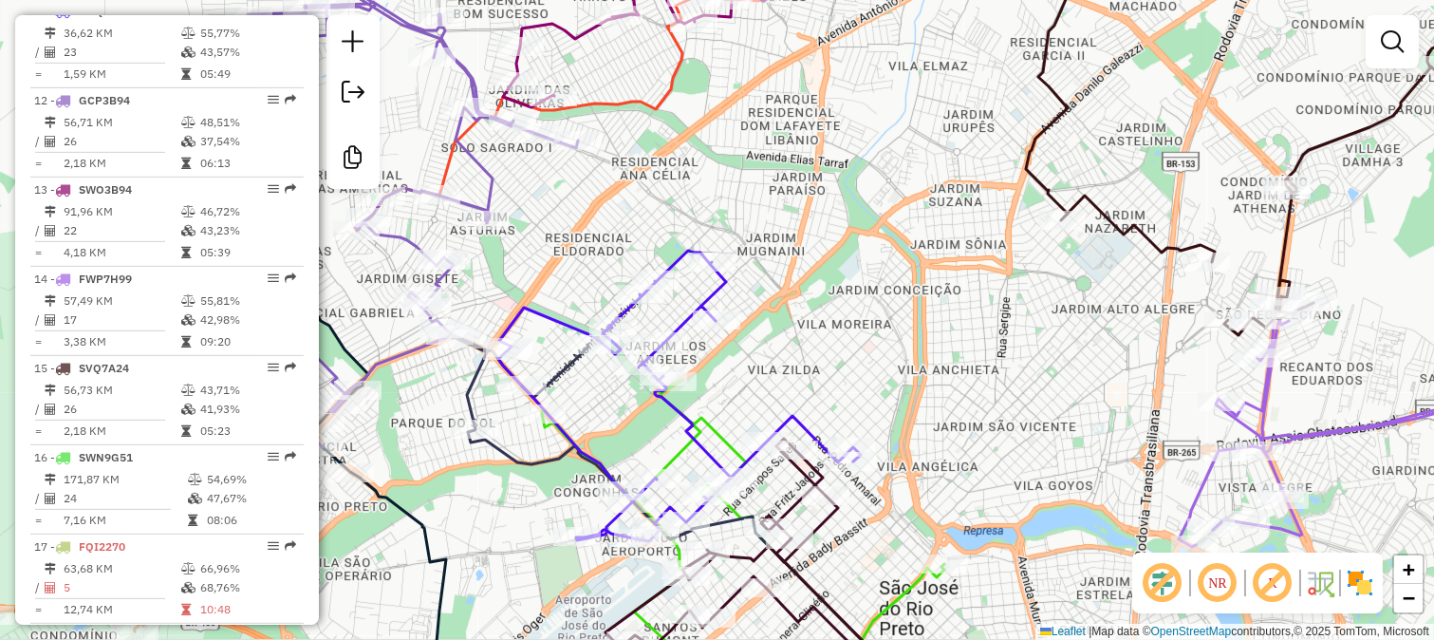
click at [763, 320] on div "Janela de atendimento Grade de atendimento Capacidade Transportadoras Veículos …" at bounding box center [717, 320] width 1434 height 640
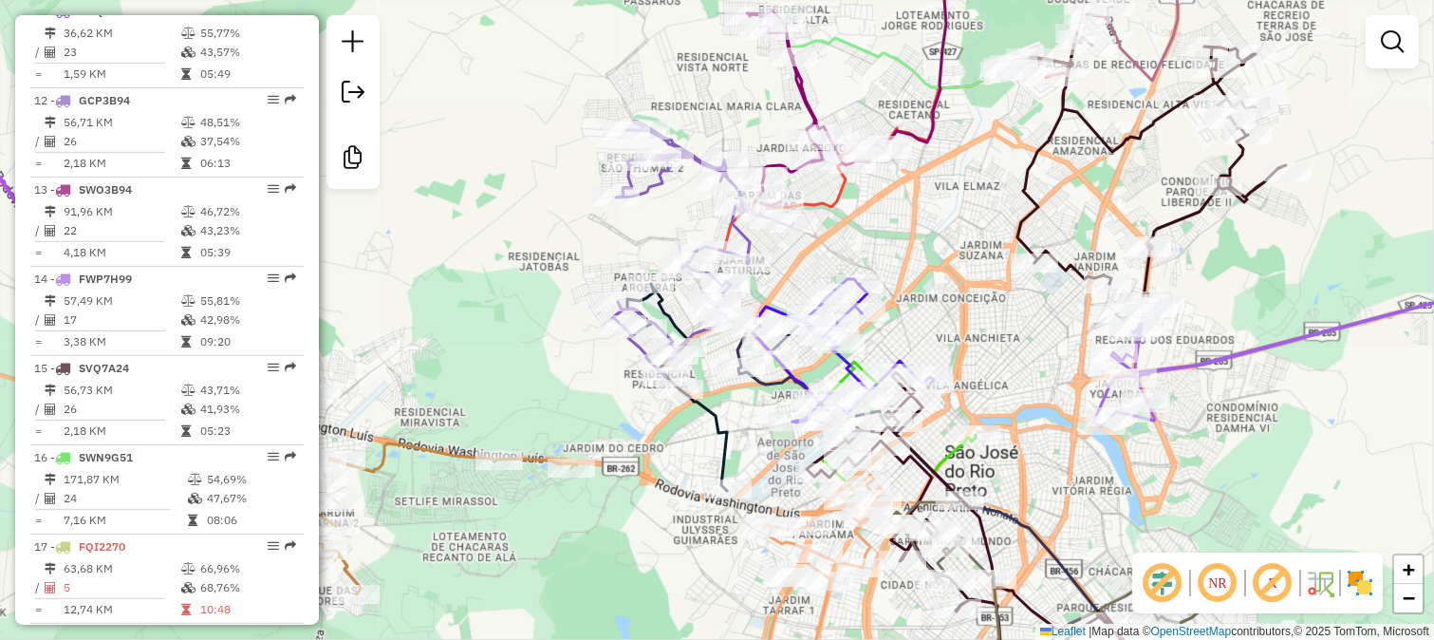
click at [1229, 356] on icon at bounding box center [1335, 345] width 484 height 161
select select "**********"
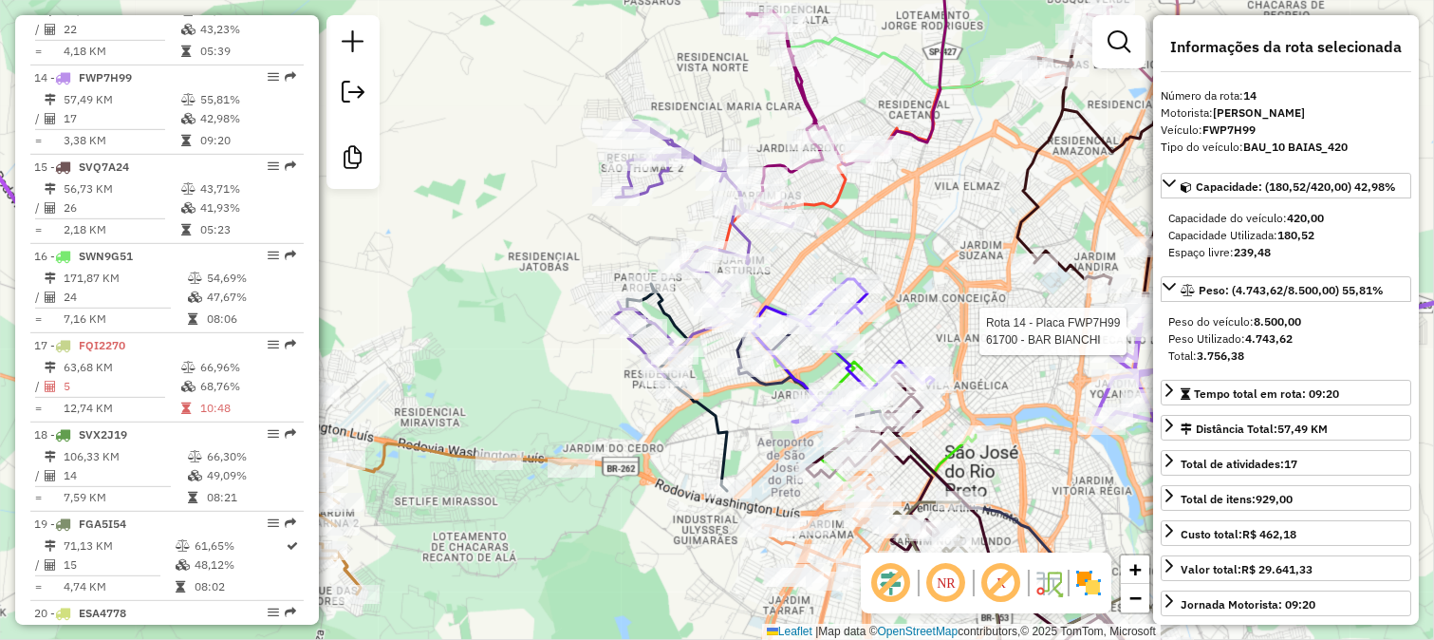
scroll to position [1923, 0]
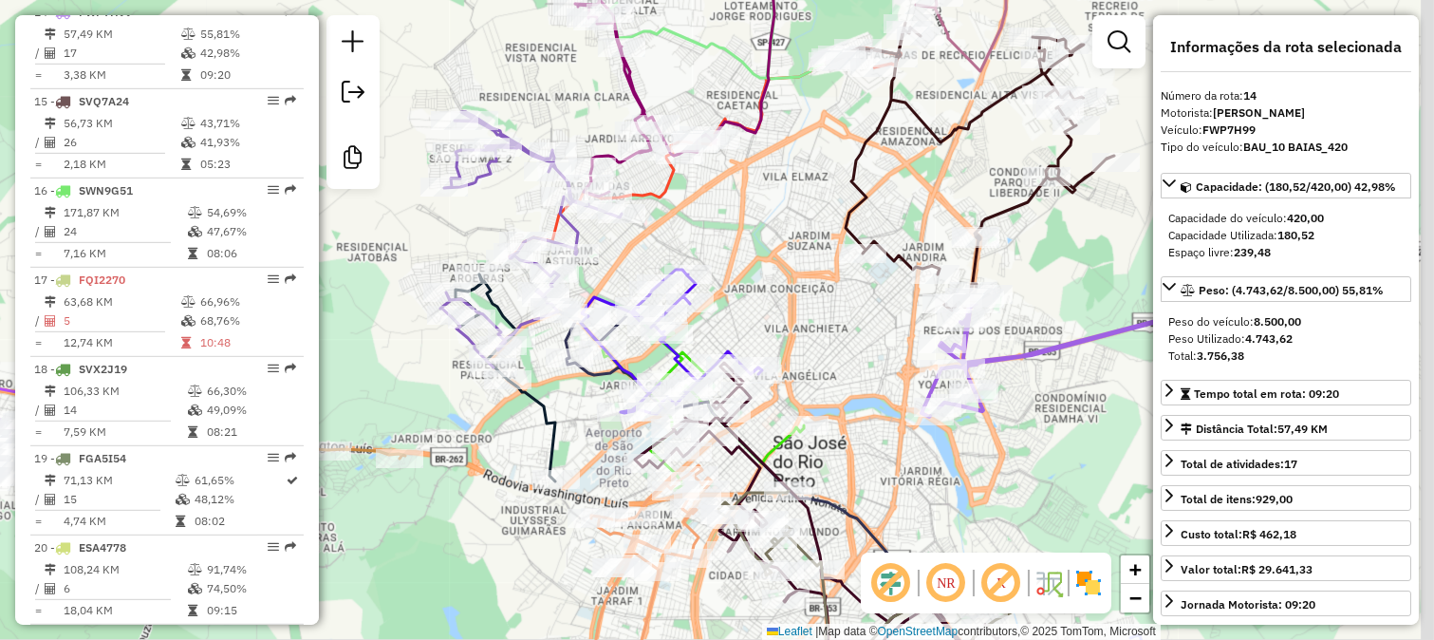
click at [895, 318] on div "Janela de atendimento Grade de atendimento Capacidade Transportadoras Veículos …" at bounding box center [717, 320] width 1434 height 640
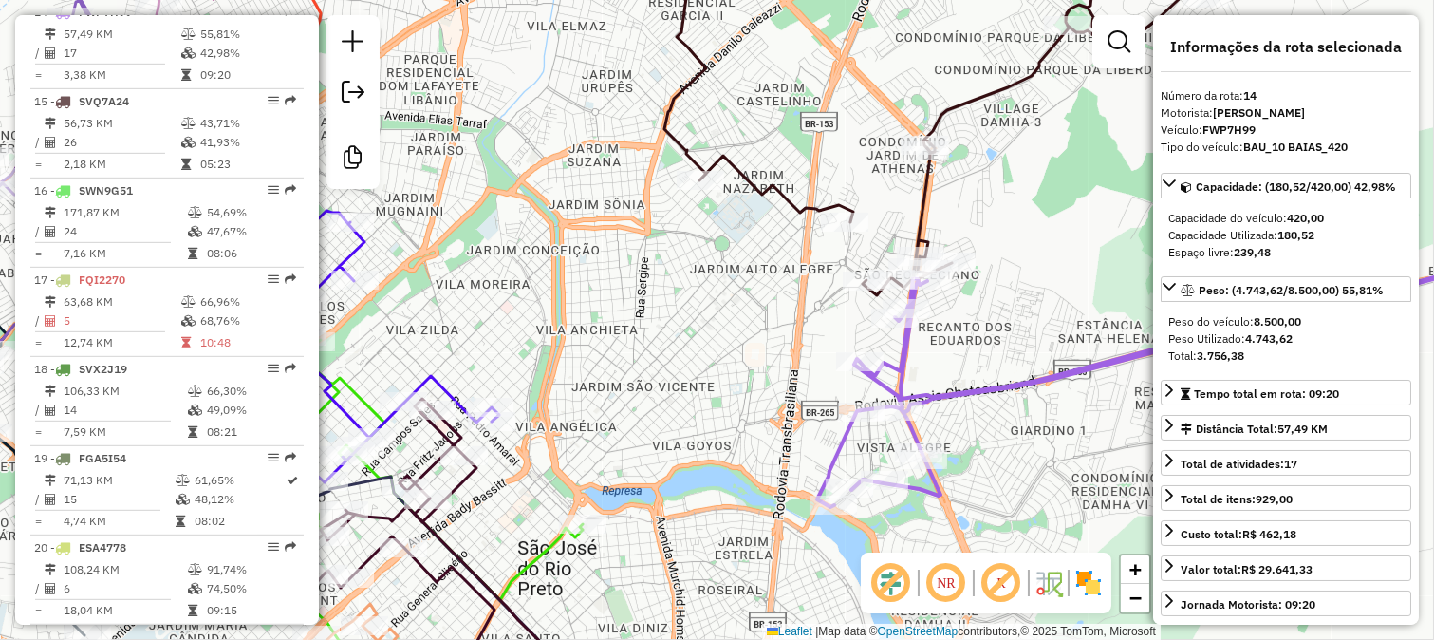
click at [897, 335] on icon at bounding box center [1197, 373] width 760 height 268
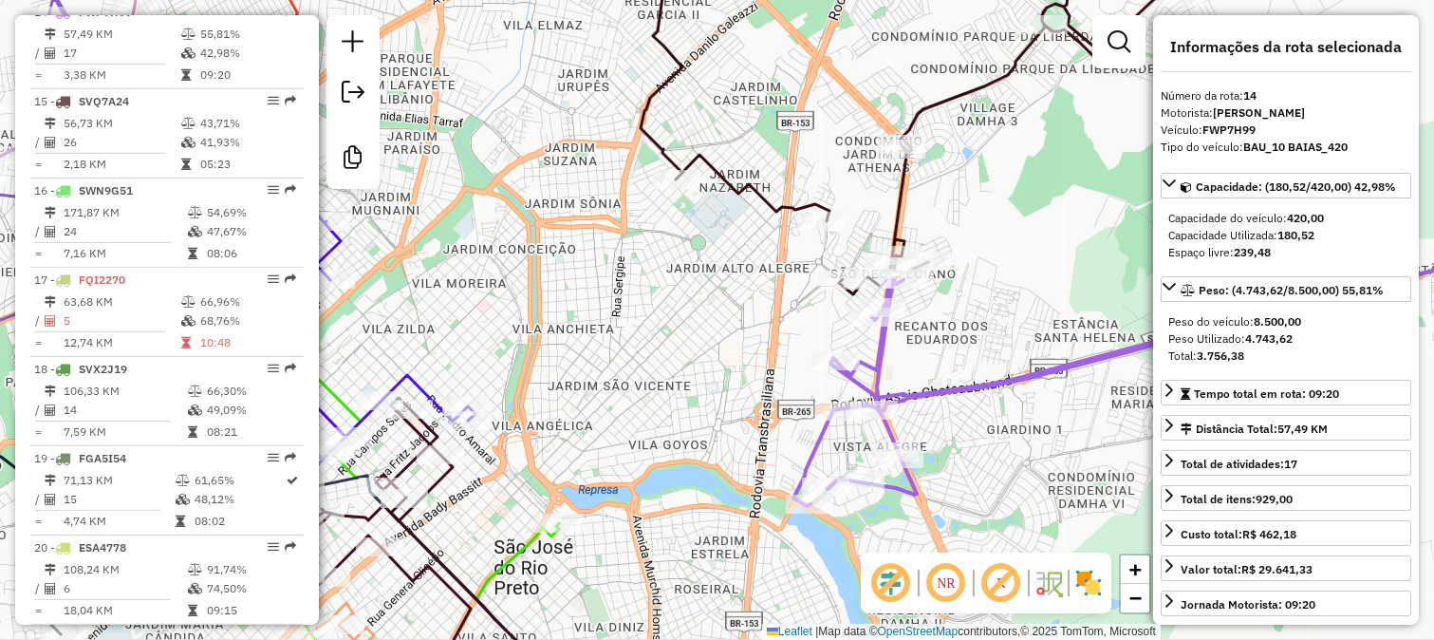
drag, startPoint x: 984, startPoint y: 337, endPoint x: 620, endPoint y: 324, distance: 364.7
click at [650, 329] on div "Janela de atendimento Grade de atendimento Capacidade Transportadoras Veículos …" at bounding box center [717, 320] width 1434 height 640
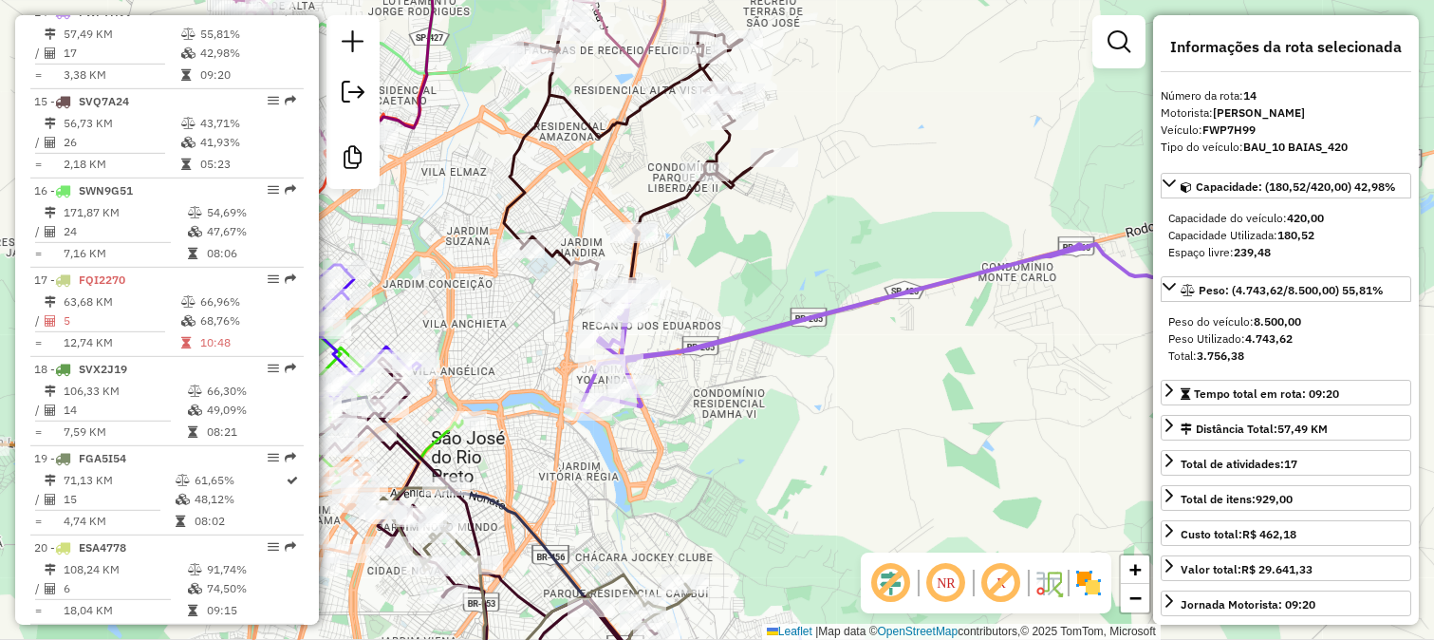
drag, startPoint x: 778, startPoint y: 365, endPoint x: 756, endPoint y: 370, distance: 22.3
click at [757, 368] on div "Janela de atendimento Grade de atendimento Capacidade Transportadoras Veículos …" at bounding box center [717, 320] width 1434 height 640
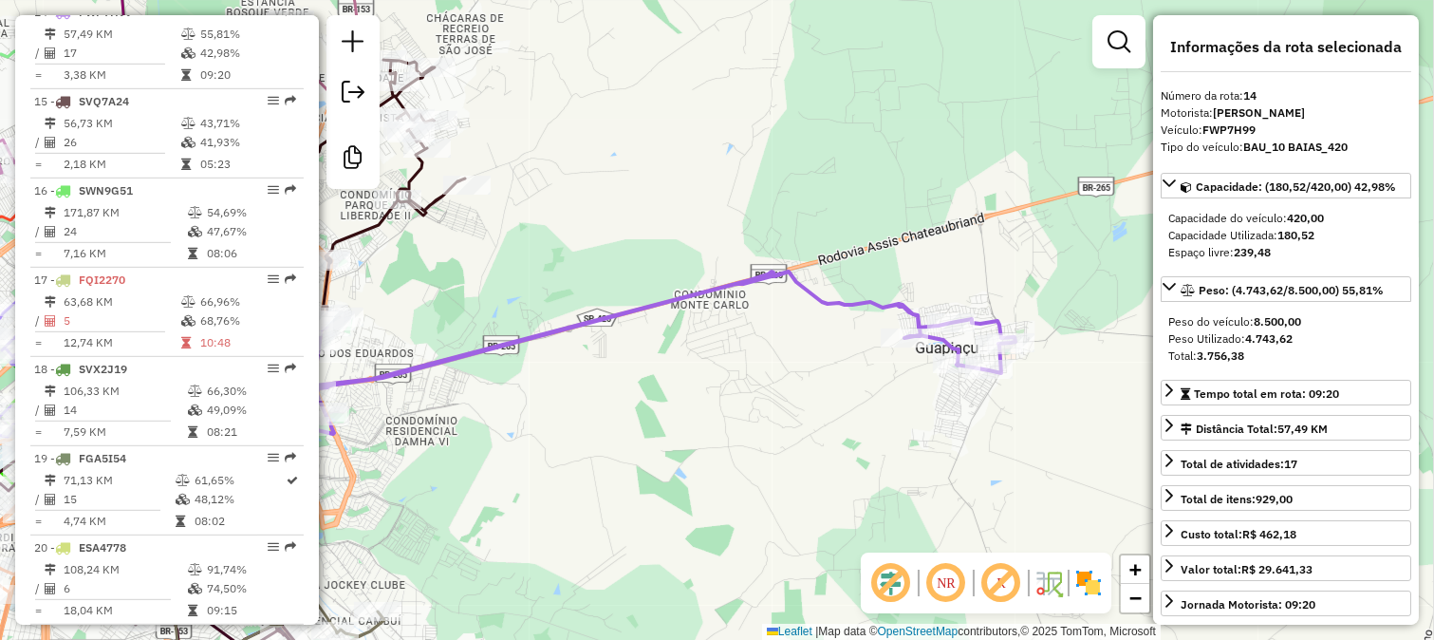
drag, startPoint x: 945, startPoint y: 401, endPoint x: 821, endPoint y: 408, distance: 124.6
click at [821, 408] on div "Janela de atendimento Grade de atendimento Capacidade Transportadoras Veículos …" at bounding box center [717, 320] width 1434 height 640
drag, startPoint x: 762, startPoint y: 386, endPoint x: 932, endPoint y: 353, distance: 173.1
click at [912, 359] on div "Janela de atendimento Grade de atendimento Capacidade Transportadoras Veículos …" at bounding box center [717, 320] width 1434 height 640
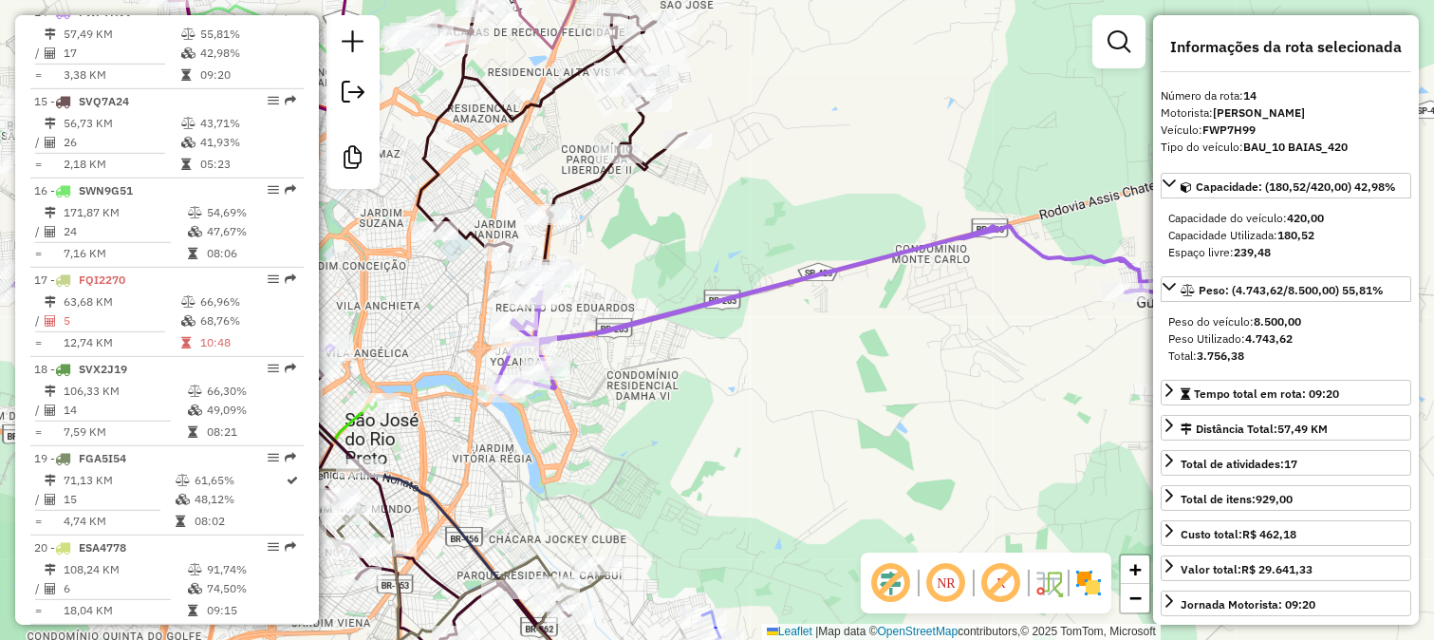
drag, startPoint x: 641, startPoint y: 364, endPoint x: 858, endPoint y: 364, distance: 217.4
click at [850, 364] on div "Janela de atendimento Grade de atendimento Capacidade Transportadoras Veículos …" at bounding box center [717, 320] width 1434 height 640
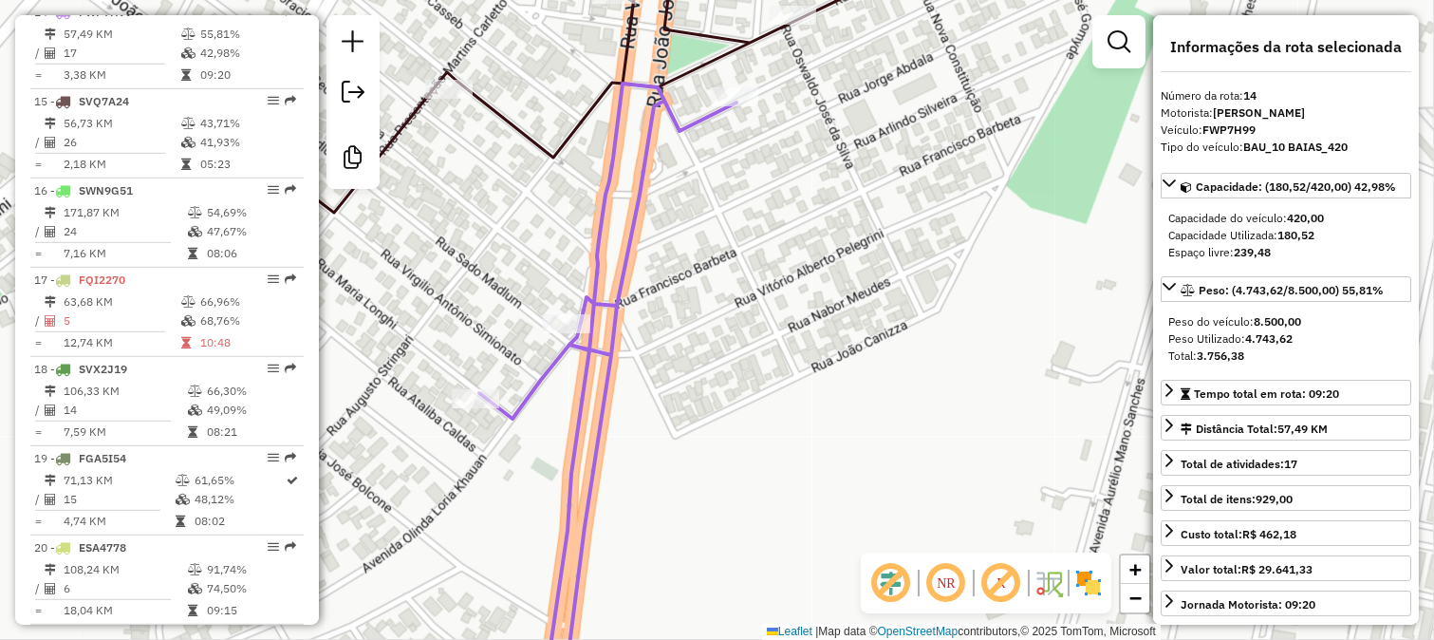
click at [649, 206] on div "Janela de atendimento Grade de atendimento Capacidade Transportadoras Veículos …" at bounding box center [717, 320] width 1434 height 640
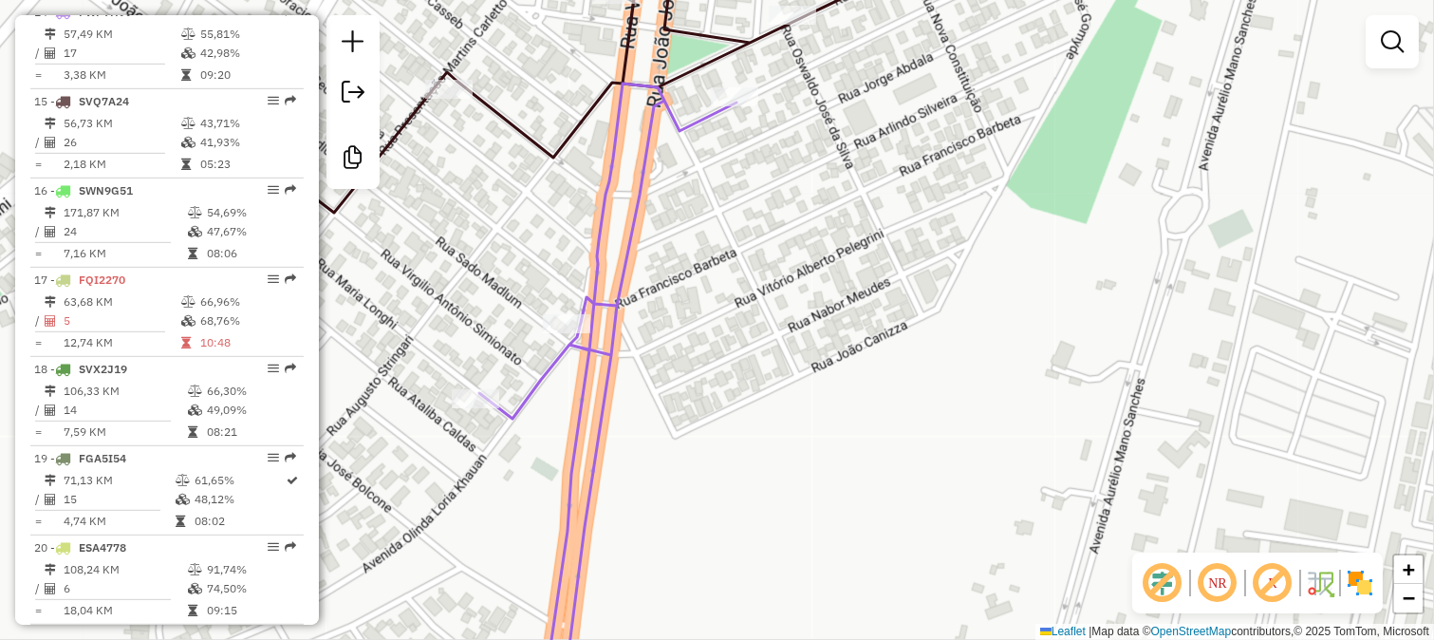
click at [626, 204] on icon at bounding box center [607, 394] width 257 height 621
select select "**********"
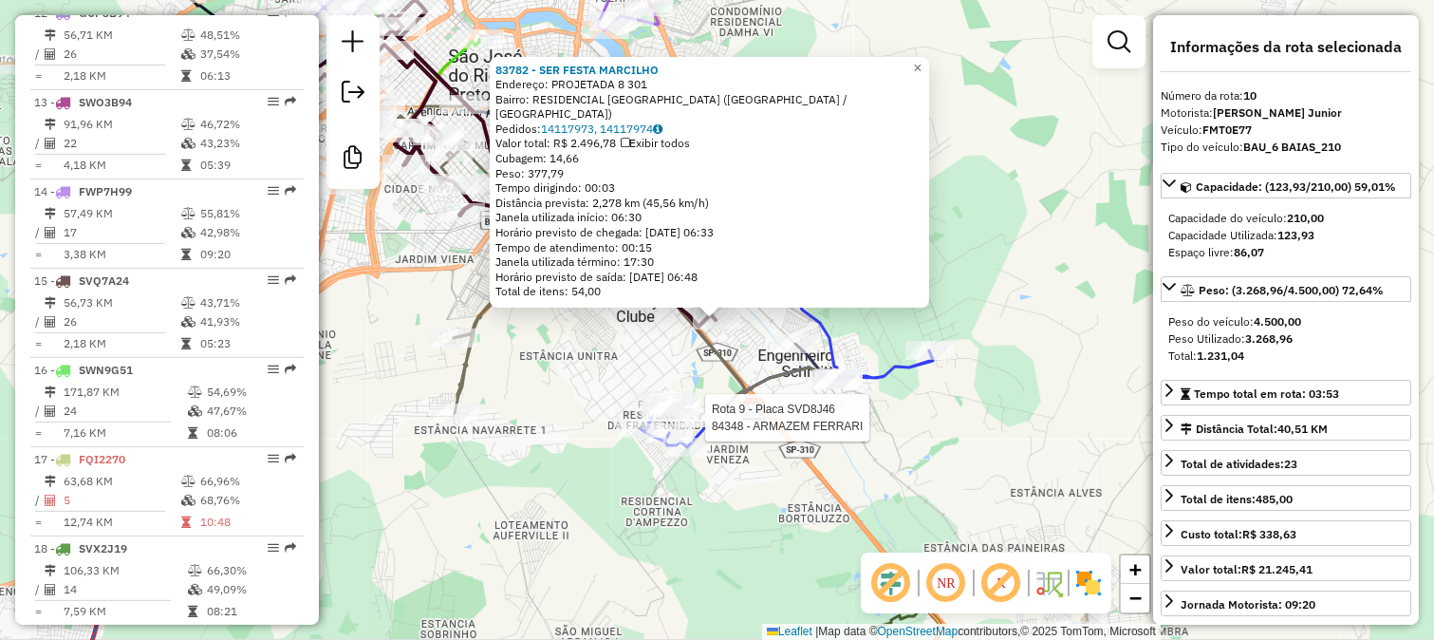
scroll to position [1567, 0]
click at [593, 317] on div "83782 - SER FESTA [PERSON_NAME]: PROJETADA 8 301 Bairro: RESIDENCIAL [GEOGRAPHI…" at bounding box center [717, 320] width 1434 height 640
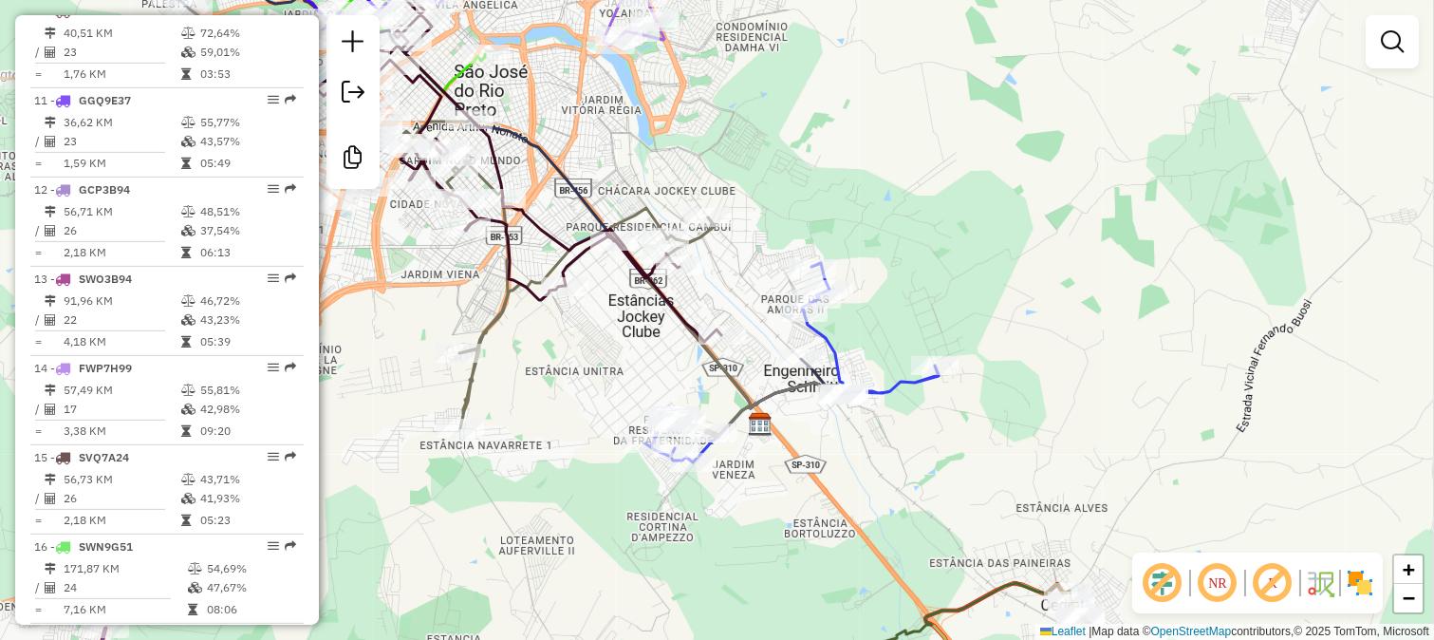
drag, startPoint x: 593, startPoint y: 317, endPoint x: 651, endPoint y: 416, distance: 114.4
click at [651, 416] on div "Janela de atendimento Grade de atendimento Capacidade Transportadoras Veículos …" at bounding box center [717, 320] width 1434 height 640
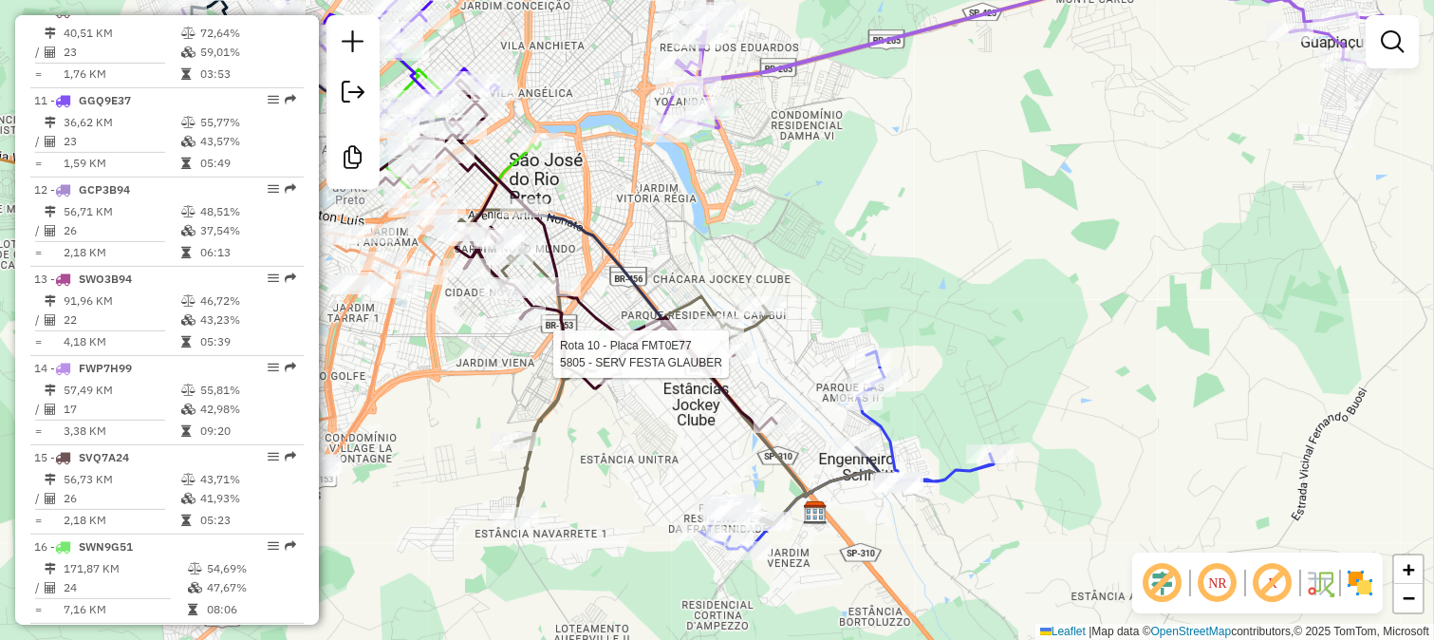
select select "**********"
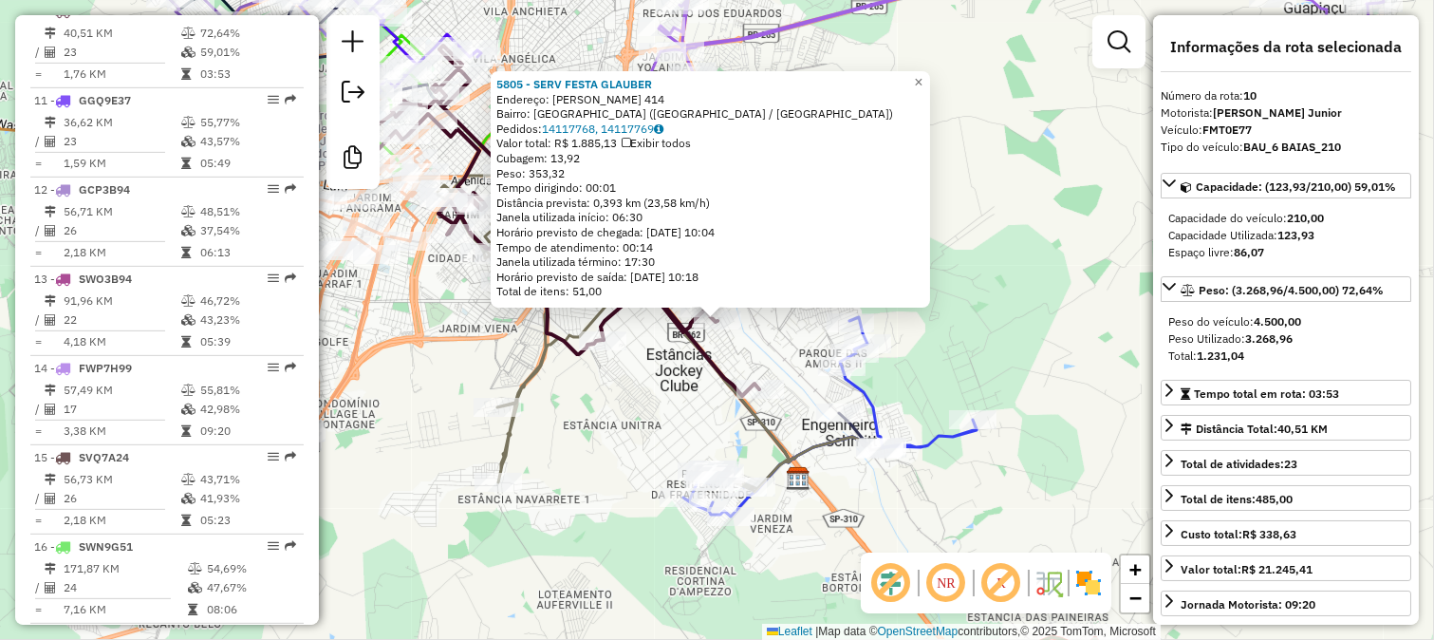
click at [728, 354] on div "5805 - SERV FESTA GLAUBER Endereço: [PERSON_NAME] 414 Bairro: [GEOGRAPHIC_DATA]…" at bounding box center [717, 320] width 1434 height 640
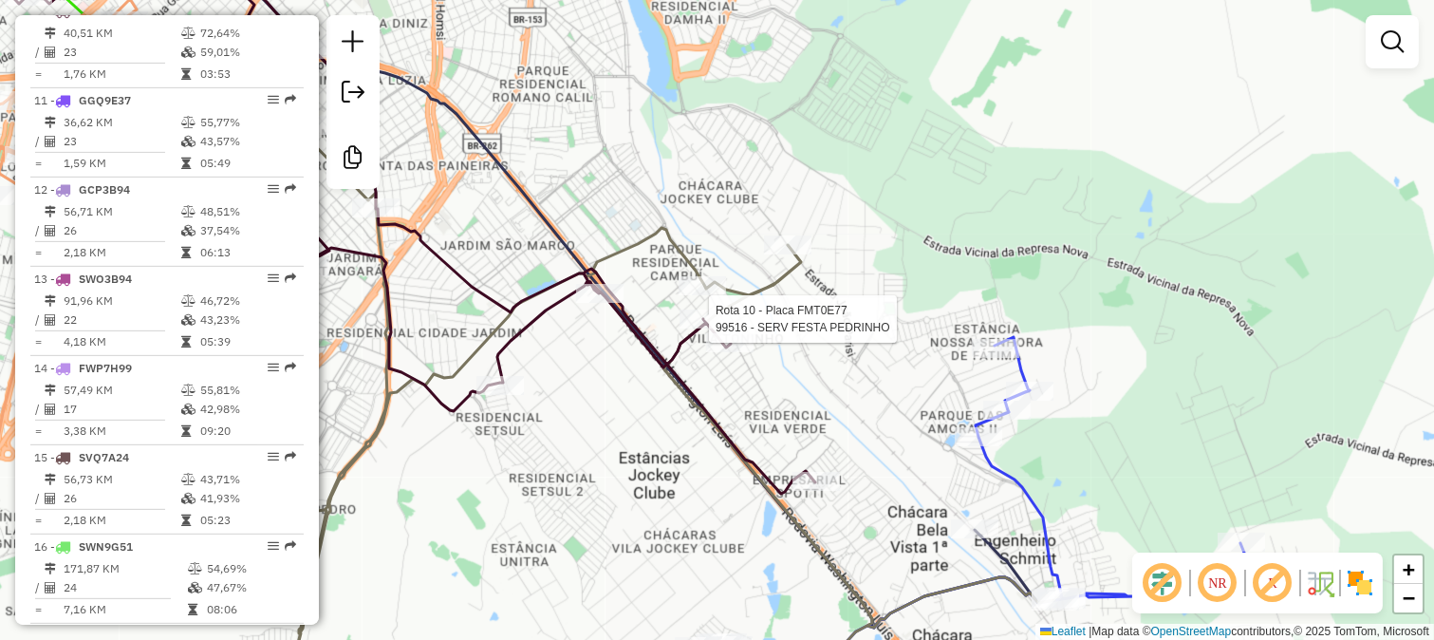
select select "**********"
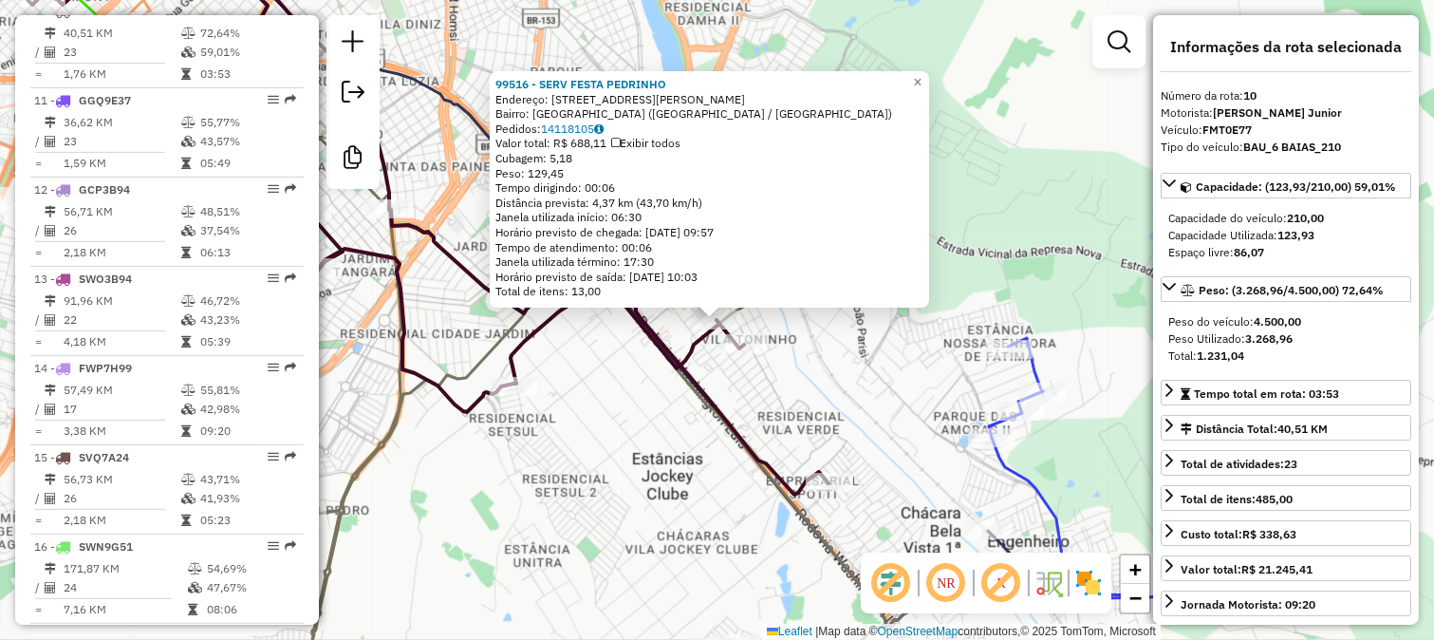
click at [632, 328] on icon at bounding box center [423, 215] width 812 height 558
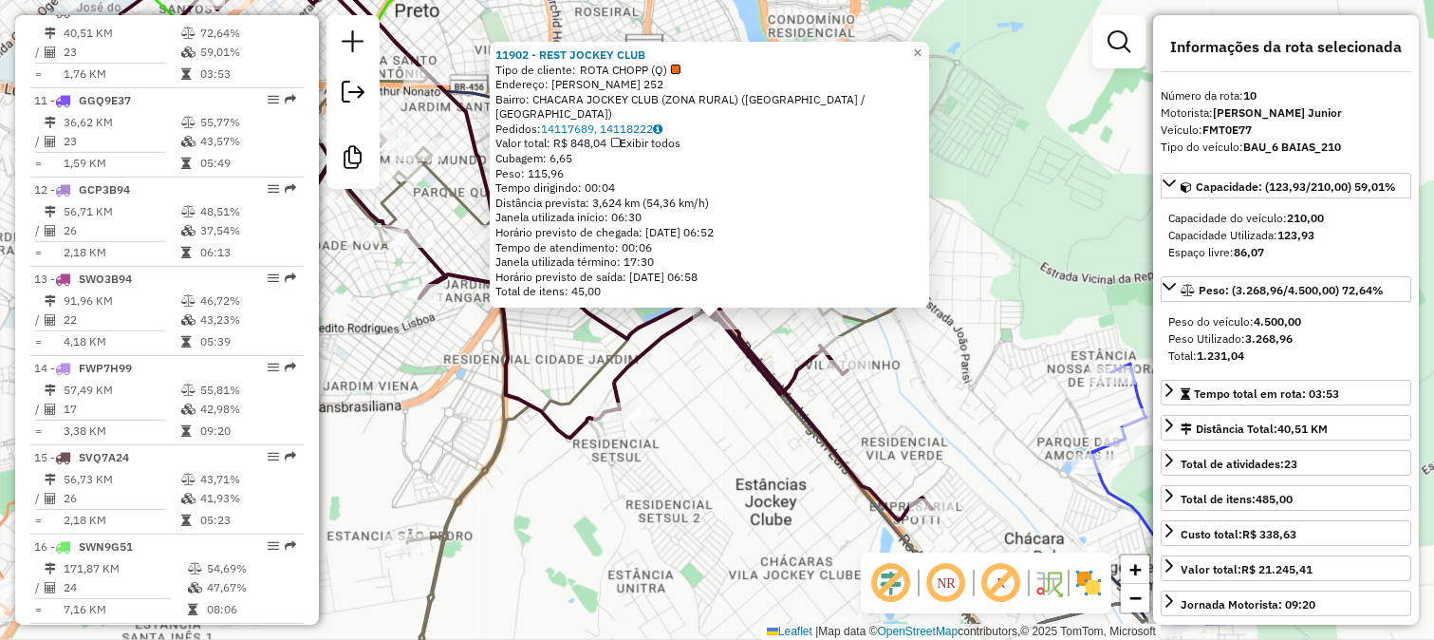
click at [627, 397] on icon at bounding box center [527, 228] width 812 height 584
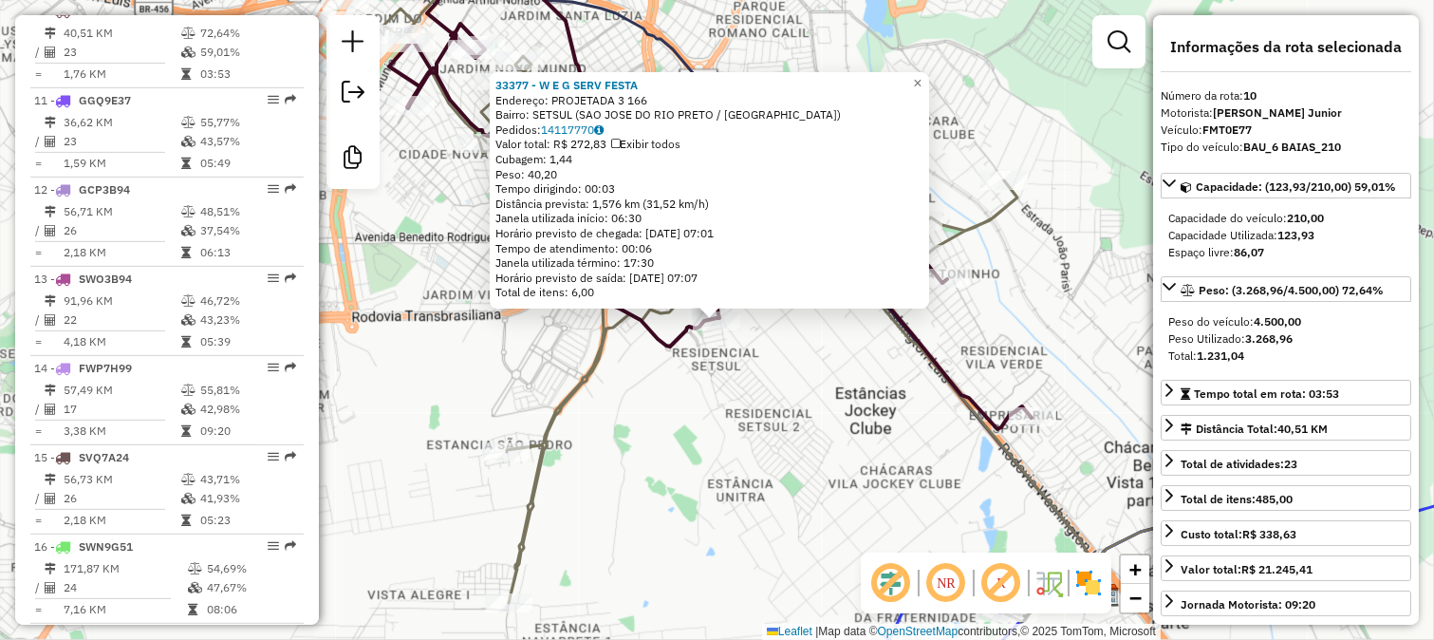
click at [713, 394] on div "33377 - W E G SERV FESTA Endereço: PROJETADA 3 166 Bairro: SETSUL ([GEOGRAPHIC_…" at bounding box center [717, 320] width 1434 height 640
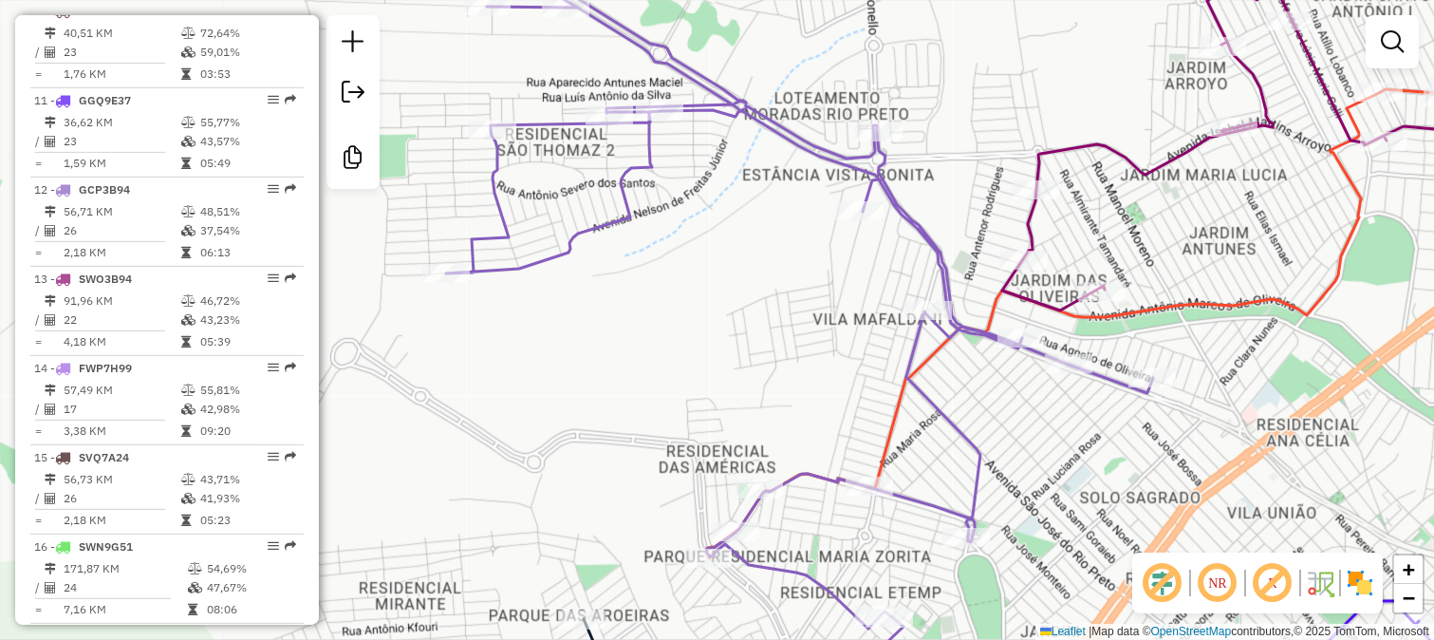
click at [934, 254] on icon at bounding box center [799, 336] width 707 height 738
select select "**********"
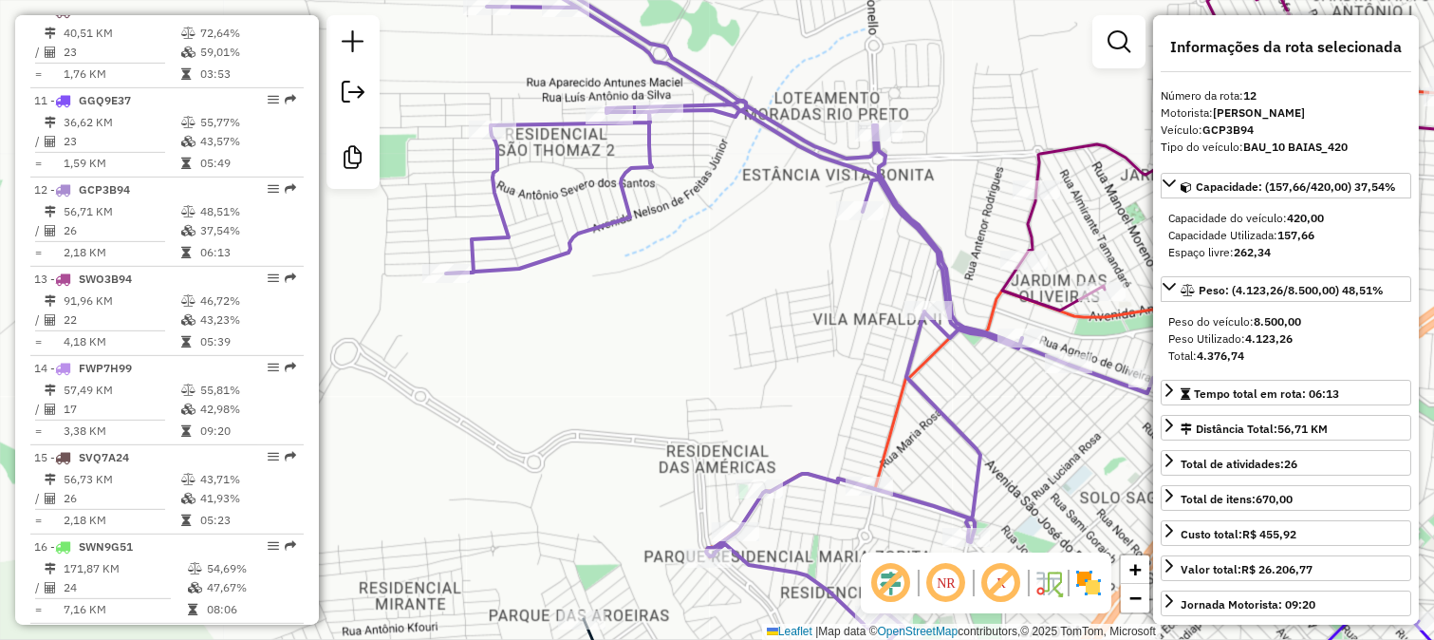
scroll to position [1745, 0]
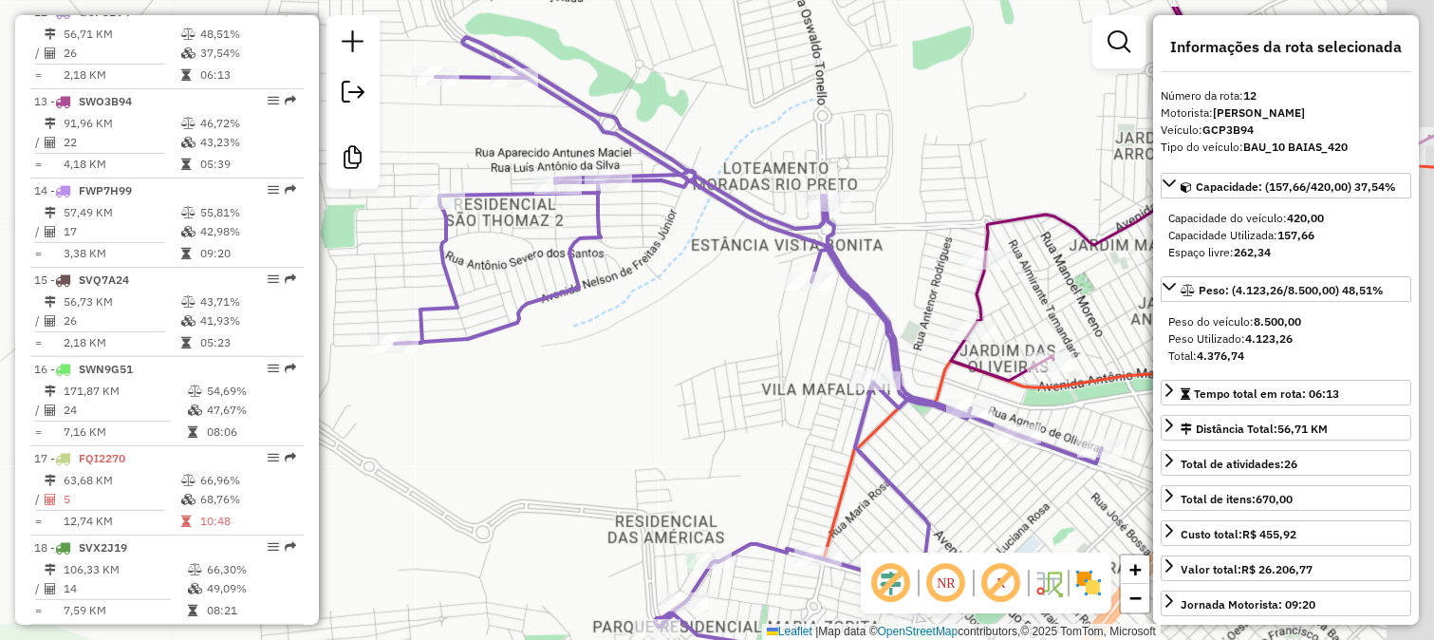
drag, startPoint x: 935, startPoint y: 207, endPoint x: 868, endPoint y: 291, distance: 108.1
click at [873, 291] on div "Janela de atendimento Grade de atendimento Capacidade Transportadoras Veículos …" at bounding box center [717, 320] width 1434 height 640
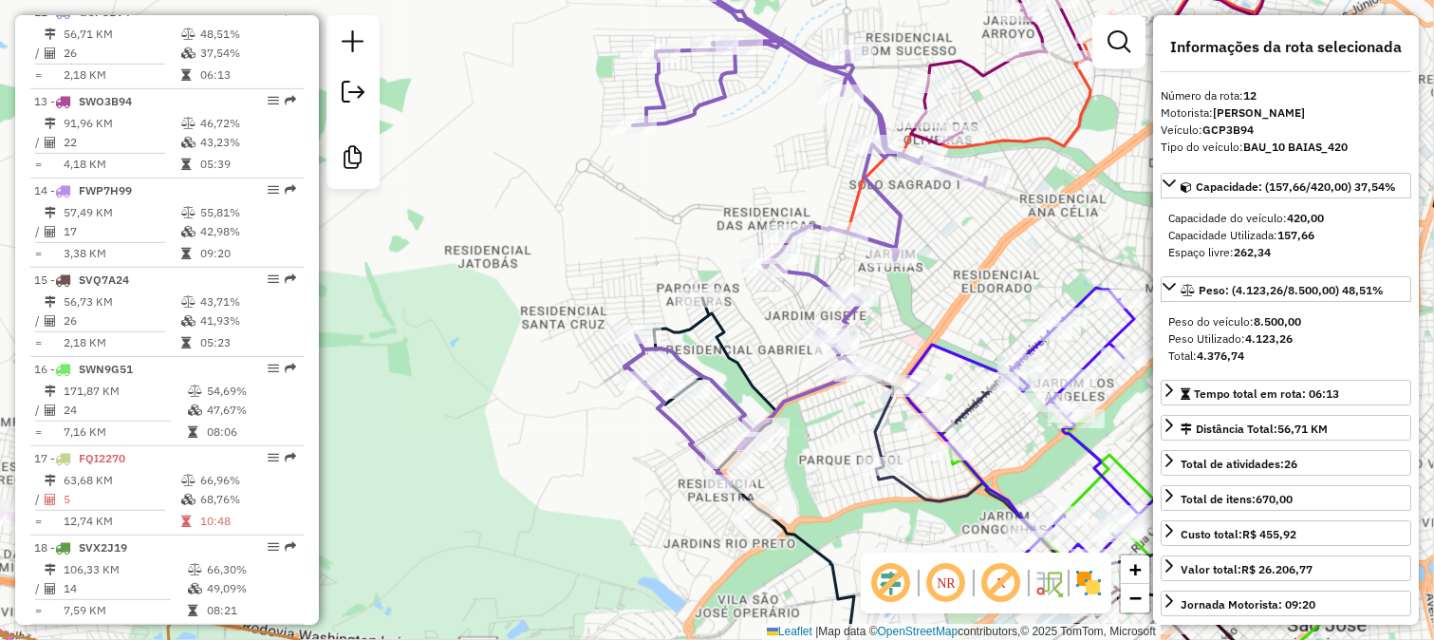
click at [752, 374] on icon at bounding box center [749, 501] width 210 height 406
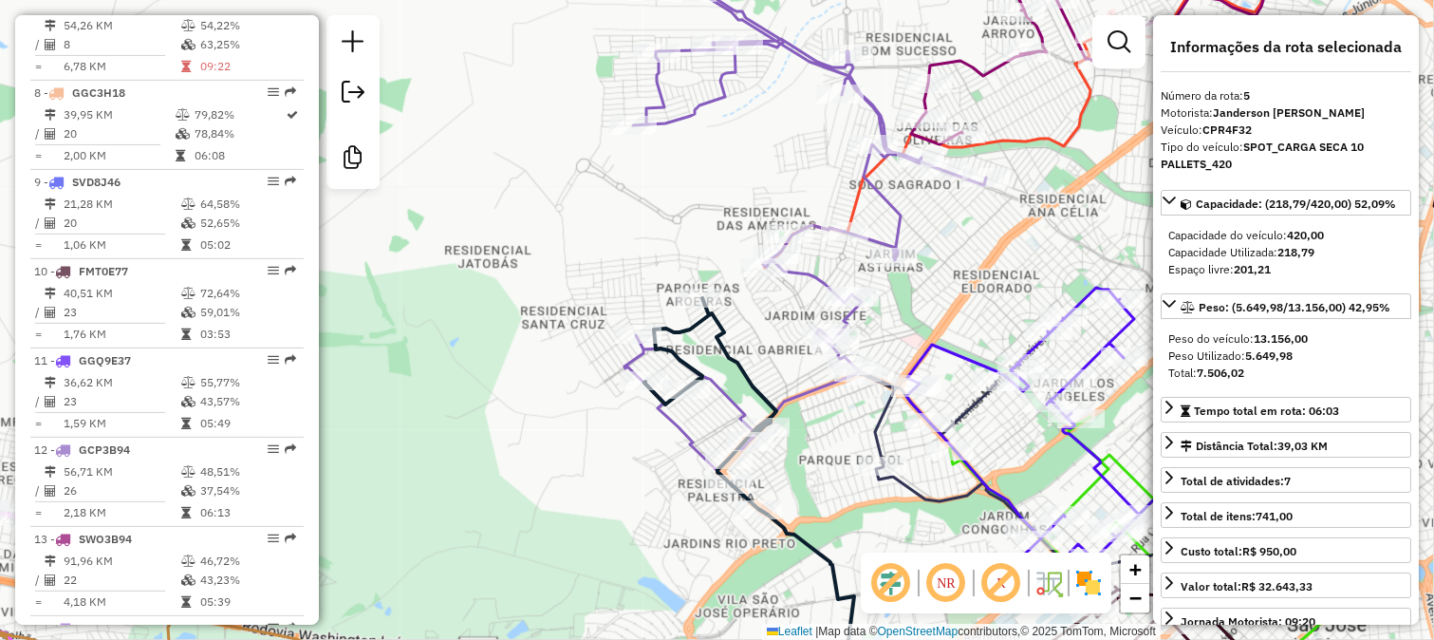
scroll to position [1121, 0]
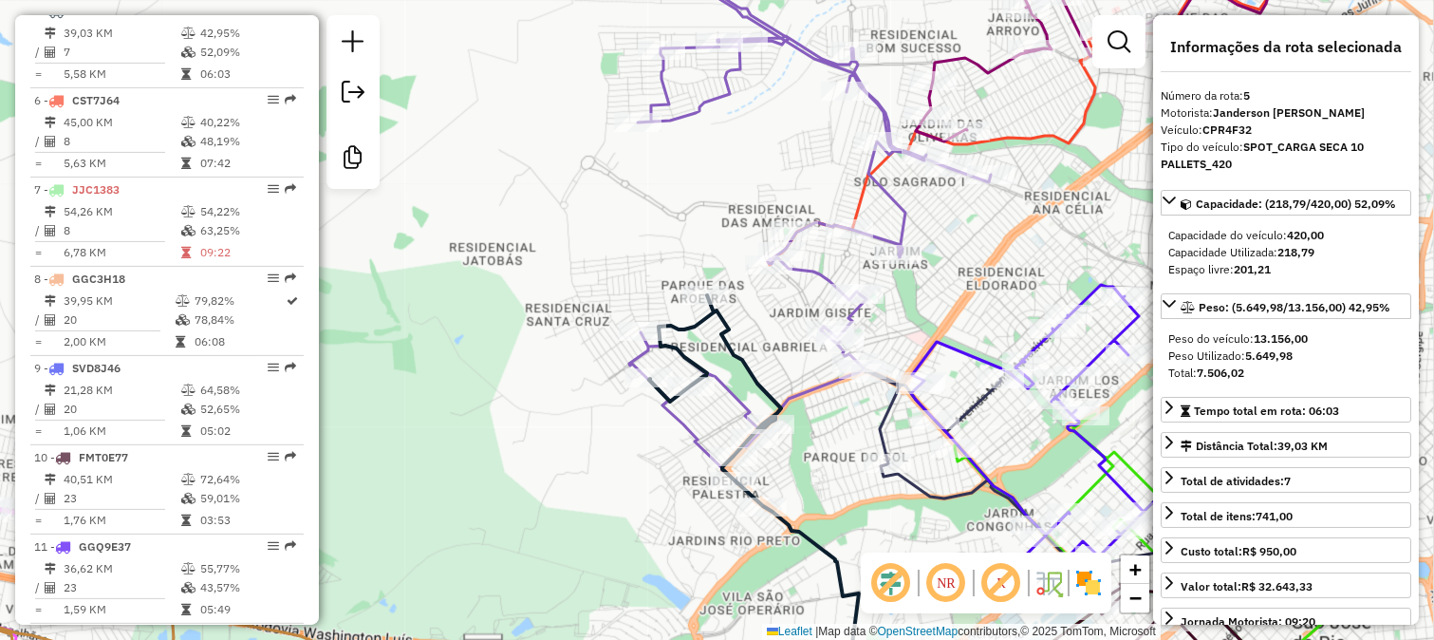
drag, startPoint x: 776, startPoint y: 339, endPoint x: 913, endPoint y: 304, distance: 141.1
click at [911, 305] on div "Janela de atendimento Grade de atendimento Capacidade Transportadoras Veículos …" at bounding box center [717, 320] width 1434 height 640
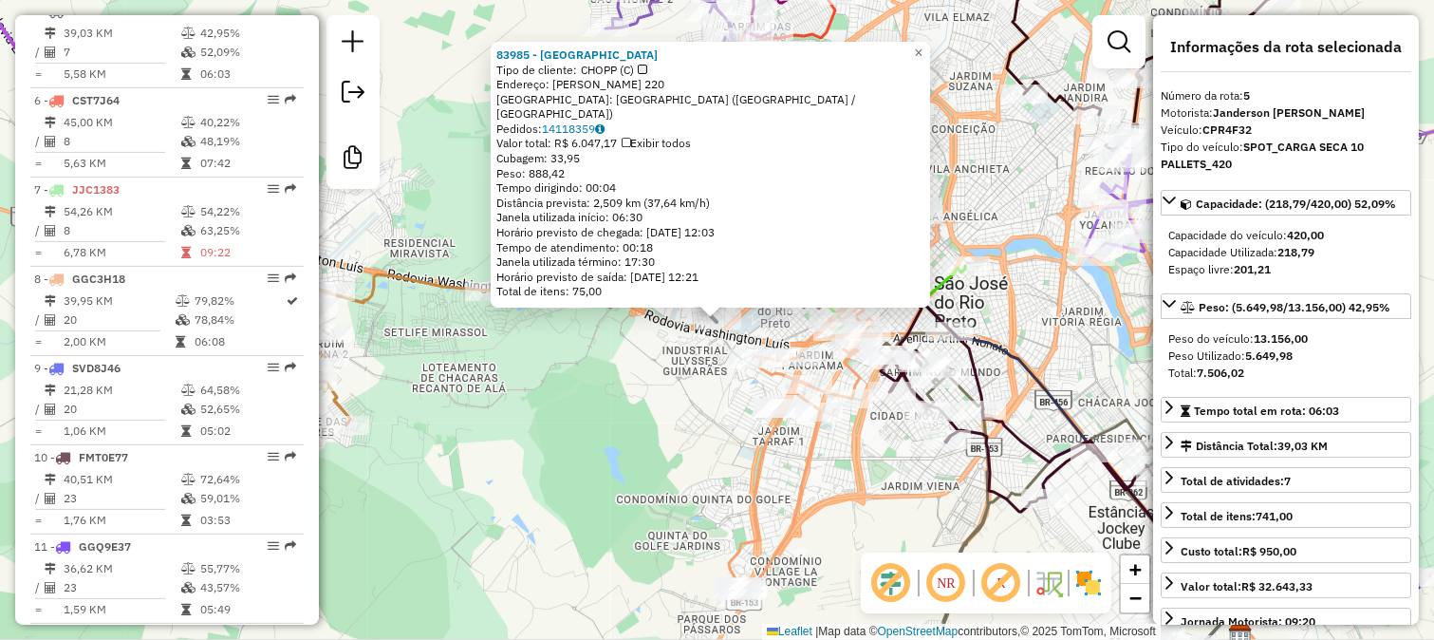
click at [683, 423] on div "83985 - [GEOGRAPHIC_DATA] Tipo de cliente: CHOPP (C) Endereço: [PERSON_NAME] 22…" at bounding box center [717, 320] width 1434 height 640
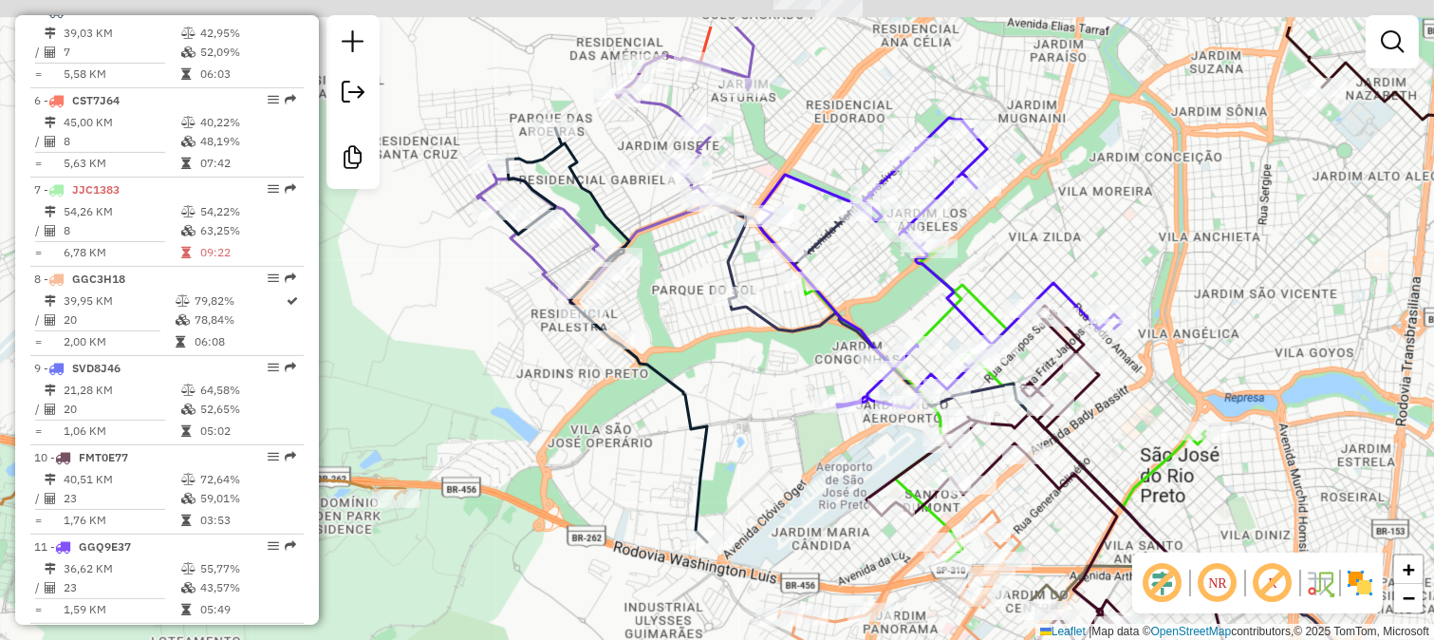
click at [519, 346] on div "Janela de atendimento Grade de atendimento Capacidade Transportadoras Veículos …" at bounding box center [717, 320] width 1434 height 640
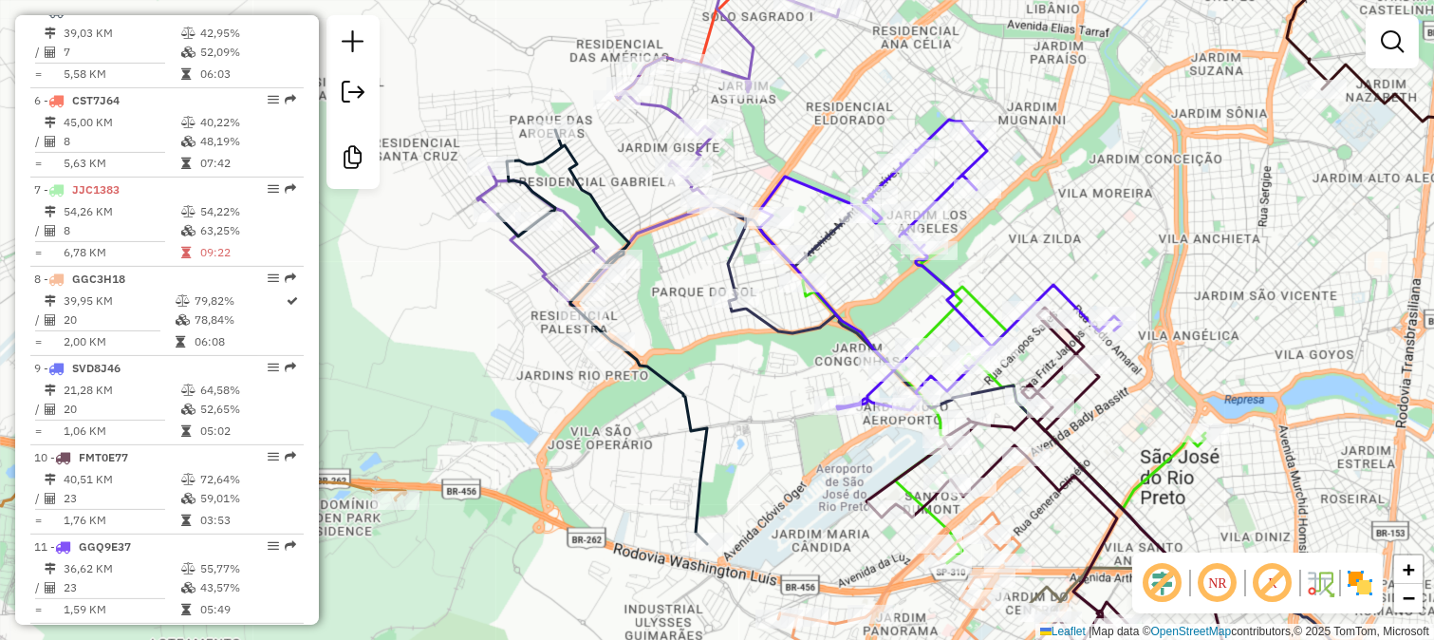
click at [659, 376] on icon at bounding box center [602, 337] width 210 height 414
select select "**********"
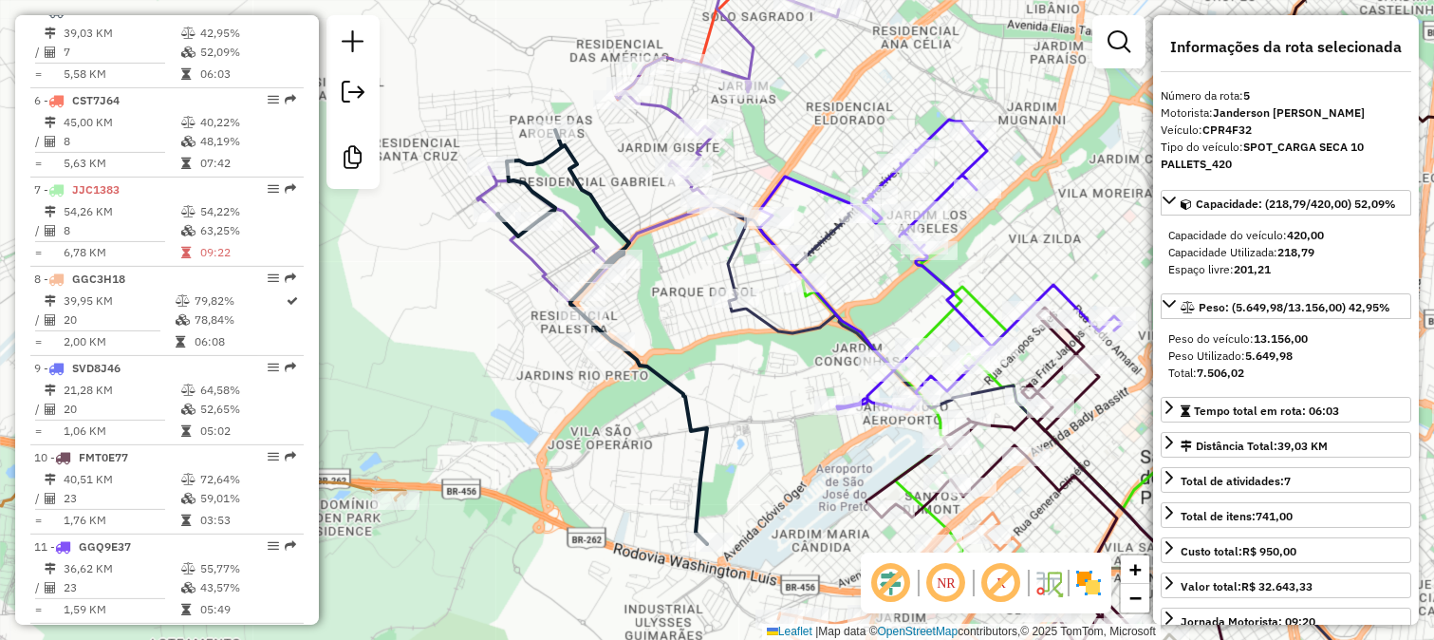
drag, startPoint x: 687, startPoint y: 319, endPoint x: 663, endPoint y: 279, distance: 46.9
click at [684, 314] on div "Janela de atendimento Grade de atendimento Capacidade Transportadoras Veículos …" at bounding box center [717, 320] width 1434 height 640
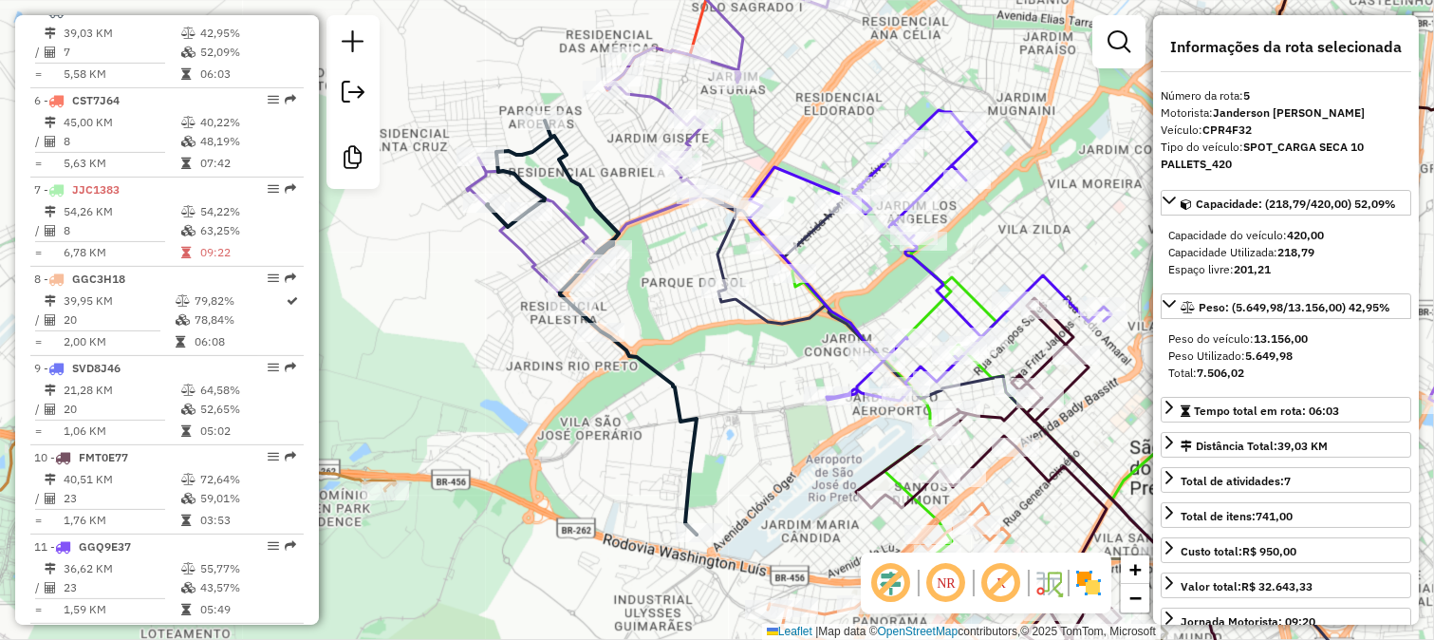
drag, startPoint x: 976, startPoint y: 275, endPoint x: 610, endPoint y: 187, distance: 375.9
click at [610, 187] on div "Janela de atendimento Grade de atendimento Capacidade Transportadoras Veículos …" at bounding box center [717, 320] width 1434 height 640
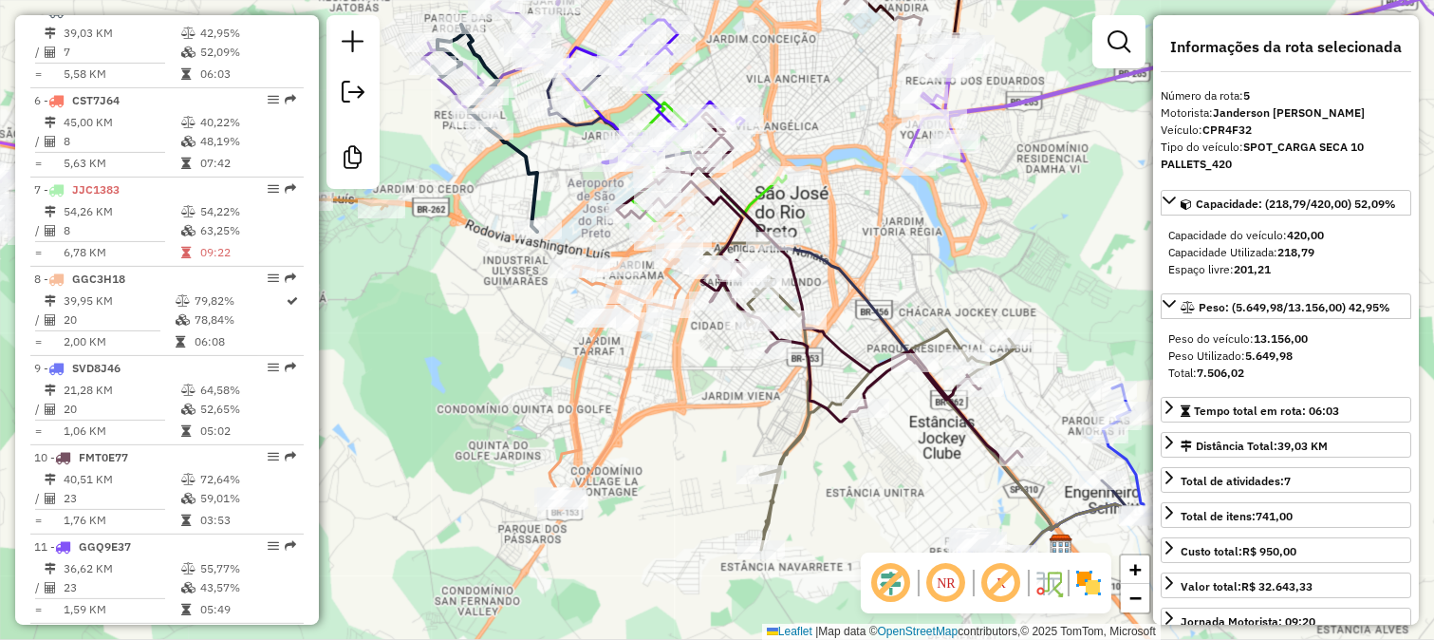
drag, startPoint x: 603, startPoint y: 389, endPoint x: 753, endPoint y: 383, distance: 150.1
click at [748, 383] on div "Janela de atendimento Grade de atendimento Capacidade Transportadoras Veículos …" at bounding box center [717, 320] width 1434 height 640
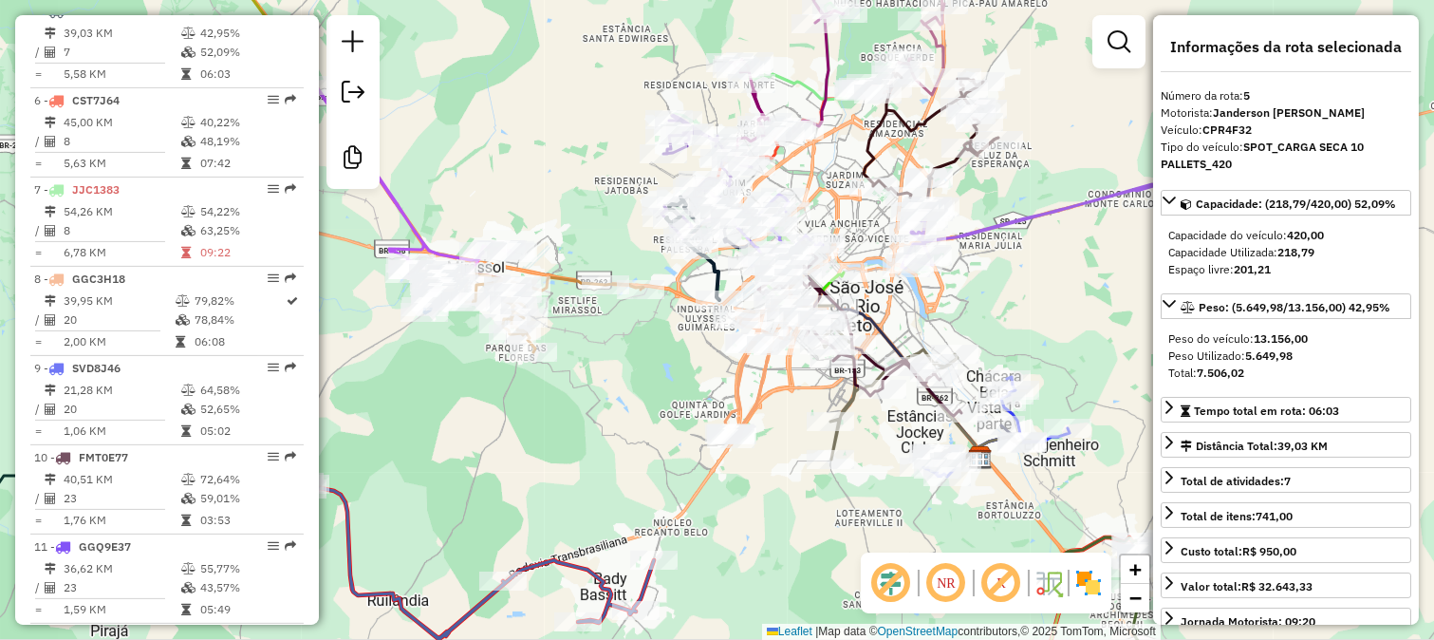
click at [974, 259] on div "Janela de atendimento Grade de atendimento Capacidade Transportadoras Veículos …" at bounding box center [717, 320] width 1434 height 640
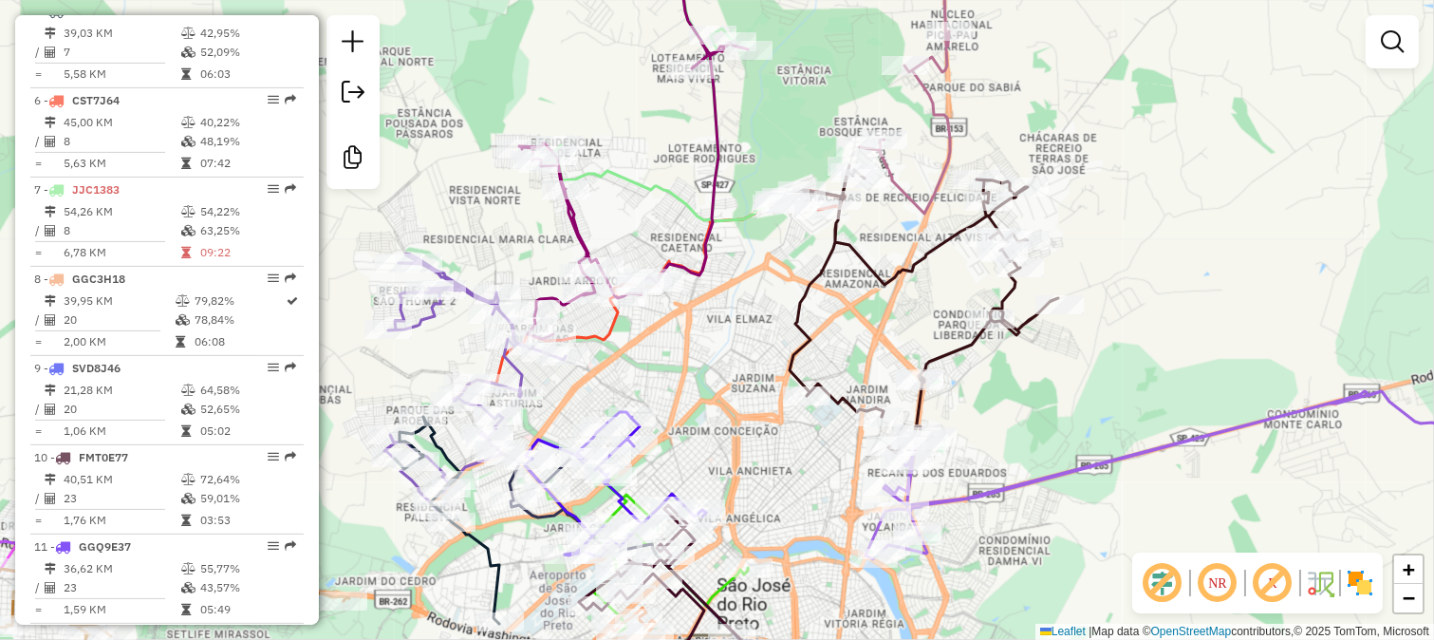
click at [1124, 459] on icon at bounding box center [1222, 475] width 712 height 168
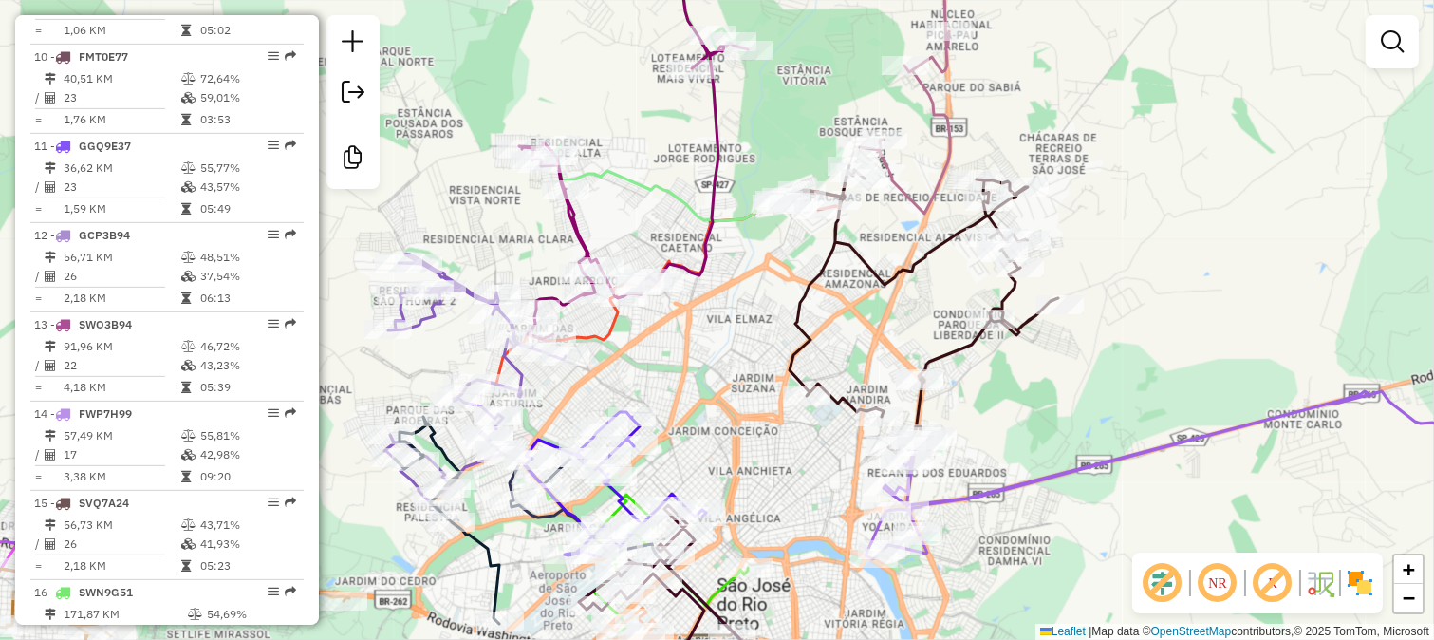
select select "**********"
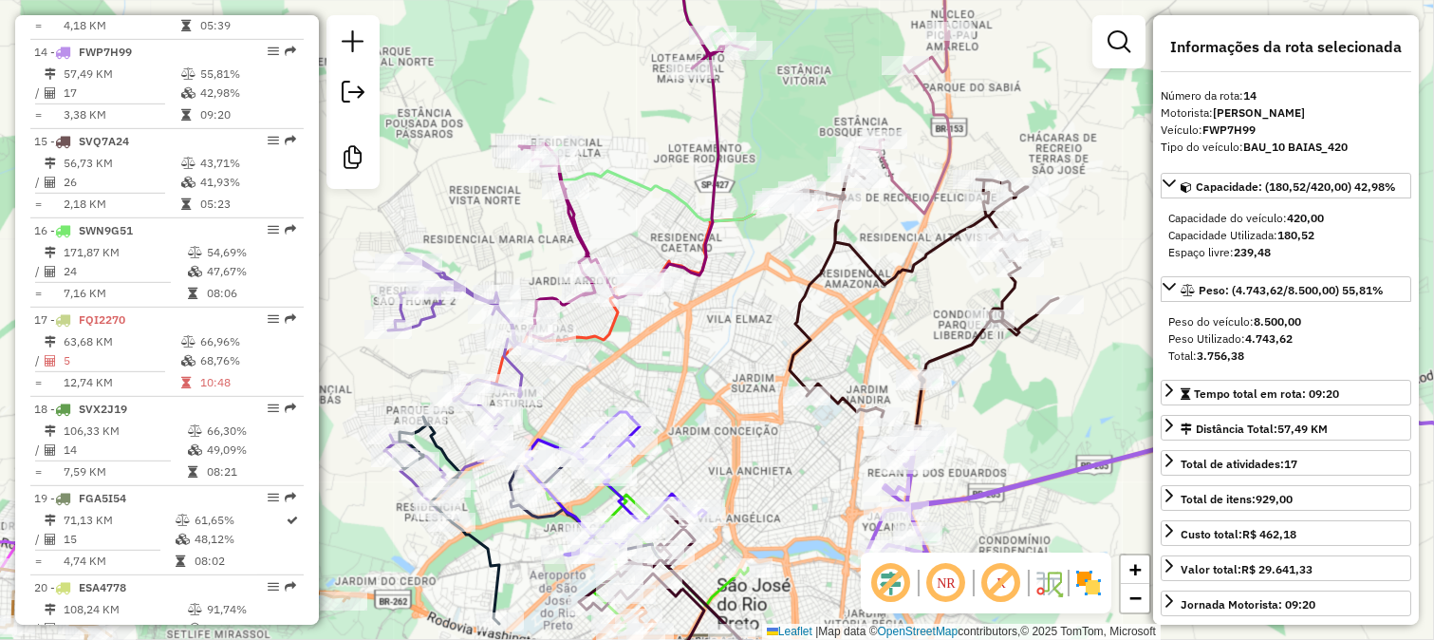
scroll to position [1923, 0]
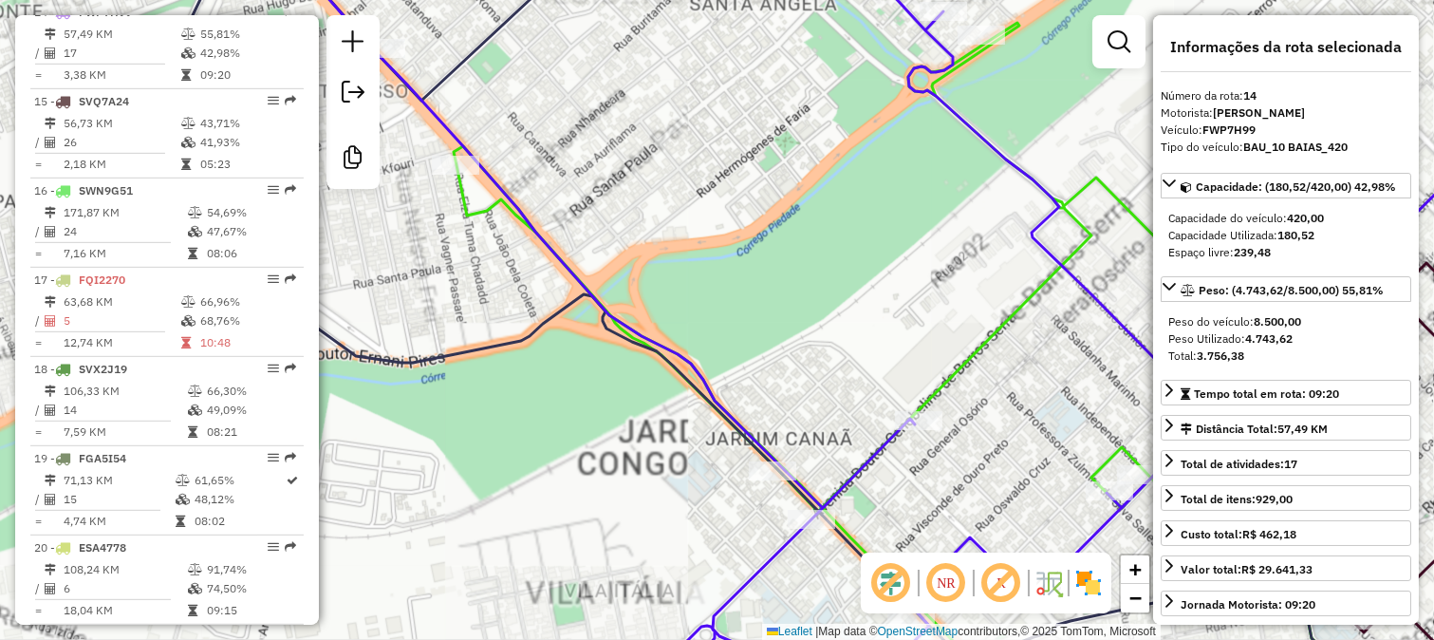
drag, startPoint x: 679, startPoint y: 468, endPoint x: 637, endPoint y: 427, distance: 58.4
click at [641, 431] on div "Janela de atendimento Grade de atendimento Capacidade Transportadoras Veículos …" at bounding box center [717, 320] width 1434 height 640
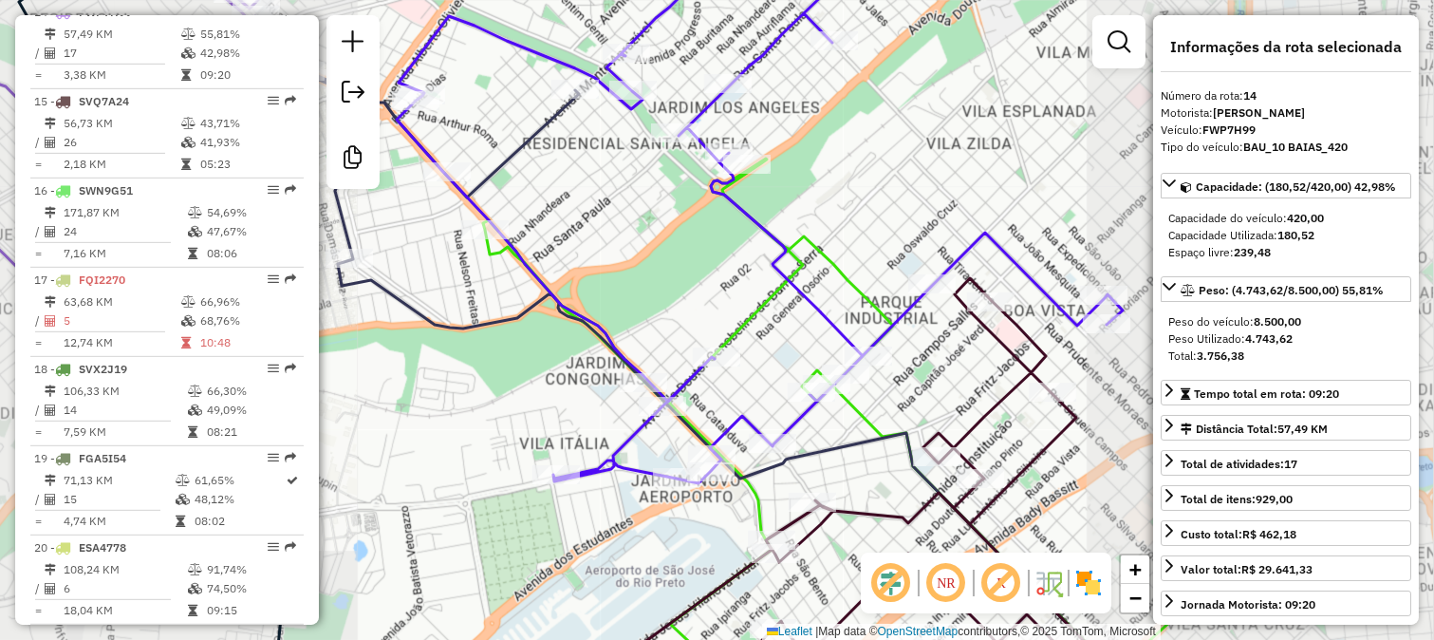
click at [618, 439] on icon at bounding box center [760, 209] width 726 height 547
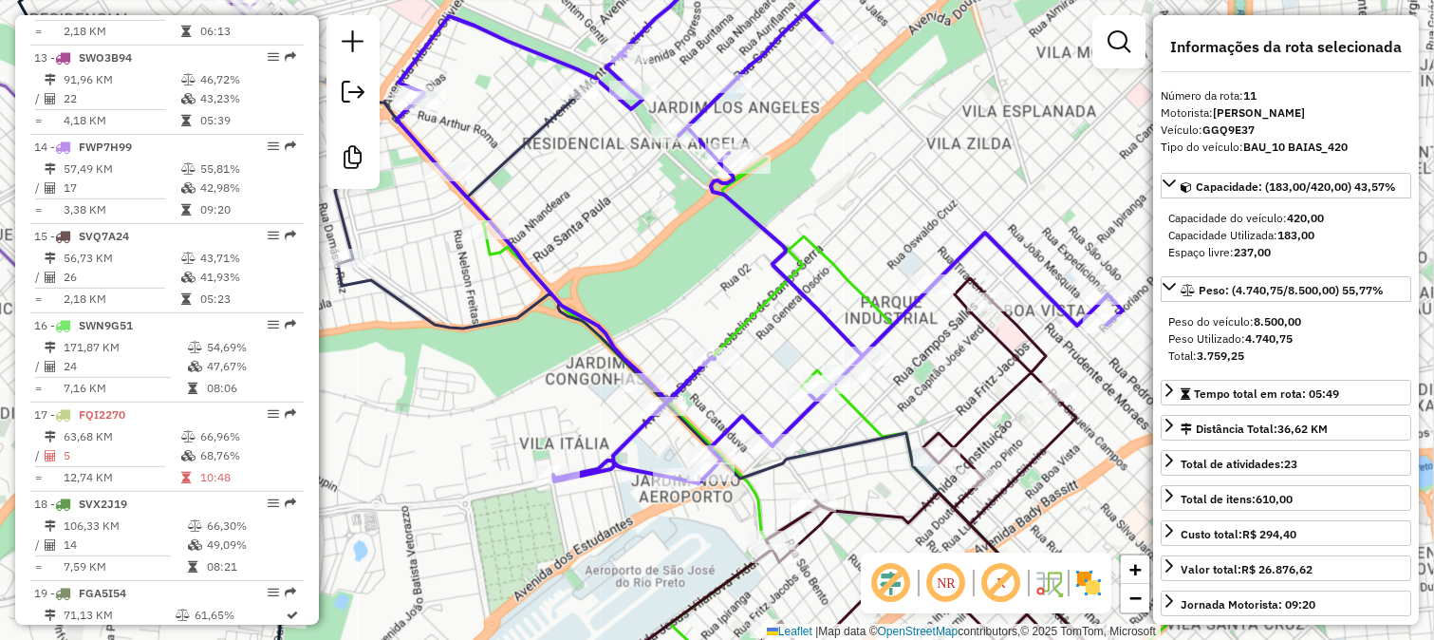
scroll to position [1656, 0]
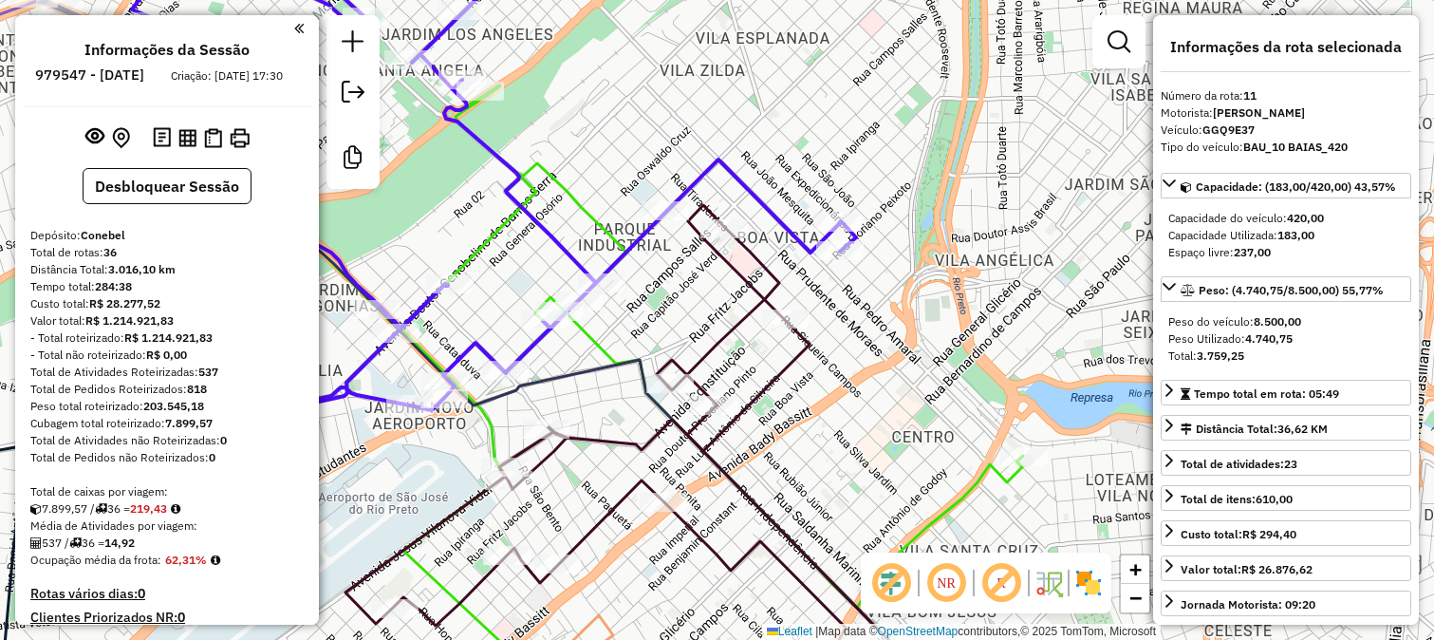
select select "**********"
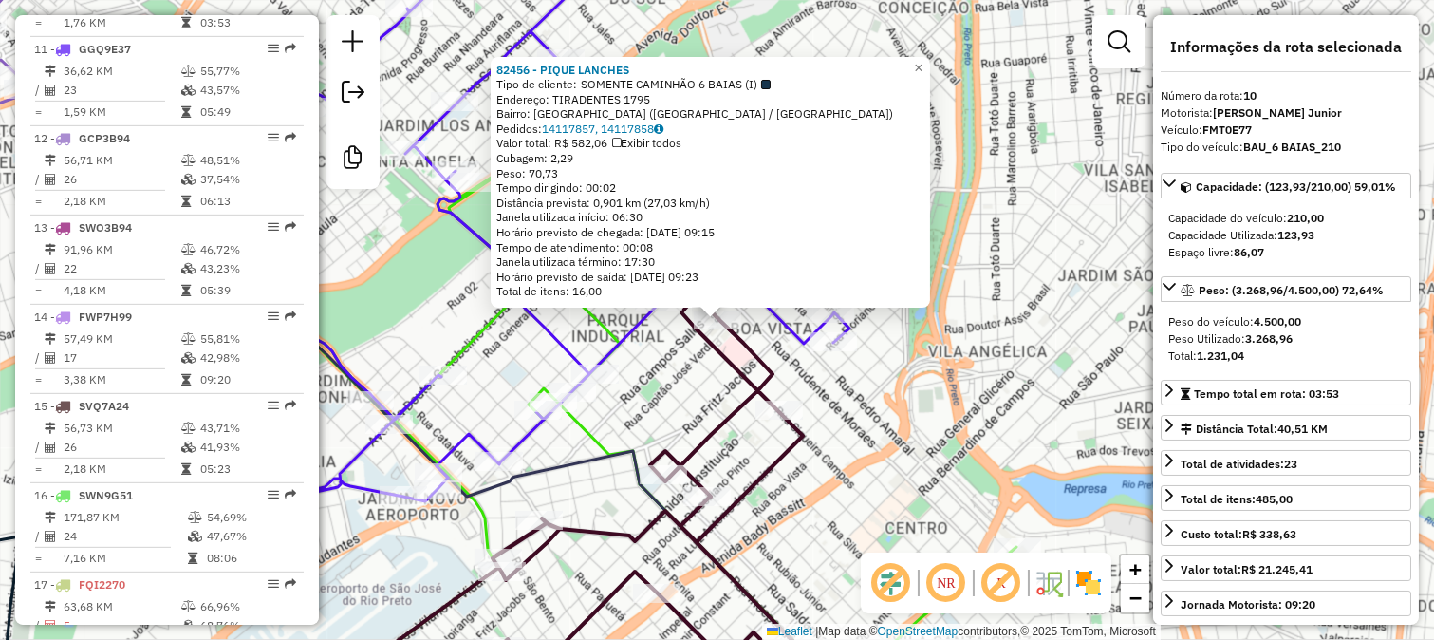
scroll to position [1567, 0]
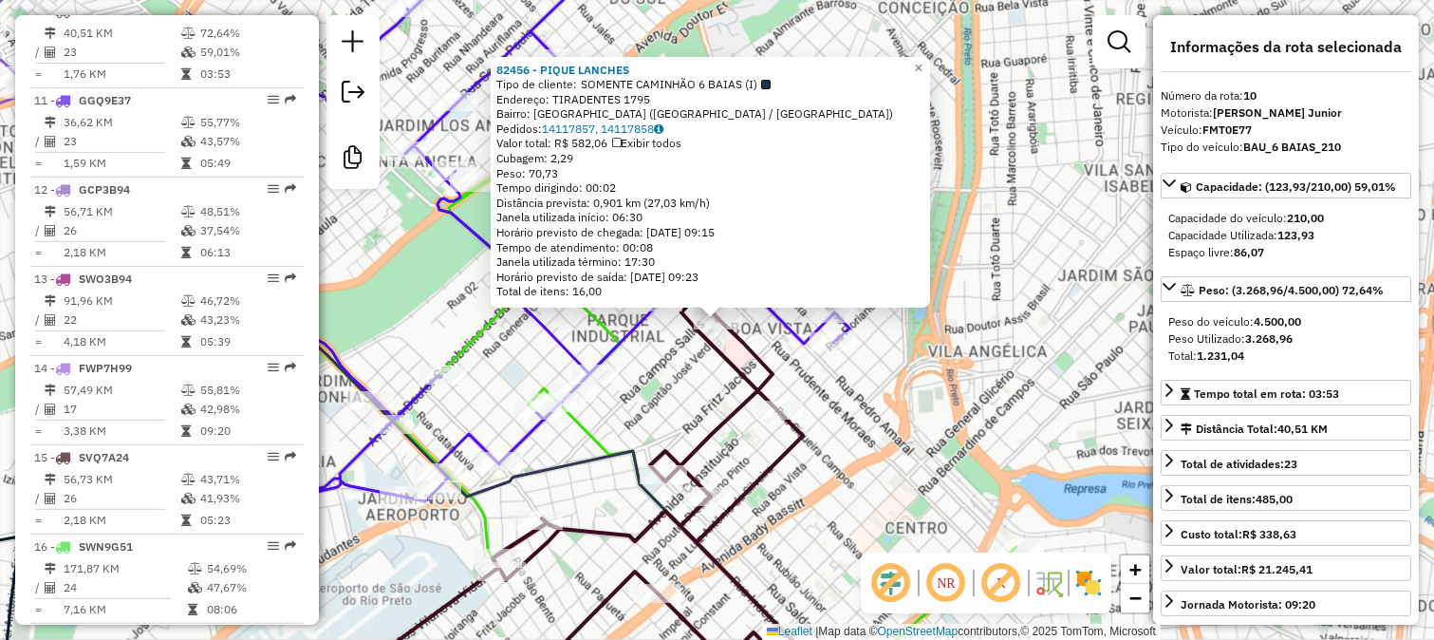
click at [804, 466] on div "82456 - PIQUE LANCHES Tipo de cliente: SOMENTE CAMINHÃO 6 BAIAS (I) Endereço: T…" at bounding box center [717, 320] width 1434 height 640
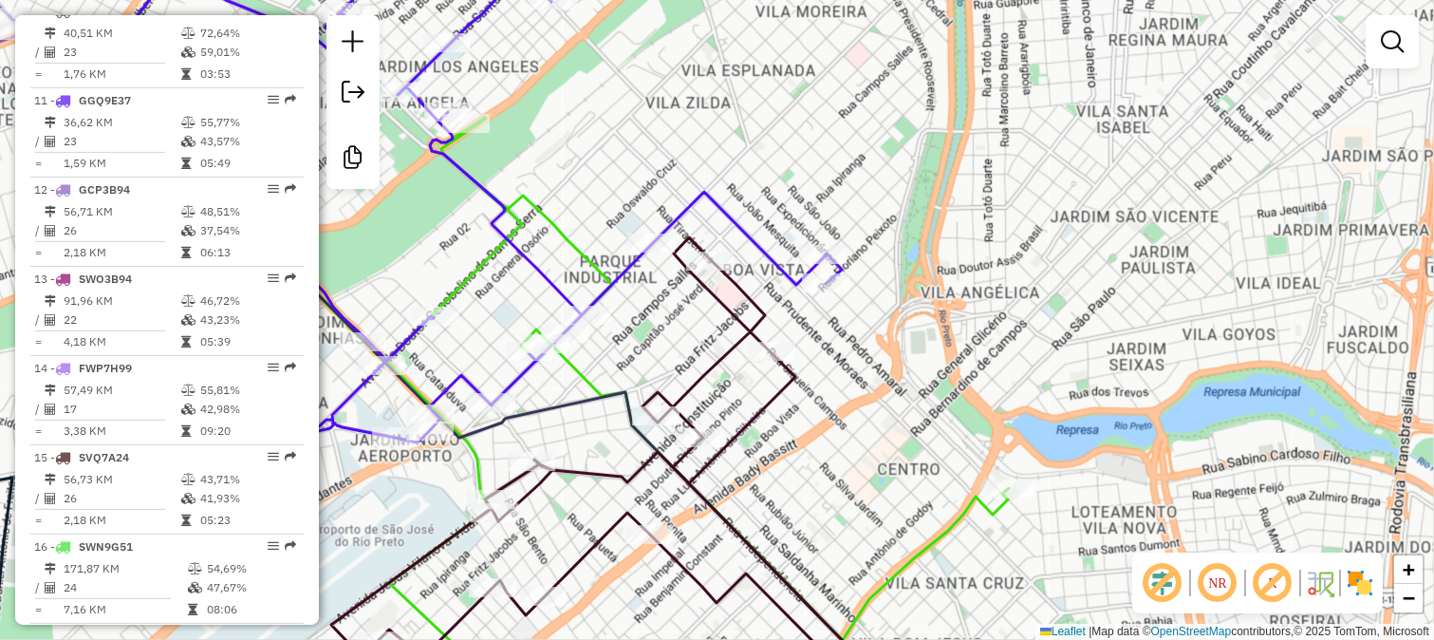
drag, startPoint x: 800, startPoint y: 496, endPoint x: 762, endPoint y: 281, distance: 218.8
click at [774, 356] on div "Janela de atendimento Grade de atendimento Capacidade Transportadoras Veículos …" at bounding box center [717, 320] width 1434 height 640
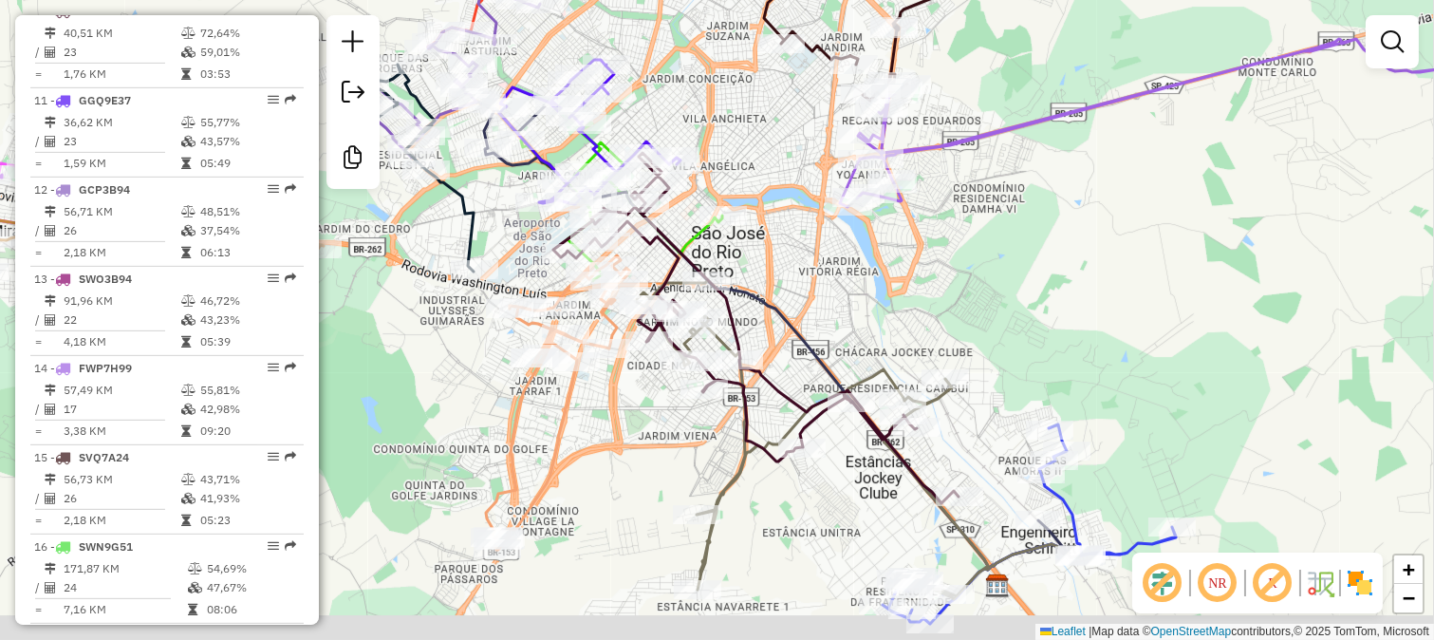
drag, startPoint x: 832, startPoint y: 323, endPoint x: 724, endPoint y: 240, distance: 136.1
click at [724, 240] on div "Janela de atendimento Grade de atendimento Capacidade Transportadoras Veículos …" at bounding box center [717, 320] width 1434 height 640
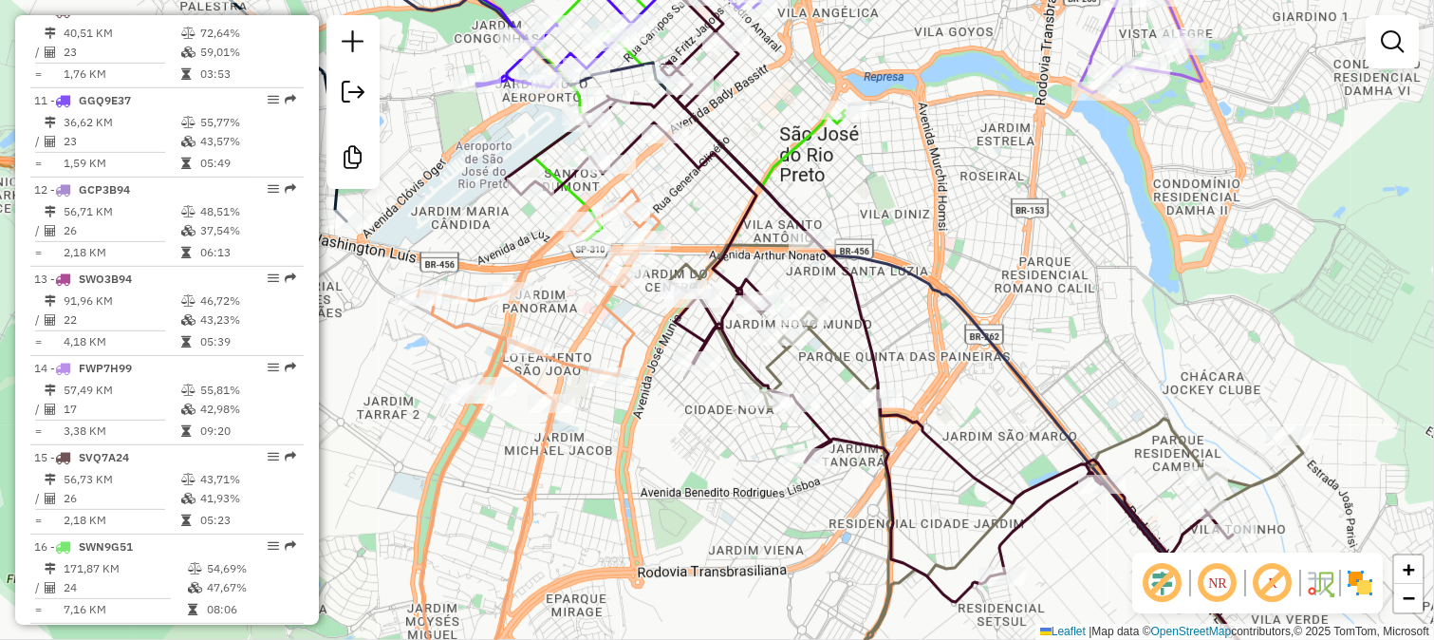
click at [602, 313] on icon at bounding box center [516, 447] width 288 height 514
select select "**********"
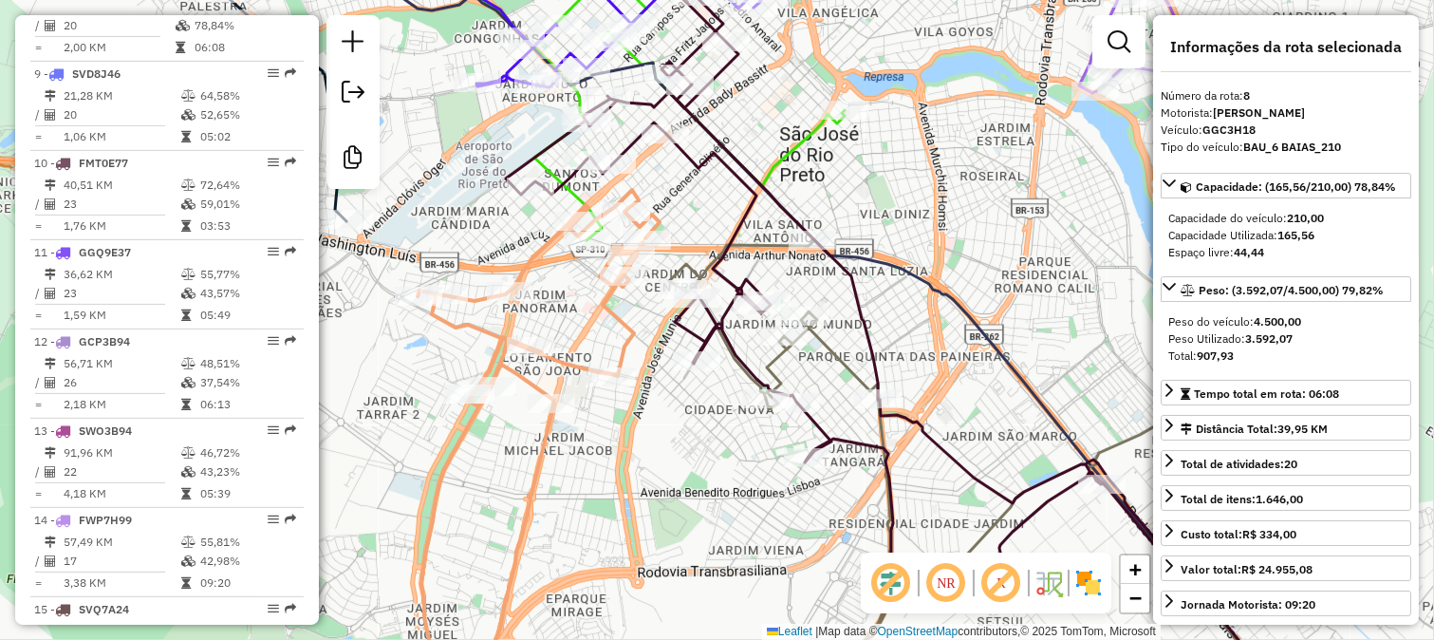
scroll to position [1389, 0]
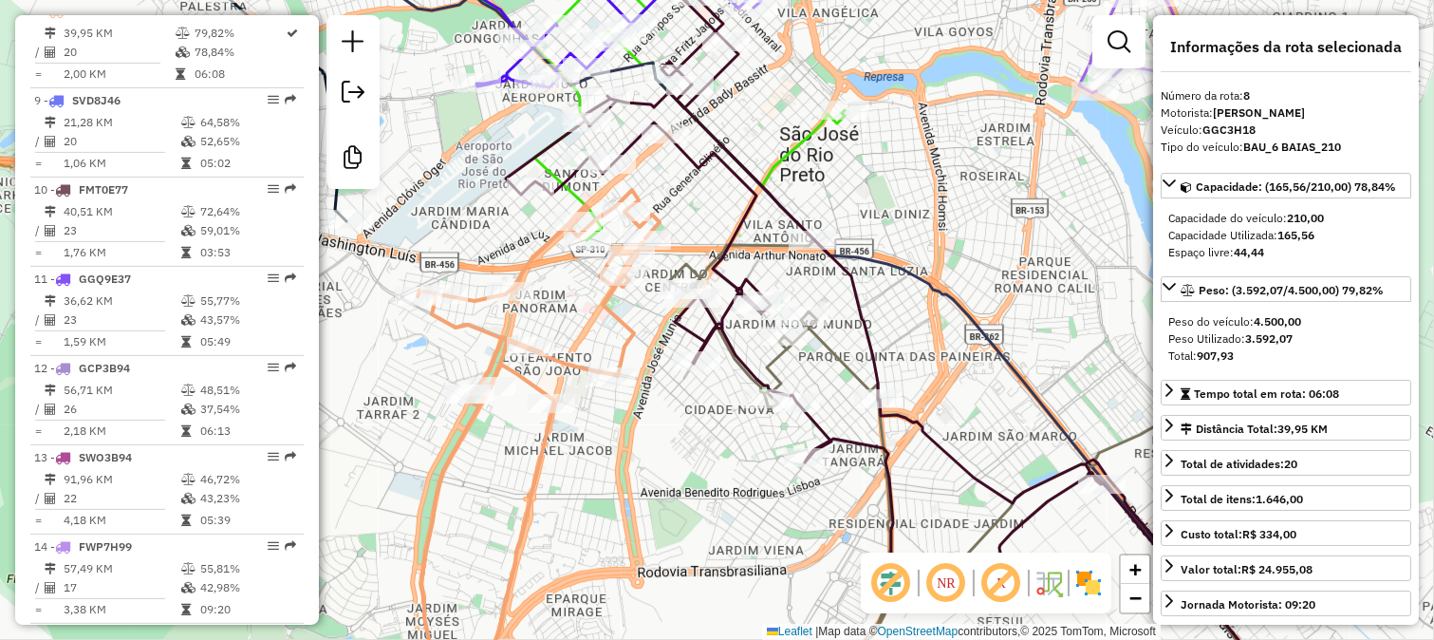
drag, startPoint x: 594, startPoint y: 305, endPoint x: 551, endPoint y: 367, distance: 76.4
click at [551, 364] on icon at bounding box center [516, 447] width 288 height 514
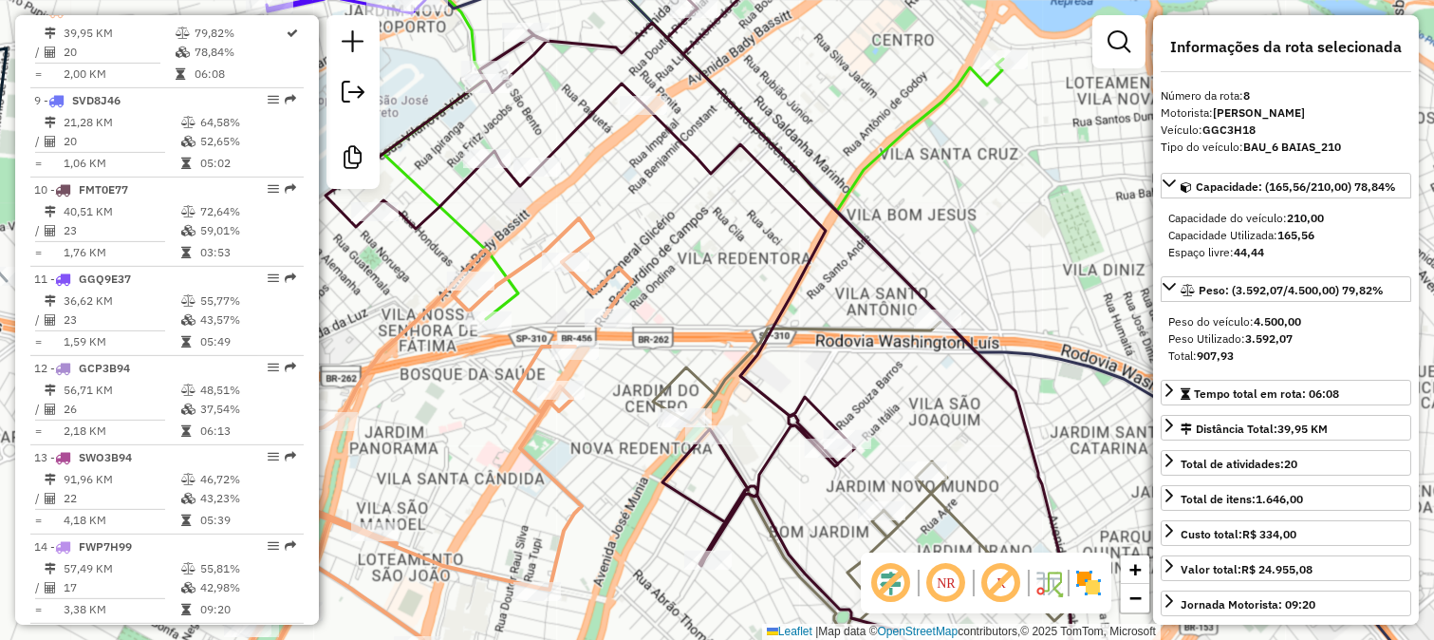
click at [513, 290] on icon at bounding box center [693, 127] width 620 height 383
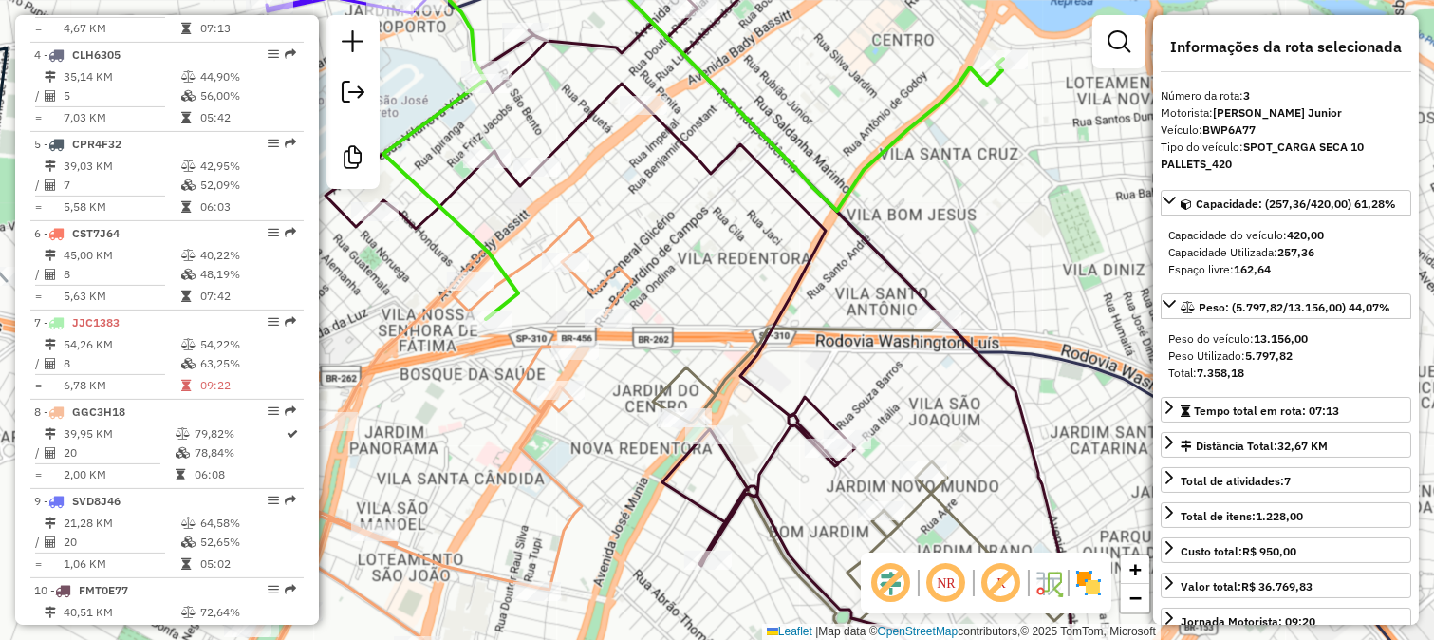
scroll to position [943, 0]
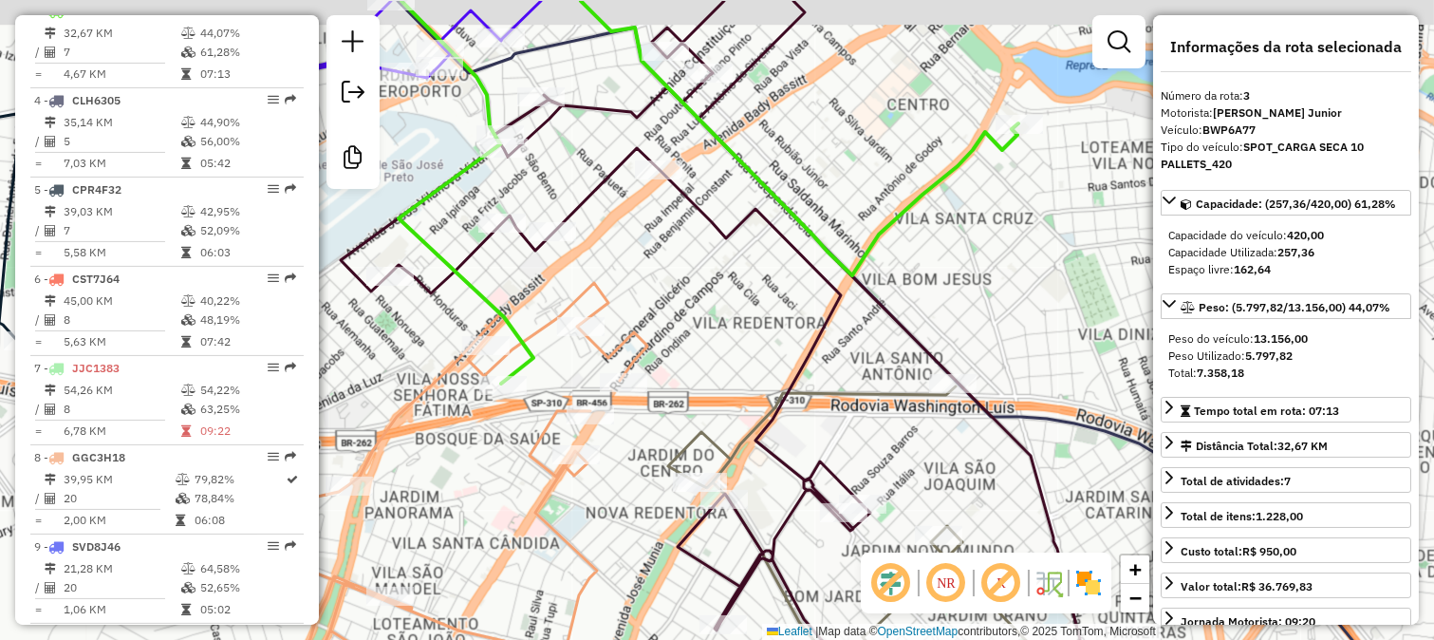
drag, startPoint x: 510, startPoint y: 237, endPoint x: 533, endPoint y: 362, distance: 126.6
click at [533, 361] on div "Janela de atendimento Grade de atendimento Capacidade Transportadoras Veículos …" at bounding box center [717, 320] width 1434 height 640
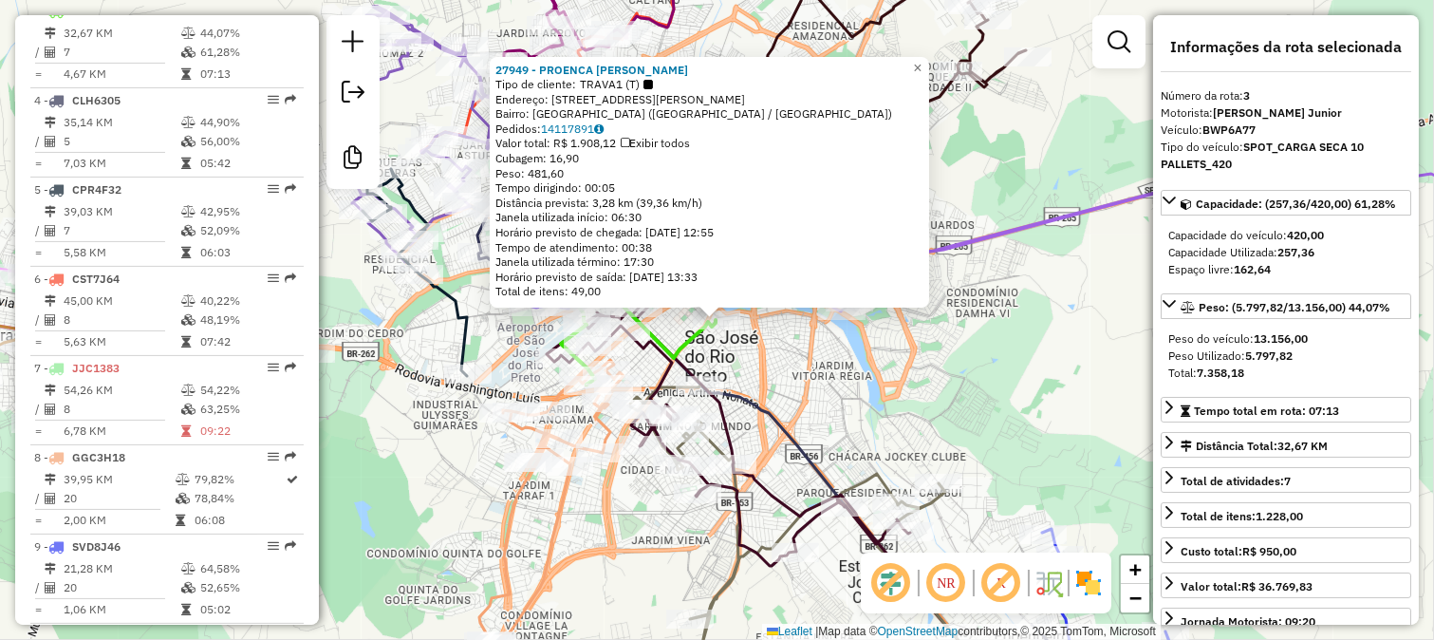
click at [801, 371] on div "27949 - PROENCA PEDRO AMARAL Tipo de cliente: TRAVA1 (T) Endereço: R PEDRO AMAR…" at bounding box center [717, 320] width 1434 height 640
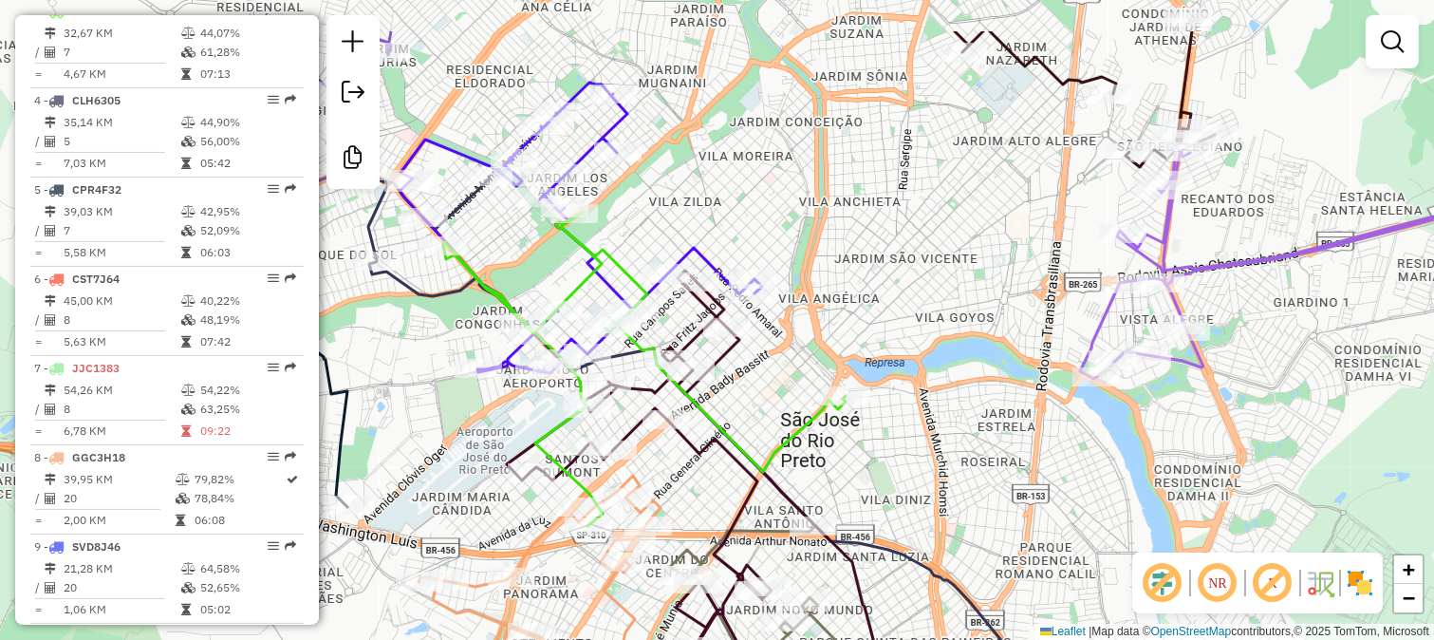
drag, startPoint x: 657, startPoint y: 308, endPoint x: 831, endPoint y: 430, distance: 212.0
click at [829, 430] on div "Janela de atendimento Grade de atendimento Capacidade Transportadoras Veículos …" at bounding box center [717, 320] width 1434 height 640
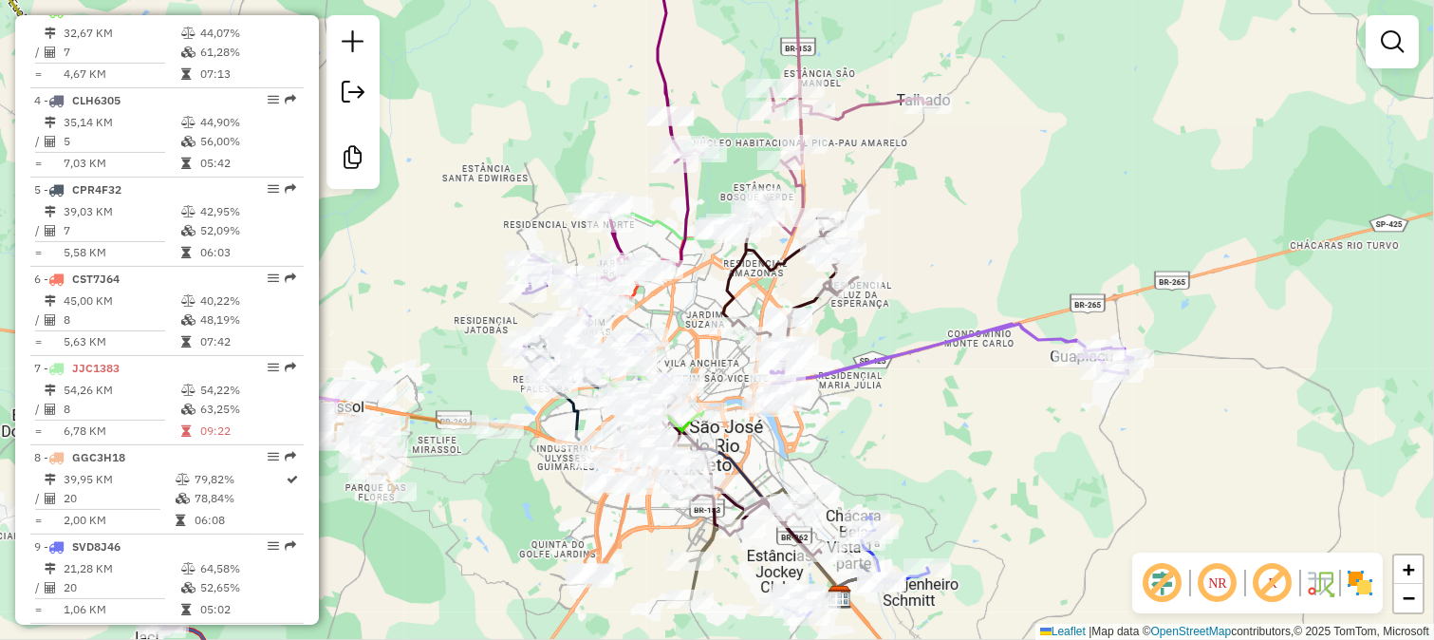
drag, startPoint x: 866, startPoint y: 449, endPoint x: 908, endPoint y: 252, distance: 202.0
click at [906, 271] on div "Janela de atendimento Grade de atendimento Capacidade Transportadoras Veículos …" at bounding box center [717, 320] width 1434 height 640
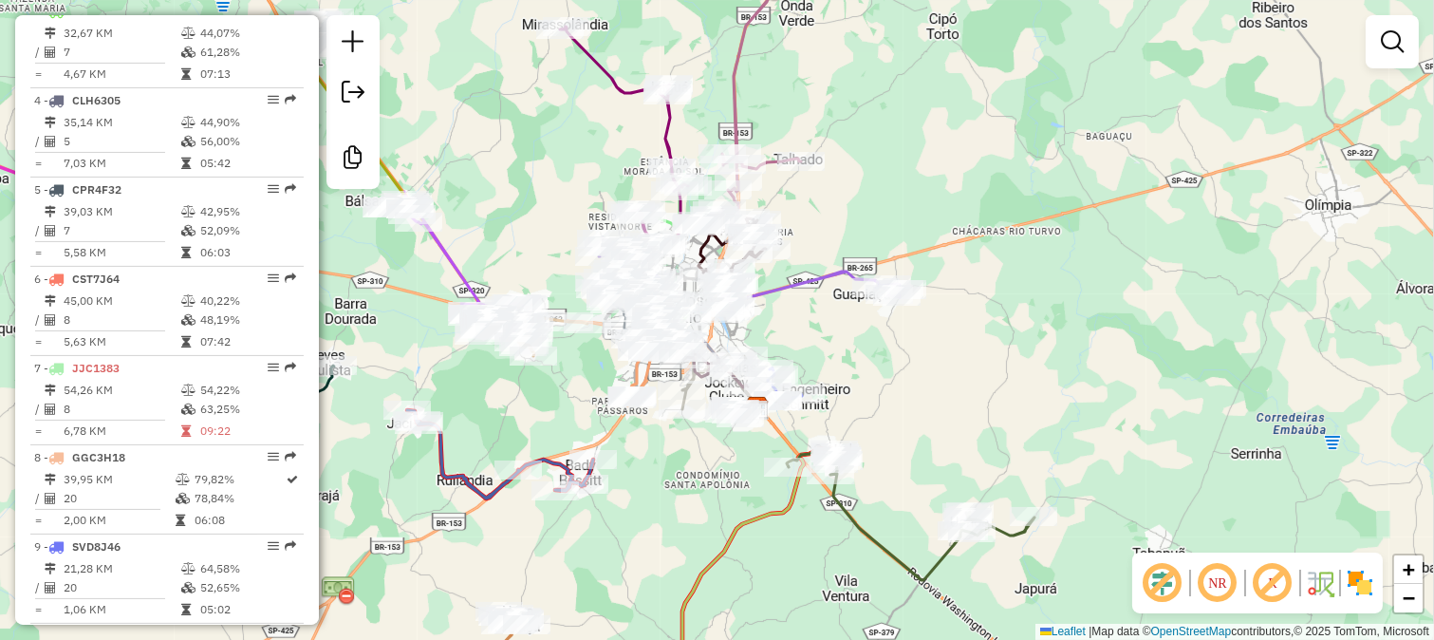
drag, startPoint x: 606, startPoint y: 532, endPoint x: 696, endPoint y: 302, distance: 246.8
click at [680, 365] on div "Janela de atendimento Grade de atendimento Capacidade Transportadoras Veículos …" at bounding box center [717, 320] width 1434 height 640
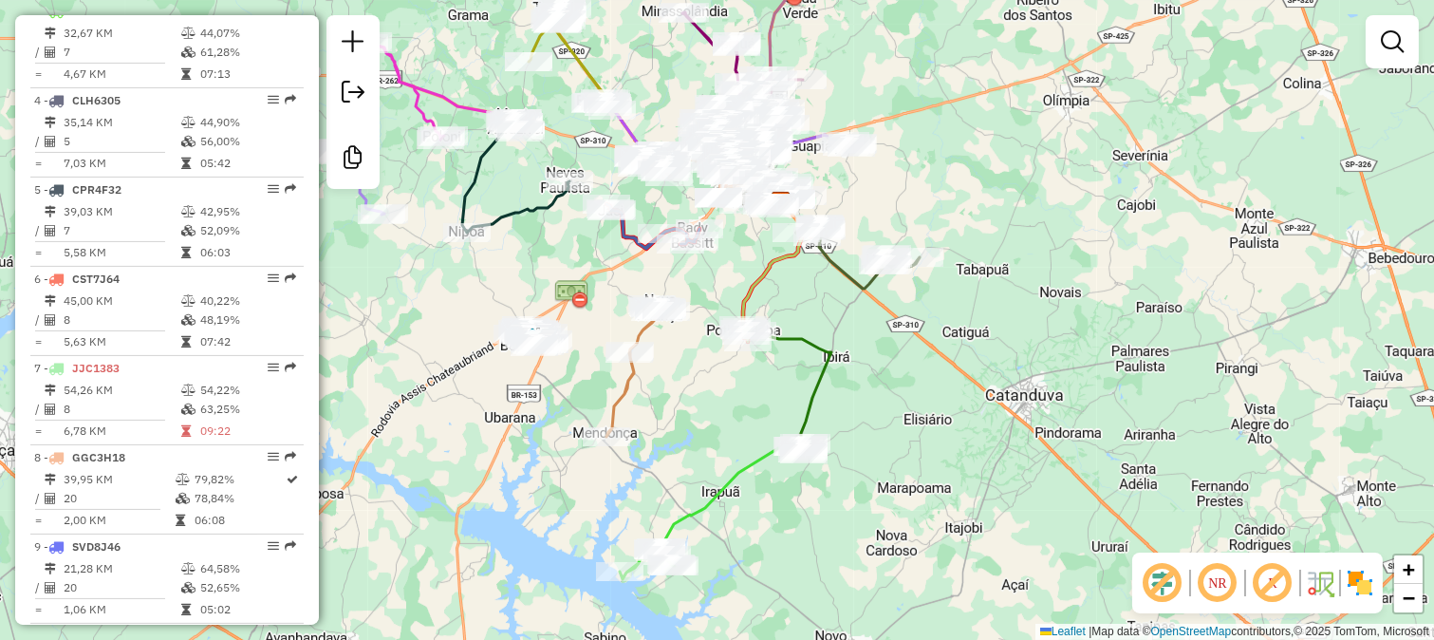
click at [641, 385] on div "Janela de atendimento Grade de atendimento Capacidade Transportadoras Veículos …" at bounding box center [717, 320] width 1434 height 640
click at [626, 382] on icon at bounding box center [637, 371] width 60 height 132
select select "**********"
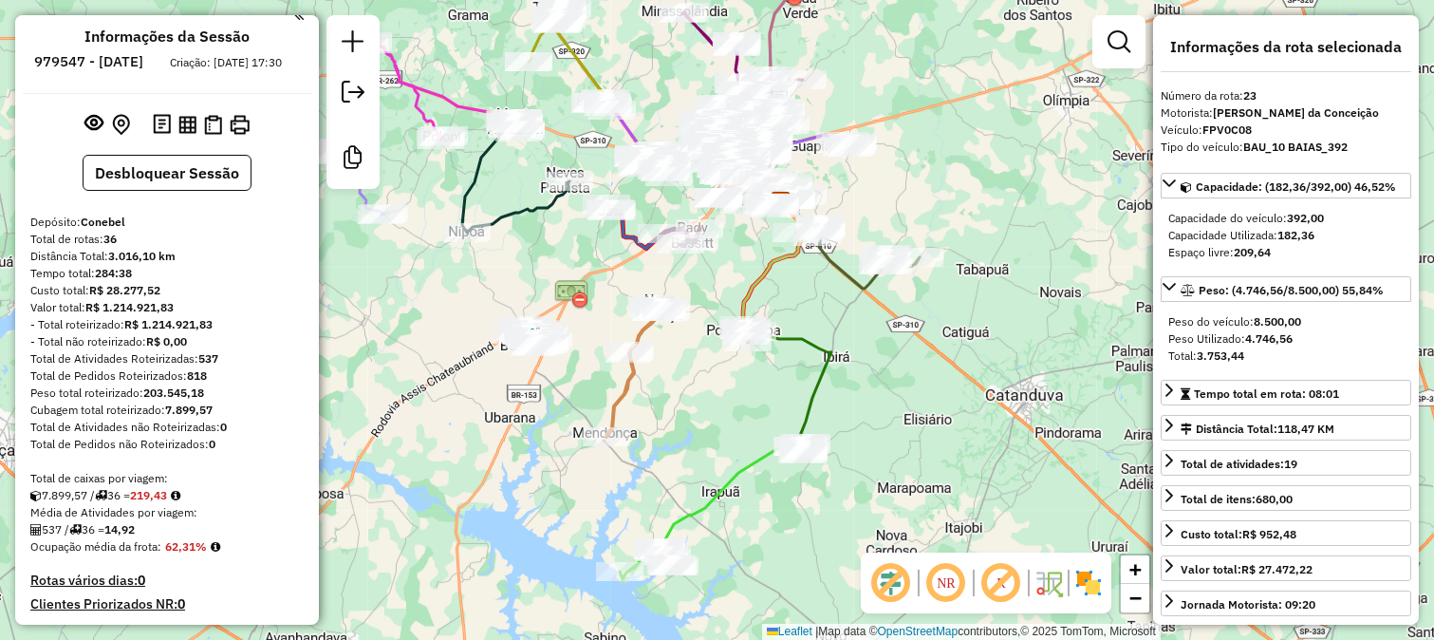
scroll to position [0, 0]
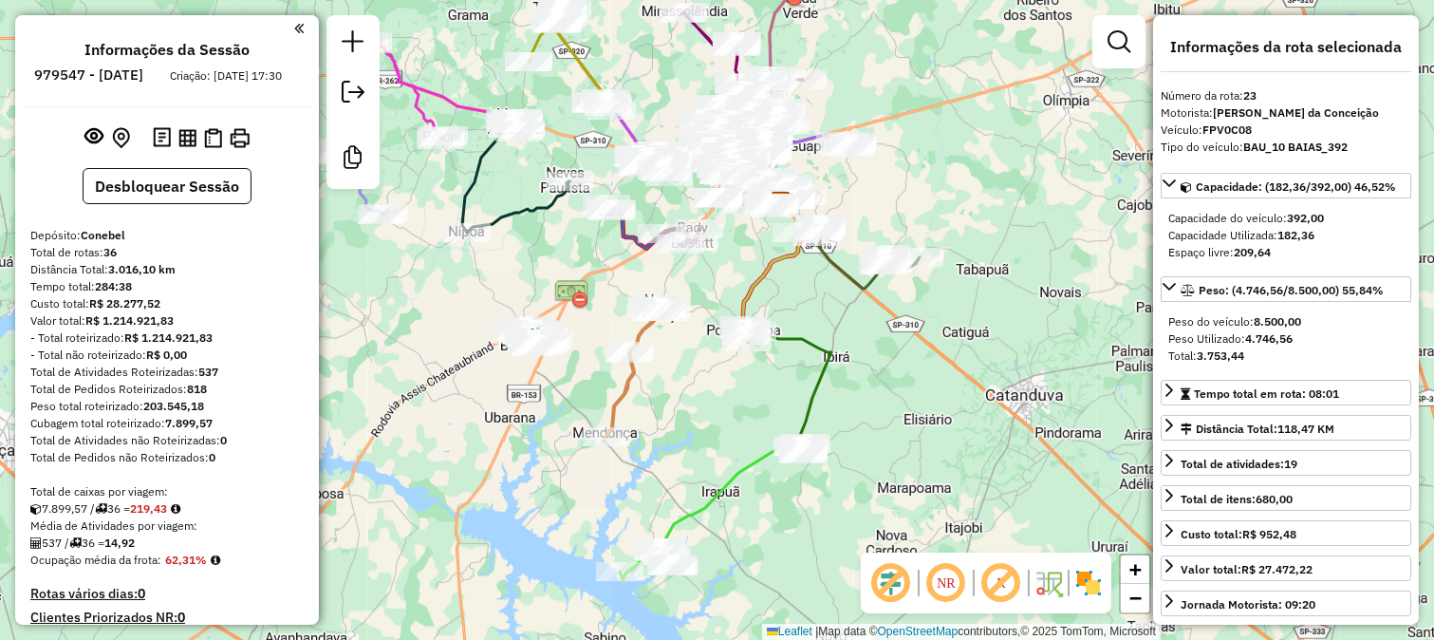
click at [630, 383] on icon at bounding box center [637, 371] width 60 height 132
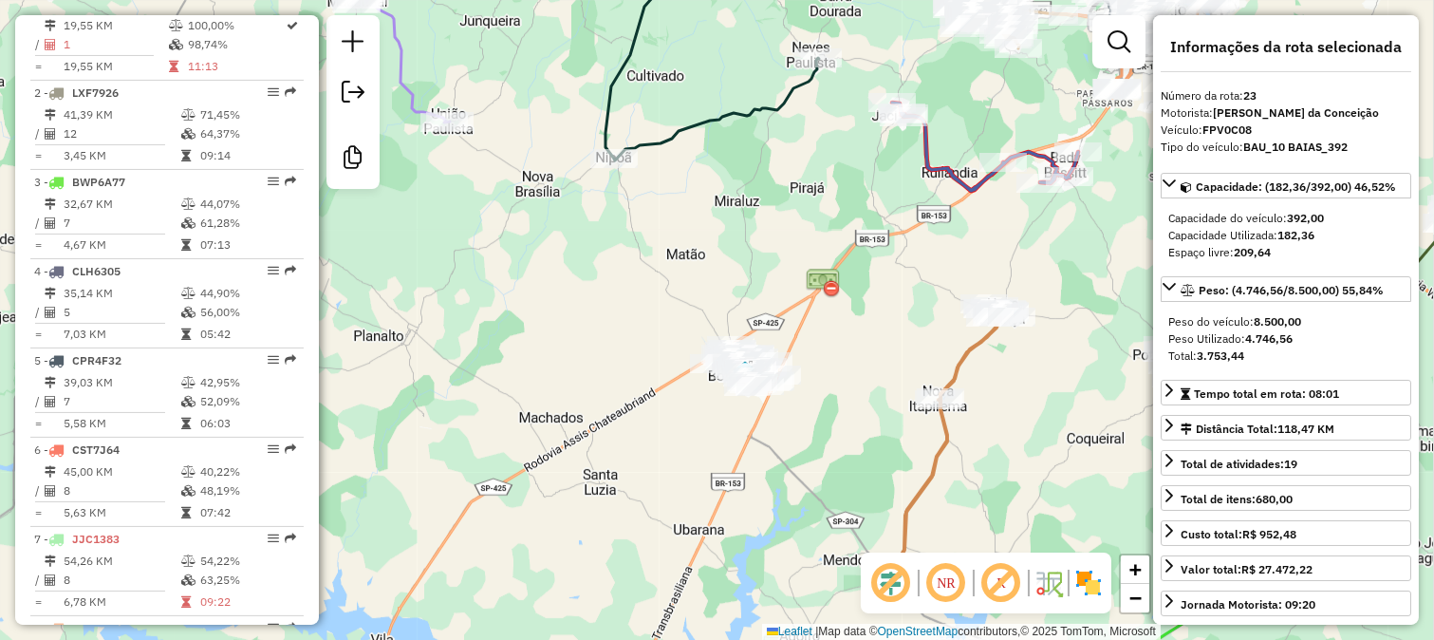
scroll to position [617, 0]
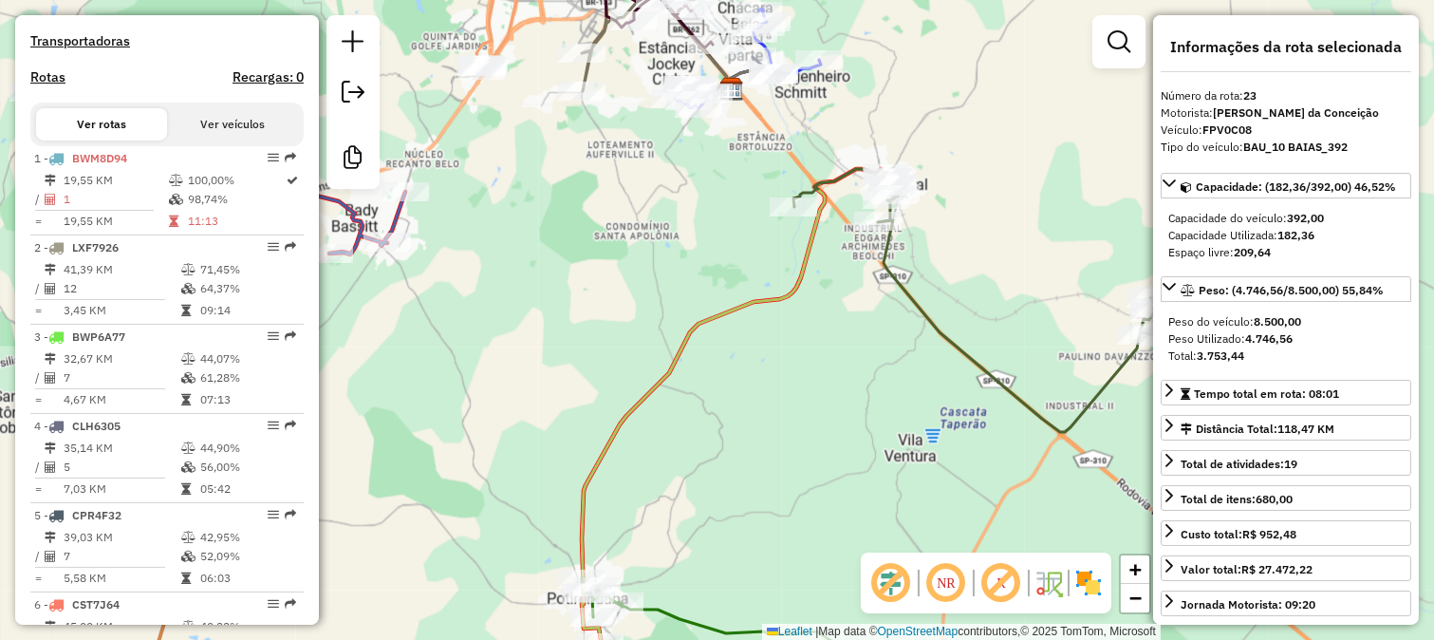
click at [819, 244] on icon at bounding box center [740, 406] width 317 height 474
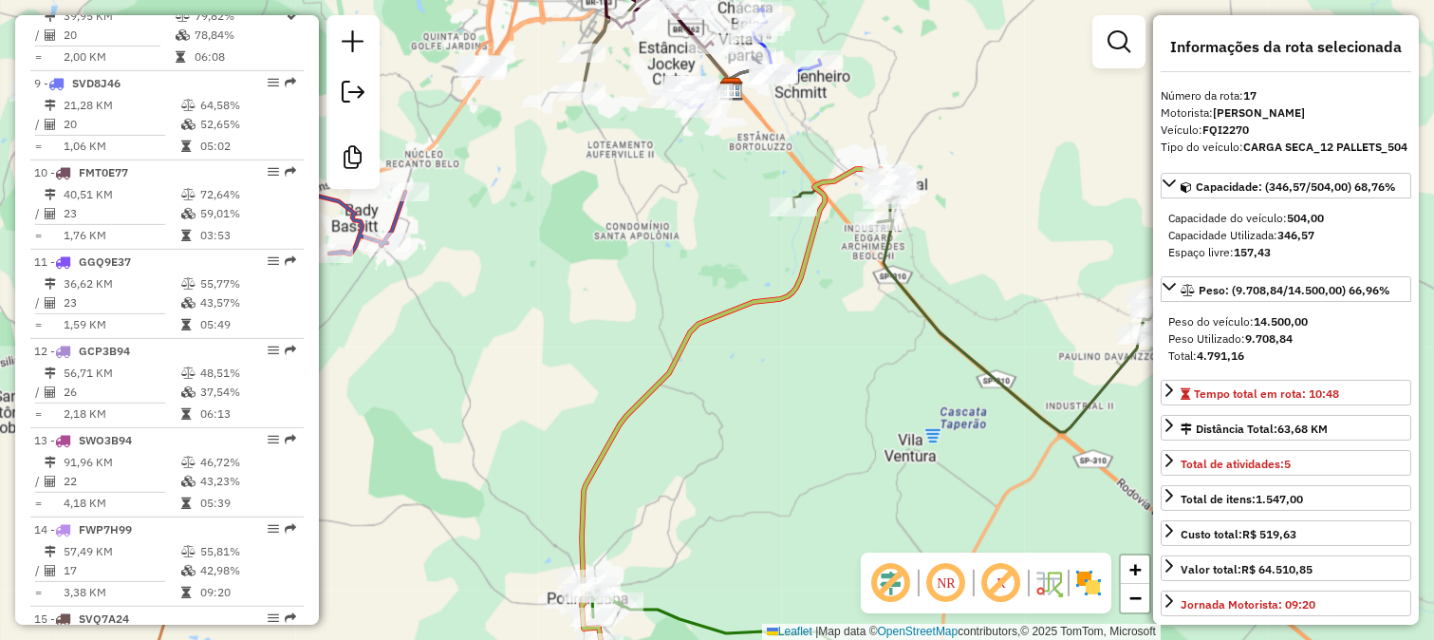
scroll to position [2191, 0]
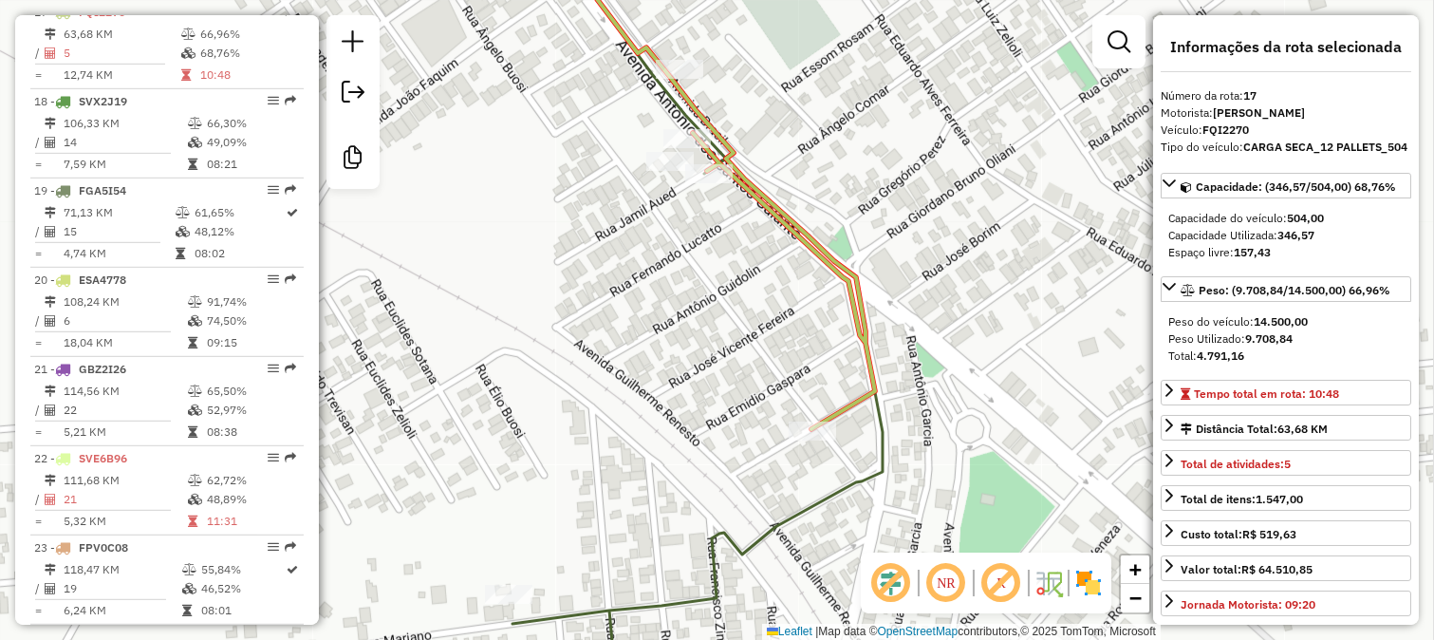
drag, startPoint x: 752, startPoint y: 172, endPoint x: 734, endPoint y: 271, distance: 100.3
click at [735, 267] on icon at bounding box center [736, 214] width 278 height 430
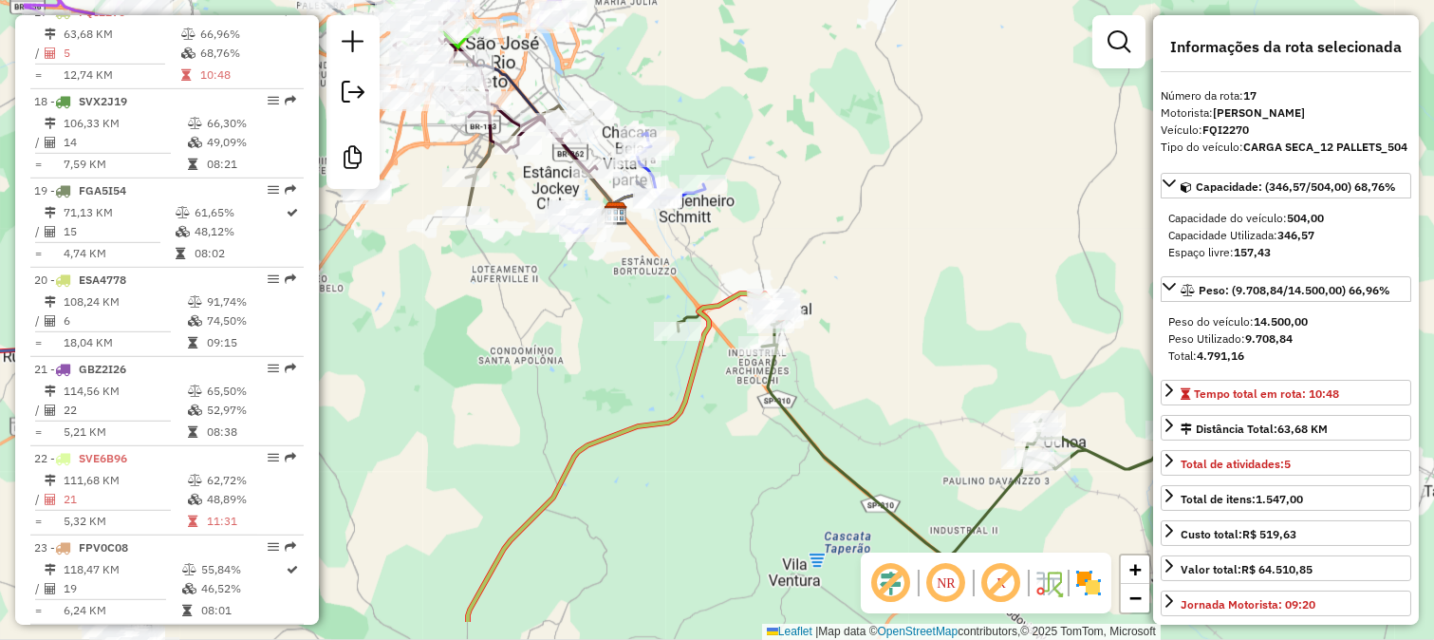
drag, startPoint x: 612, startPoint y: 475, endPoint x: 708, endPoint y: 308, distance: 191.8
click at [697, 328] on div "Janela de atendimento Grade de atendimento Capacidade Transportadoras Veículos …" at bounding box center [717, 320] width 1434 height 640
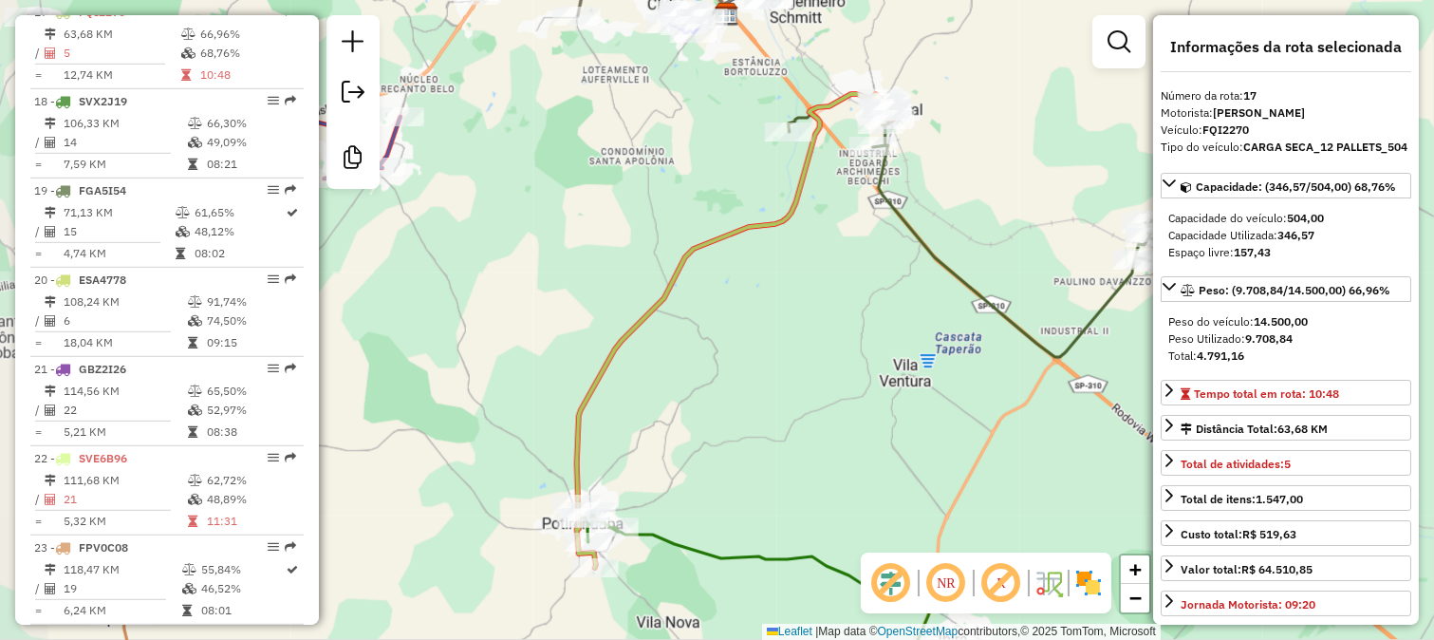
drag, startPoint x: 718, startPoint y: 292, endPoint x: 775, endPoint y: 183, distance: 123.6
click at [755, 219] on icon at bounding box center [735, 331] width 317 height 474
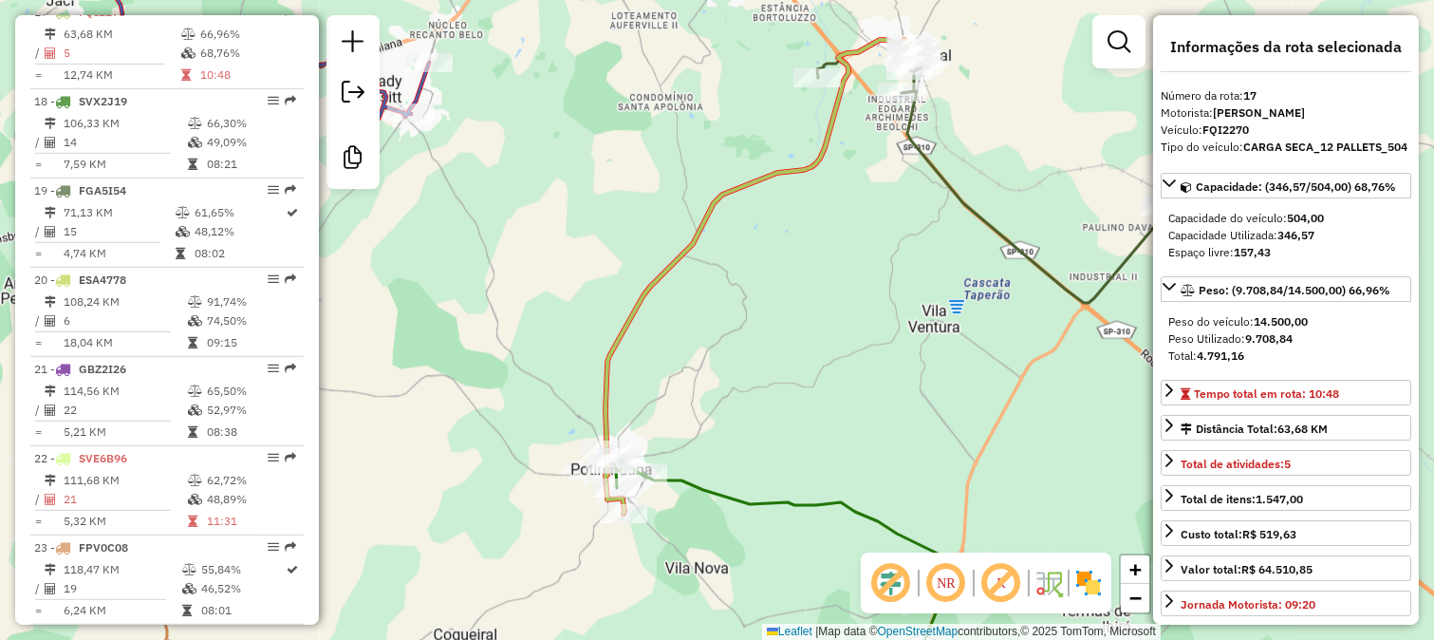
drag, startPoint x: 734, startPoint y: 319, endPoint x: 782, endPoint y: 213, distance: 116.8
click at [779, 224] on div "Janela de atendimento Grade de atendimento Capacidade Transportadoras Veículos …" at bounding box center [717, 320] width 1434 height 640
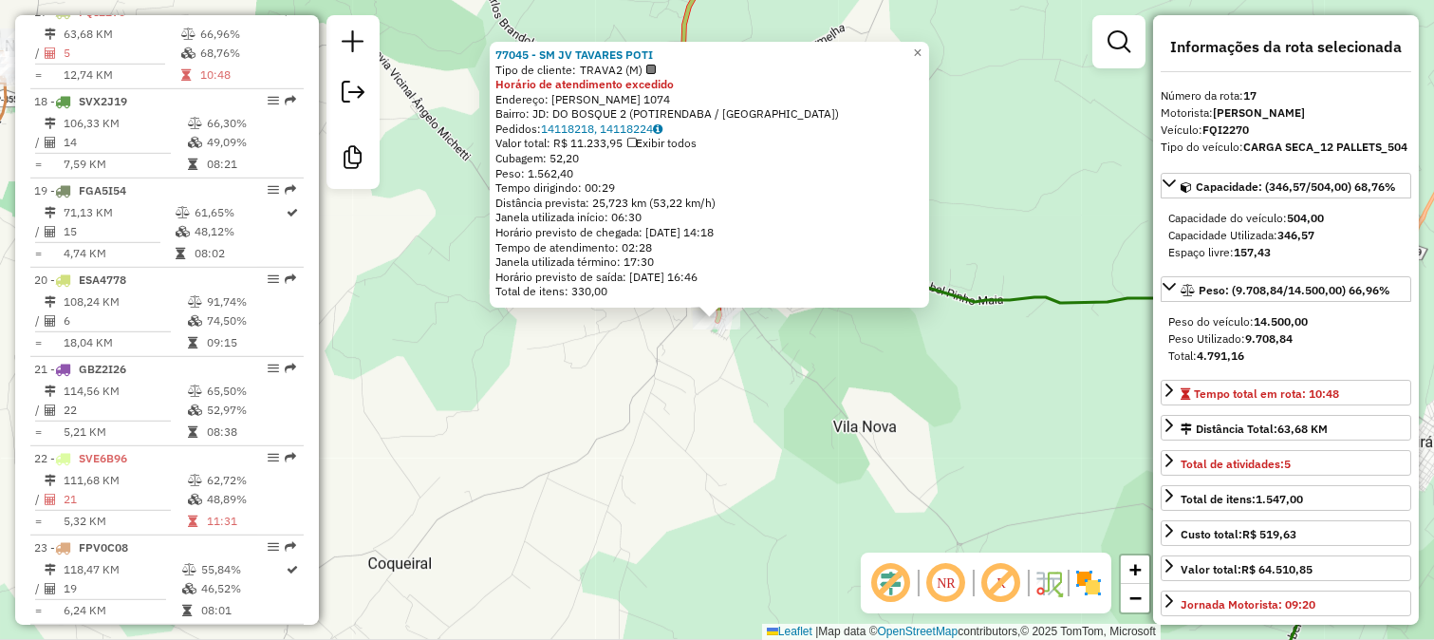
click at [686, 364] on div "77045 - SM JV TAVARES POTI Tipo de cliente: TRAVA2 (M) Horário de atendimento e…" at bounding box center [717, 320] width 1434 height 640
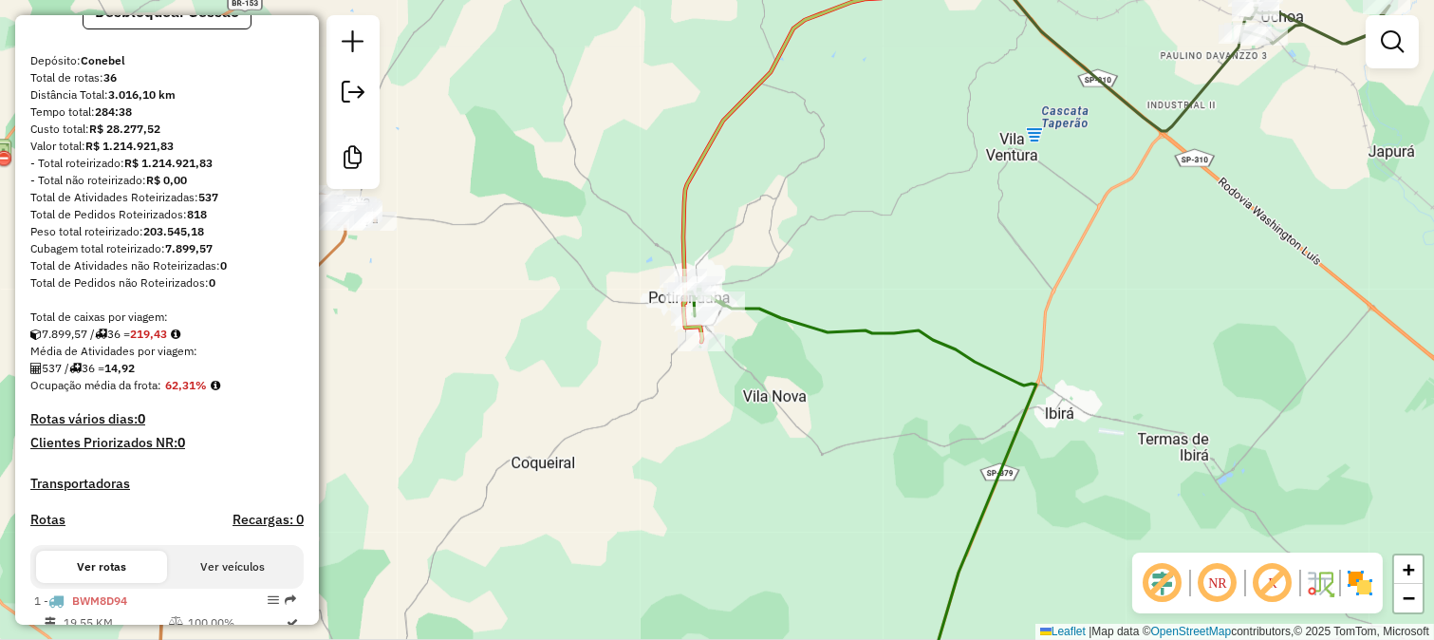
scroll to position [82, 0]
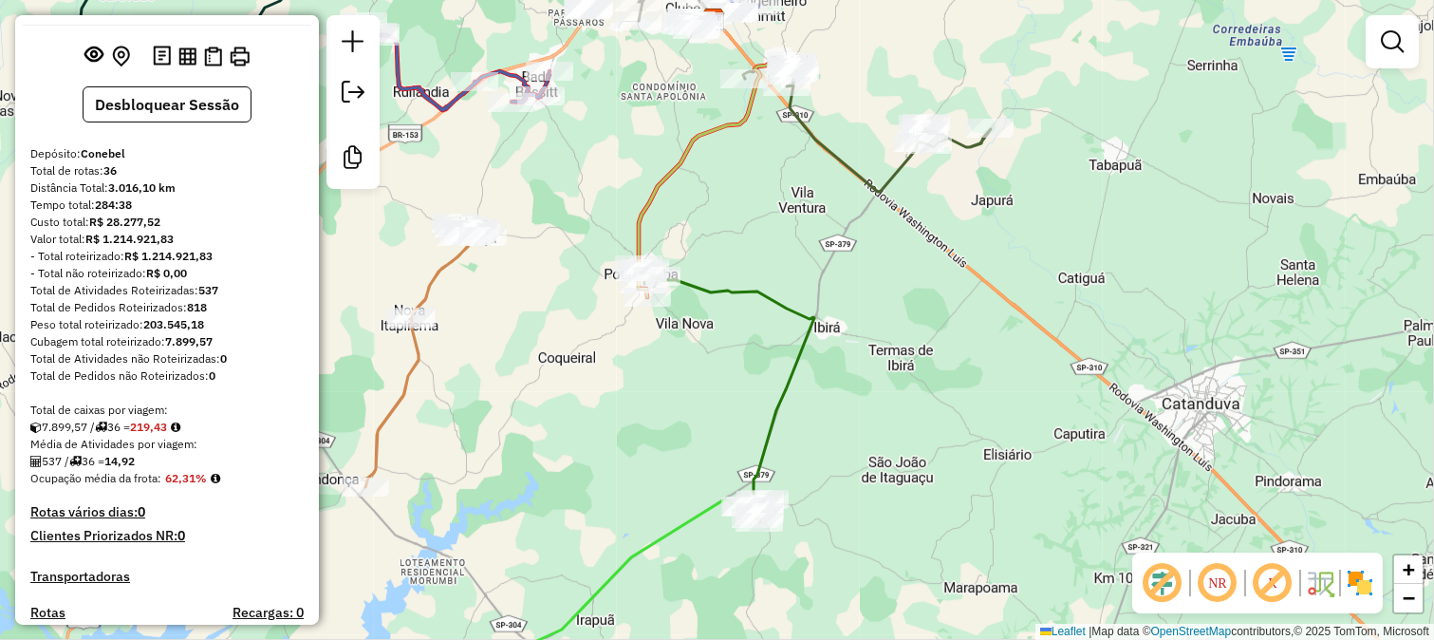
drag, startPoint x: 506, startPoint y: 328, endPoint x: 642, endPoint y: 386, distance: 147.6
click at [642, 386] on div "Janela de atendimento Grade de atendimento Capacidade Transportadoras Veículos …" at bounding box center [717, 320] width 1434 height 640
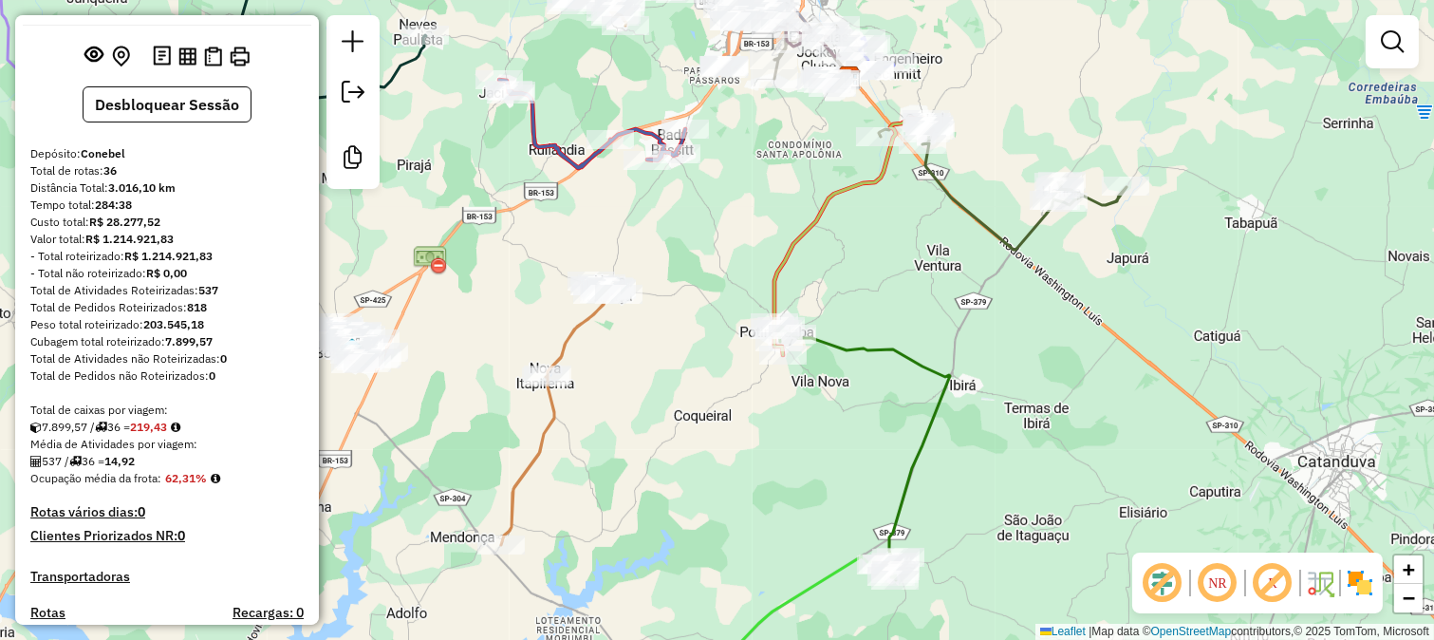
drag, startPoint x: 850, startPoint y: 166, endPoint x: 803, endPoint y: 308, distance: 150.1
click at [810, 295] on div "Janela de atendimento Grade de atendimento Capacidade Transportadoras Veículos …" at bounding box center [717, 320] width 1434 height 640
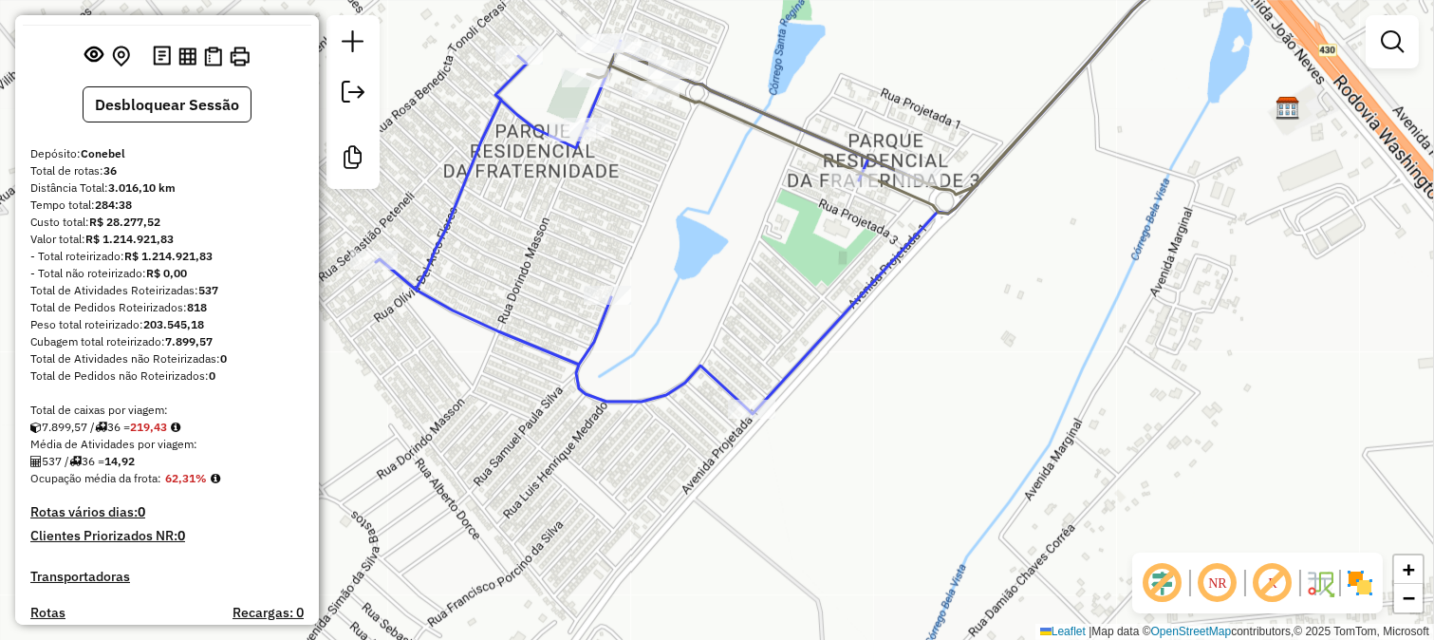
drag, startPoint x: 670, startPoint y: 156, endPoint x: 591, endPoint y: 308, distance: 171.1
click at [600, 300] on div "Rota 2 - Placa LXF7926 33087 - RODRIGAO SERV FESTA Janela de atendimento Grade …" at bounding box center [717, 320] width 1434 height 640
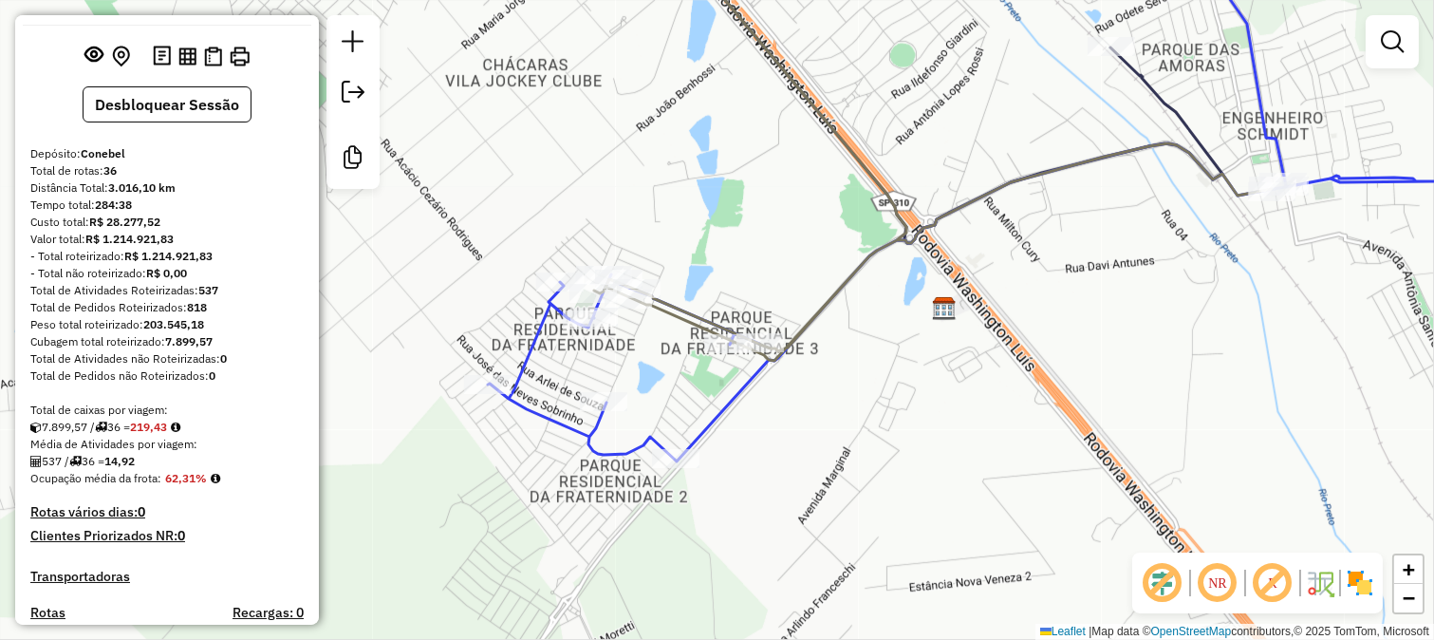
click at [448, 280] on div "Janela de atendimento Grade de atendimento Capacidade Transportadoras Veículos …" at bounding box center [717, 320] width 1434 height 640
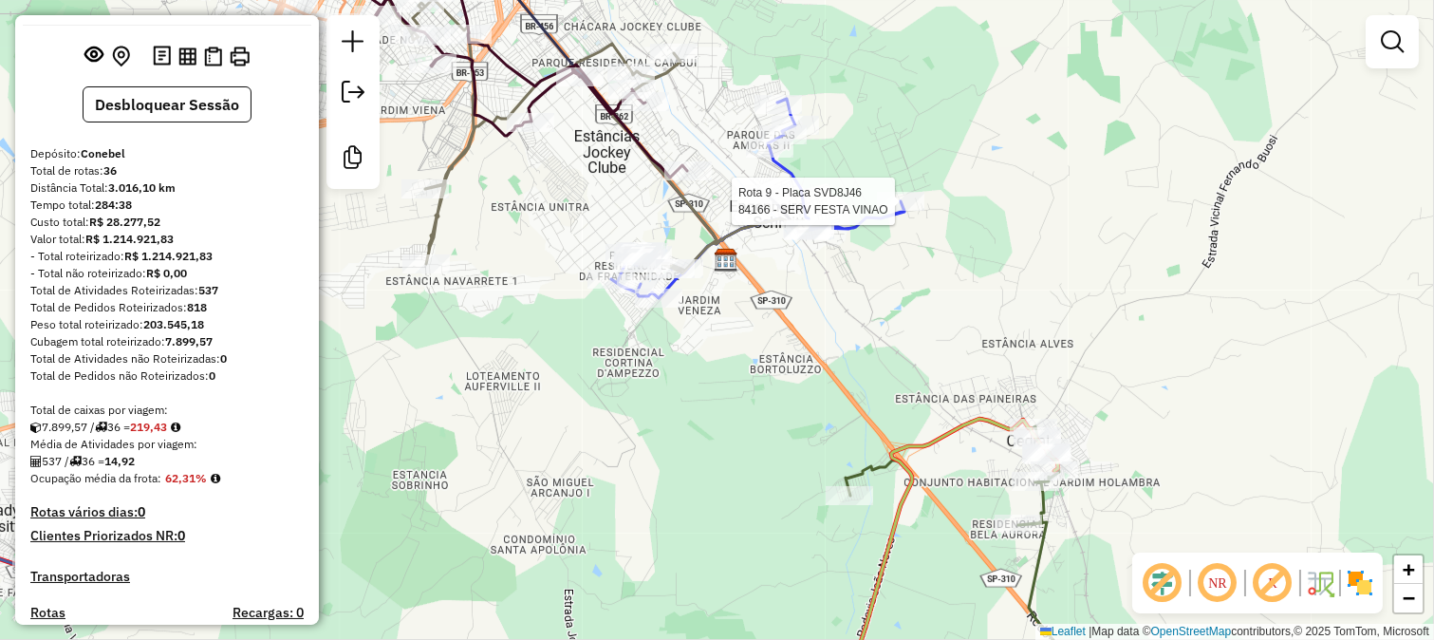
select select "**********"
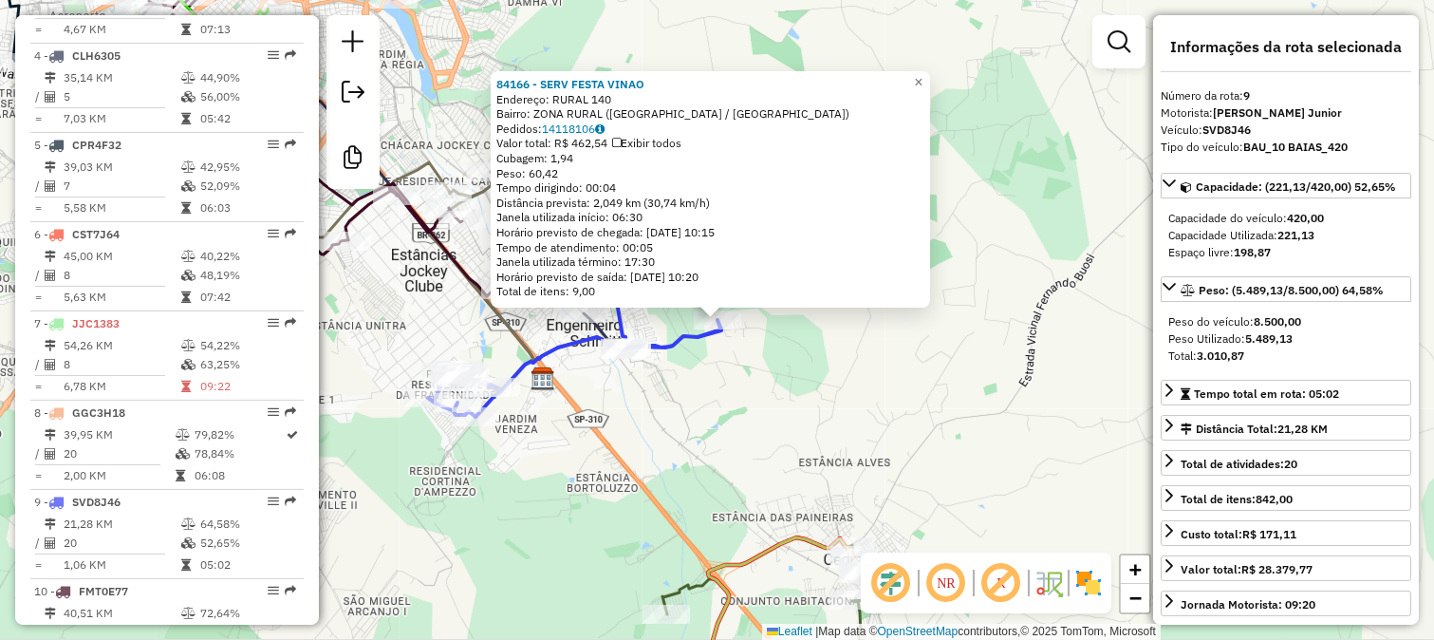
scroll to position [1477, 0]
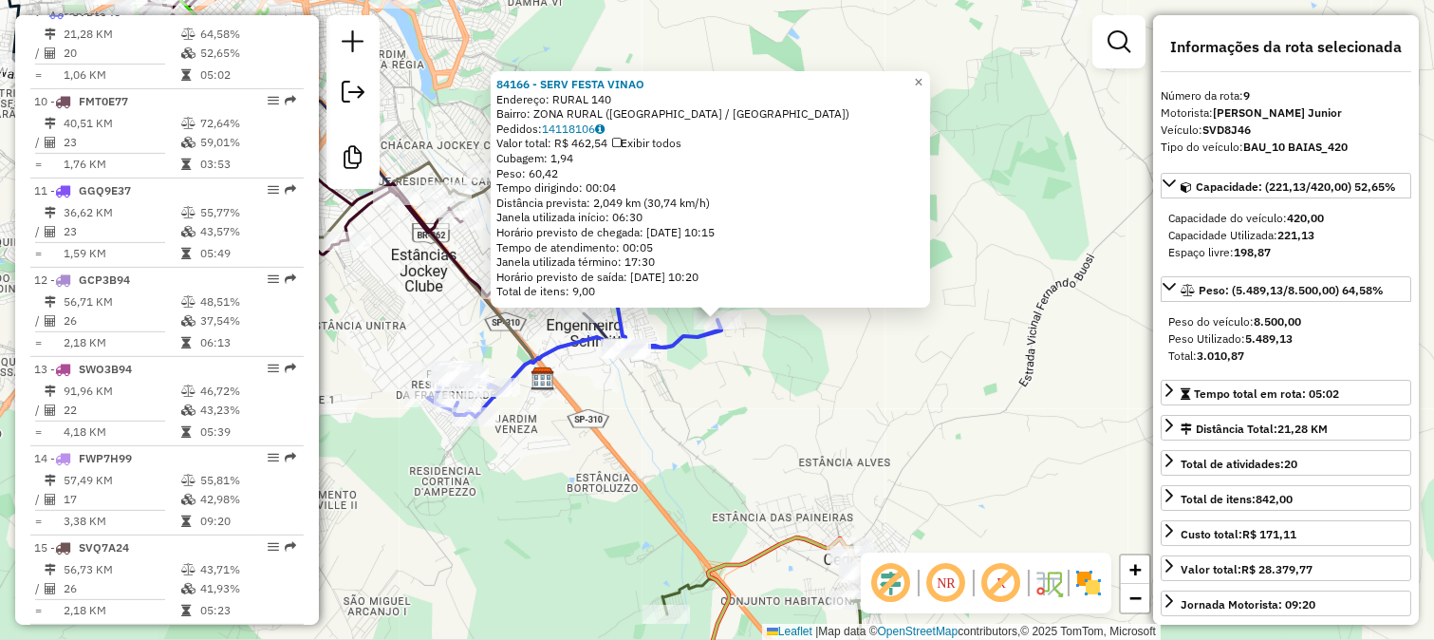
click at [714, 375] on div "84166 - SERV FESTA VINAO Endereço: RURAL 140 Bairro: ZONA RURAL (SAO JOSE DO RI…" at bounding box center [717, 320] width 1434 height 640
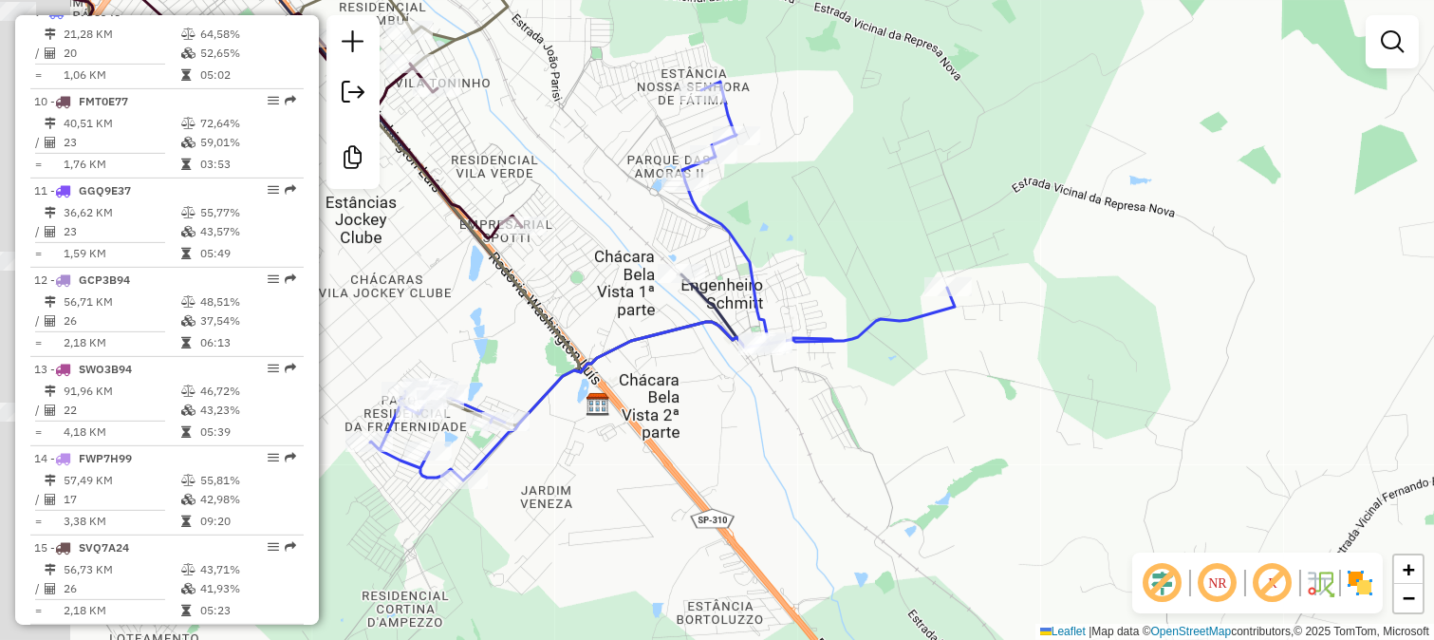
drag, startPoint x: 599, startPoint y: 275, endPoint x: 984, endPoint y: 317, distance: 387.6
click at [983, 317] on div "Janela de atendimento Grade de atendimento Capacidade Transportadoras Veículos …" at bounding box center [717, 320] width 1434 height 640
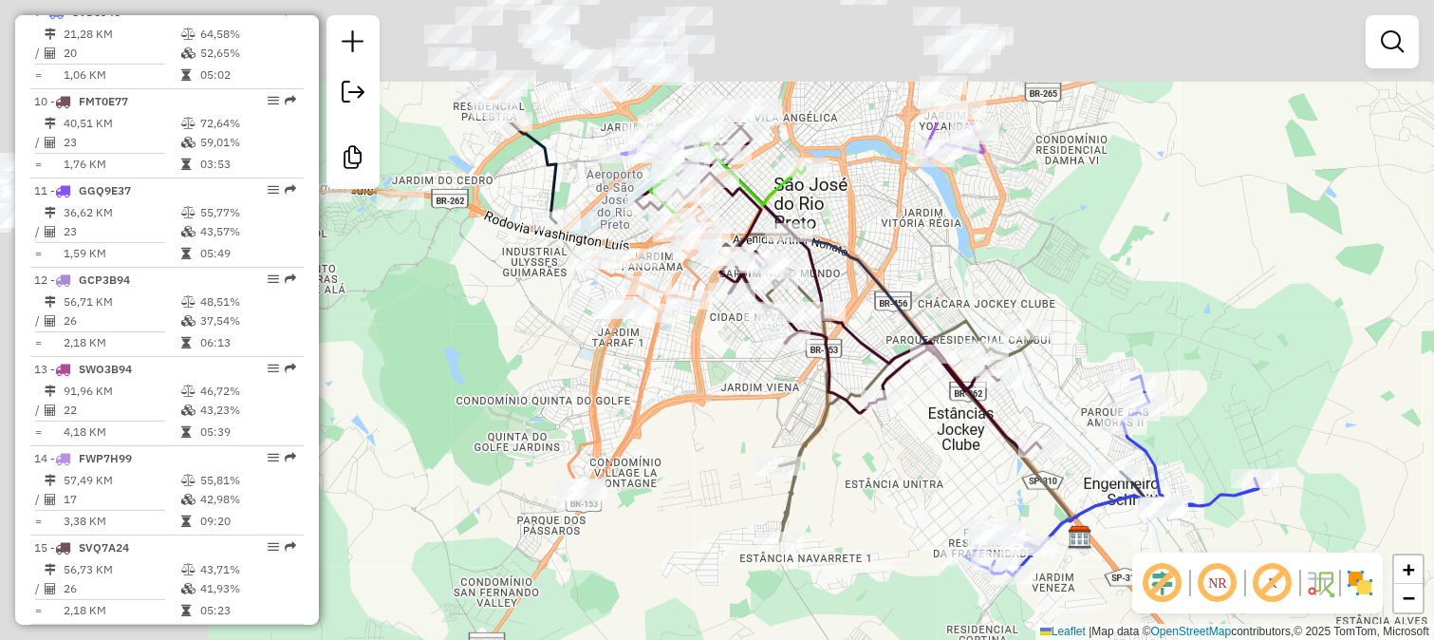
drag, startPoint x: 691, startPoint y: 256, endPoint x: 936, endPoint y: 457, distance: 316.4
click at [936, 457] on div "Janela de atendimento Grade de atendimento Capacidade Transportadoras Veículos …" at bounding box center [717, 320] width 1434 height 640
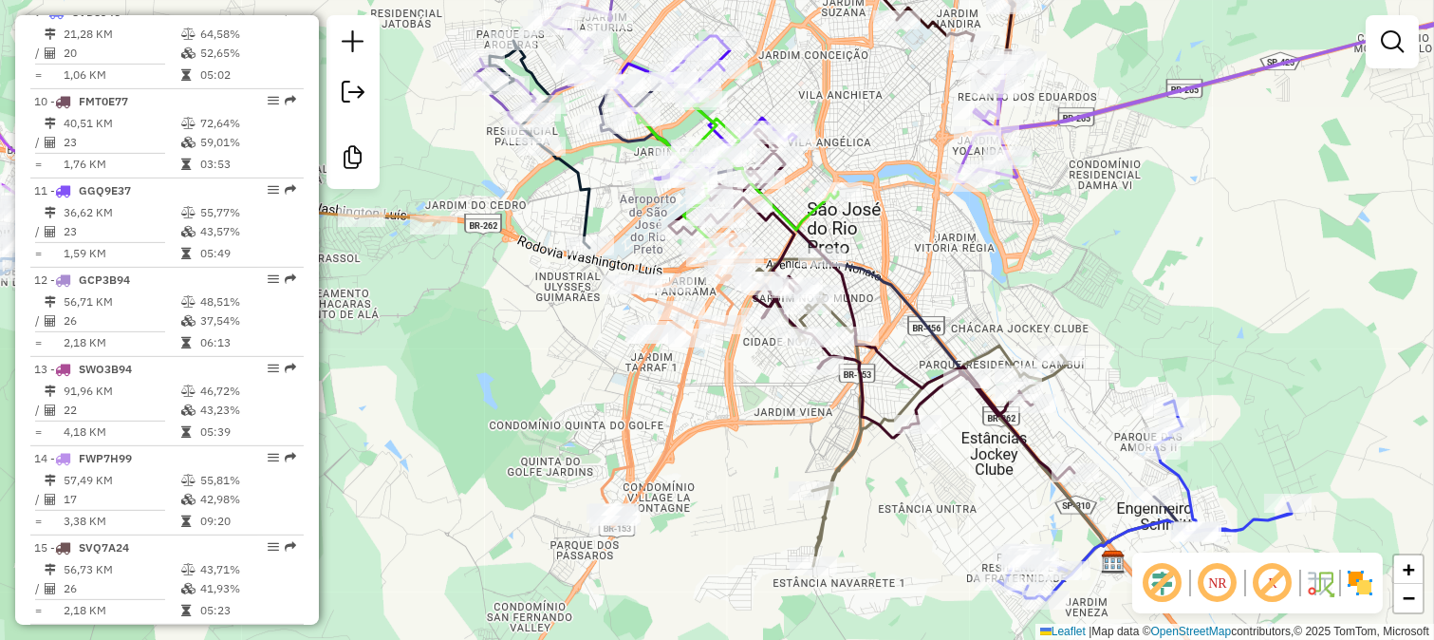
click at [842, 453] on icon at bounding box center [973, 416] width 444 height 318
select select "**********"
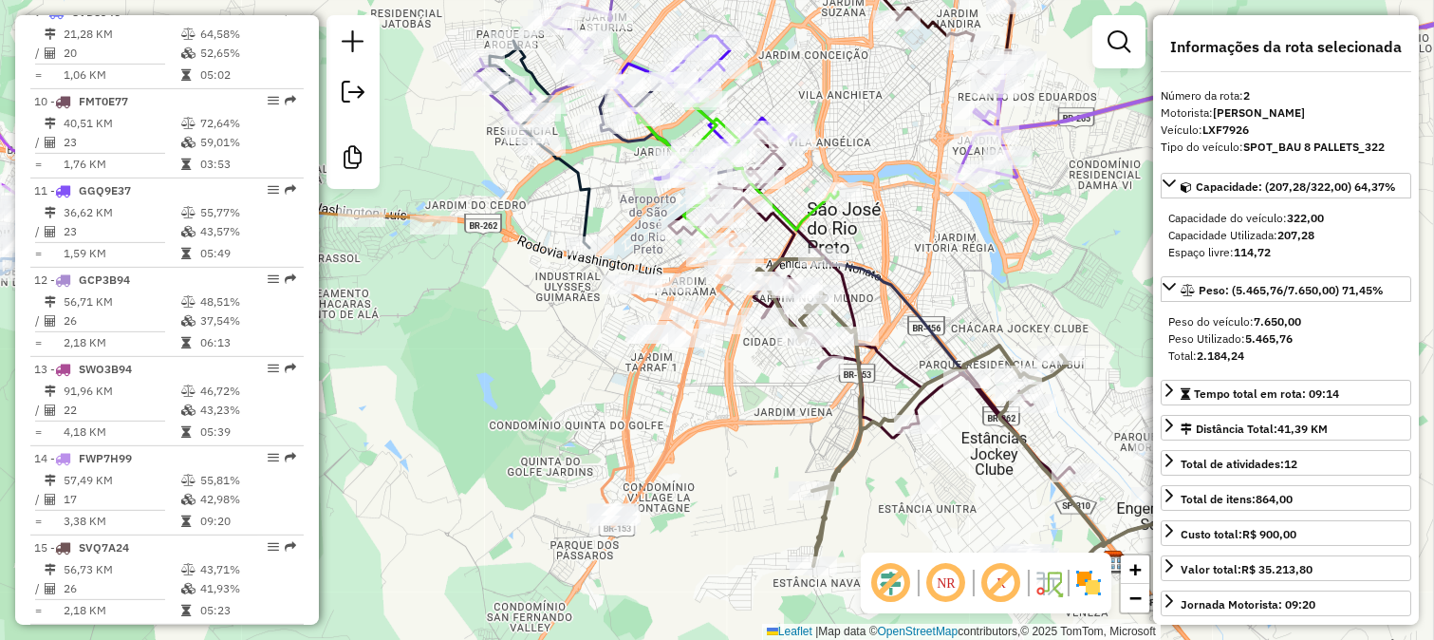
scroll to position [852, 0]
click at [630, 363] on icon at bounding box center [674, 379] width 144 height 294
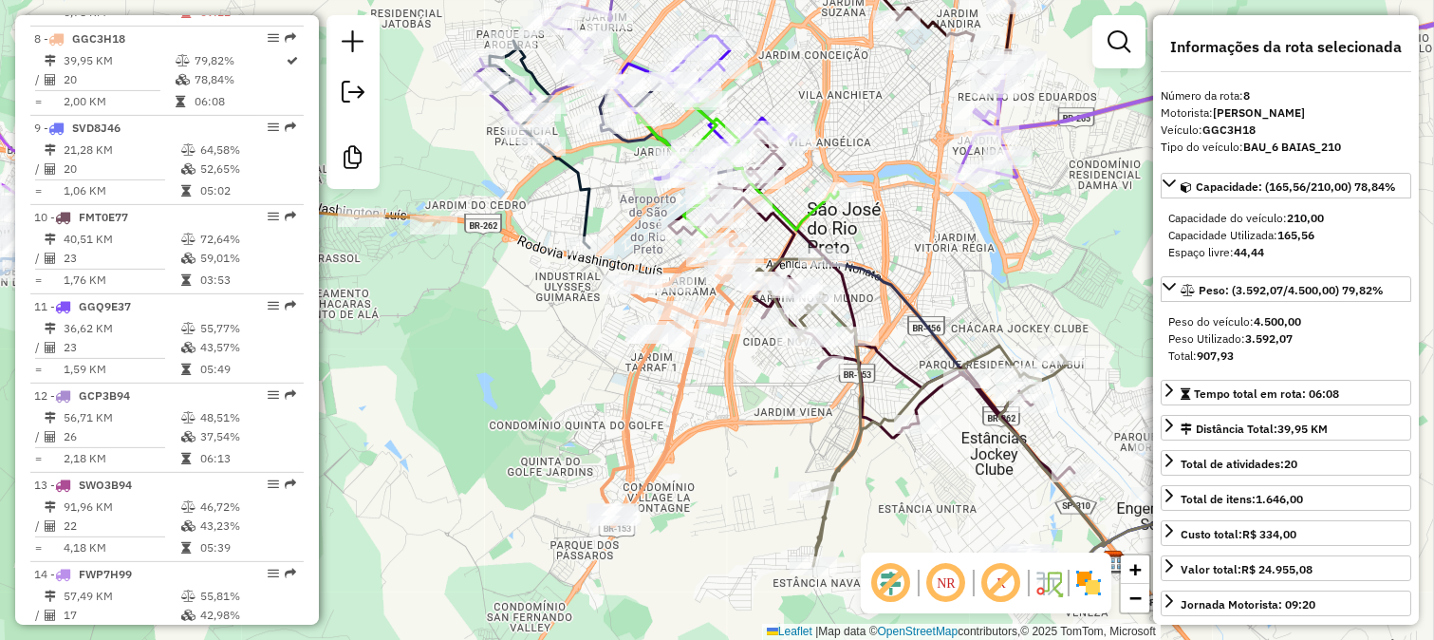
scroll to position [1389, 0]
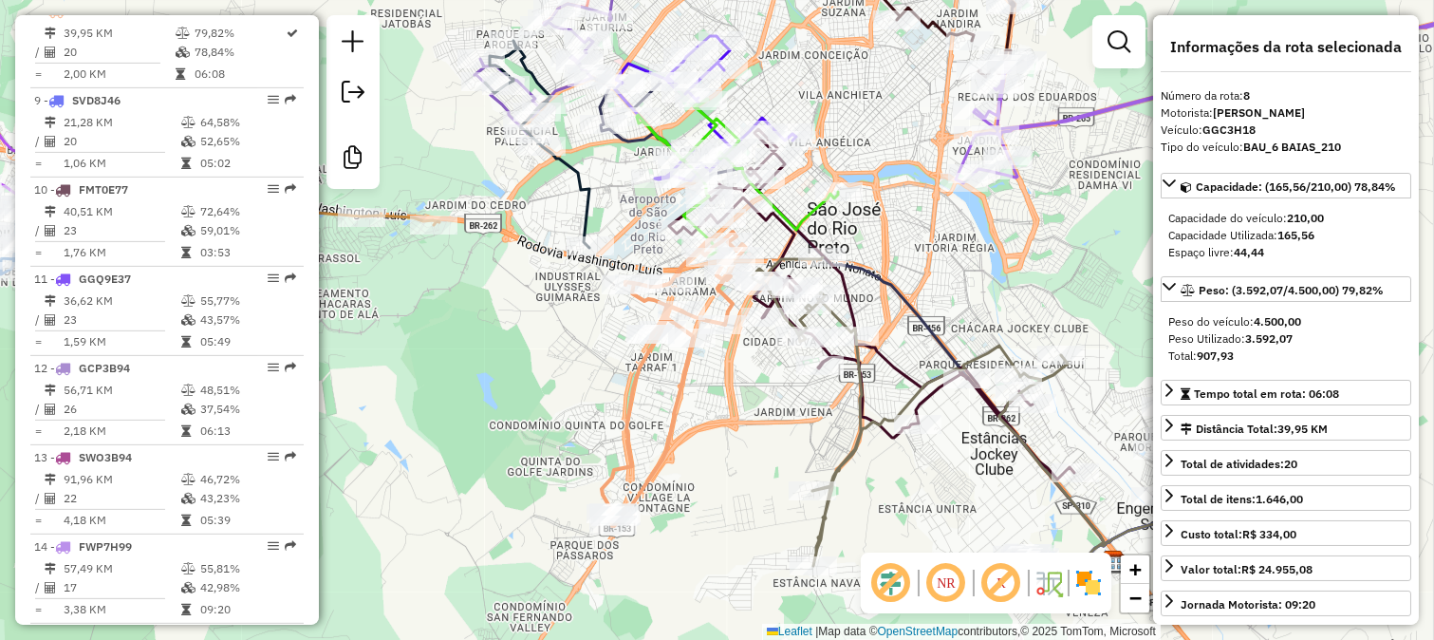
drag, startPoint x: 596, startPoint y: 333, endPoint x: 618, endPoint y: 468, distance: 136.5
click at [618, 467] on div "Janela de atendimento Grade de atendimento Capacidade Transportadoras Veículos …" at bounding box center [717, 320] width 1434 height 640
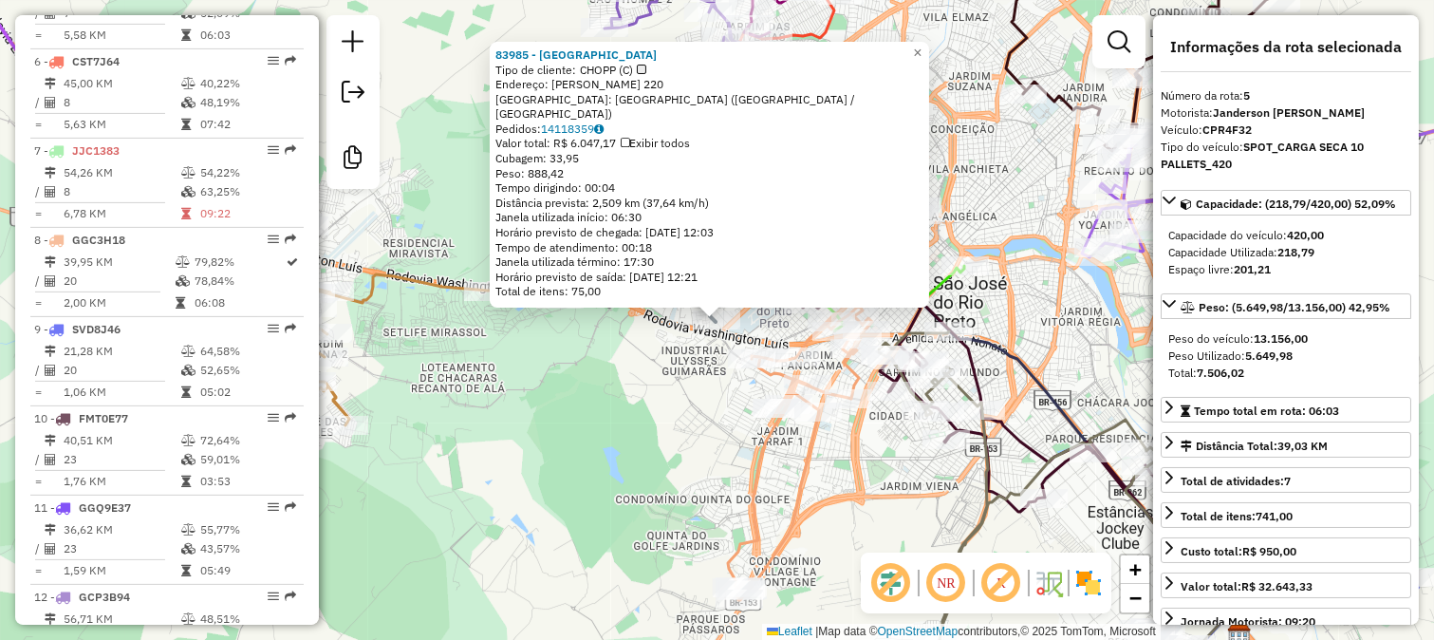
scroll to position [1121, 0]
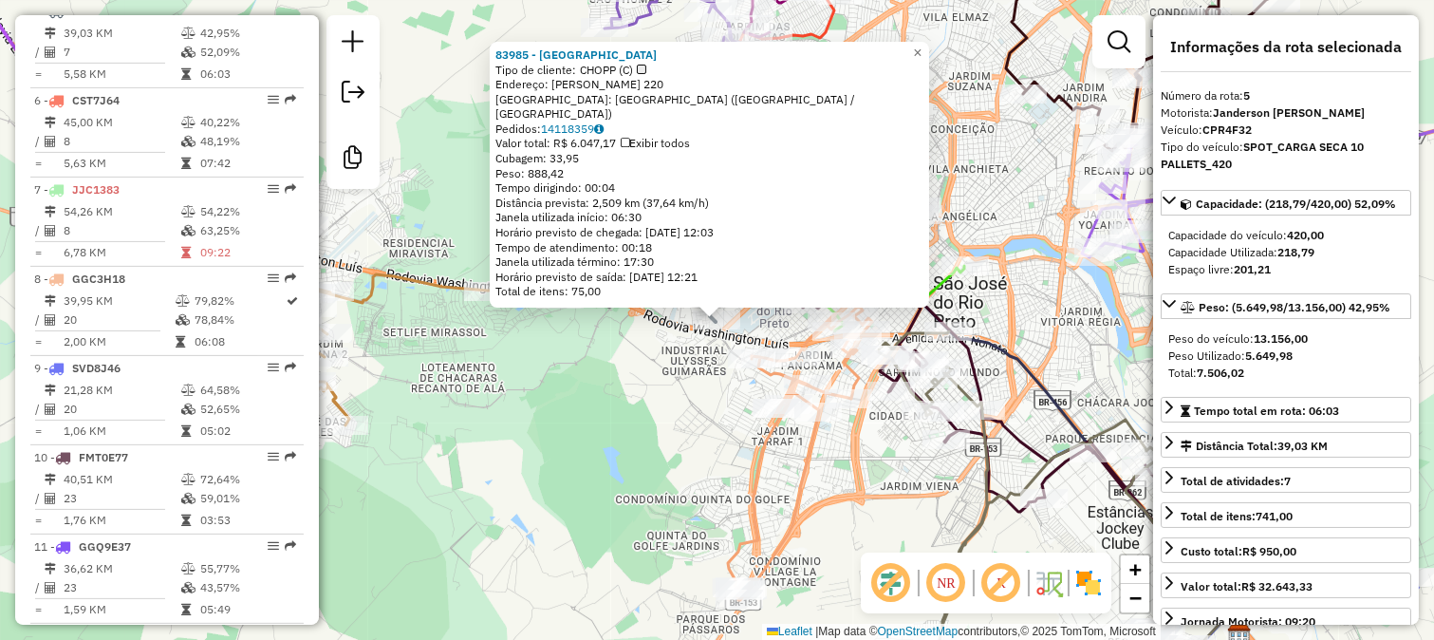
click at [608, 396] on div "83985 - VILLA CAJU Tipo de cliente: CHOPP (C) Endereço: FRANCISCA DE MASSI PERE…" at bounding box center [717, 320] width 1434 height 640
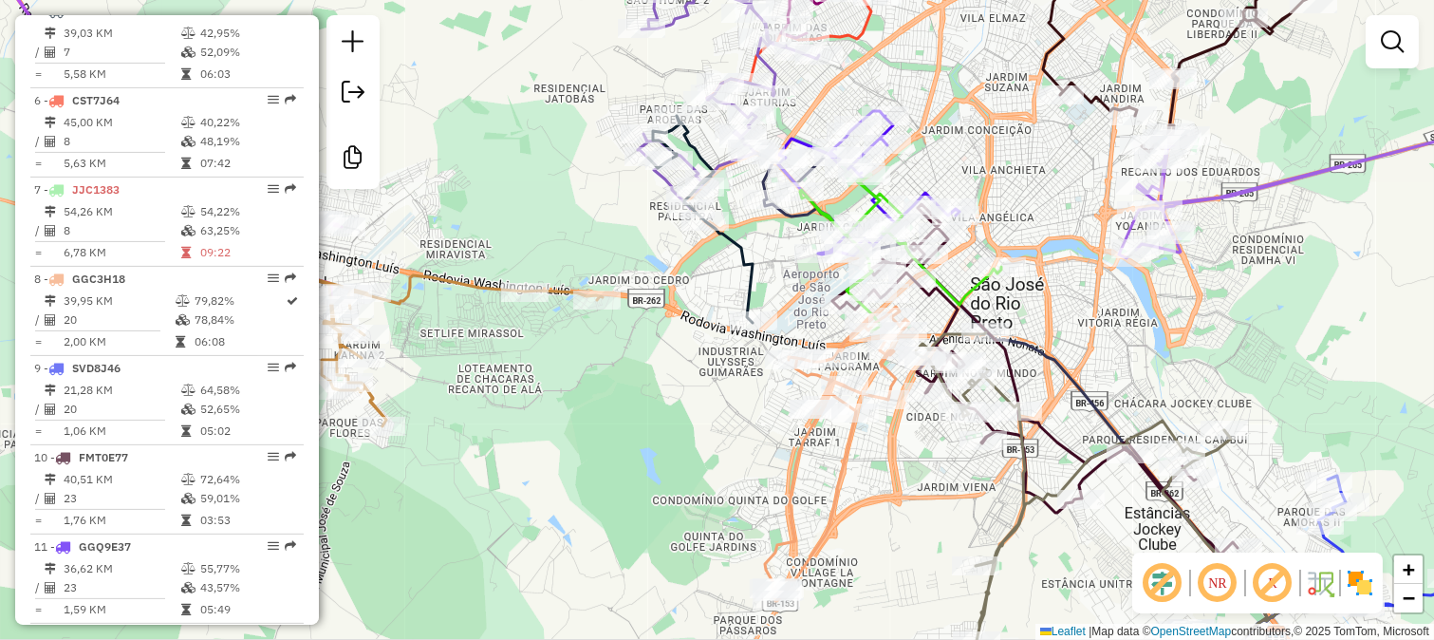
drag, startPoint x: 517, startPoint y: 361, endPoint x: 686, endPoint y: 383, distance: 170.5
click at [637, 378] on div "Janela de atendimento Grade de atendimento Capacidade Transportadoras Veículos …" at bounding box center [717, 320] width 1434 height 640
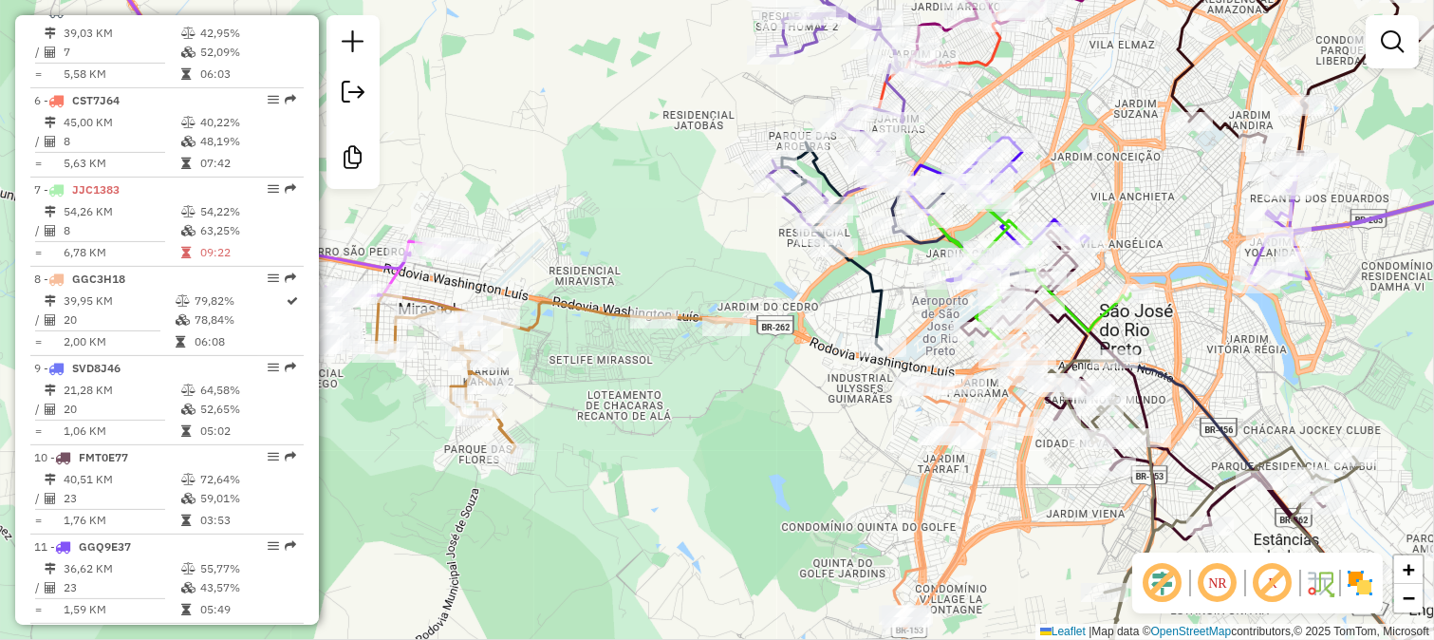
click at [636, 295] on div "Janela de atendimento Grade de atendimento Capacidade Transportadoras Veículos …" at bounding box center [717, 320] width 1434 height 640
click at [585, 306] on icon at bounding box center [554, 373] width 356 height 159
select select "**********"
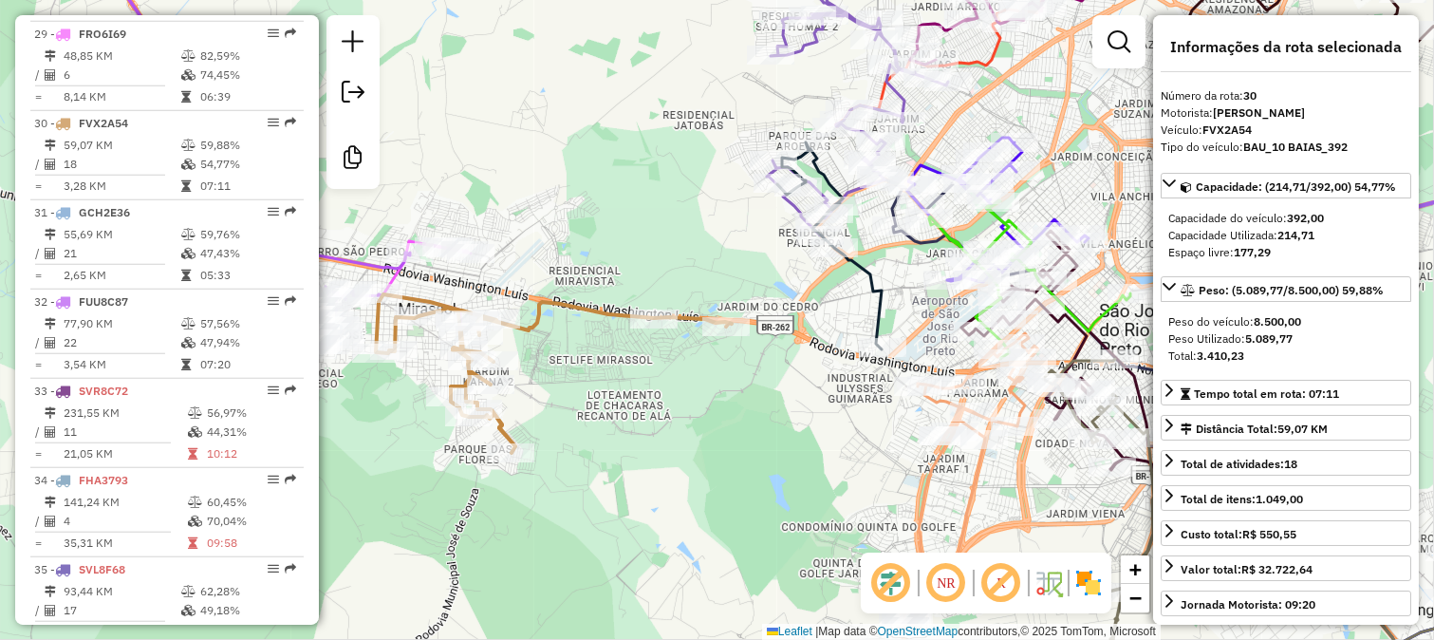
scroll to position [3351, 0]
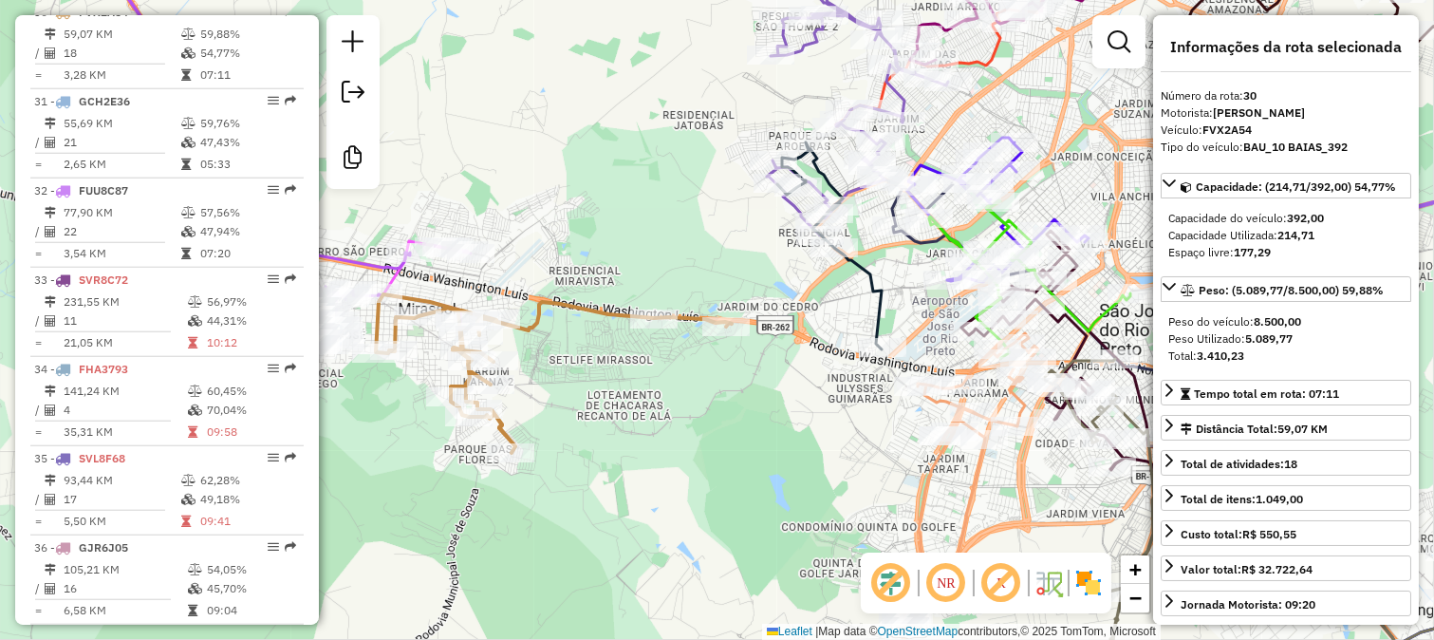
drag, startPoint x: 734, startPoint y: 365, endPoint x: 756, endPoint y: 367, distance: 21.9
click at [750, 367] on div "Janela de atendimento Grade de atendimento Capacidade Transportadoras Veículos …" at bounding box center [717, 320] width 1434 height 640
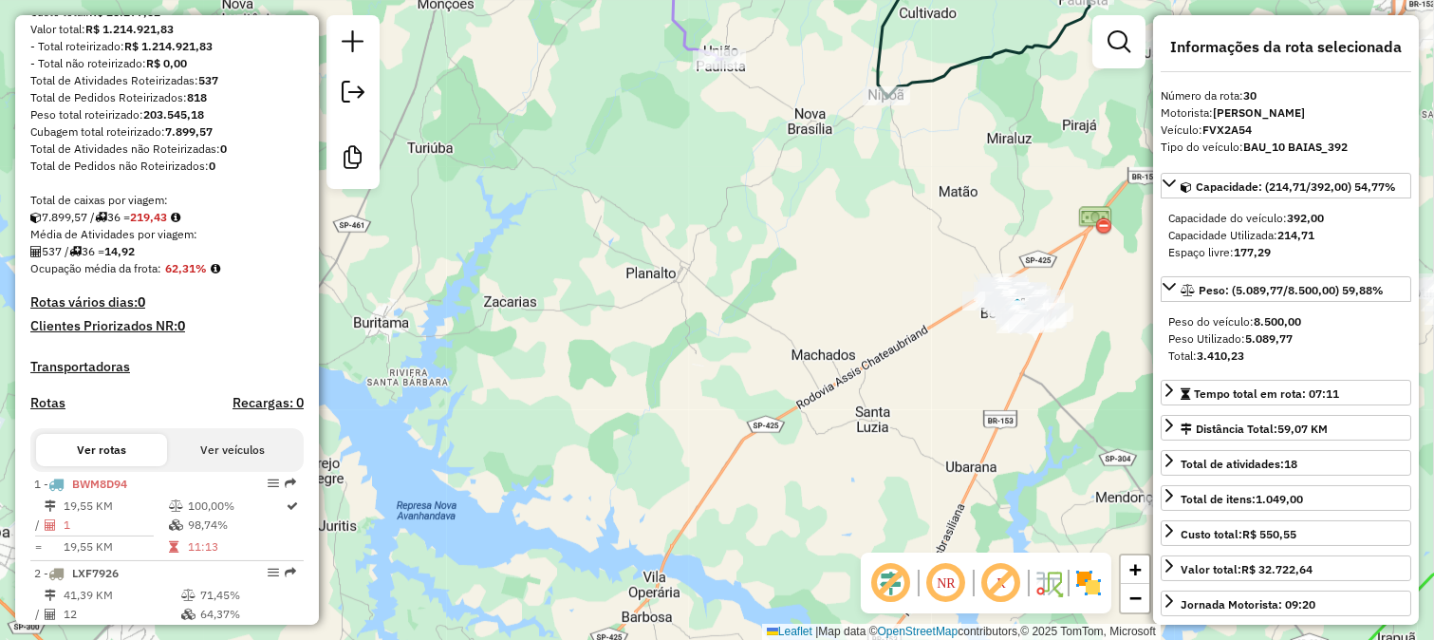
scroll to position [0, 0]
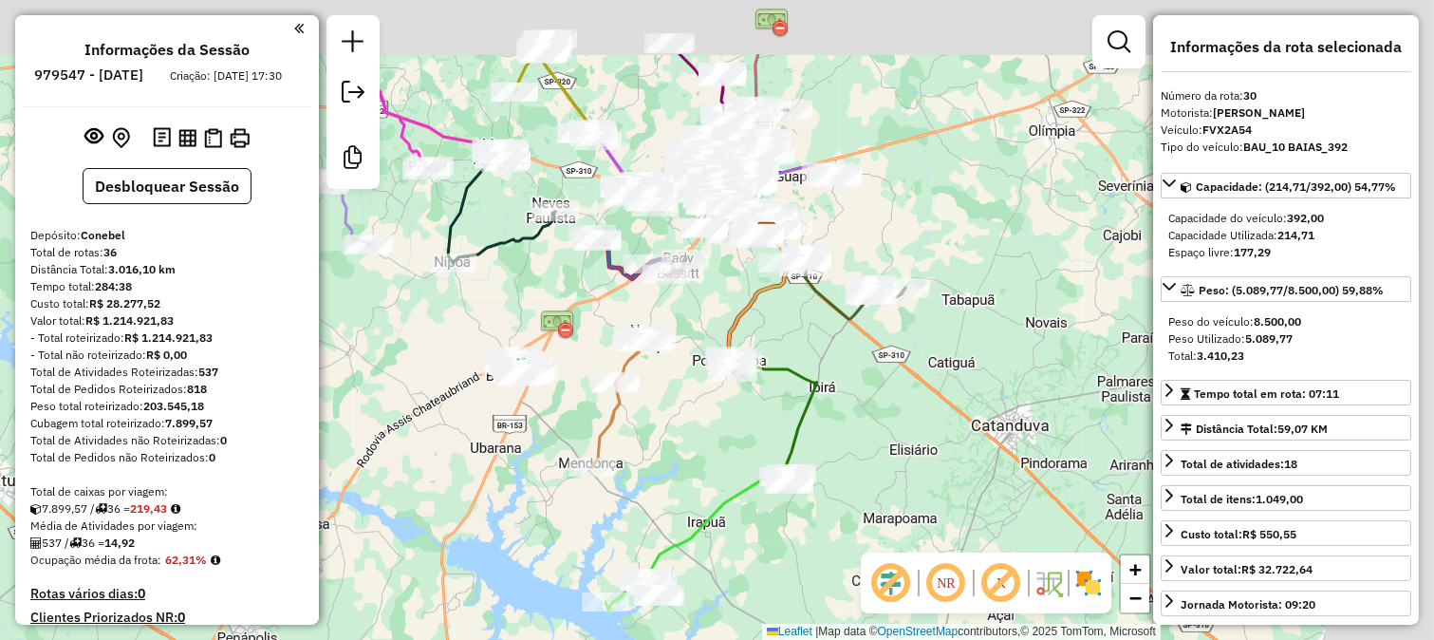
drag, startPoint x: 710, startPoint y: 202, endPoint x: 494, endPoint y: 333, distance: 253.0
click at [494, 333] on div "Janela de atendimento Grade de atendimento Capacidade Transportadoras Veículos …" at bounding box center [717, 320] width 1434 height 640
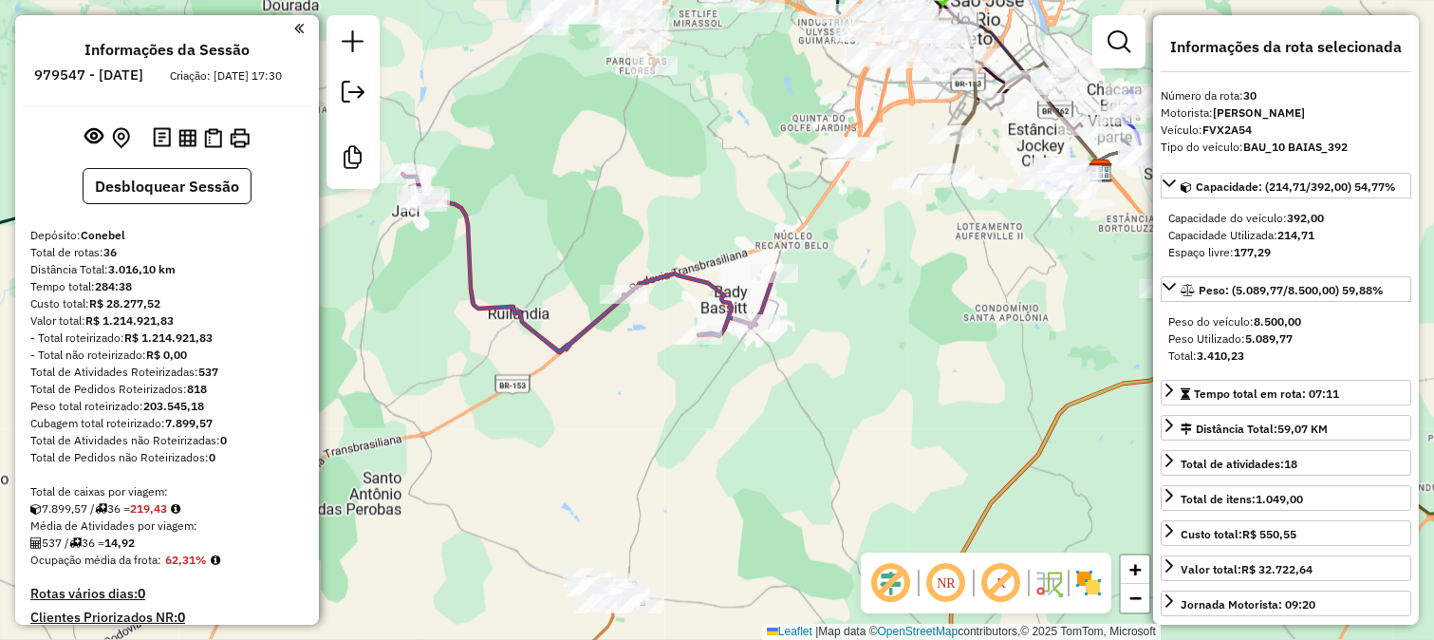
click at [429, 287] on div "Janela de atendimento Grade de atendimento Capacidade Transportadoras Veículos …" at bounding box center [717, 320] width 1434 height 640
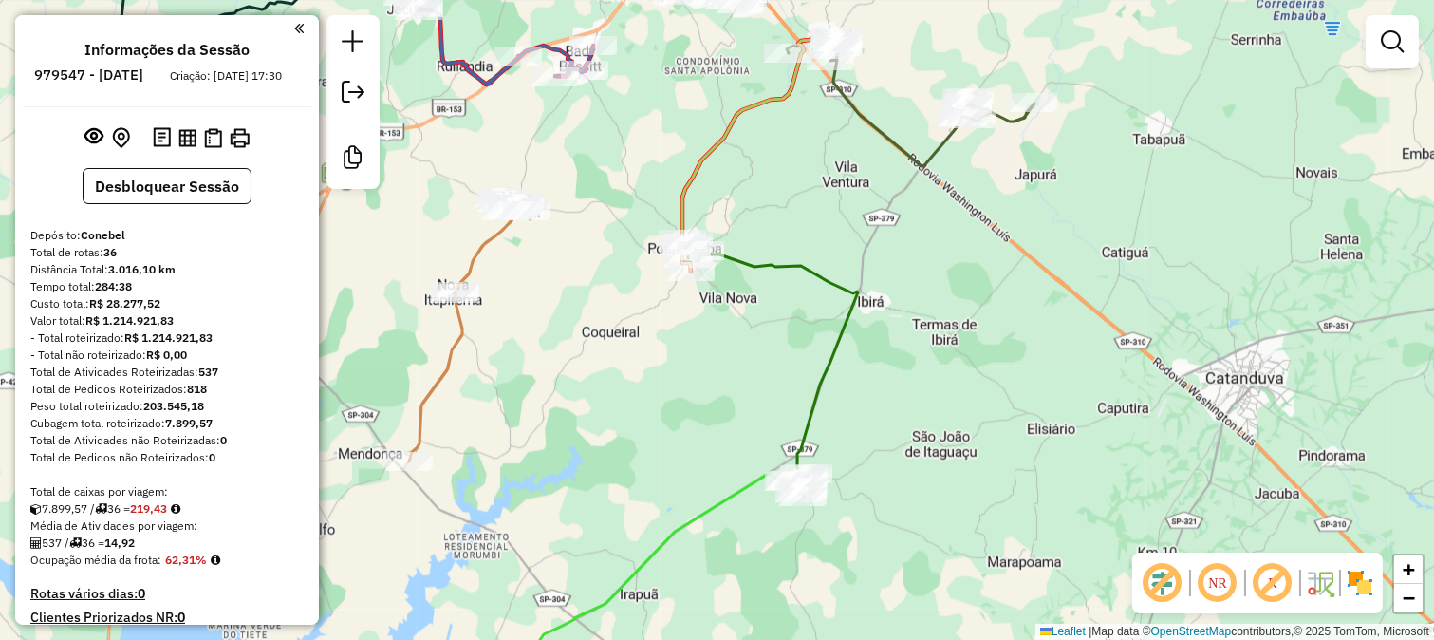
click at [738, 495] on icon at bounding box center [635, 589] width 320 height 232
select select "**********"
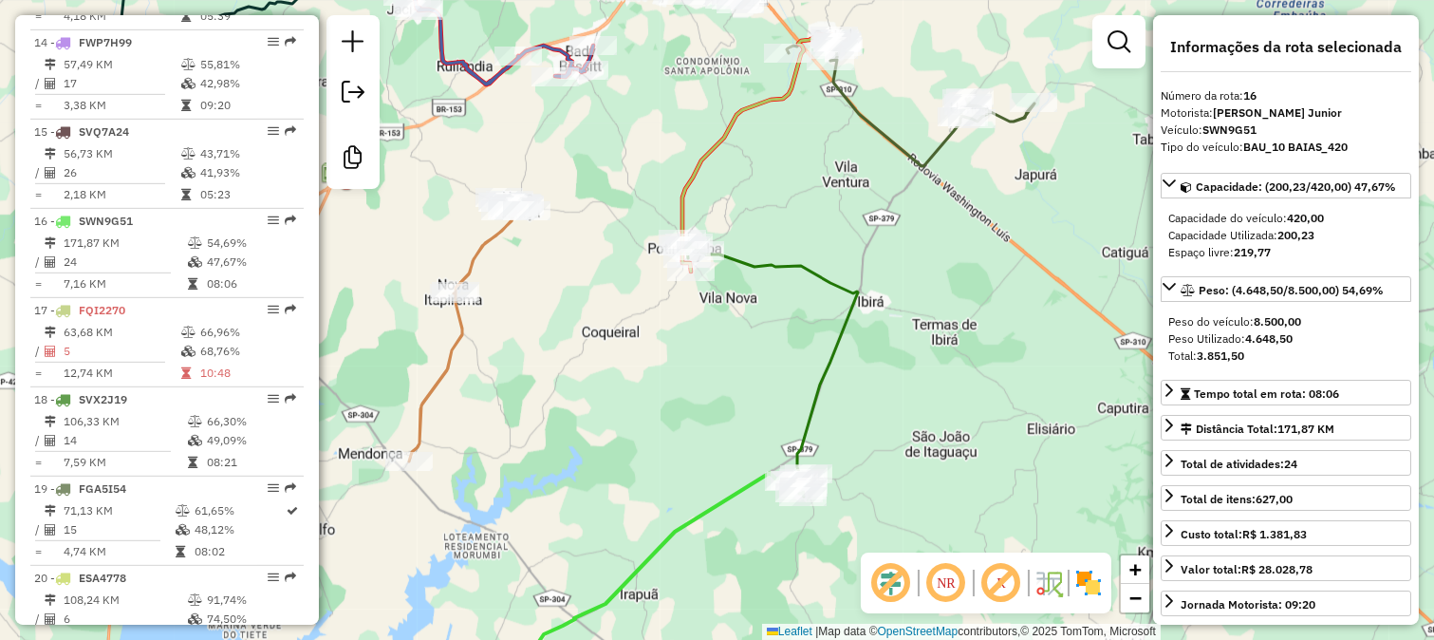
scroll to position [2102, 0]
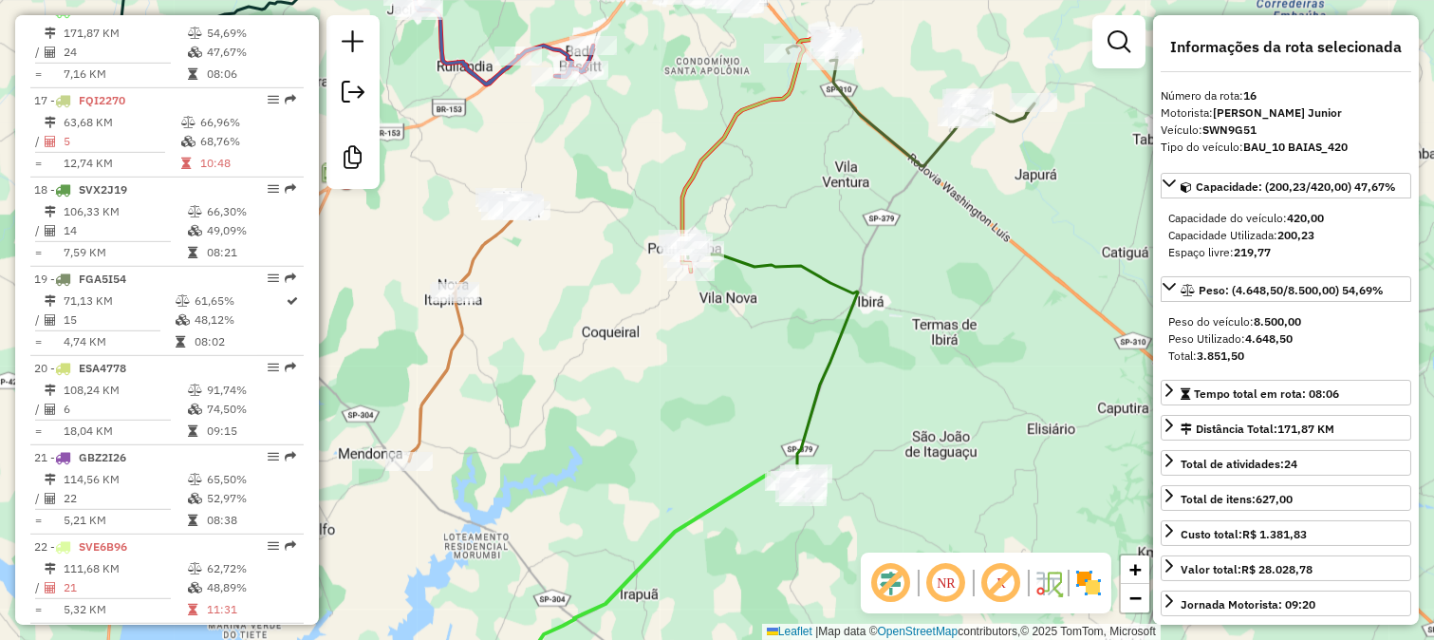
drag, startPoint x: 688, startPoint y: 363, endPoint x: 678, endPoint y: 326, distance: 38.5
click at [680, 338] on div "Janela de atendimento Grade de atendimento Capacidade Transportadoras Veículos …" at bounding box center [717, 320] width 1434 height 640
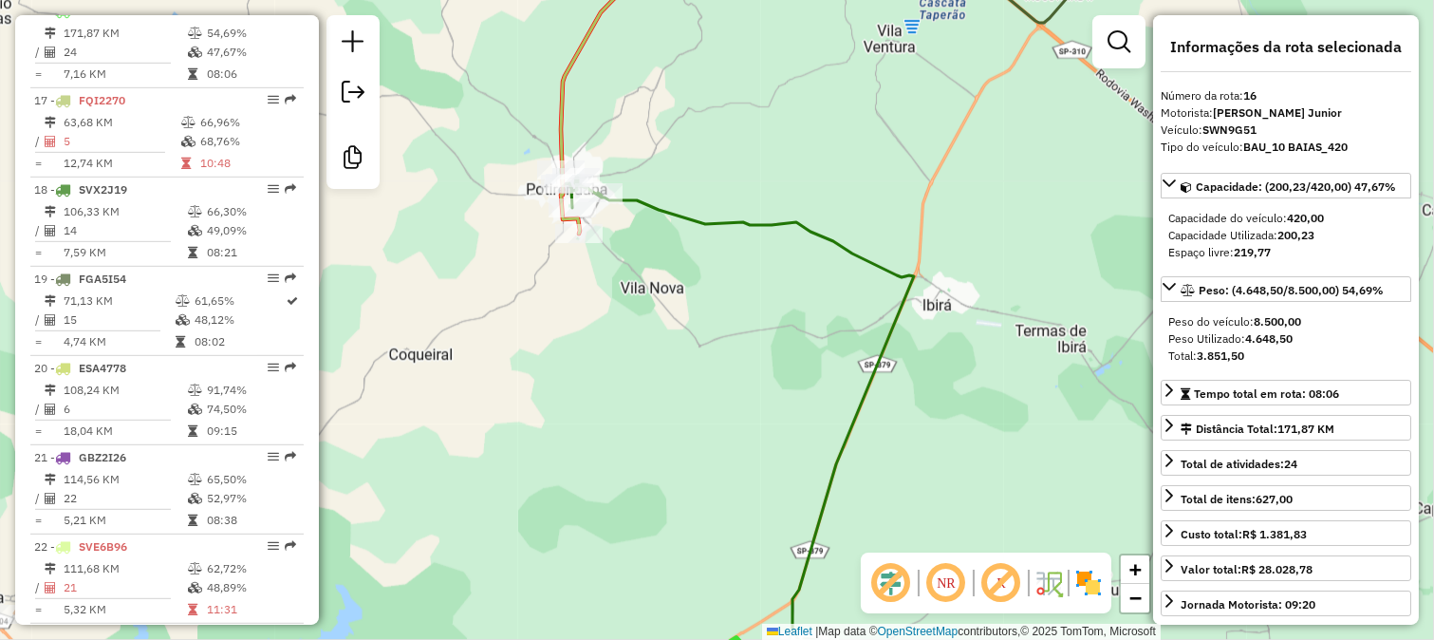
click at [747, 221] on icon at bounding box center [737, 426] width 353 height 515
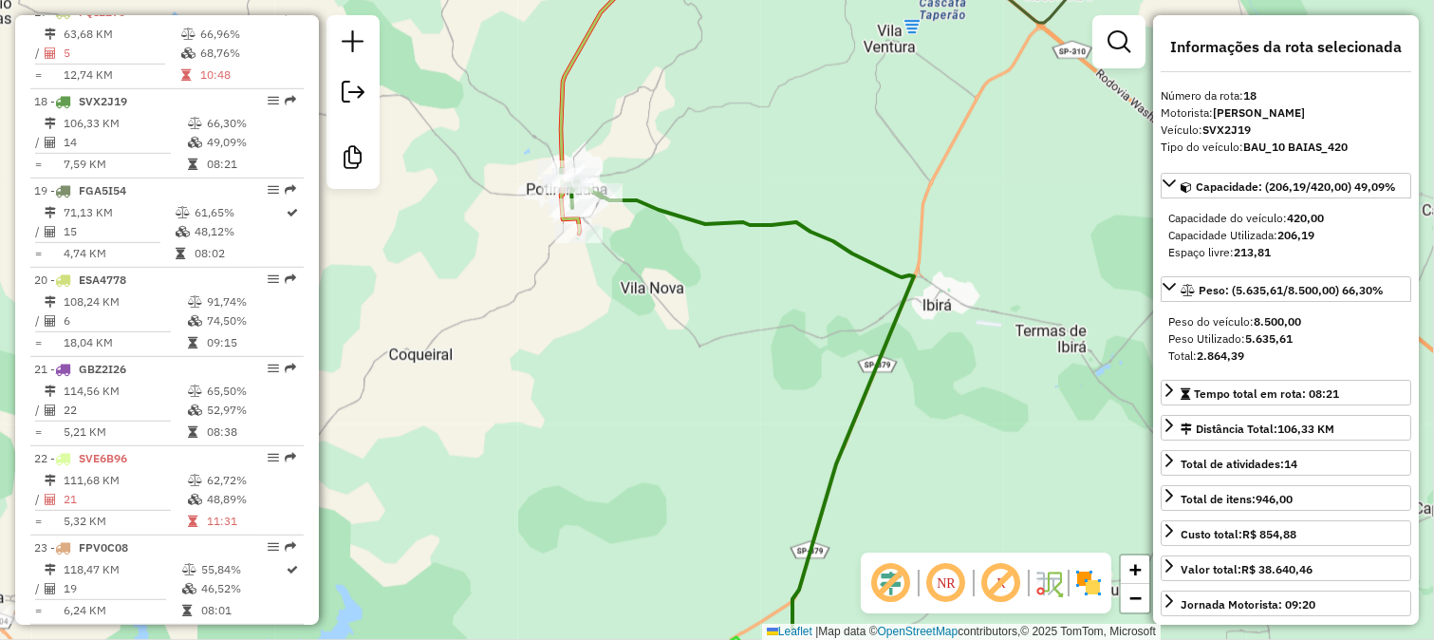
scroll to position [2281, 0]
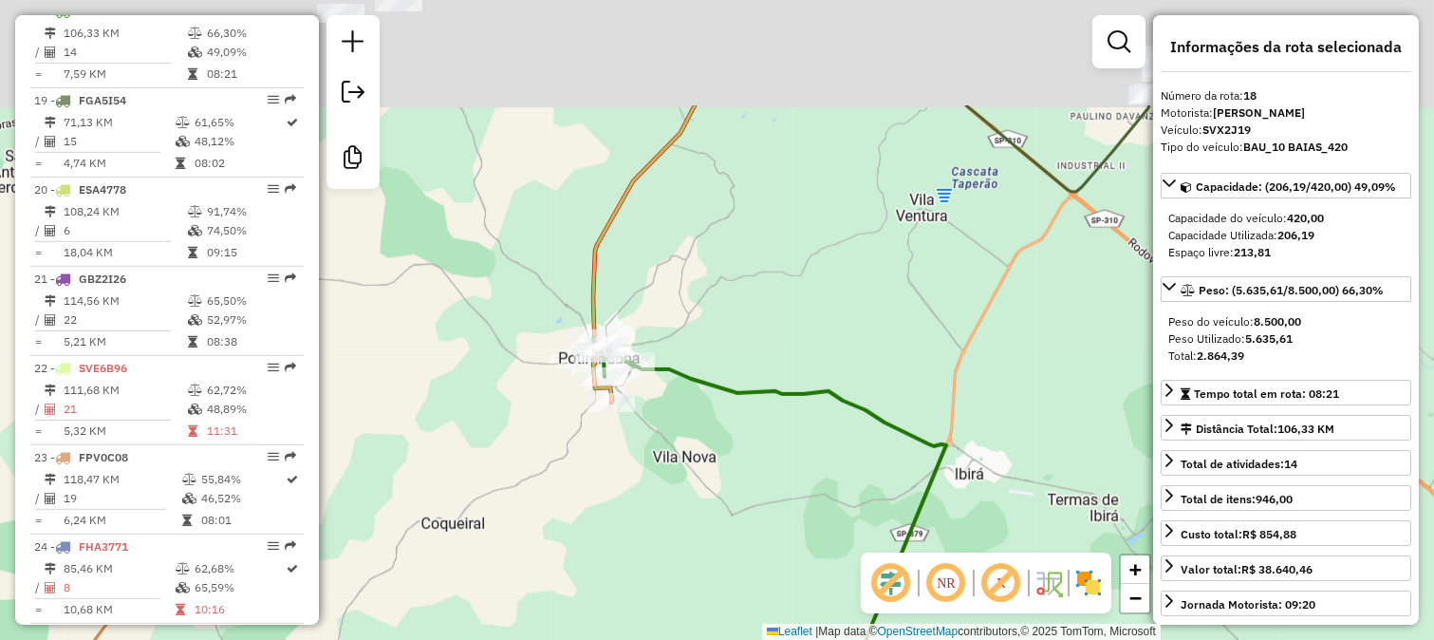
drag, startPoint x: 675, startPoint y: 121, endPoint x: 700, endPoint y: 391, distance: 271.7
click at [700, 389] on div "Janela de atendimento Grade de atendimento Capacidade Transportadoras Veículos …" at bounding box center [717, 320] width 1434 height 640
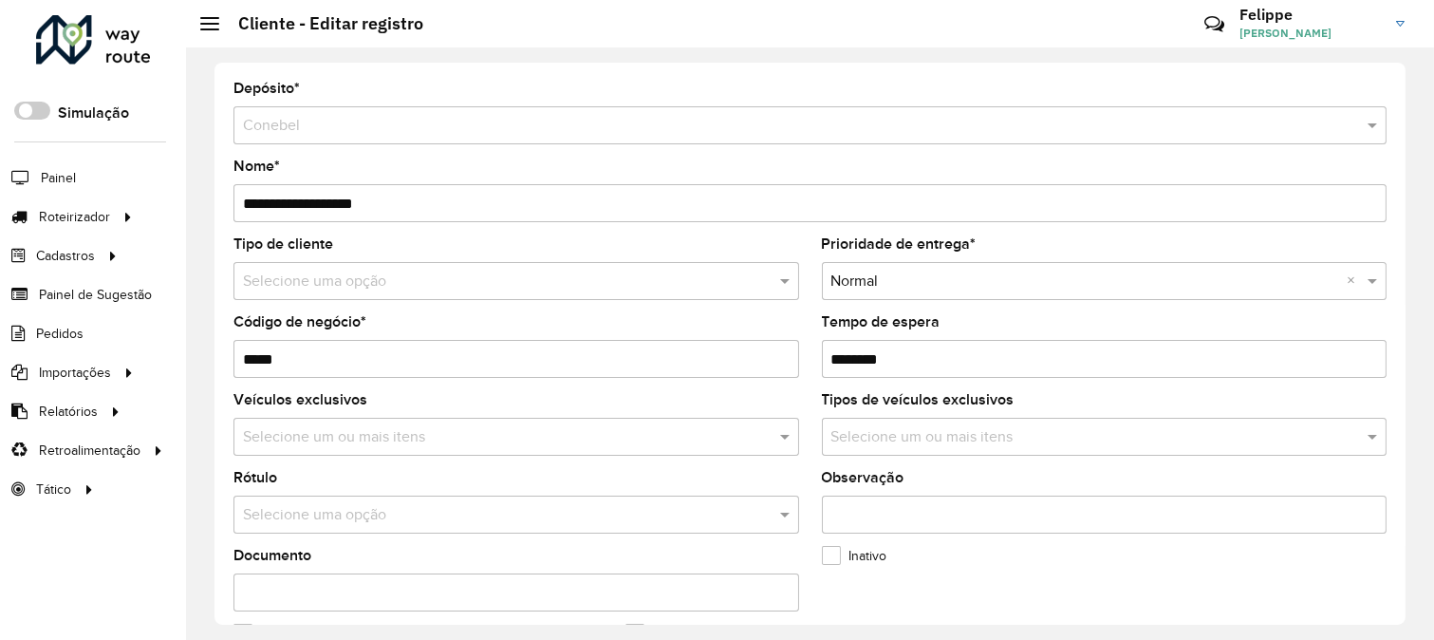
scroll to position [775, 0]
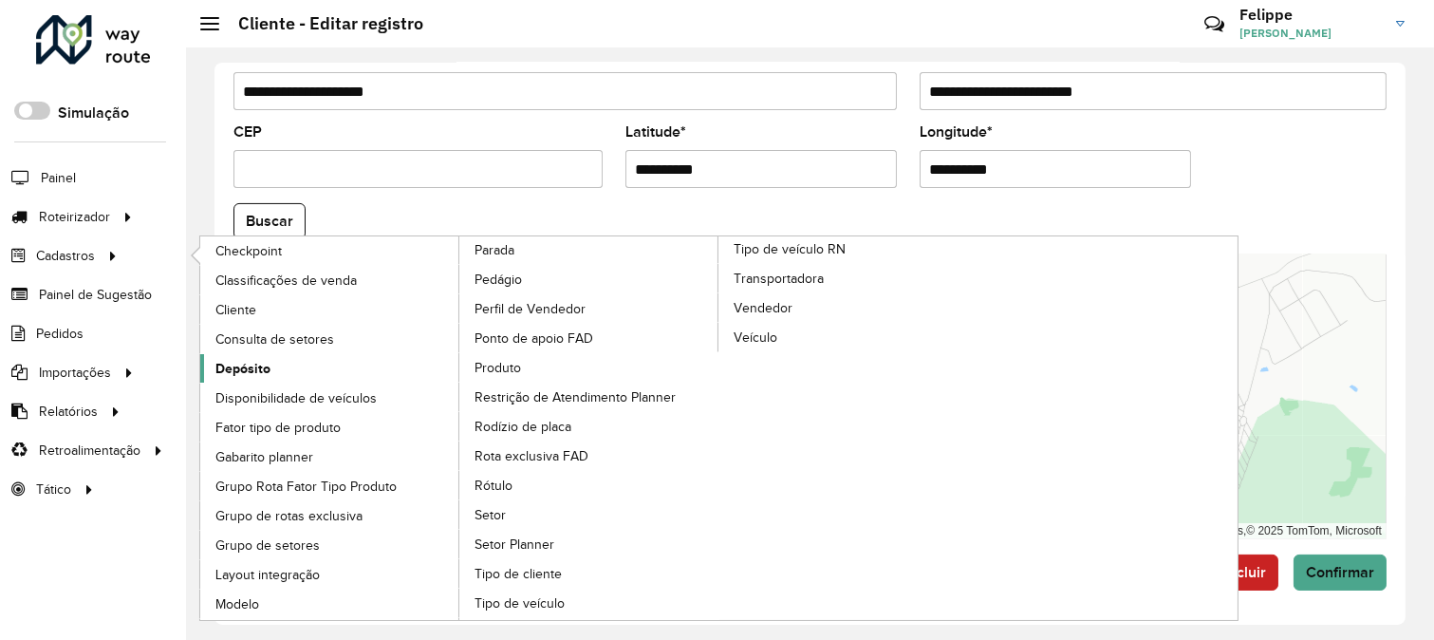
click at [273, 362] on link "Depósito" at bounding box center [330, 368] width 260 height 28
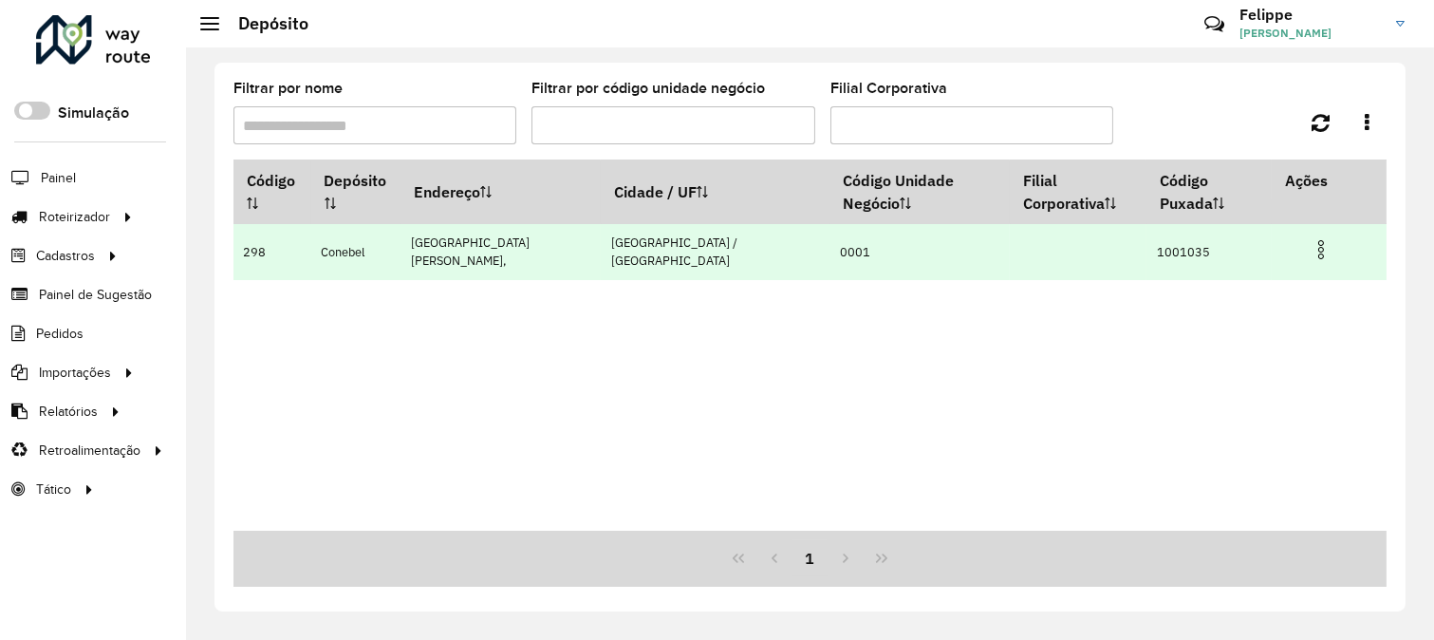
click at [1310, 238] on img at bounding box center [1321, 249] width 23 height 23
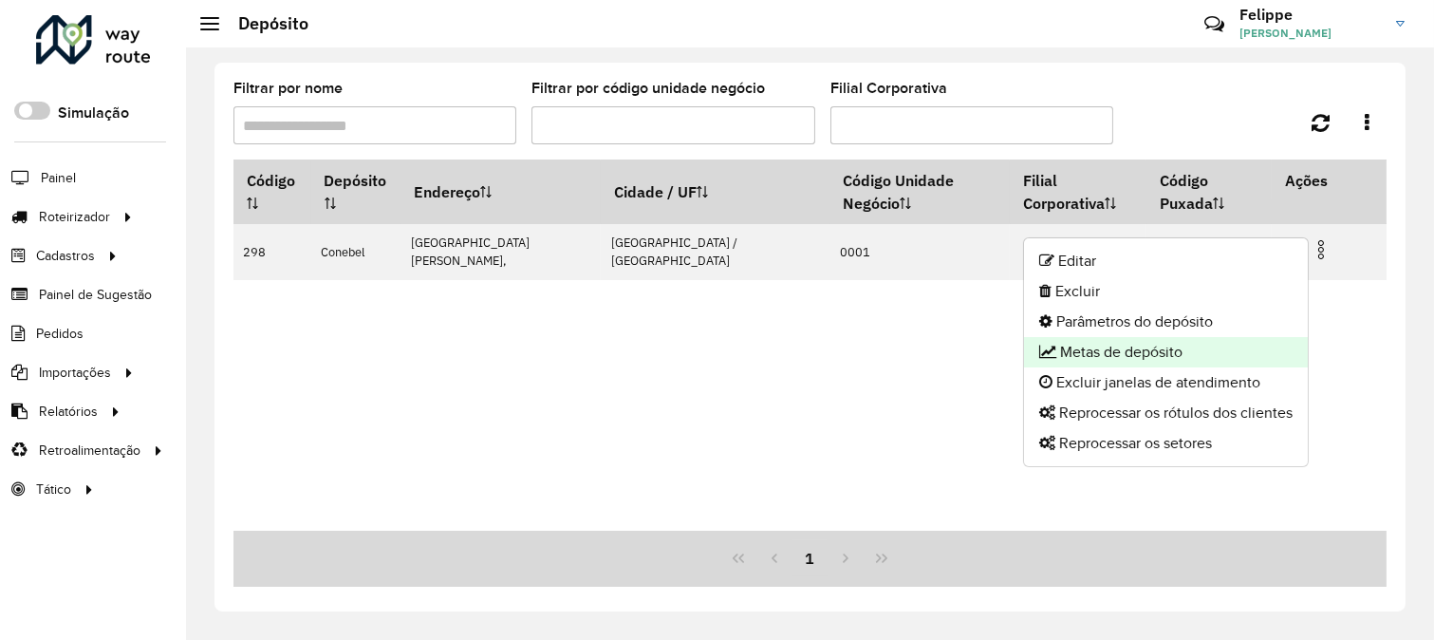
click at [1144, 348] on li "Metas de depósito" at bounding box center [1166, 352] width 284 height 30
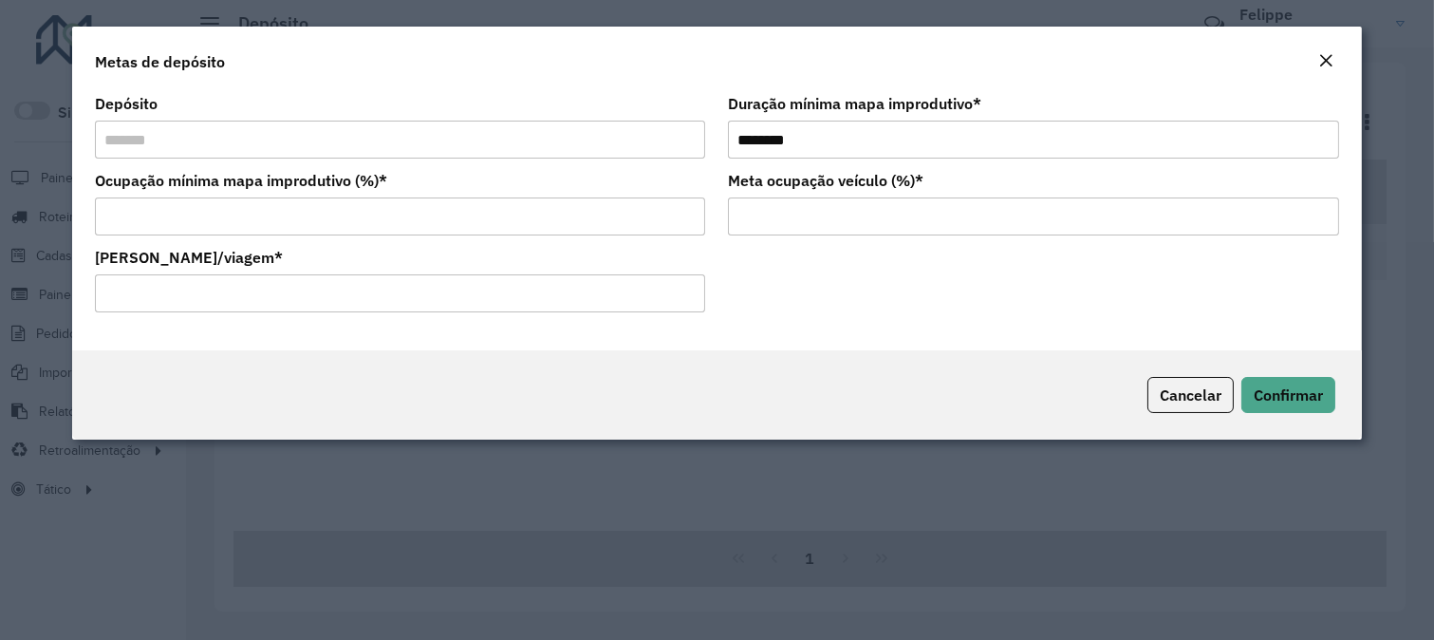
drag, startPoint x: 262, startPoint y: 306, endPoint x: 112, endPoint y: 295, distance: 150.3
click at [112, 295] on input "******" at bounding box center [400, 293] width 611 height 38
type input "***"
type input "******"
click at [1293, 386] on span "Confirmar" at bounding box center [1288, 394] width 69 height 19
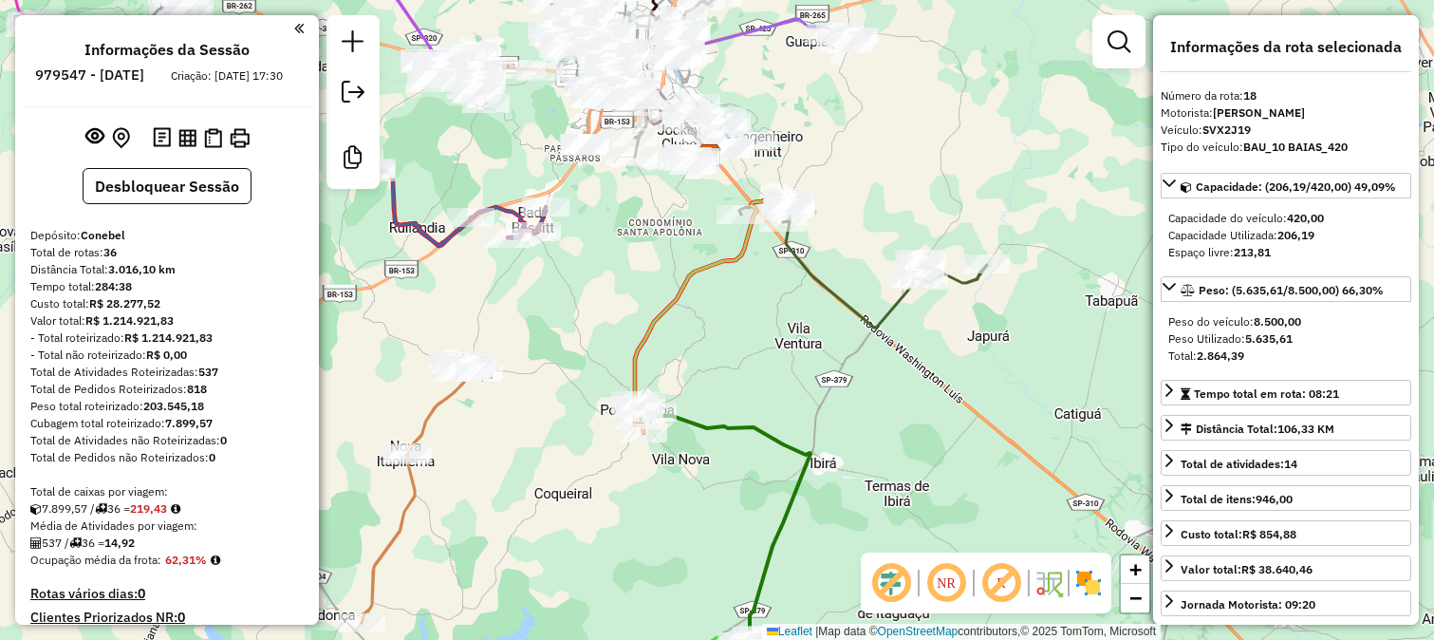
select select "**********"
